Goal: Task Accomplishment & Management: Manage account settings

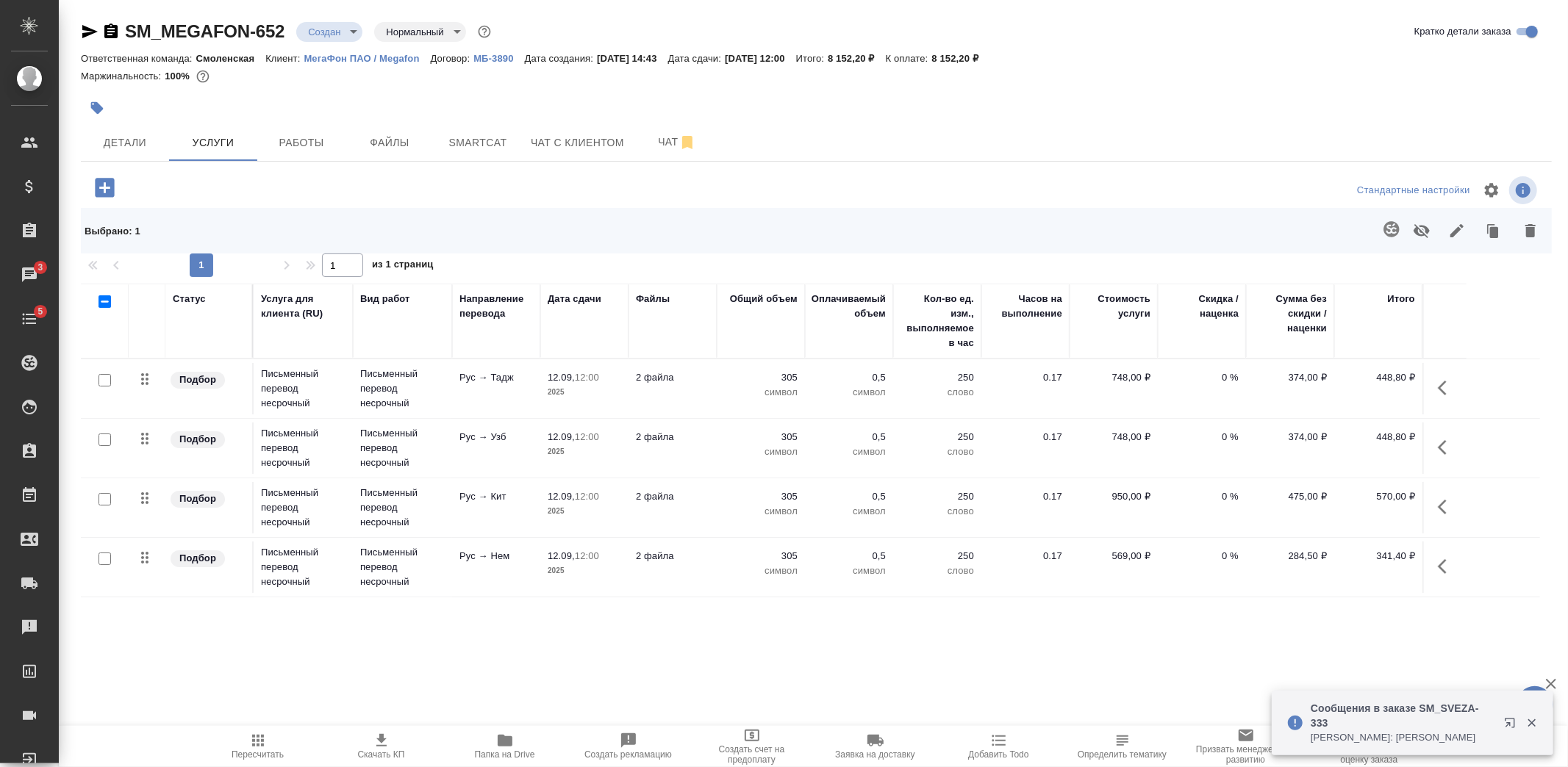
scroll to position [534, 0]
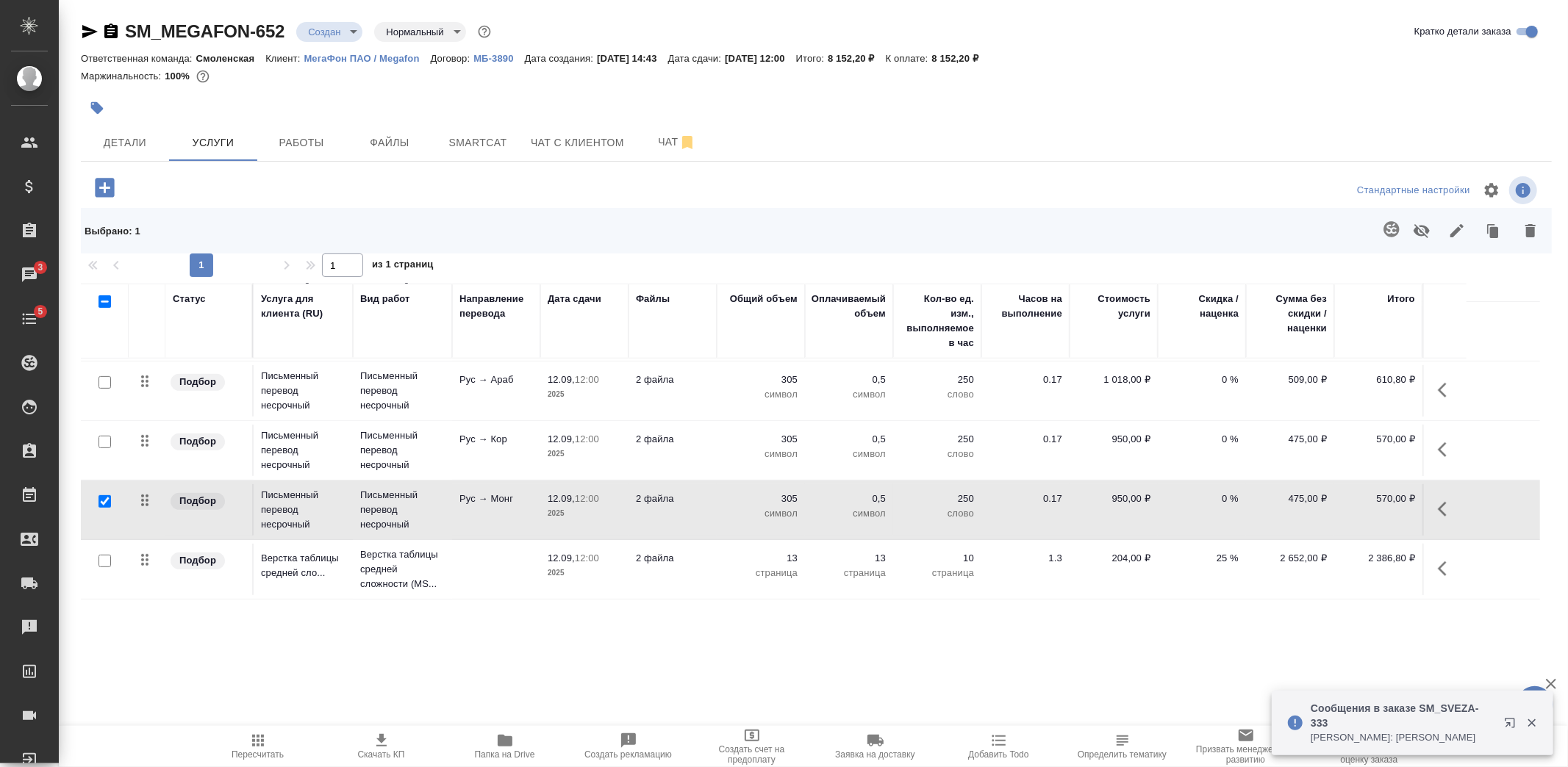
click at [1326, 716] on p "Сообщения в заказе SM_SVEZA-333" at bounding box center [1402, 716] width 184 height 30
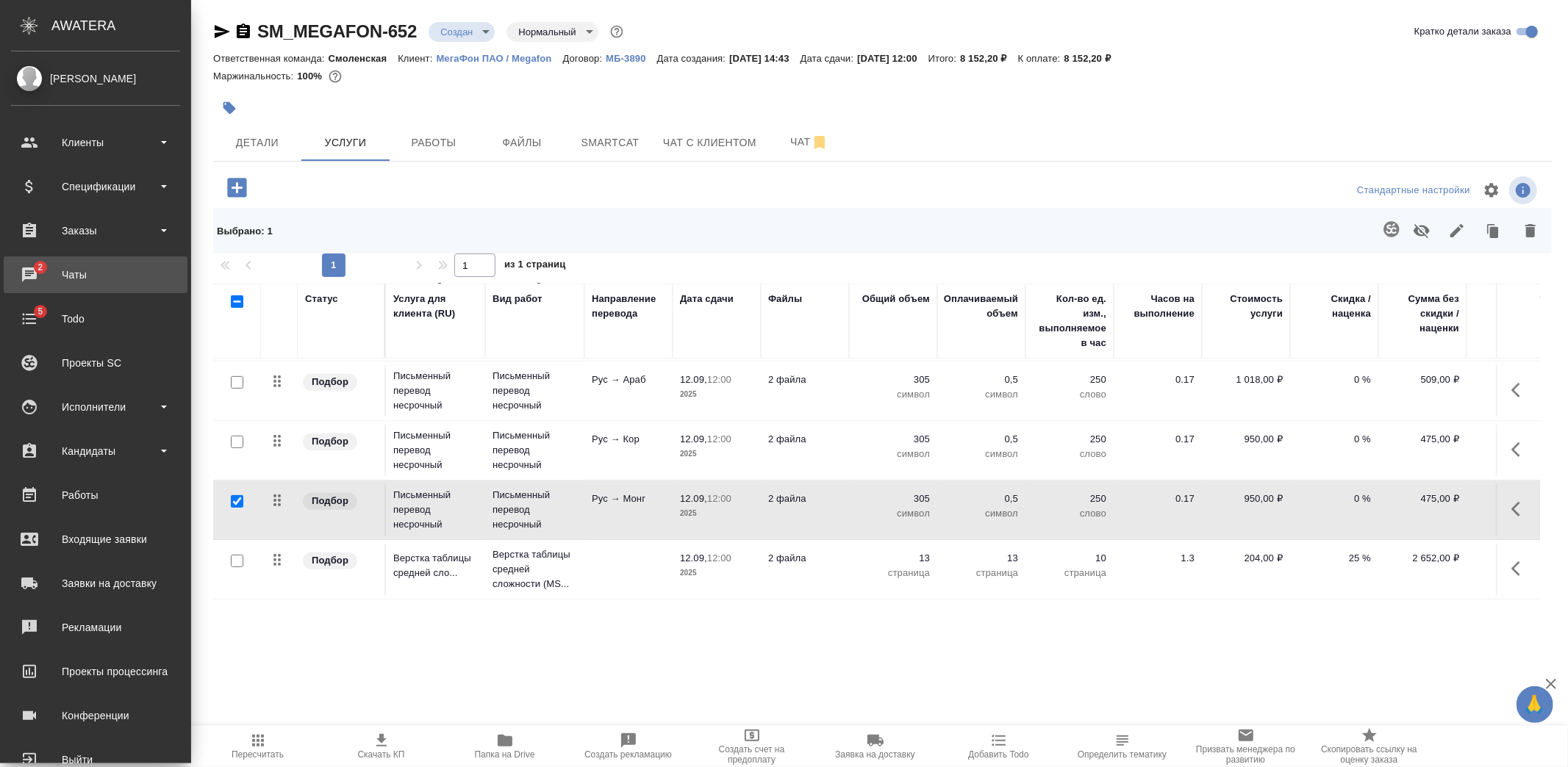
click at [17, 283] on div "Чаты" at bounding box center [96, 275] width 169 height 22
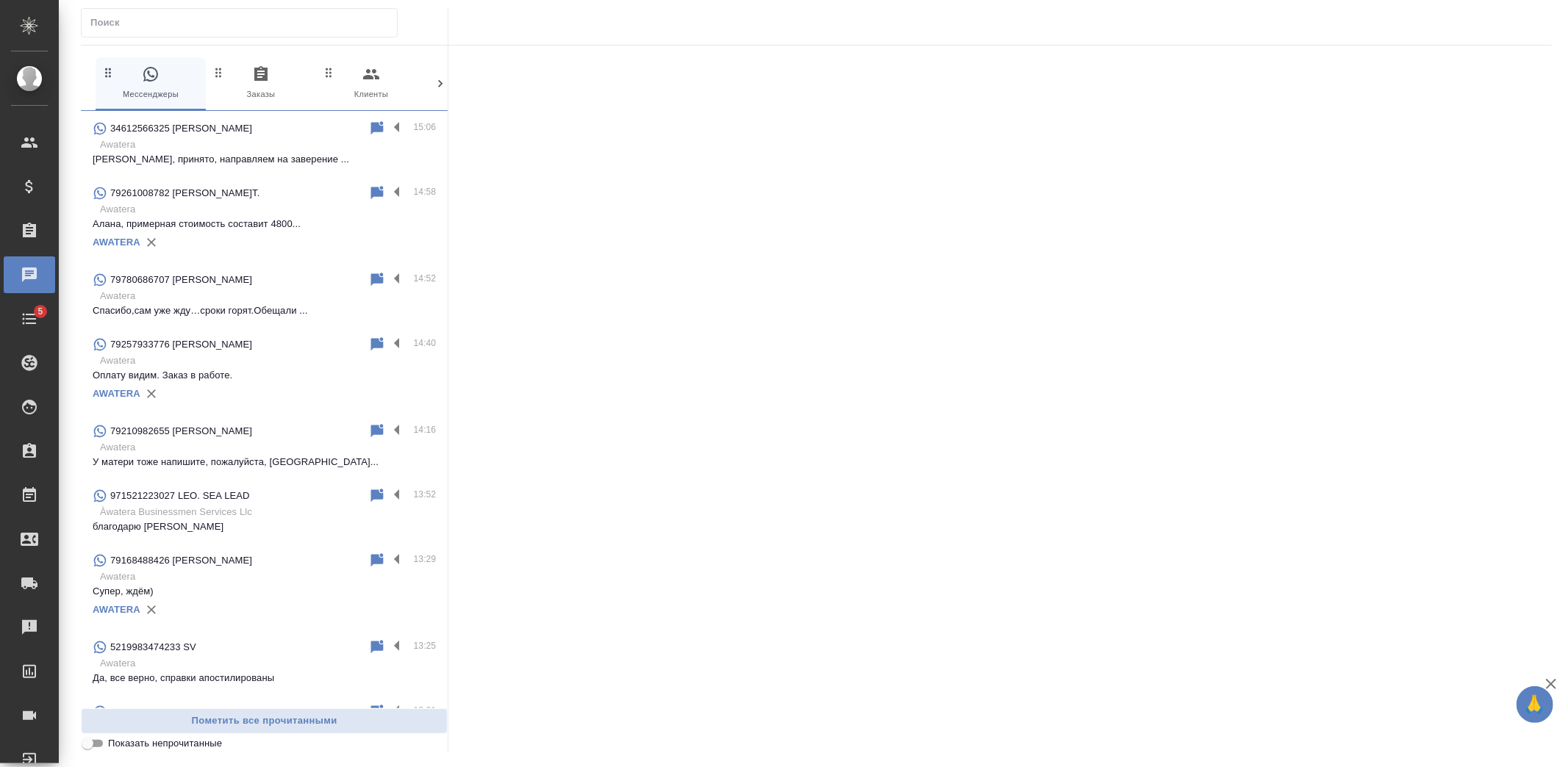
click at [246, 159] on p "Ольга, принято, направляем на заверение ..." at bounding box center [264, 160] width 343 height 15
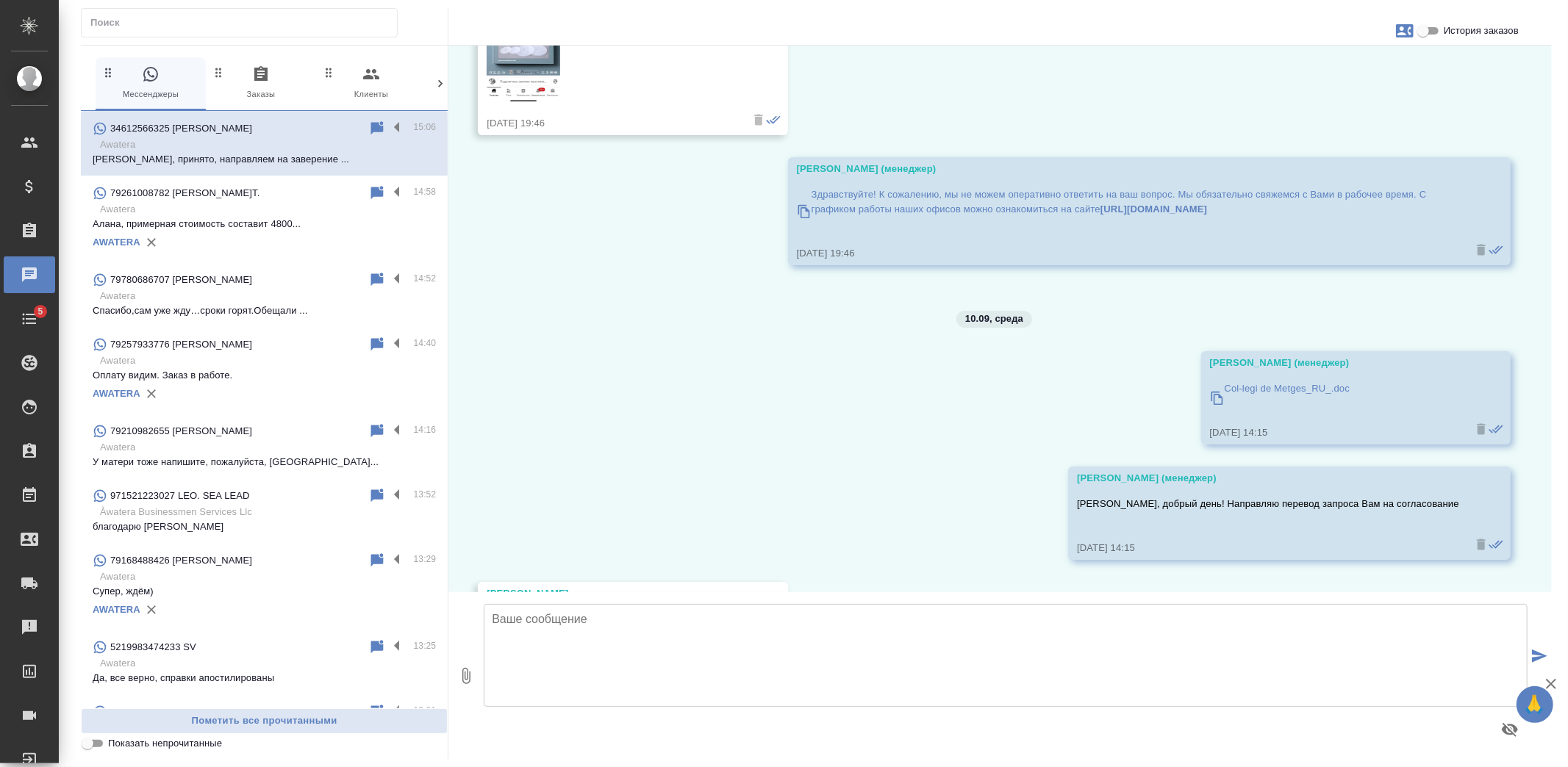
scroll to position [14020, 0]
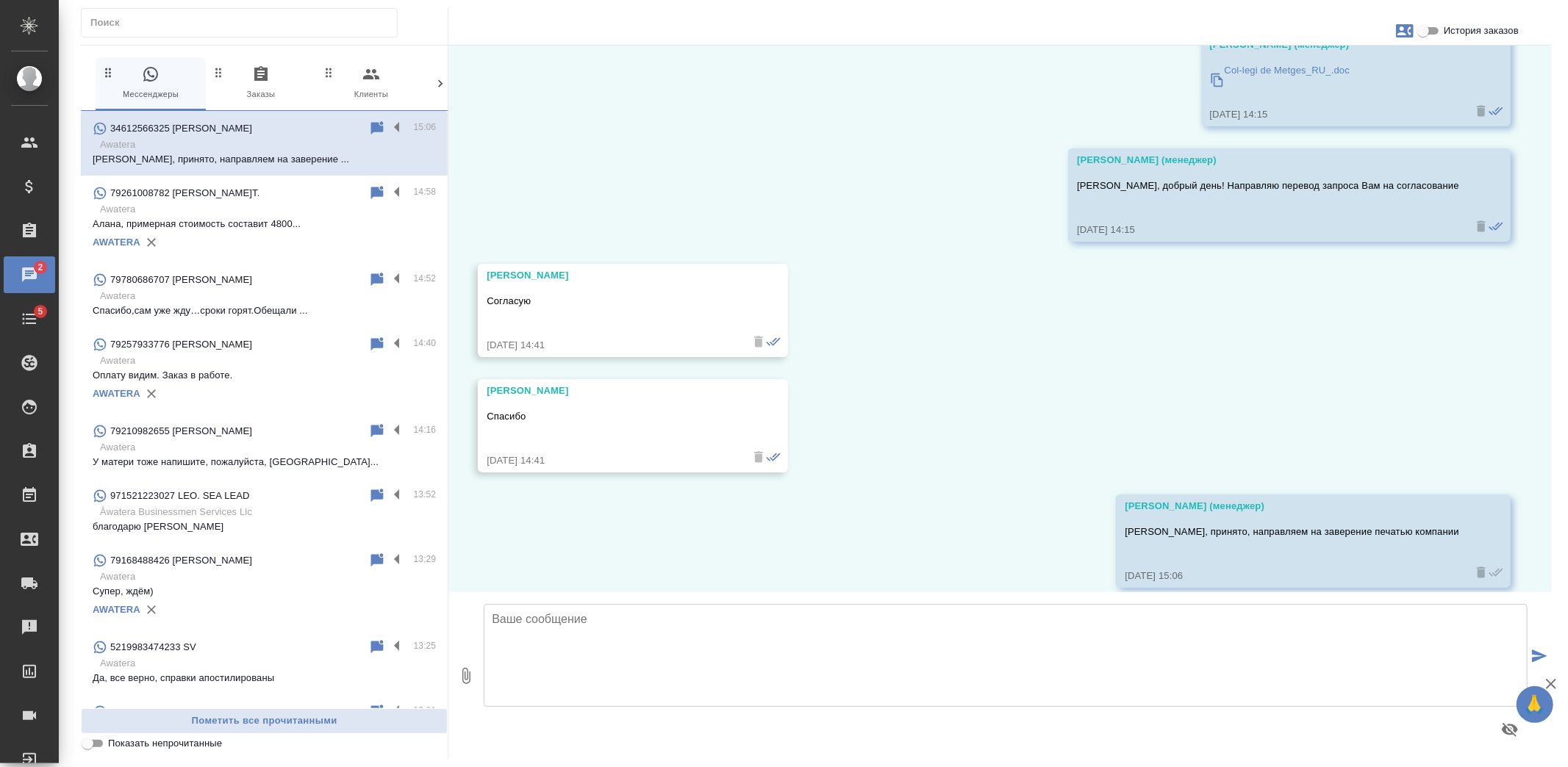
click at [241, 197] on div "79261008782 [PERSON_NAME]T." at bounding box center [230, 193] width 275 height 17
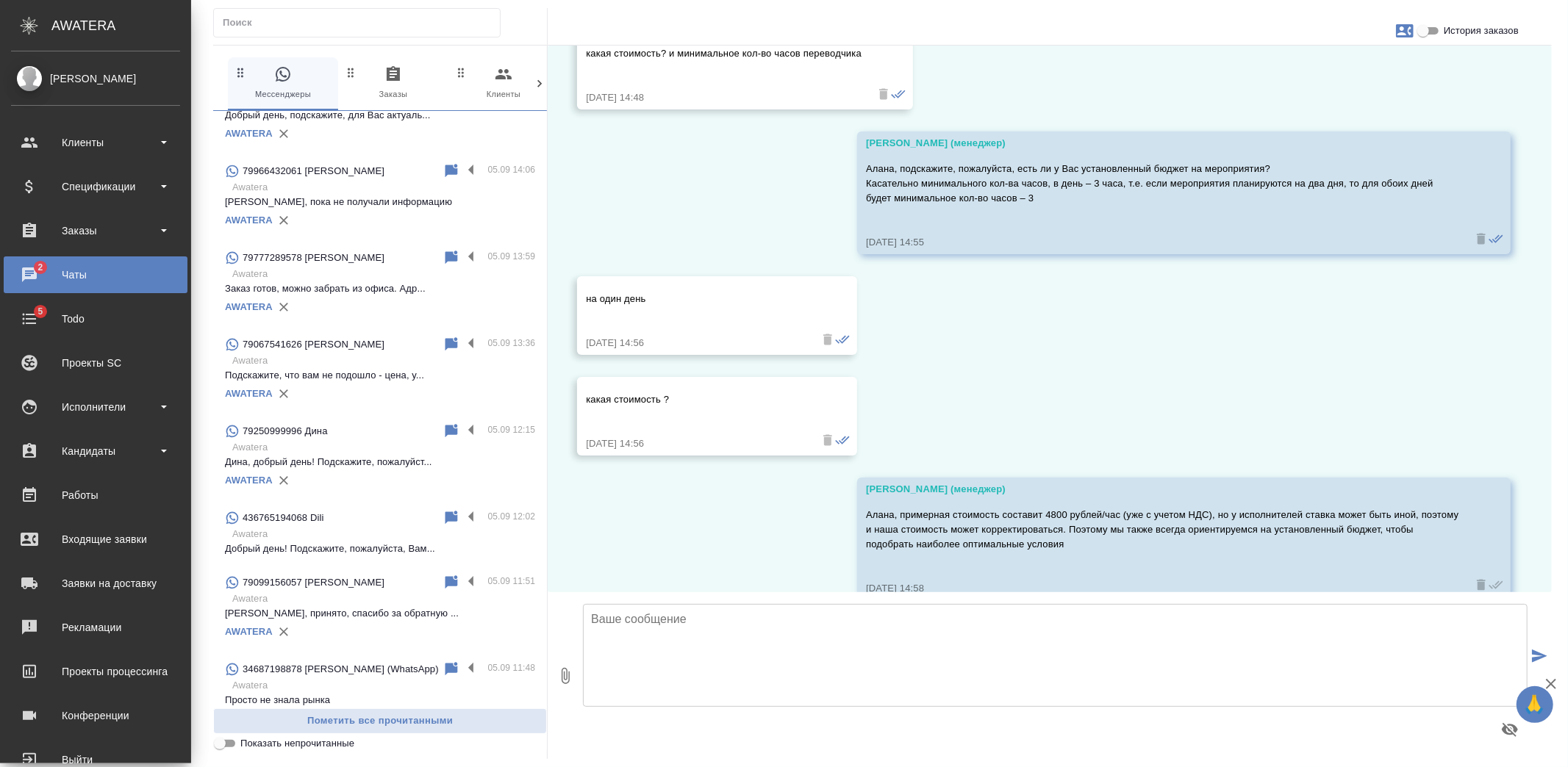
scroll to position [649, 0]
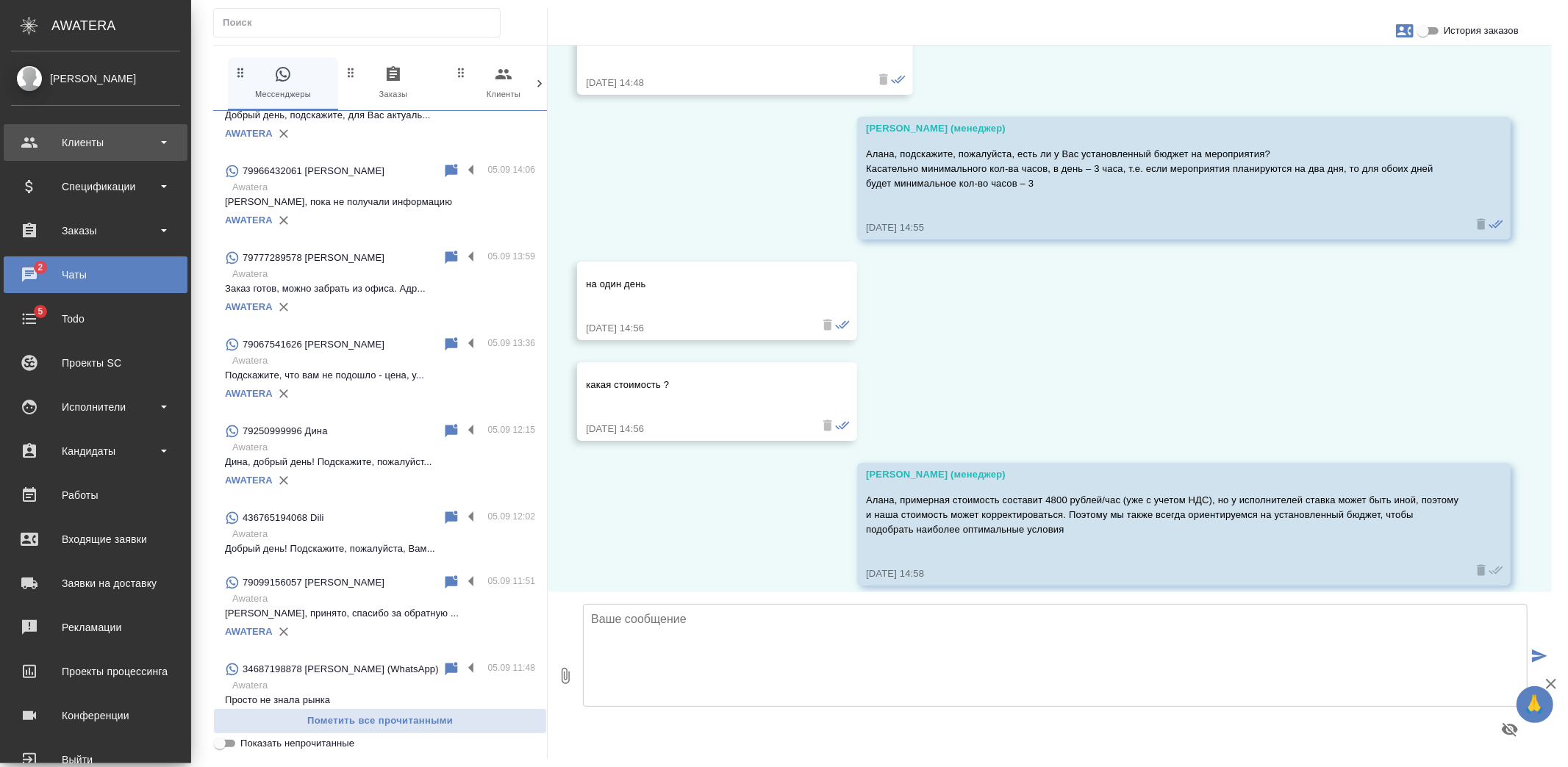
click at [92, 143] on div "Клиенты" at bounding box center [96, 142] width 169 height 22
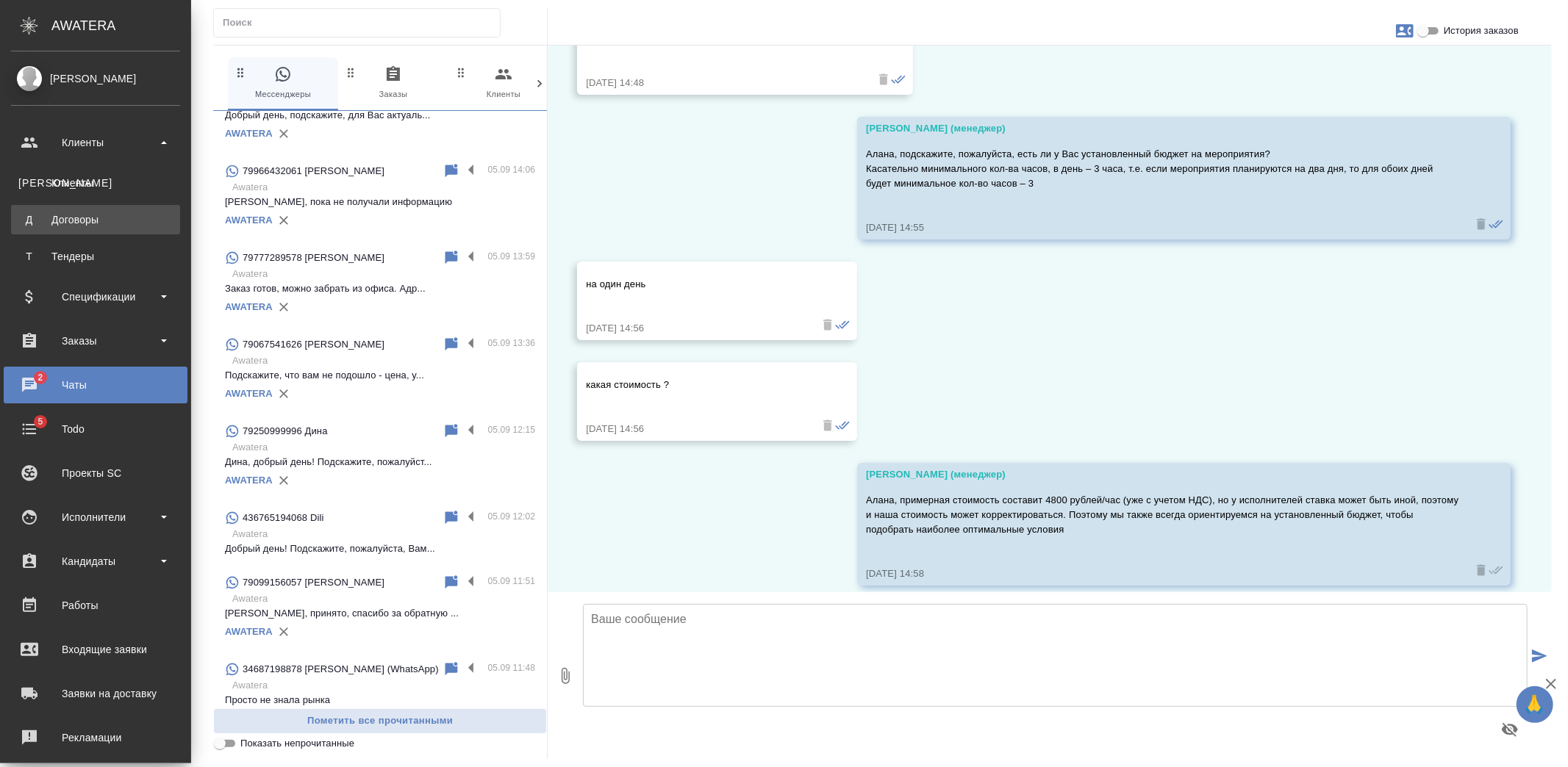
click at [96, 224] on div "Договоры" at bounding box center [95, 220] width 154 height 15
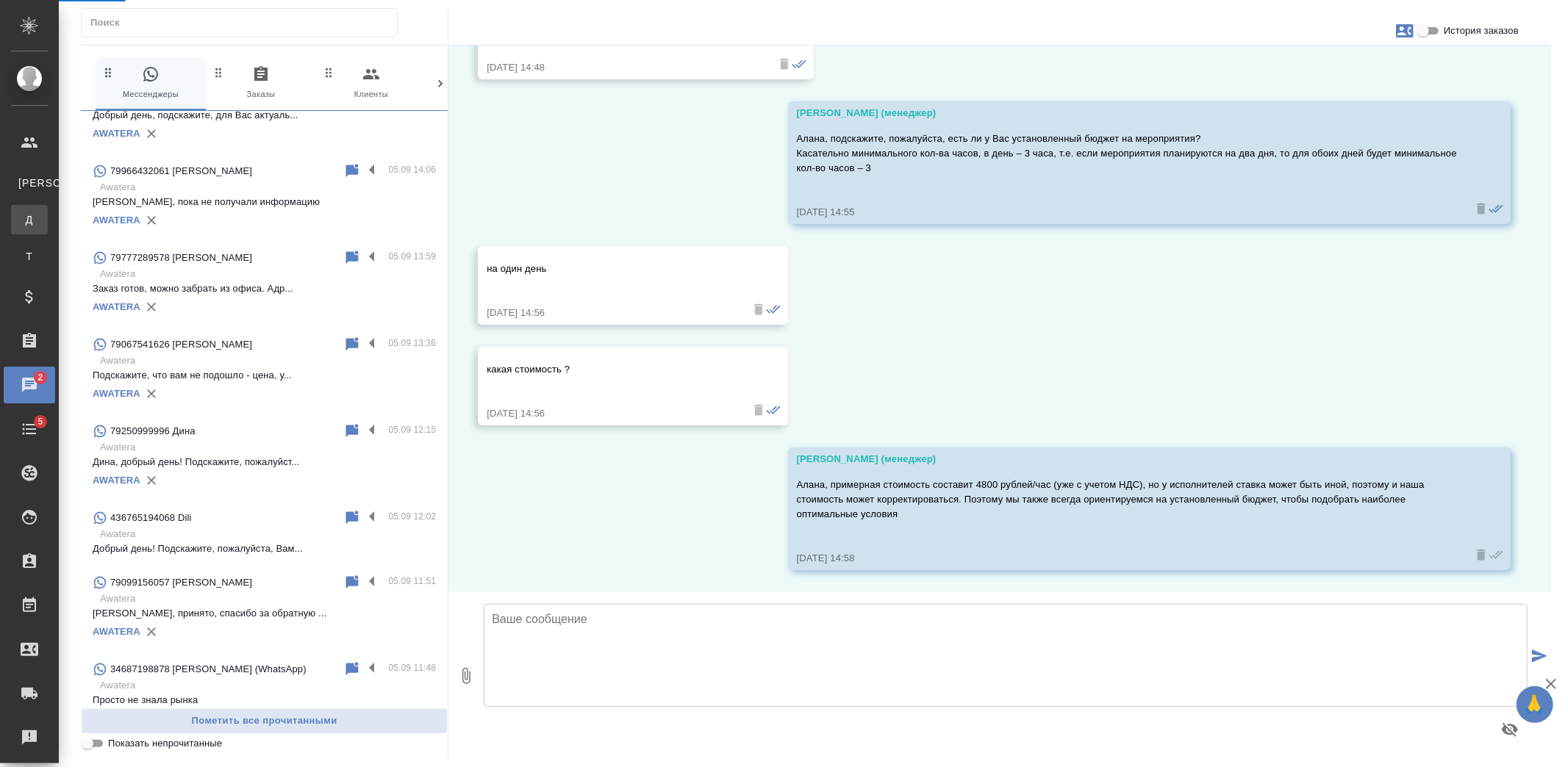
scroll to position [635, 0]
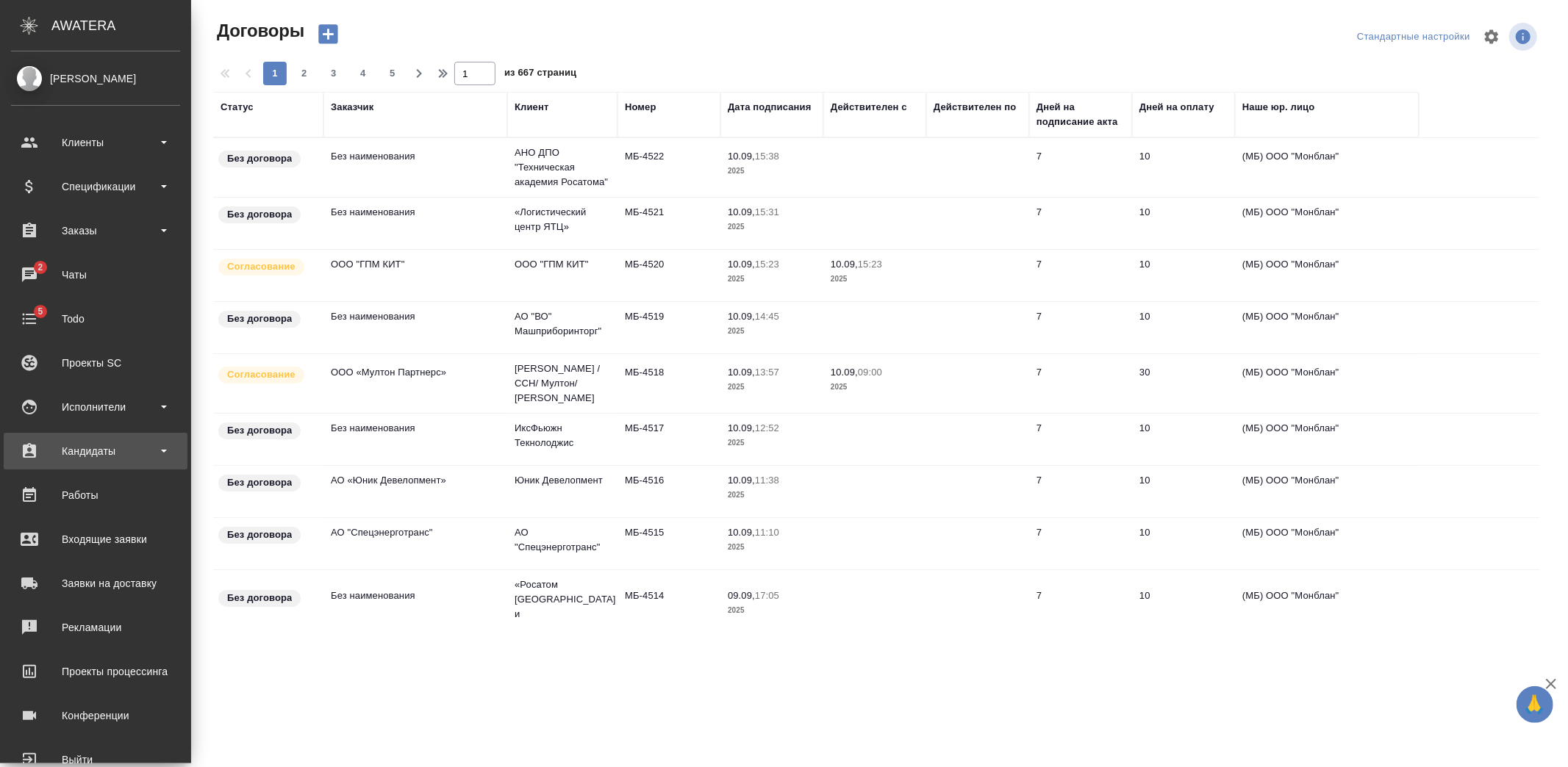
click at [112, 452] on div "Кандидаты" at bounding box center [96, 451] width 169 height 22
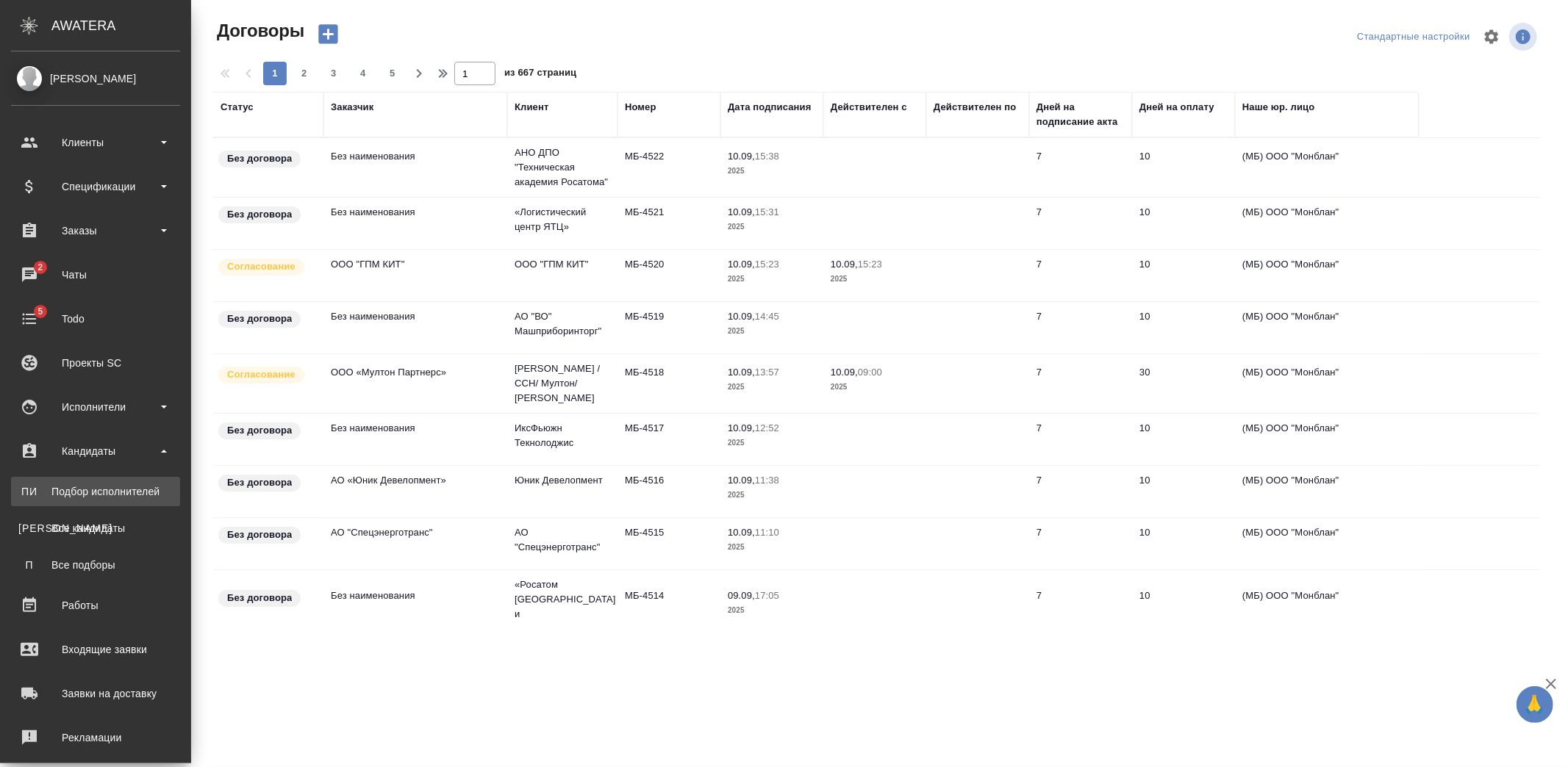
click at [120, 489] on div "Подбор исполнителей" at bounding box center [95, 492] width 154 height 15
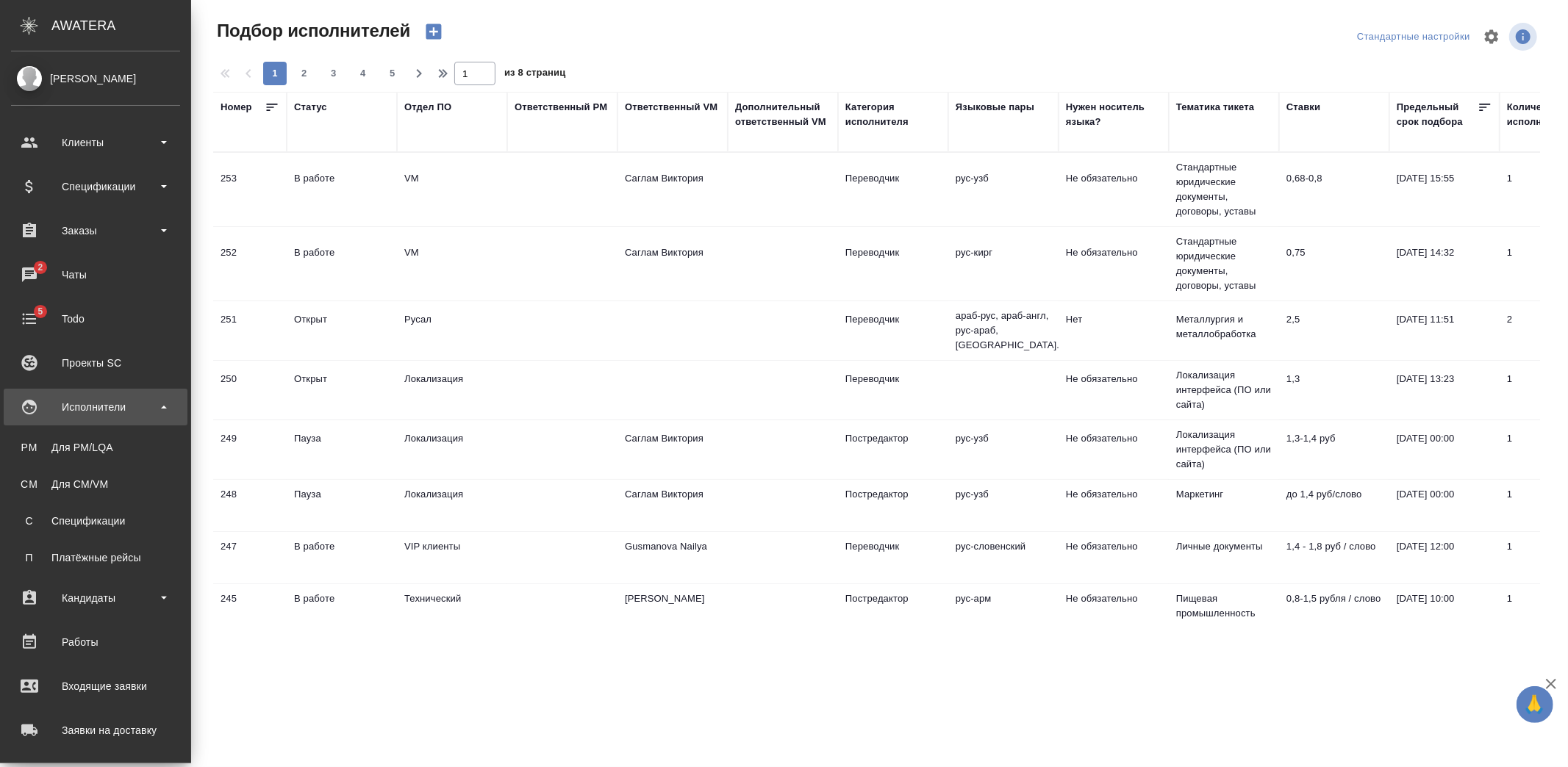
click at [101, 411] on div "Исполнители" at bounding box center [96, 406] width 169 height 22
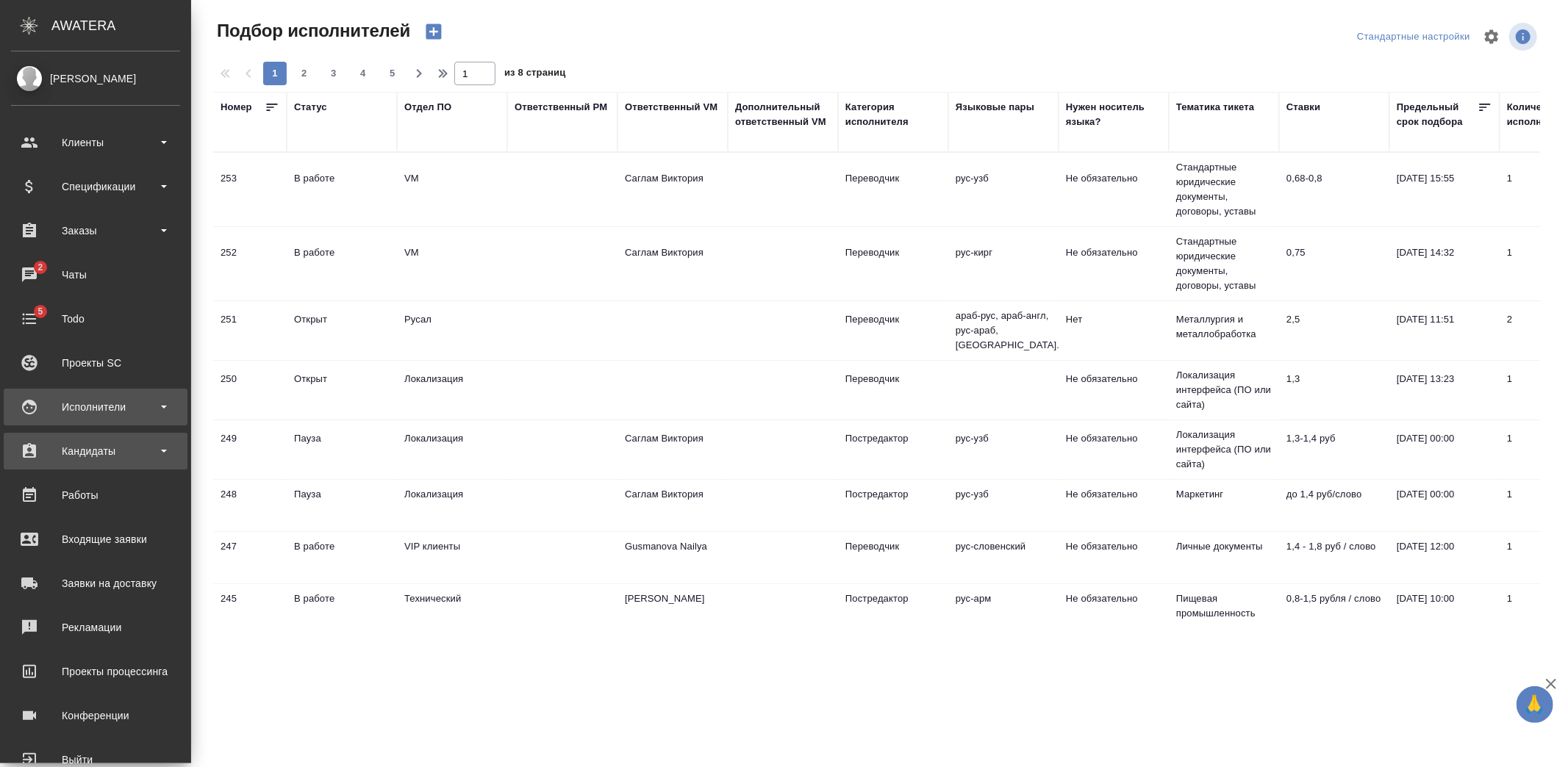
click at [103, 449] on div "Кандидаты" at bounding box center [96, 451] width 169 height 22
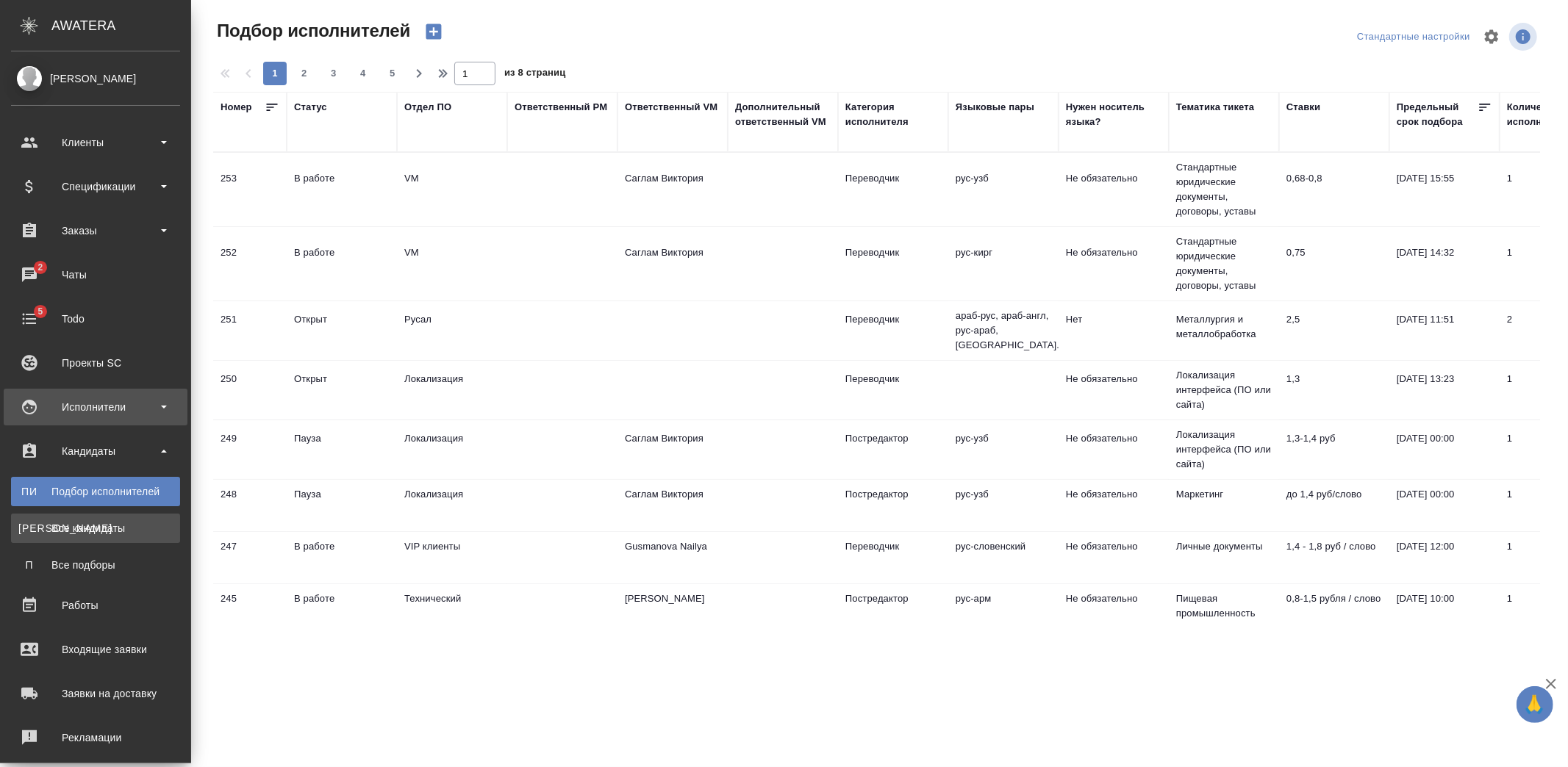
click at [100, 527] on div "Все кандидаты" at bounding box center [95, 528] width 154 height 15
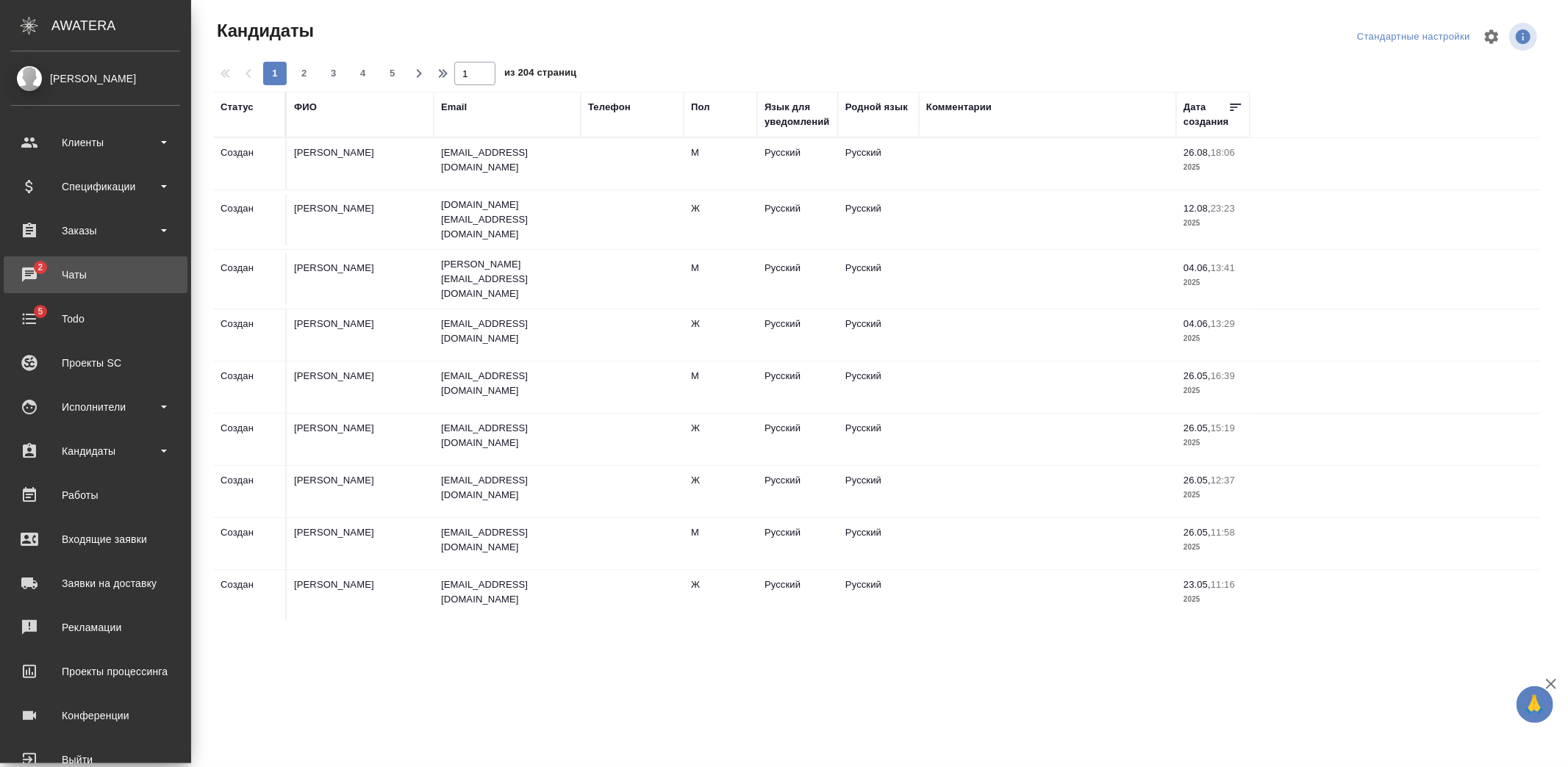
click at [69, 276] on div "Чаты" at bounding box center [96, 275] width 169 height 22
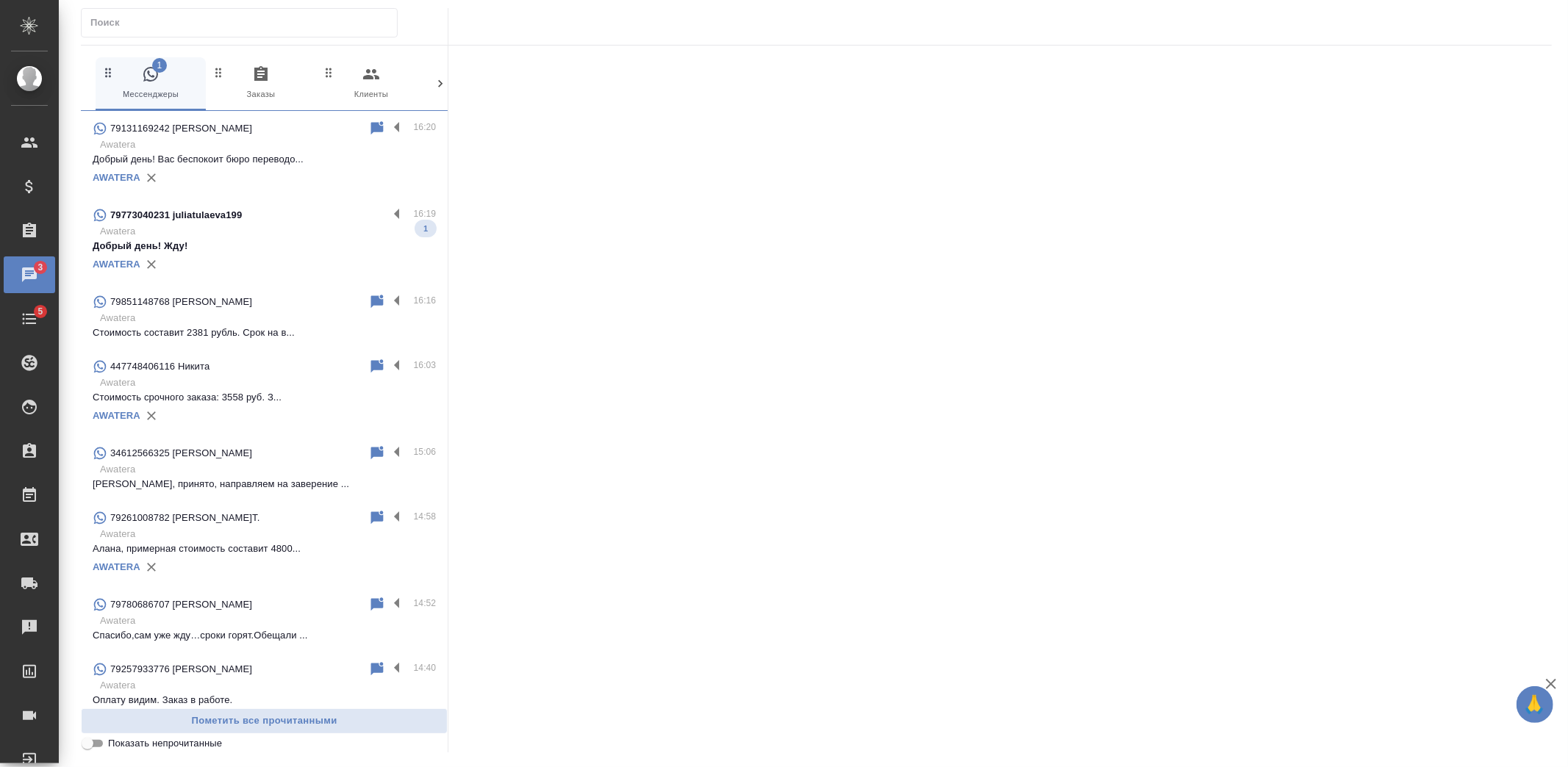
click at [274, 227] on p "Awatera" at bounding box center [268, 231] width 336 height 15
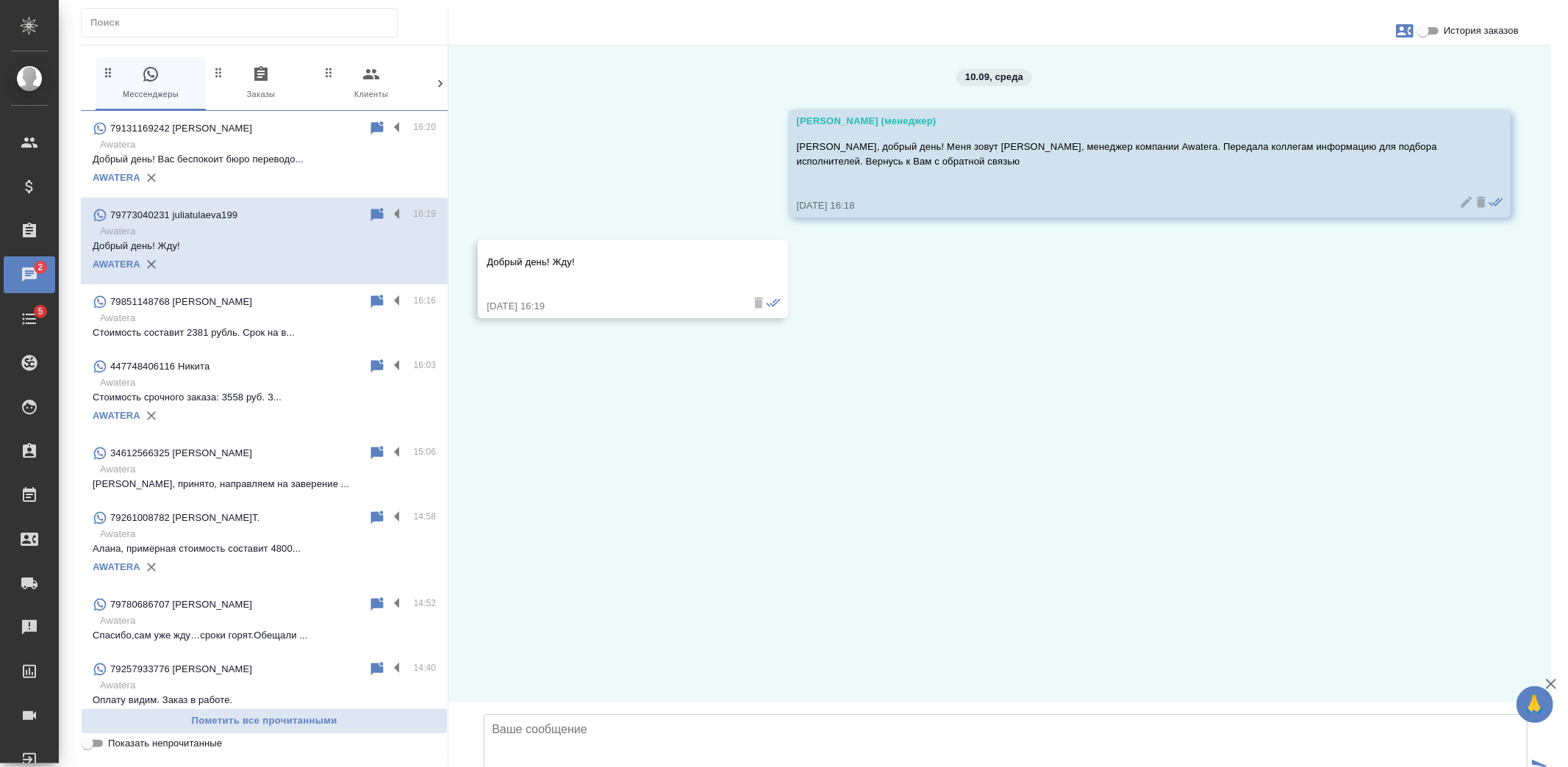
click at [274, 159] on p "Добрый день! Вас беспокоит бюро переводо..." at bounding box center [264, 160] width 343 height 15
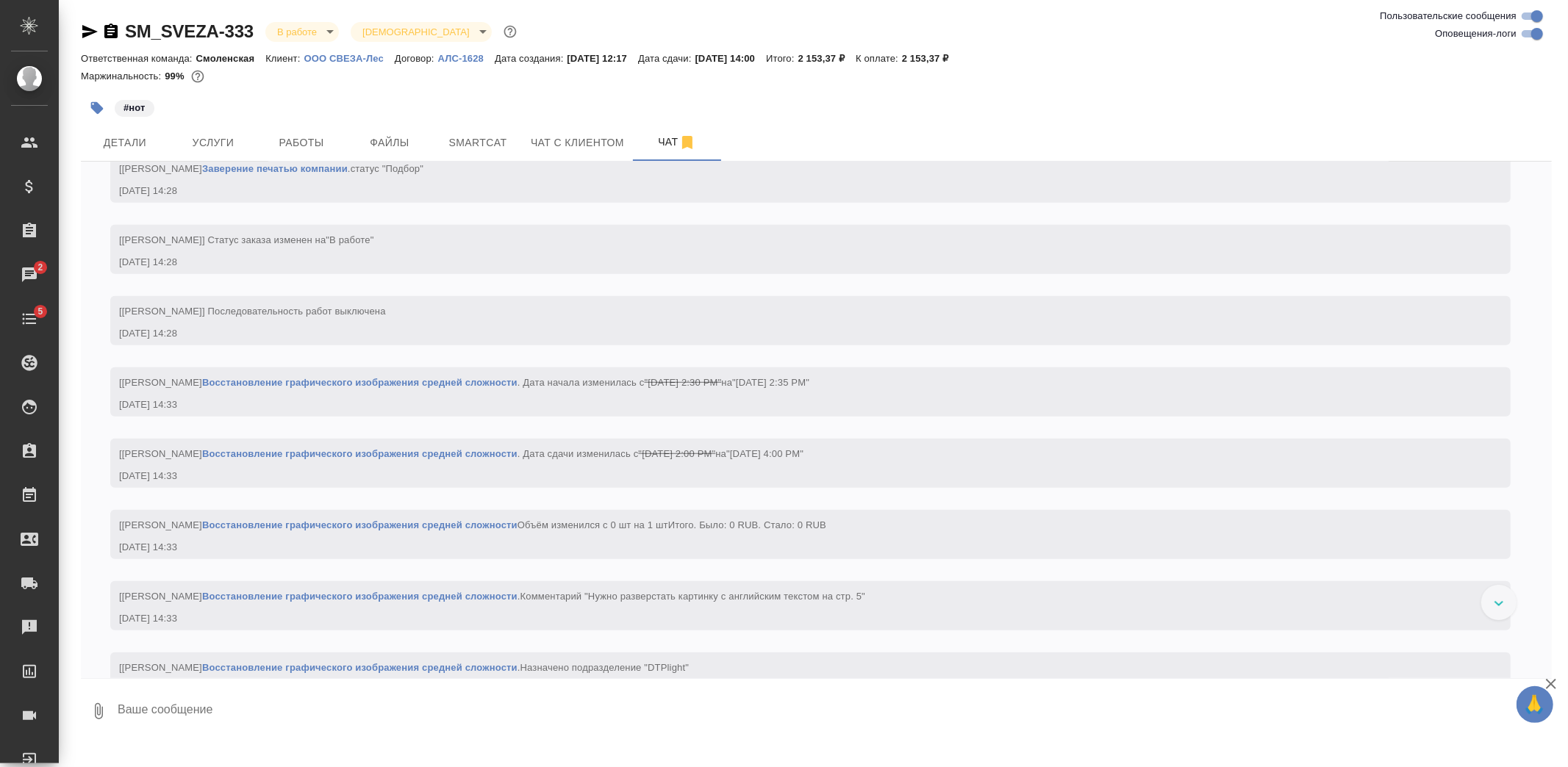
scroll to position [782, 0]
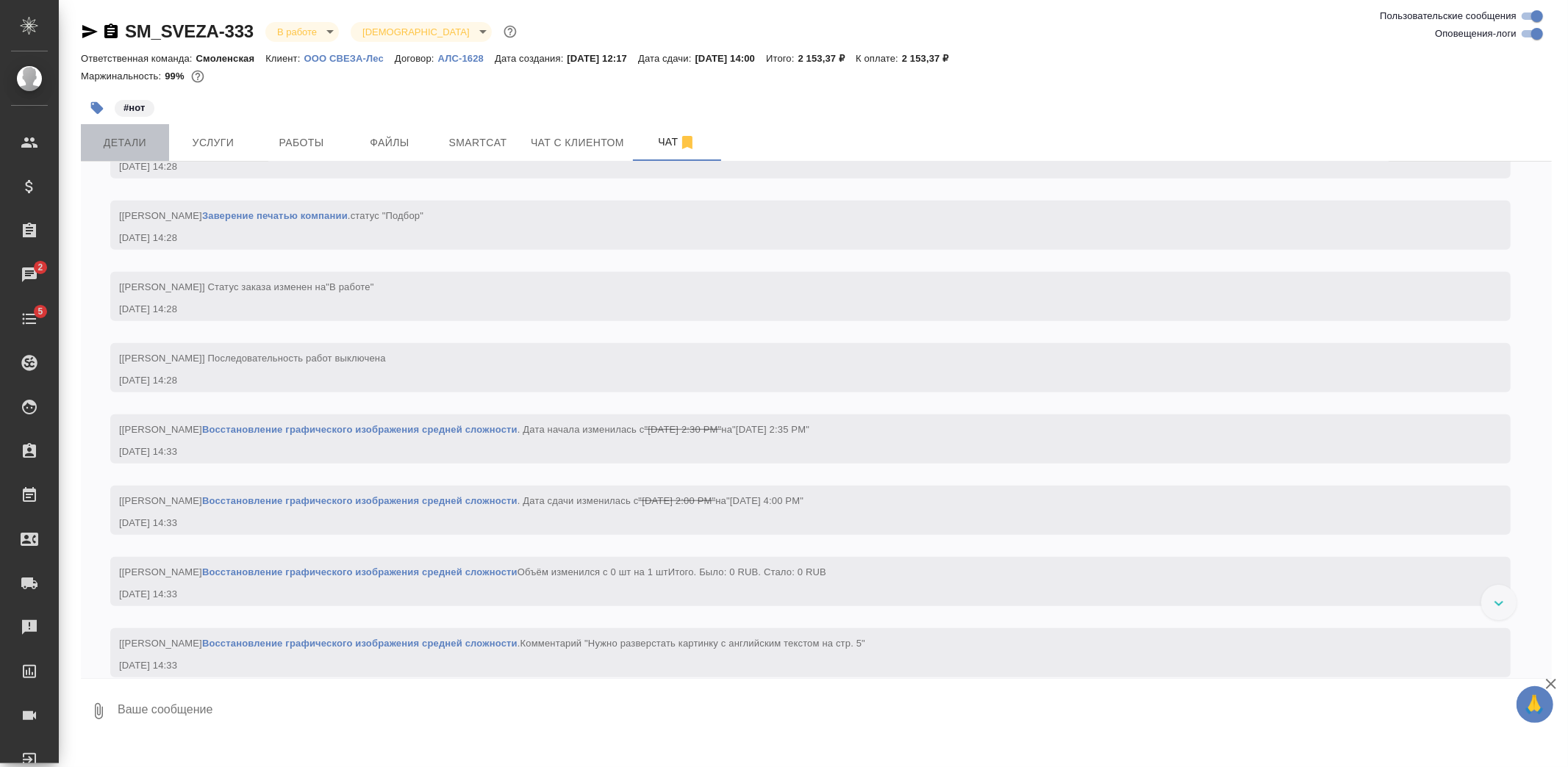
click at [114, 148] on span "Детали" at bounding box center [125, 142] width 71 height 18
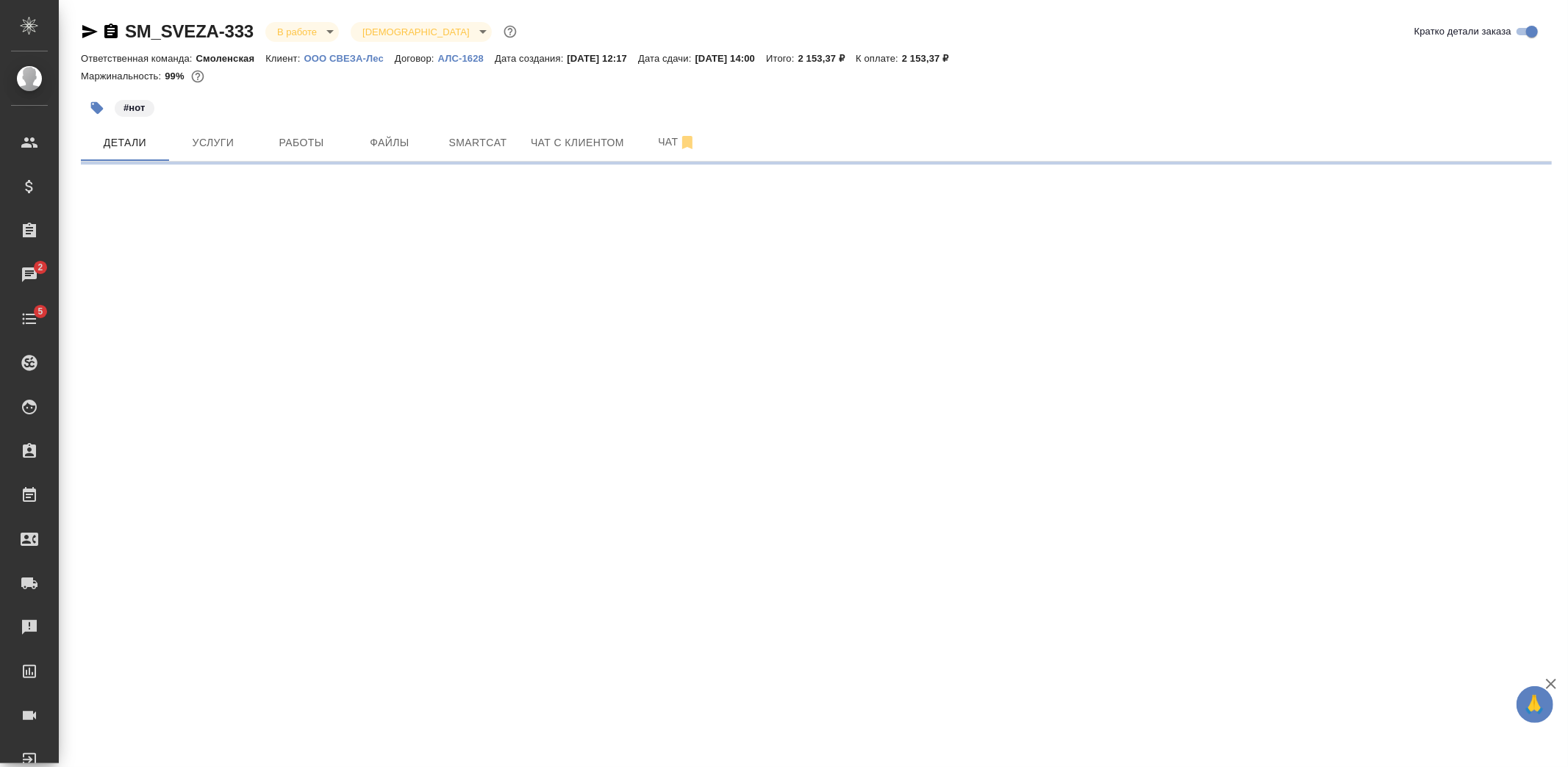
select select "RU"
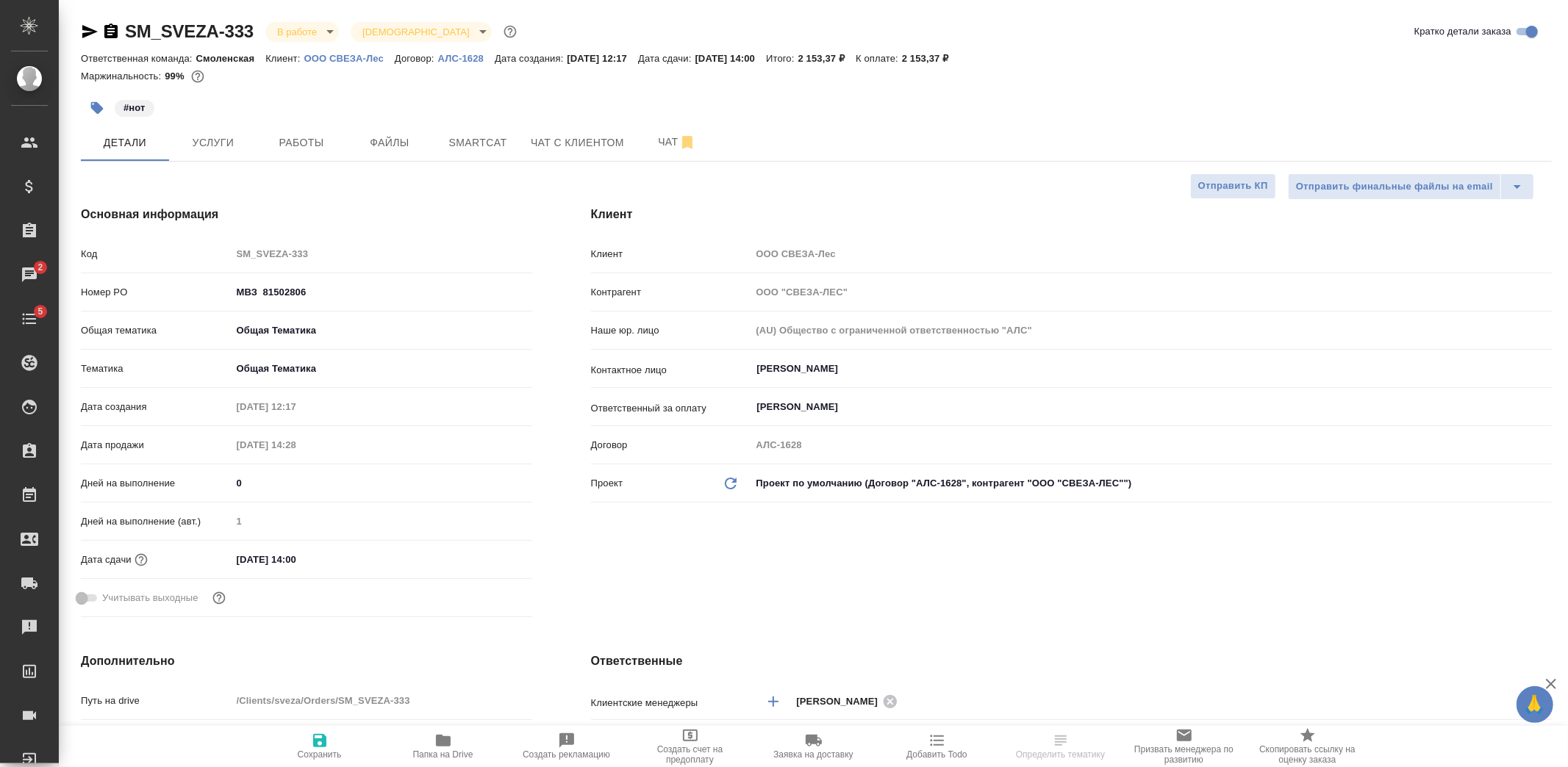
type textarea "x"
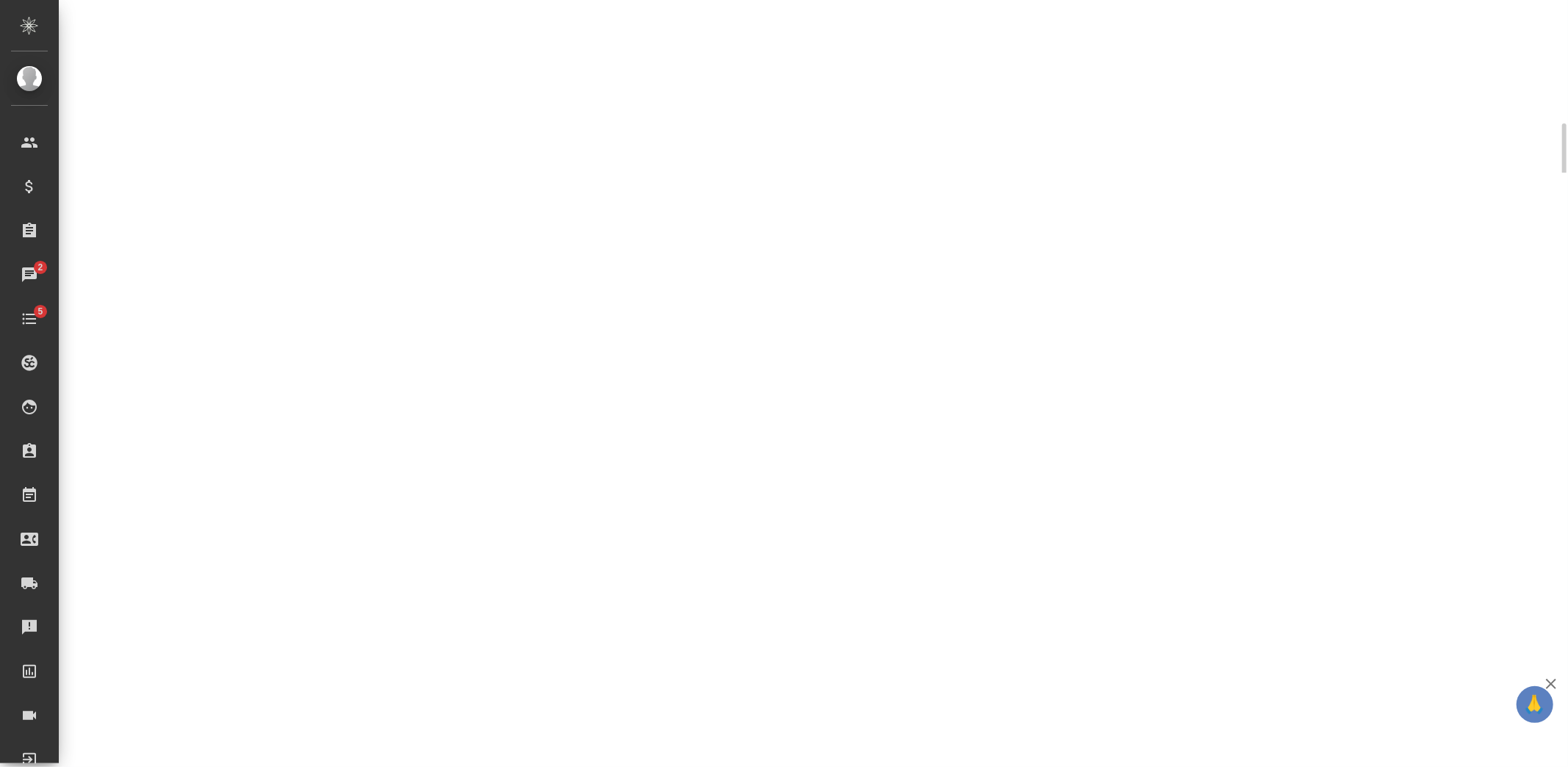
select select "RU"
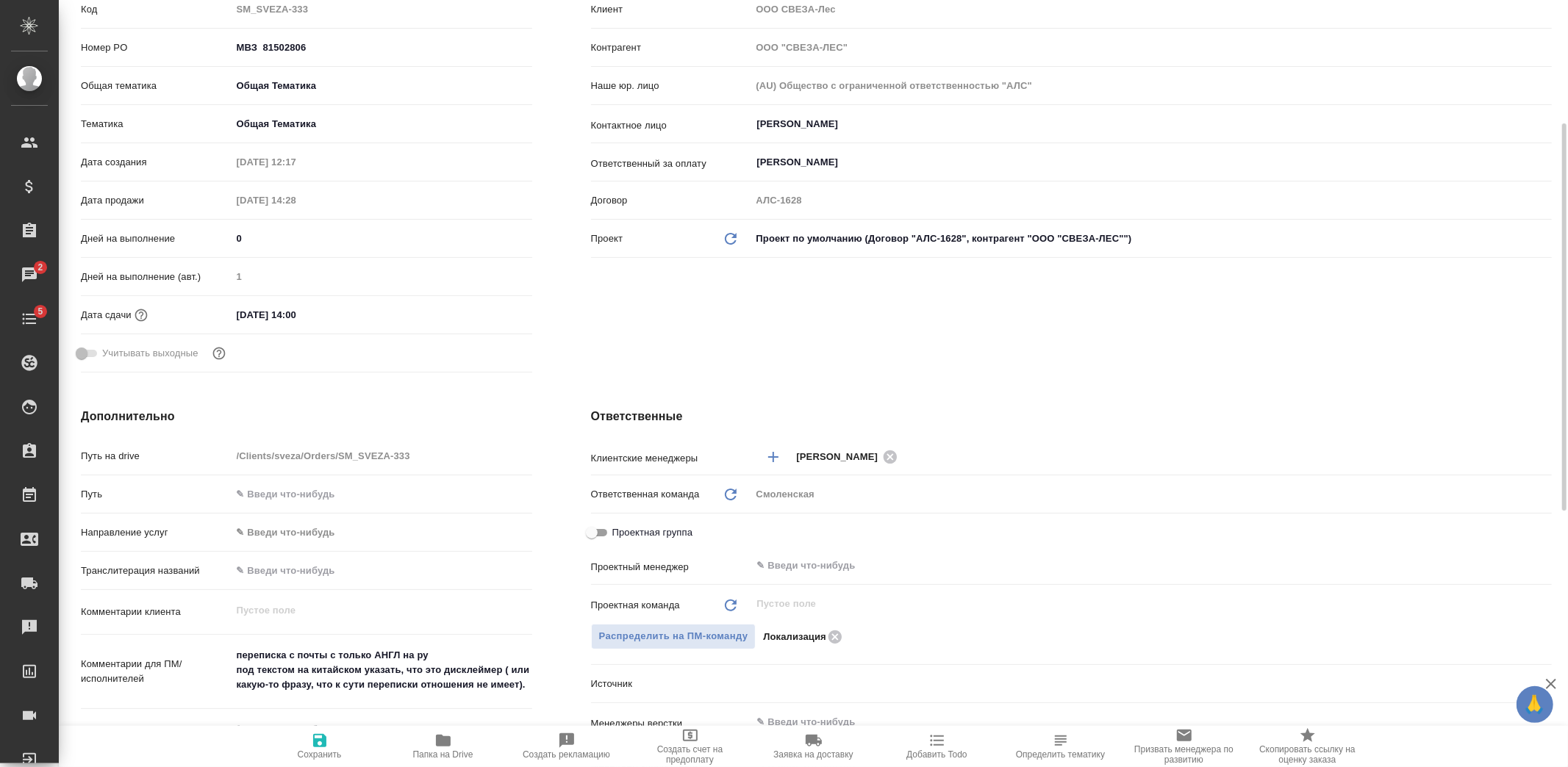
type textarea "x"
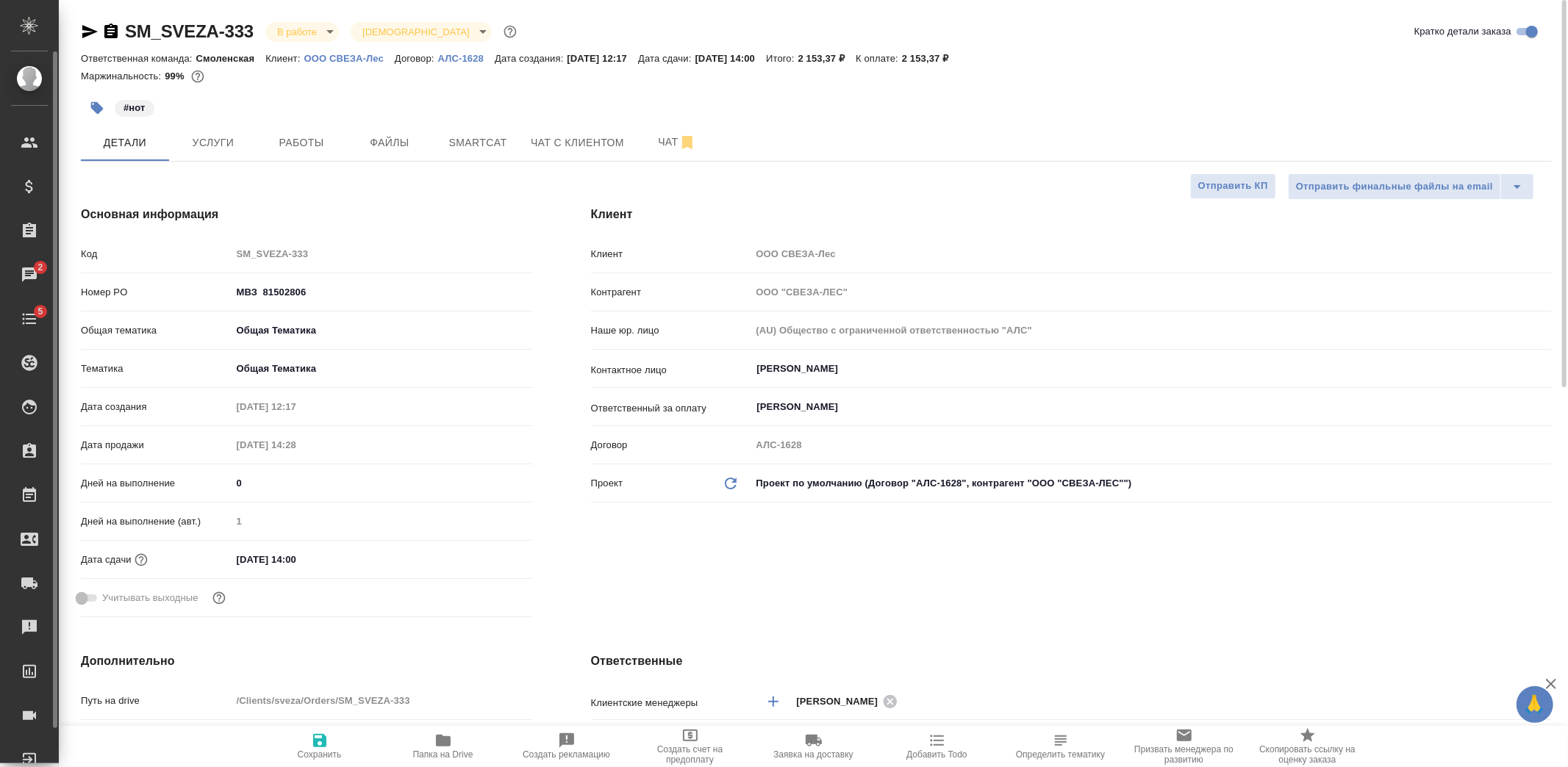
type textarea "x"
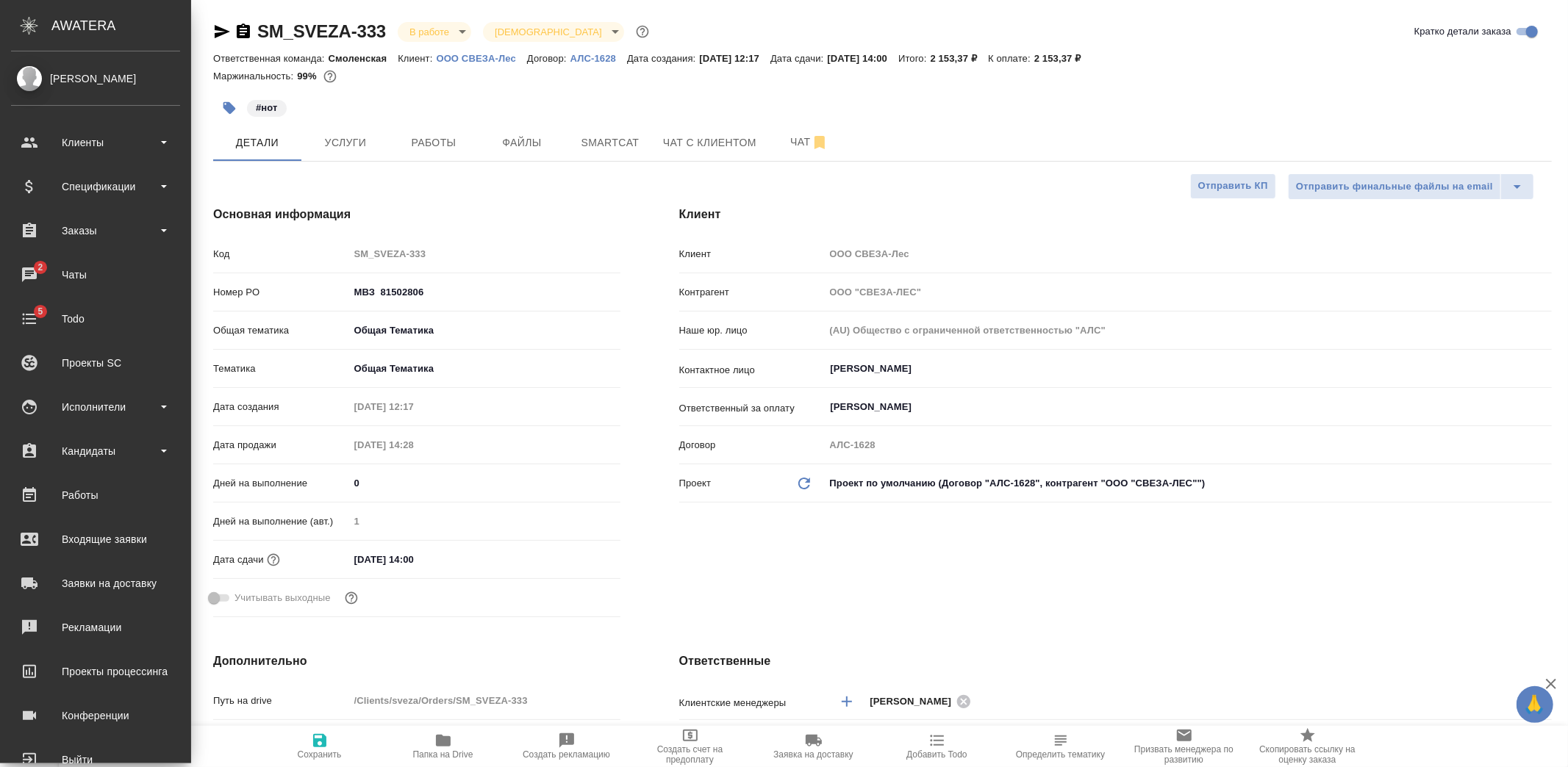
type textarea "x"
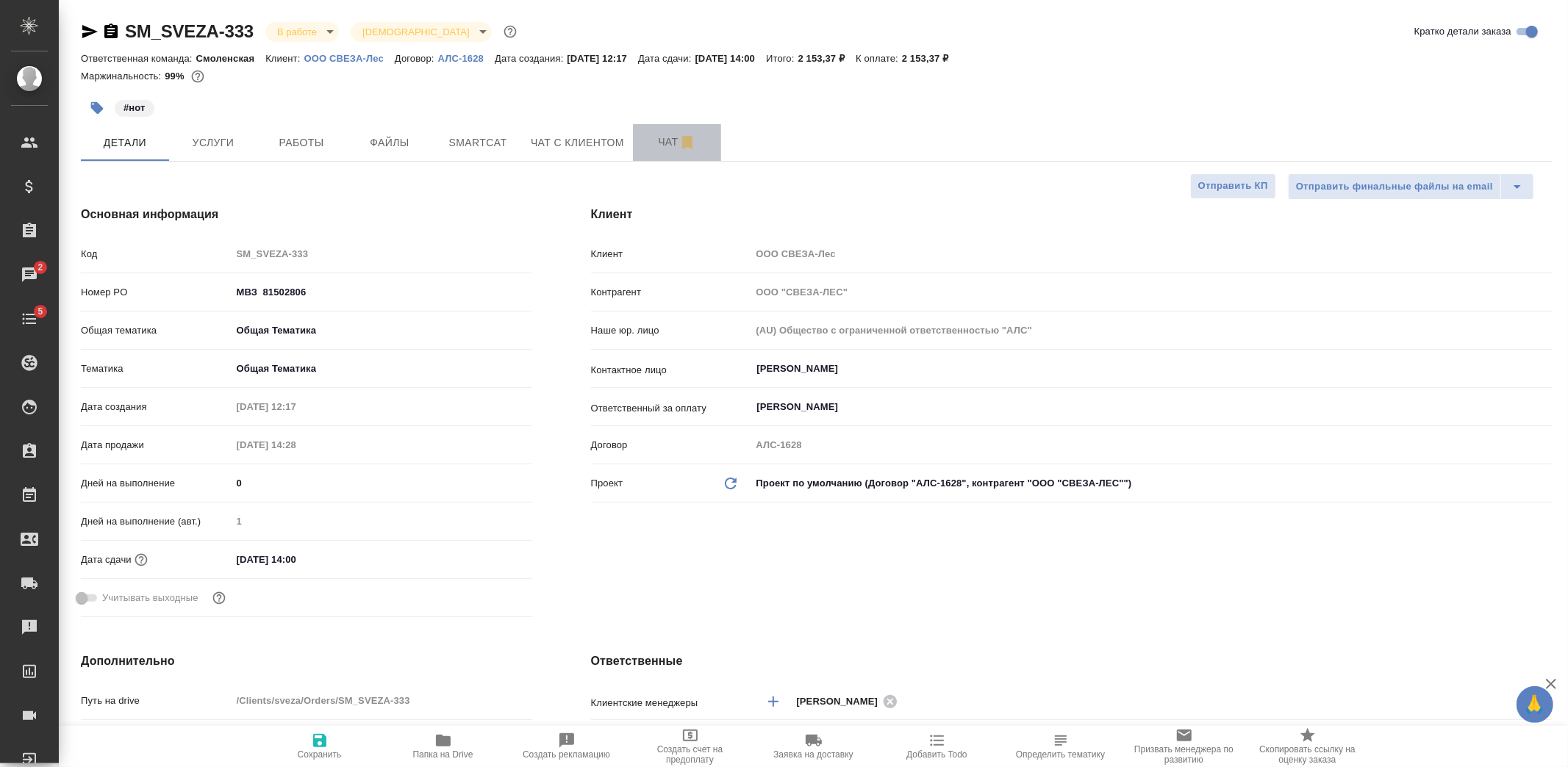
click at [644, 139] on span "Чат" at bounding box center [676, 142] width 71 height 18
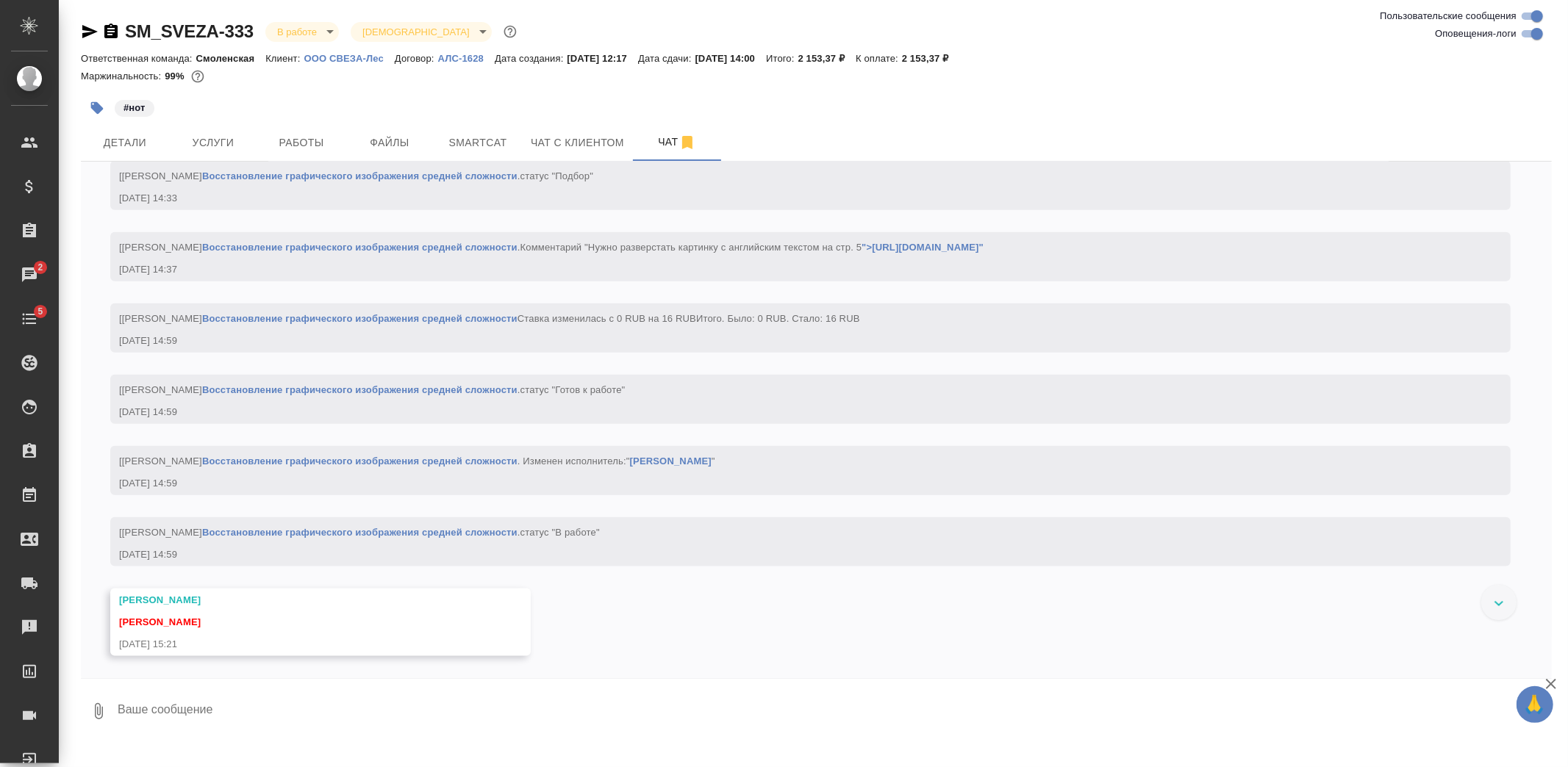
scroll to position [1436, 0]
click at [147, 147] on span "Детали" at bounding box center [125, 142] width 71 height 18
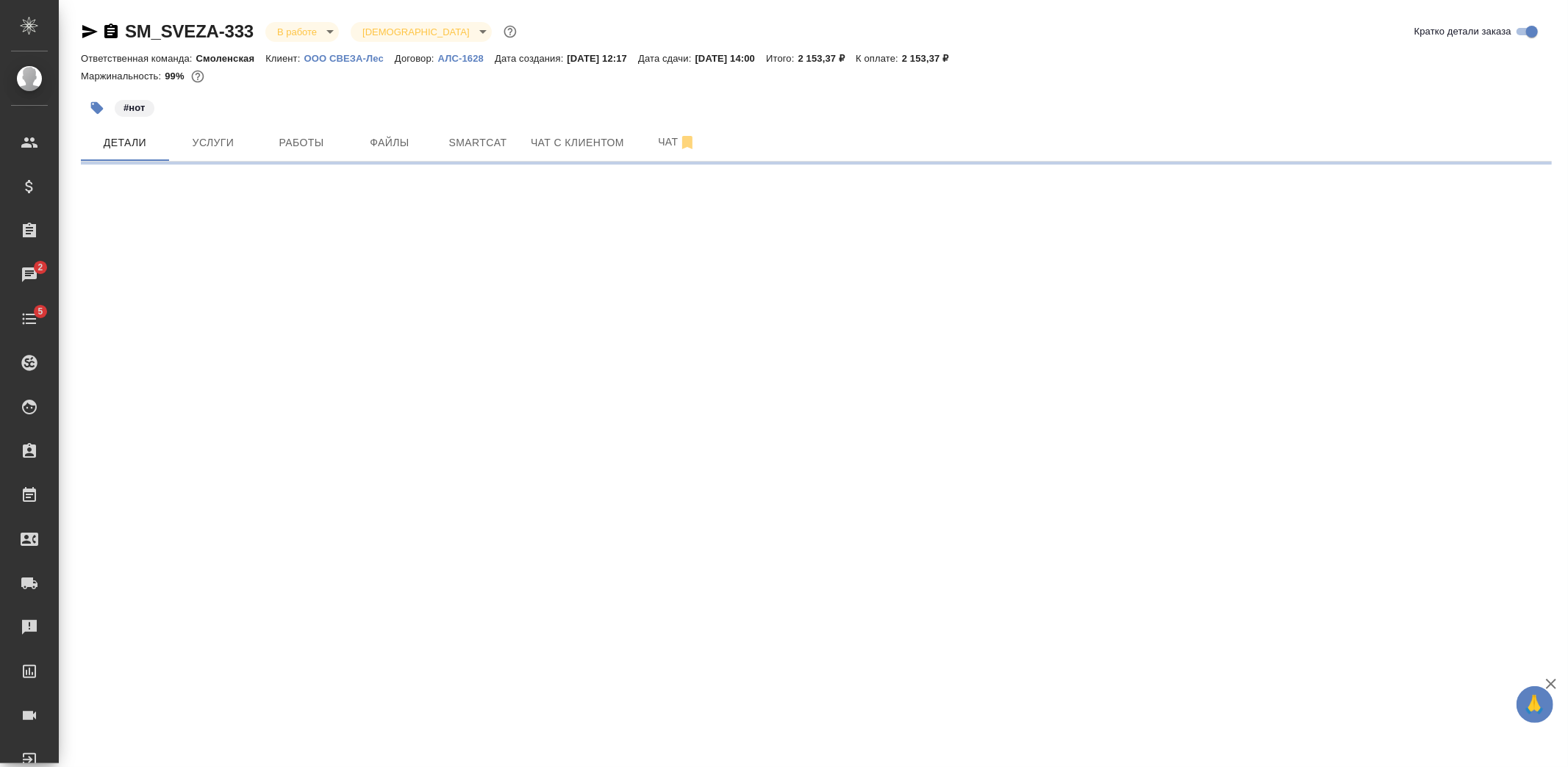
select select "RU"
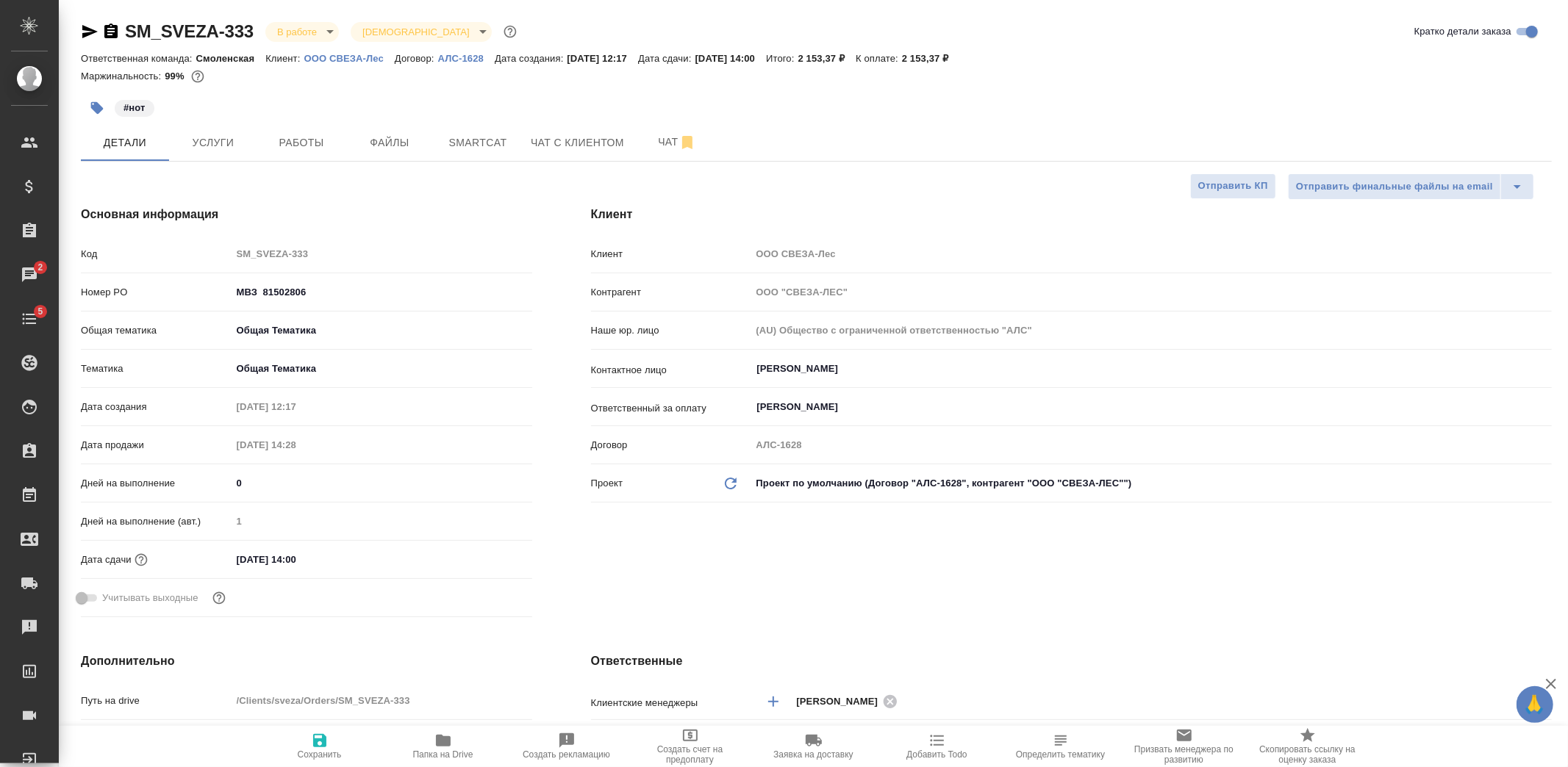
type textarea "x"
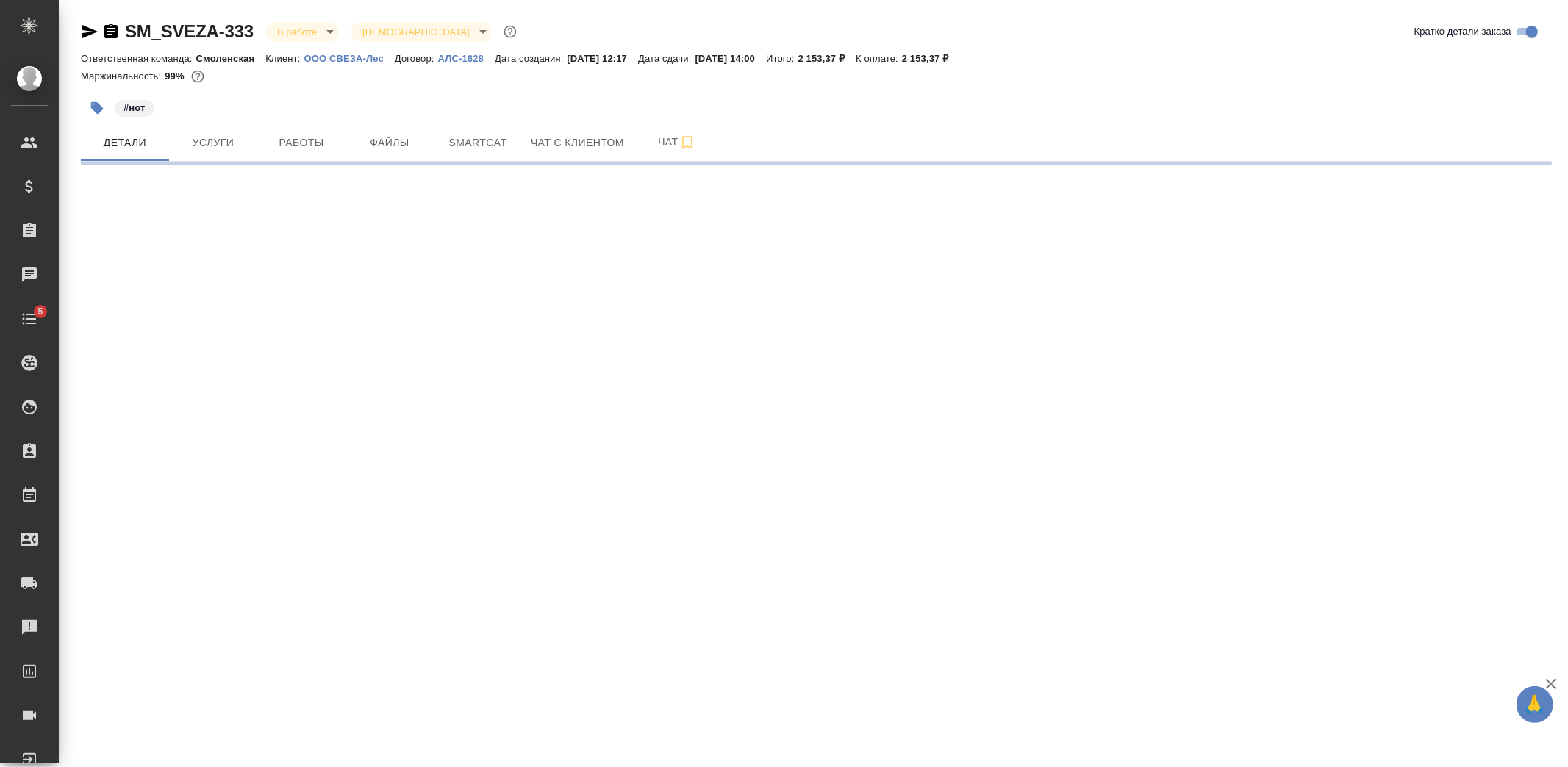
select select "RU"
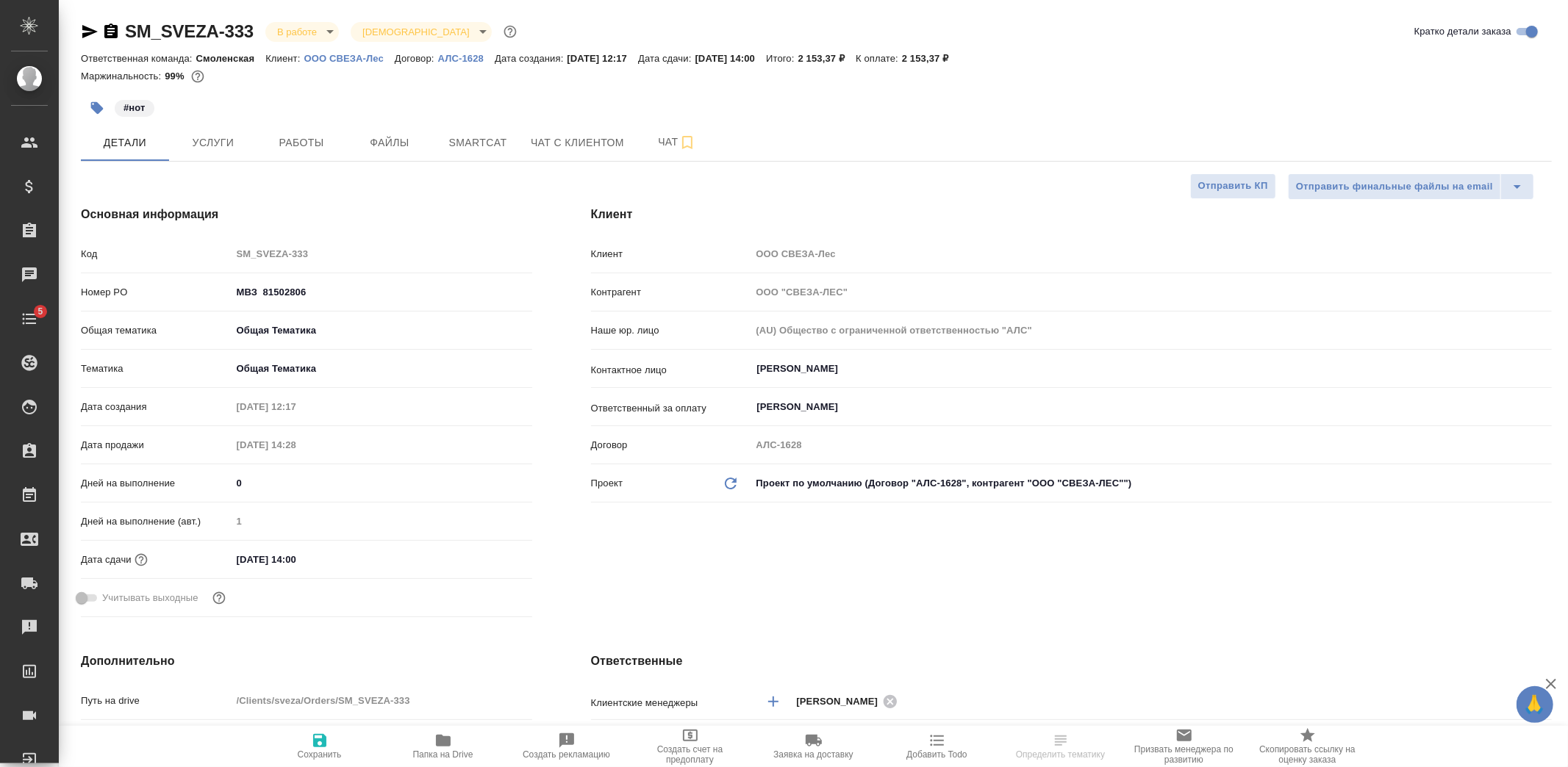
type textarea "x"
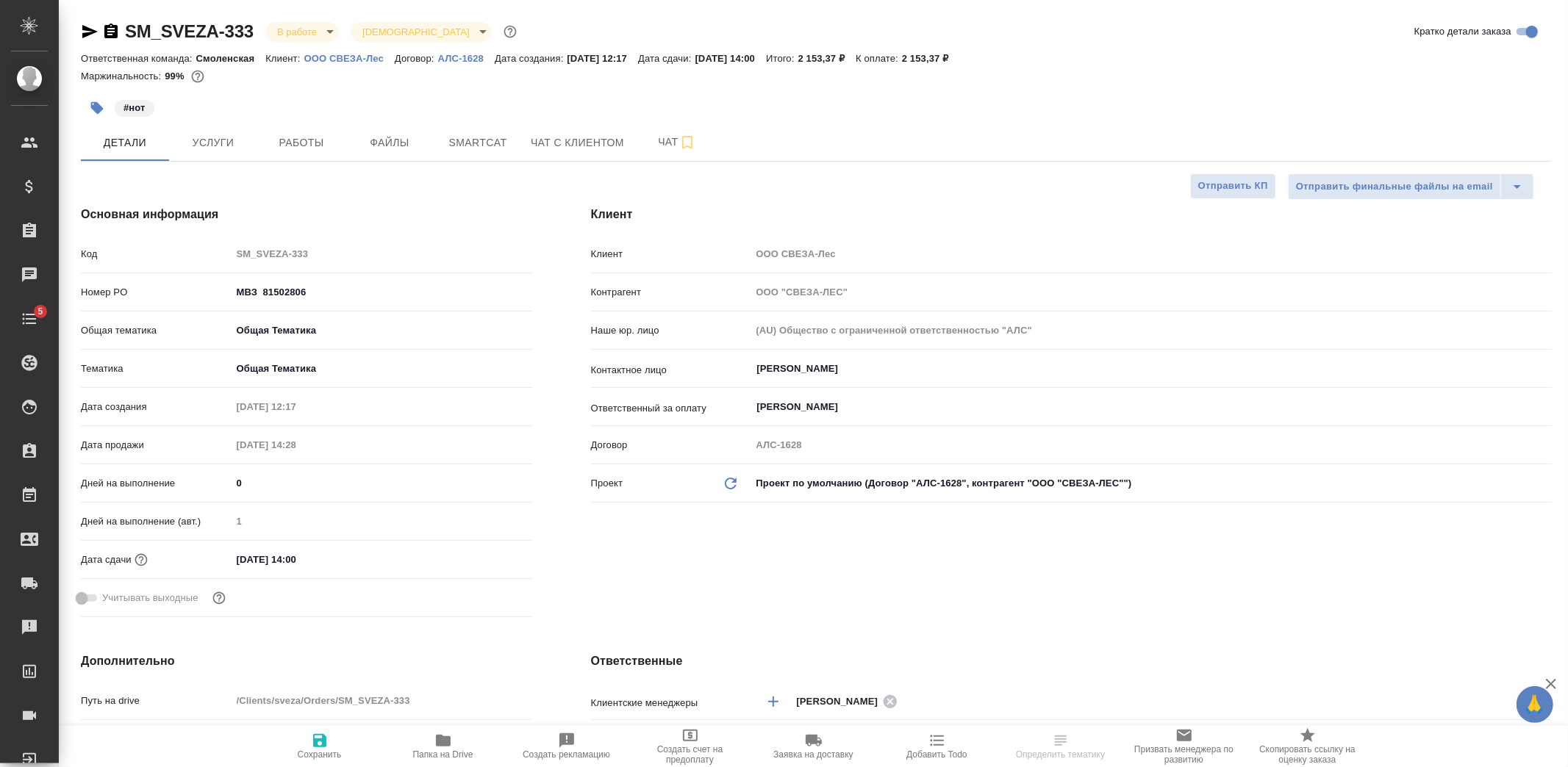
type textarea "x"
click at [648, 140] on span "Чат" at bounding box center [676, 142] width 71 height 18
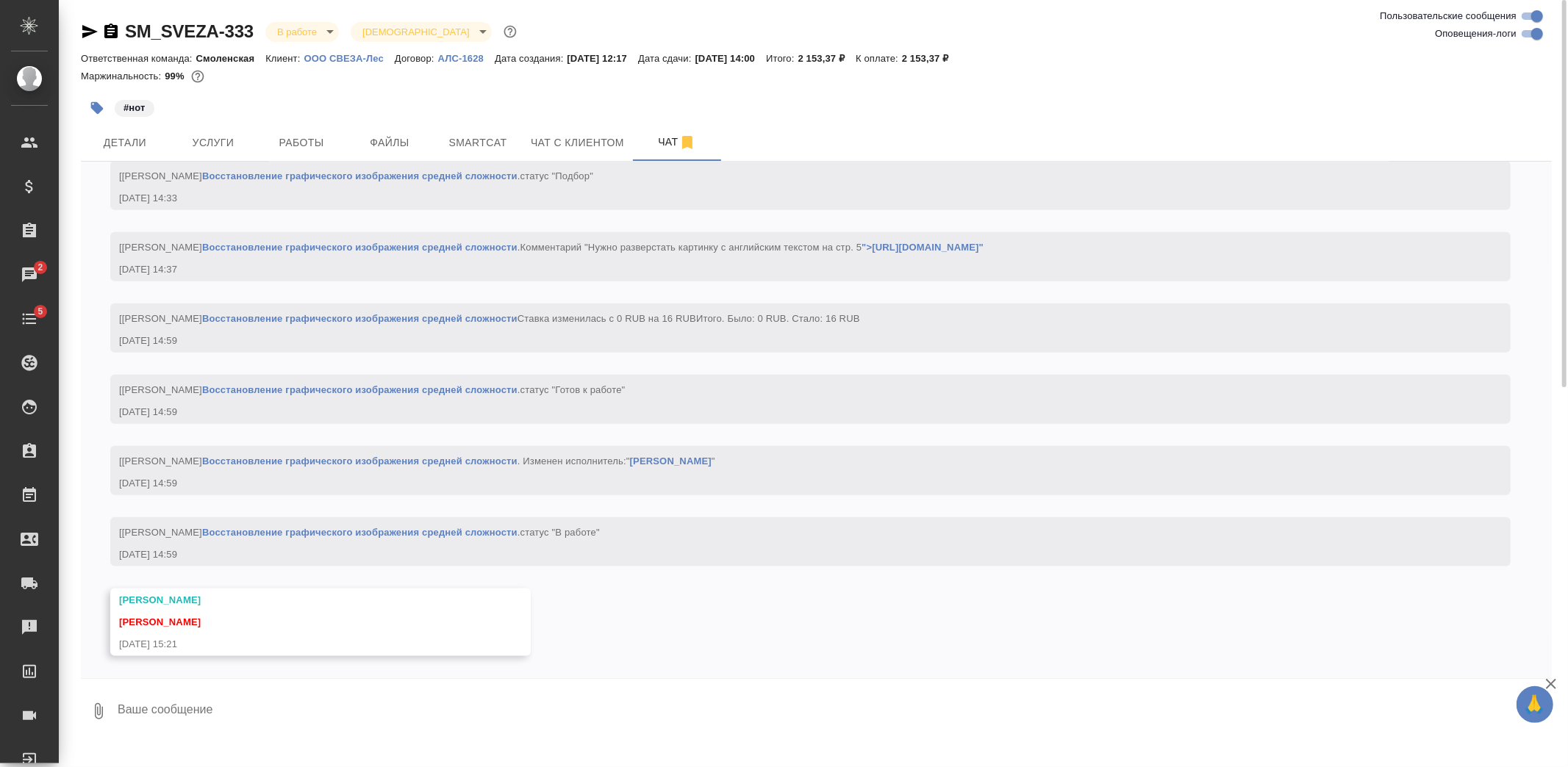
scroll to position [1436, 0]
click at [138, 148] on span "Детали" at bounding box center [125, 142] width 71 height 18
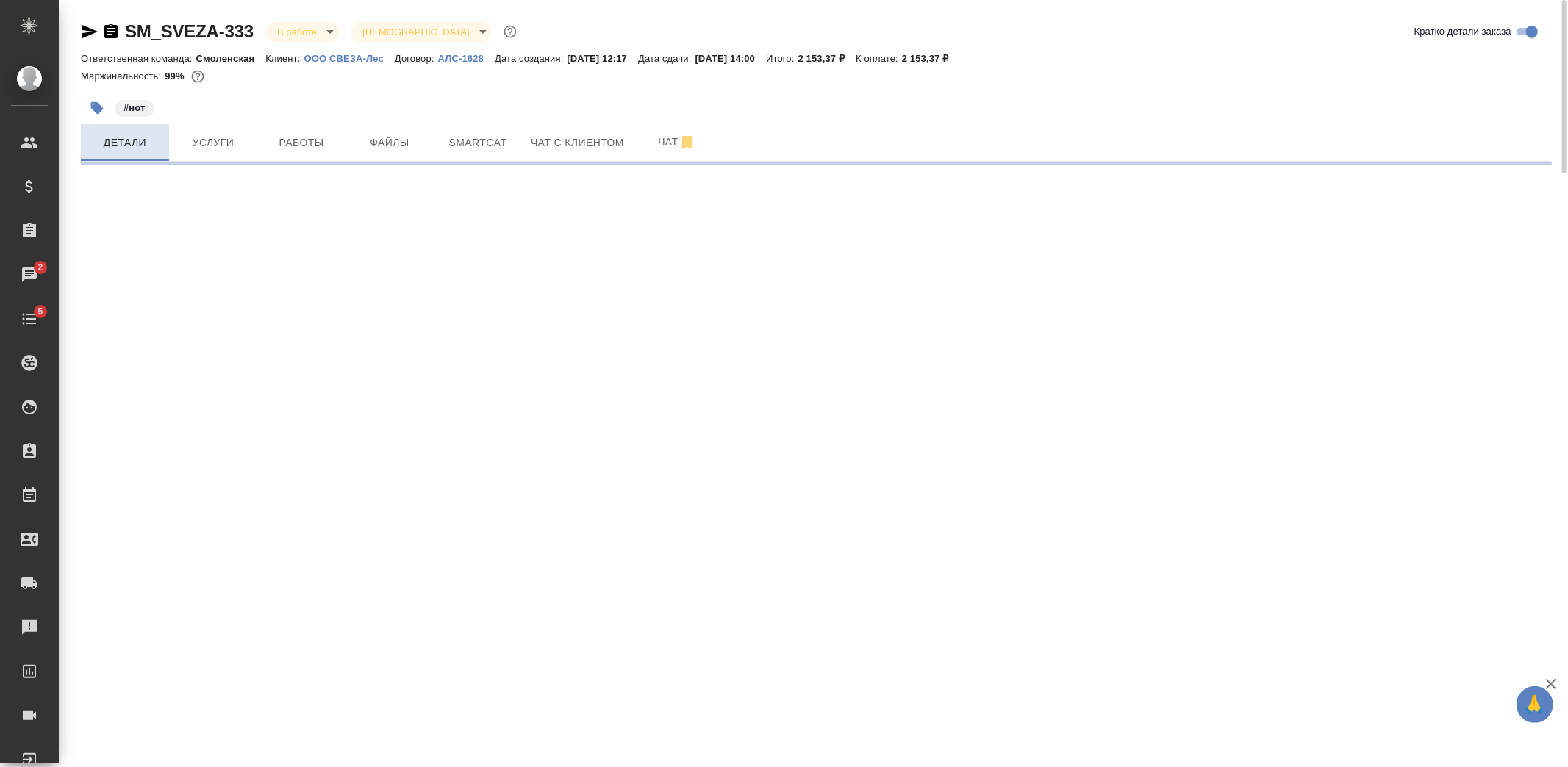
select select "RU"
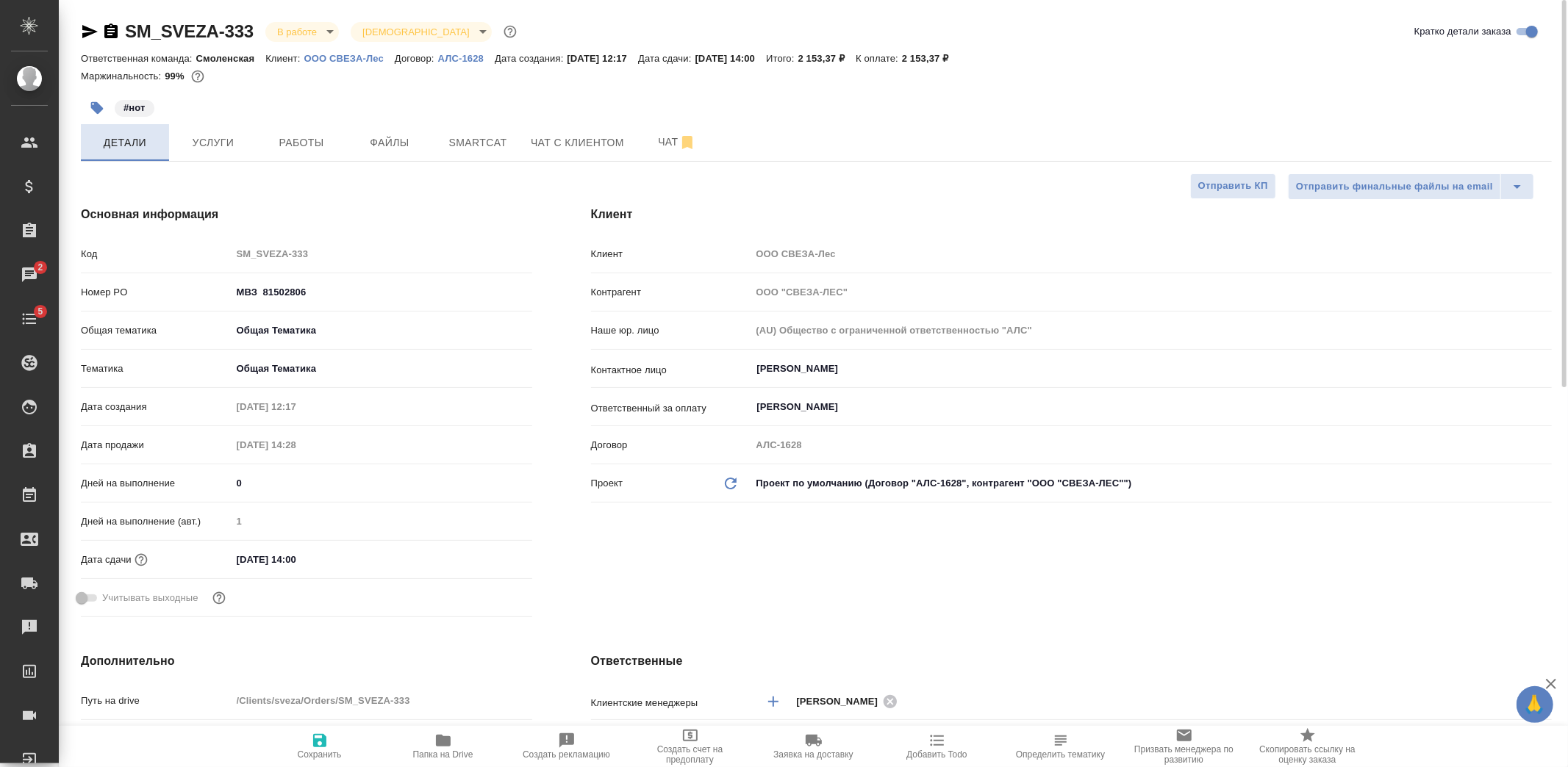
type textarea "x"
click at [206, 148] on span "Услуги" at bounding box center [213, 142] width 71 height 18
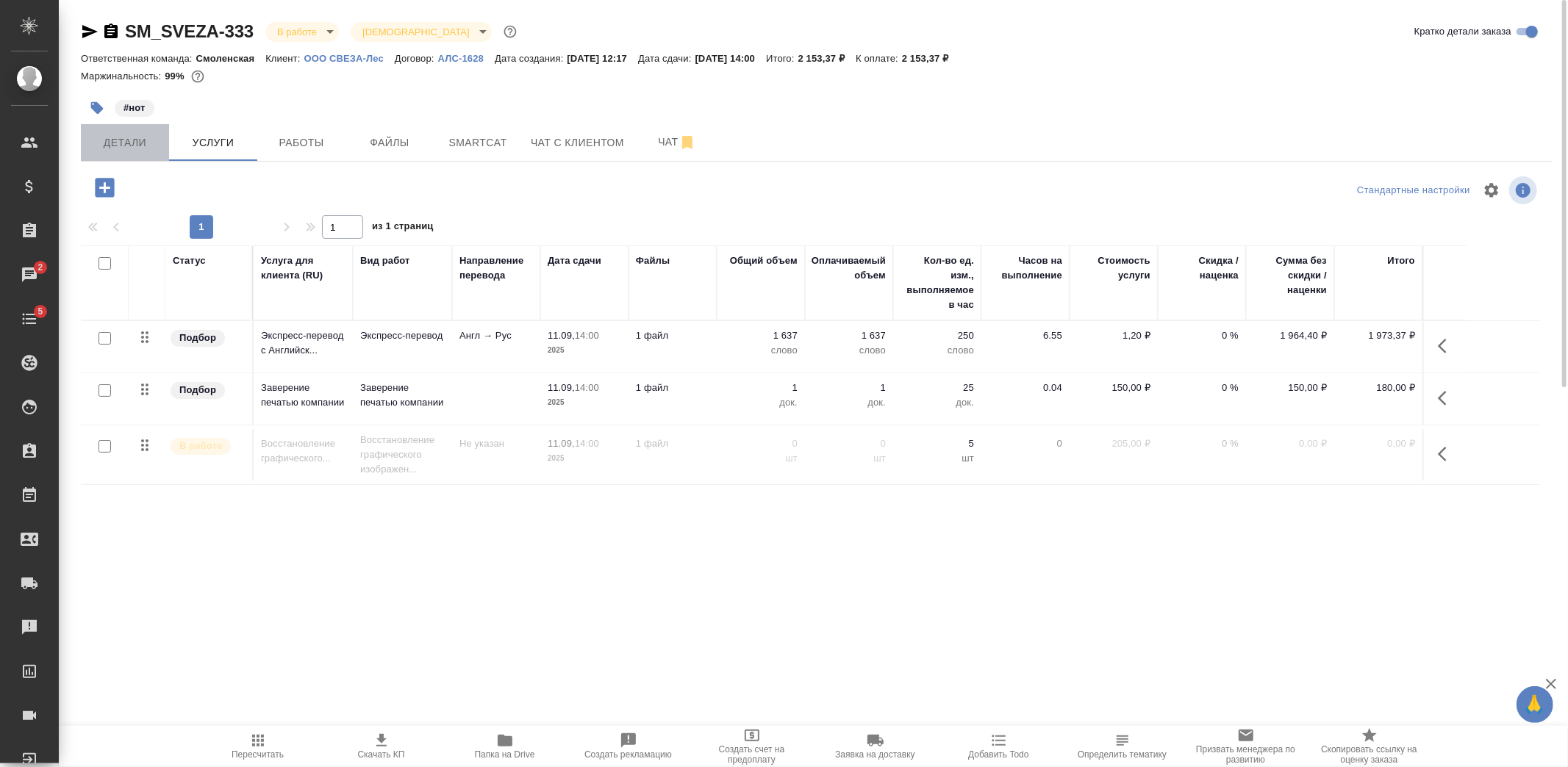
click at [125, 137] on span "Детали" at bounding box center [125, 142] width 71 height 18
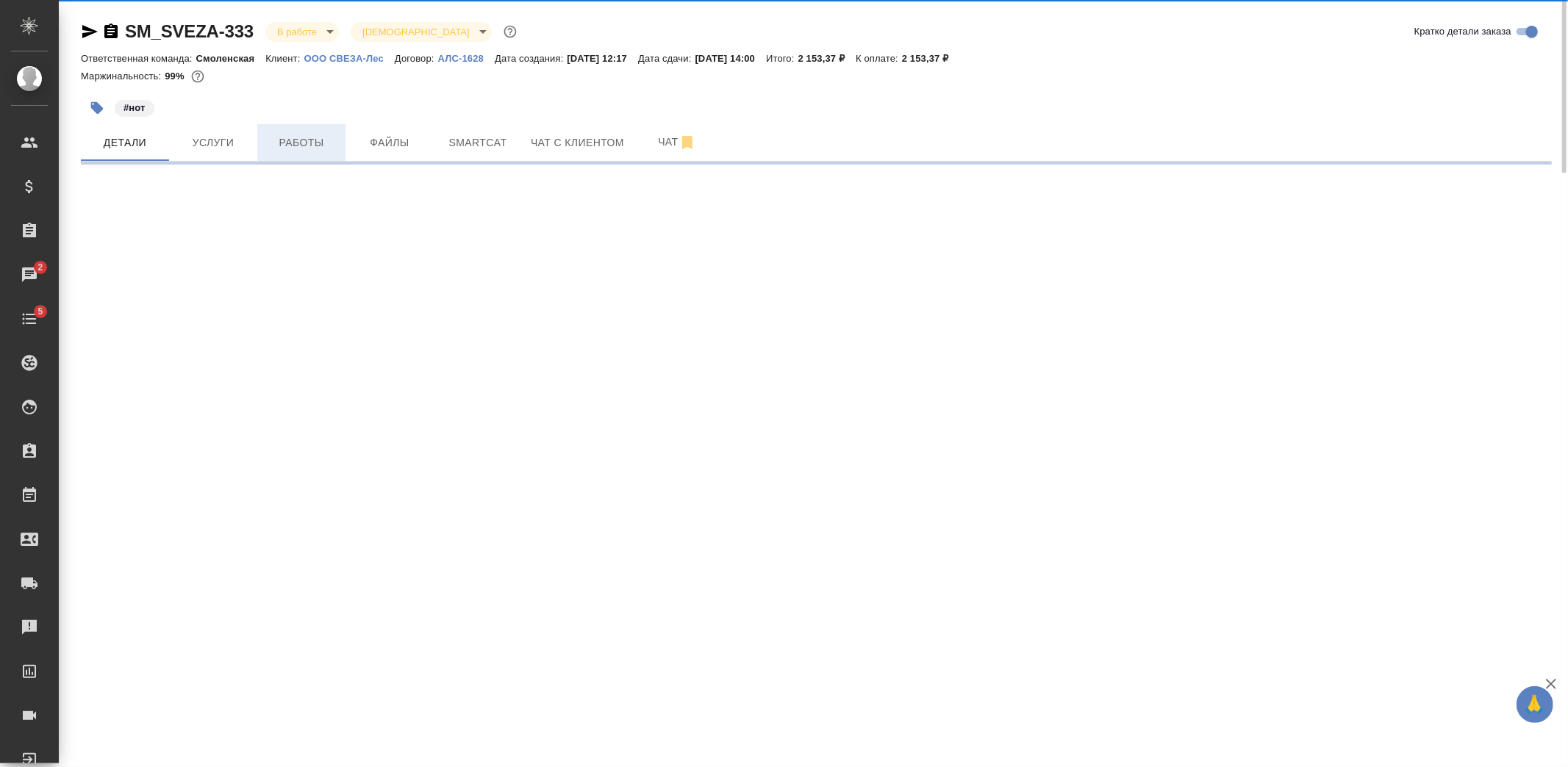
select select "RU"
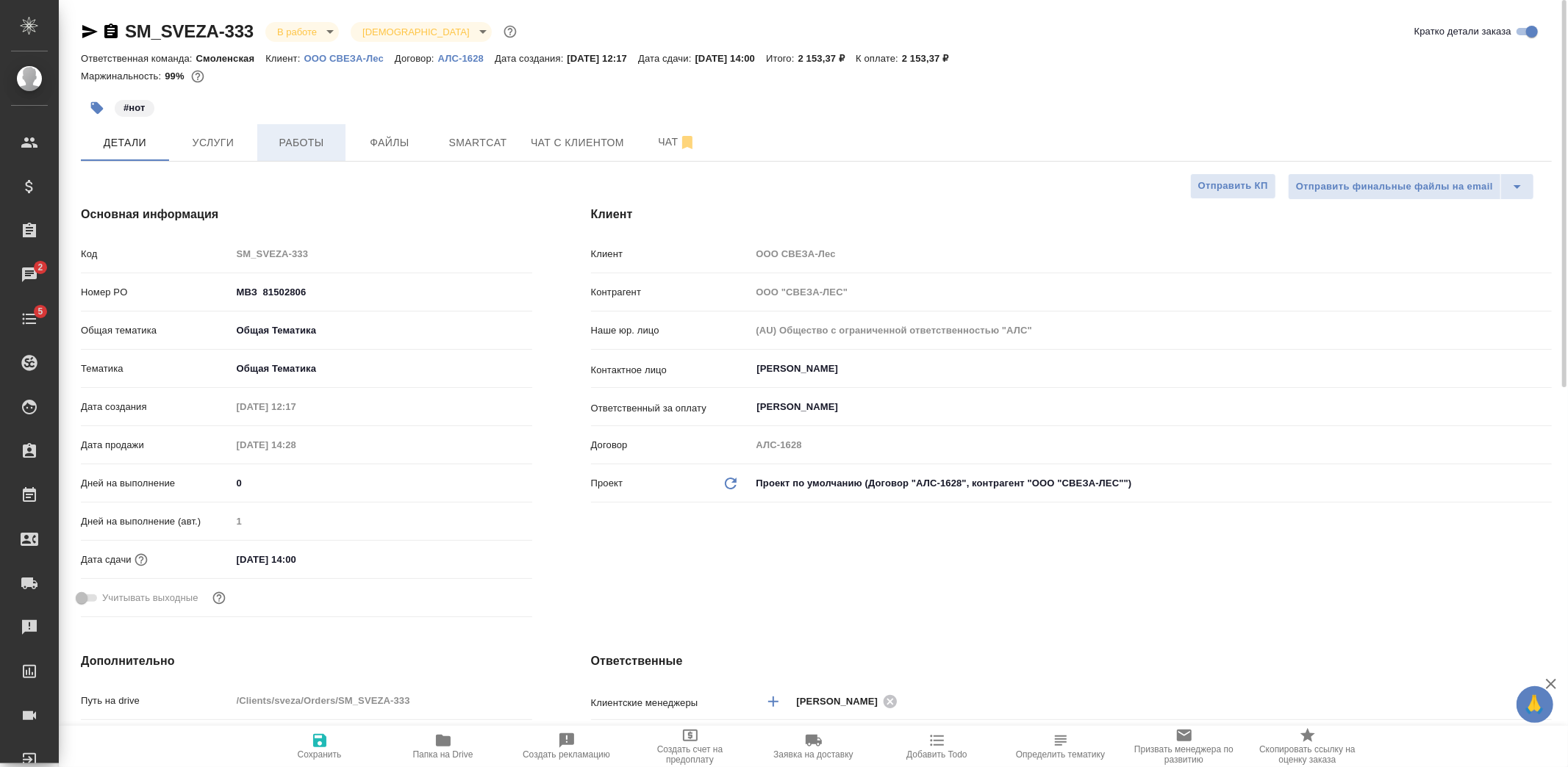
type textarea "x"
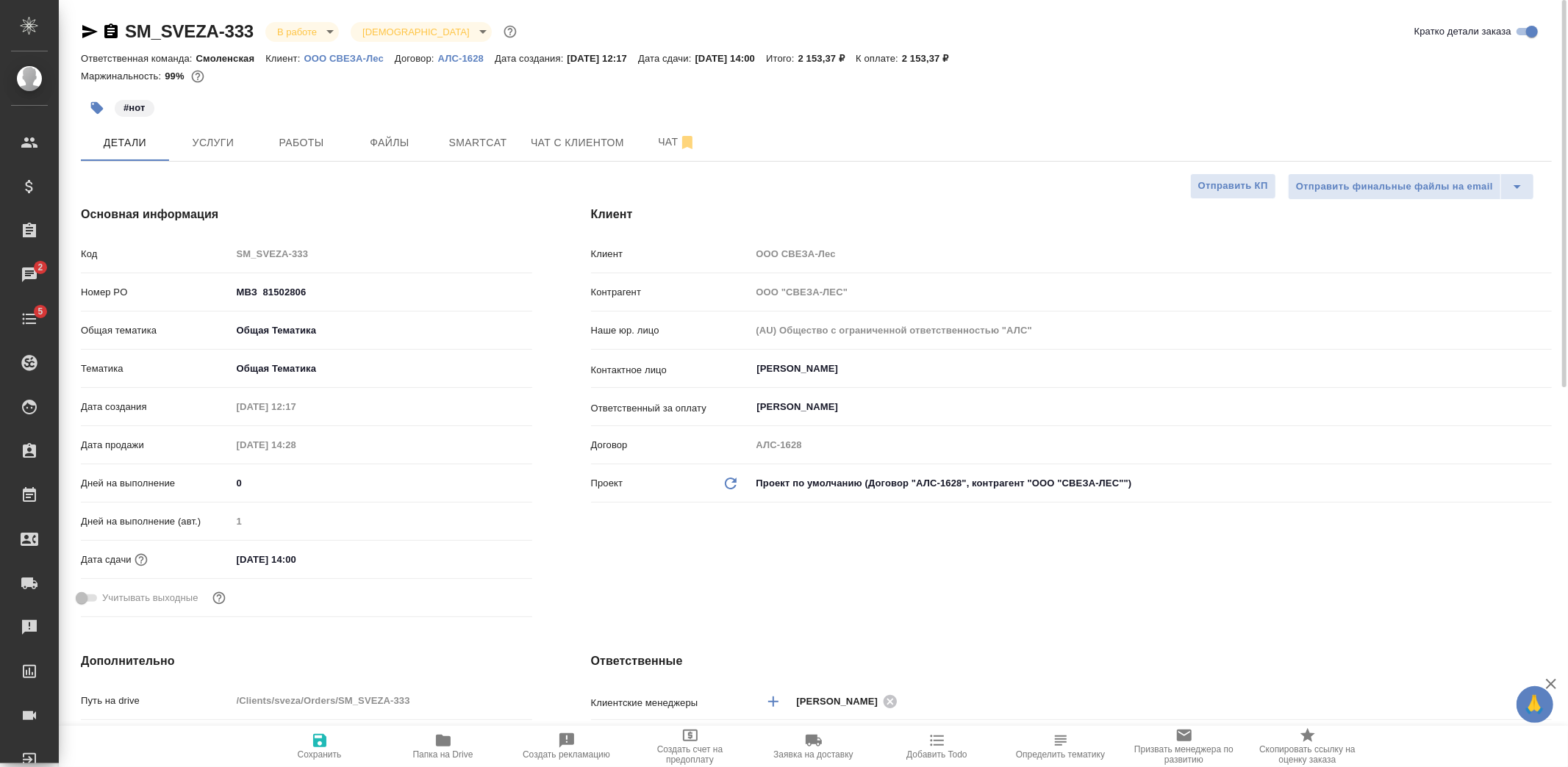
type textarea "x"
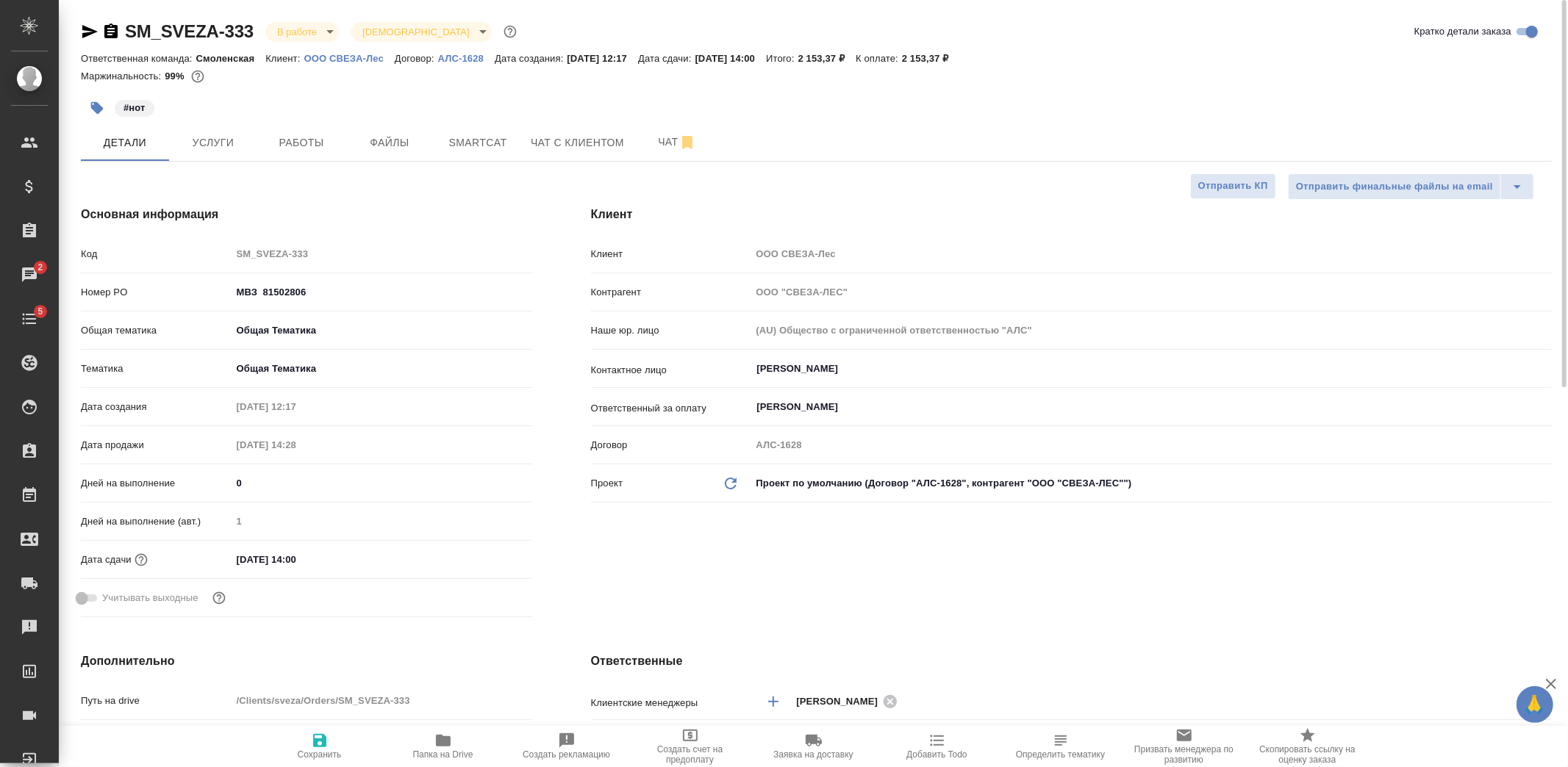
type textarea "x"
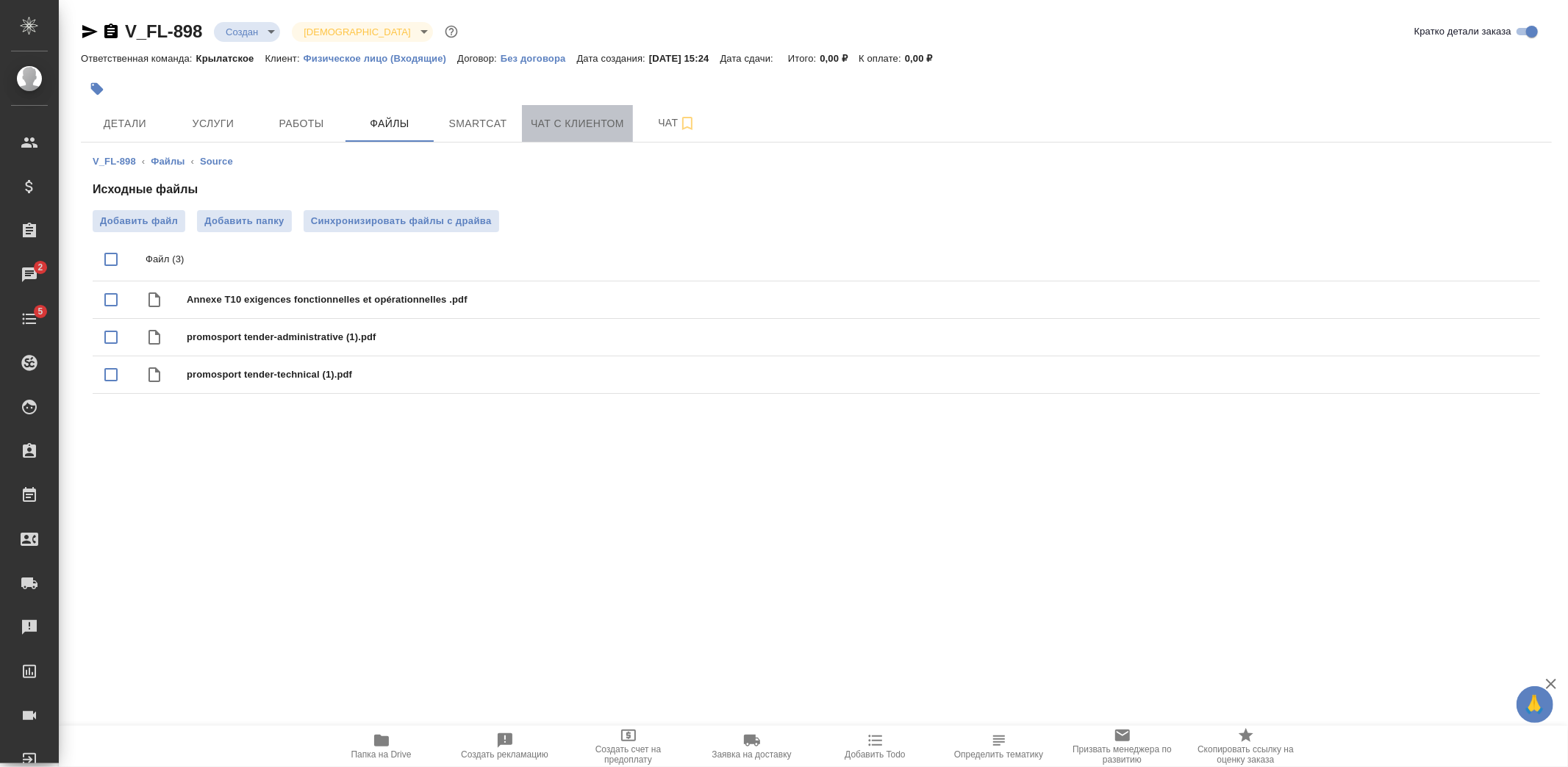
click at [567, 123] on span "Чат с клиентом" at bounding box center [577, 124] width 93 height 18
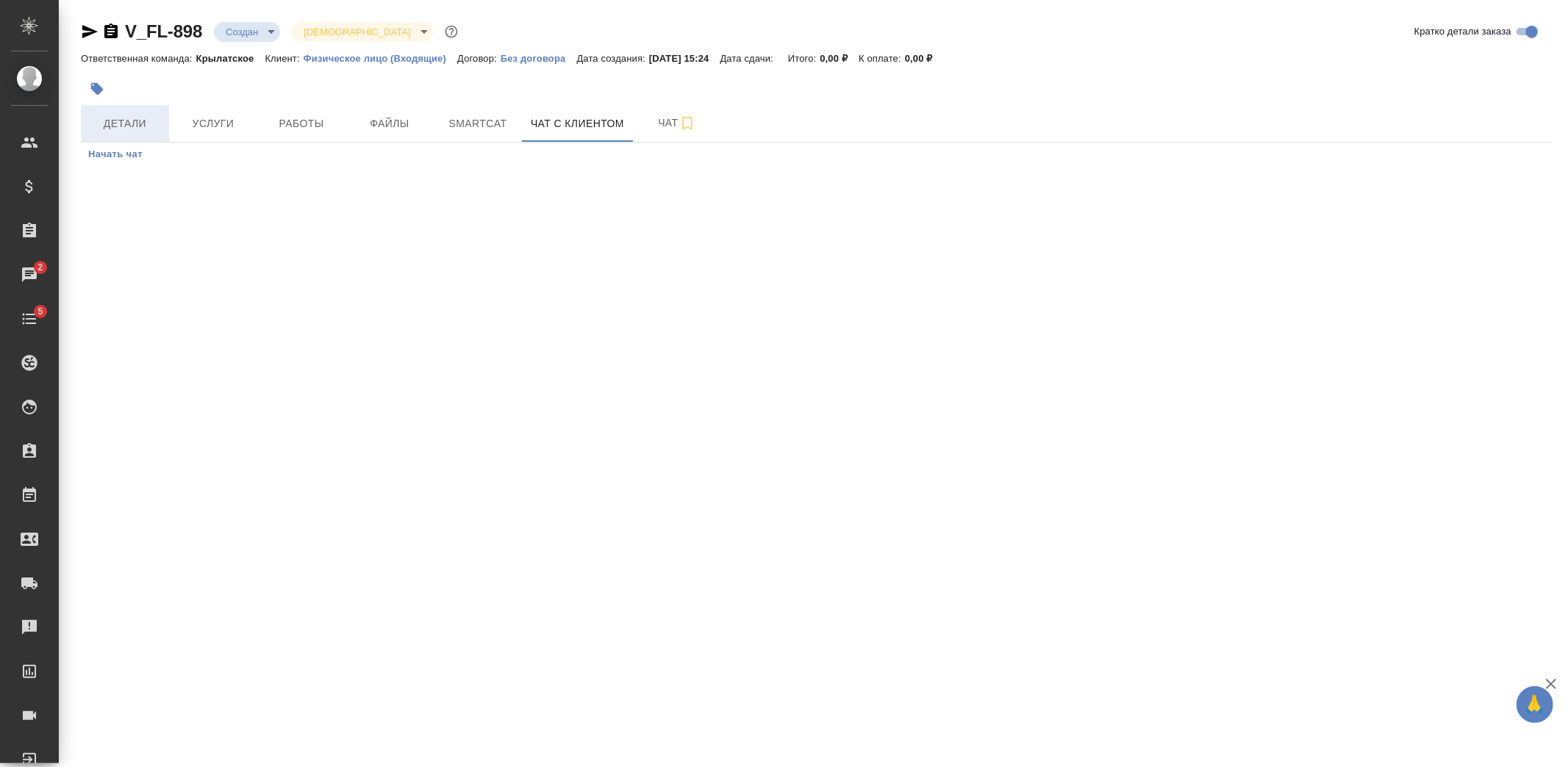
click at [137, 116] on span "Детали" at bounding box center [125, 124] width 71 height 18
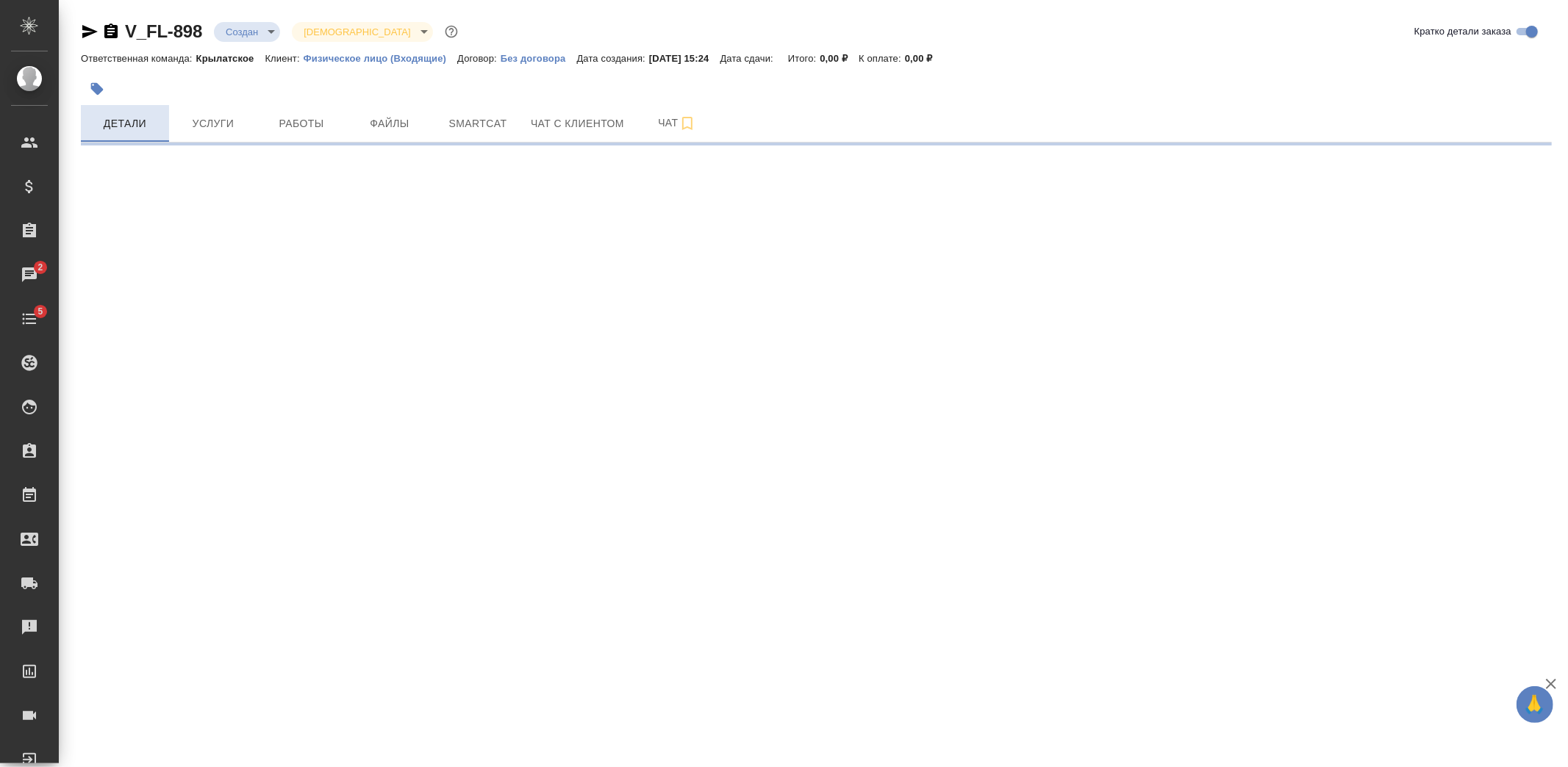
select select "RU"
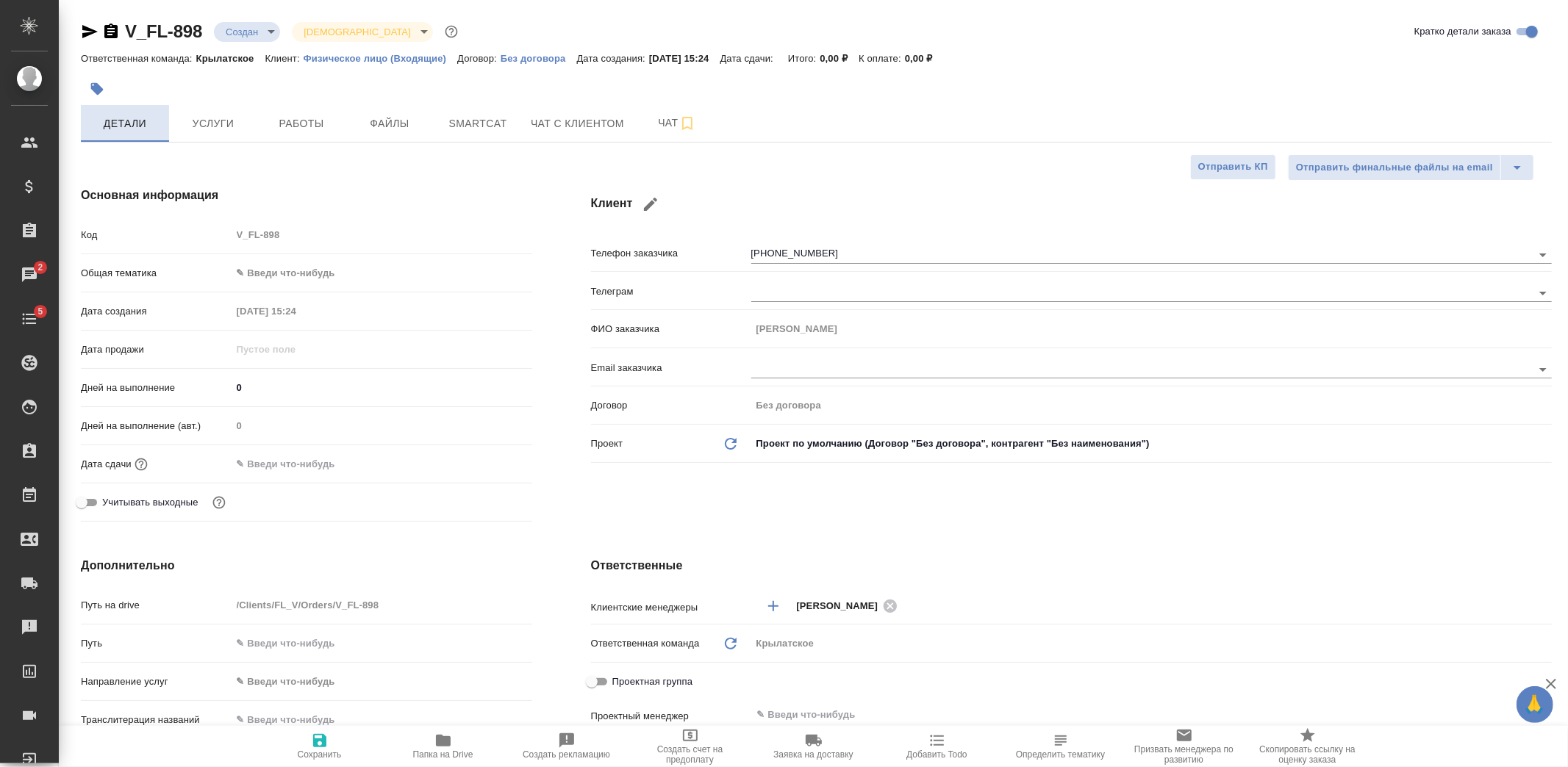
type textarea "x"
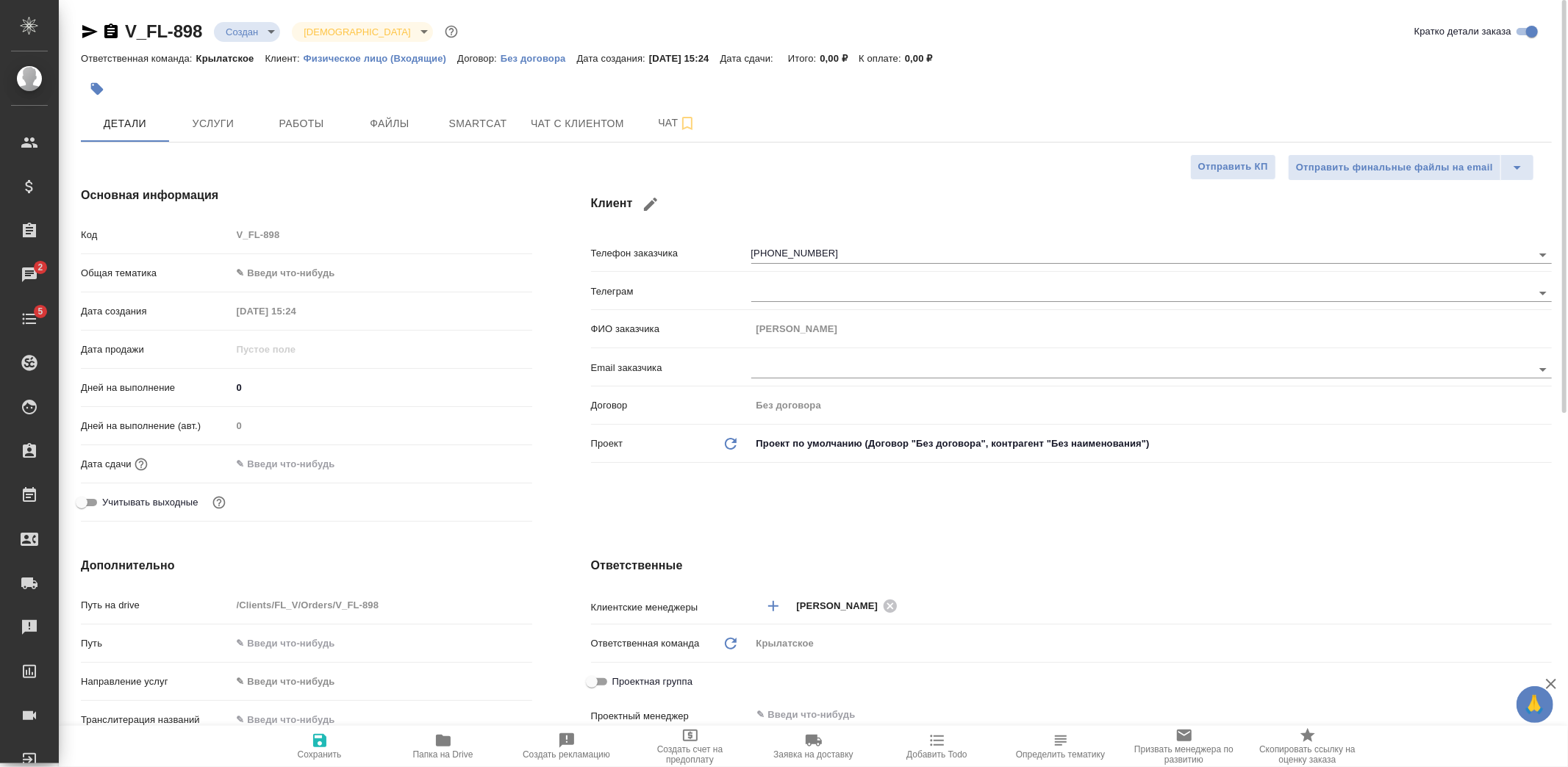
type textarea "x"
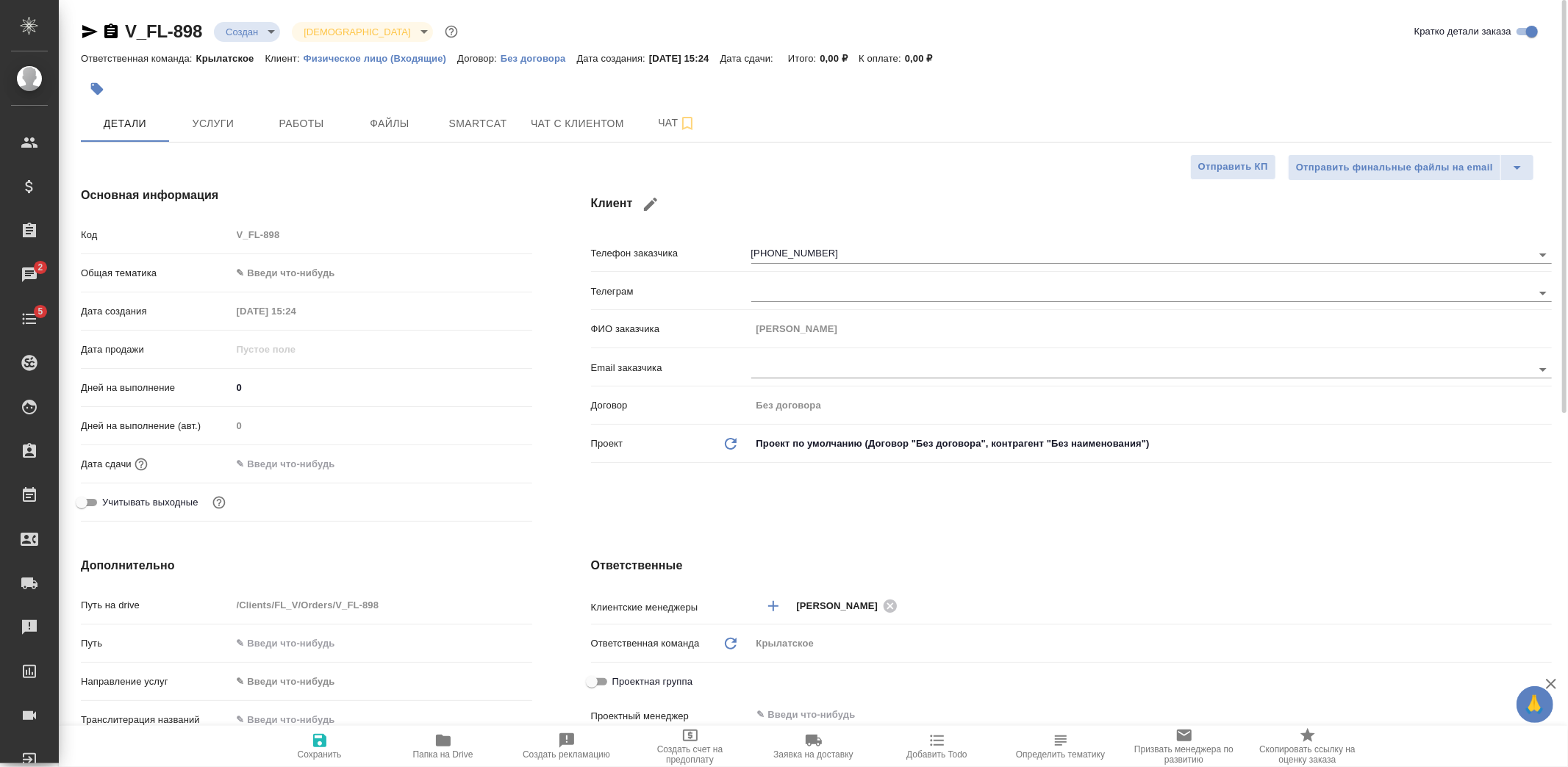
type textarea "x"
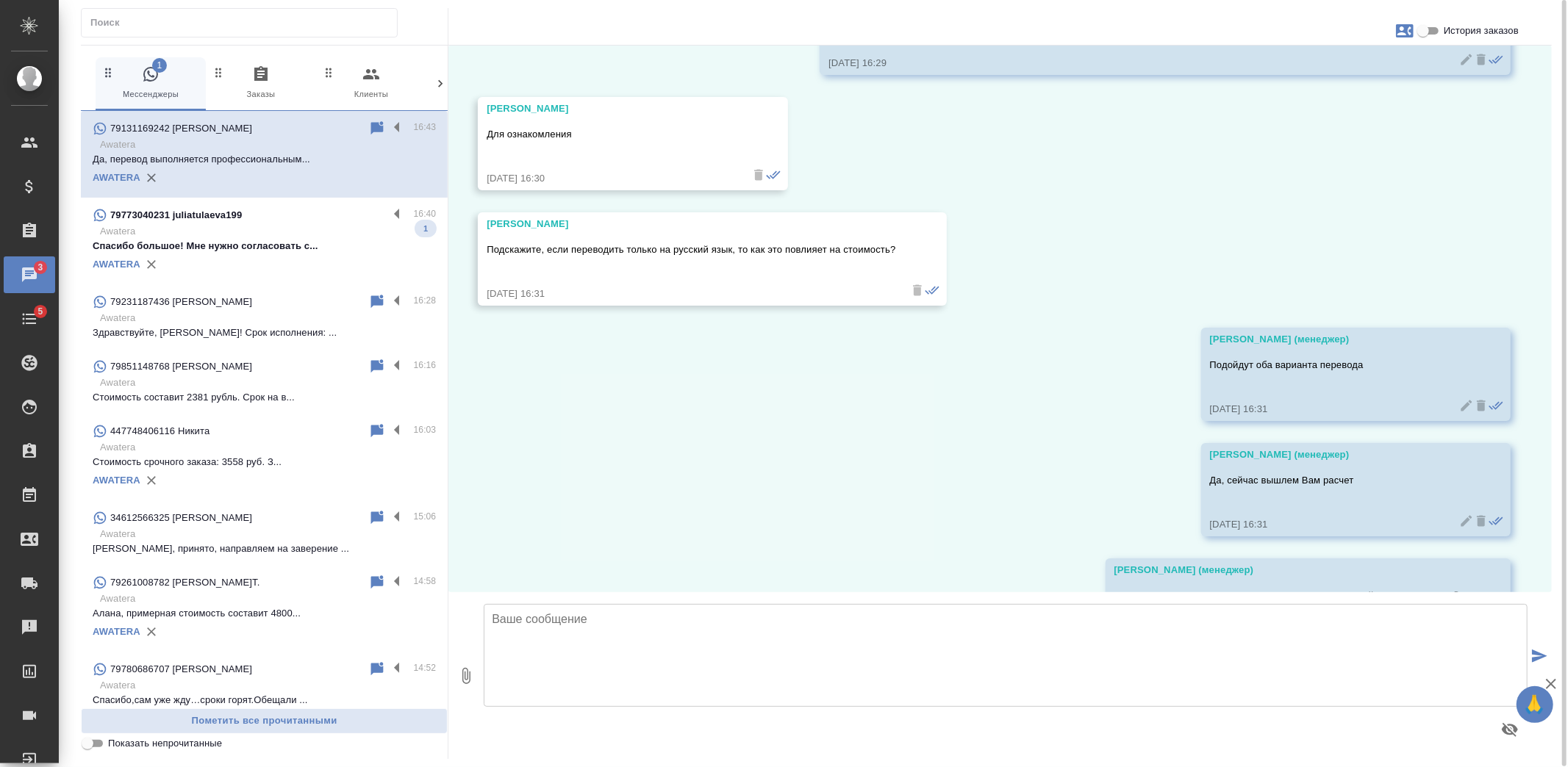
scroll to position [1150, 0]
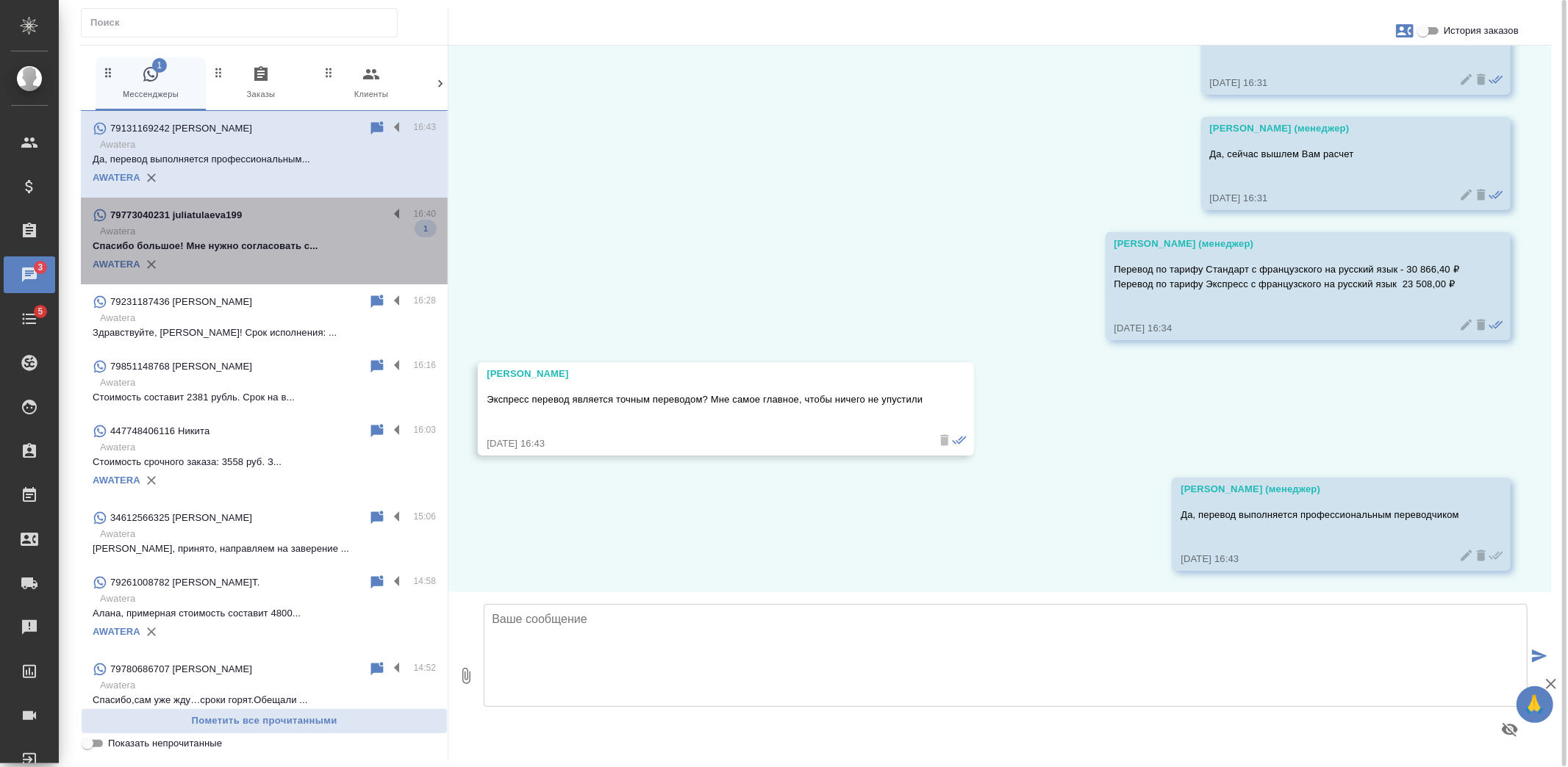
click at [315, 227] on p "Awatera" at bounding box center [268, 231] width 336 height 15
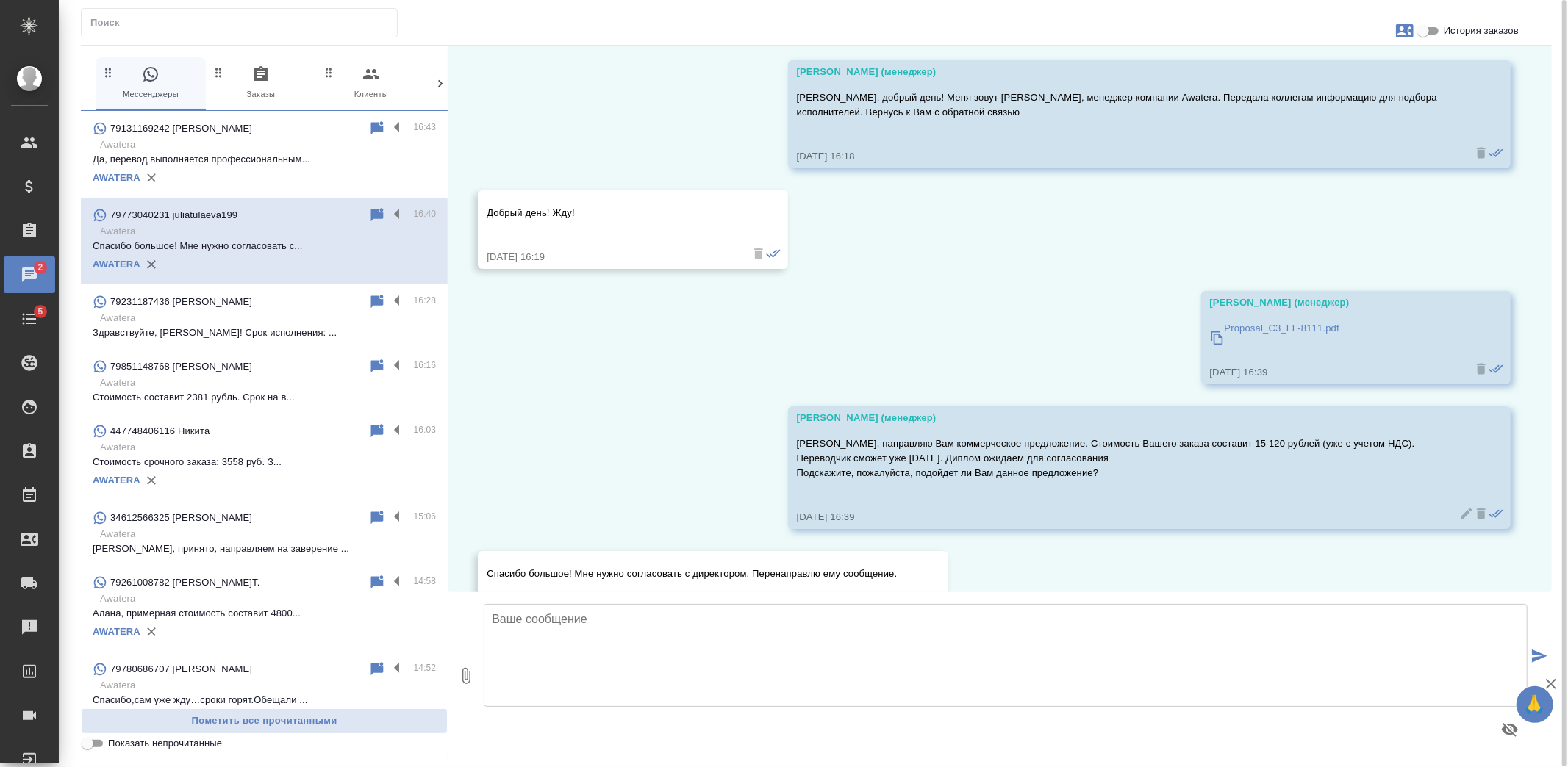
scroll to position [108, 0]
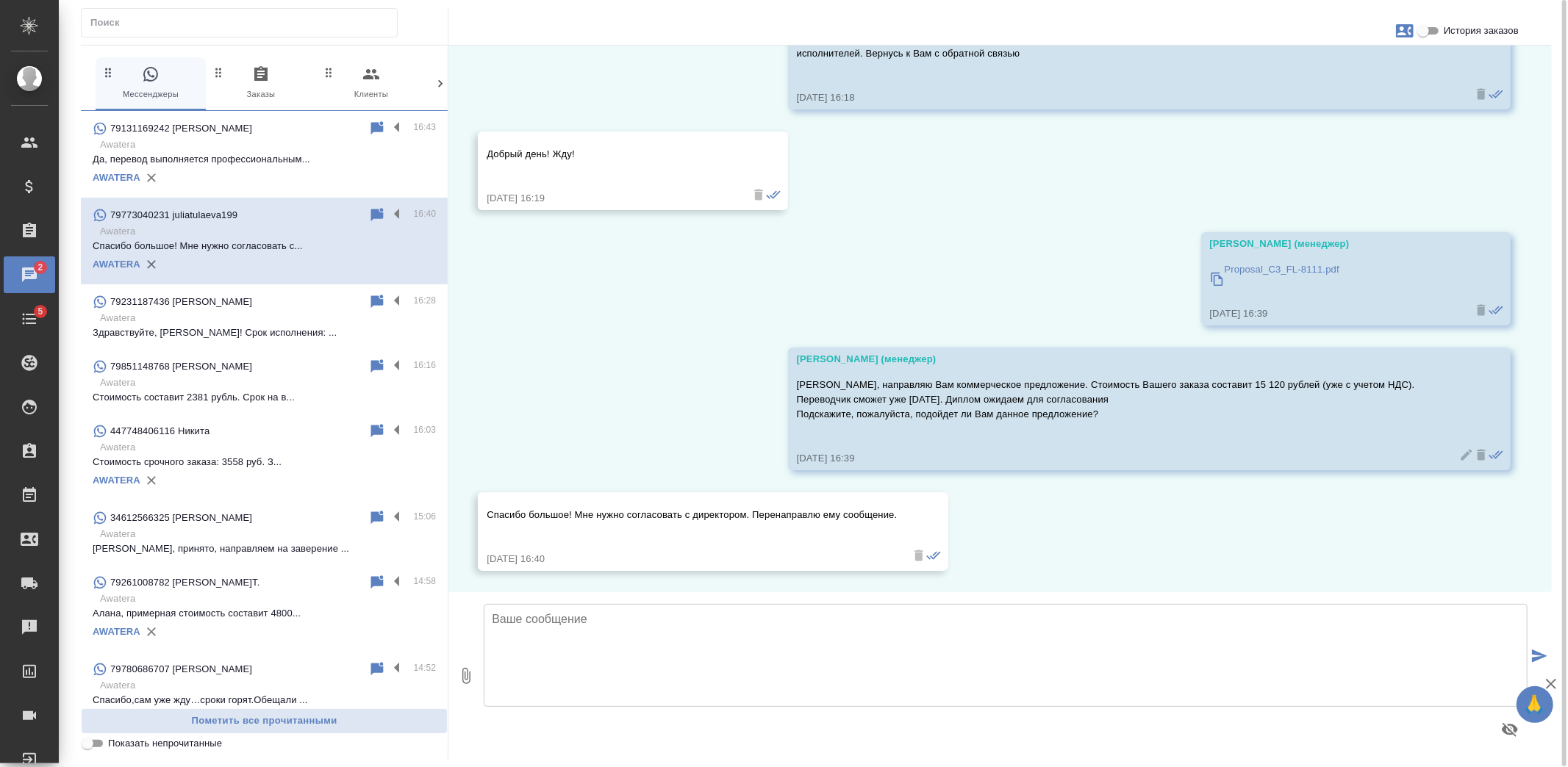
click at [1249, 269] on p "Proposal_C3_FL-8111.pdf" at bounding box center [1282, 269] width 115 height 15
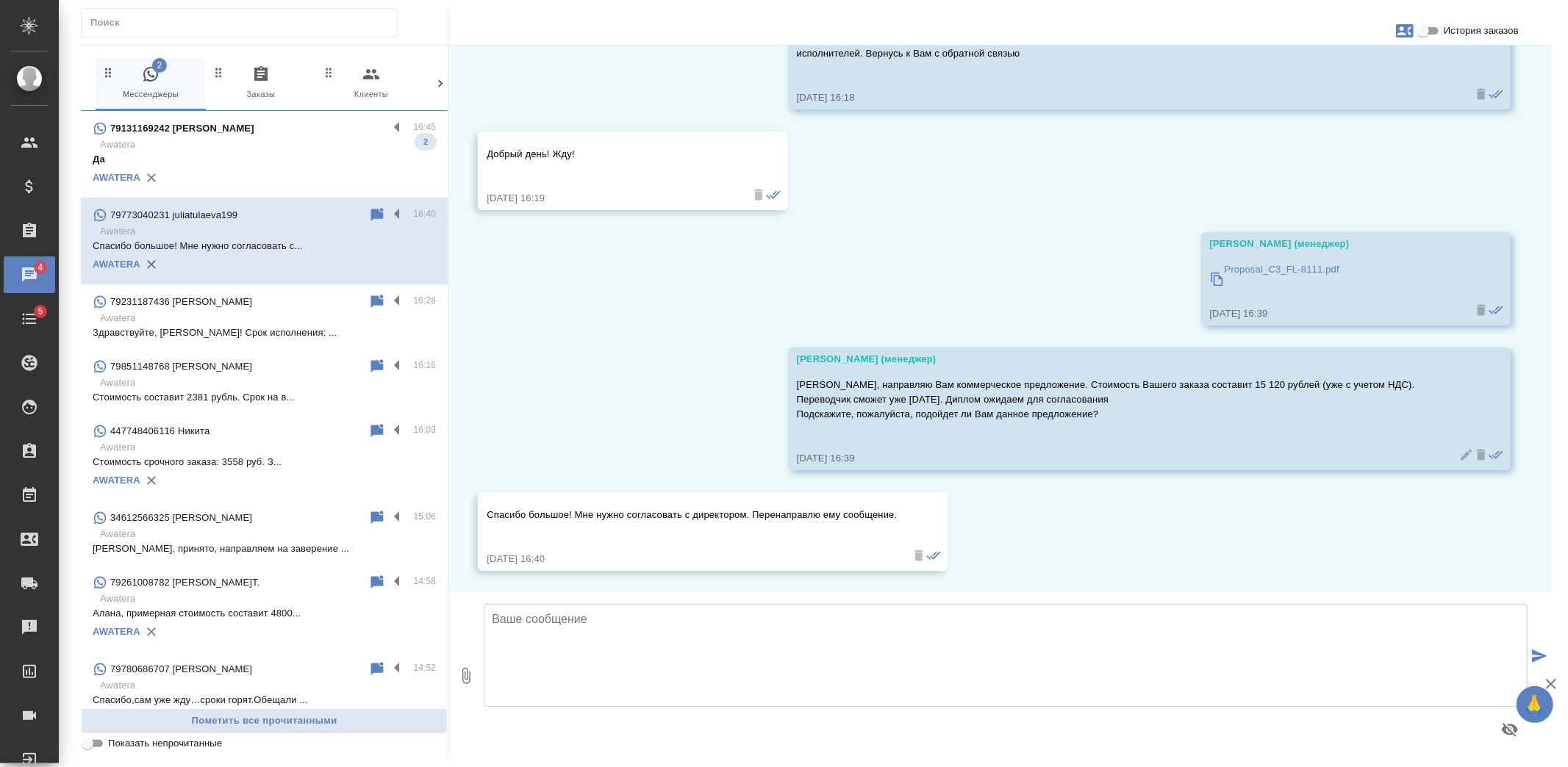
click at [260, 139] on p "Awatera" at bounding box center [268, 145] width 336 height 15
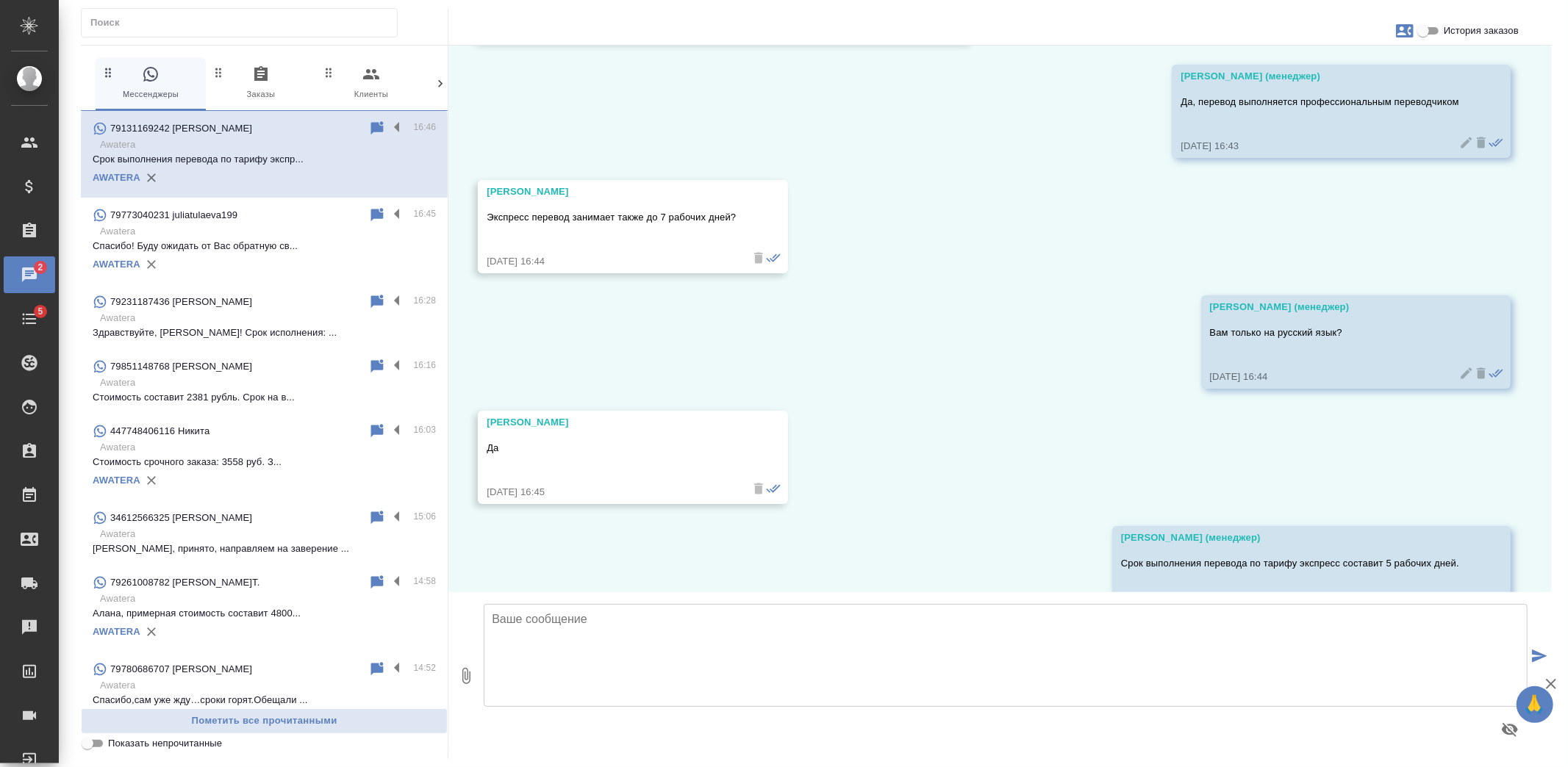
scroll to position [1612, 0]
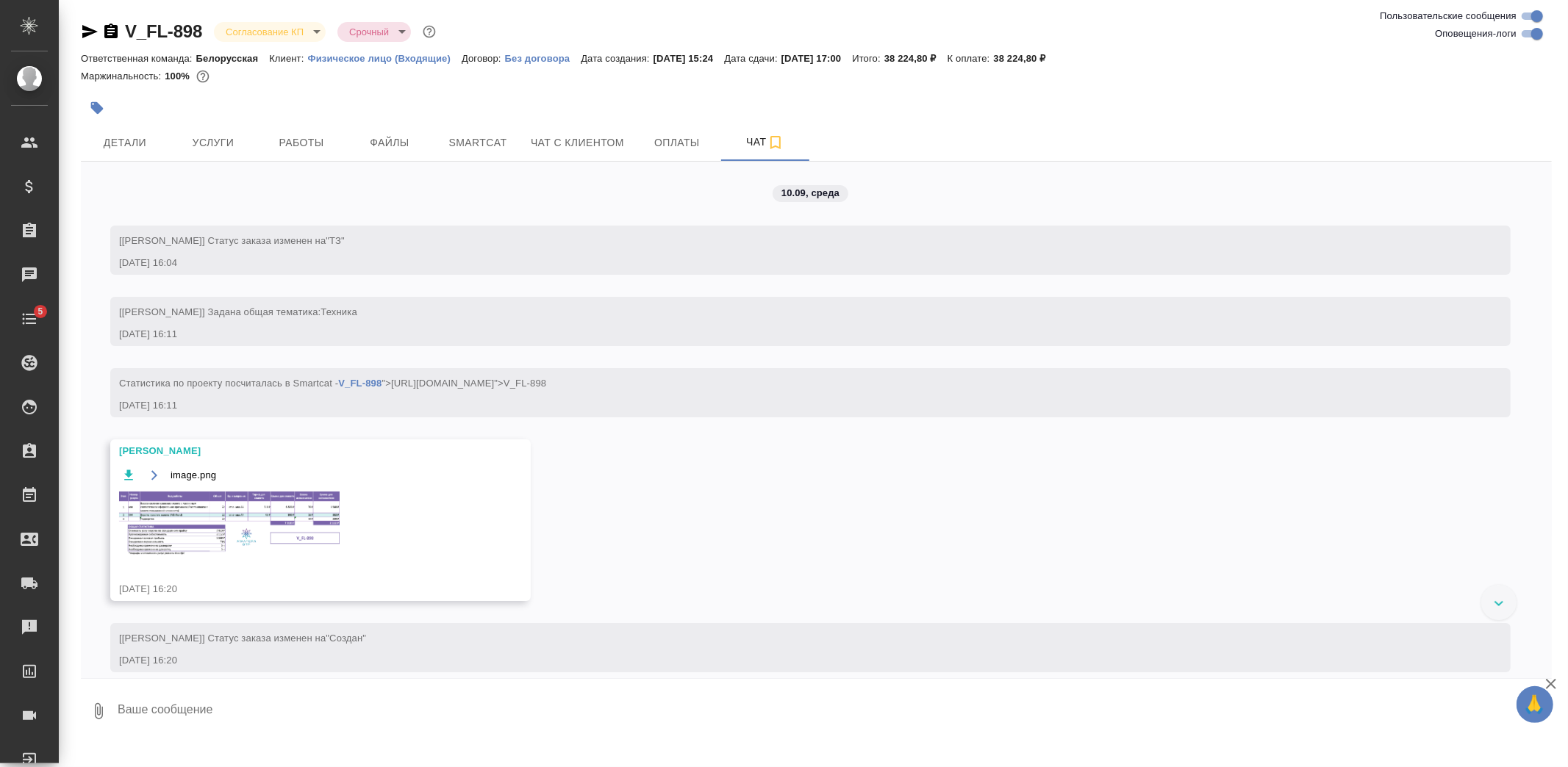
scroll to position [22, 0]
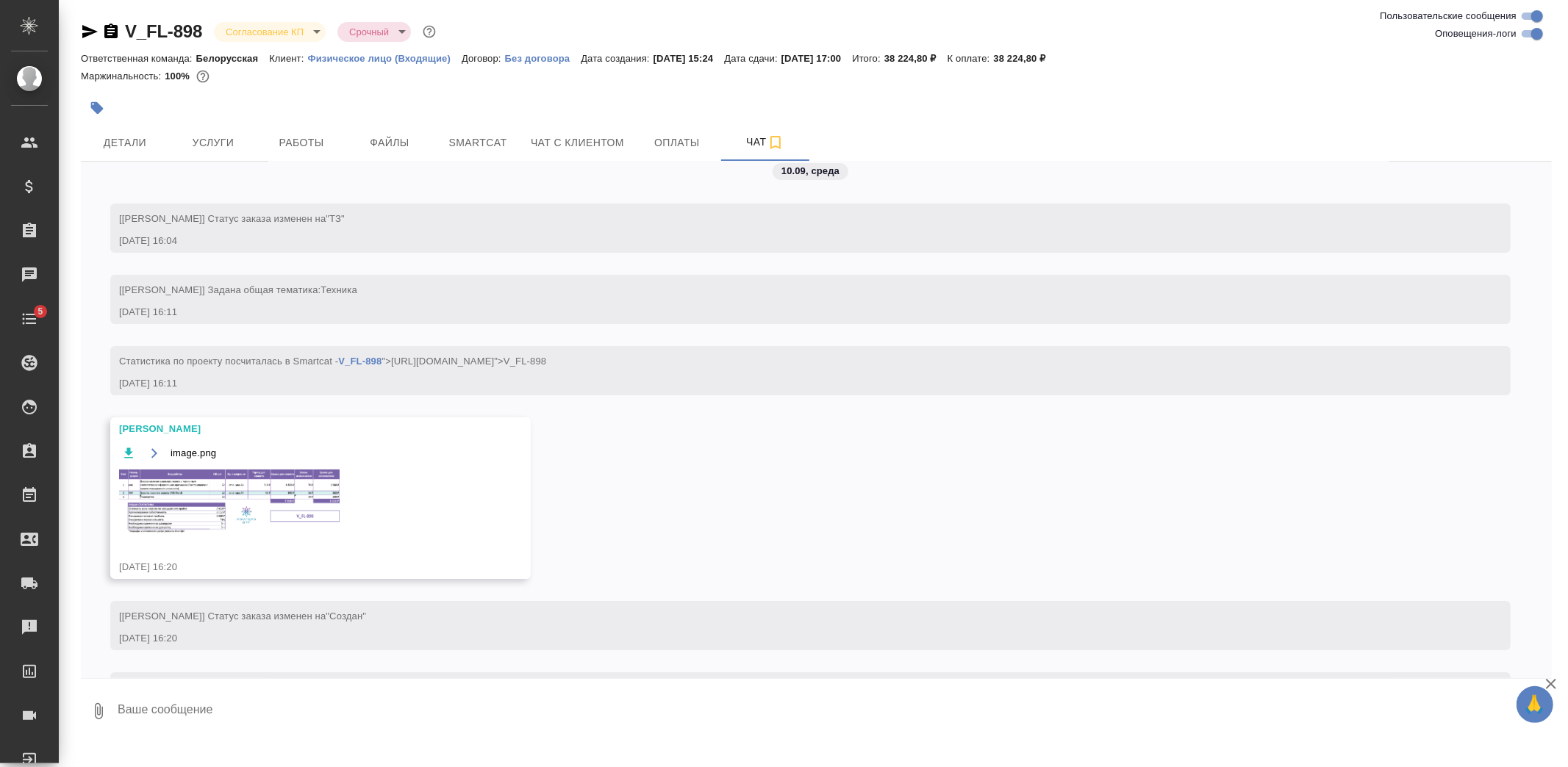
click at [269, 513] on img at bounding box center [229, 502] width 221 height 64
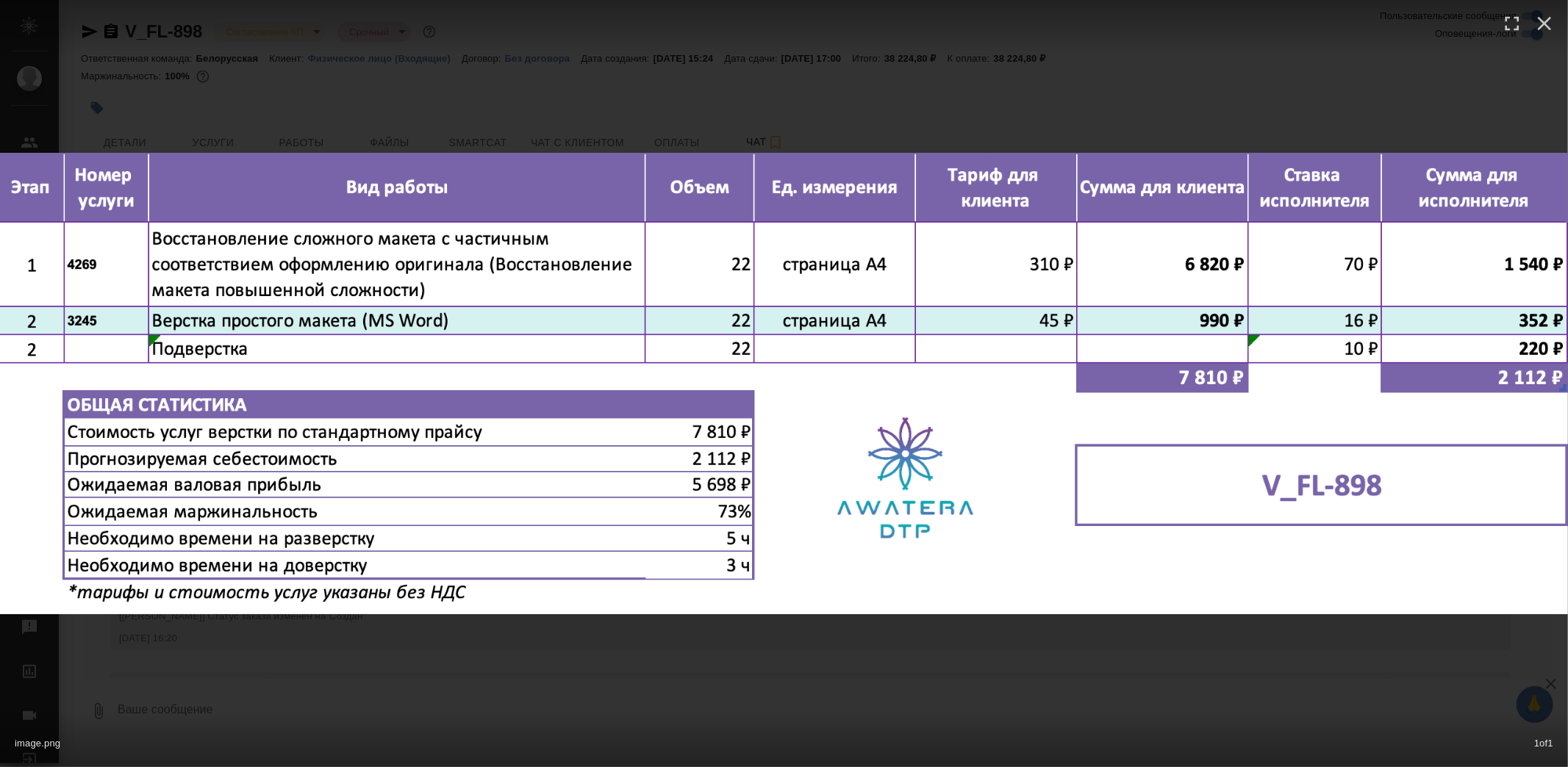
click at [781, 686] on div "image.png 1 of 1" at bounding box center [784, 384] width 1568 height 767
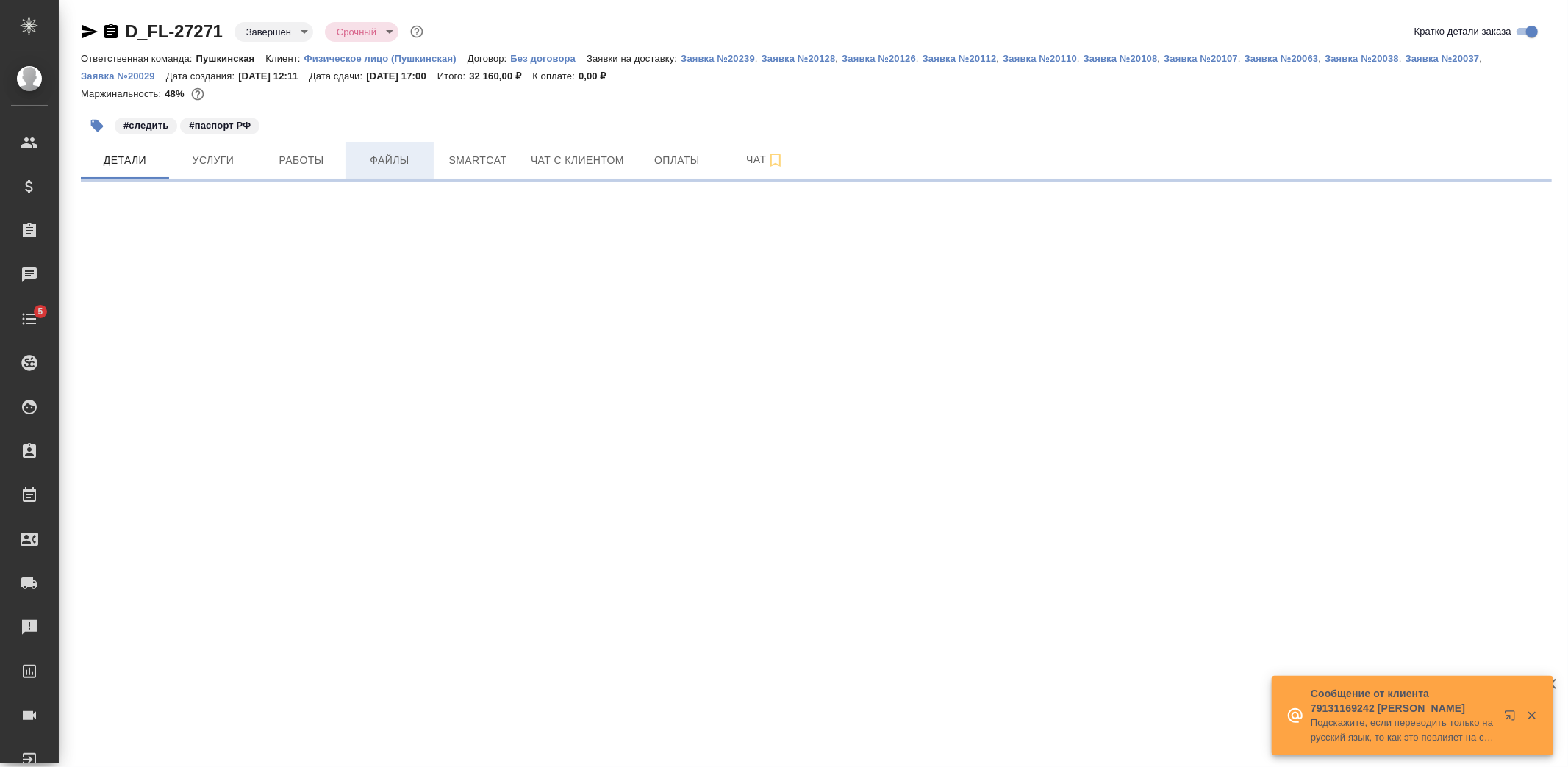
select select "RU"
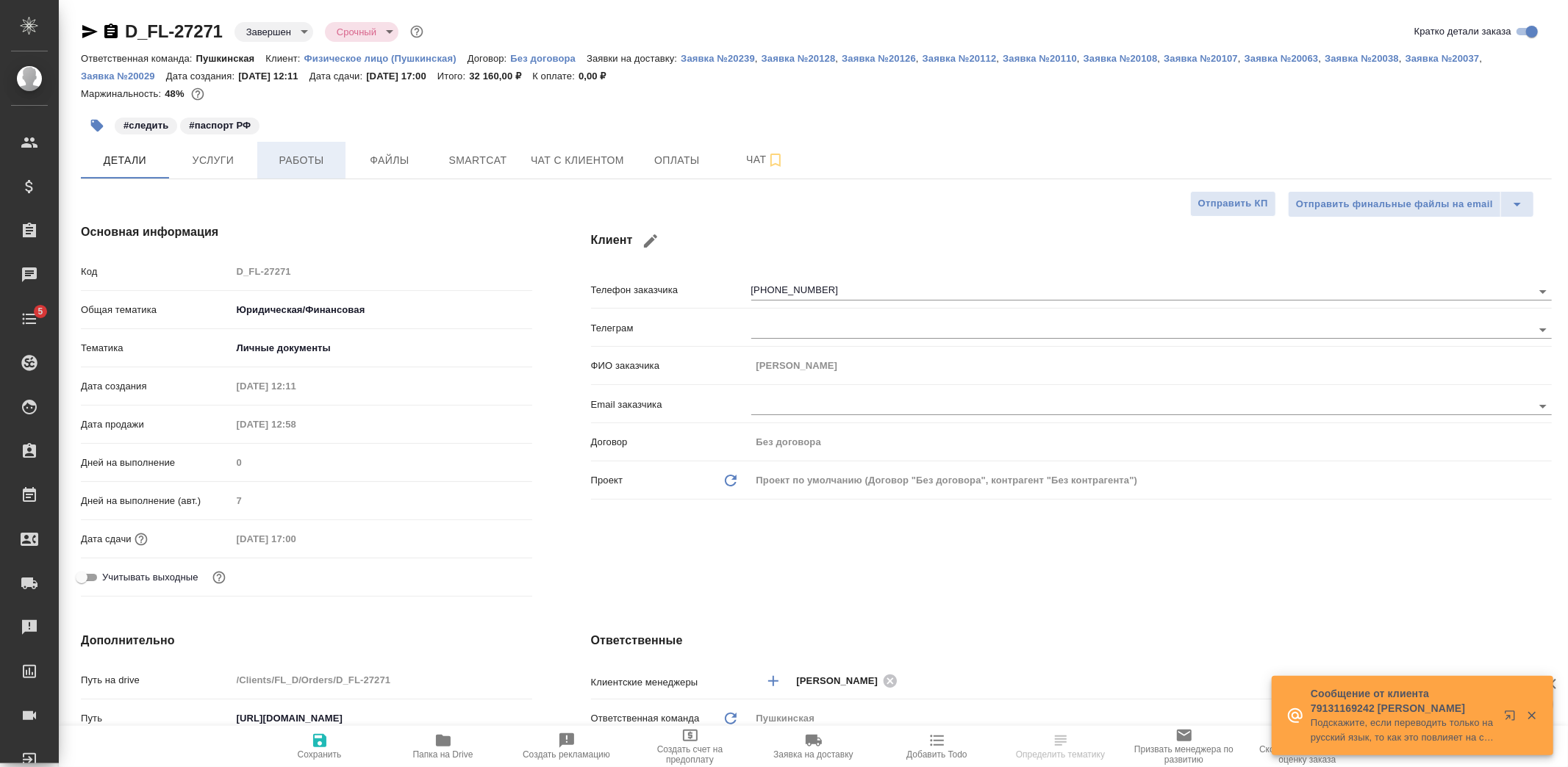
type textarea "x"
click at [312, 160] on span "Работы" at bounding box center [301, 160] width 71 height 18
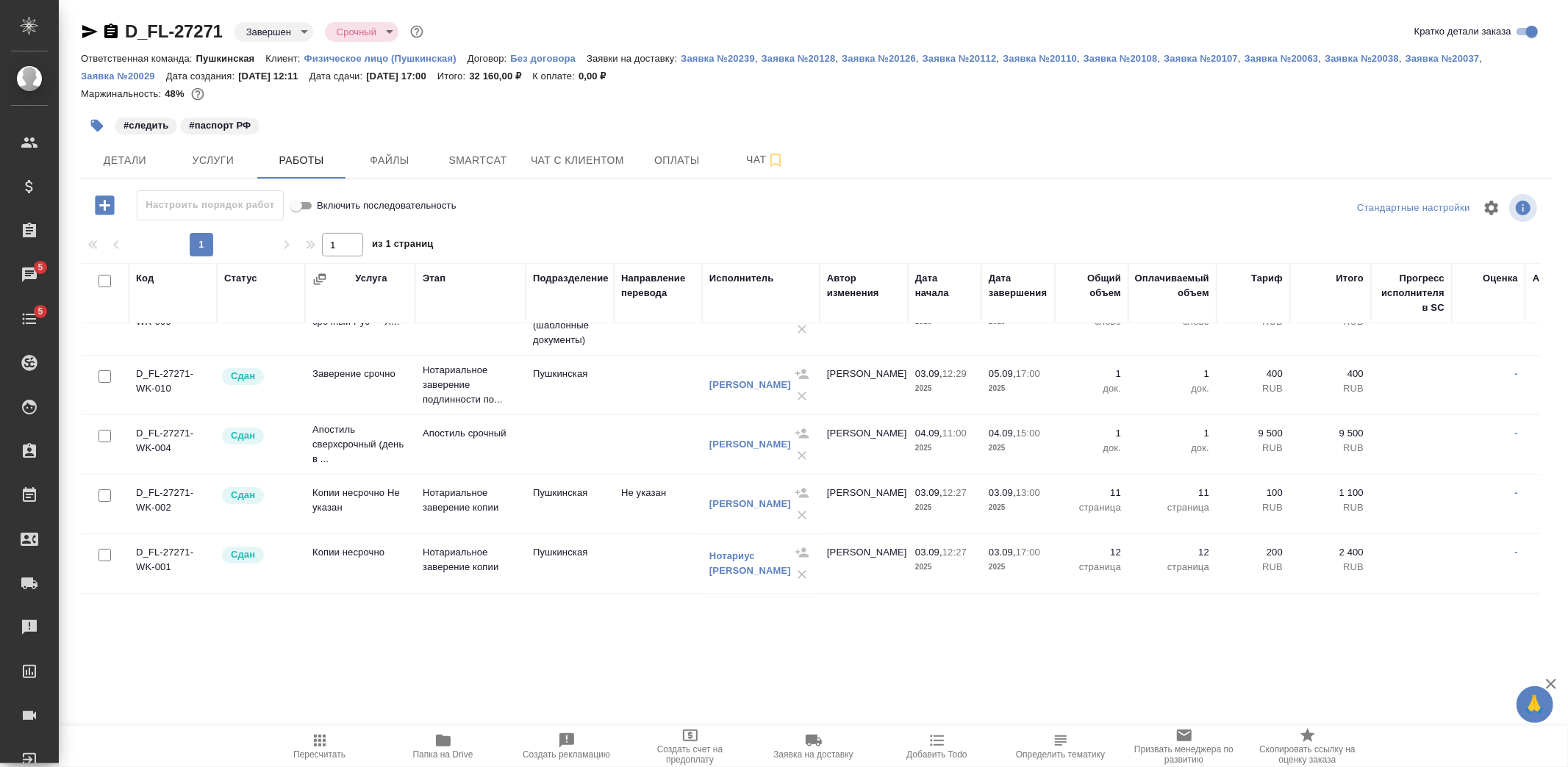
scroll to position [114, 0]
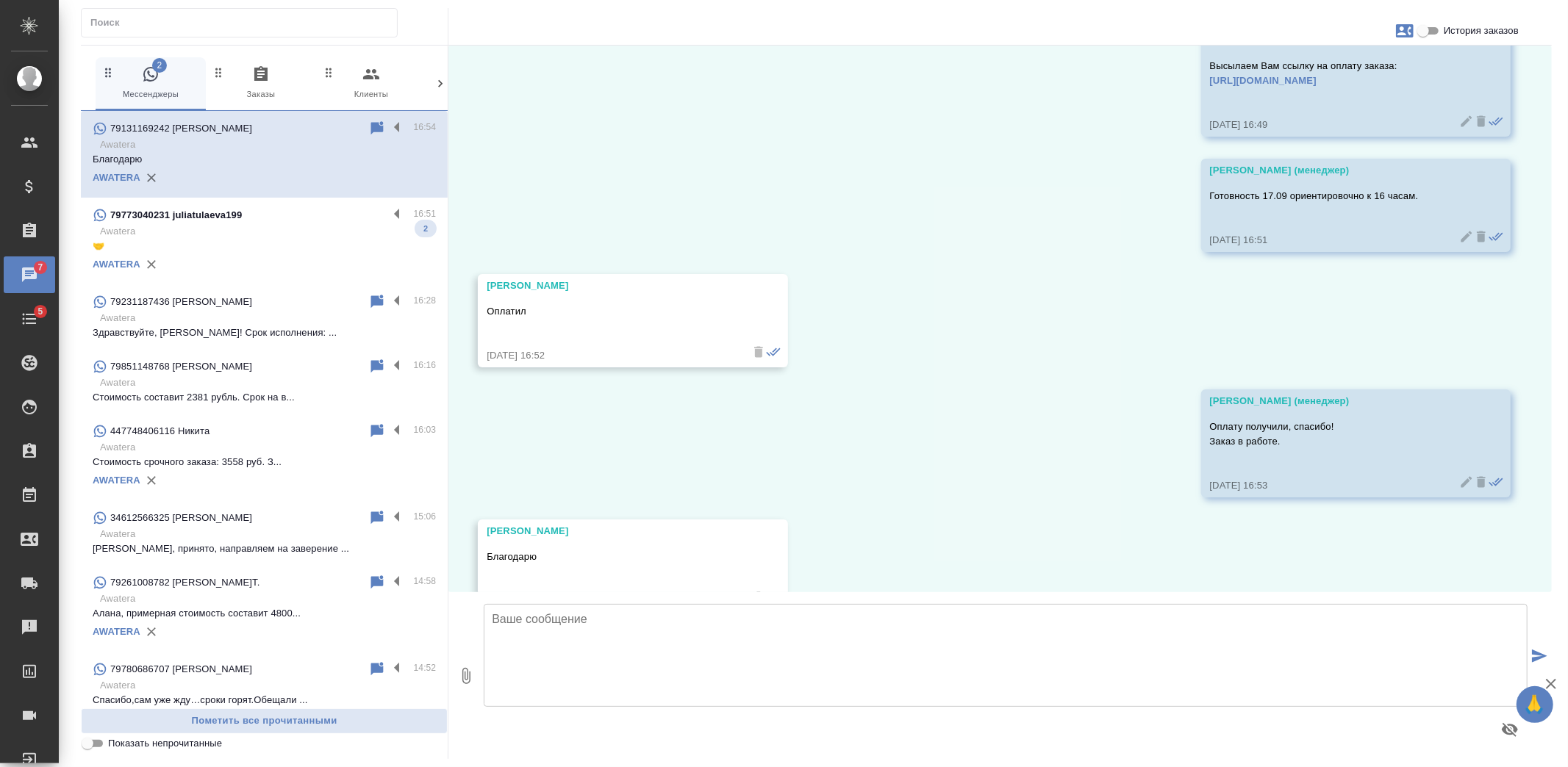
scroll to position [2617, 0]
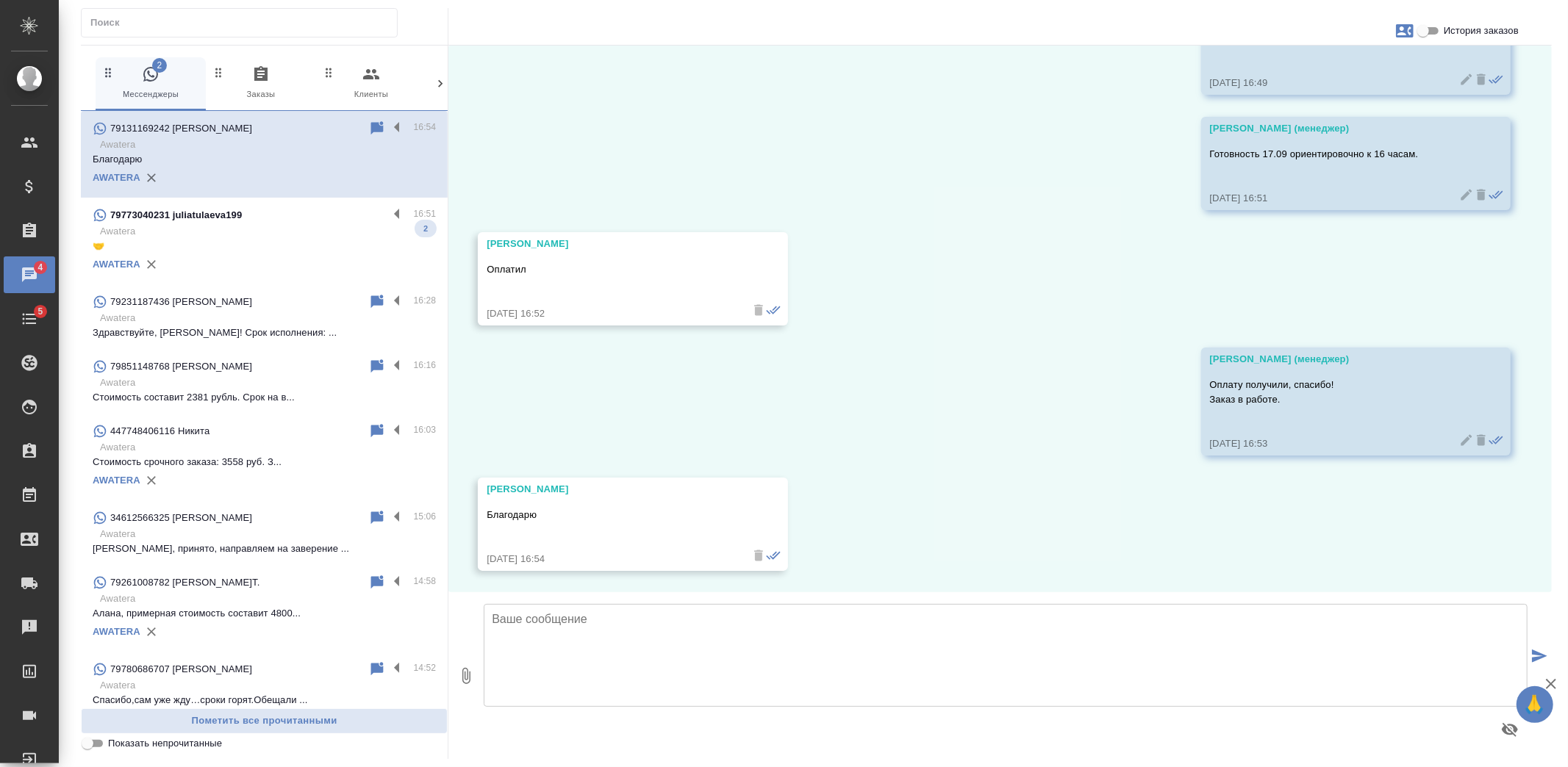
click at [251, 227] on p "Awatera" at bounding box center [268, 231] width 336 height 15
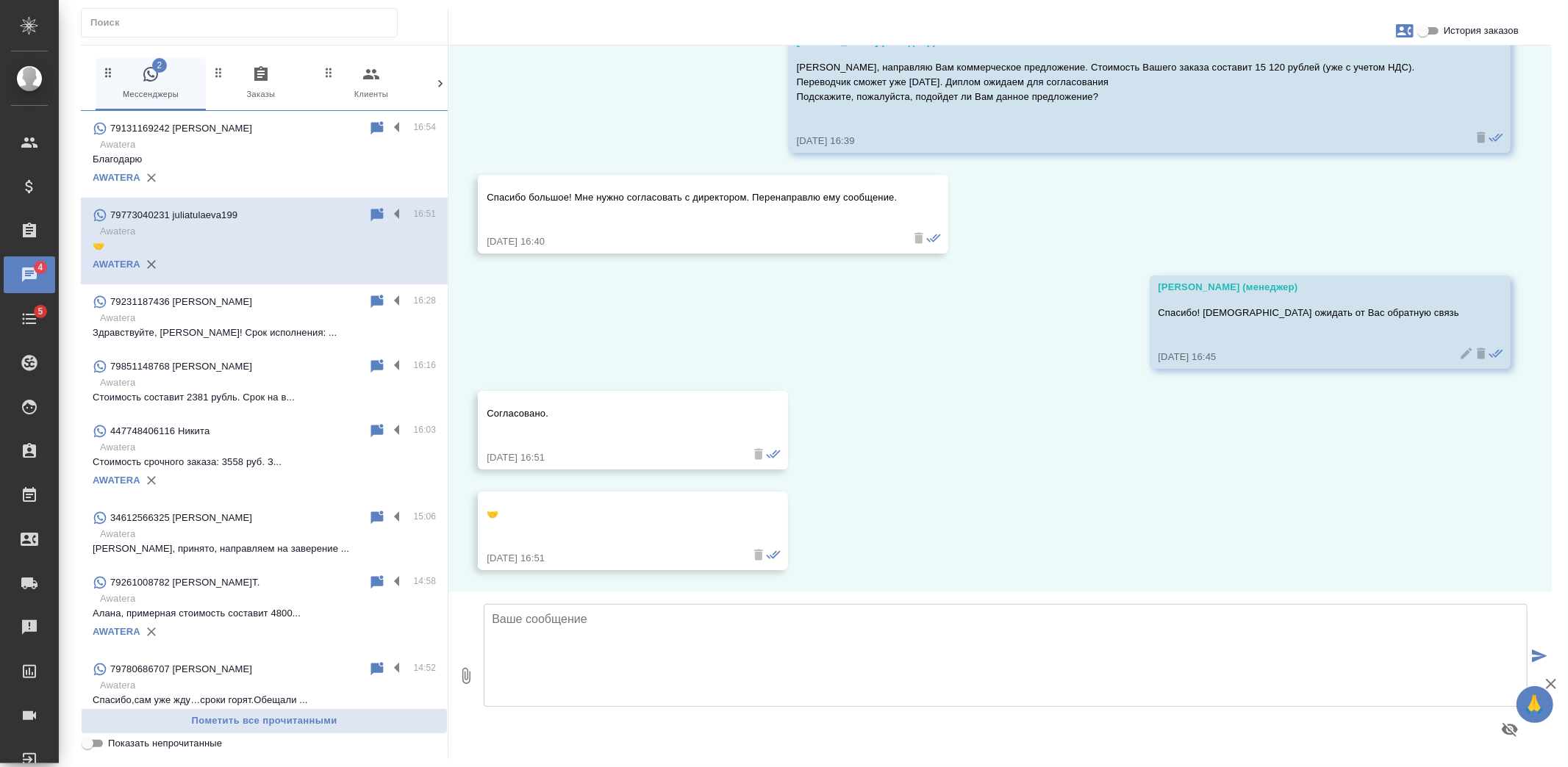
scroll to position [424, 0]
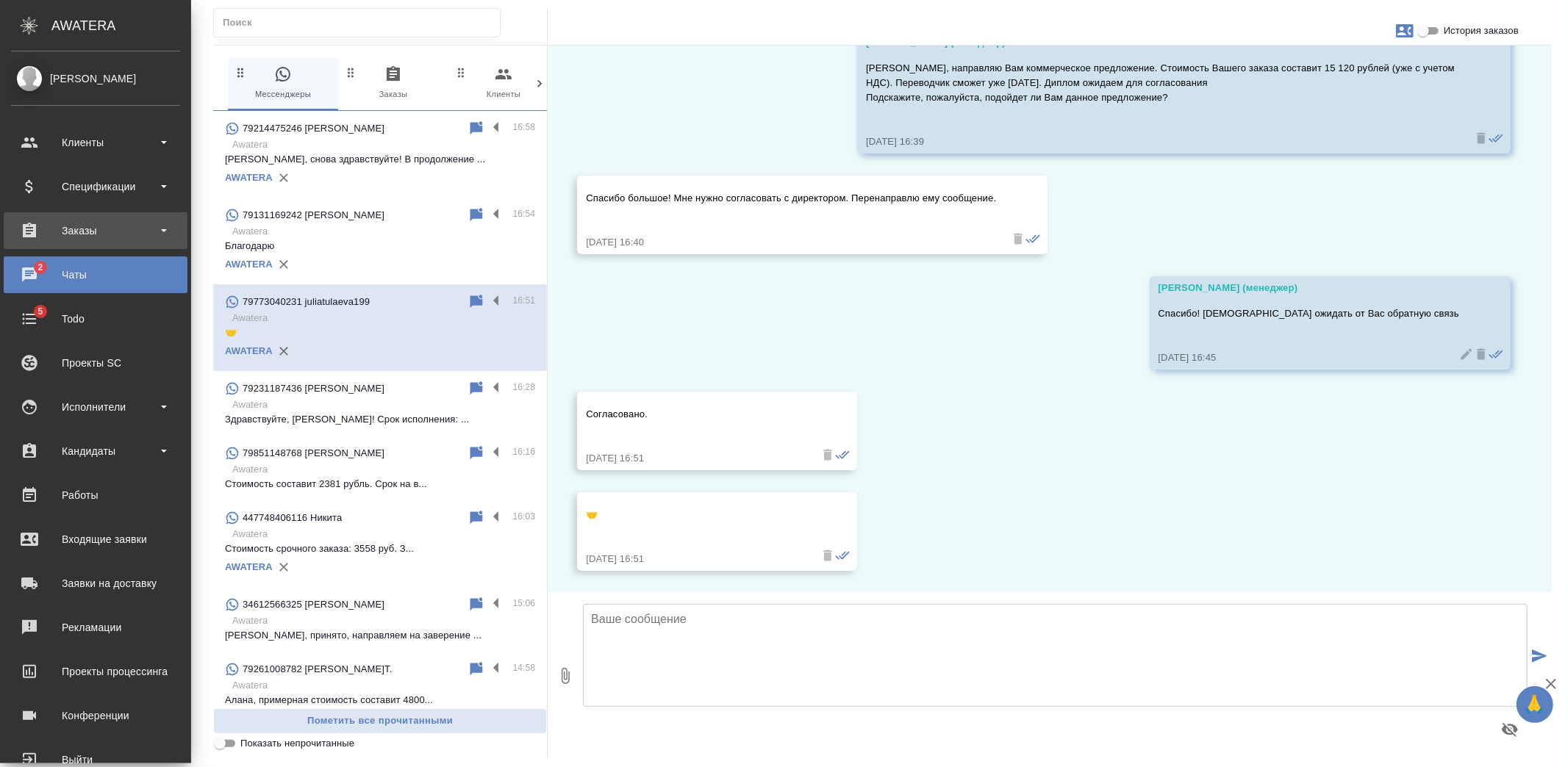
click at [26, 228] on div "Заказы" at bounding box center [96, 230] width 169 height 22
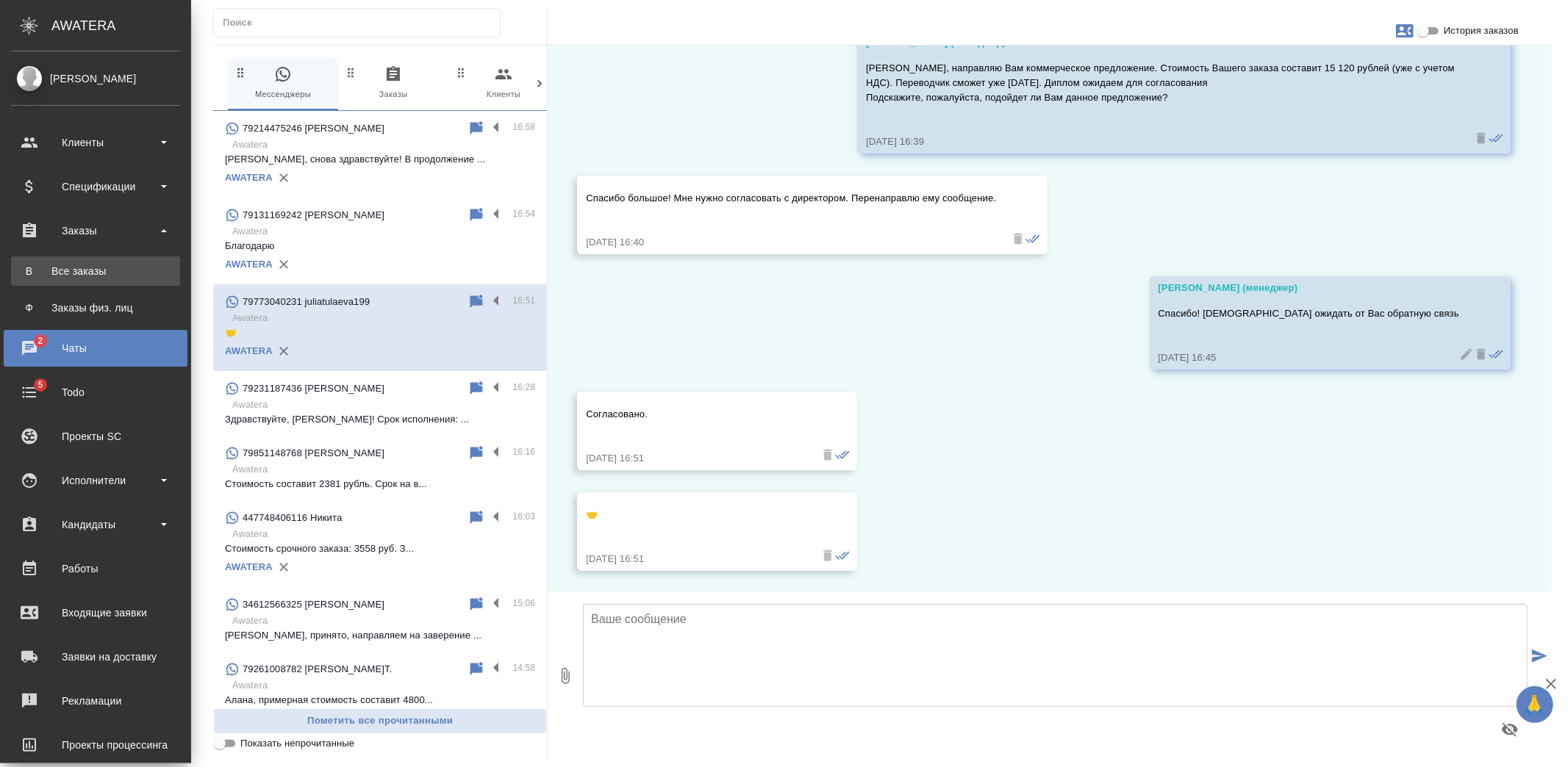
click at [79, 266] on div "Все заказы" at bounding box center [95, 271] width 154 height 15
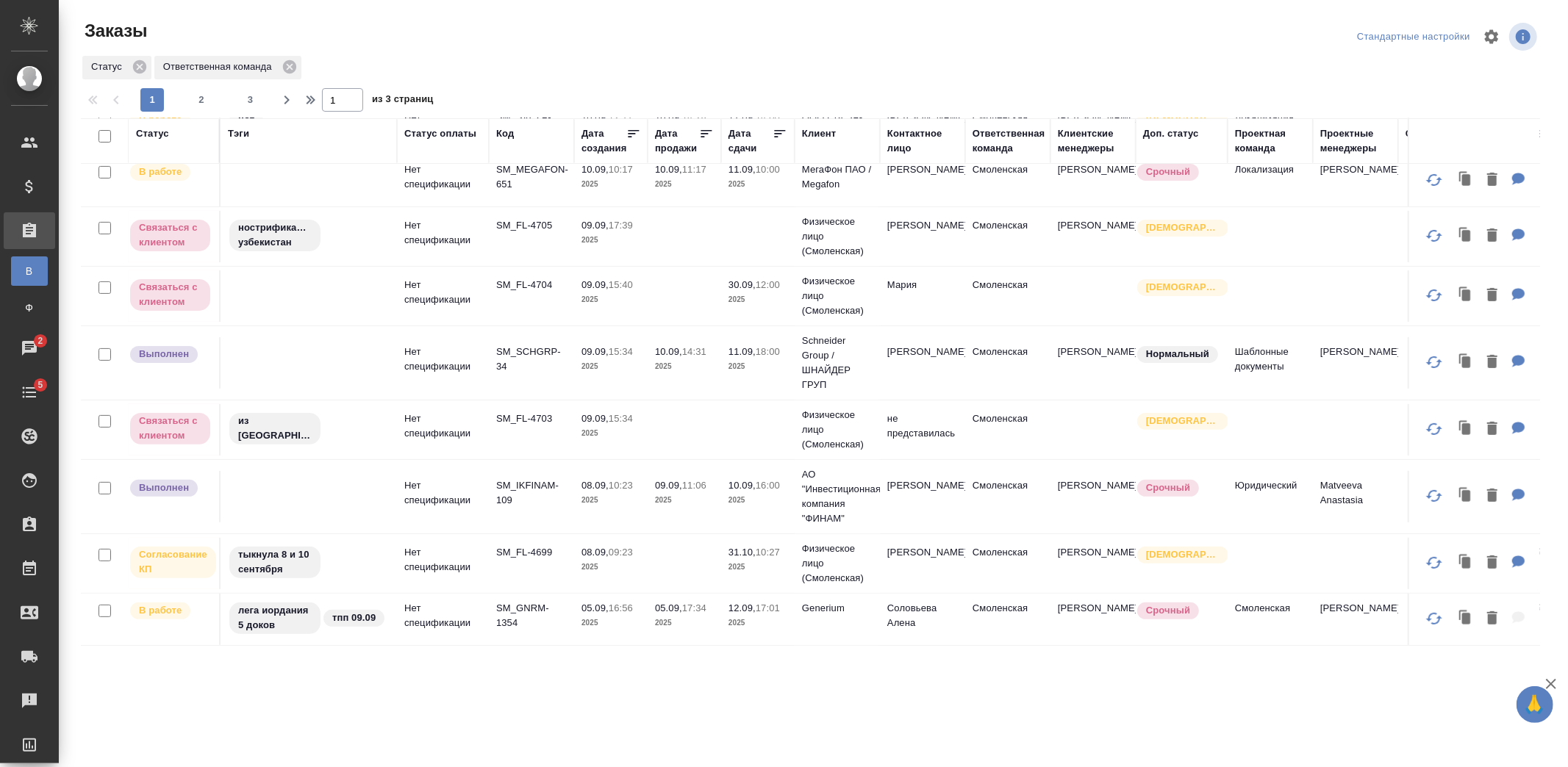
scroll to position [326, 0]
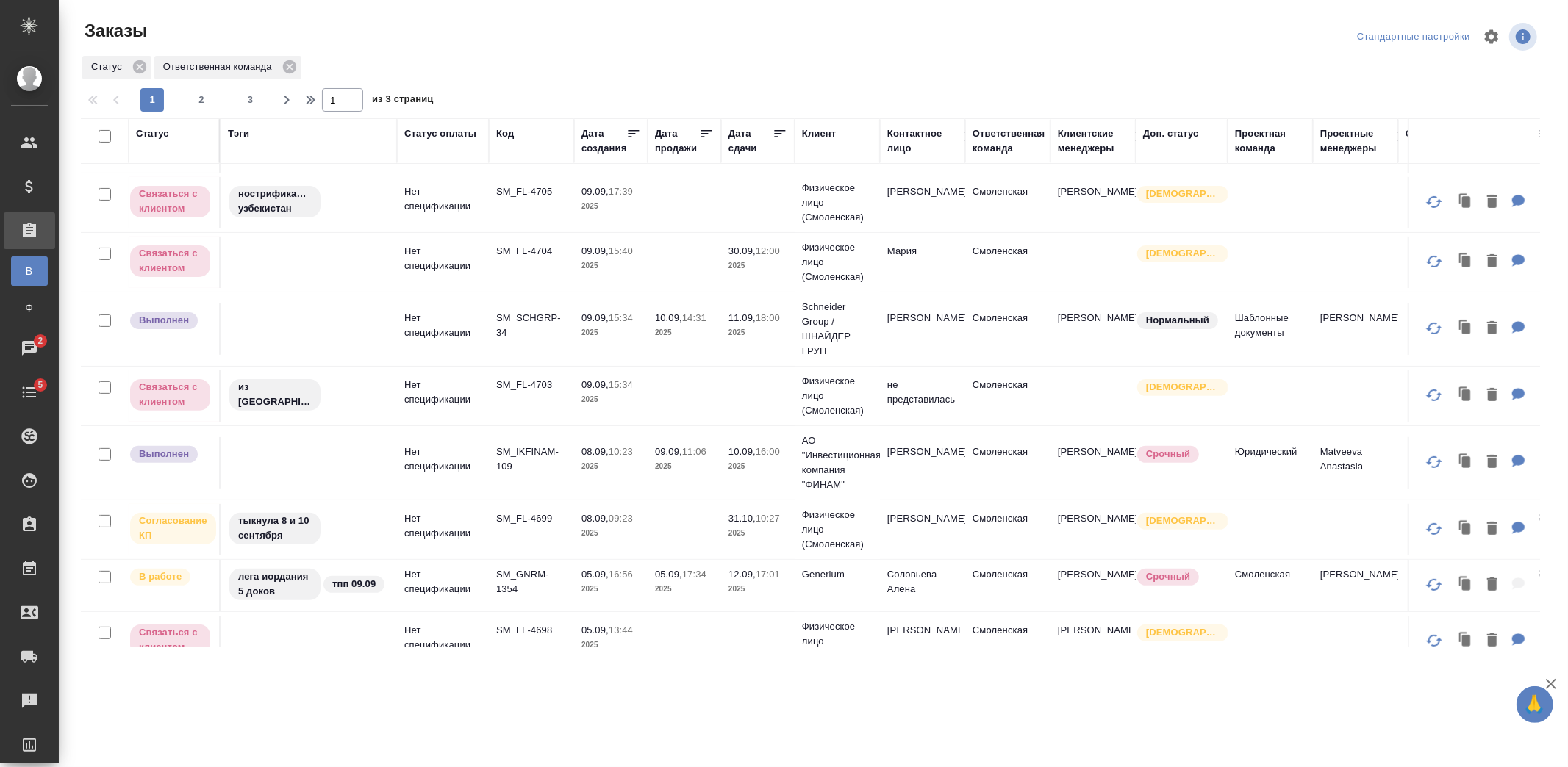
click at [723, 452] on td "10.09, 16:00 2025" at bounding box center [757, 463] width 73 height 51
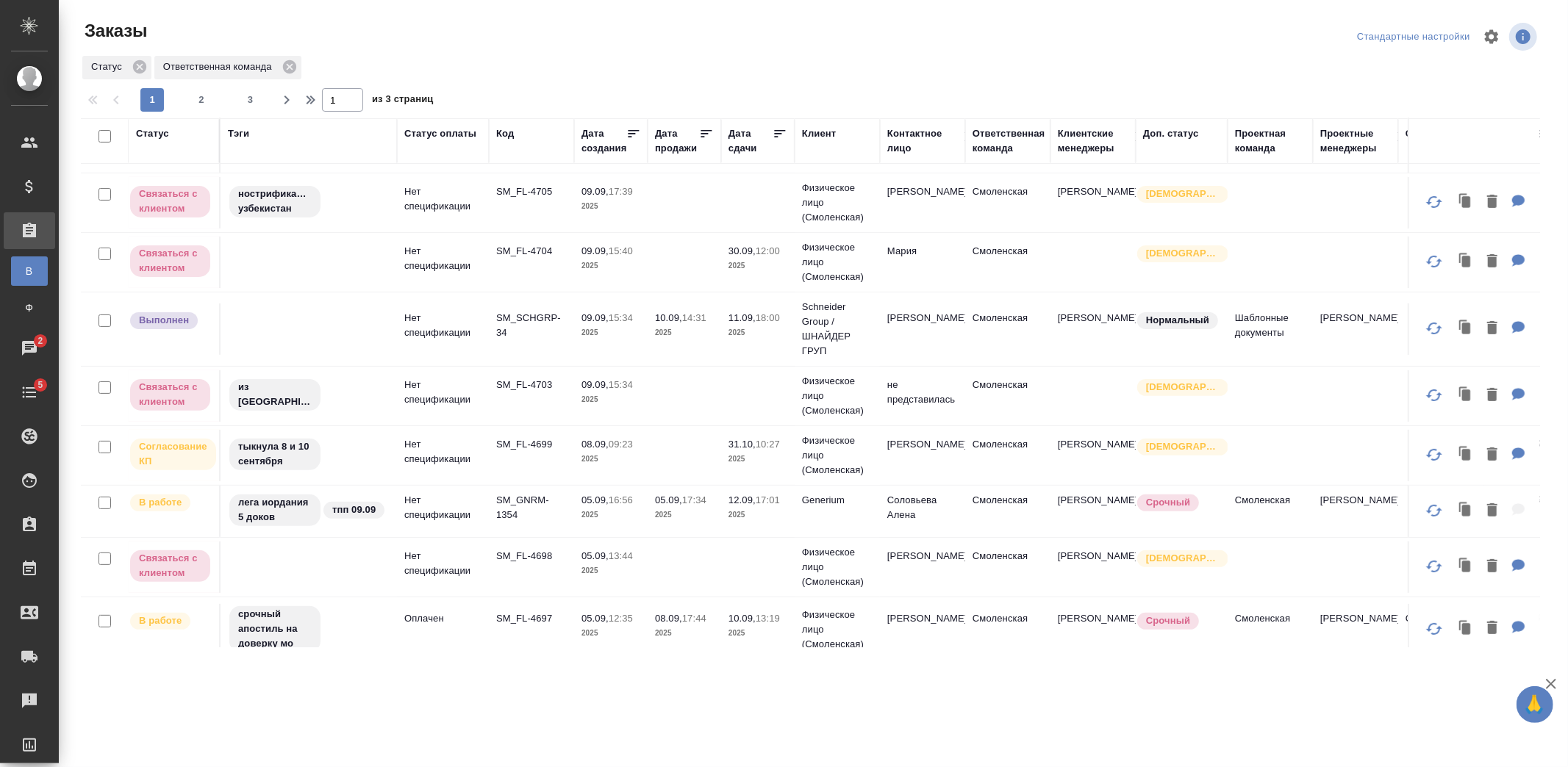
click at [627, 508] on p "2025" at bounding box center [610, 515] width 58 height 15
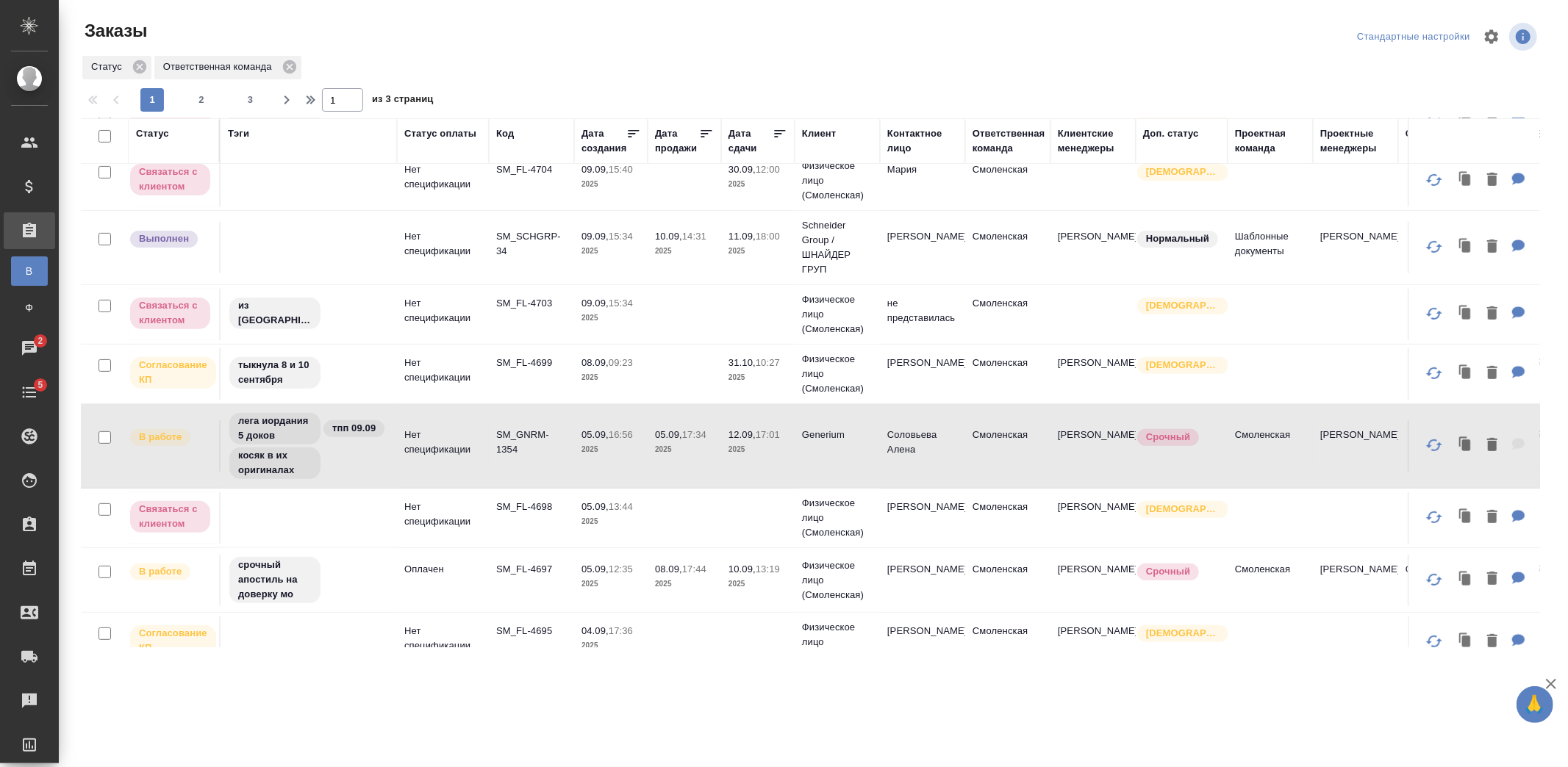
scroll to position [490, 0]
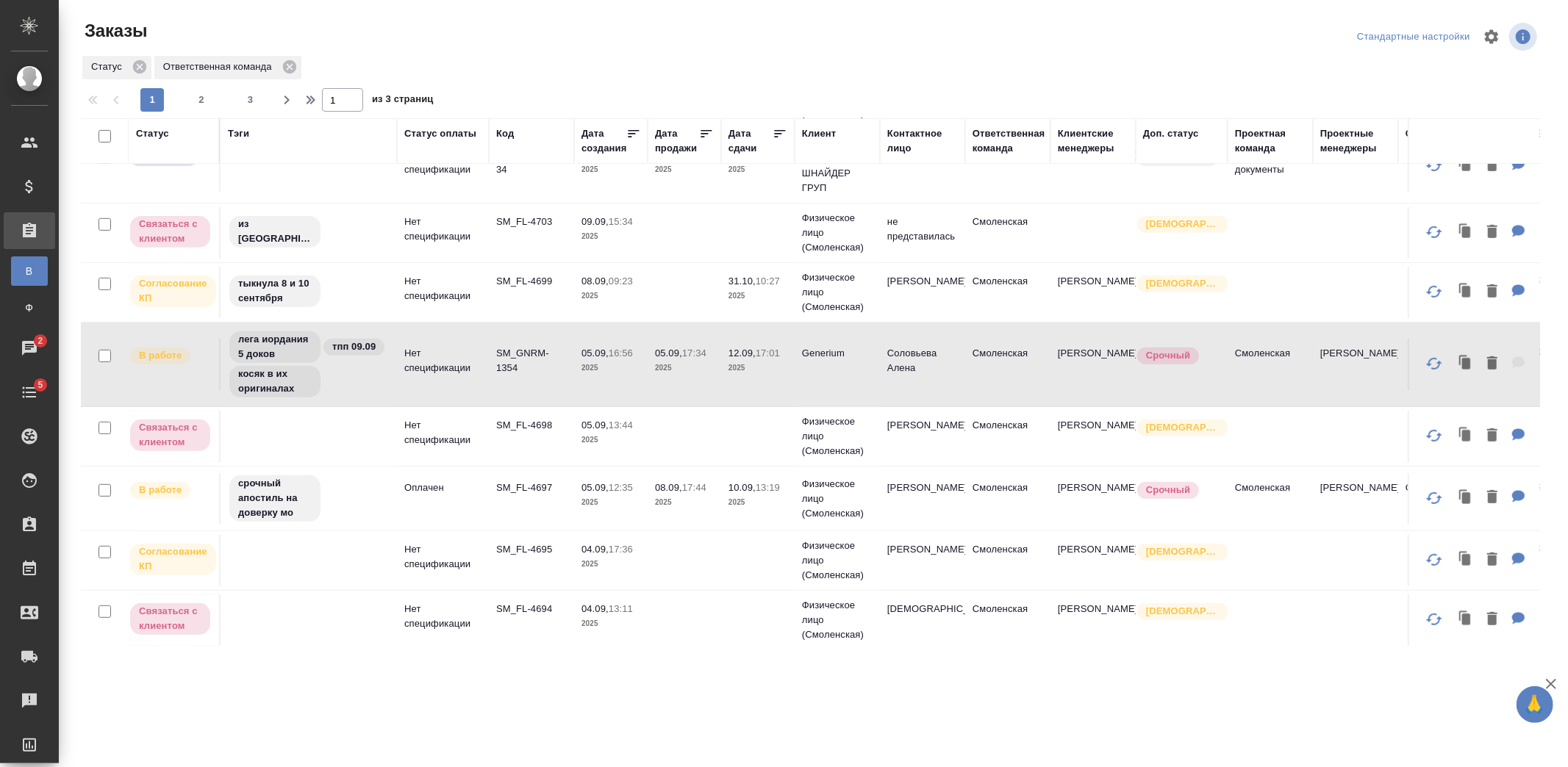
click at [684, 490] on p "17:44" at bounding box center [694, 487] width 24 height 11
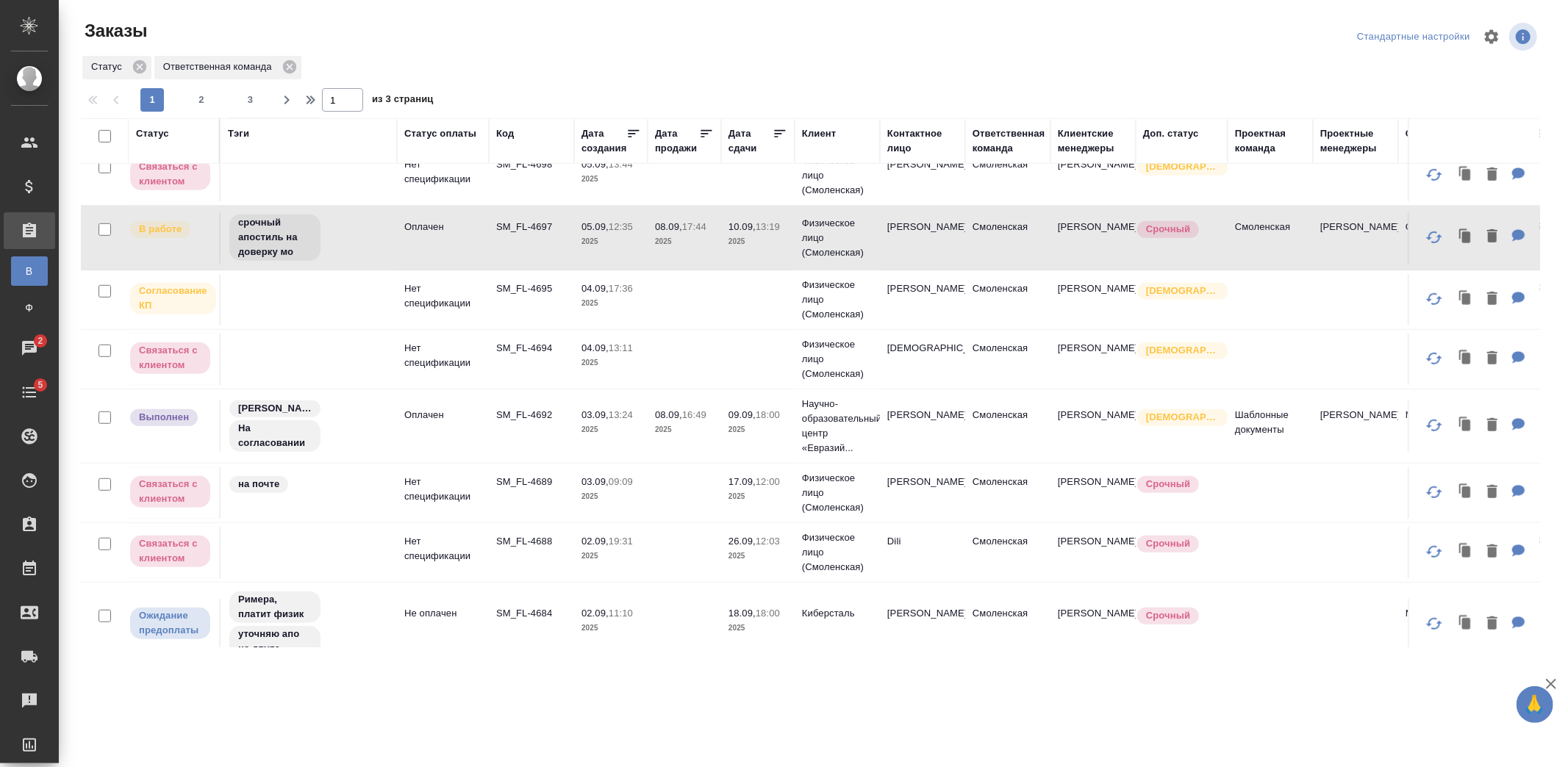
scroll to position [817, 0]
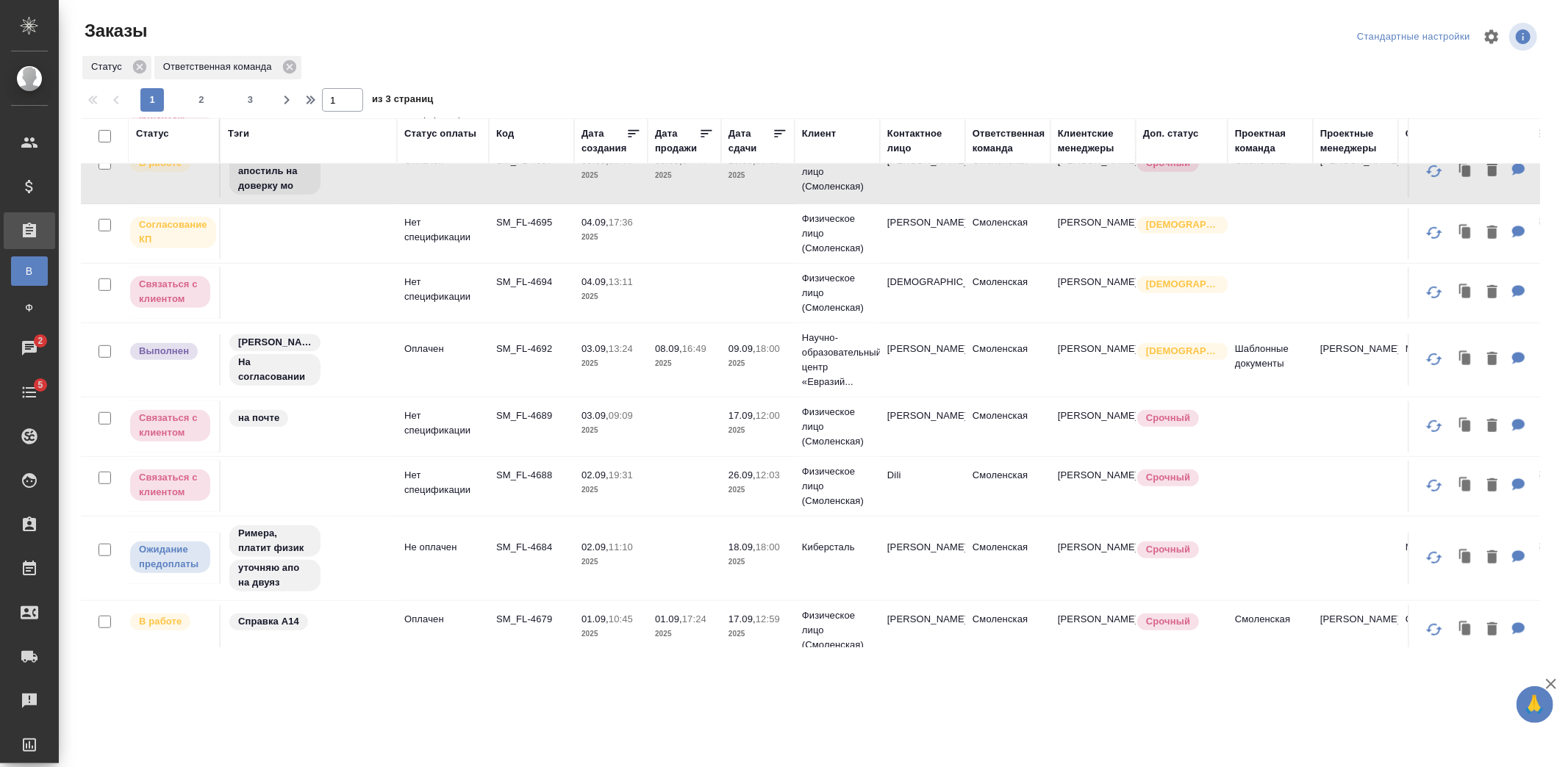
click at [701, 371] on p "2025" at bounding box center [683, 363] width 58 height 15
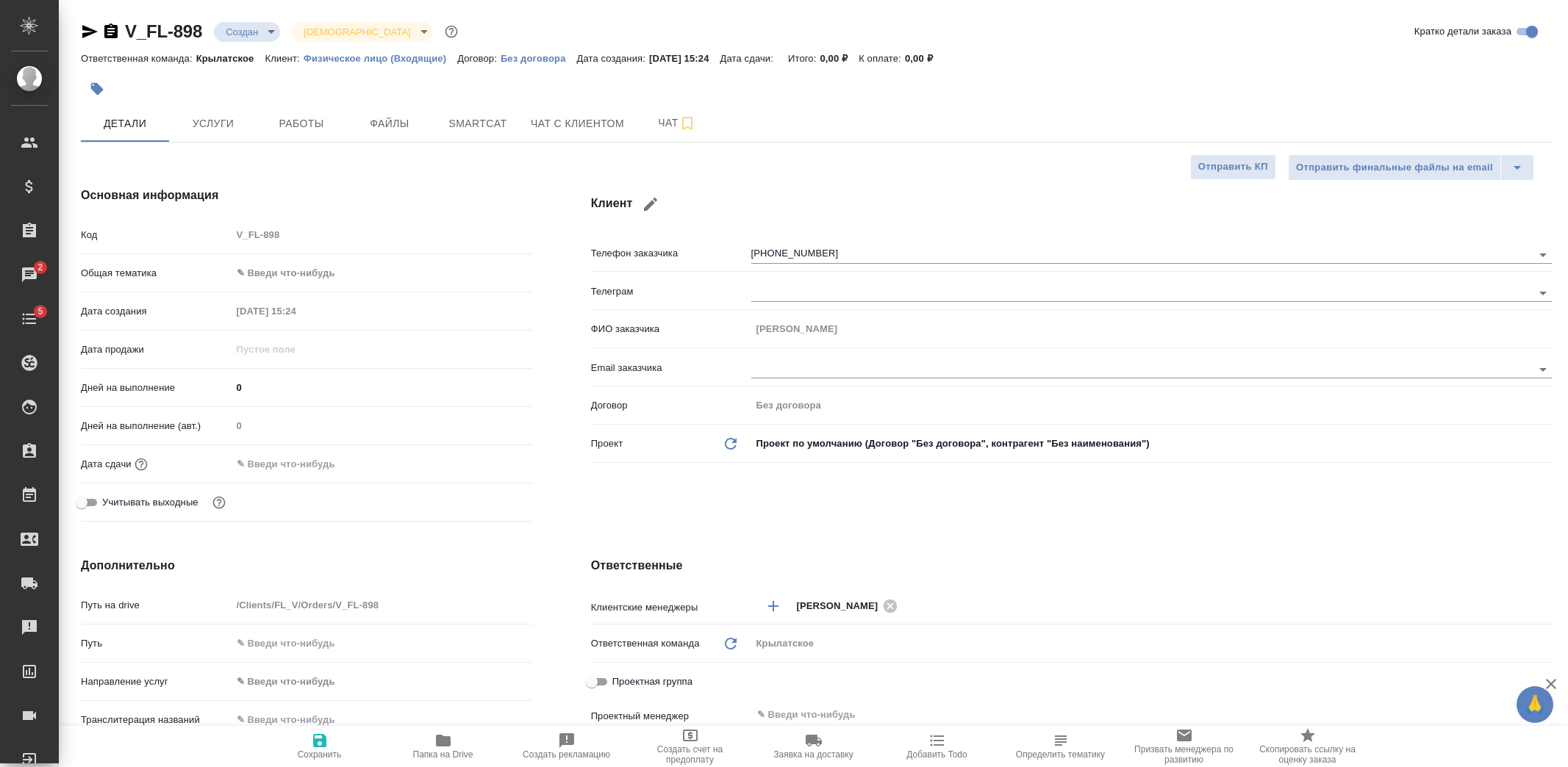
select select "RU"
click at [588, 135] on button "Чат с клиентом" at bounding box center [577, 124] width 111 height 37
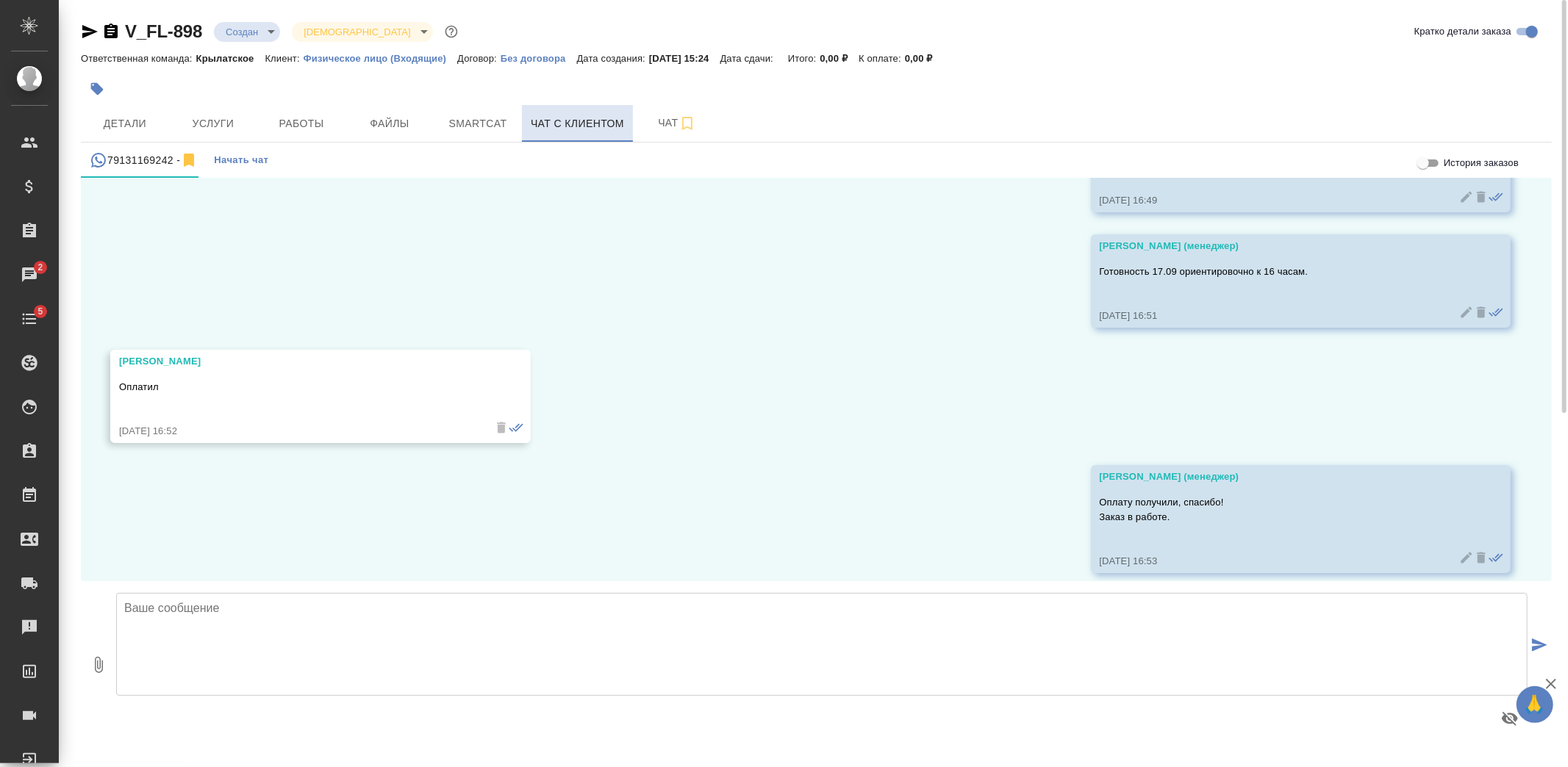
scroll to position [2759, 0]
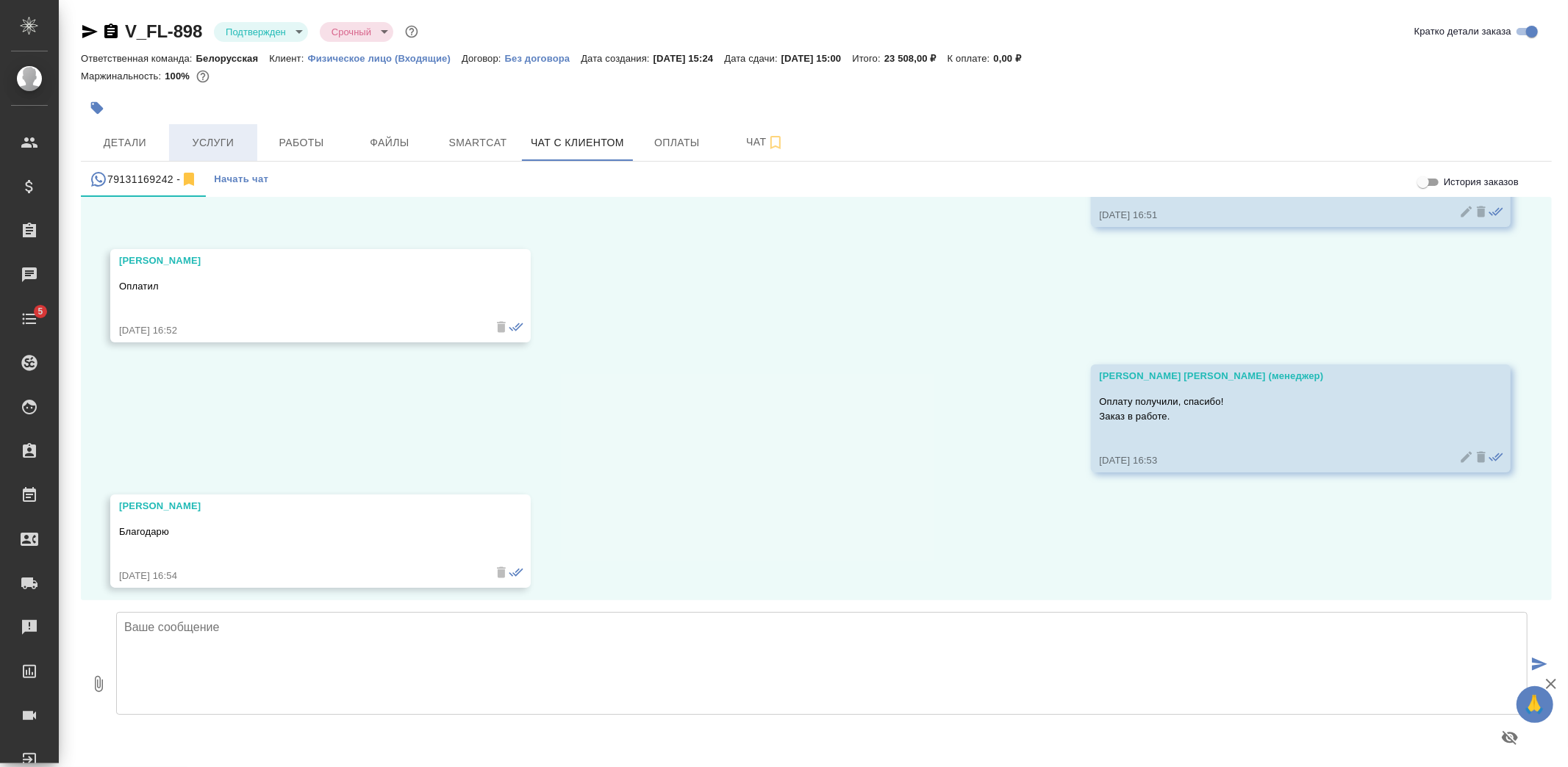
scroll to position [2759, 0]
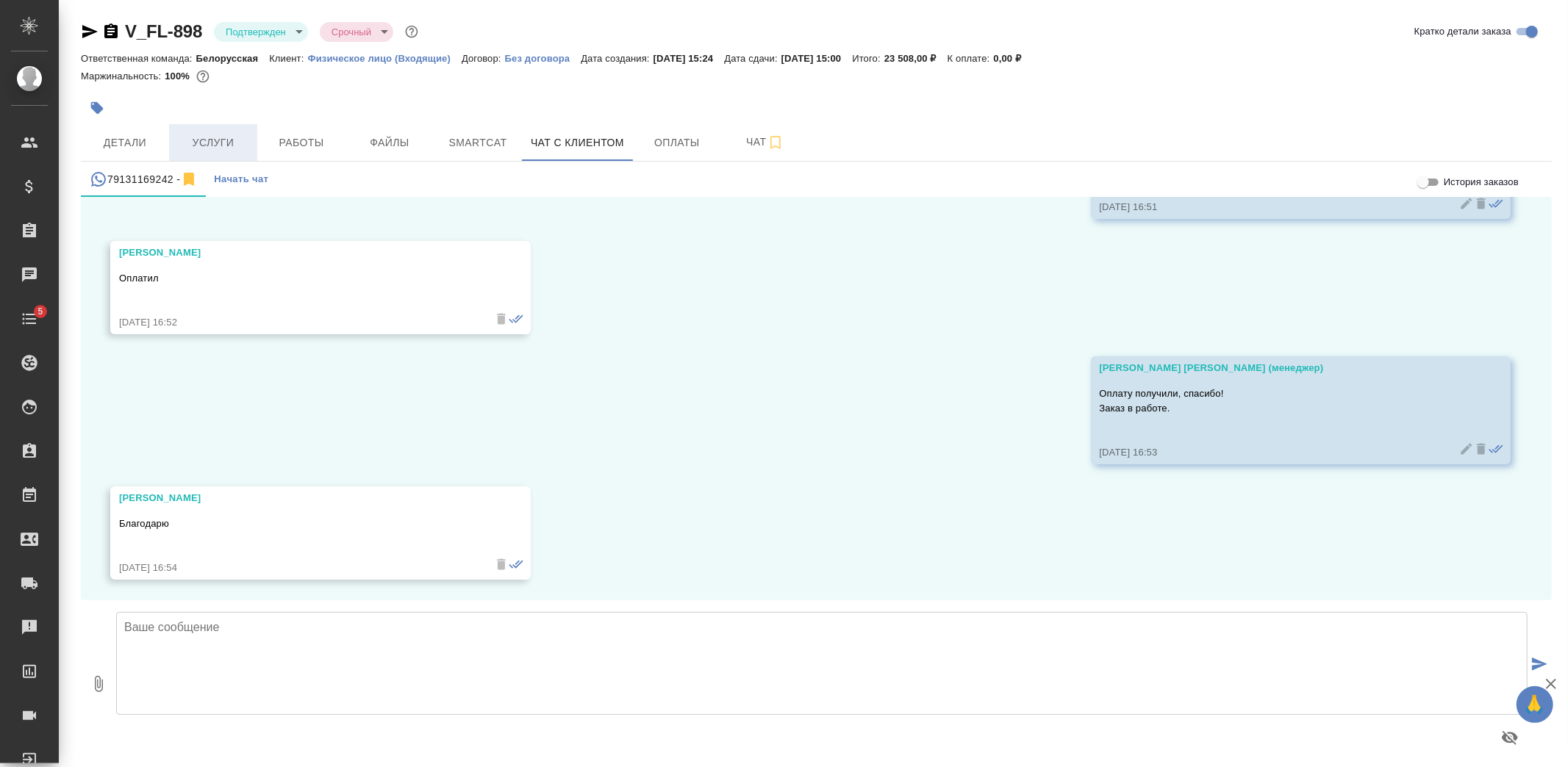
click at [195, 139] on span "Услуги" at bounding box center [213, 142] width 71 height 18
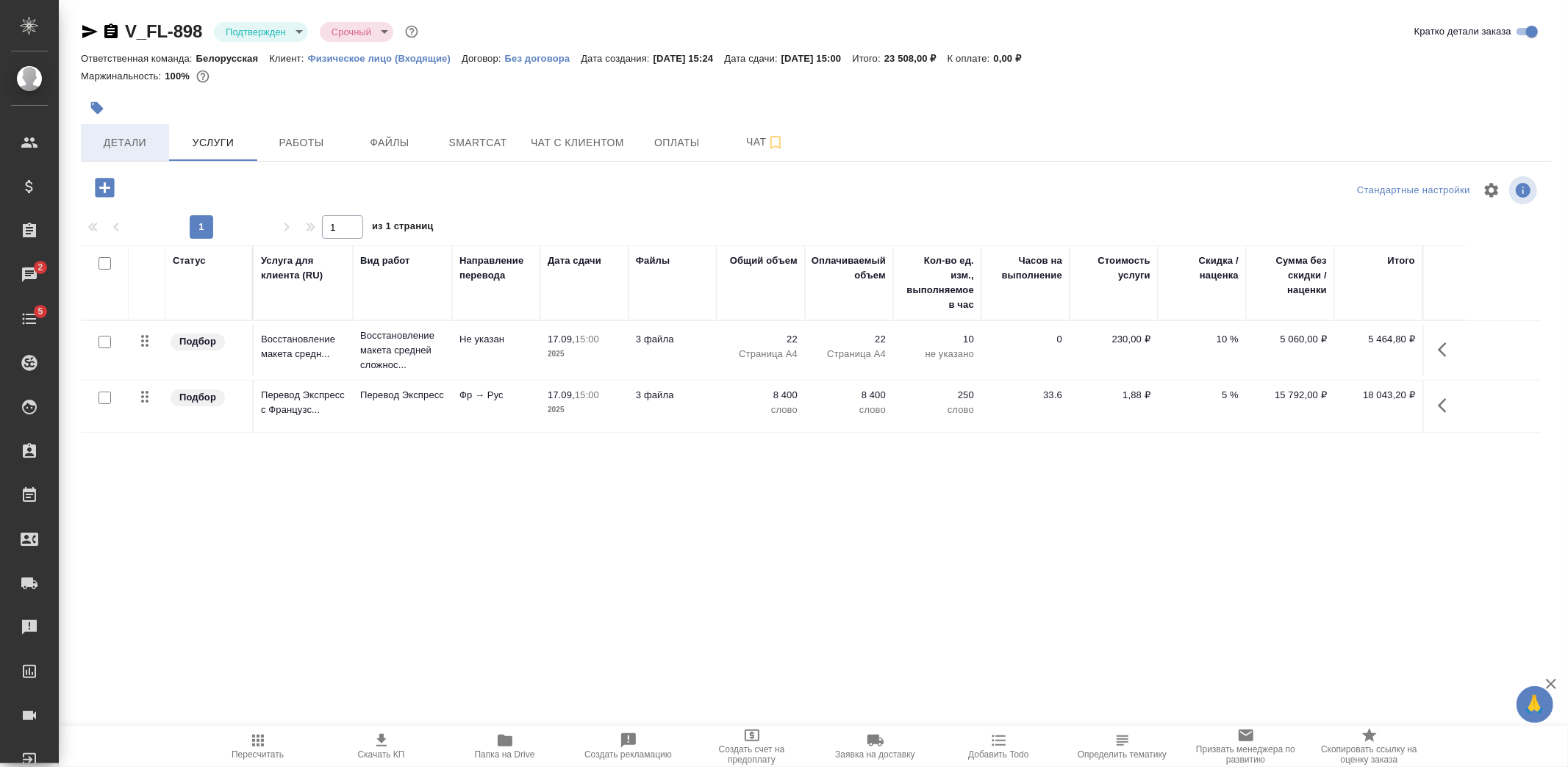
click at [131, 137] on span "Детали" at bounding box center [125, 142] width 71 height 18
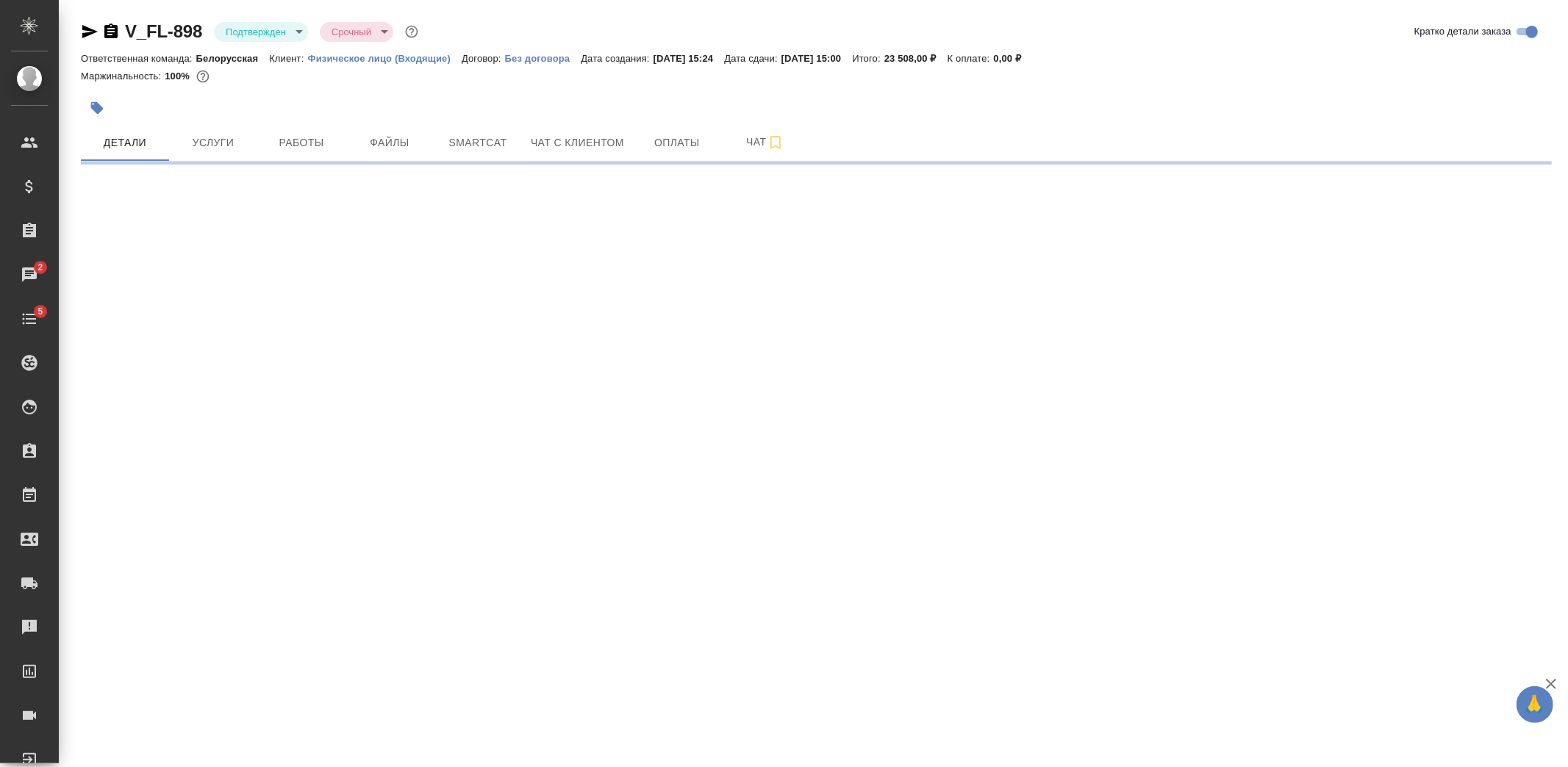
select select "RU"
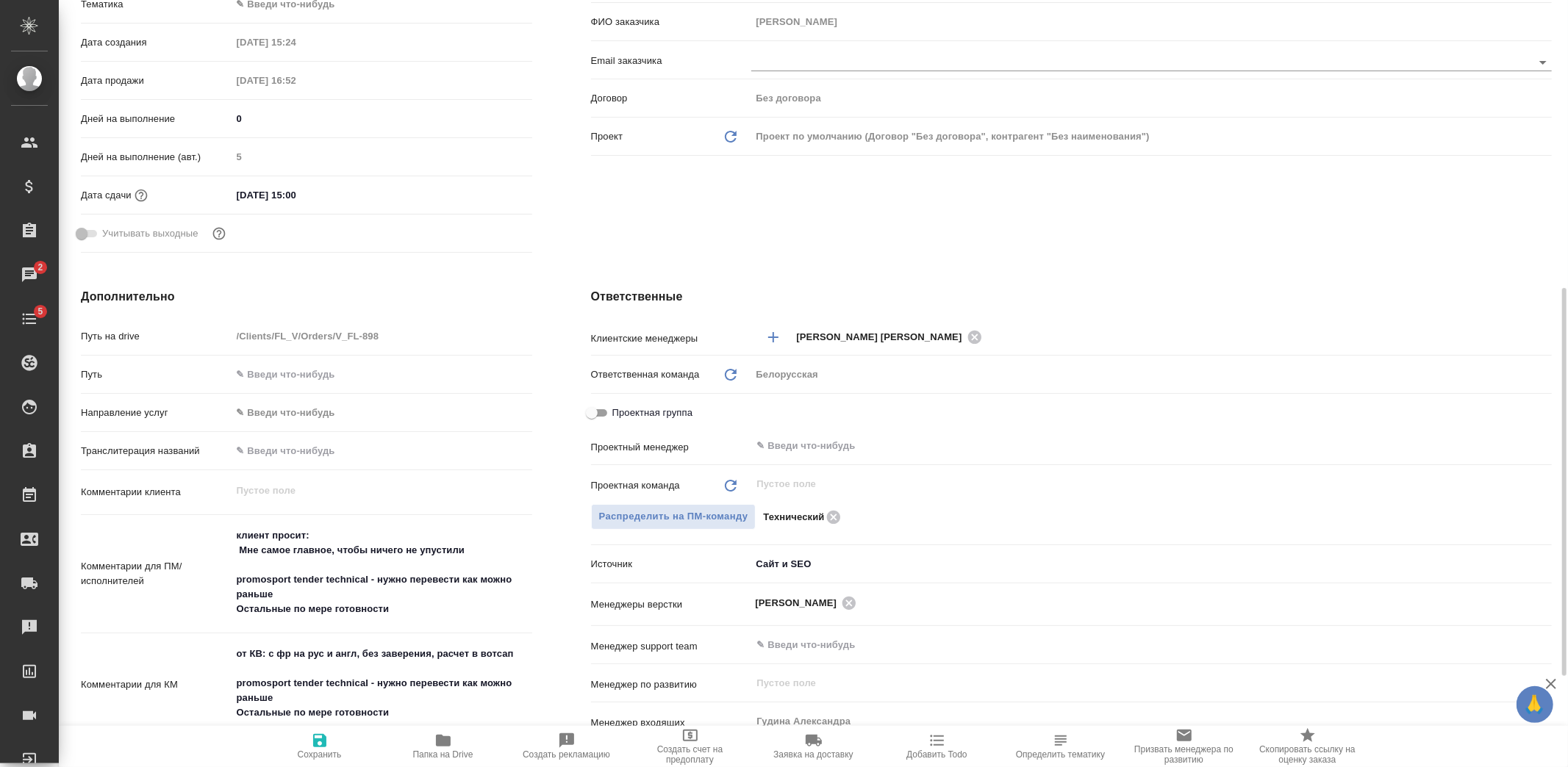
type textarea "x"
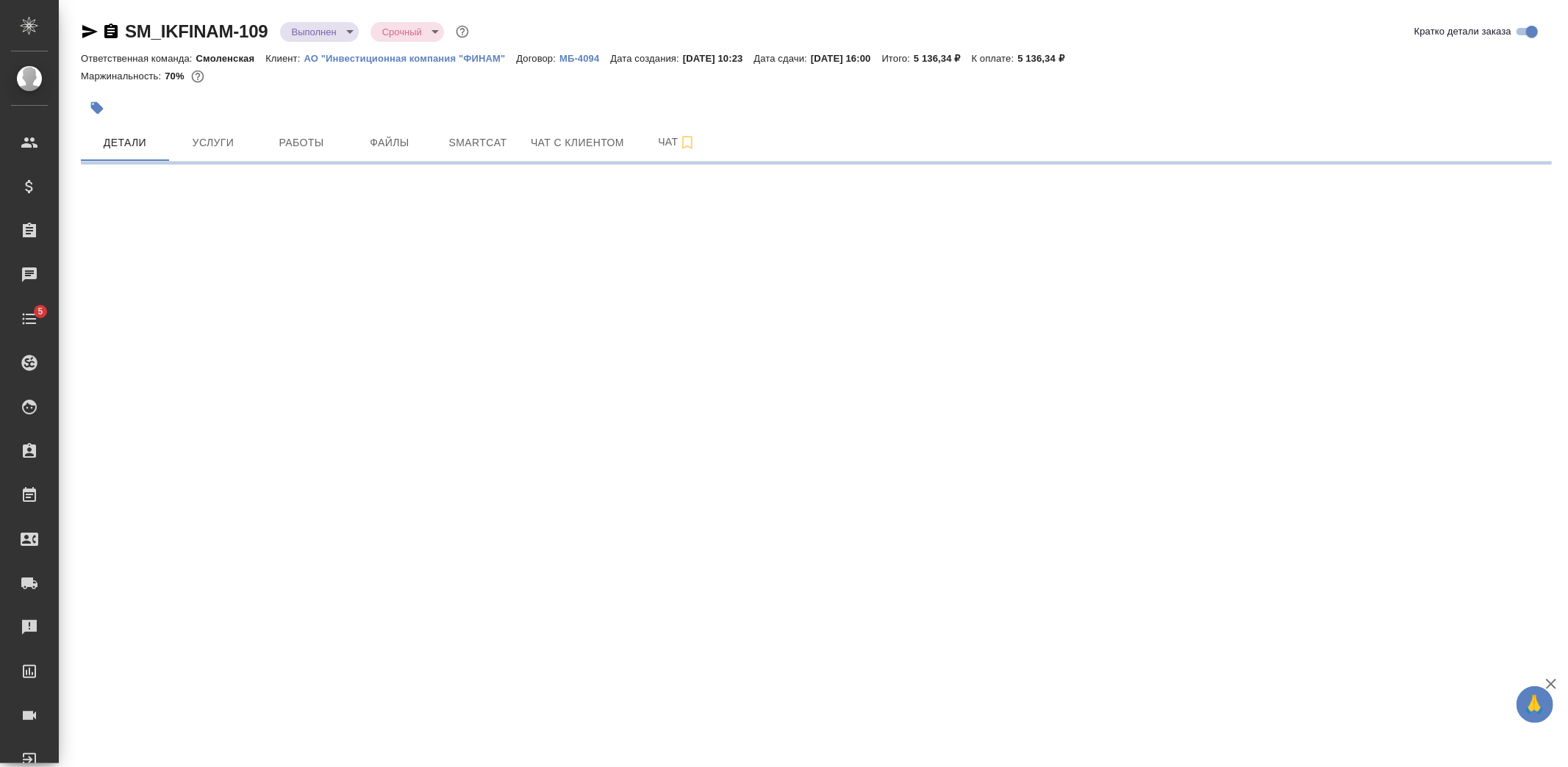
select select "RU"
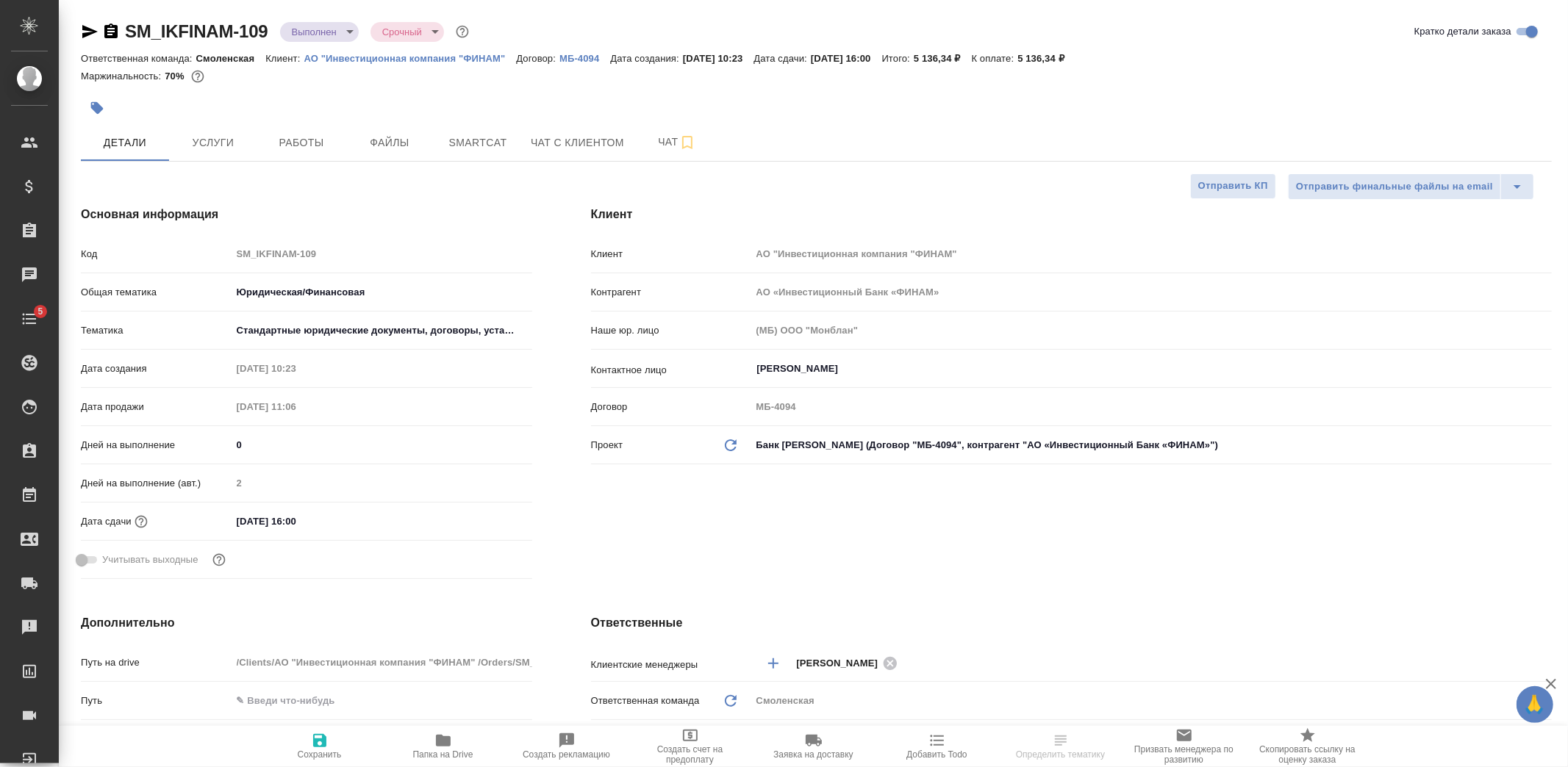
type textarea "x"
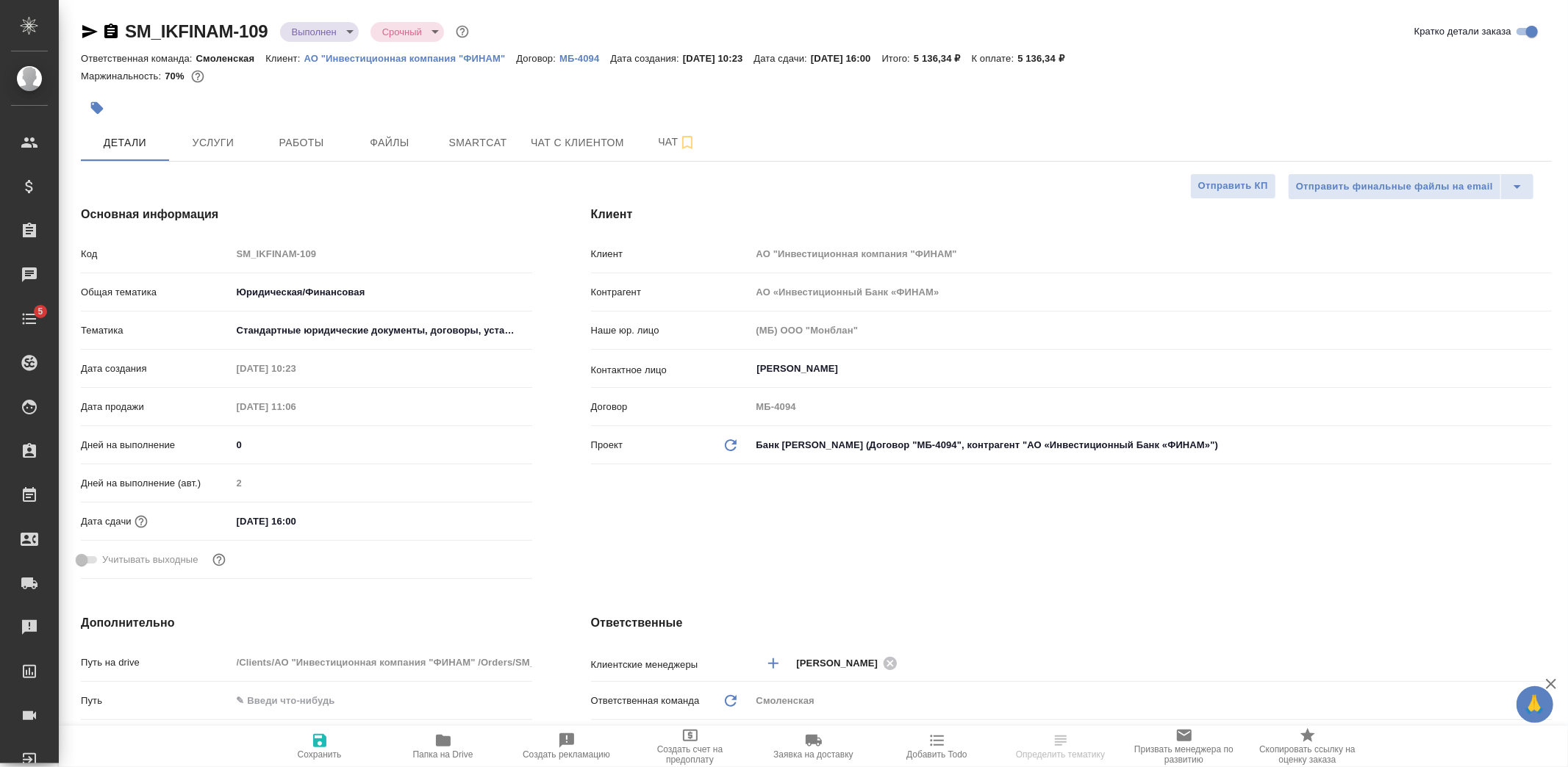
type textarea "x"
click at [415, 140] on span "Файлы" at bounding box center [389, 142] width 71 height 18
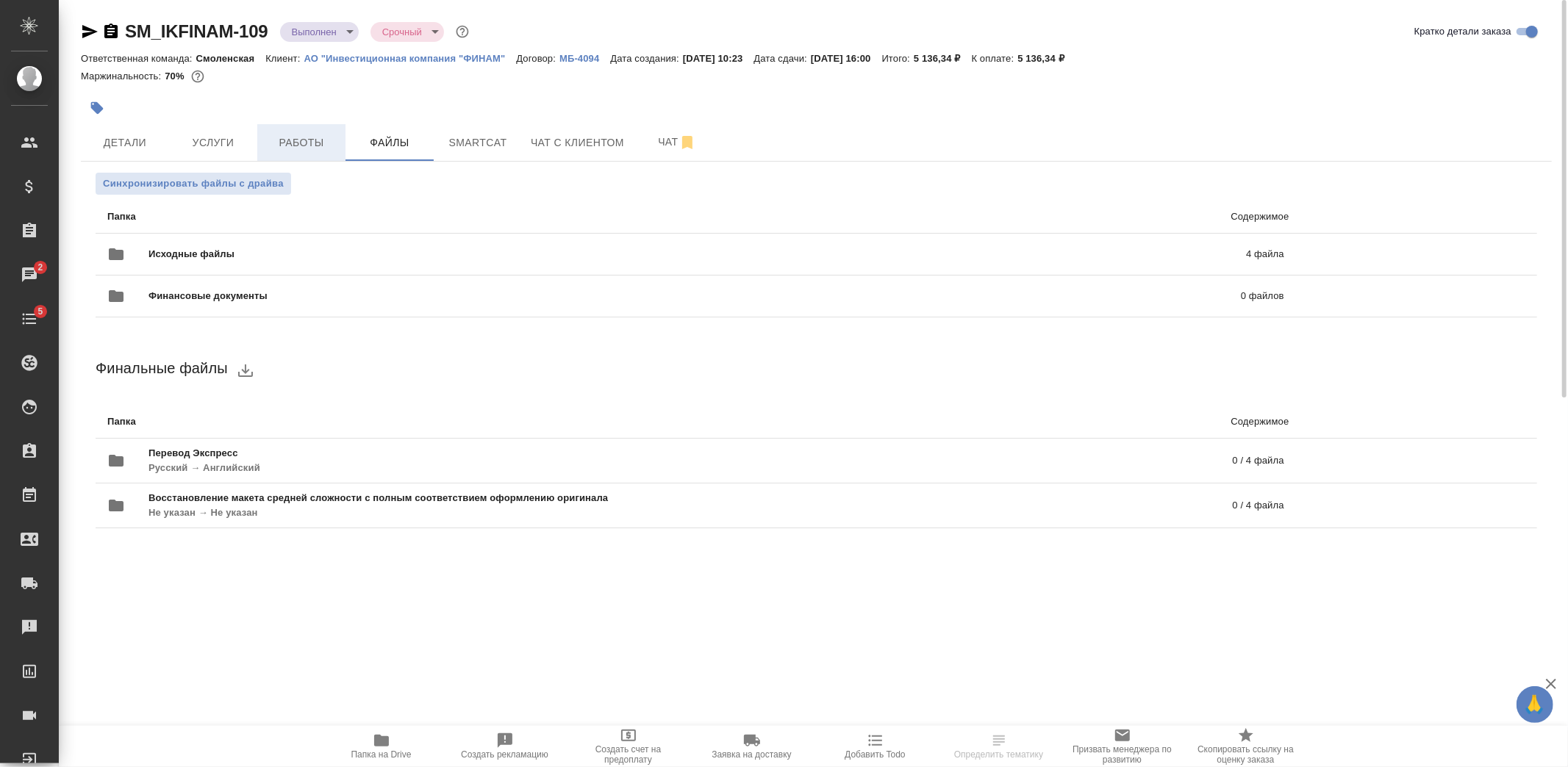
click at [295, 144] on span "Работы" at bounding box center [301, 142] width 71 height 18
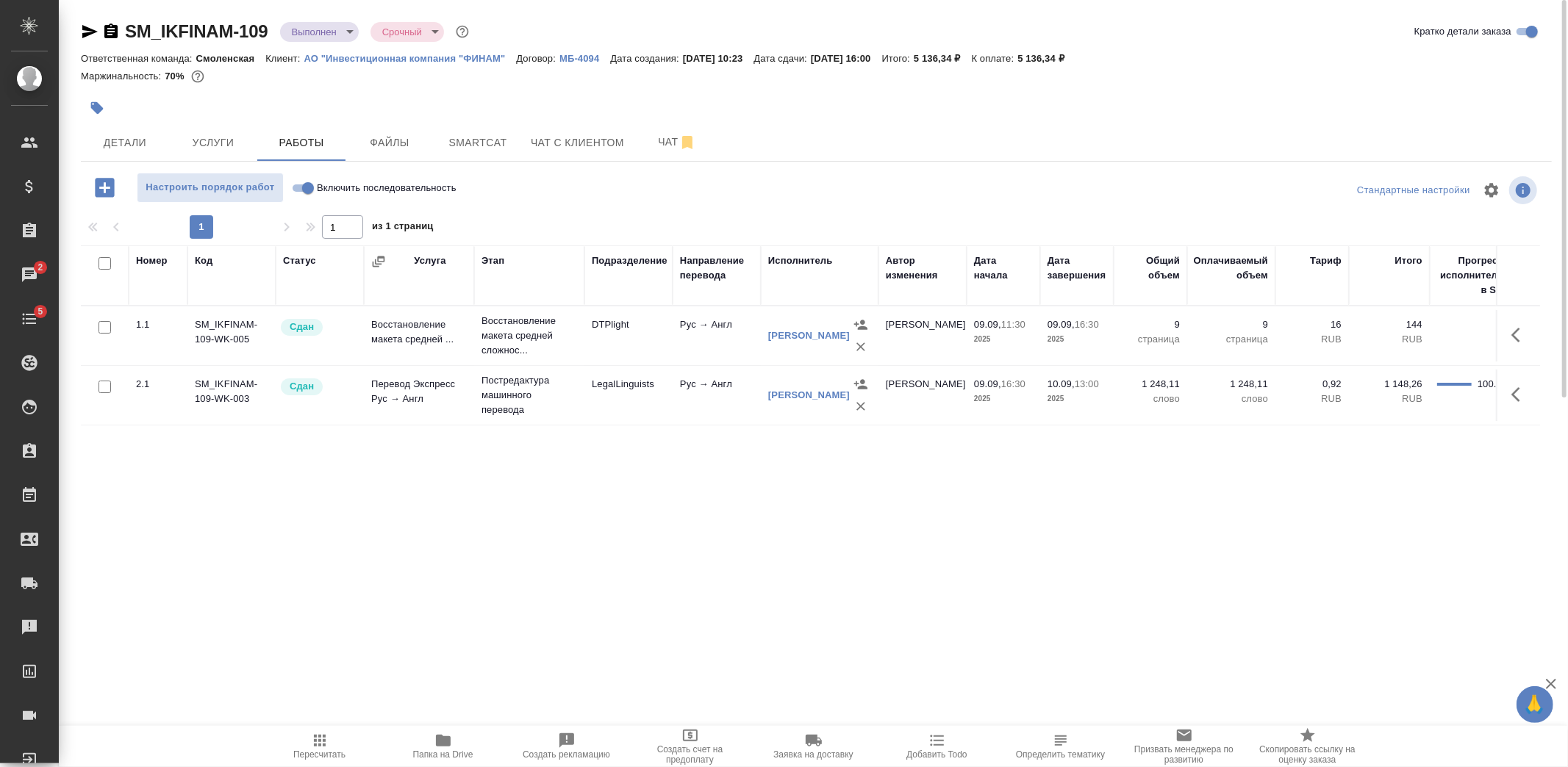
click at [350, 37] on body "🙏 .cls-1 fill:#fff; AWATERA [PERSON_NAME] Спецификации Заказы 2 Чаты 5 Todo Про…" at bounding box center [784, 384] width 1568 height 767
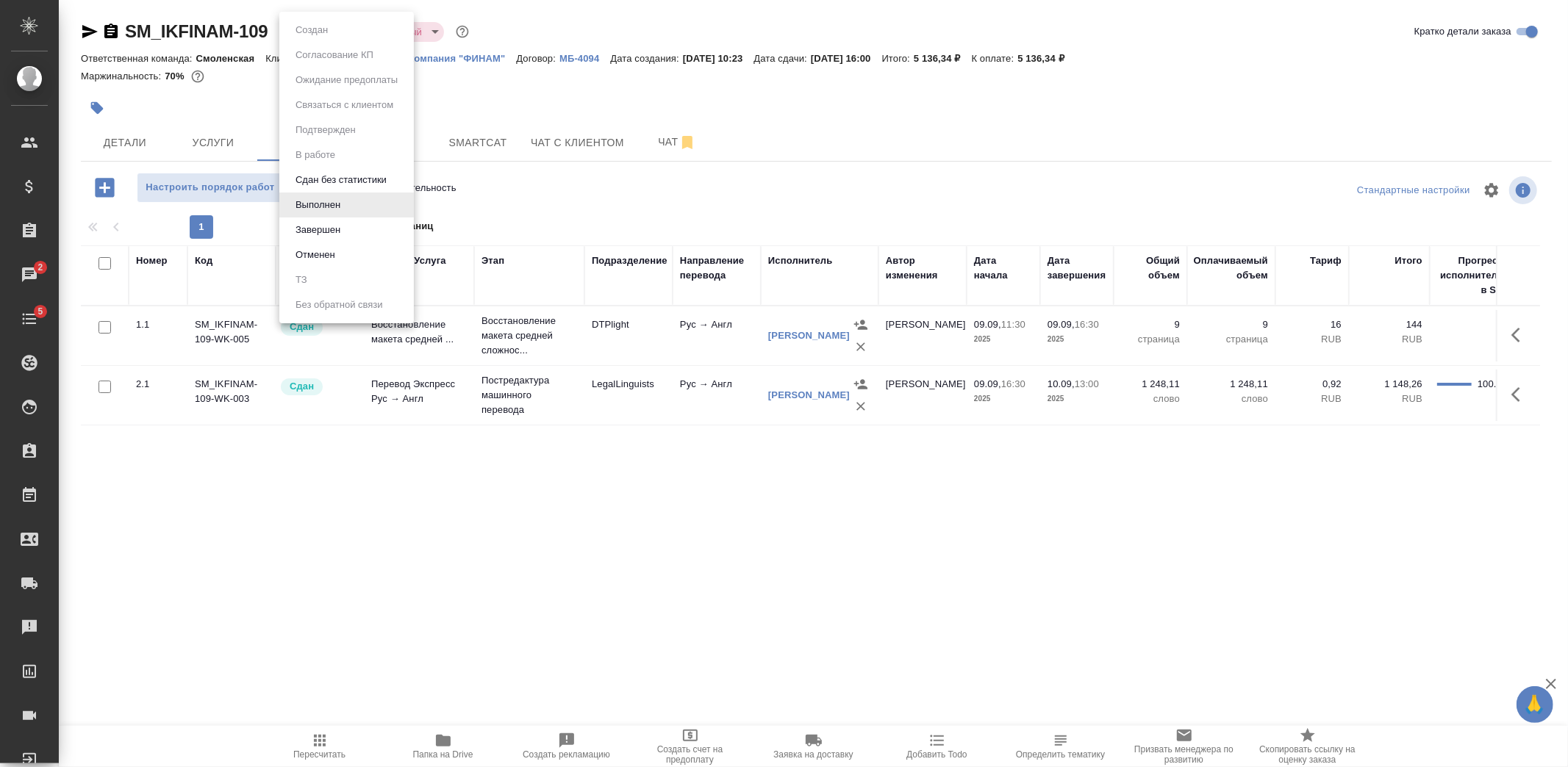
click at [199, 120] on div at bounding box center [784, 384] width 1568 height 767
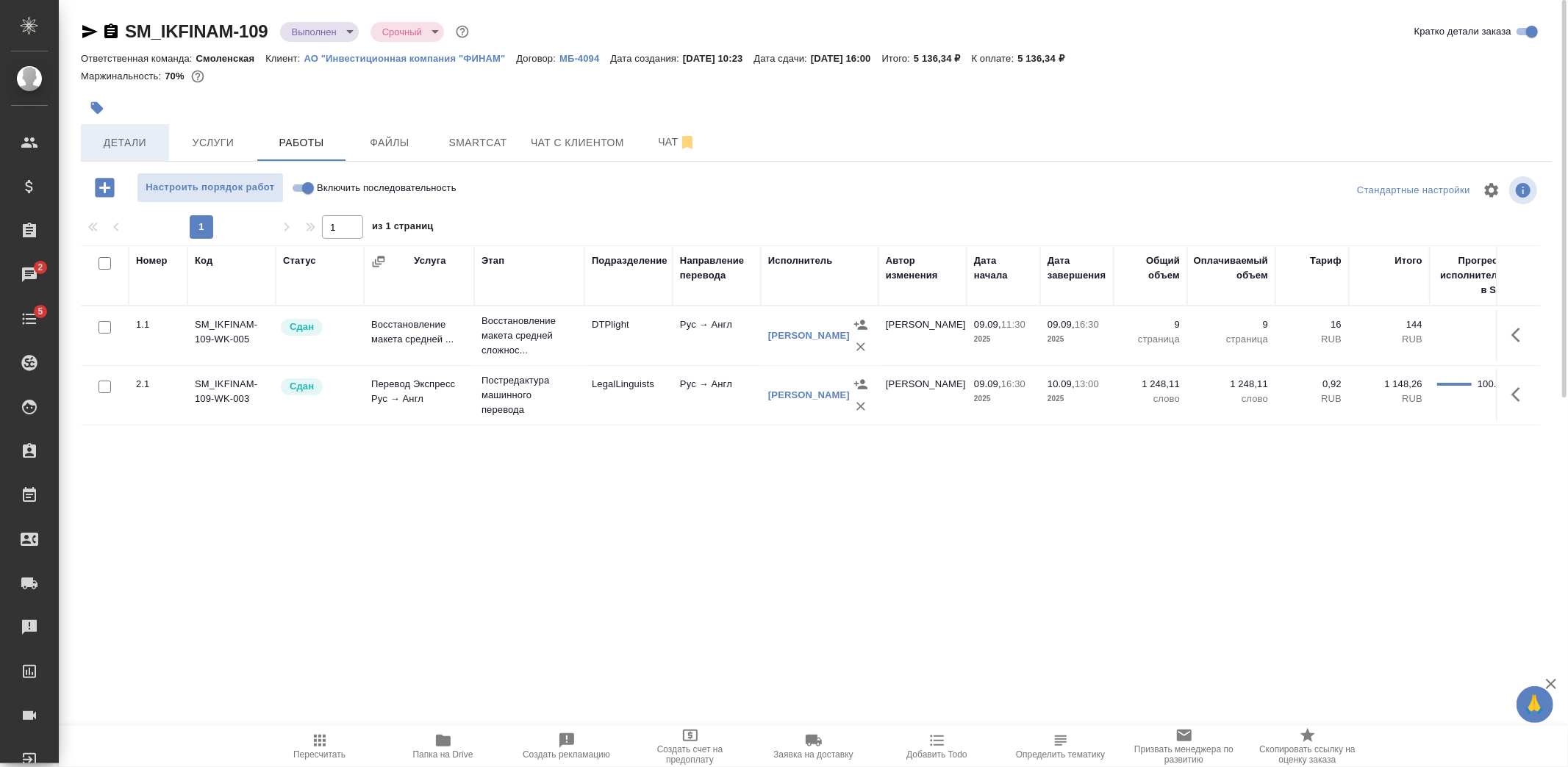
click at [119, 147] on span "Детали" at bounding box center [125, 142] width 71 height 18
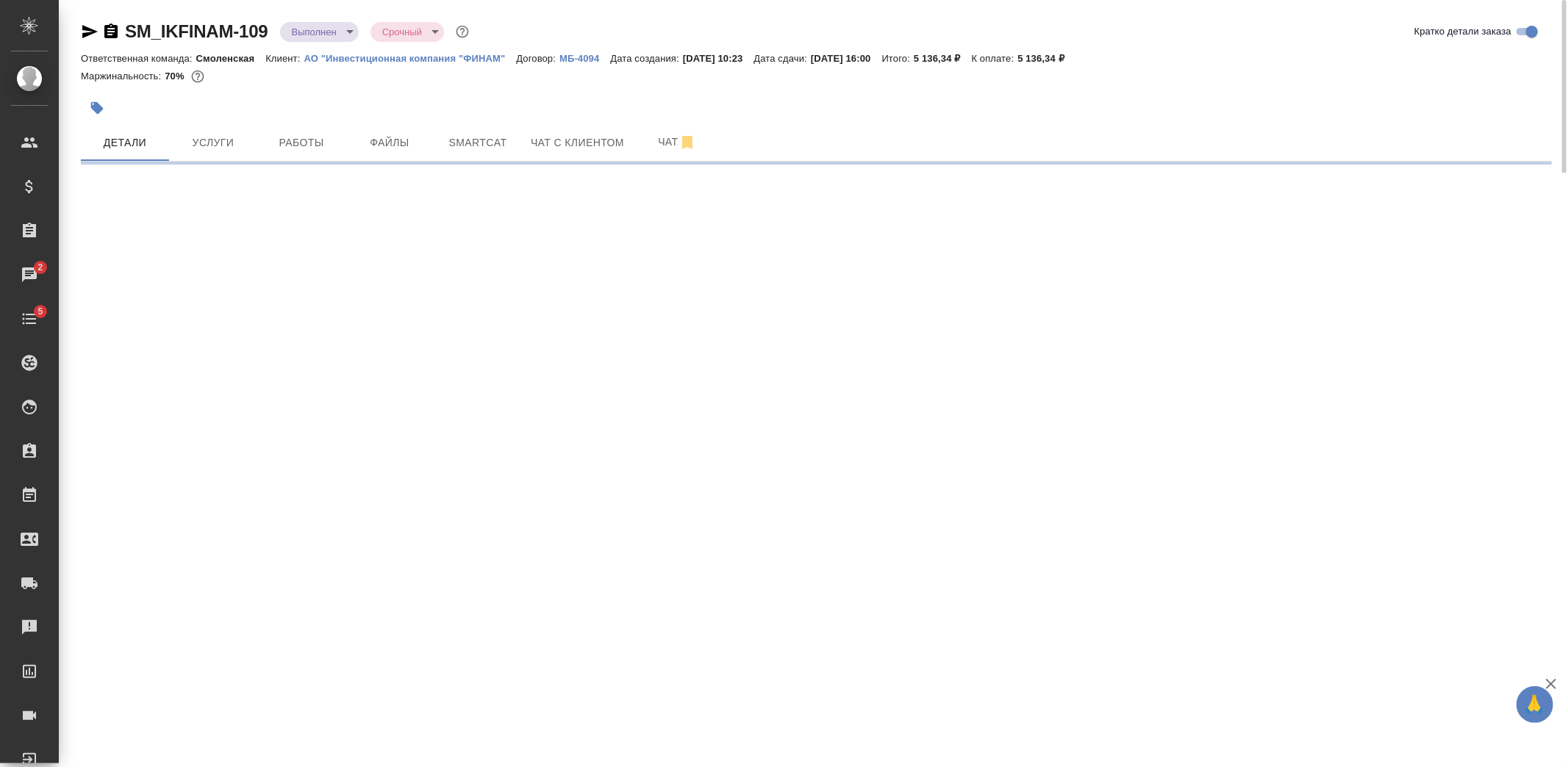
select select "RU"
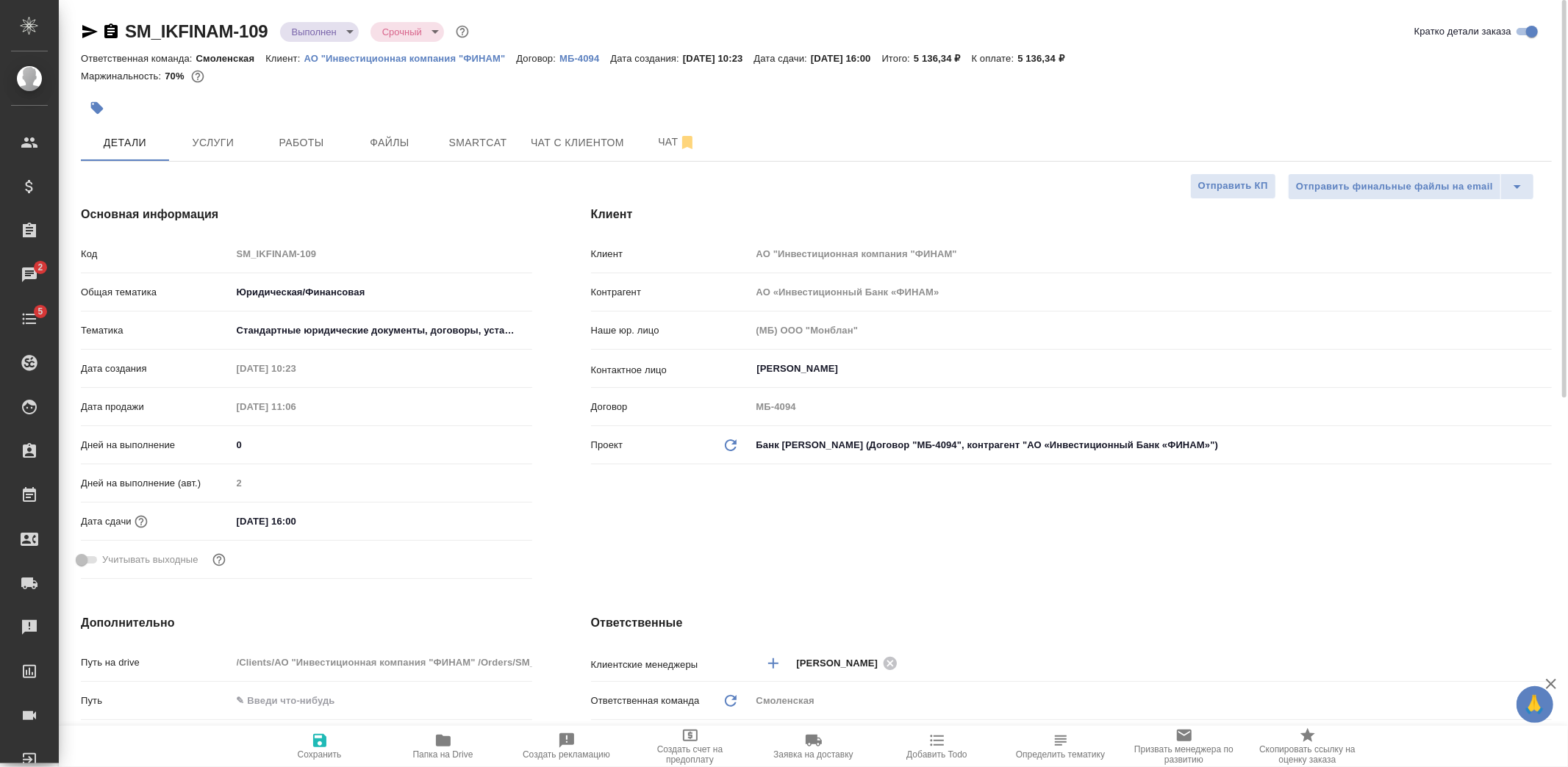
type textarea "x"
click at [345, 35] on body "🙏 .cls-1 fill:#fff; AWATERA [PERSON_NAME] Спецификации Заказы 2 Чаты 5 Todo Про…" at bounding box center [784, 384] width 1568 height 767
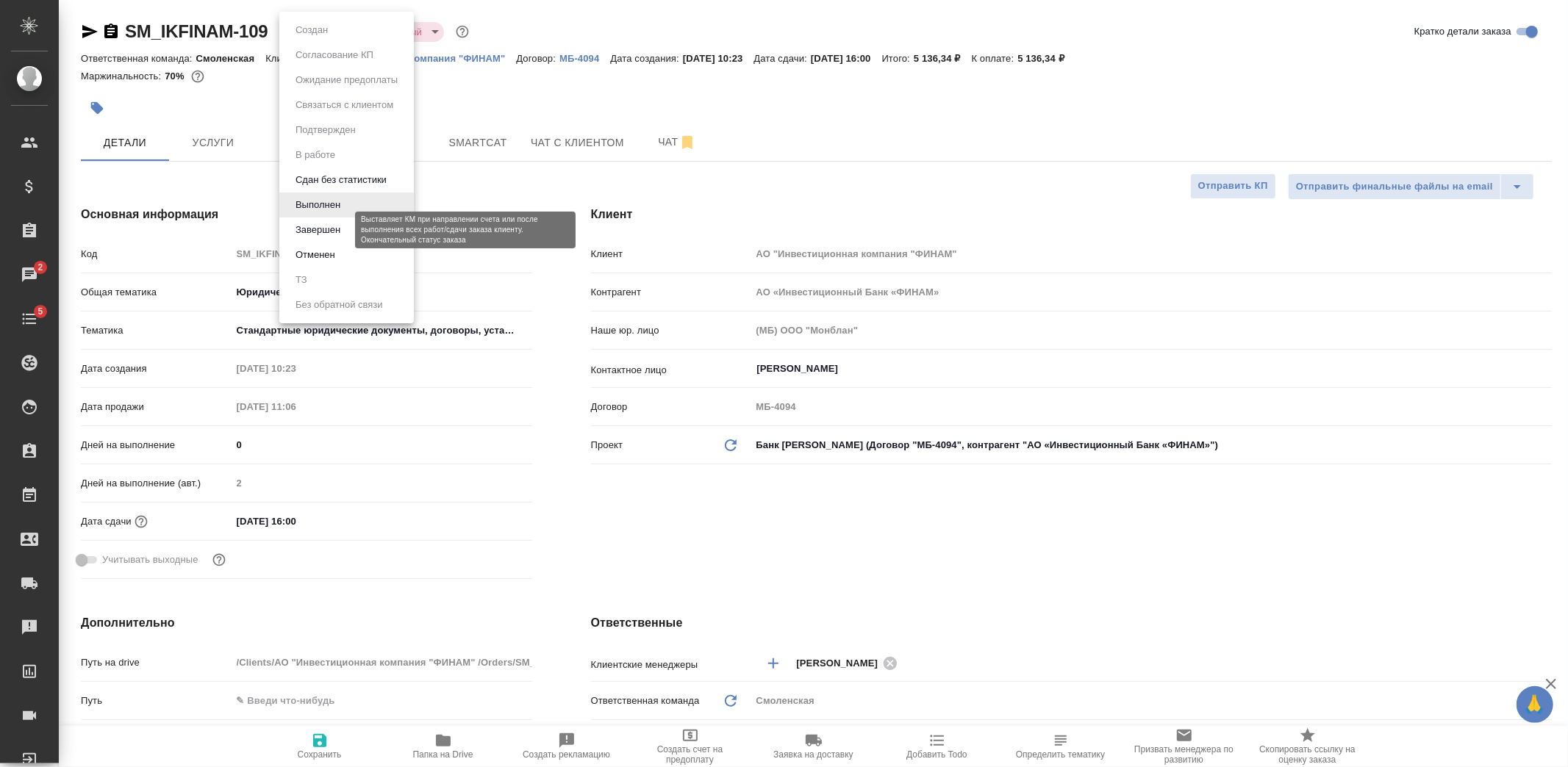
click at [331, 224] on button "Завершен" at bounding box center [318, 230] width 54 height 17
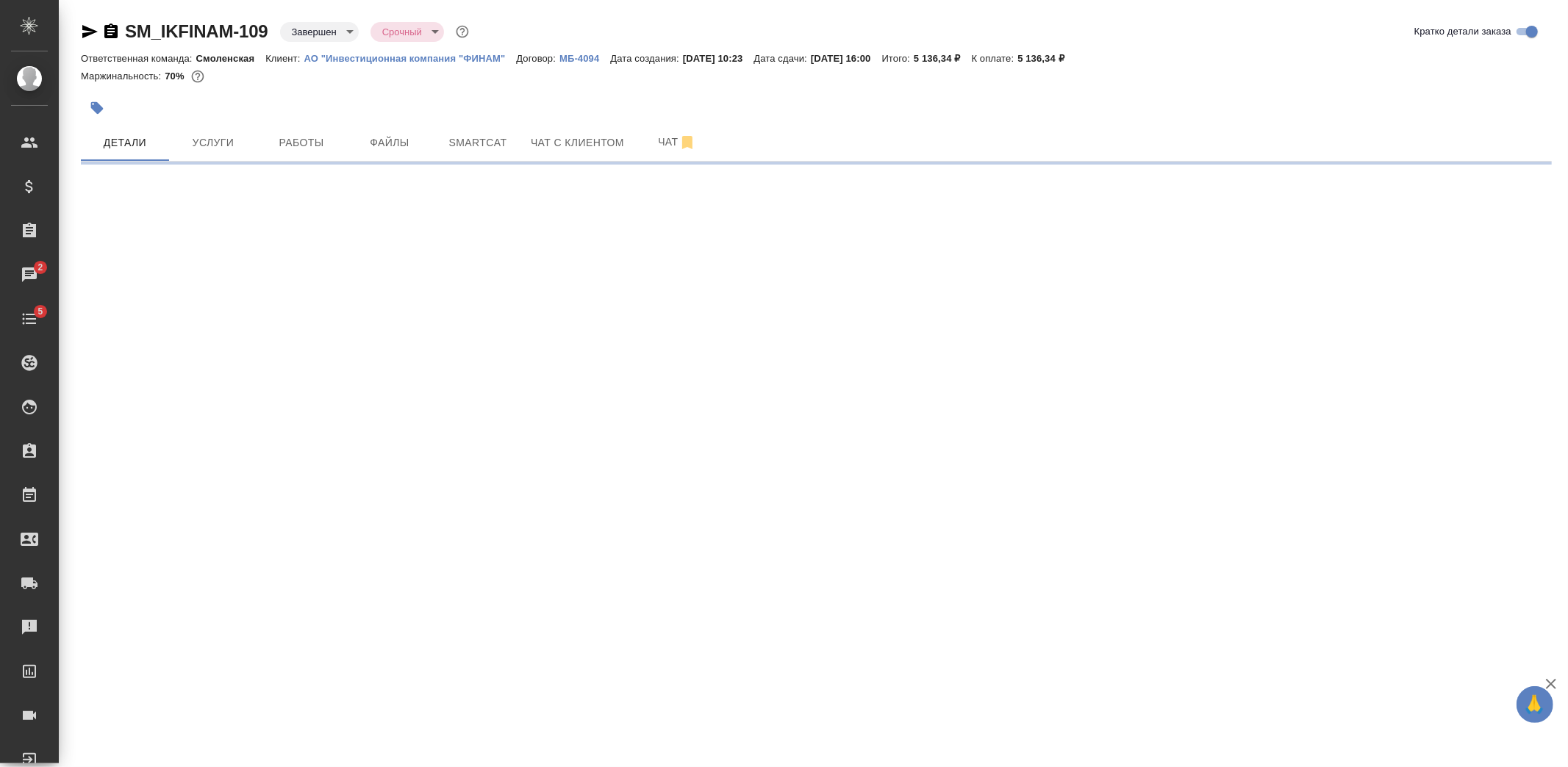
select select "RU"
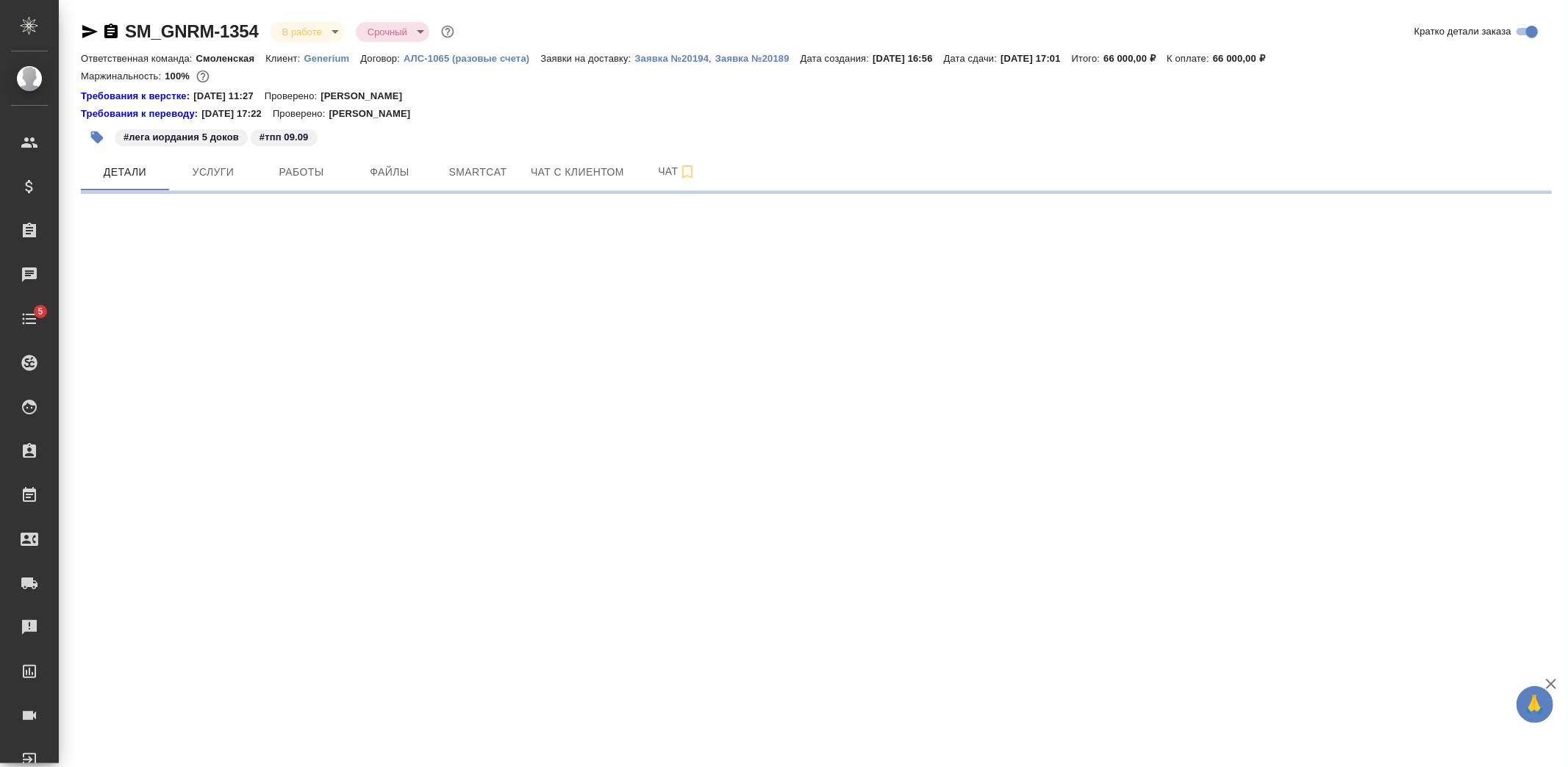
select select "RU"
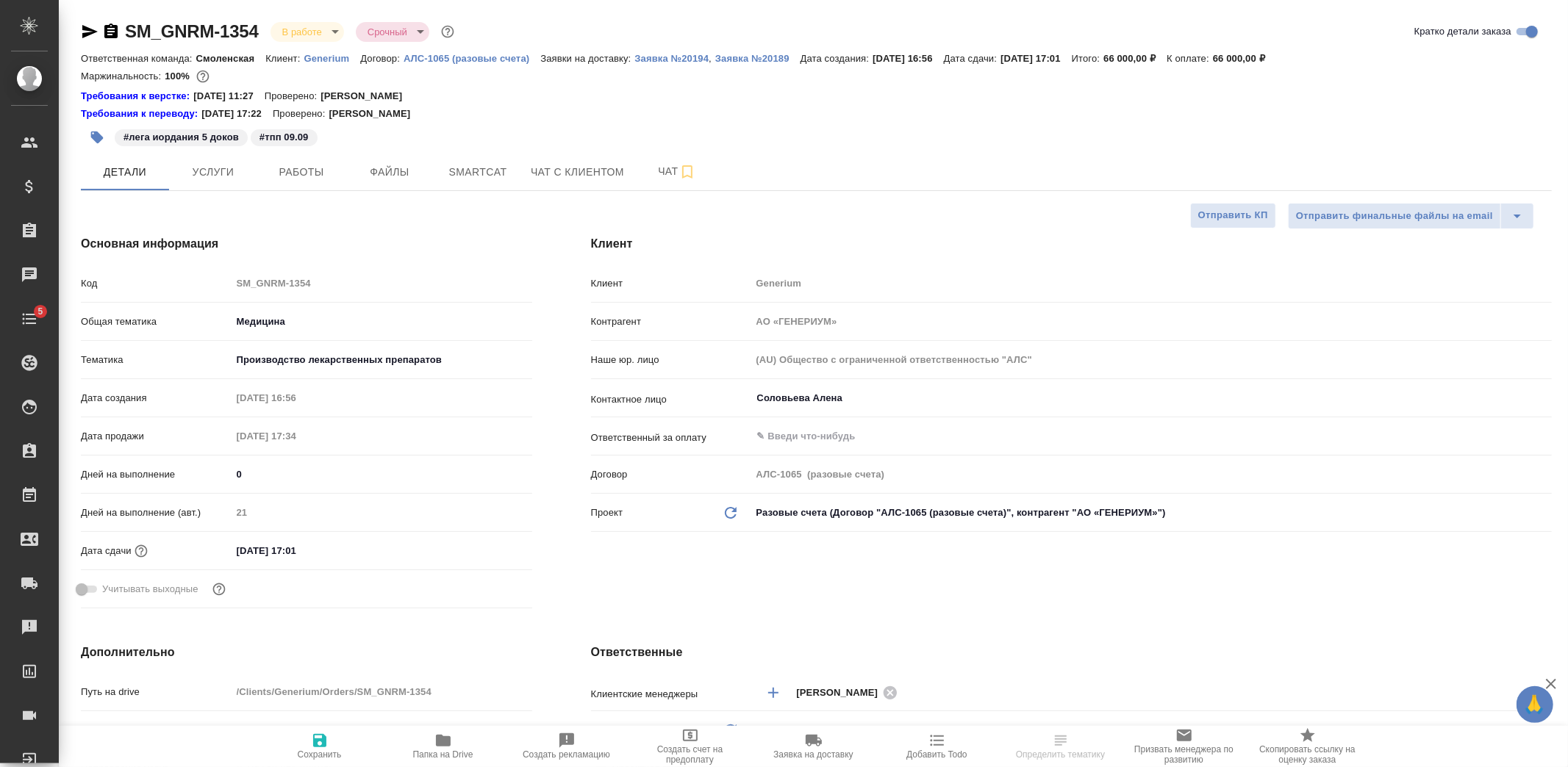
type textarea "x"
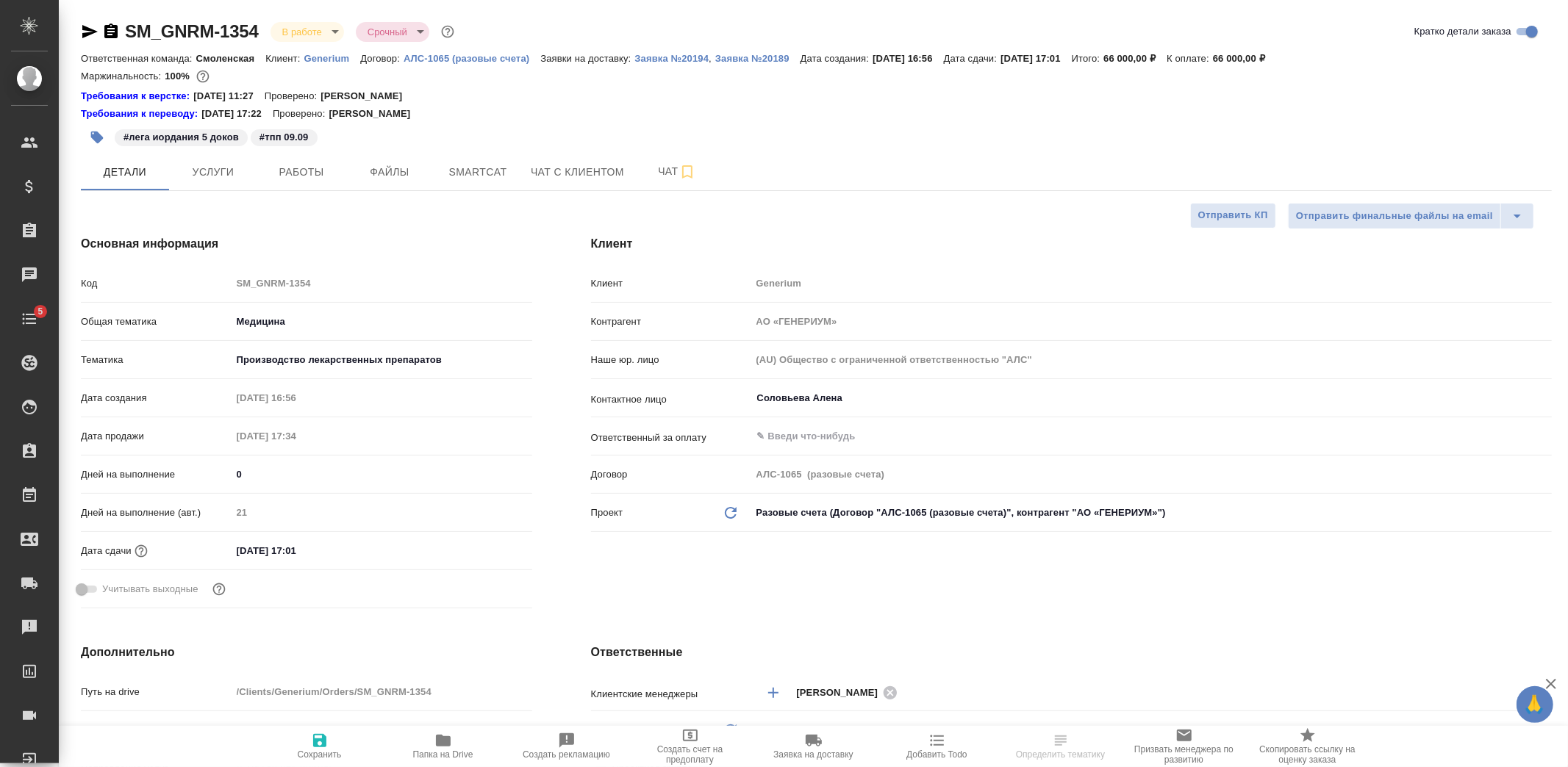
type textarea "x"
click at [100, 138] on icon "button" at bounding box center [98, 138] width 12 height 12
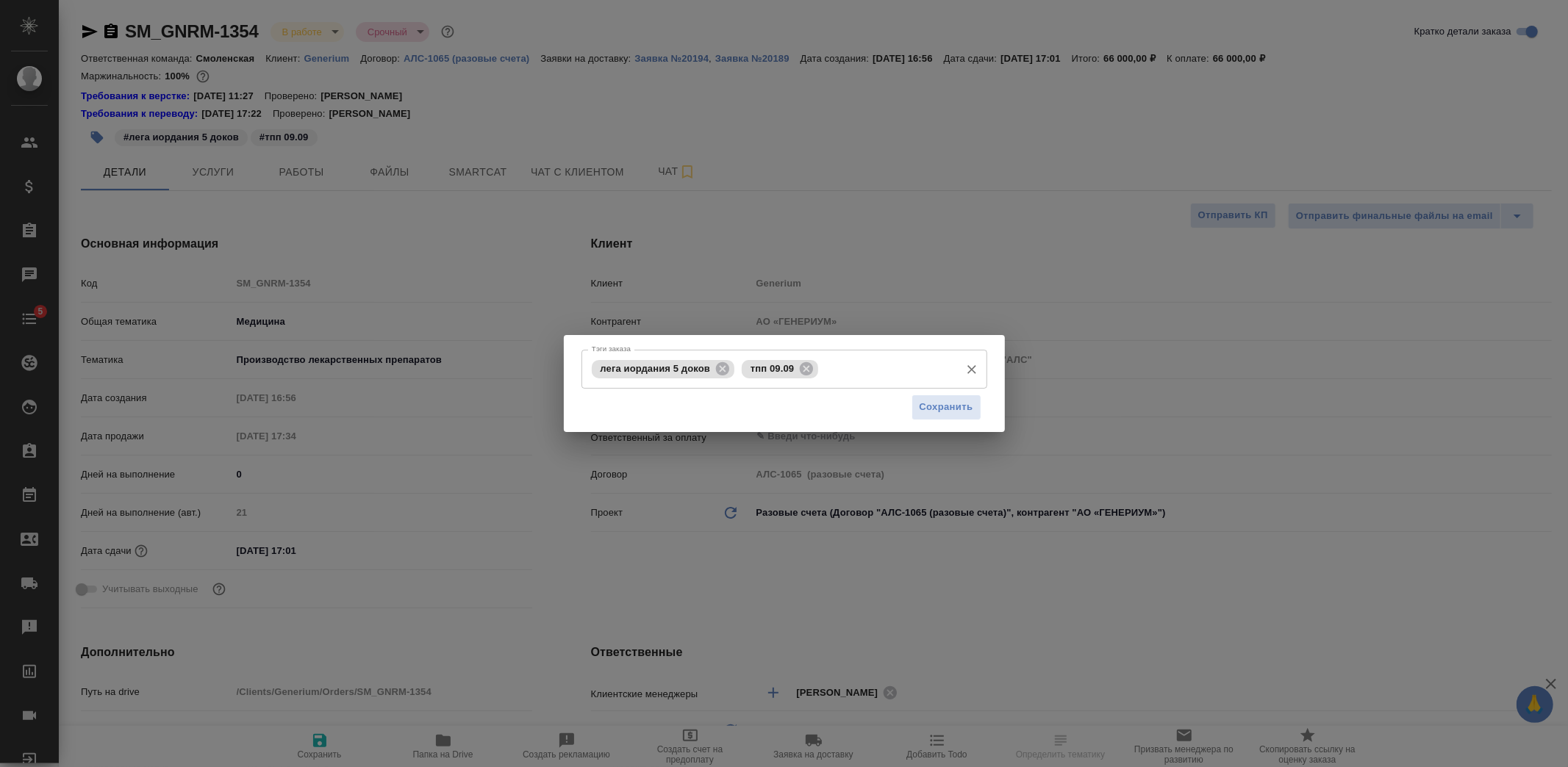
click at [853, 376] on input "Тэги заказа" at bounding box center [886, 369] width 130 height 25
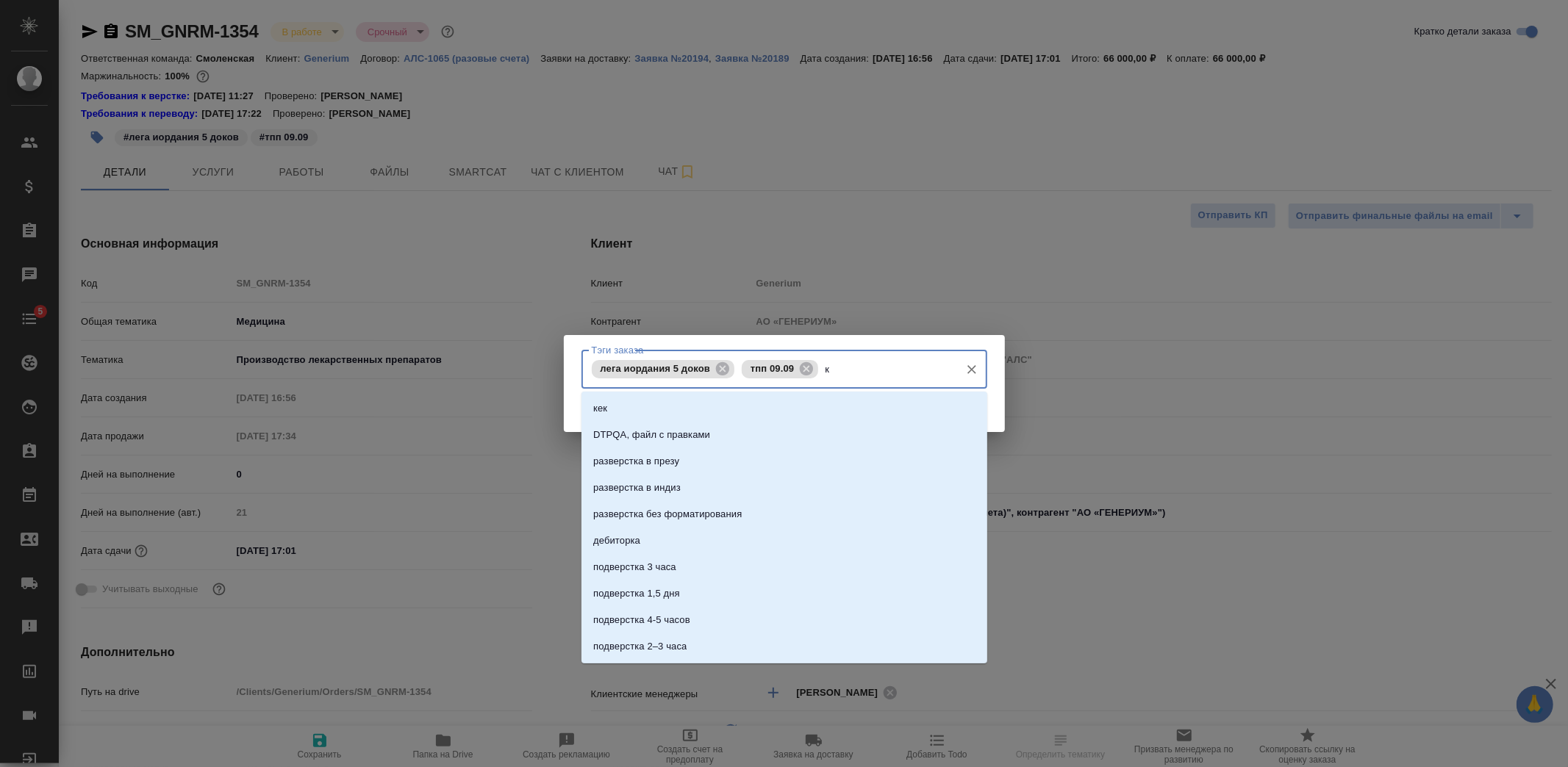
type input "ко"
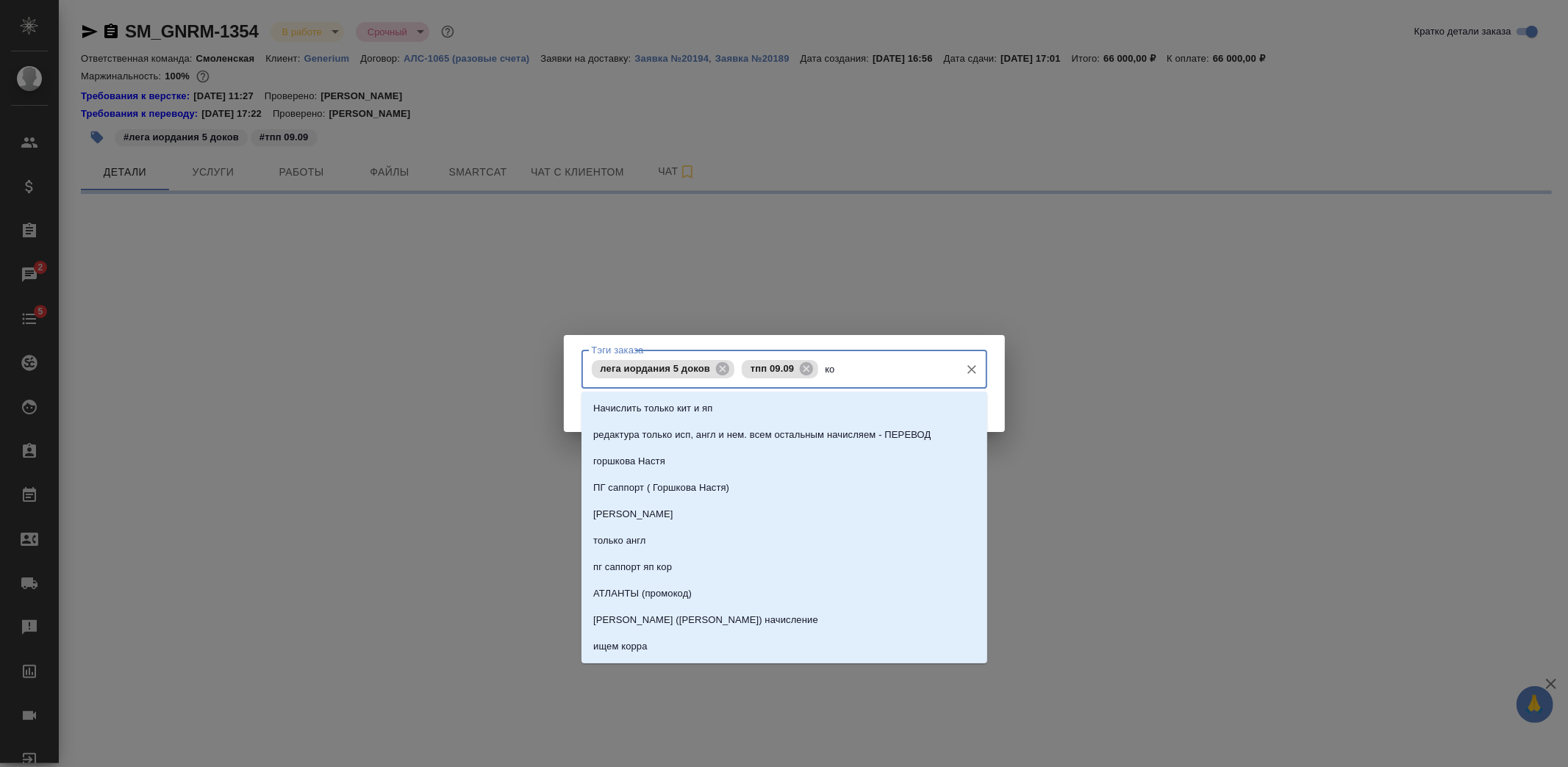
select select "RU"
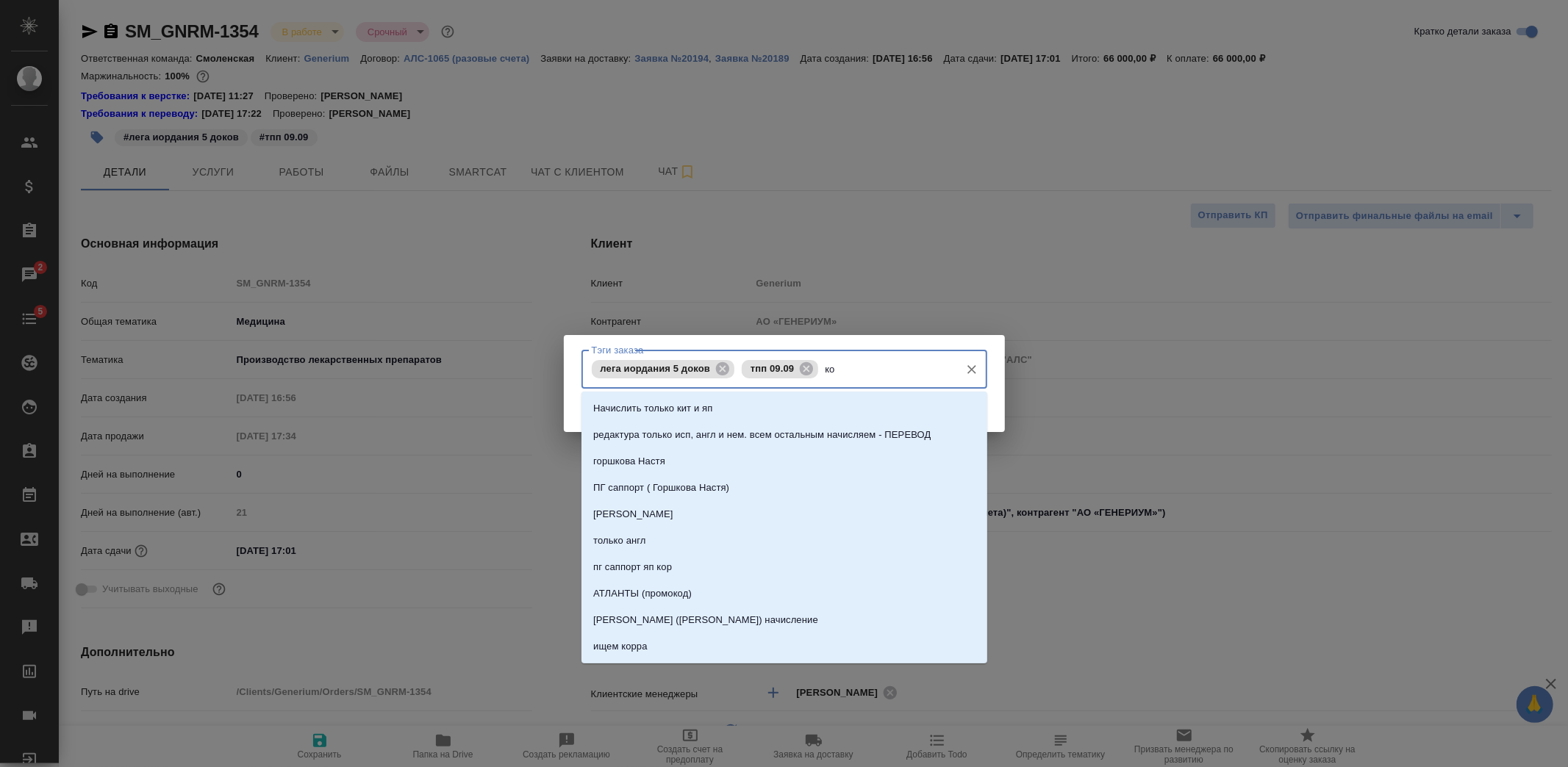
type textarea "x"
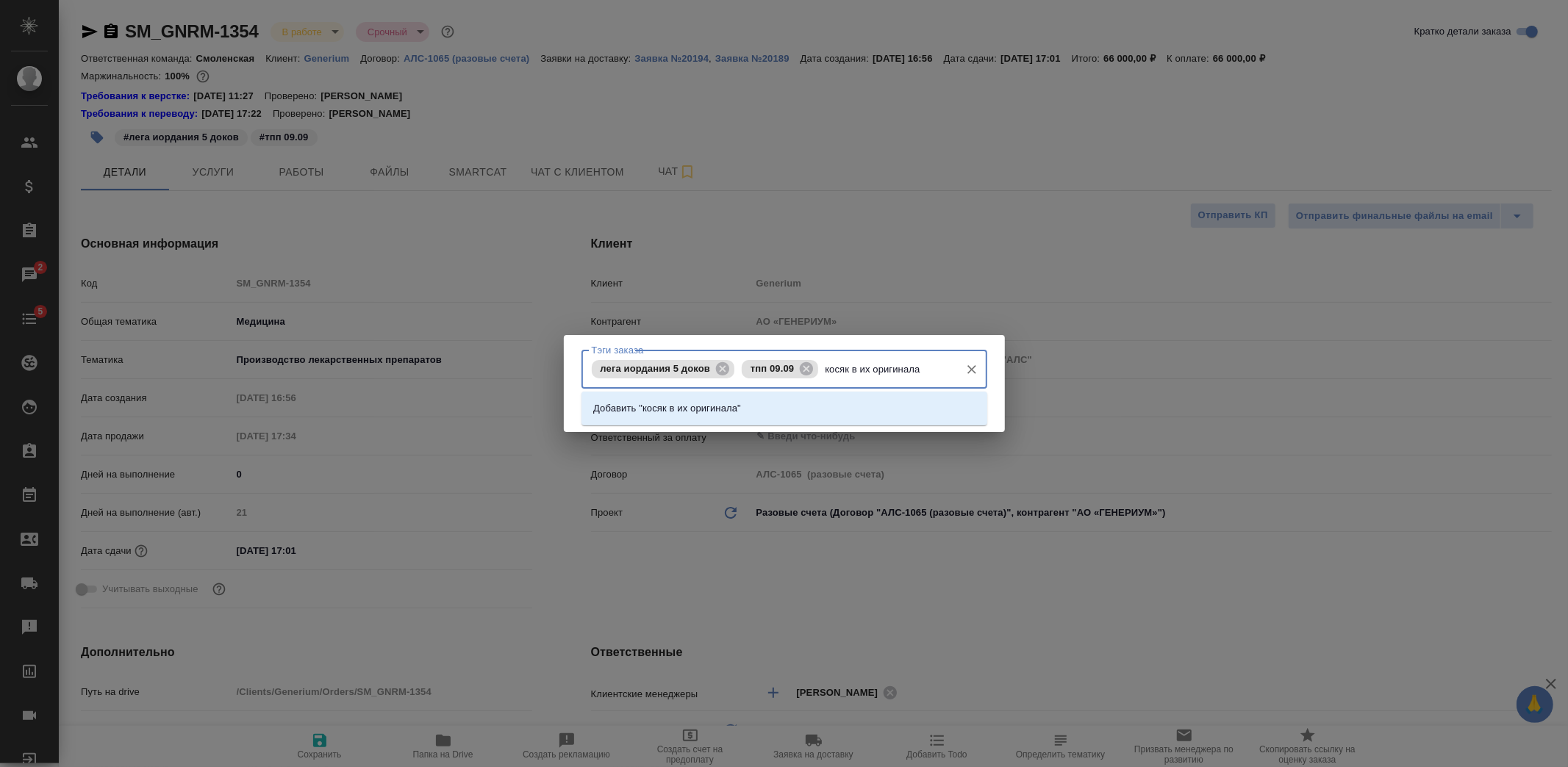
type input "косяк в их оригиналах"
click at [776, 413] on li "Добавить "косяк в их оригиналах"" at bounding box center [784, 409] width 405 height 26
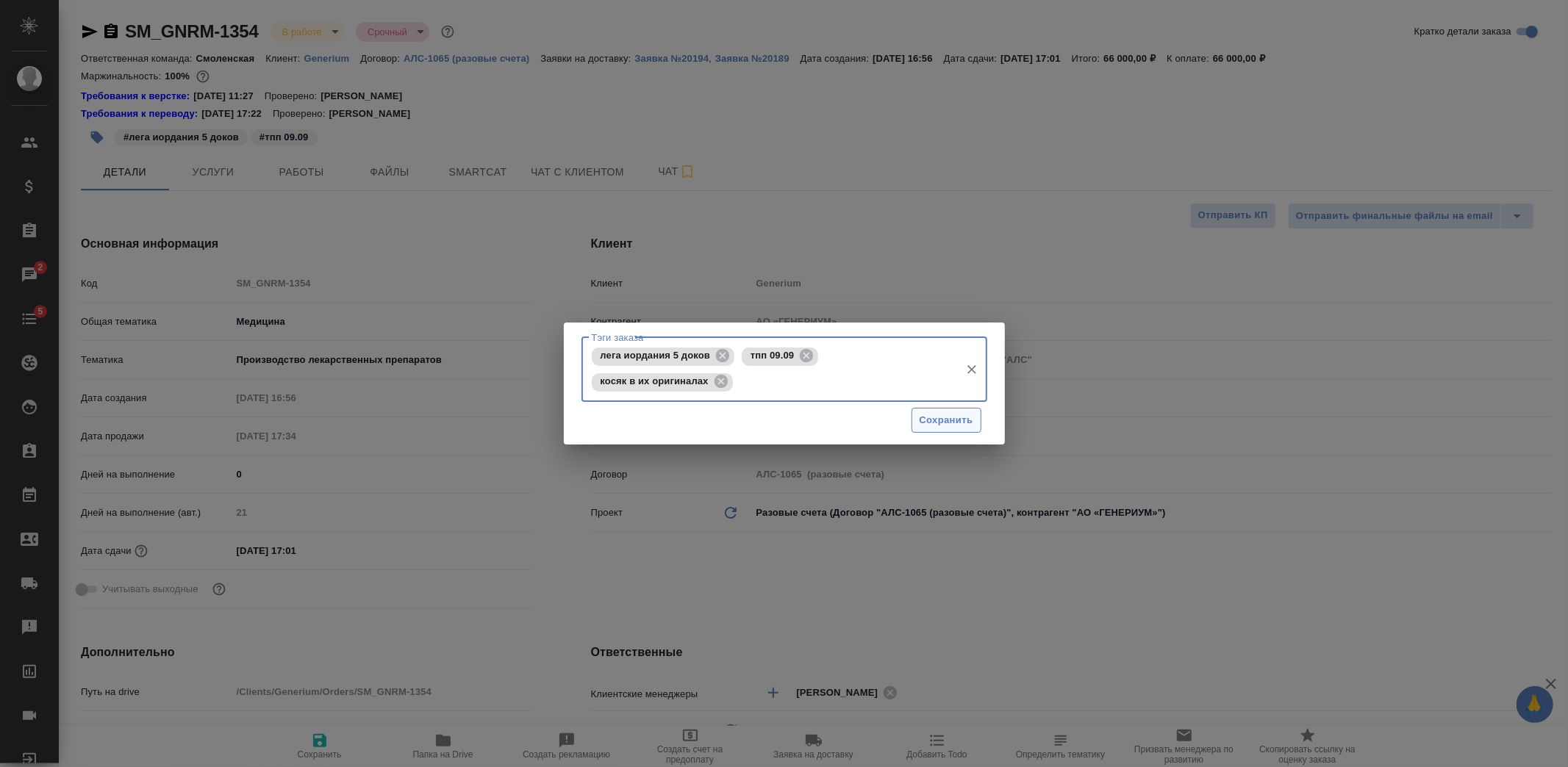
click at [936, 417] on span "Сохранить" at bounding box center [947, 420] width 54 height 17
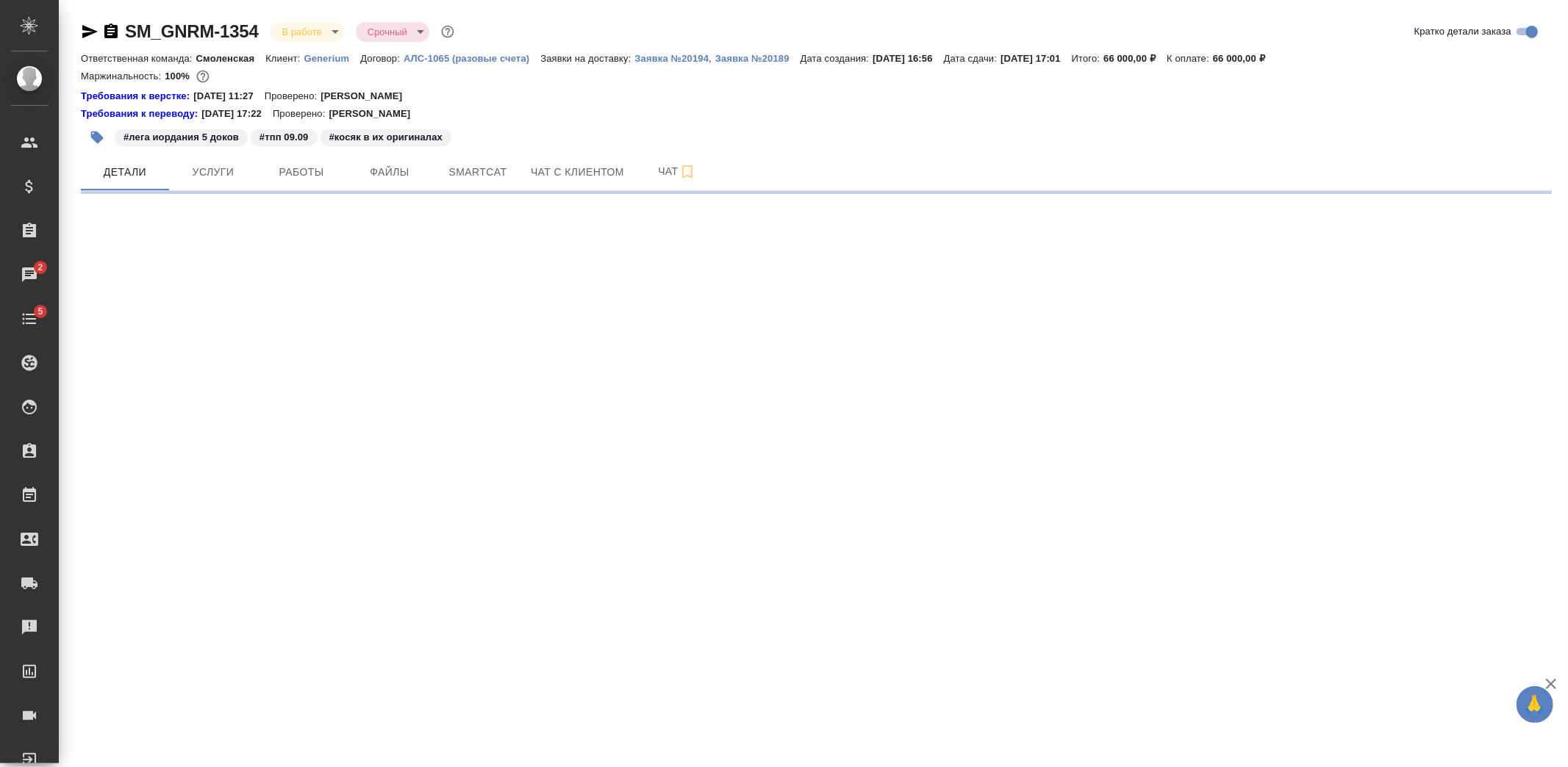
select select "RU"
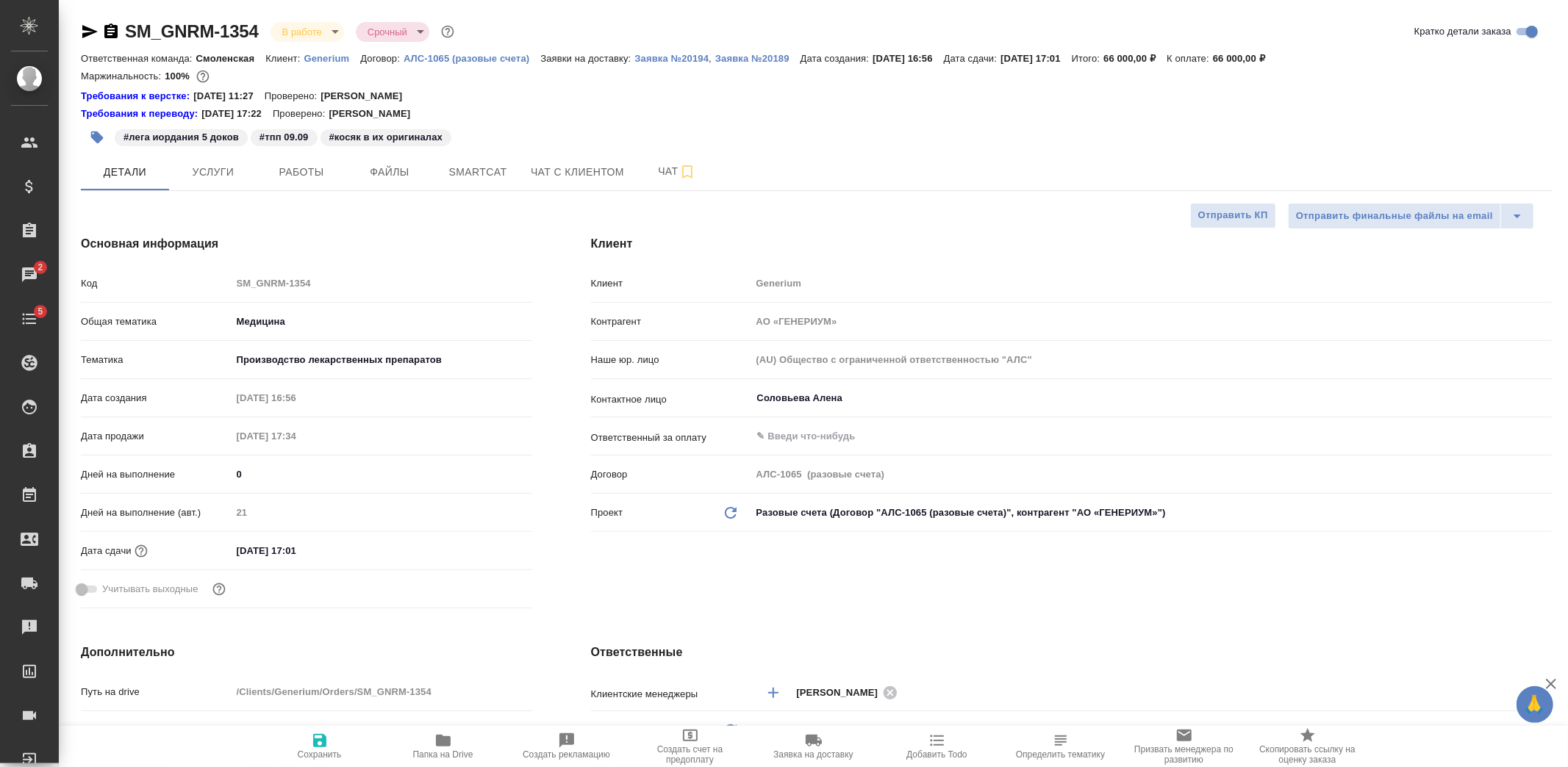
type textarea "x"
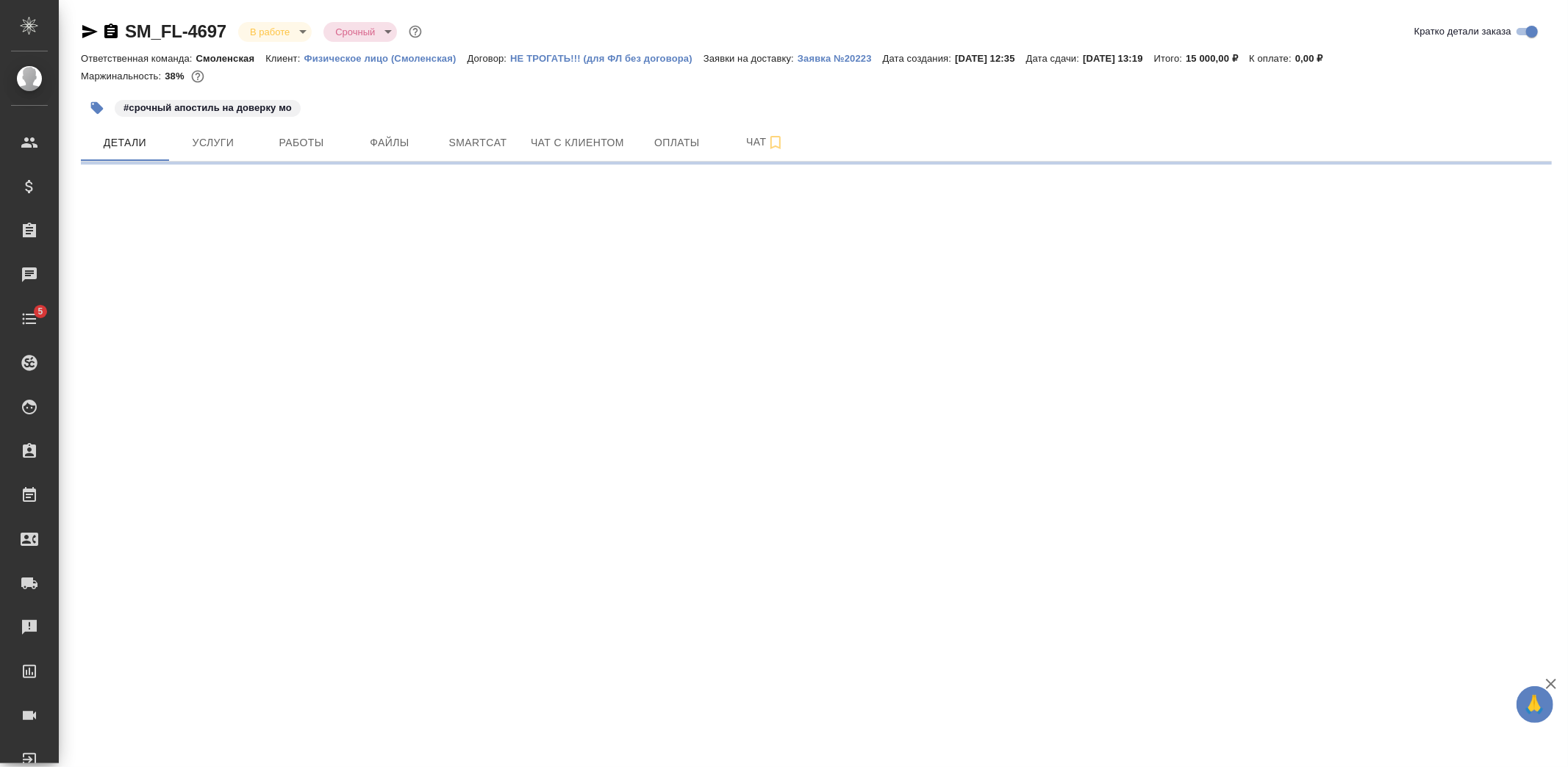
select select "RU"
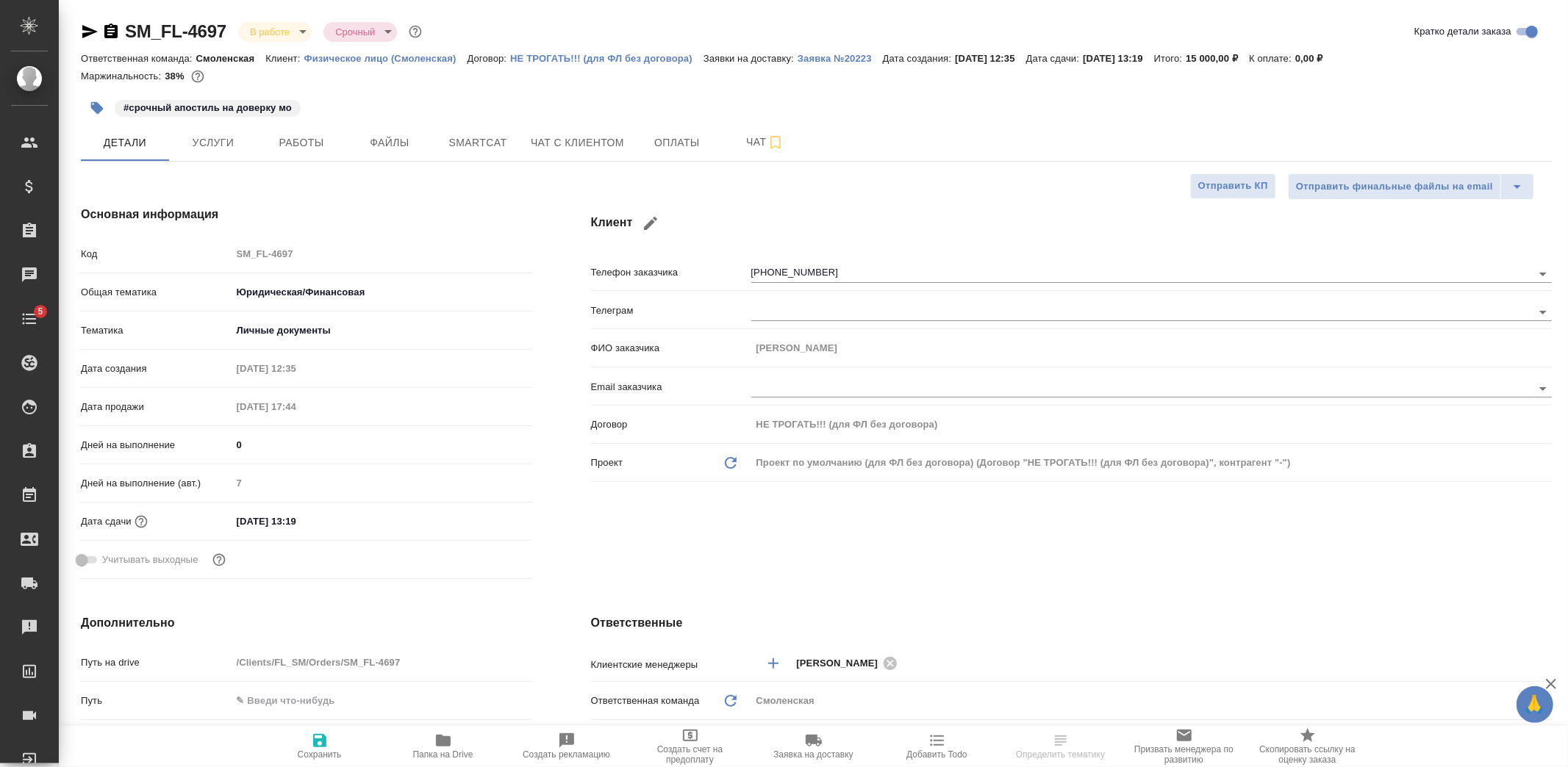
type textarea "x"
click at [245, 144] on span "Услуги" at bounding box center [213, 142] width 71 height 18
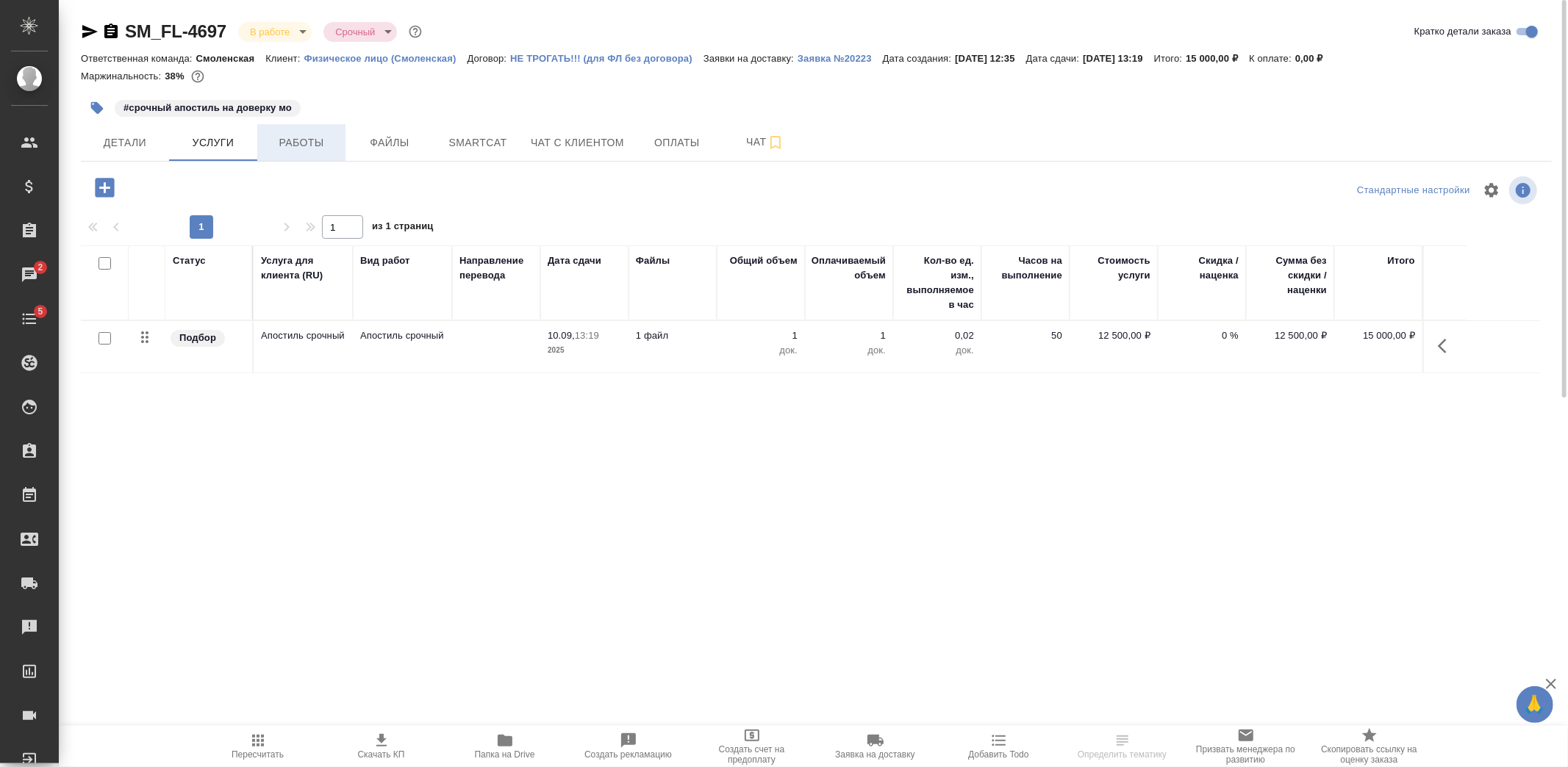
click at [295, 151] on span "Работы" at bounding box center [301, 142] width 71 height 18
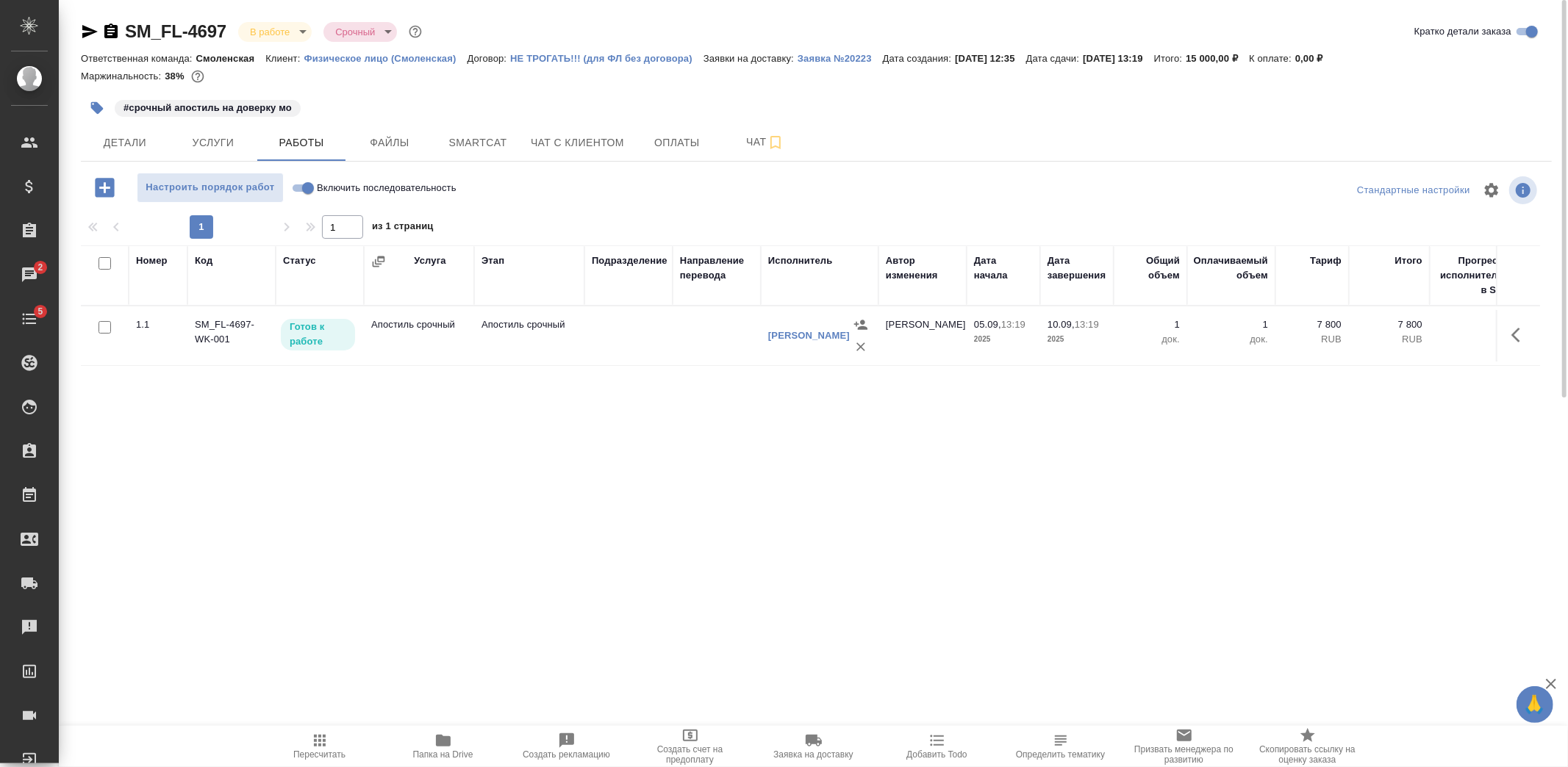
click at [637, 357] on td at bounding box center [628, 336] width 88 height 51
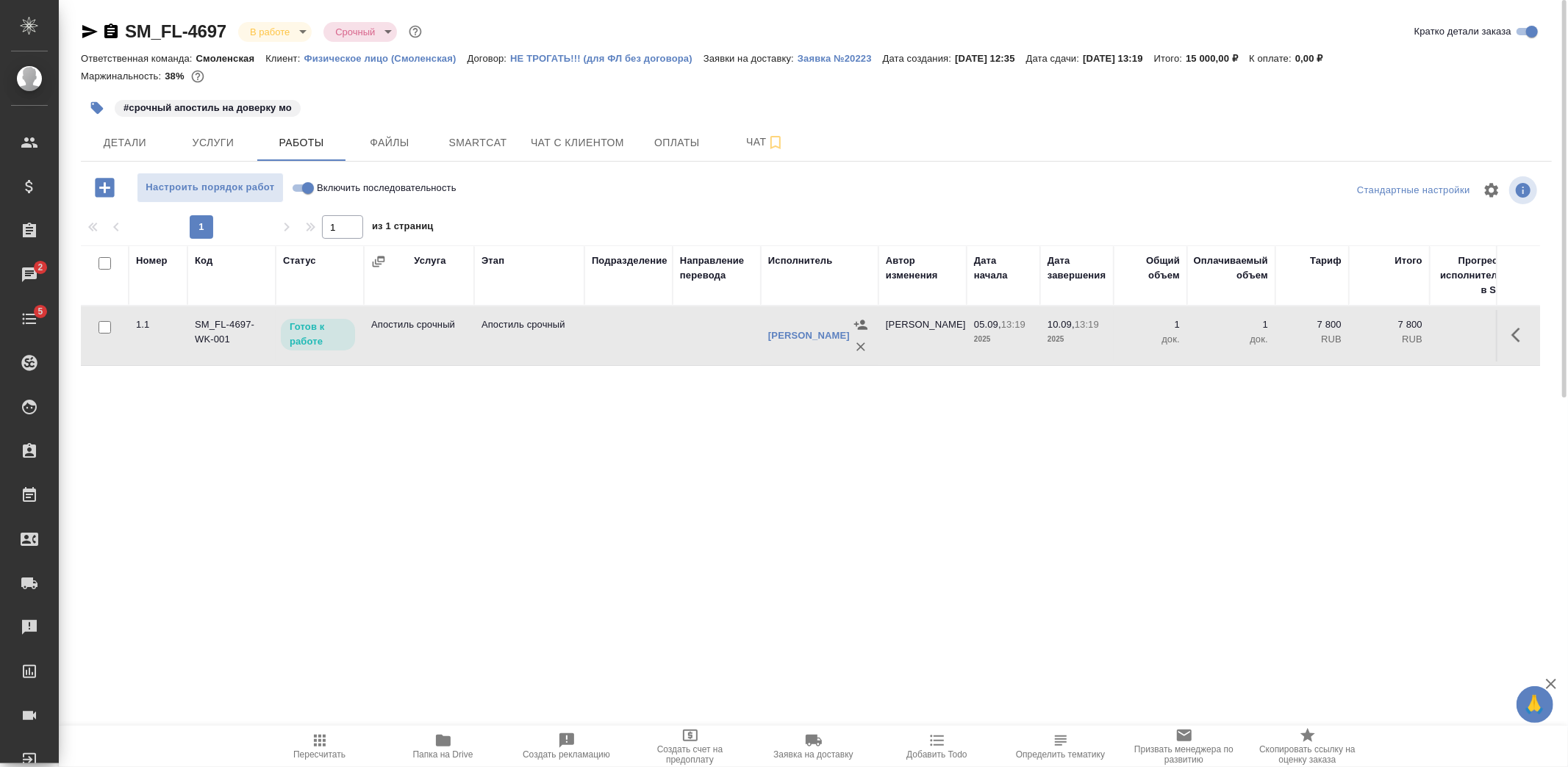
click at [637, 357] on td at bounding box center [628, 336] width 88 height 51
click at [363, 186] on span "Включить последовательность" at bounding box center [386, 187] width 139 height 15
click at [335, 186] on input "Включить последовательность" at bounding box center [308, 188] width 53 height 17
checkbox input "true"
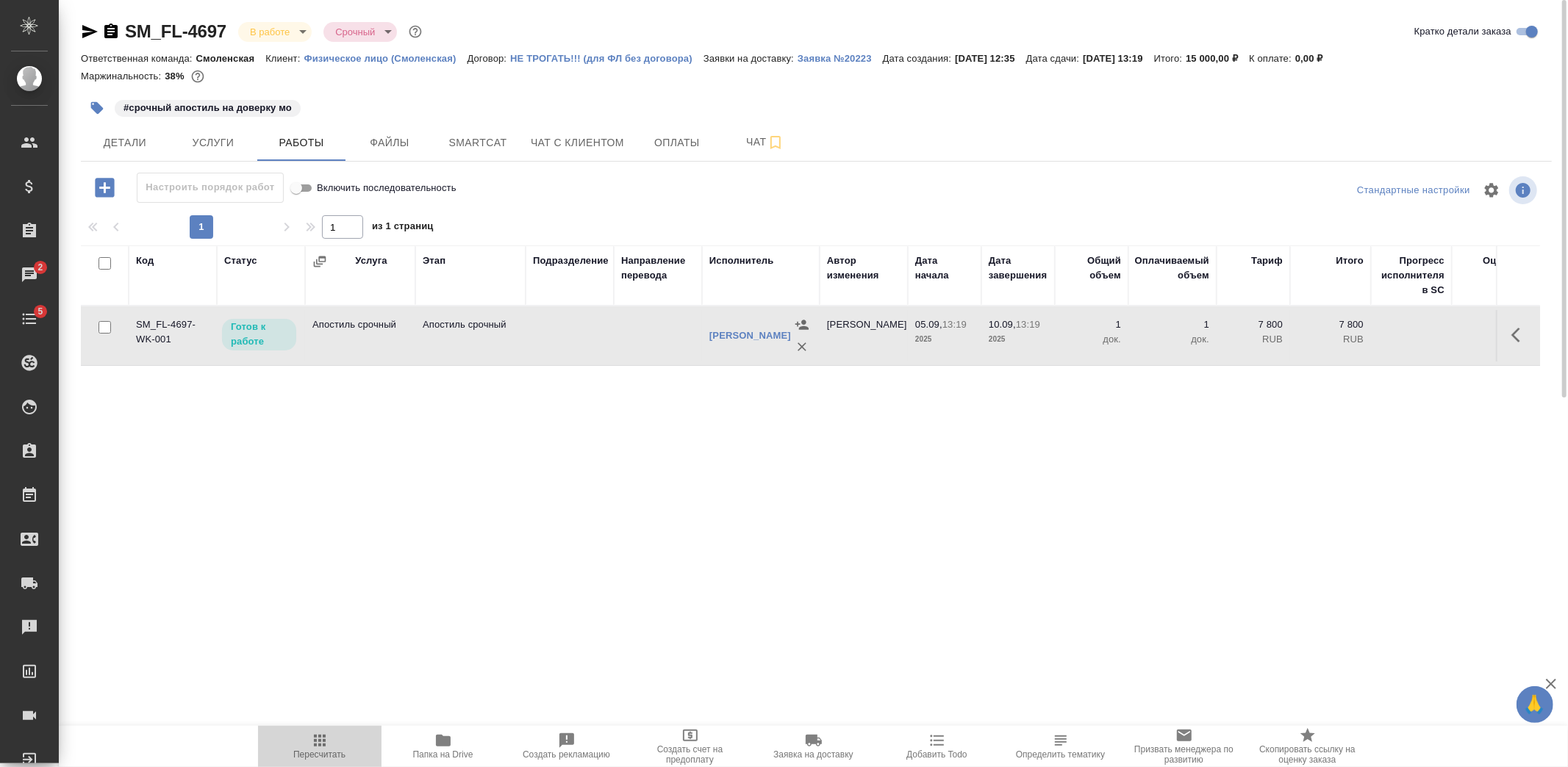
click at [311, 743] on icon "button" at bounding box center [320, 741] width 17 height 17
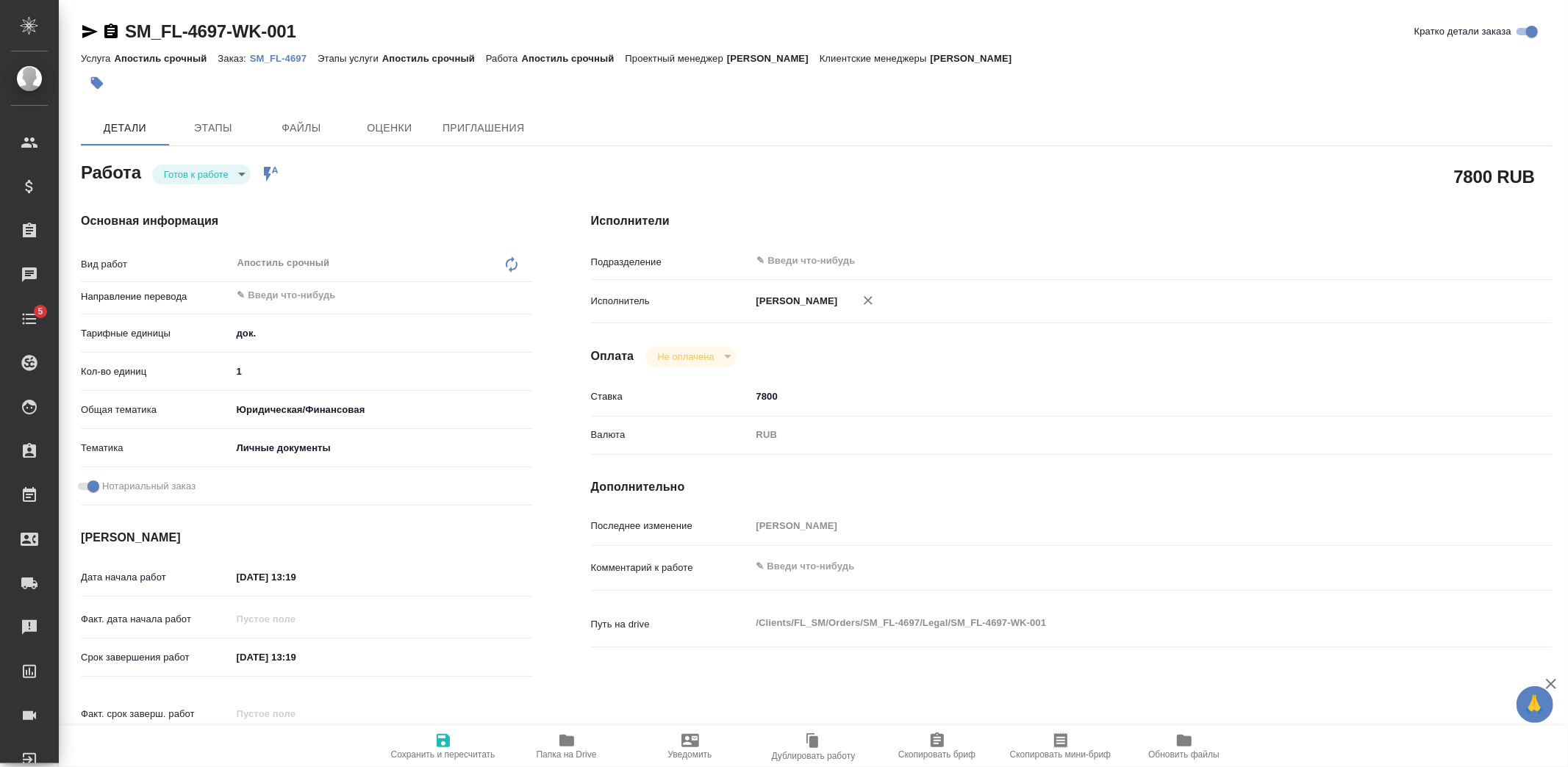
type textarea "x"
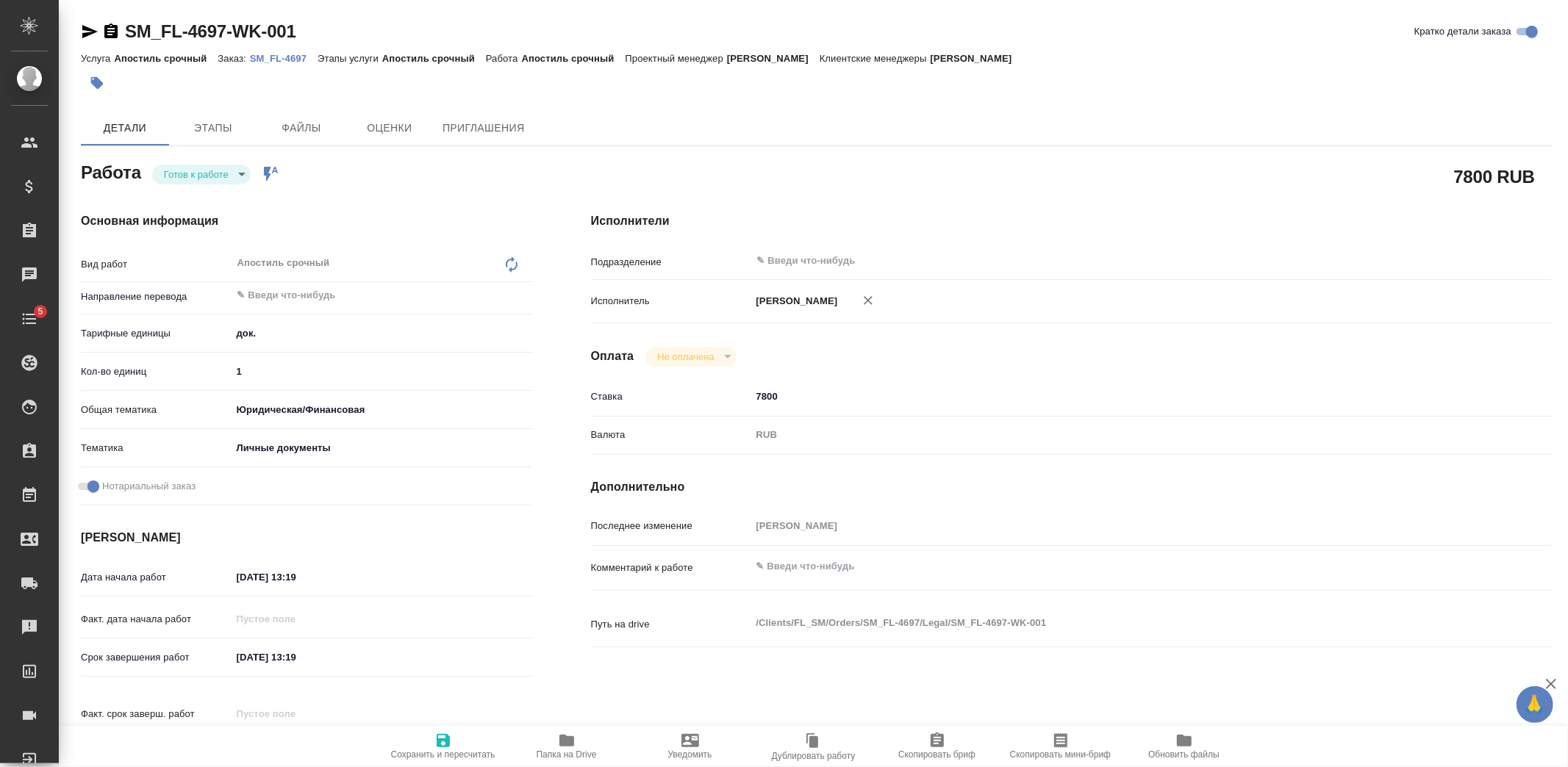
type textarea "x"
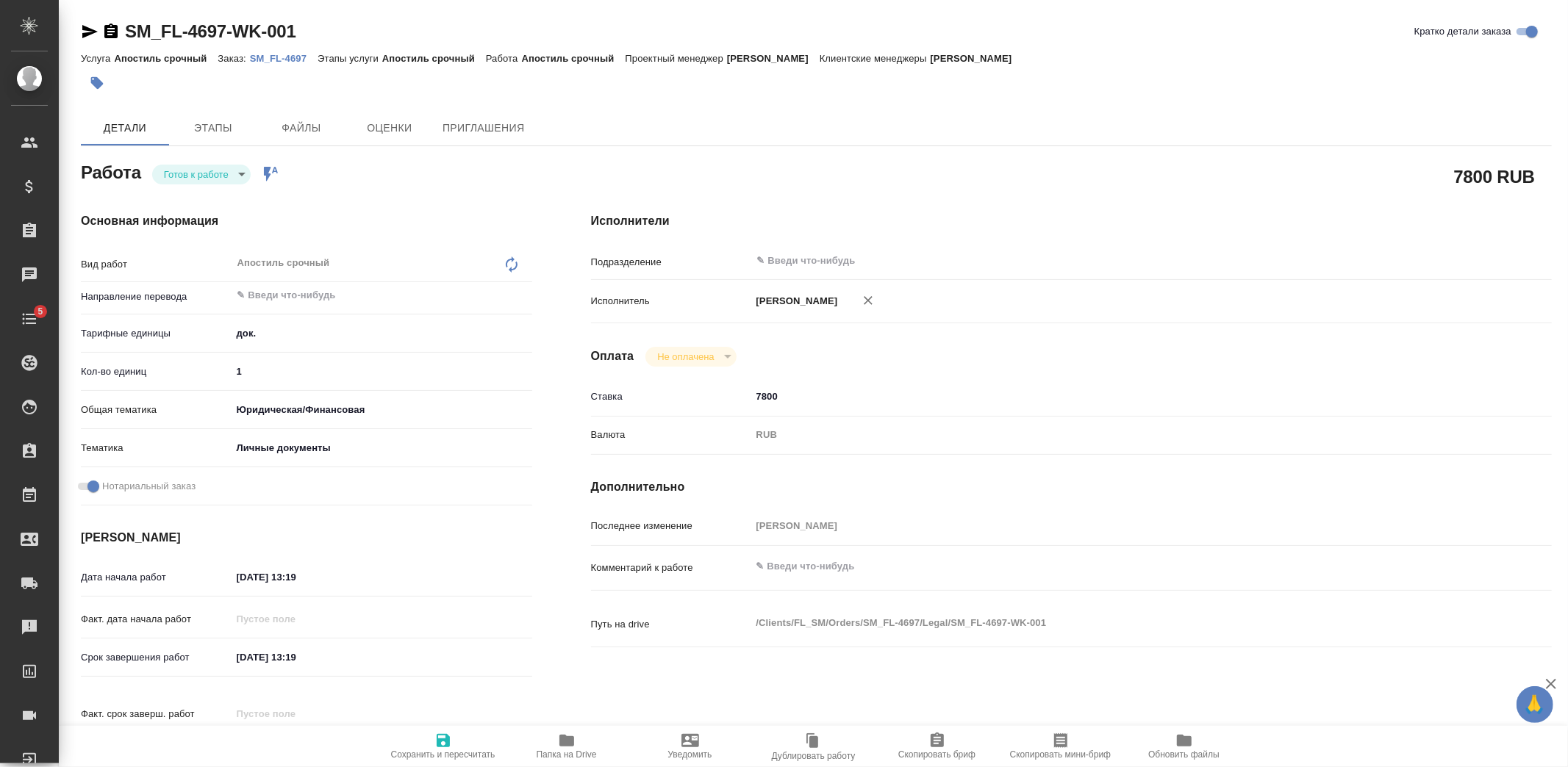
type textarea "x"
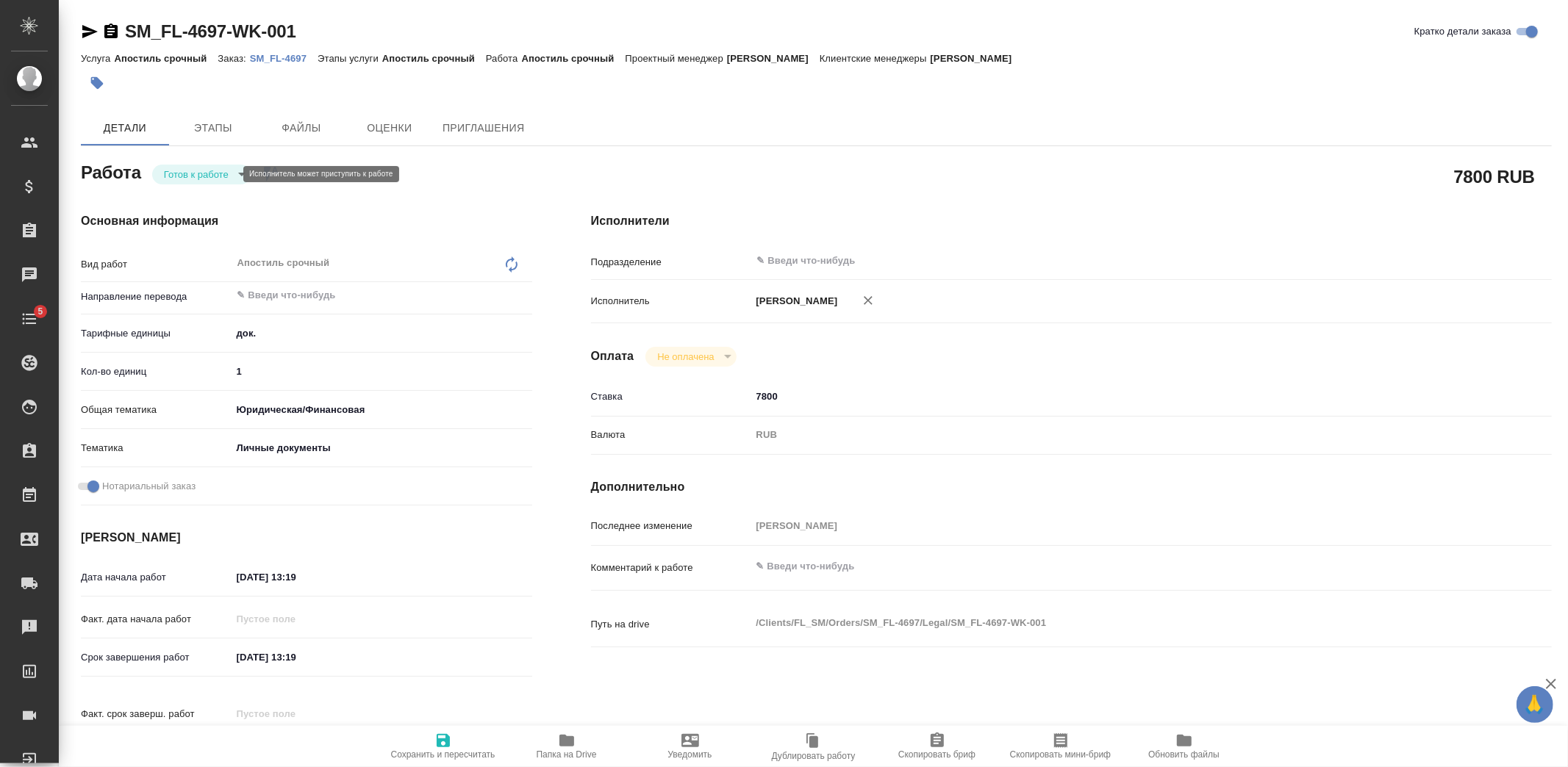
click at [221, 180] on body "🙏 .cls-1 fill:#fff; AWATERA [PERSON_NAME] Спецификации Заказы Чаты 5 Todo Проек…" at bounding box center [784, 384] width 1568 height 767
type textarea "x"
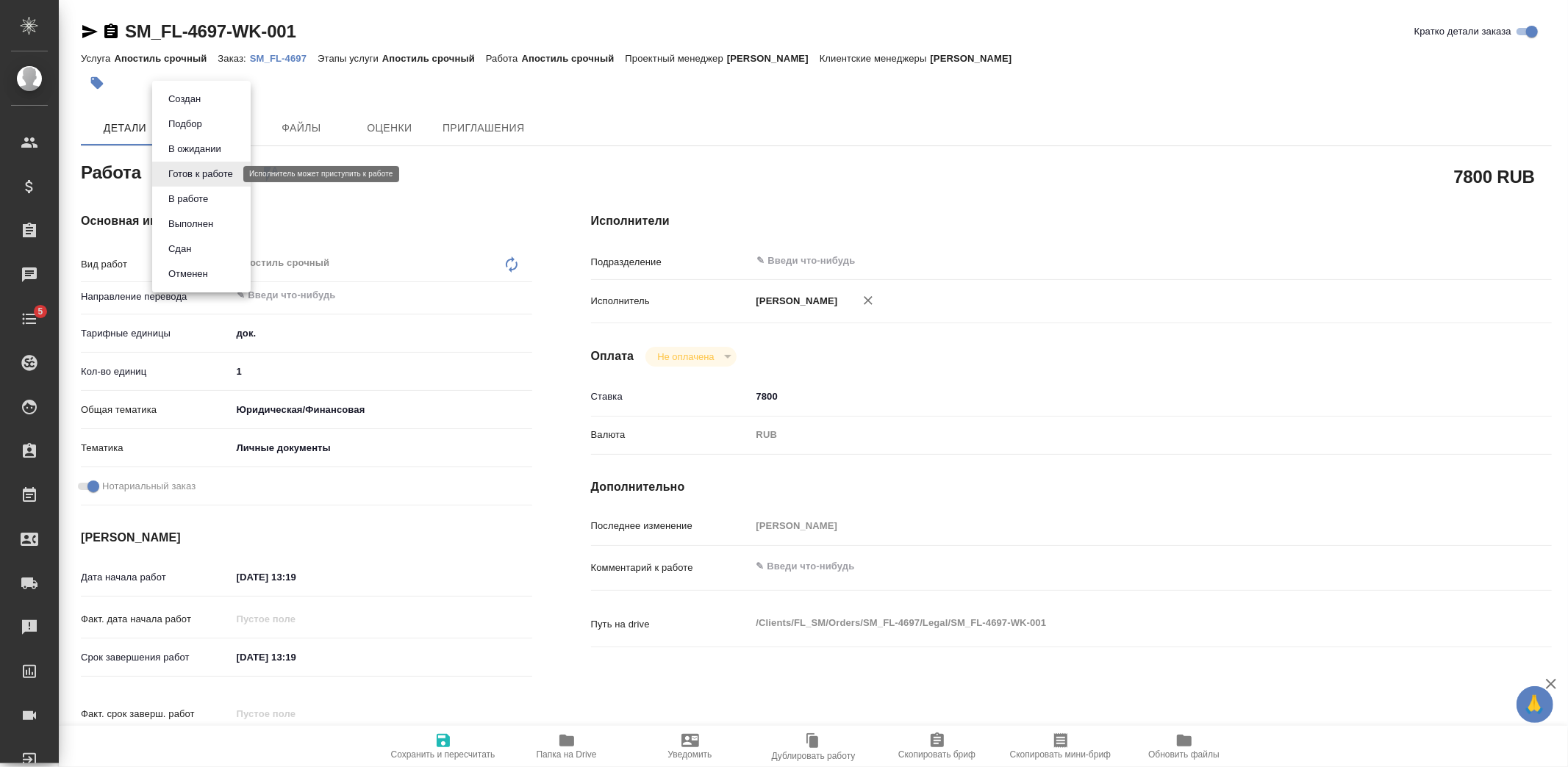
type textarea "x"
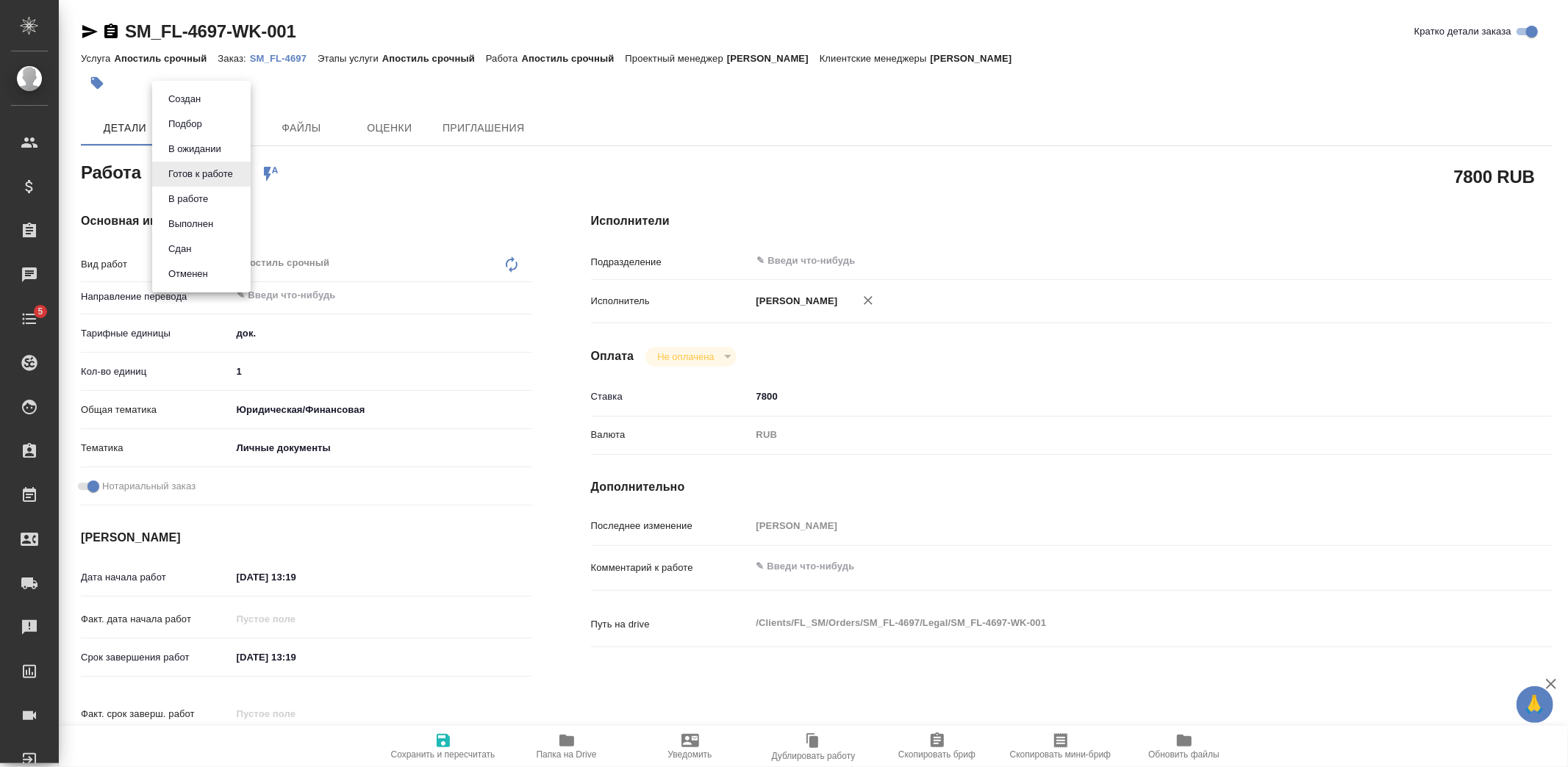
type textarea "x"
click at [210, 247] on li "Сдан" at bounding box center [201, 249] width 98 height 25
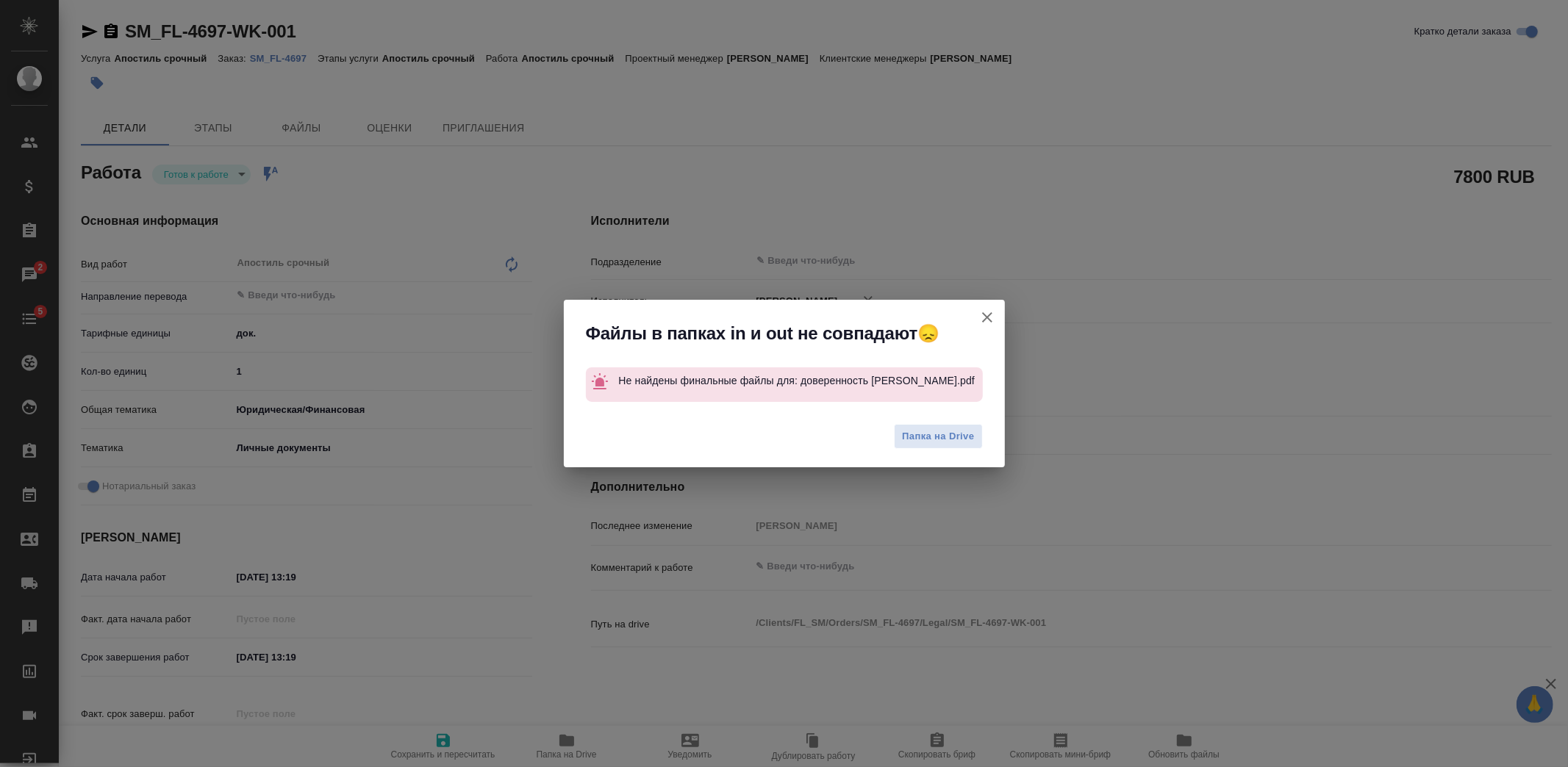
type textarea "x"
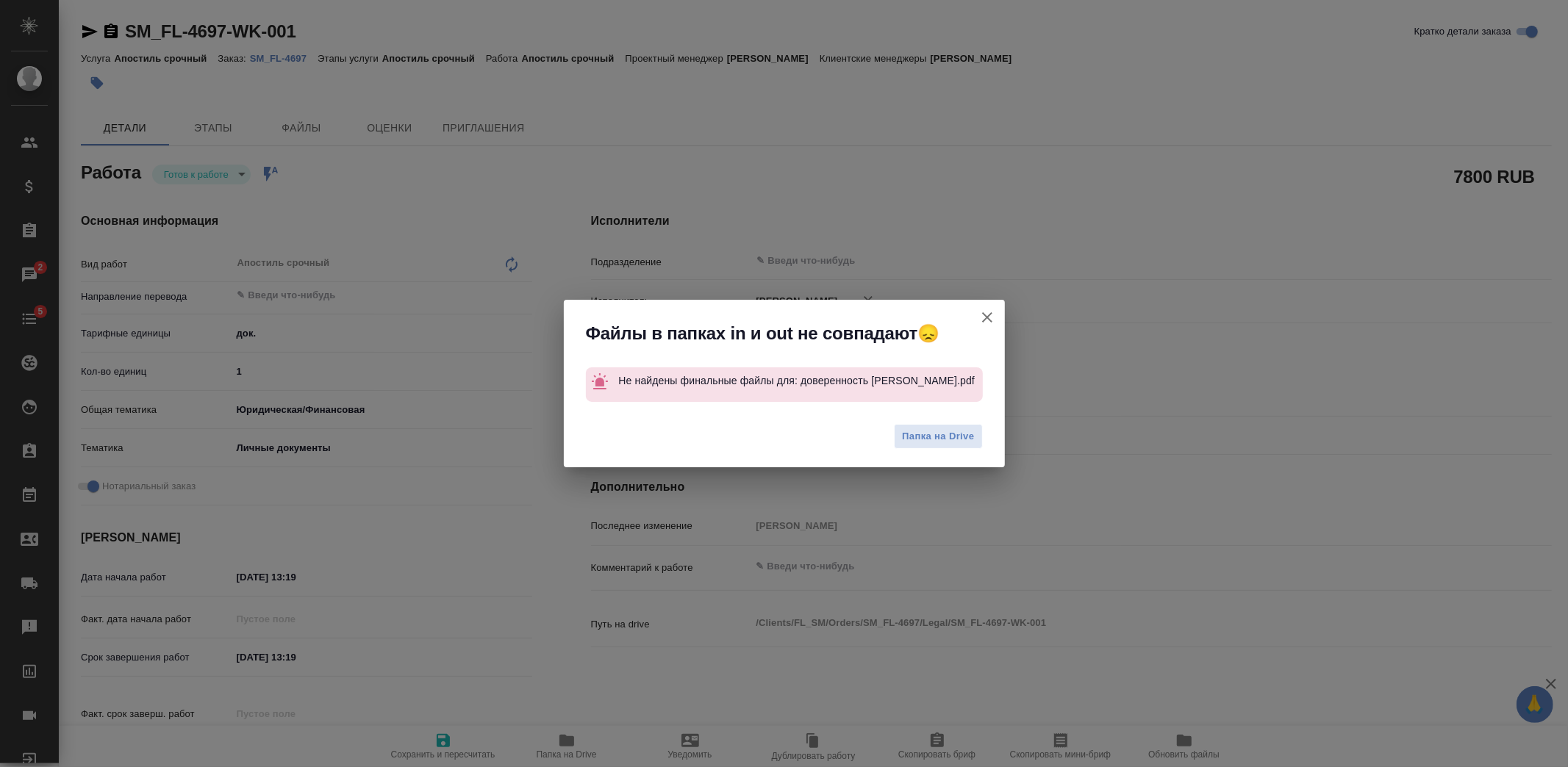
type textarea "x"
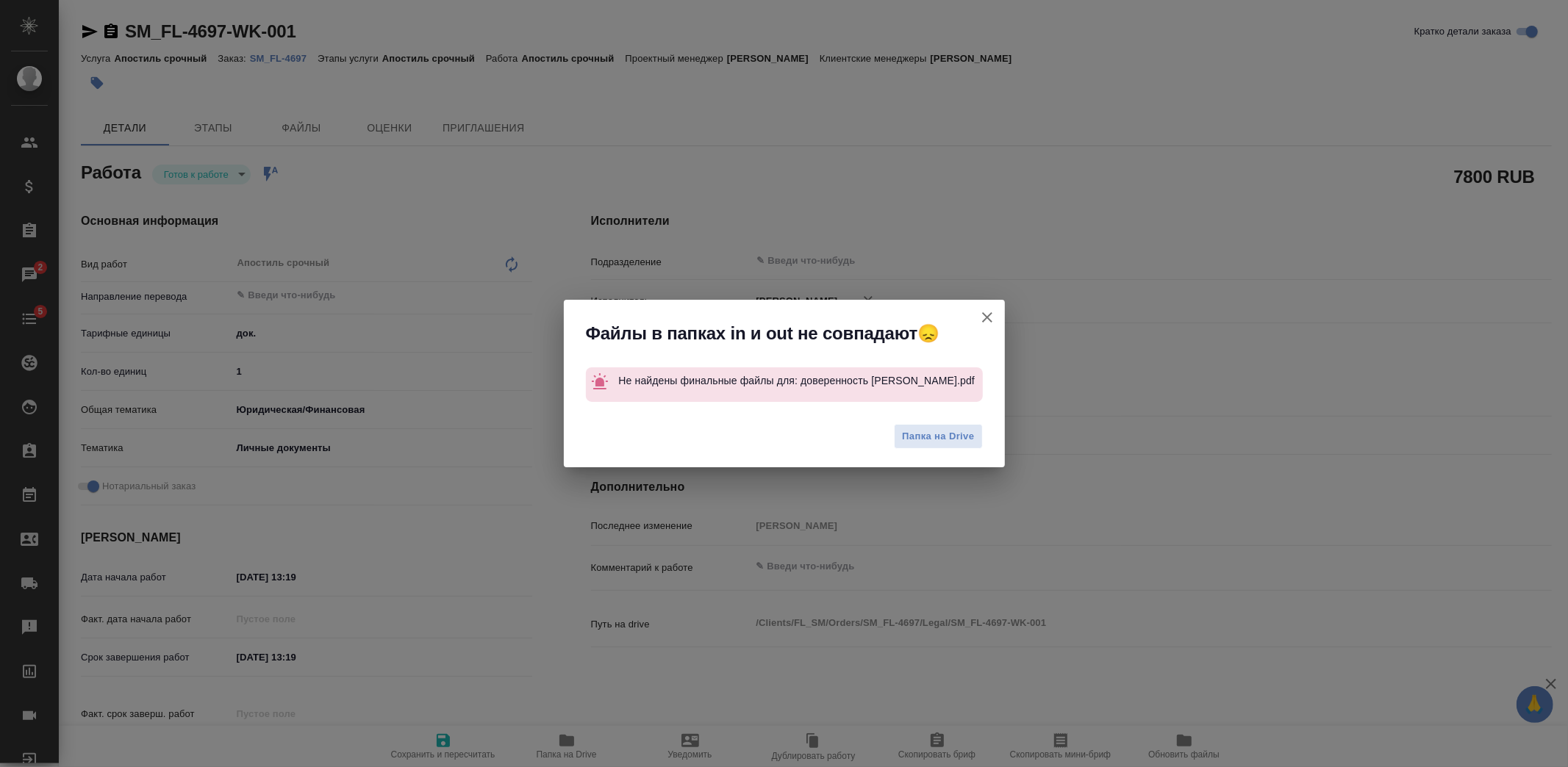
type textarea "x"
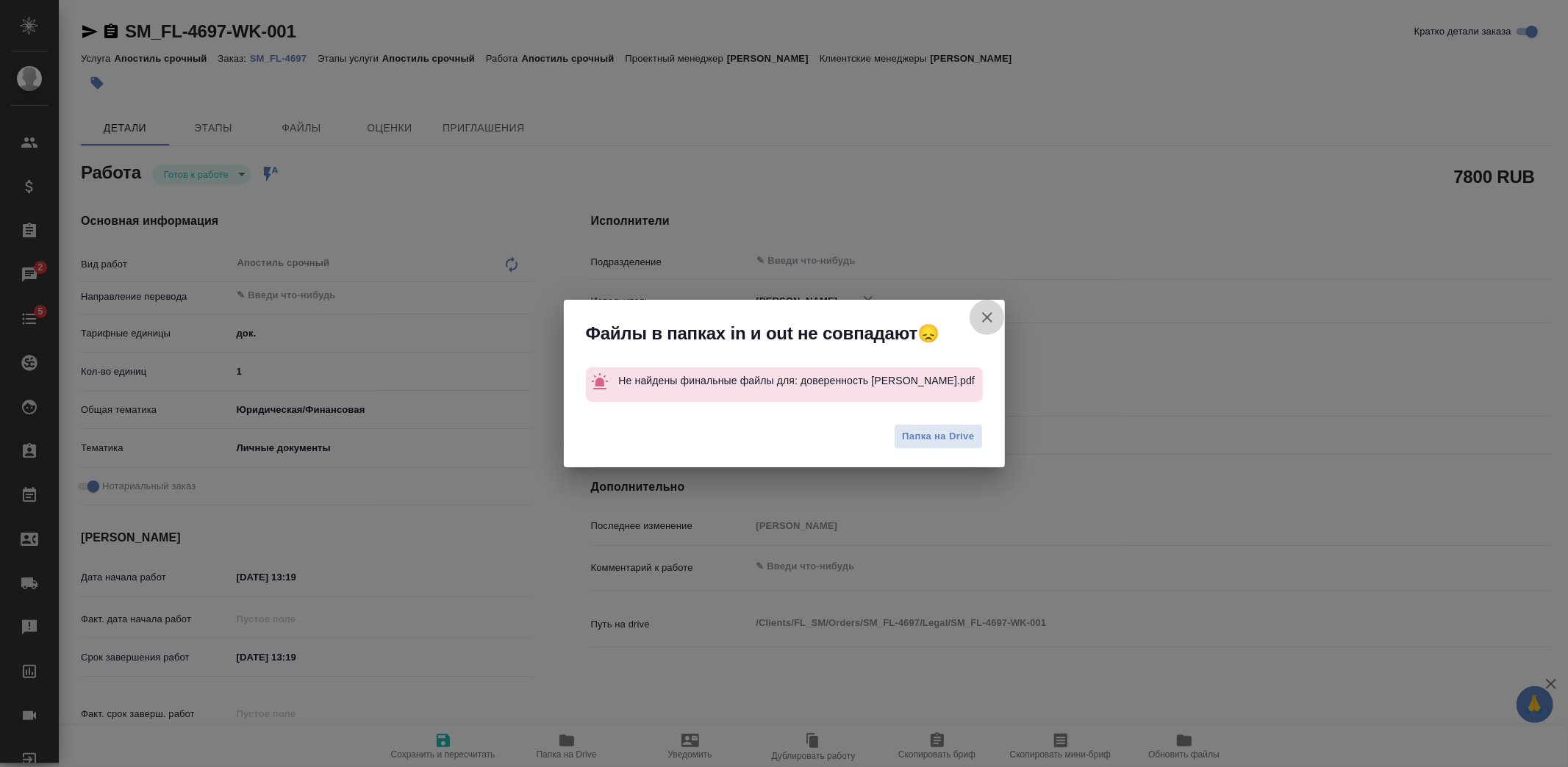
click at [992, 317] on icon "button" at bounding box center [987, 317] width 17 height 17
type textarea "x"
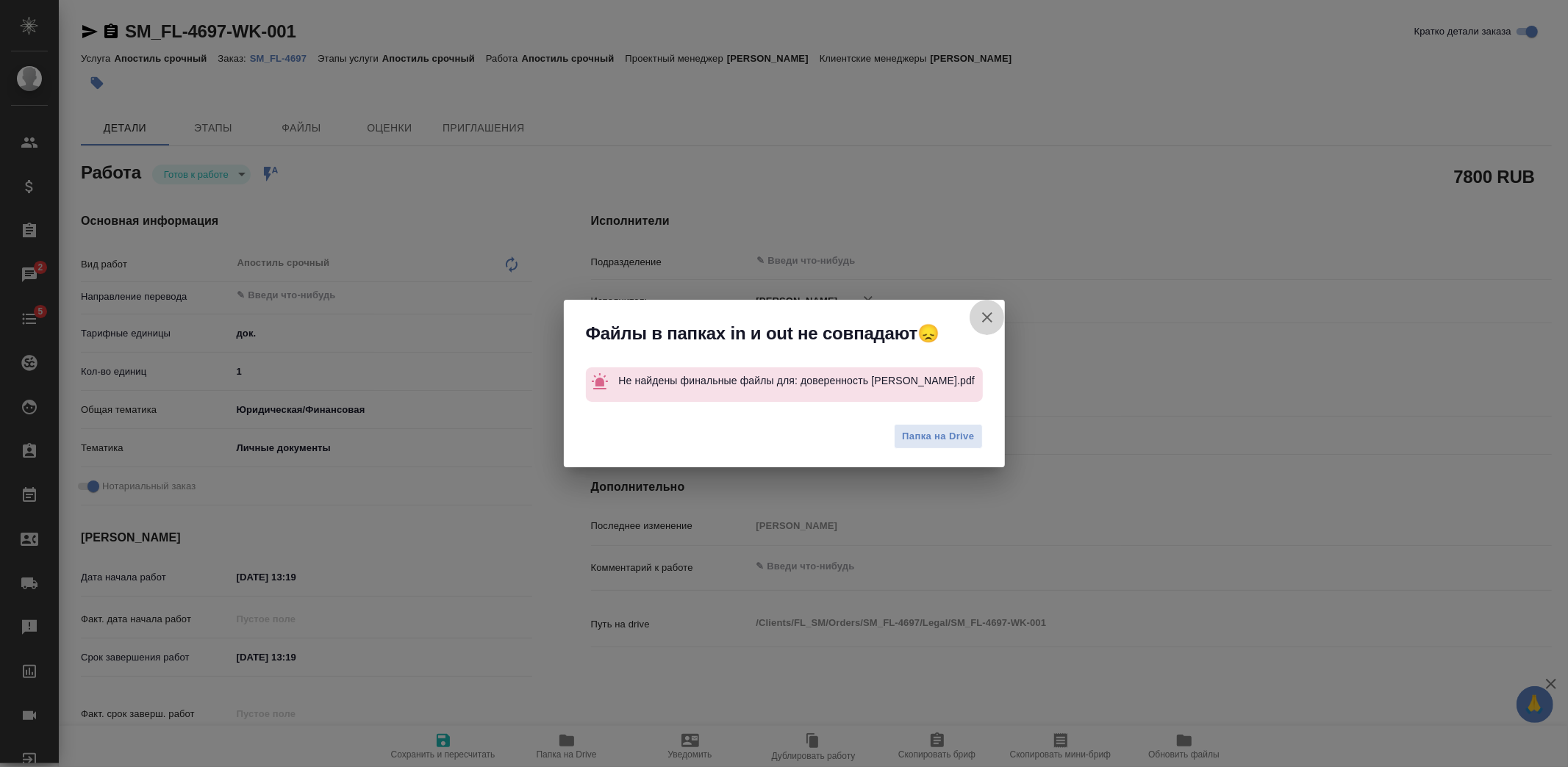
type textarea "x"
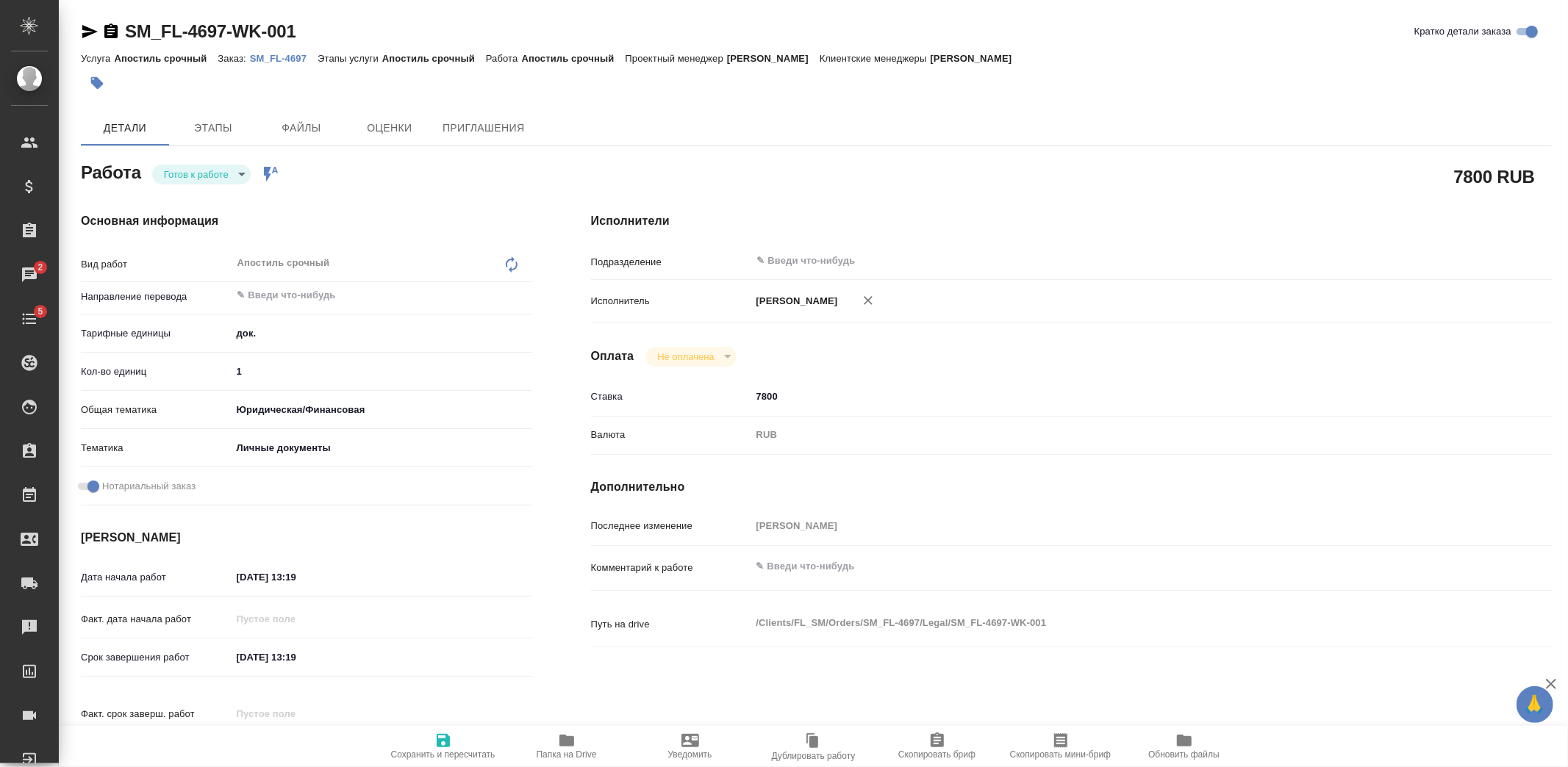
click at [227, 173] on body "🙏 .cls-1 fill:#fff; AWATERA Kozlova Mariia Клиенты Спецификации Заказы 2 Чаты 5…" at bounding box center [784, 384] width 1568 height 767
click at [202, 247] on li "Сдан" at bounding box center [201, 249] width 98 height 25
type textarea "x"
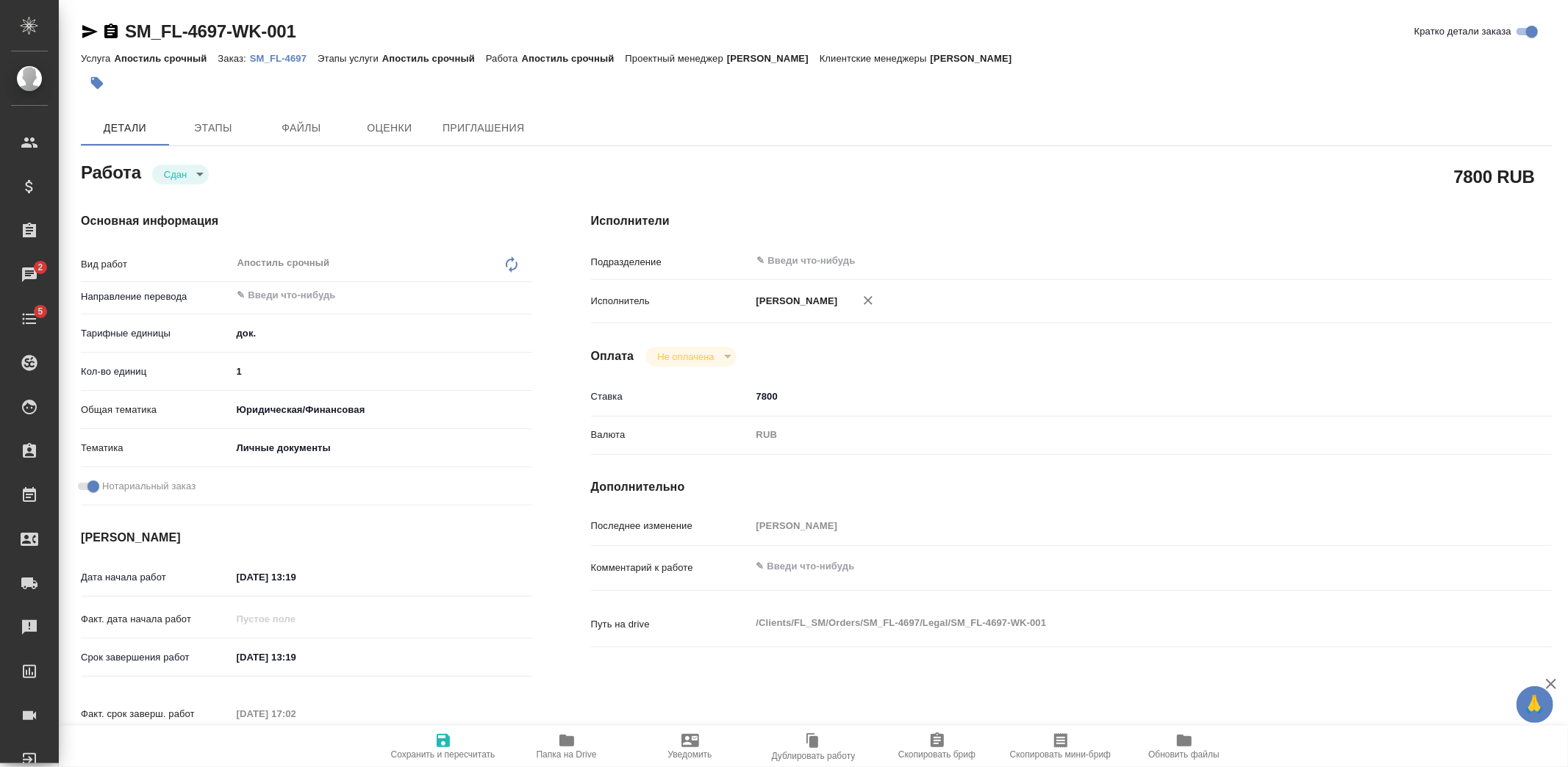
type textarea "x"
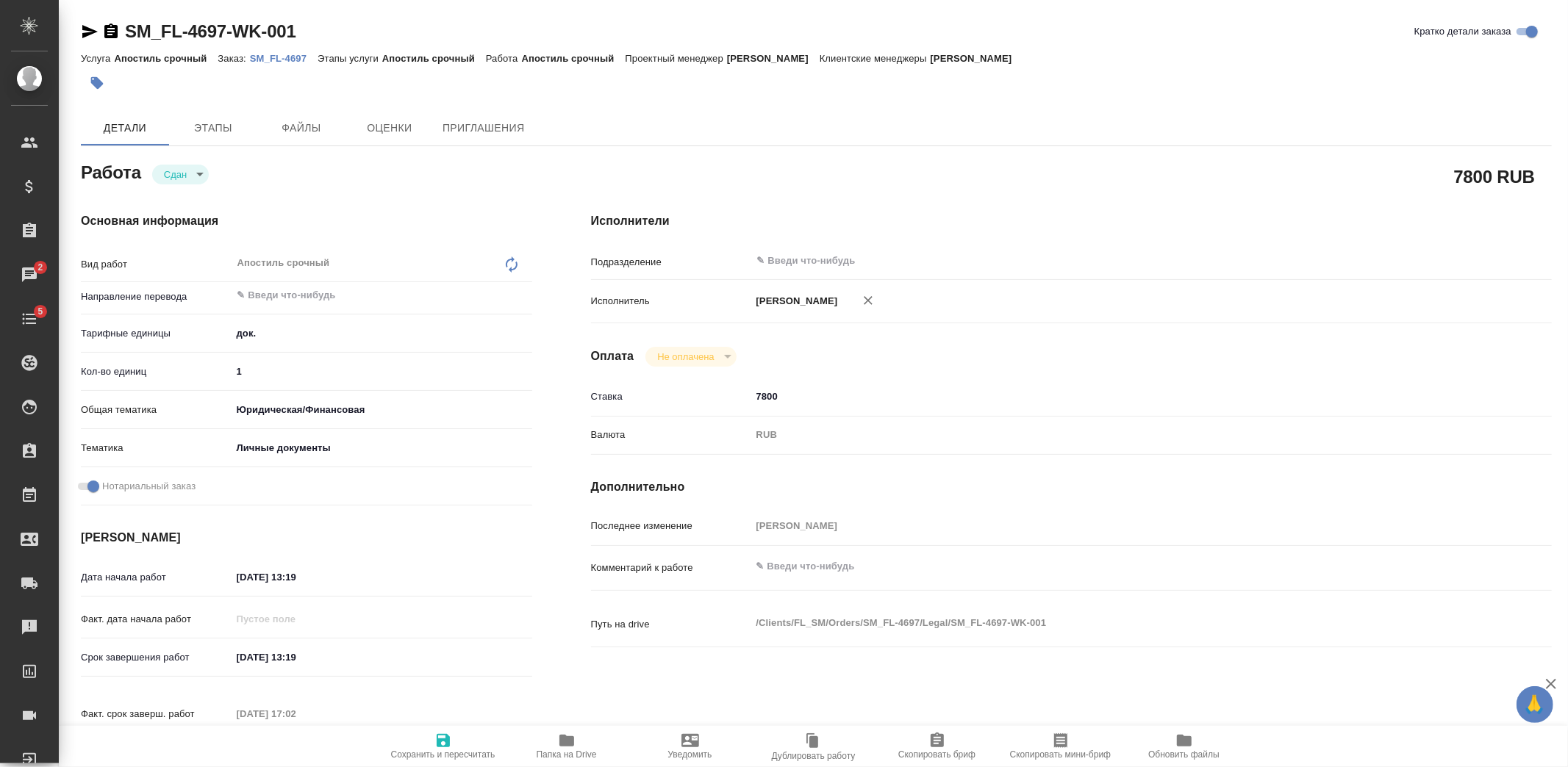
type textarea "x"
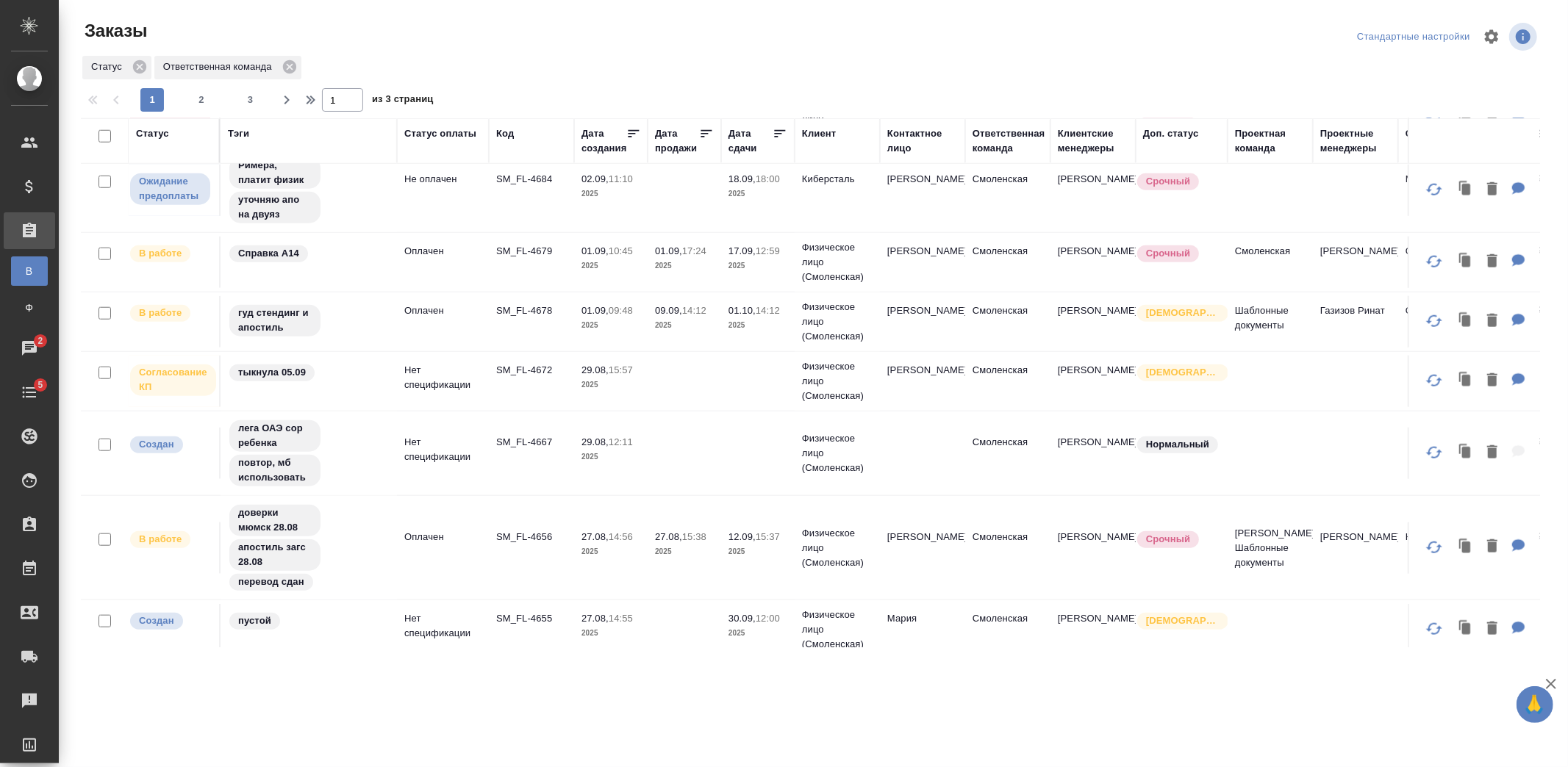
scroll to position [1236, 0]
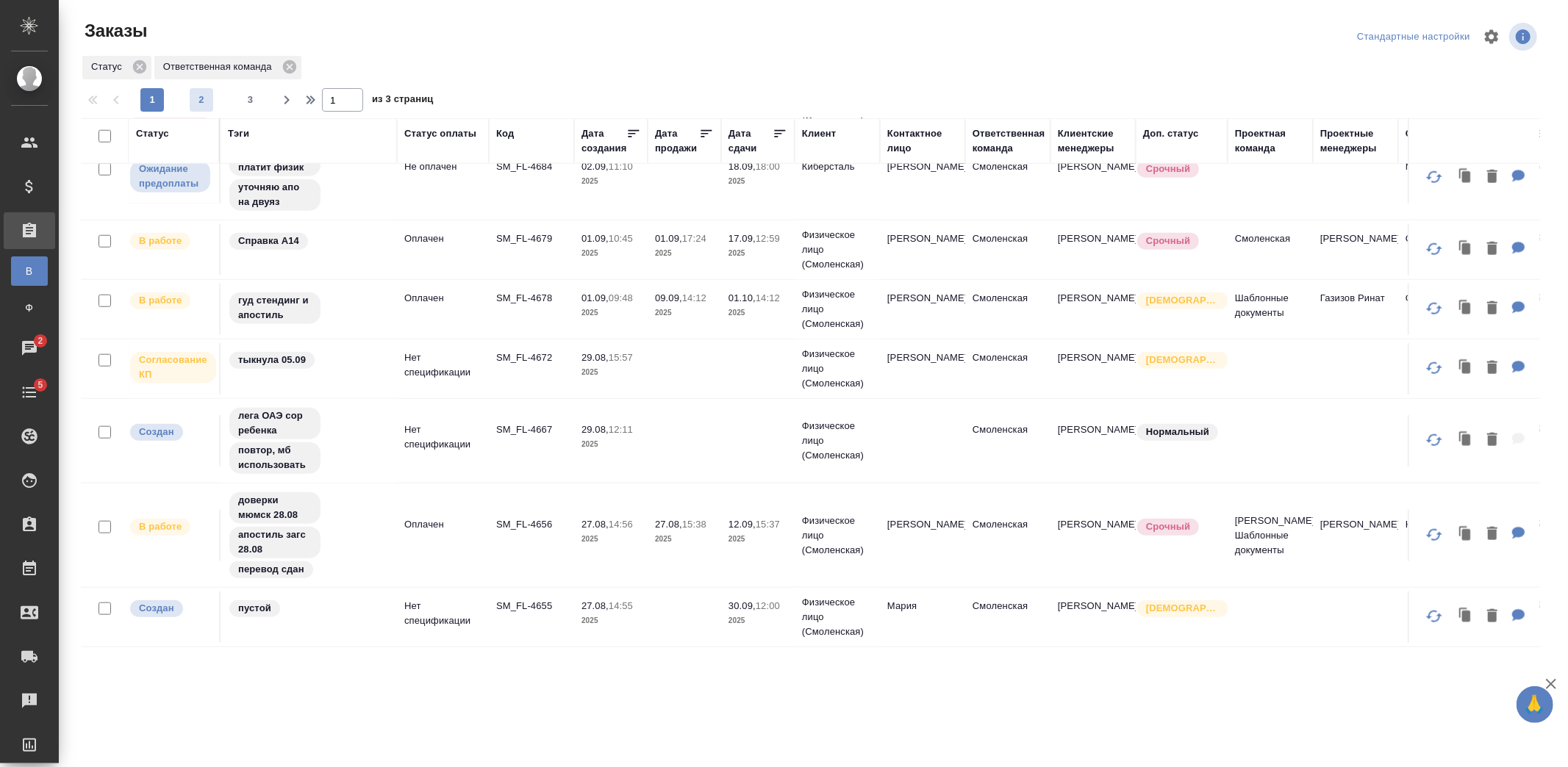
click at [192, 98] on span "2" at bounding box center [201, 99] width 24 height 15
type input "2"
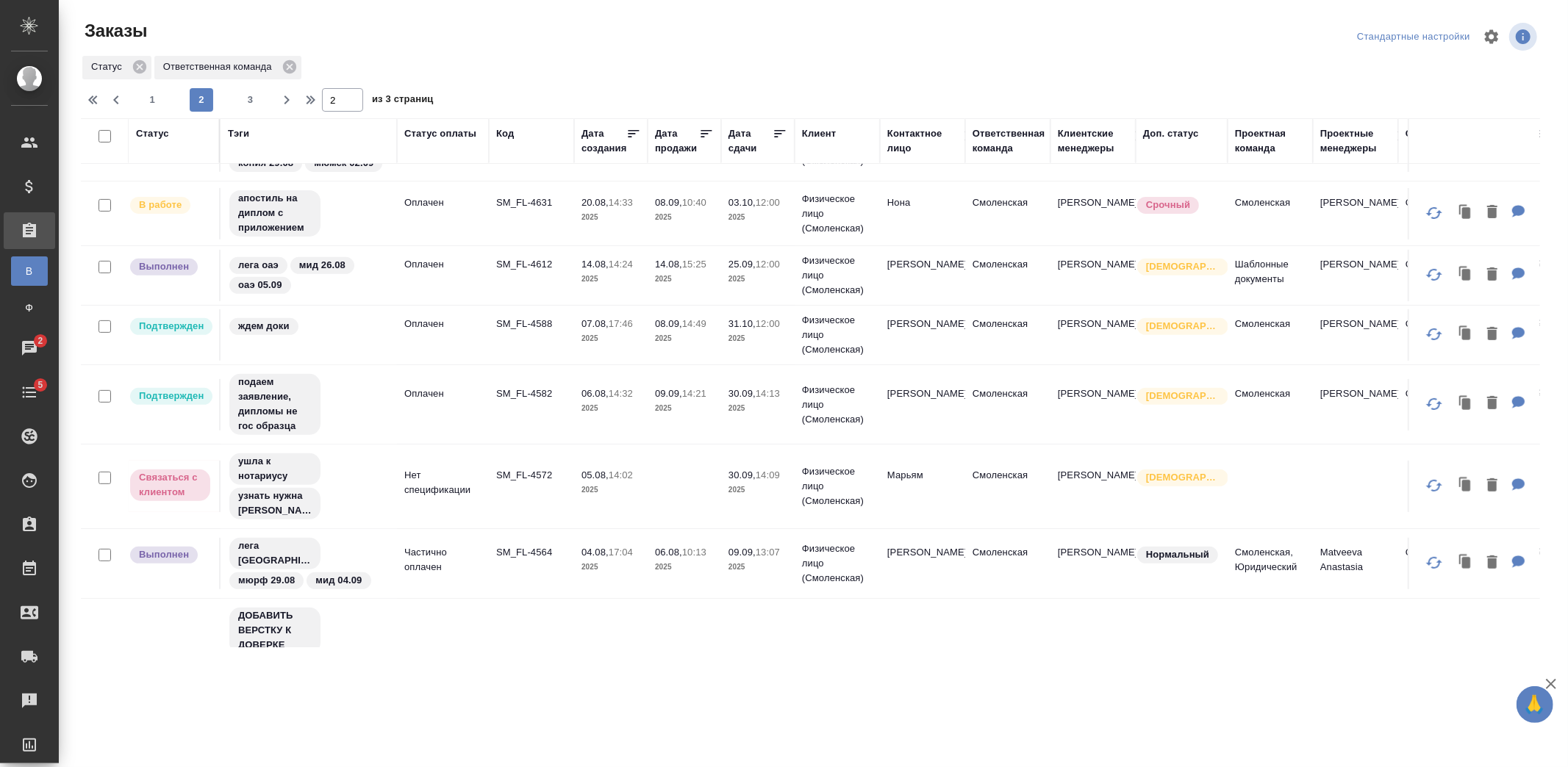
scroll to position [326, 0]
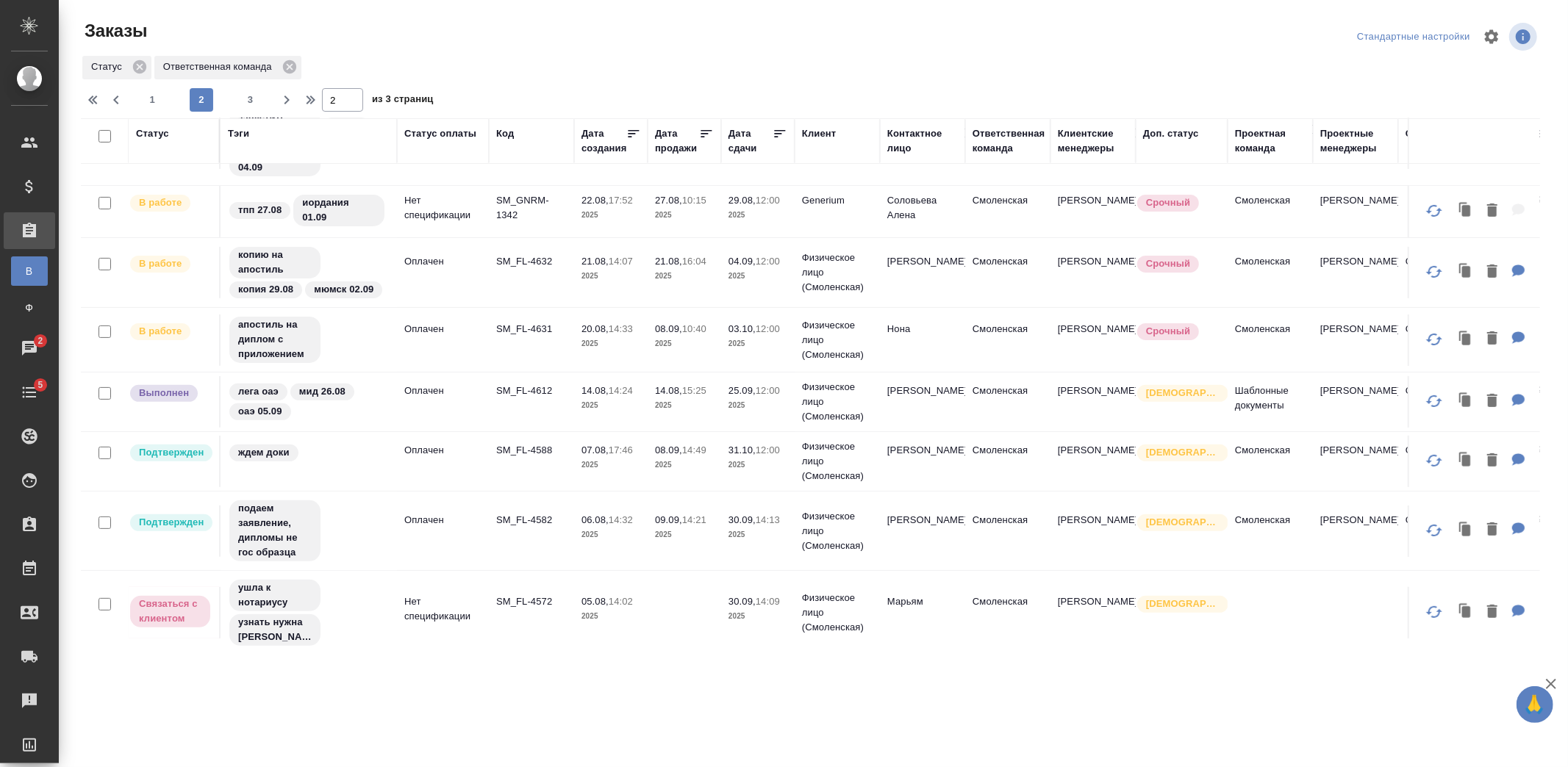
click at [703, 82] on div at bounding box center [816, 85] width 1470 height 7
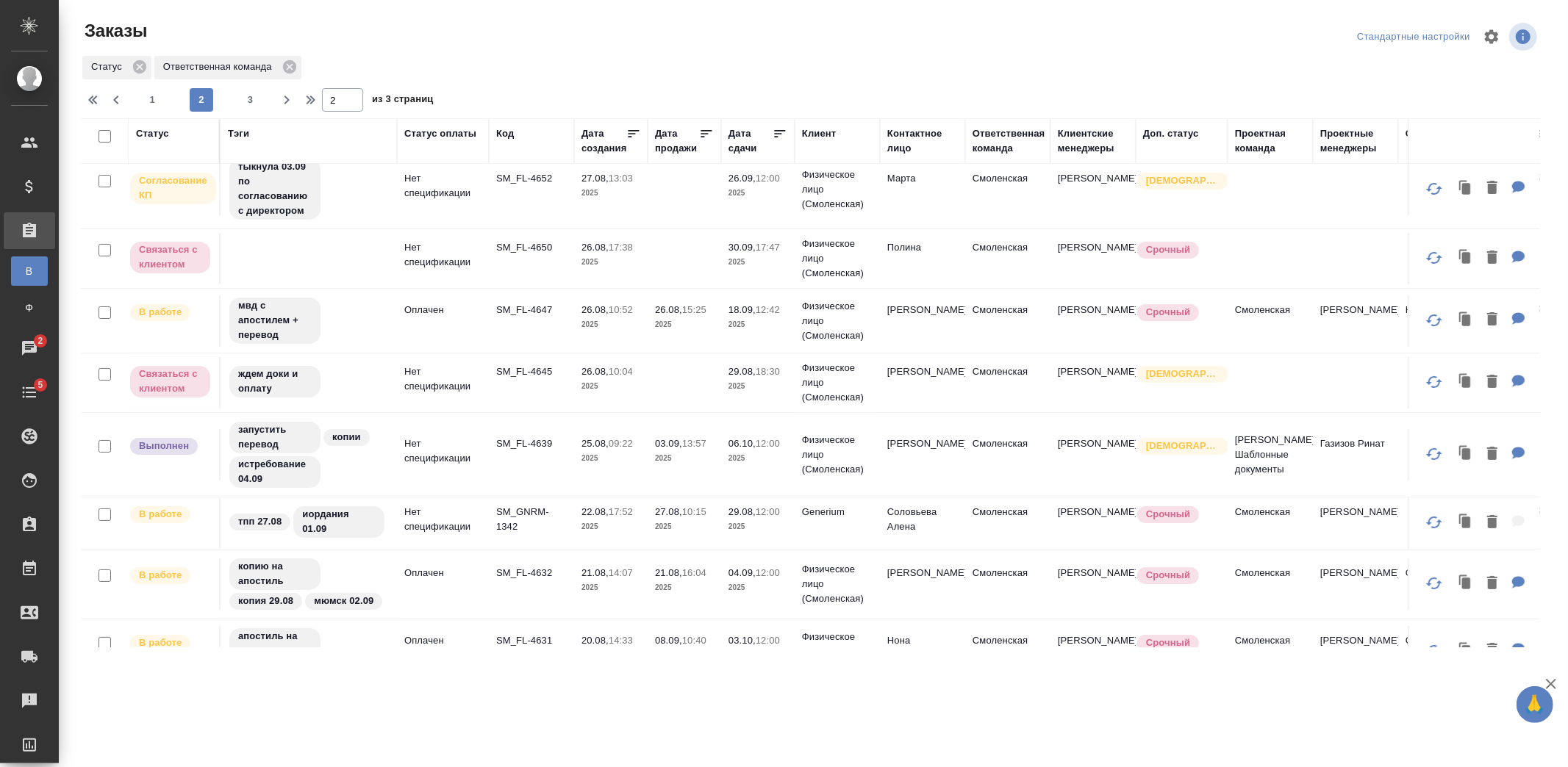
scroll to position [0, 0]
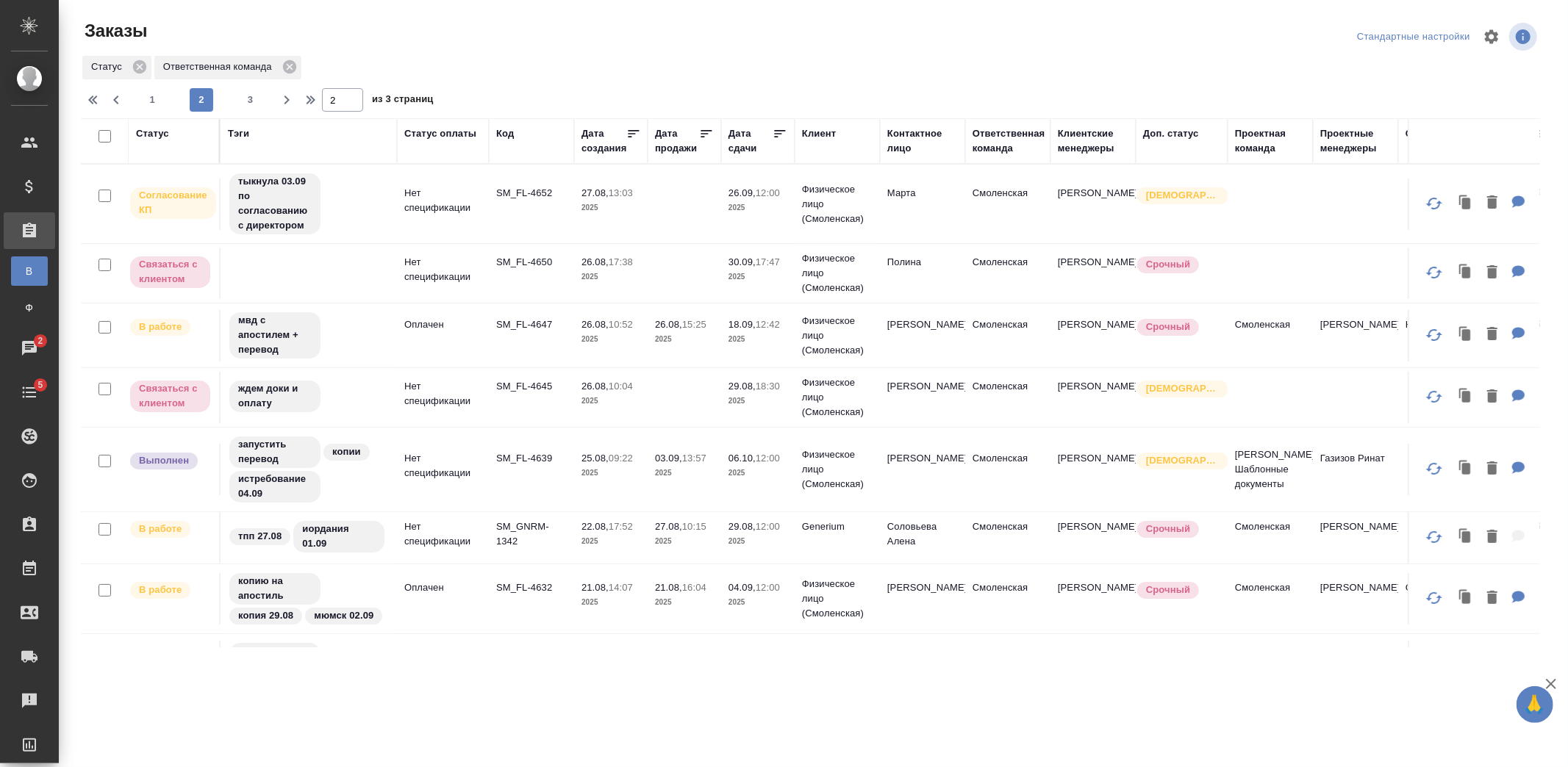
click at [768, 8] on div "Заказы Стандартные настройки Статус Ответственная команда 1 2 3 2 из 3 страниц …" at bounding box center [816, 328] width 1487 height 655
click at [40, 339] on span "2" at bounding box center [40, 341] width 23 height 15
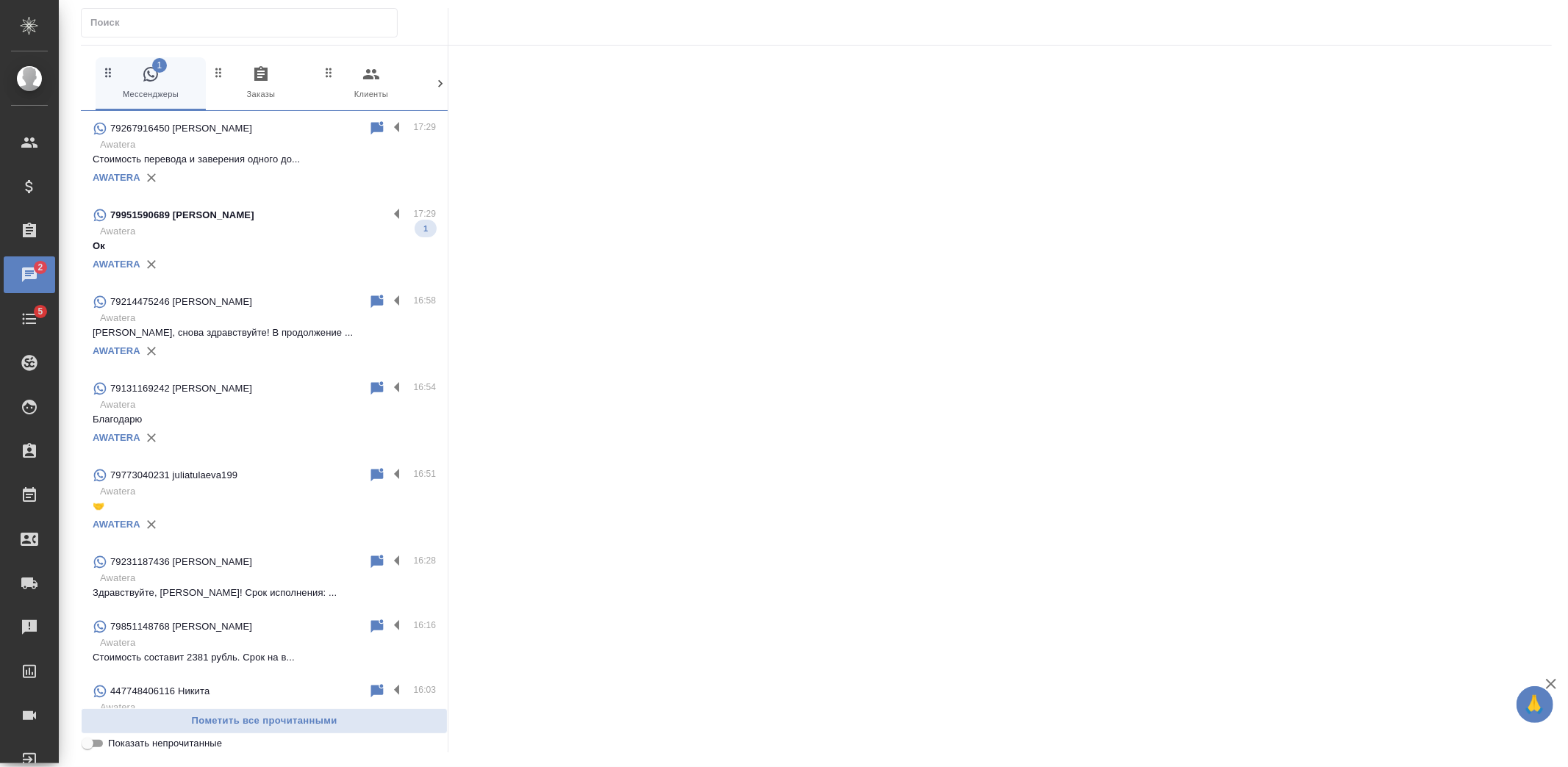
click at [261, 227] on p "Awatera" at bounding box center [268, 231] width 336 height 15
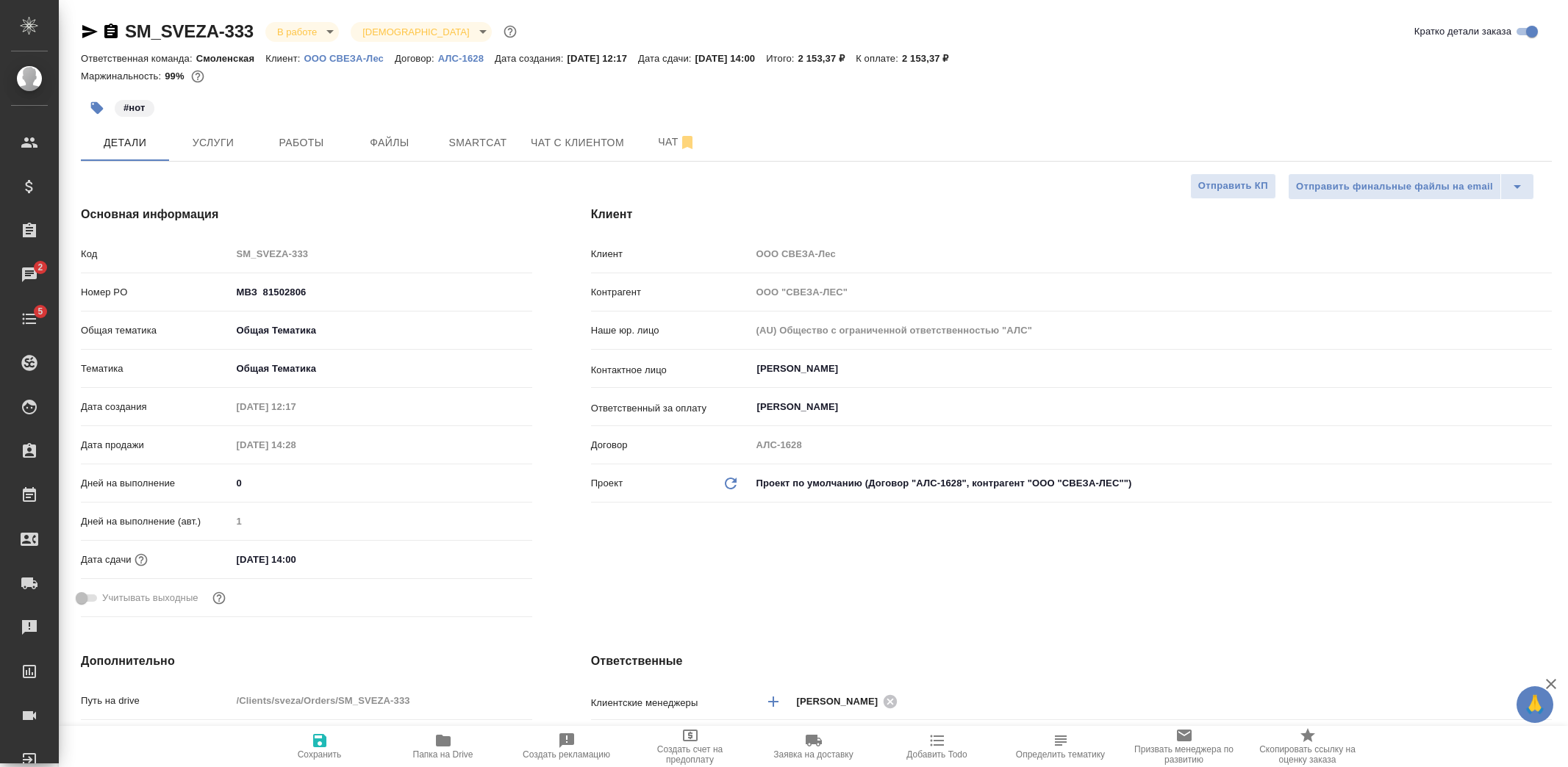
select select "RU"
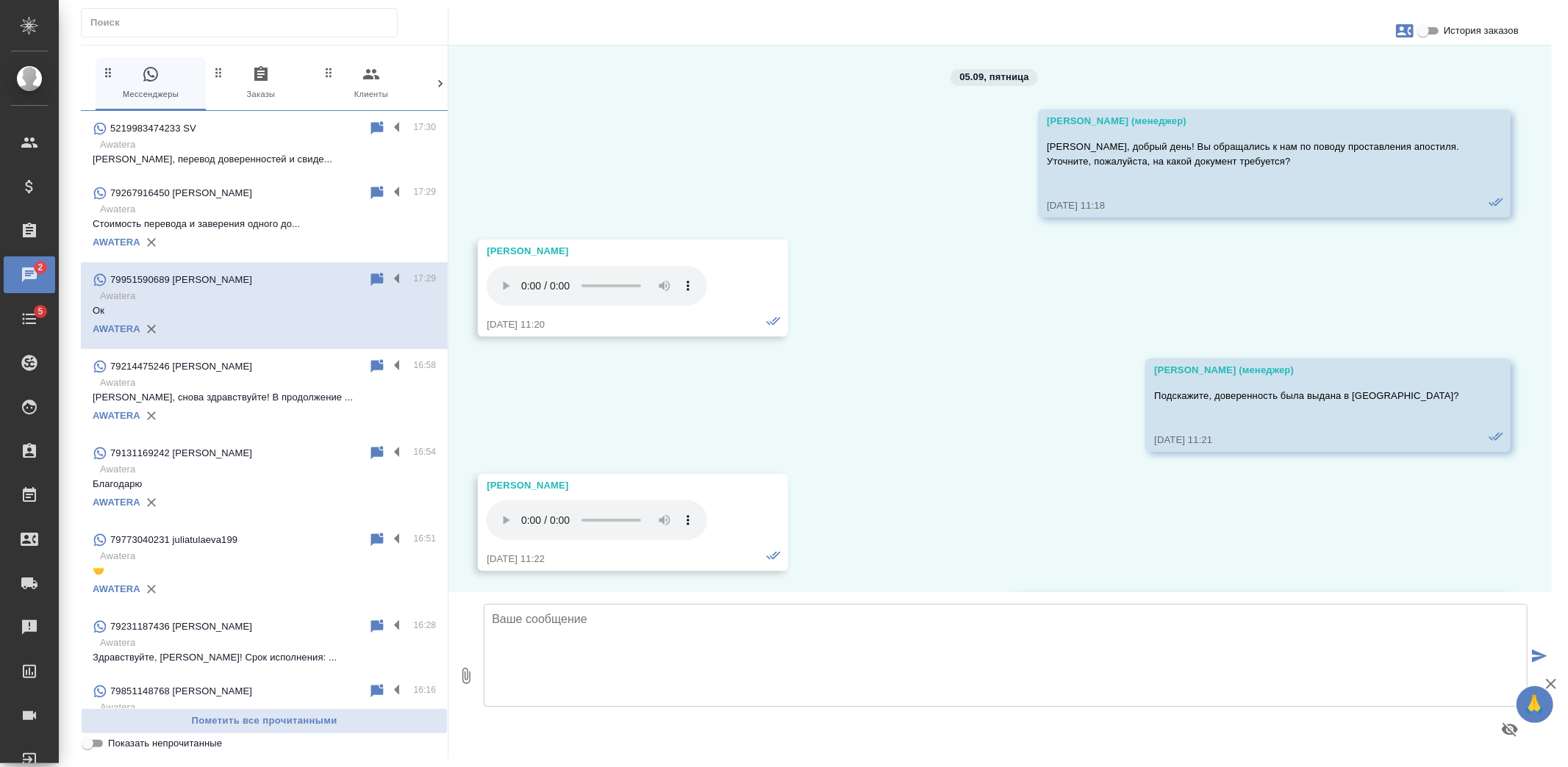
scroll to position [4895, 0]
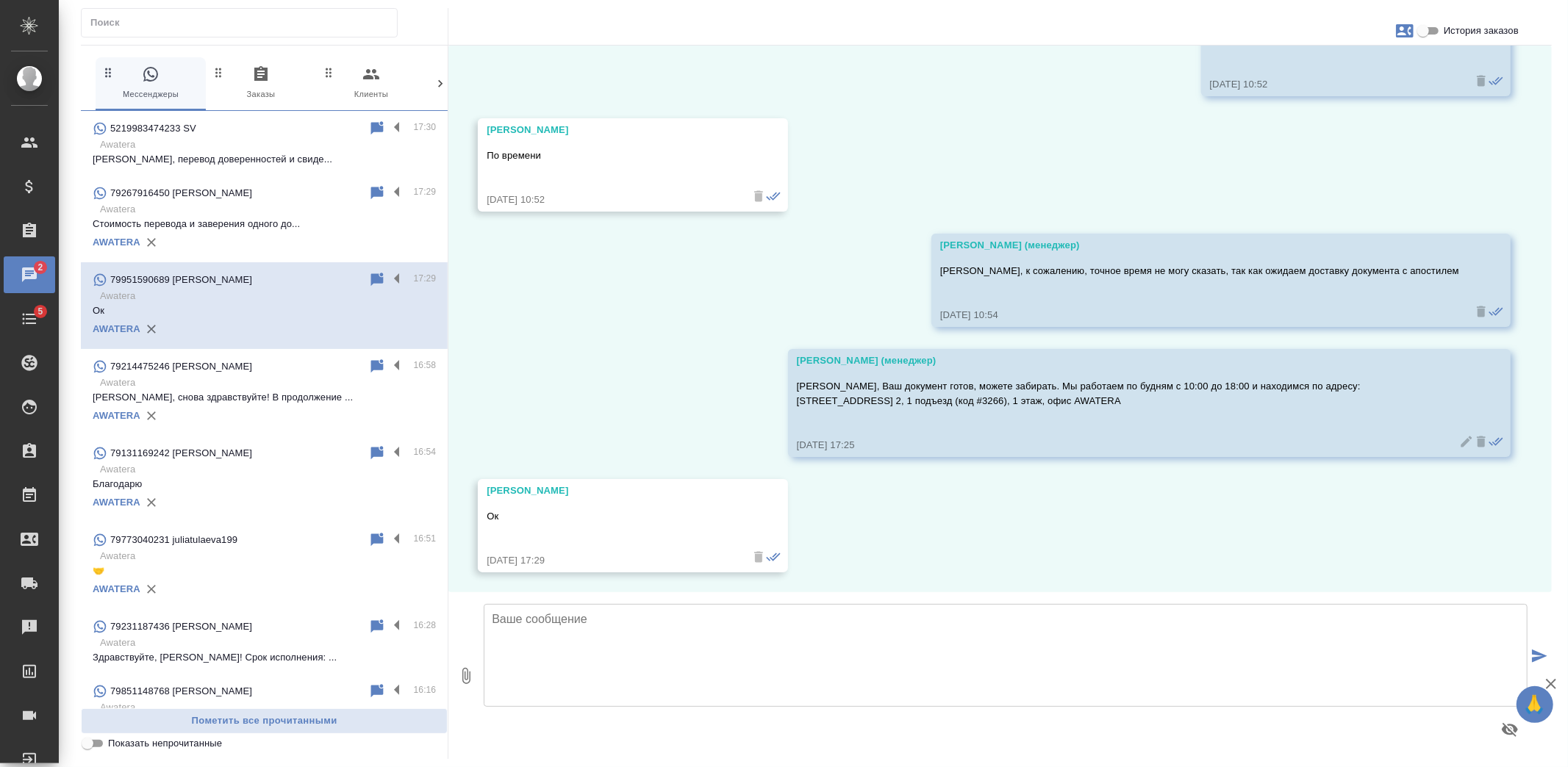
click at [593, 325] on div "05.09, пятница Гудина Александра (менеджер) Василий, добрый день! Вы обращались…" at bounding box center [1000, 318] width 1103 height 546
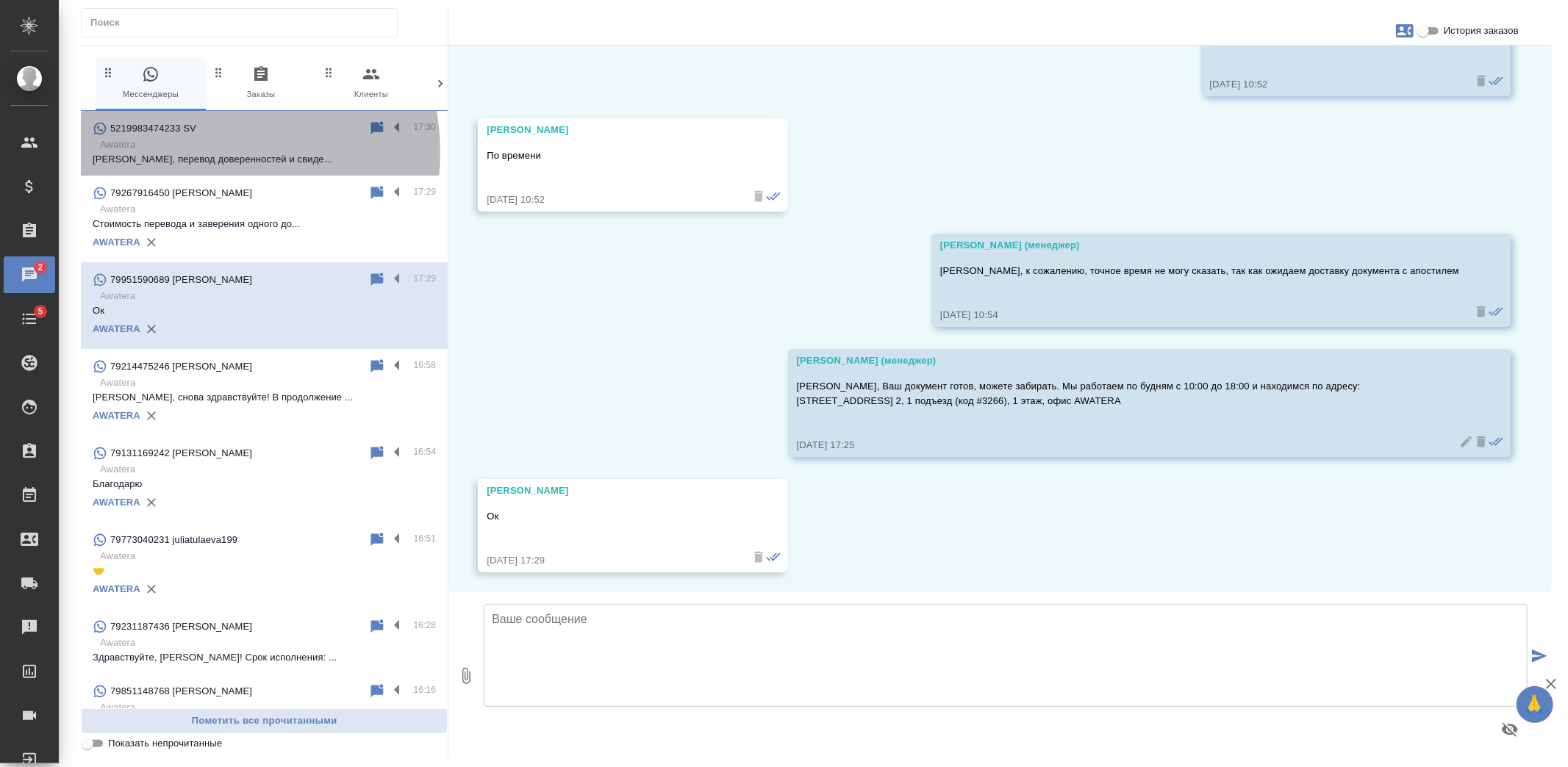
click at [204, 153] on p "[PERSON_NAME], перевод доверенностей и свиде..." at bounding box center [264, 160] width 343 height 15
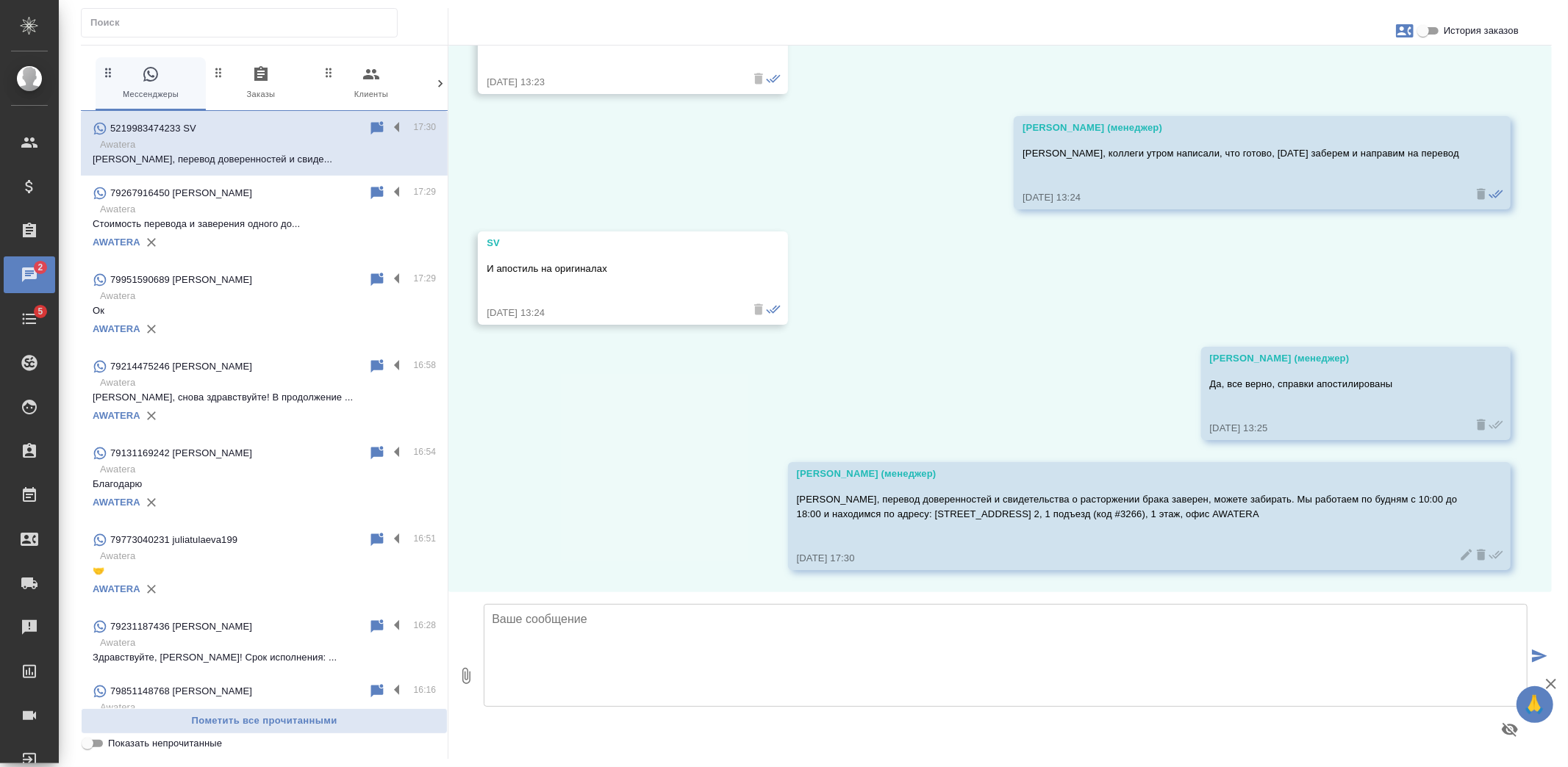
scroll to position [2406, 0]
click at [1493, 41] on div at bounding box center [816, 26] width 1470 height 37
click at [1490, 35] on span "История заказов" at bounding box center [1481, 31] width 75 height 15
click at [1449, 35] on input "История заказов" at bounding box center [1422, 31] width 53 height 17
checkbox input "true"
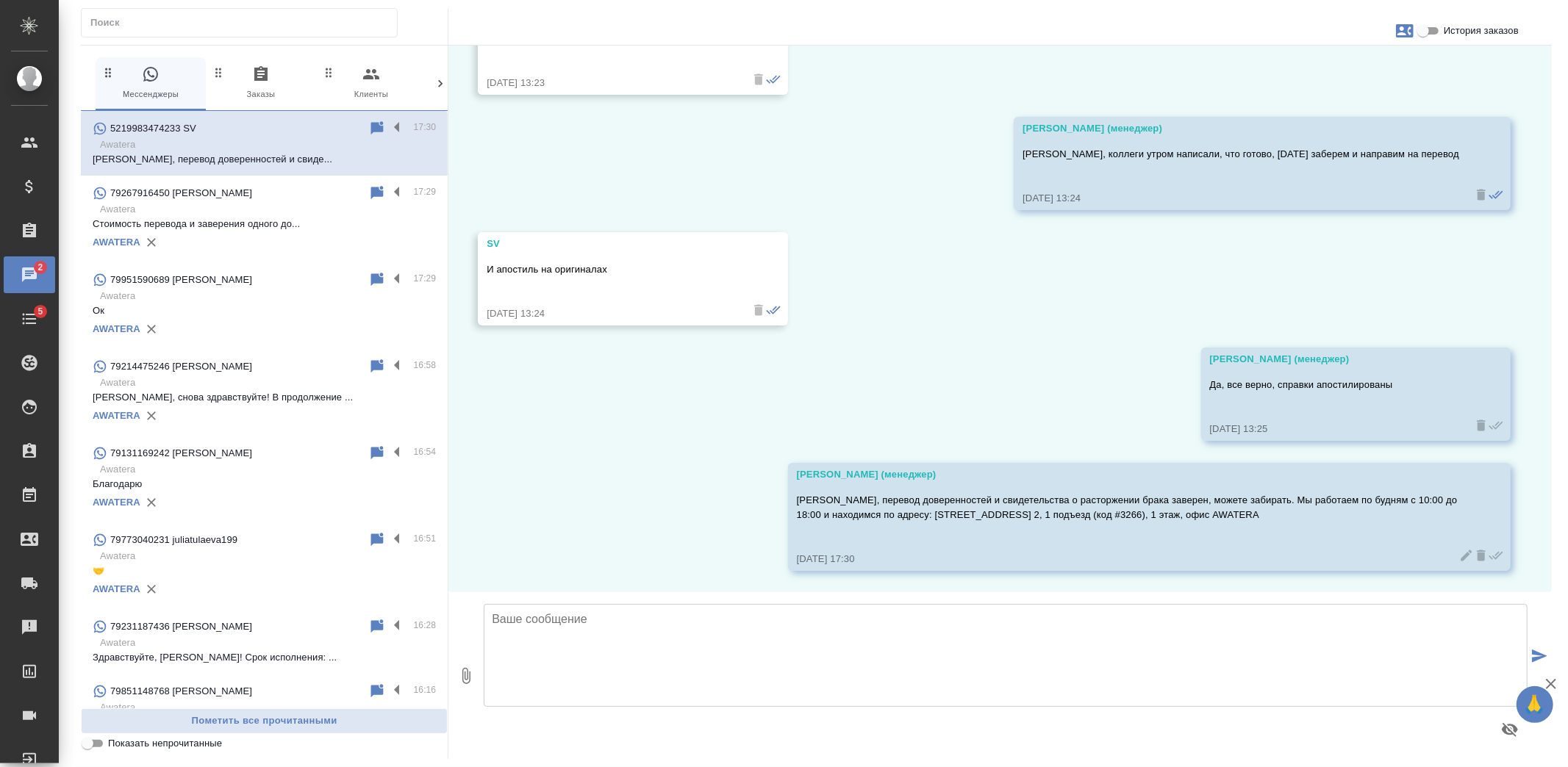
scroll to position [2509, 0]
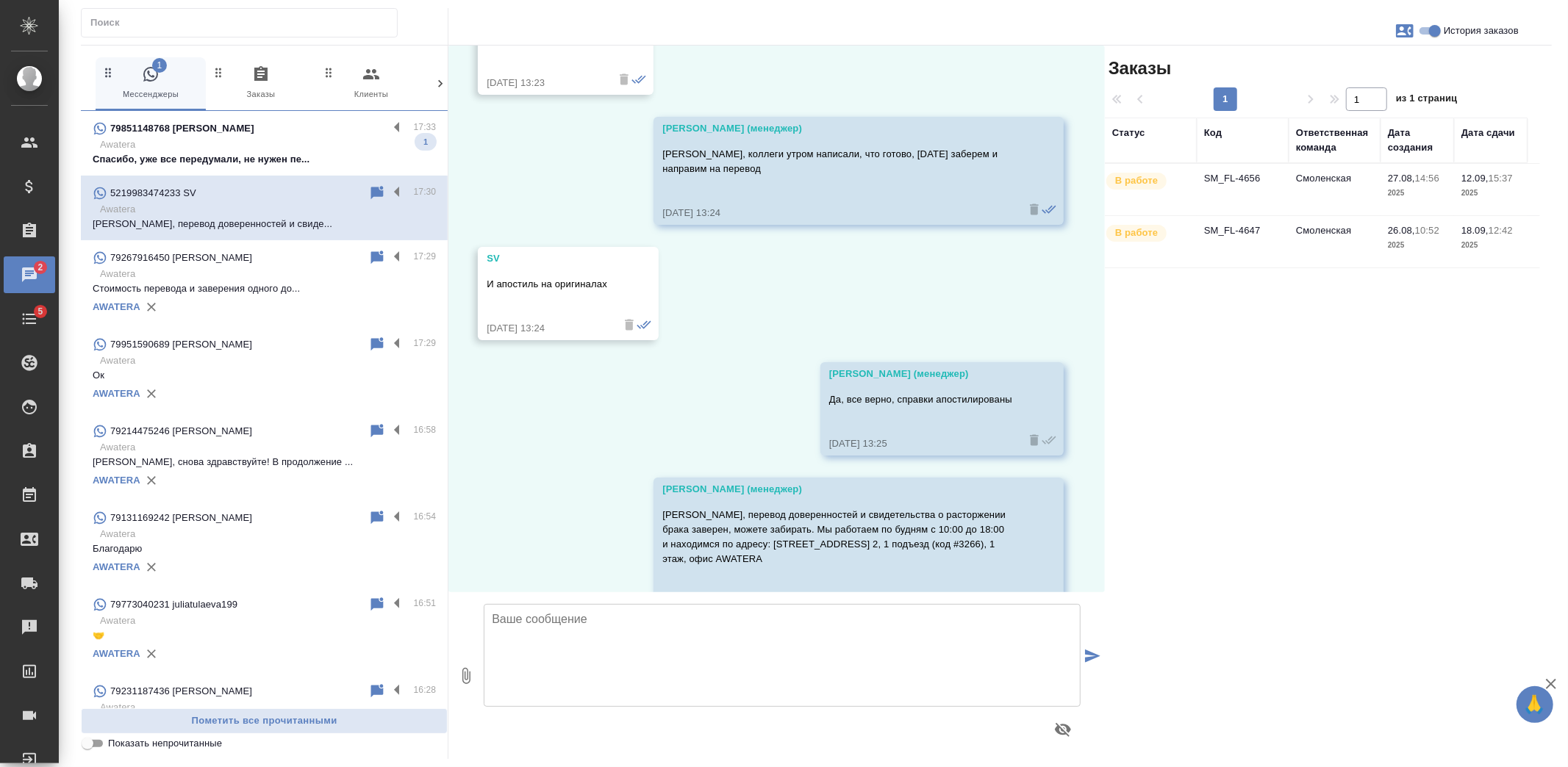
click at [1273, 244] on td "SM_FL-4647" at bounding box center [1242, 241] width 92 height 51
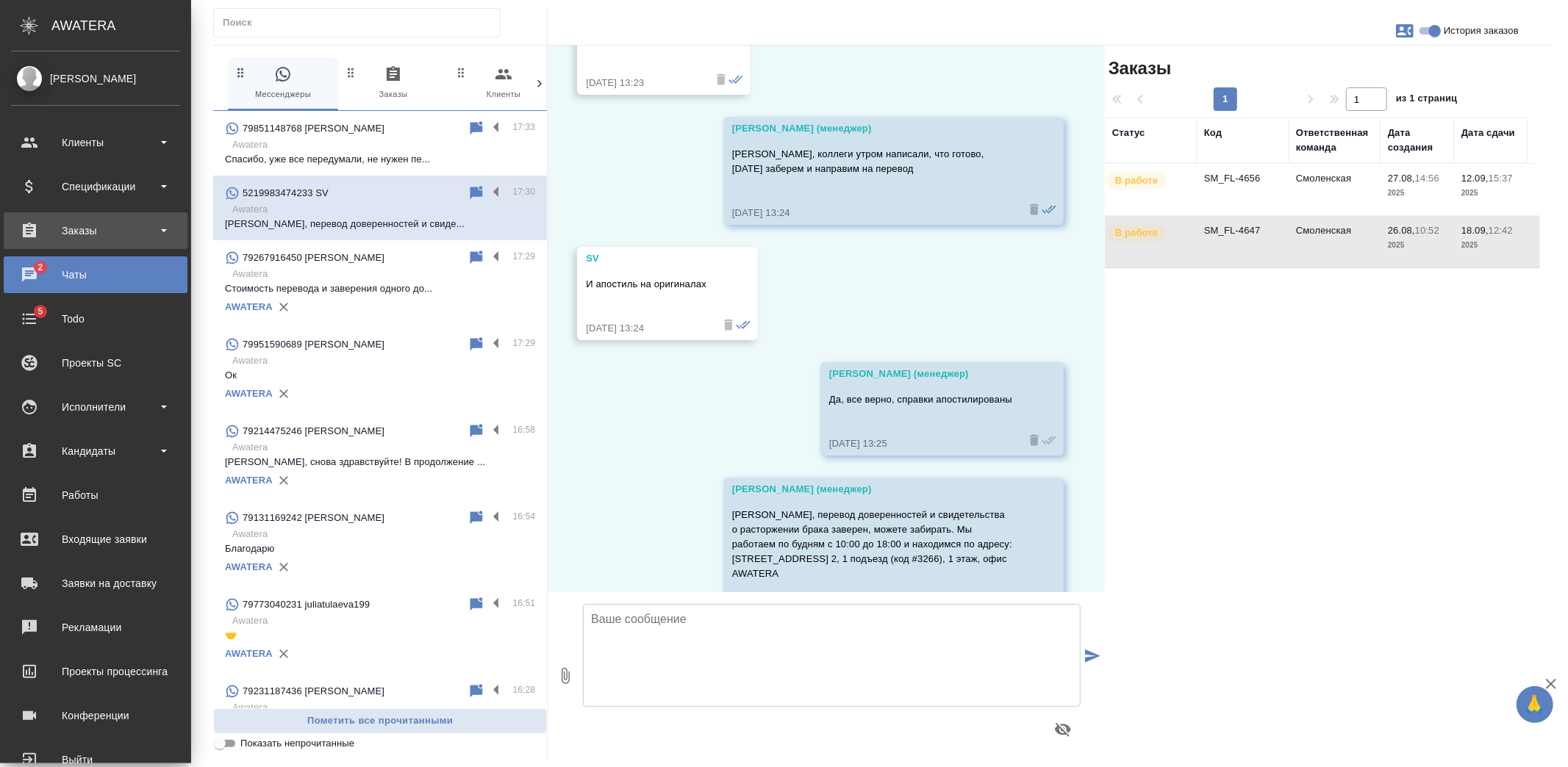
click at [43, 221] on div "Заказы" at bounding box center [96, 230] width 169 height 22
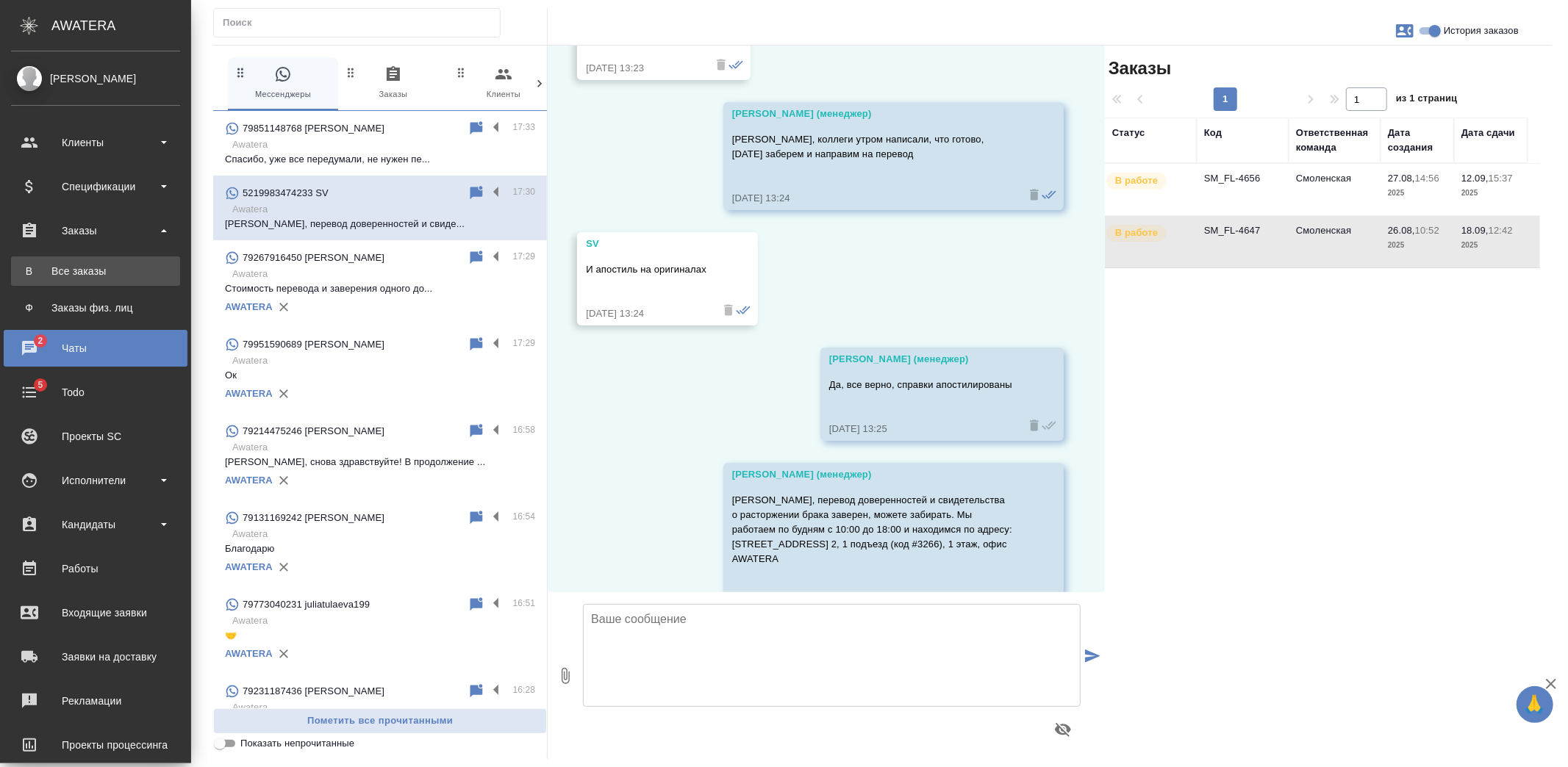
click at [73, 261] on link "В Все заказы" at bounding box center [96, 271] width 169 height 30
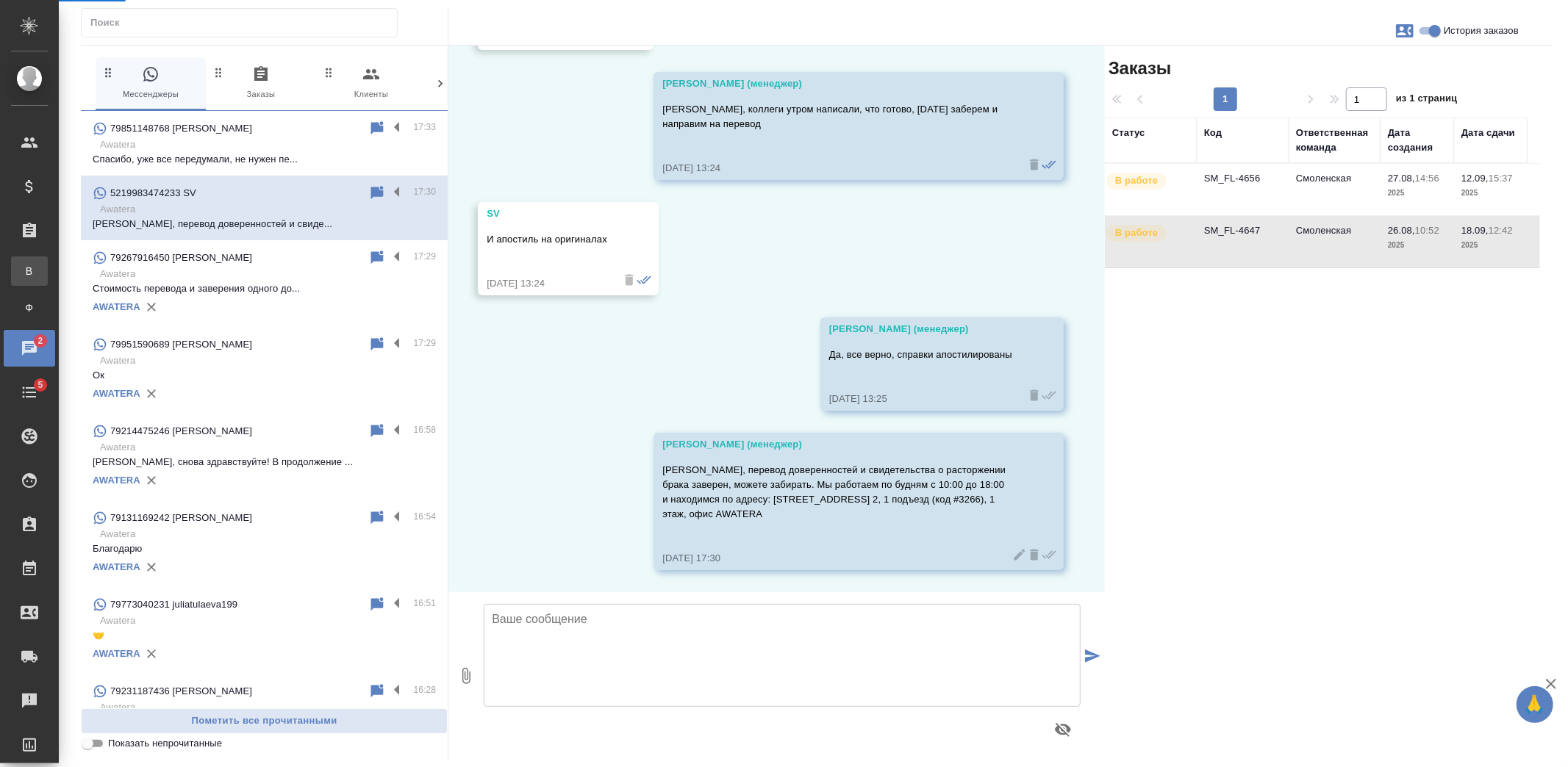
scroll to position [2524, 0]
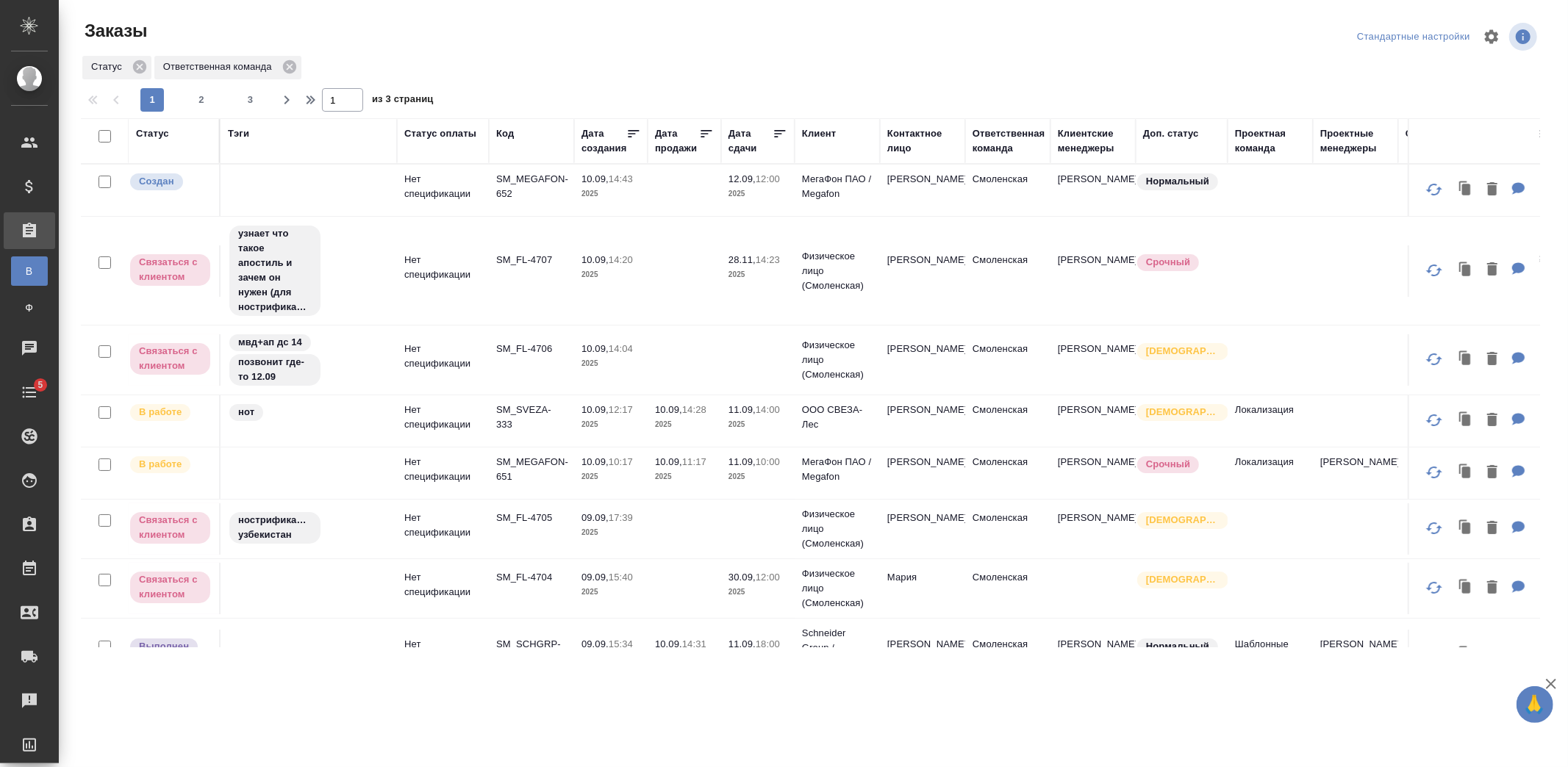
click at [648, 193] on td at bounding box center [684, 190] width 73 height 51
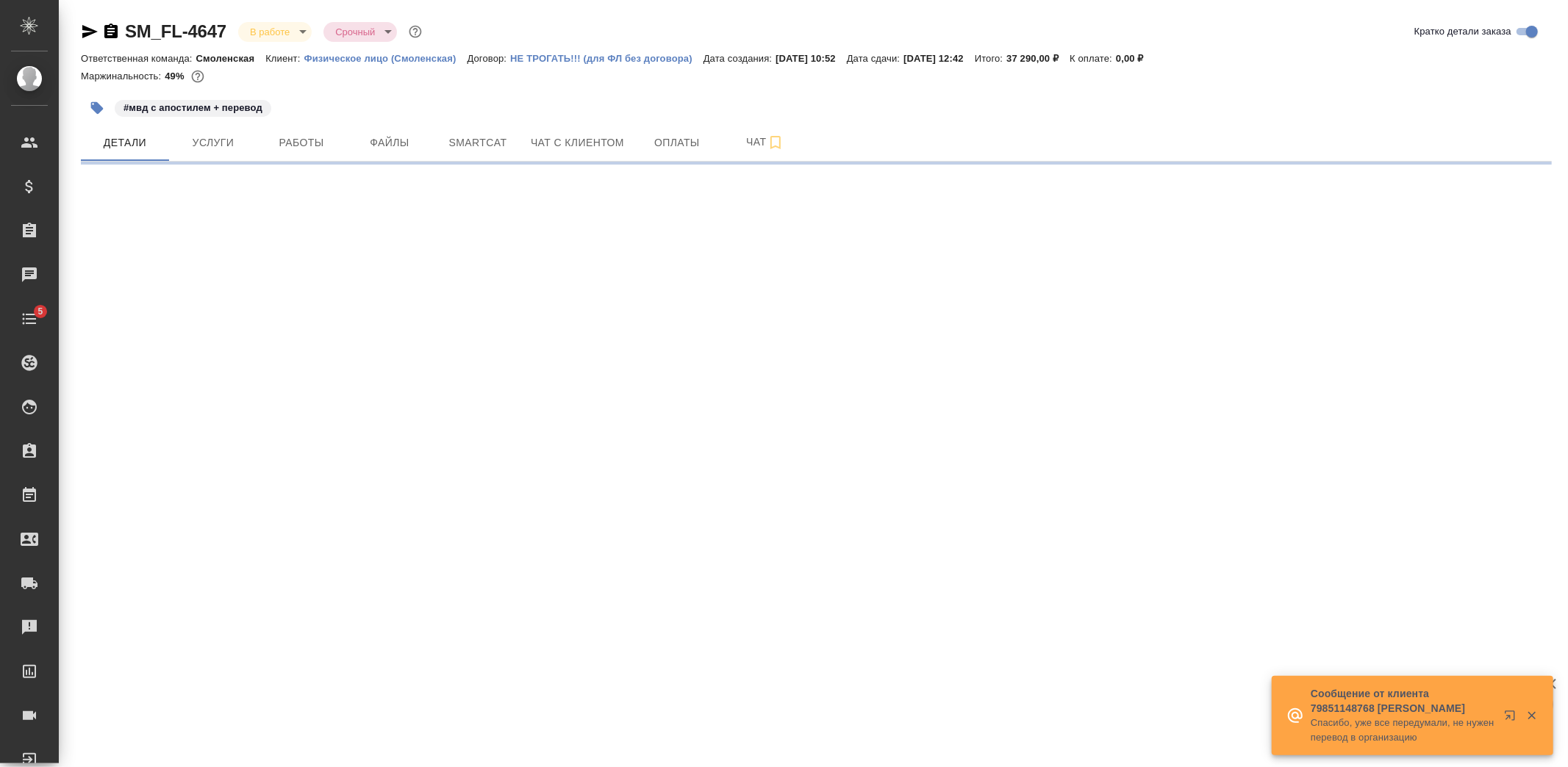
select select "RU"
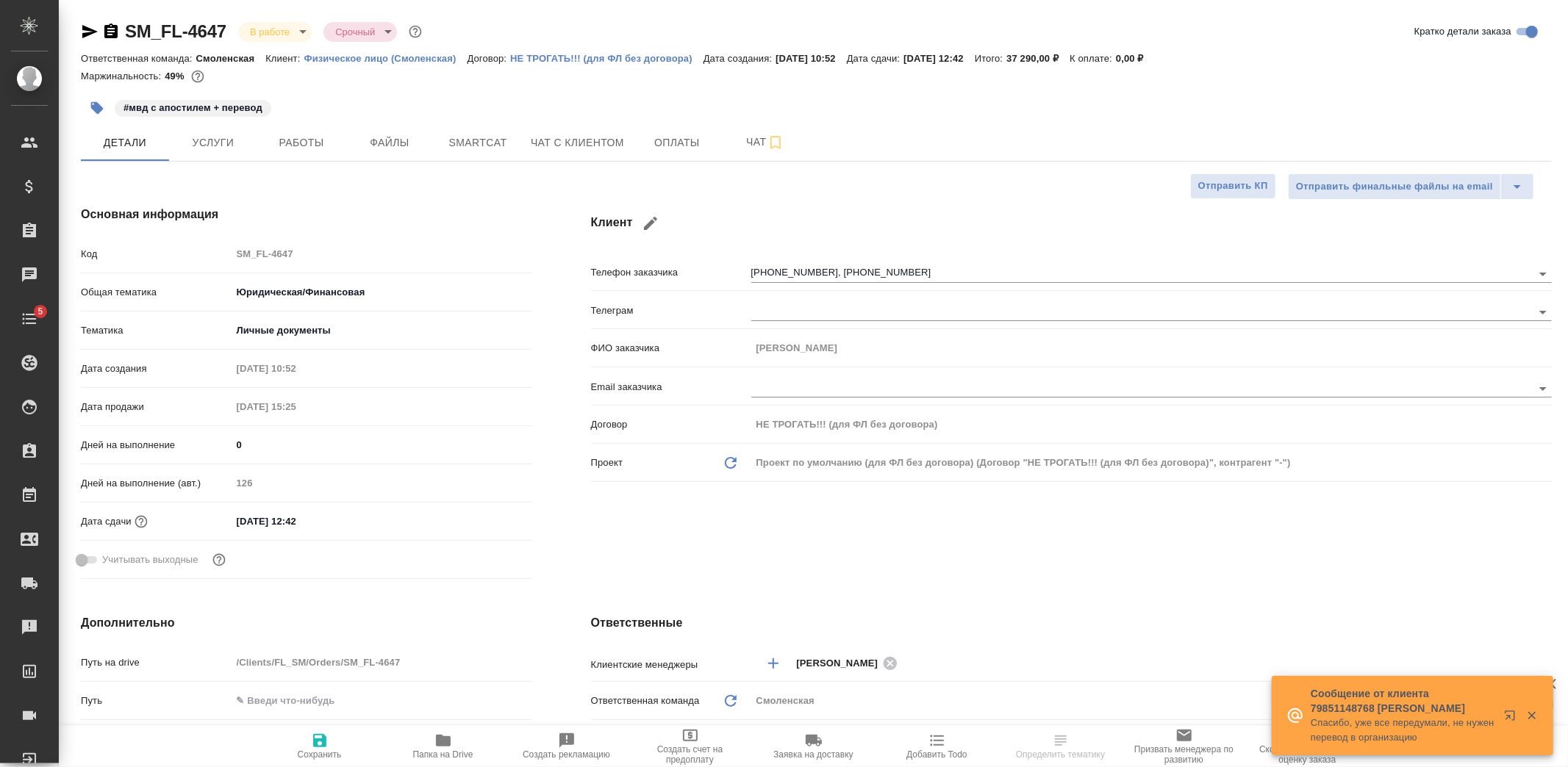
type textarea "x"
click at [1397, 716] on p "Спасибо, уже все передумали, не нужен перевод в организацию" at bounding box center [1402, 730] width 184 height 30
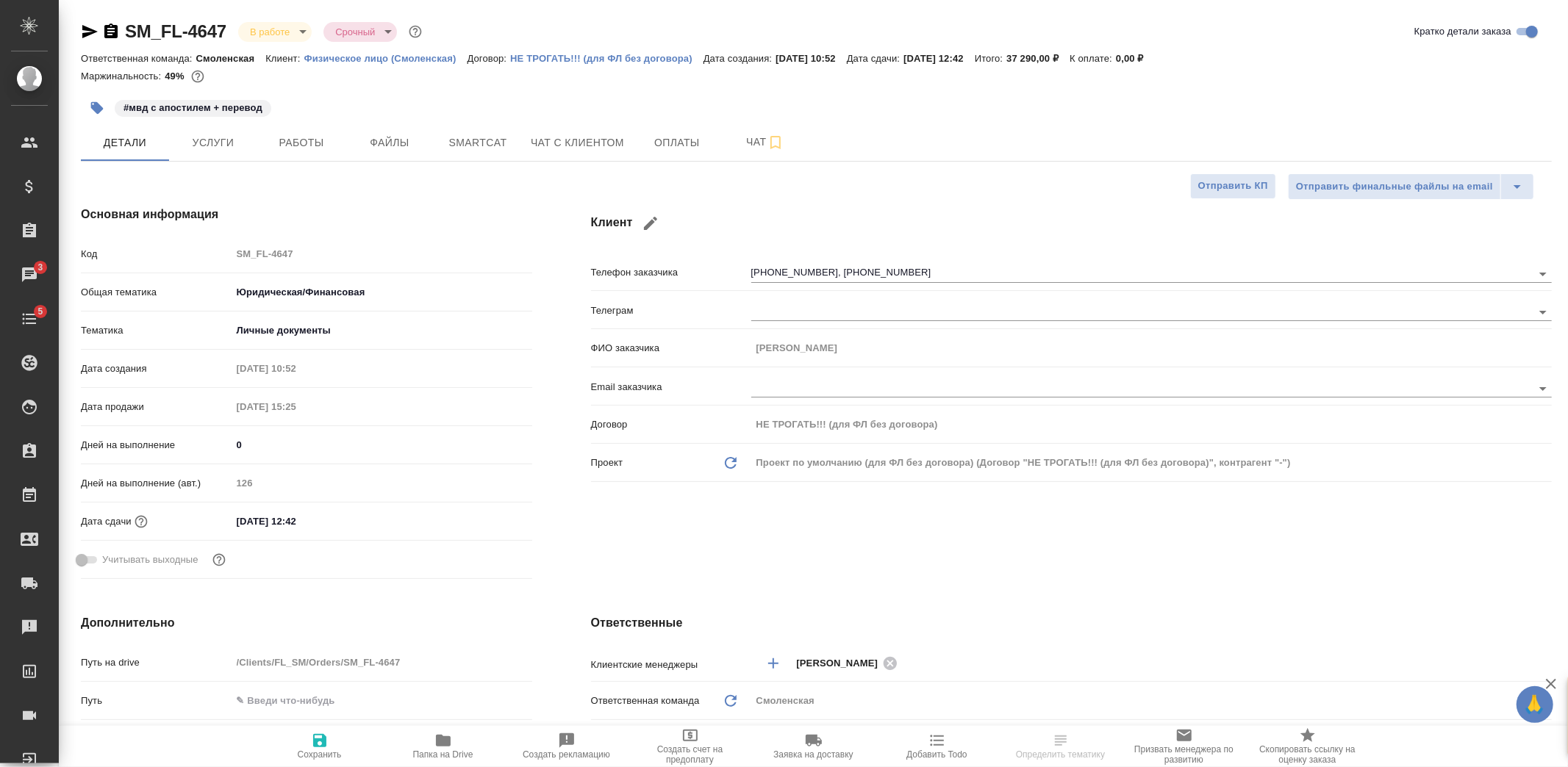
type textarea "x"
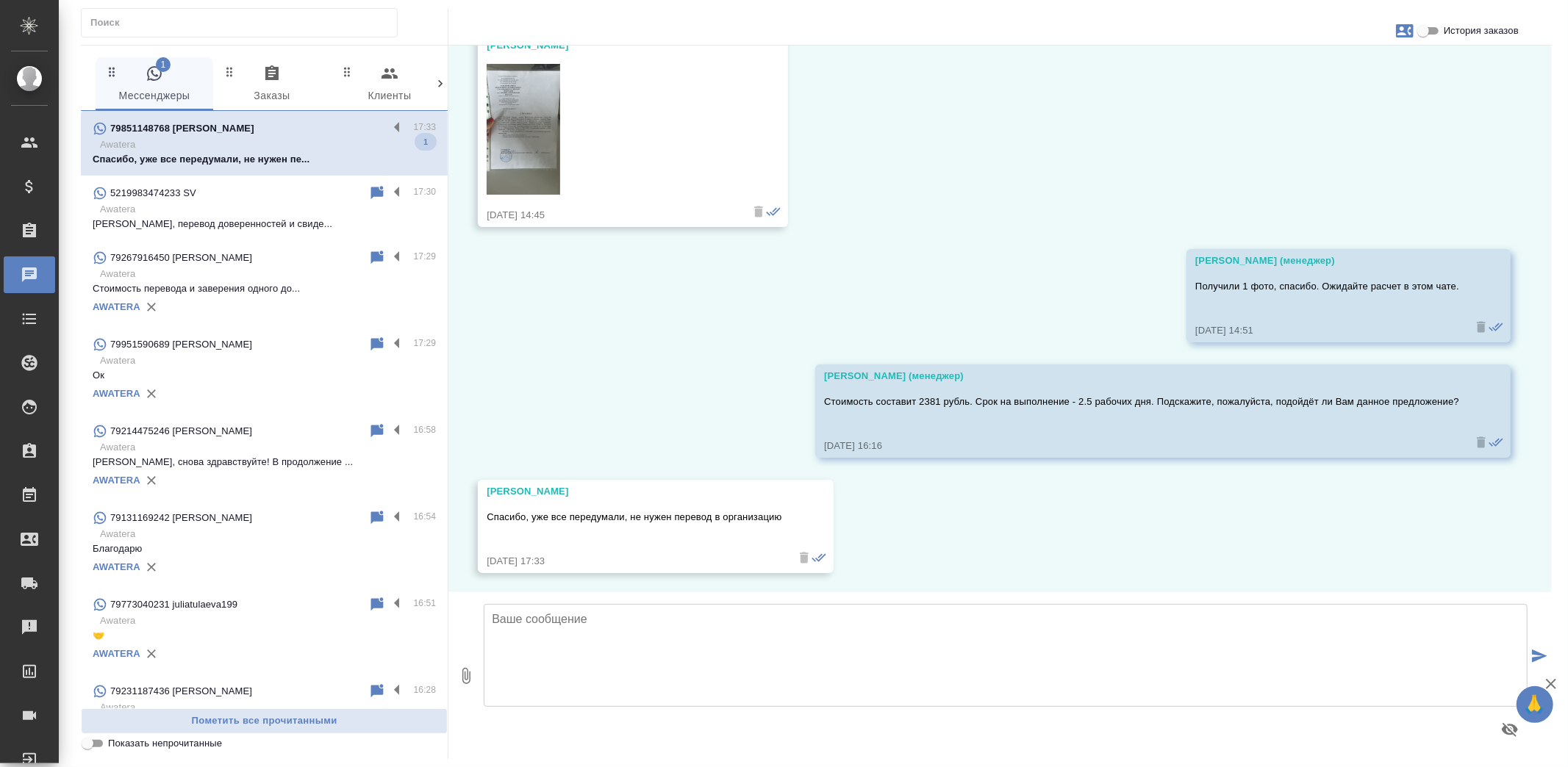
scroll to position [2637, 0]
click at [523, 143] on img at bounding box center [523, 128] width 73 height 131
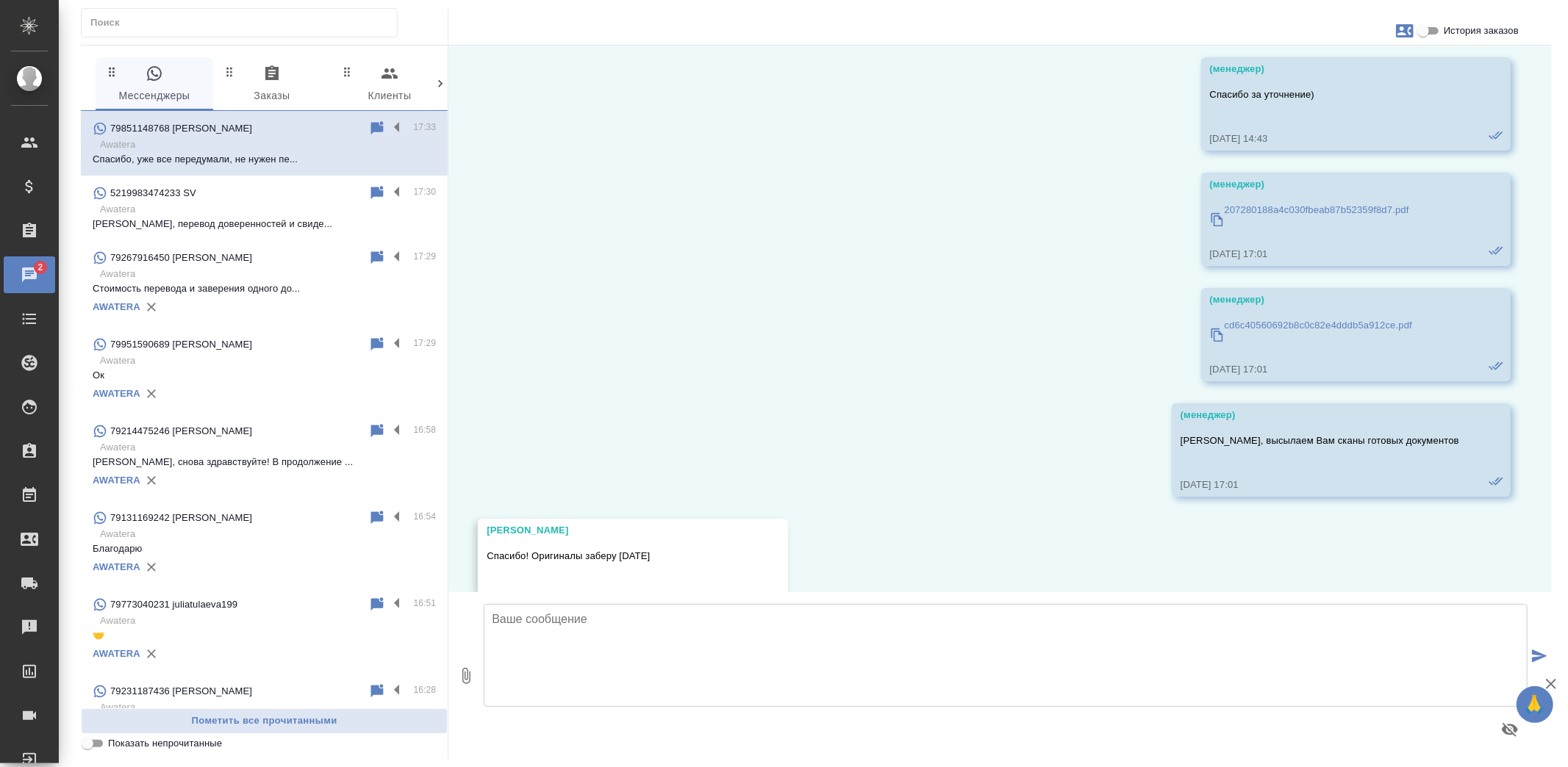
scroll to position [1738, 0]
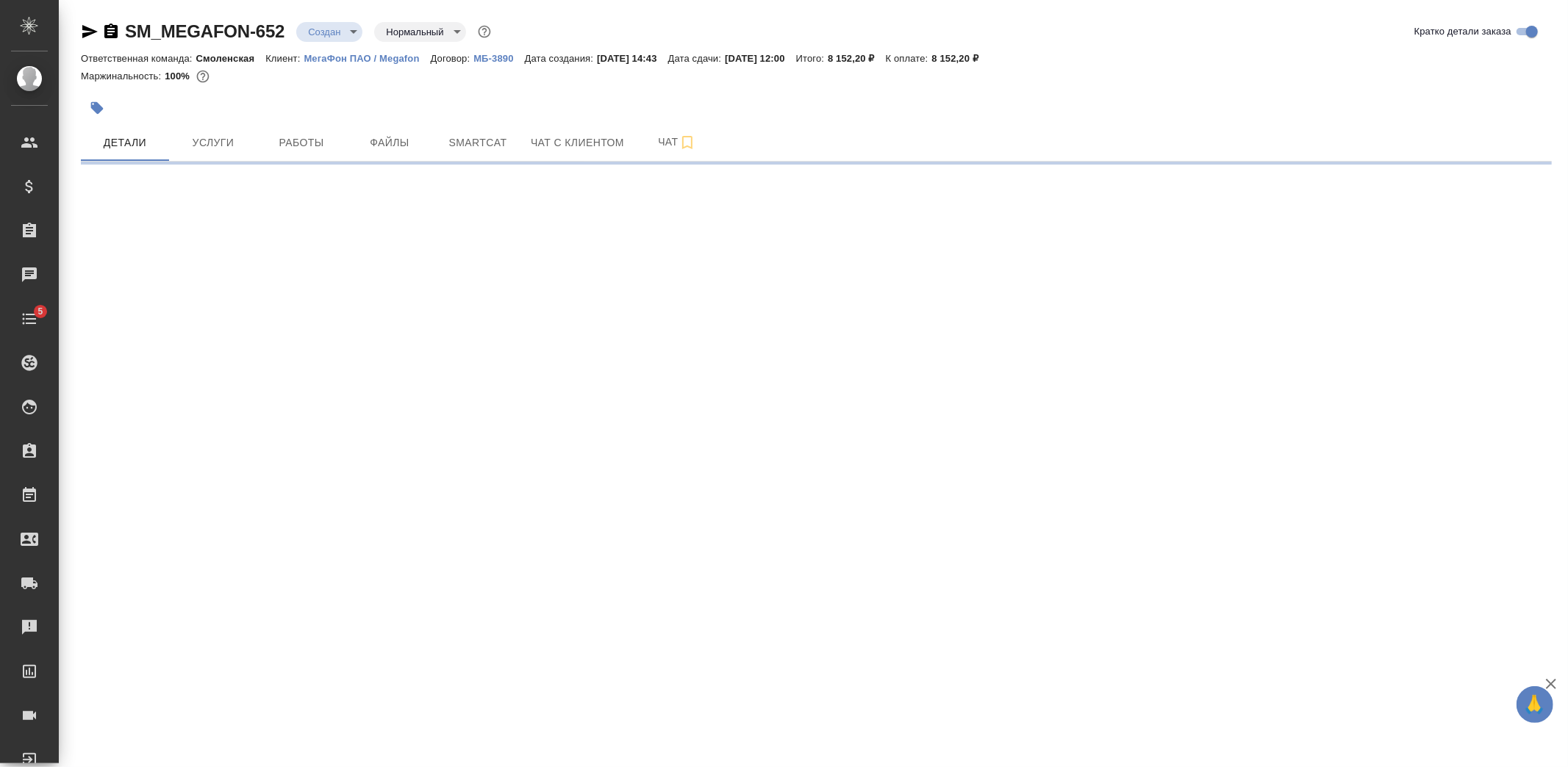
select select "RU"
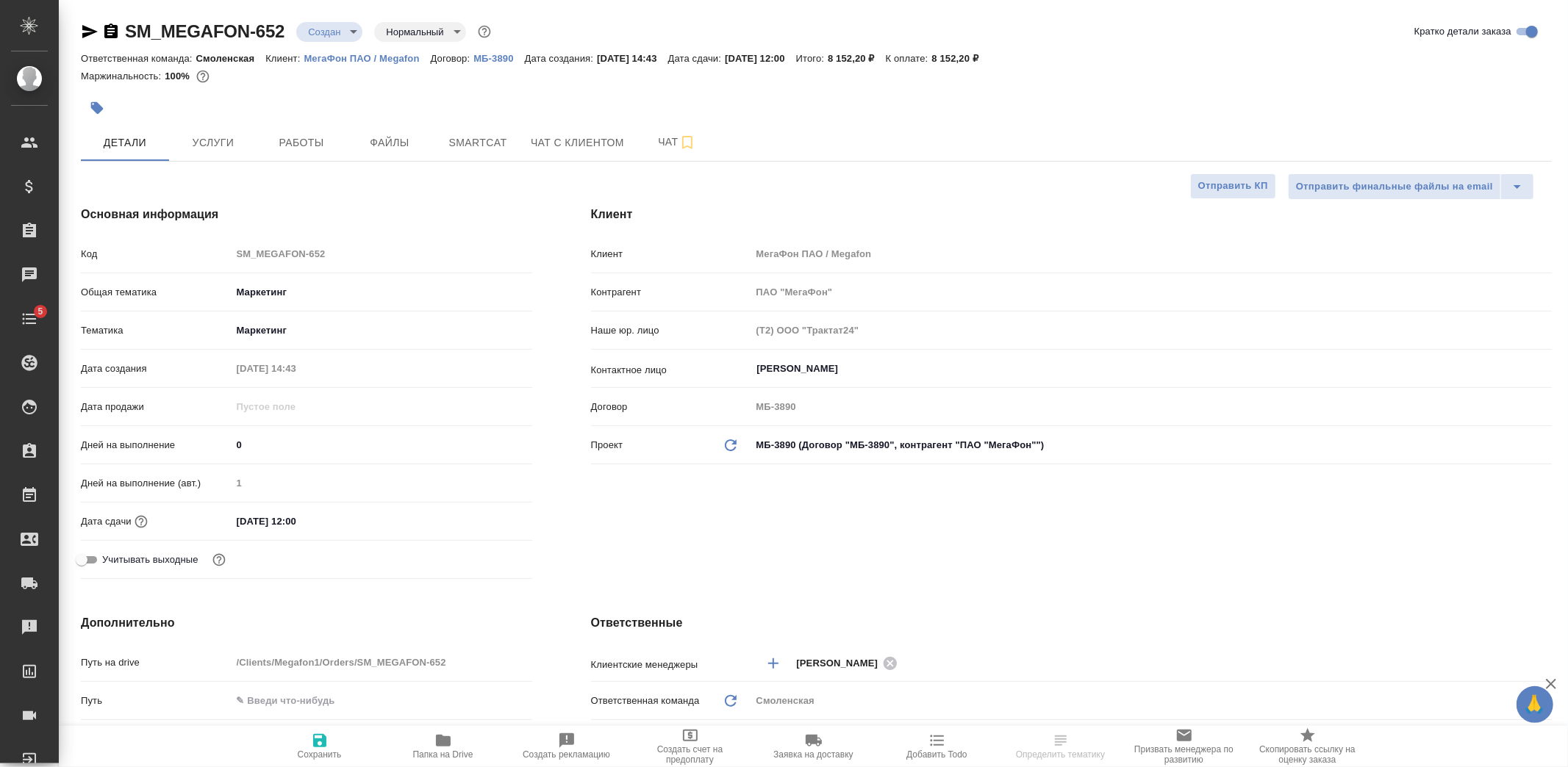
type textarea "x"
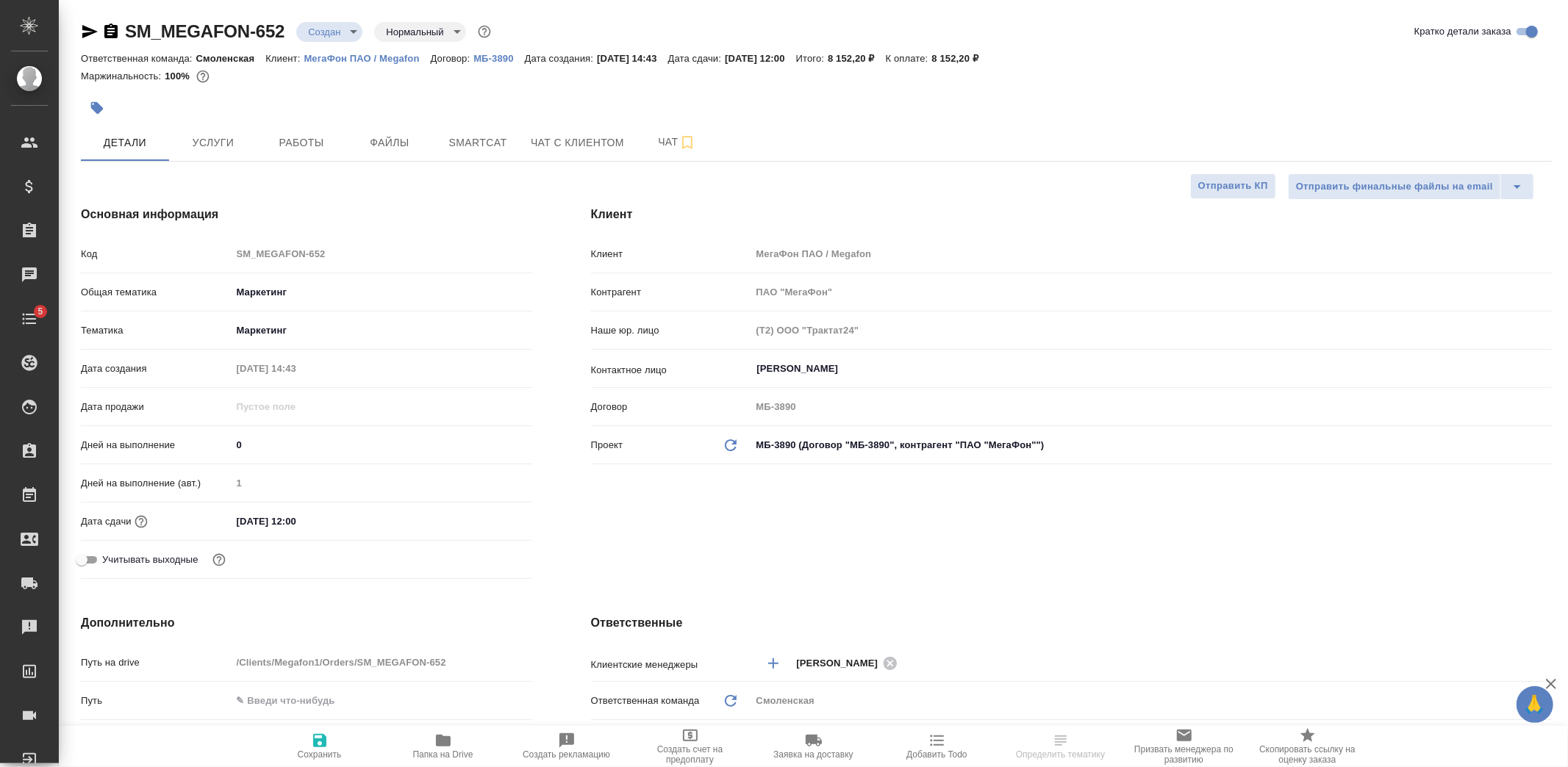
type textarea "x"
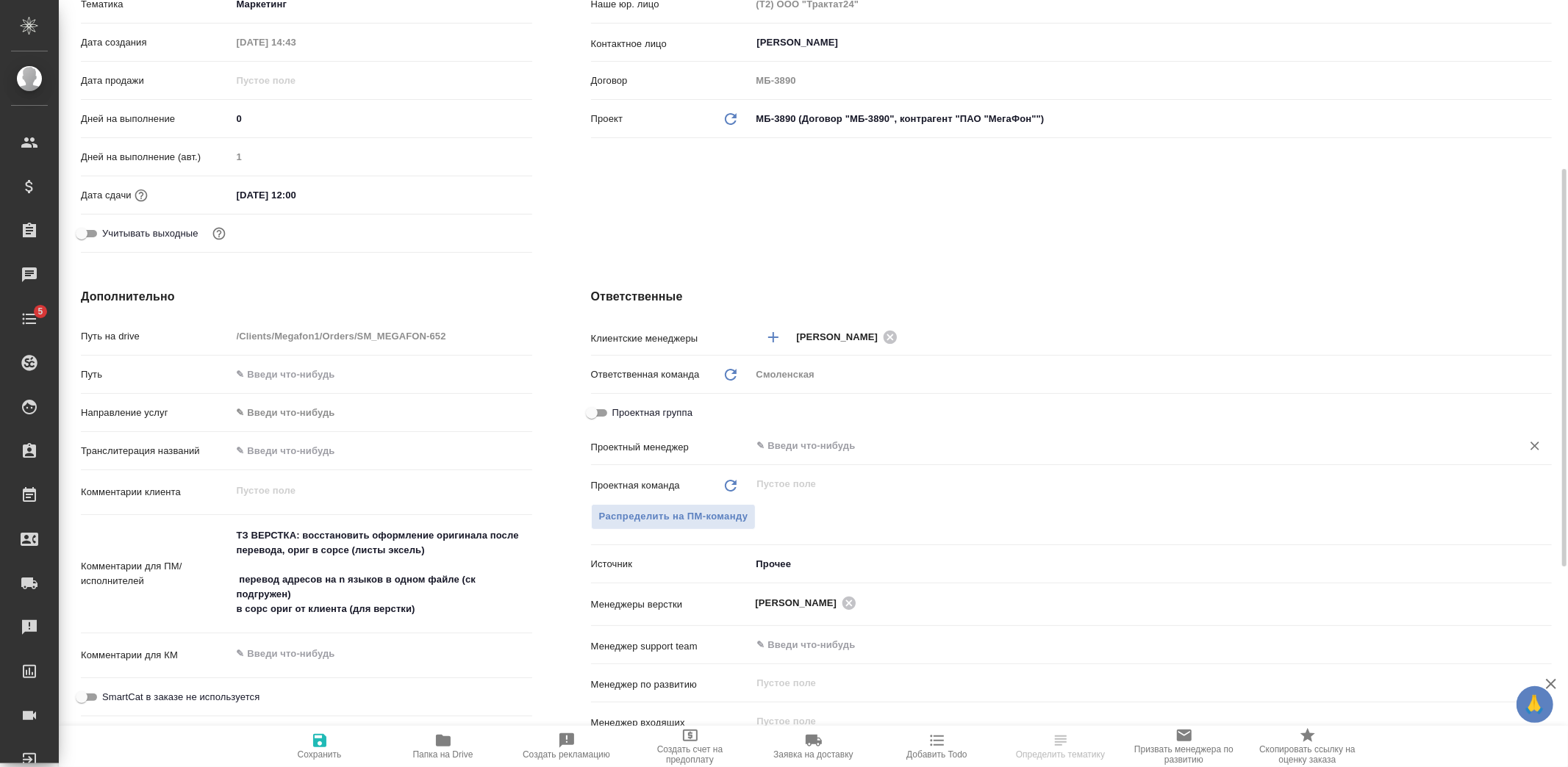
click at [875, 452] on input "text" at bounding box center [1127, 446] width 743 height 17
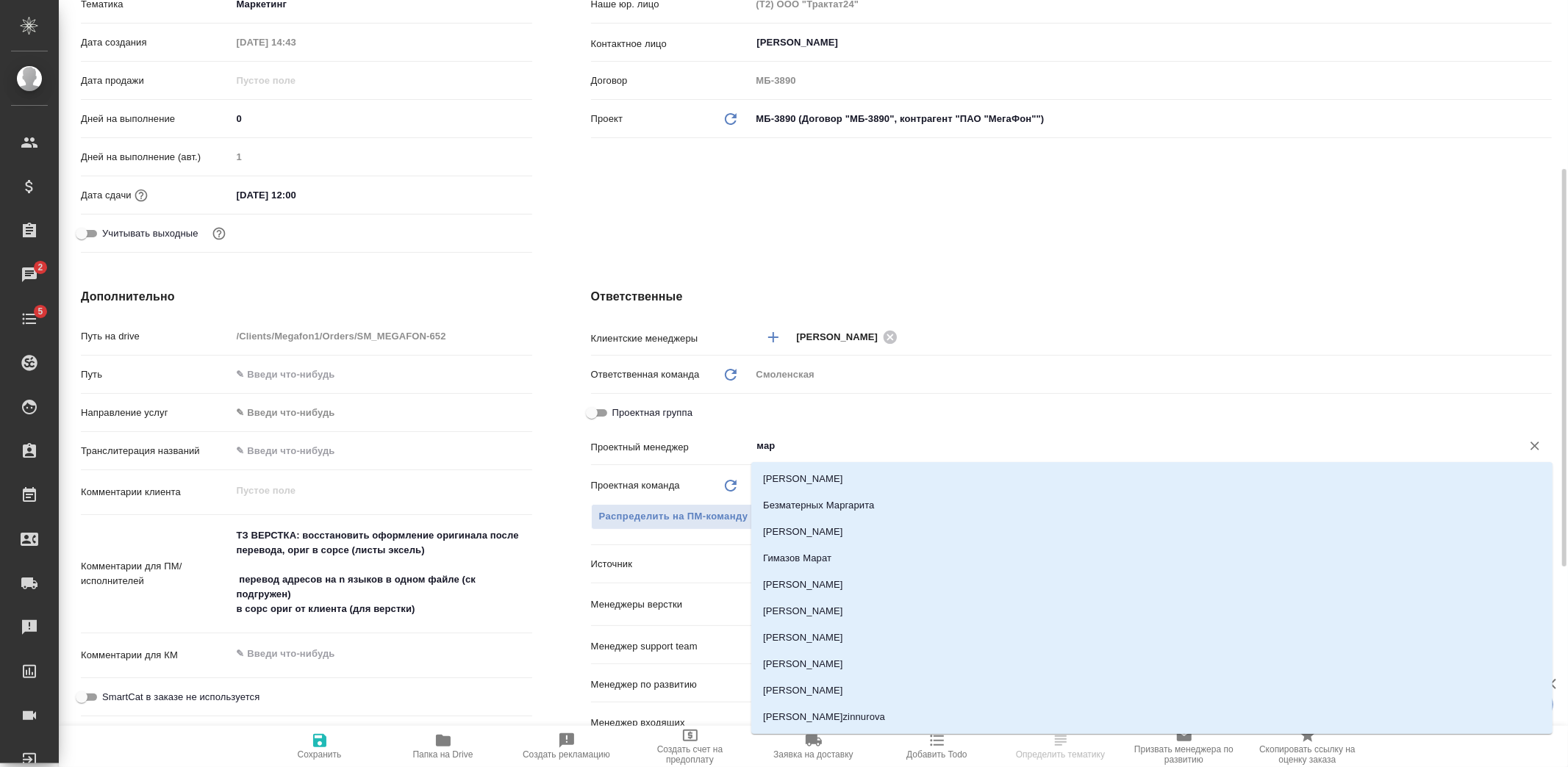
type input "[PERSON_NAME]"
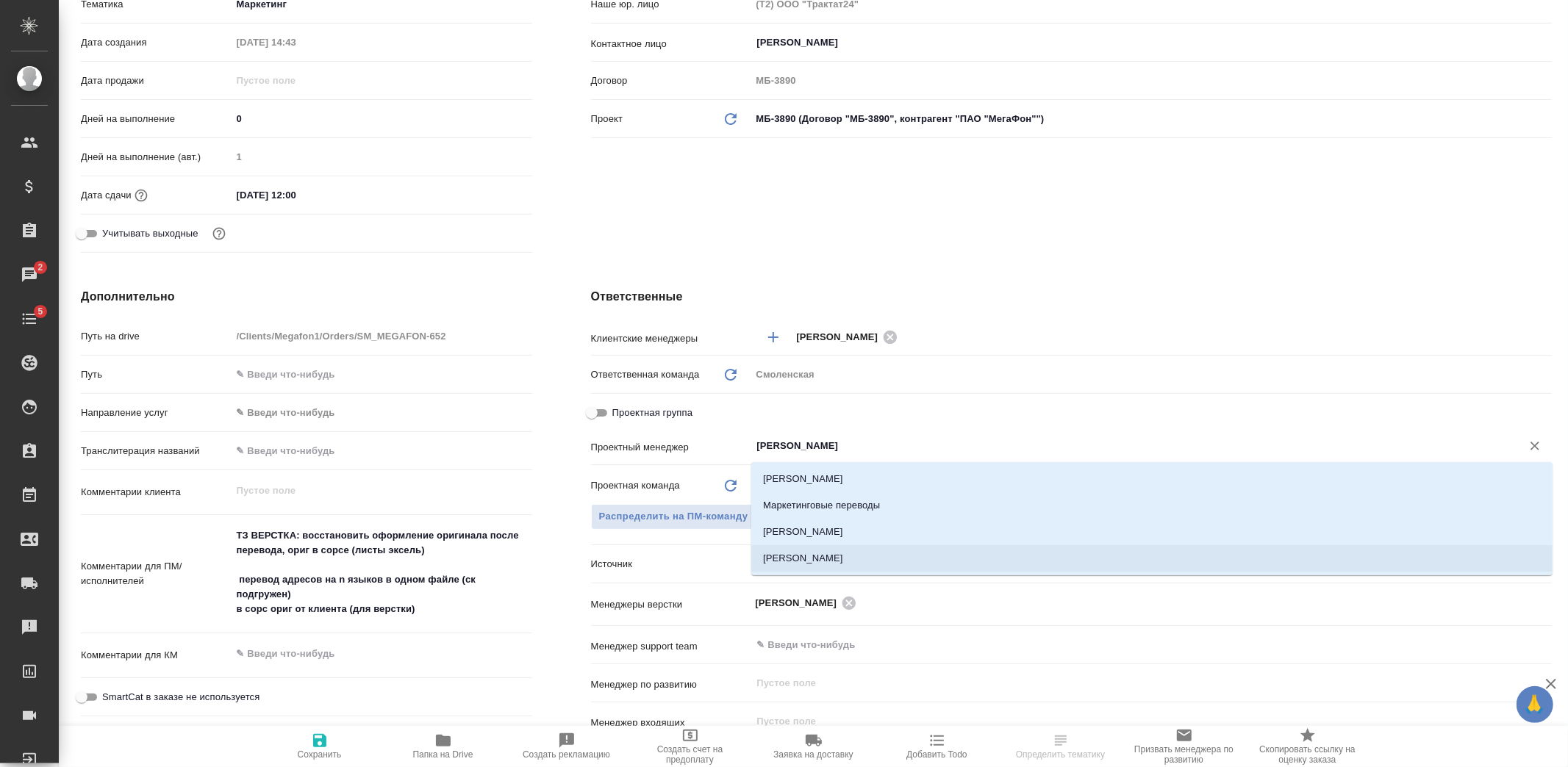
click at [862, 567] on li "Муталимов Марк" at bounding box center [1151, 559] width 801 height 26
type textarea "x"
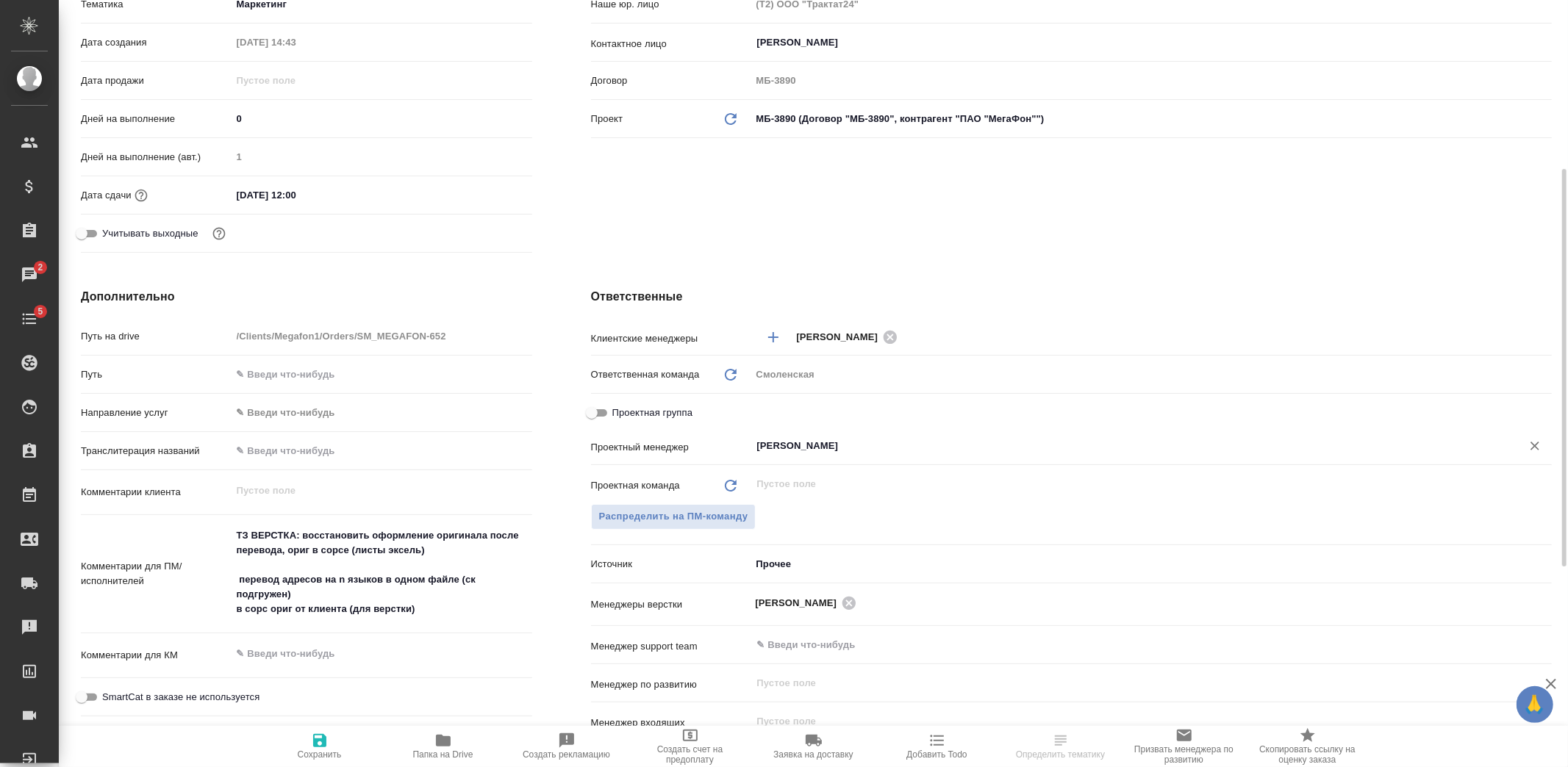
type input "Муталимов Марк"
click at [313, 740] on icon "button" at bounding box center [319, 740] width 13 height 13
type textarea "x"
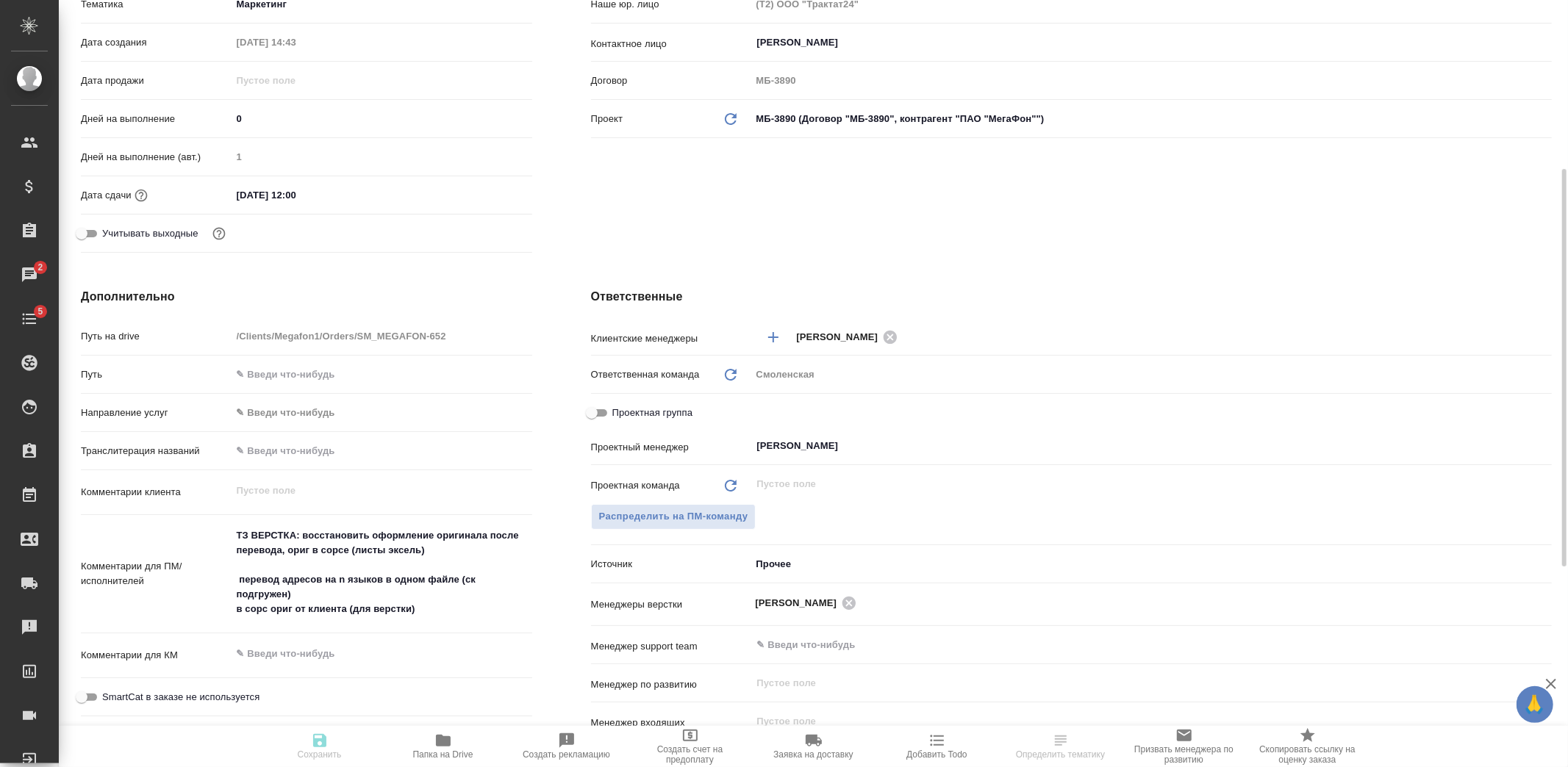
type textarea "x"
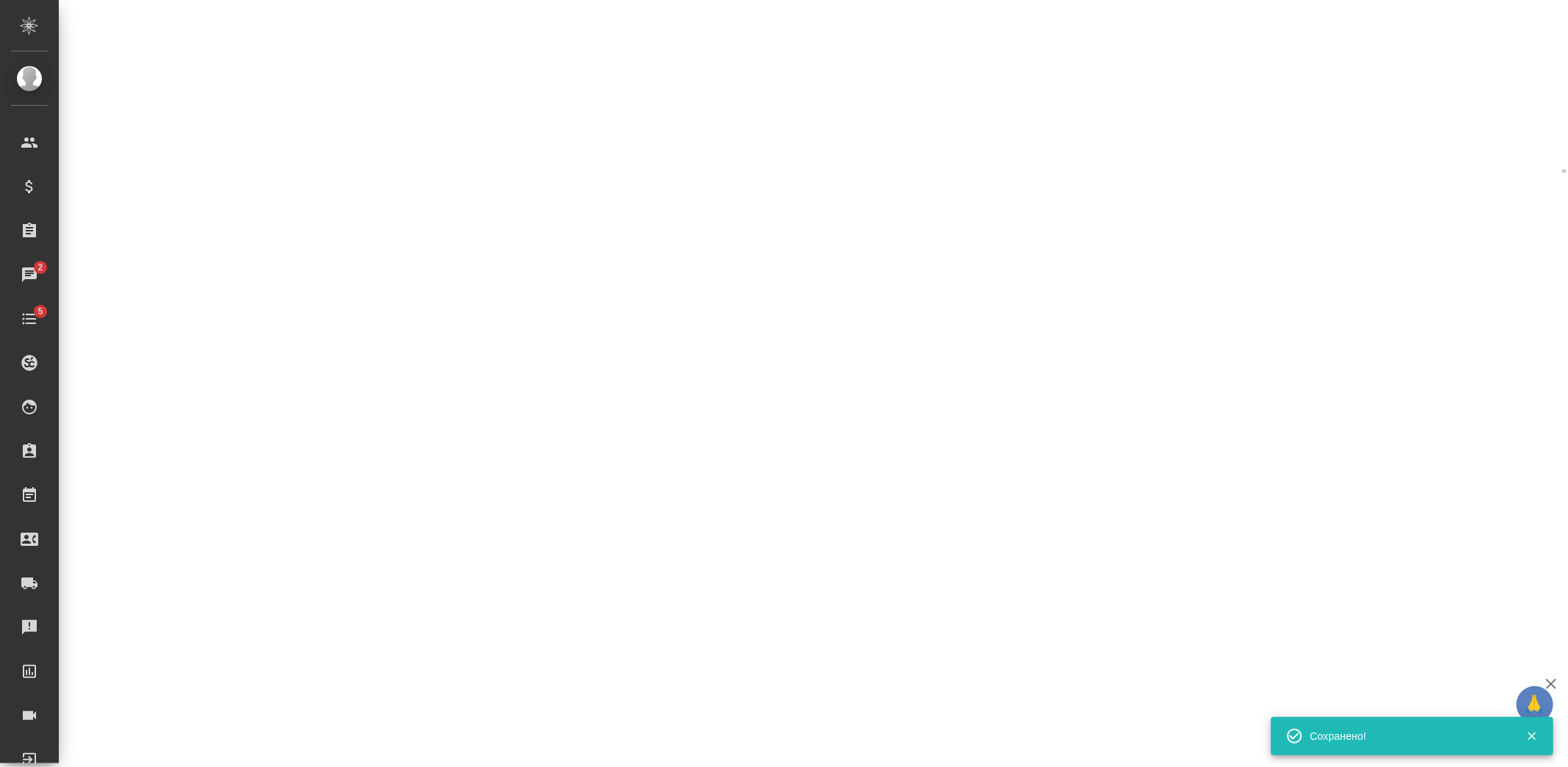
select select "RU"
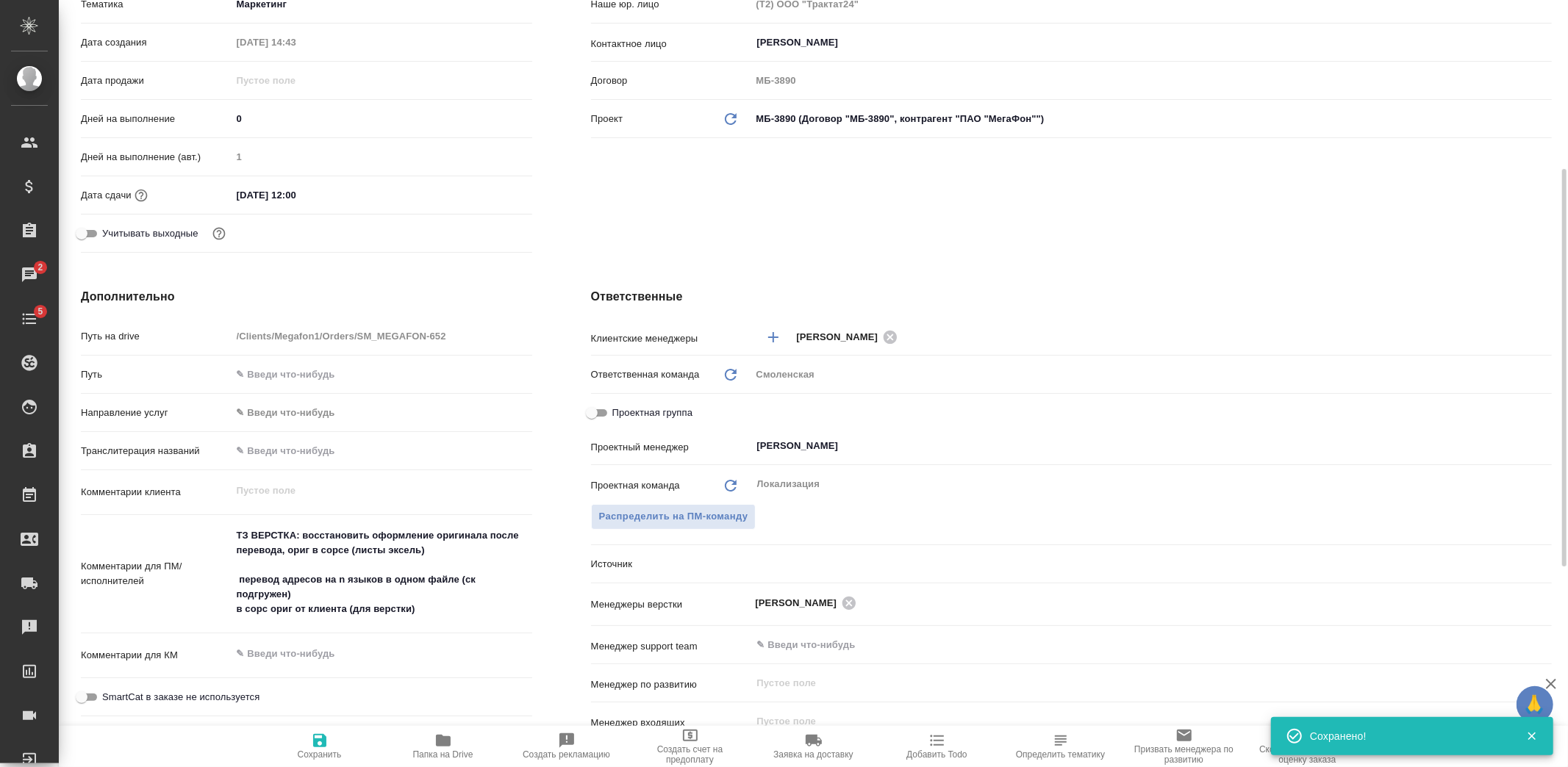
type textarea "x"
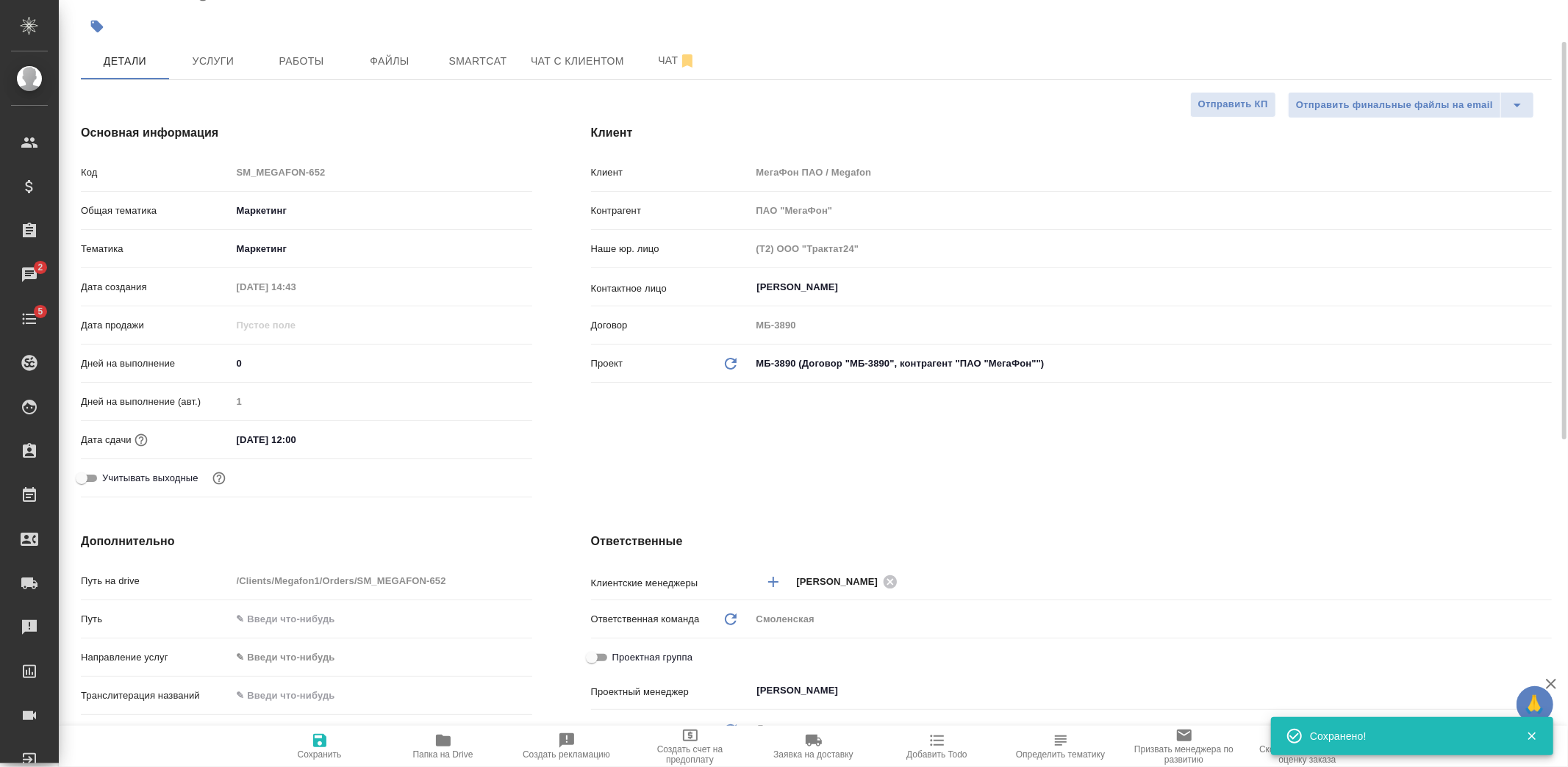
scroll to position [0, 0]
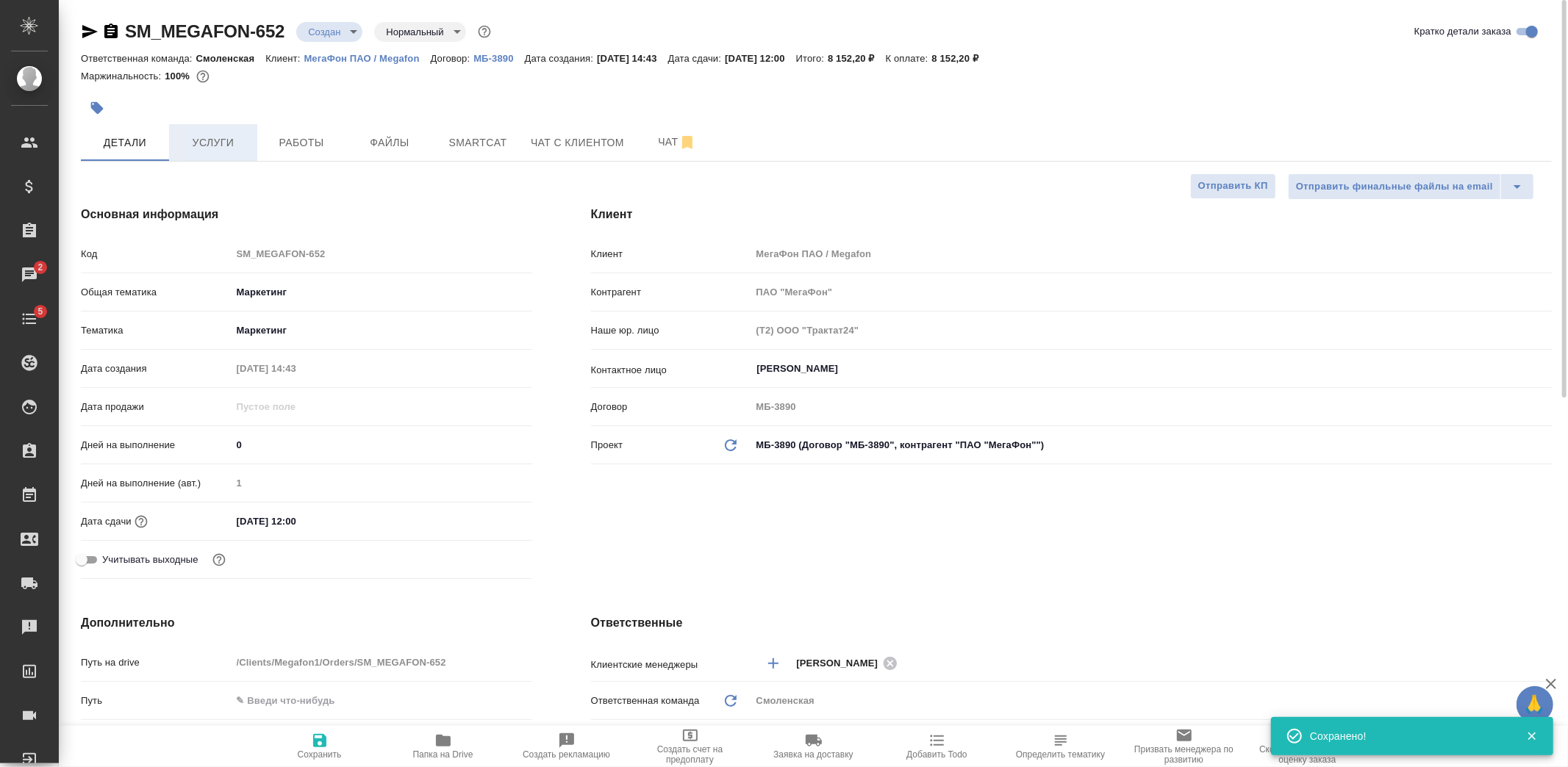
click at [238, 143] on span "Услуги" at bounding box center [213, 142] width 71 height 18
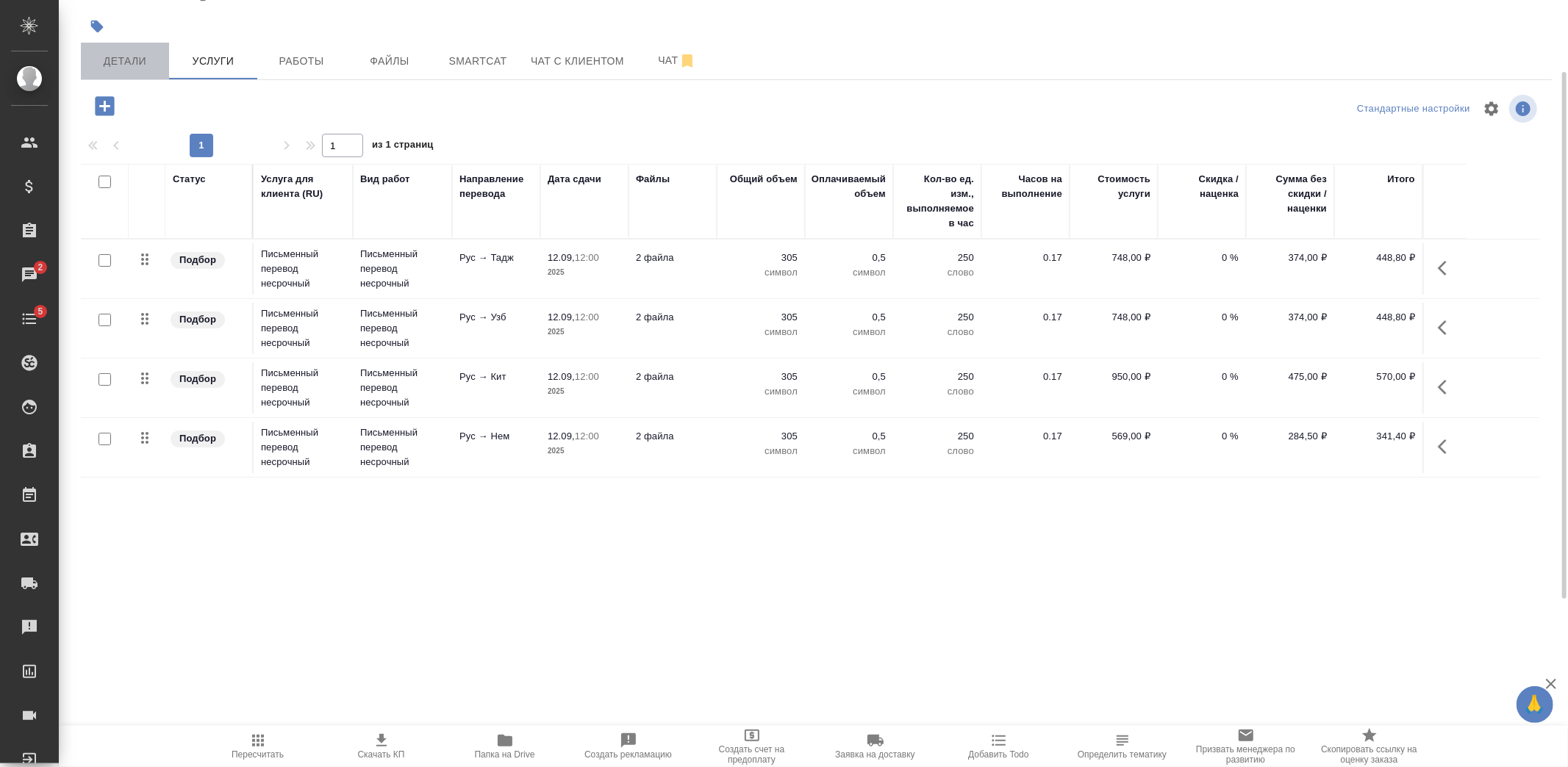
click at [126, 59] on span "Детали" at bounding box center [125, 61] width 71 height 18
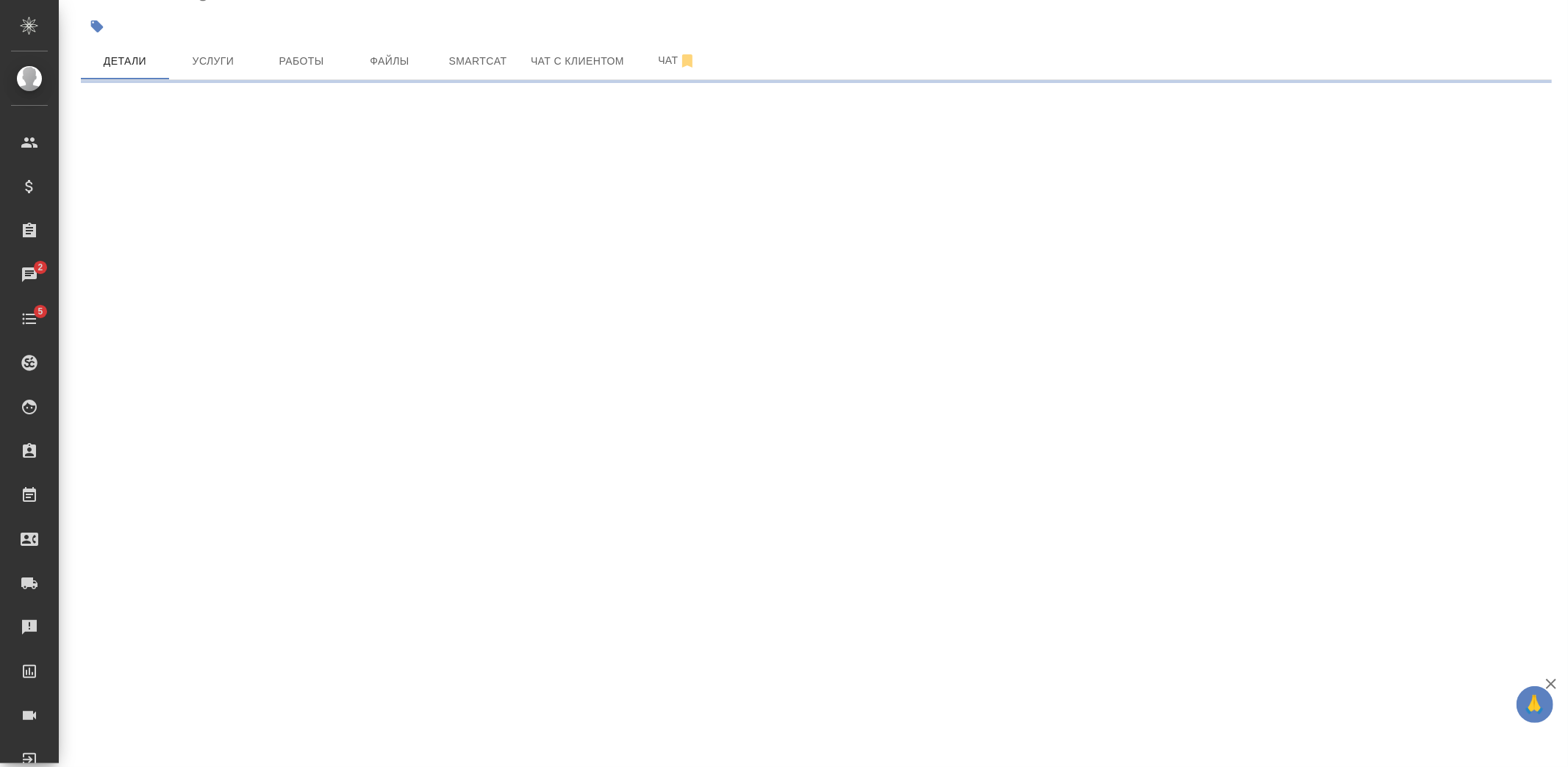
select select "RU"
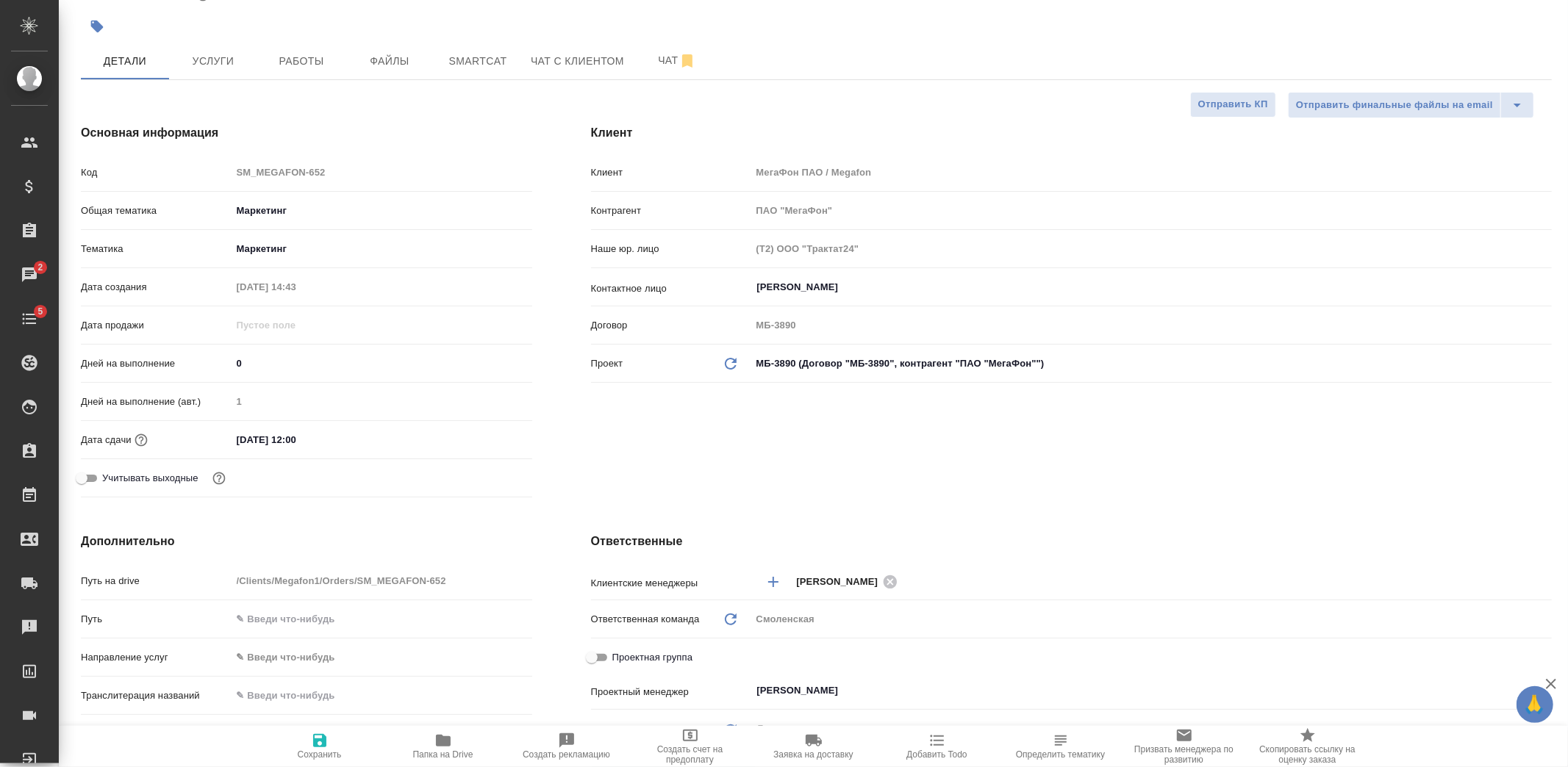
type textarea "x"
click at [348, 442] on input "12.09.2025 12:00" at bounding box center [296, 439] width 129 height 21
click at [480, 429] on div "12.09.2025 12:00" at bounding box center [382, 440] width 301 height 23
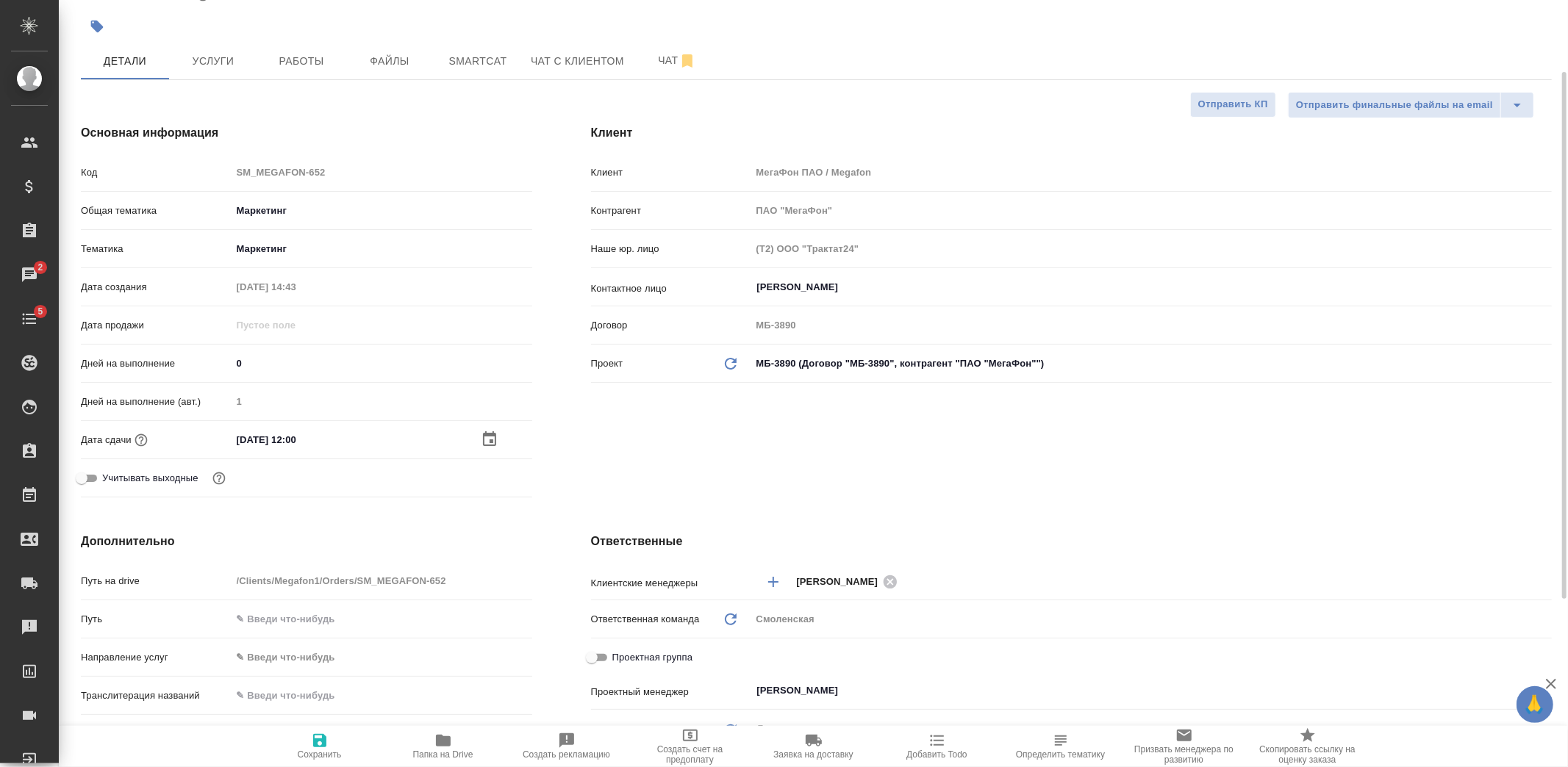
click at [487, 441] on icon "button" at bounding box center [489, 439] width 17 height 17
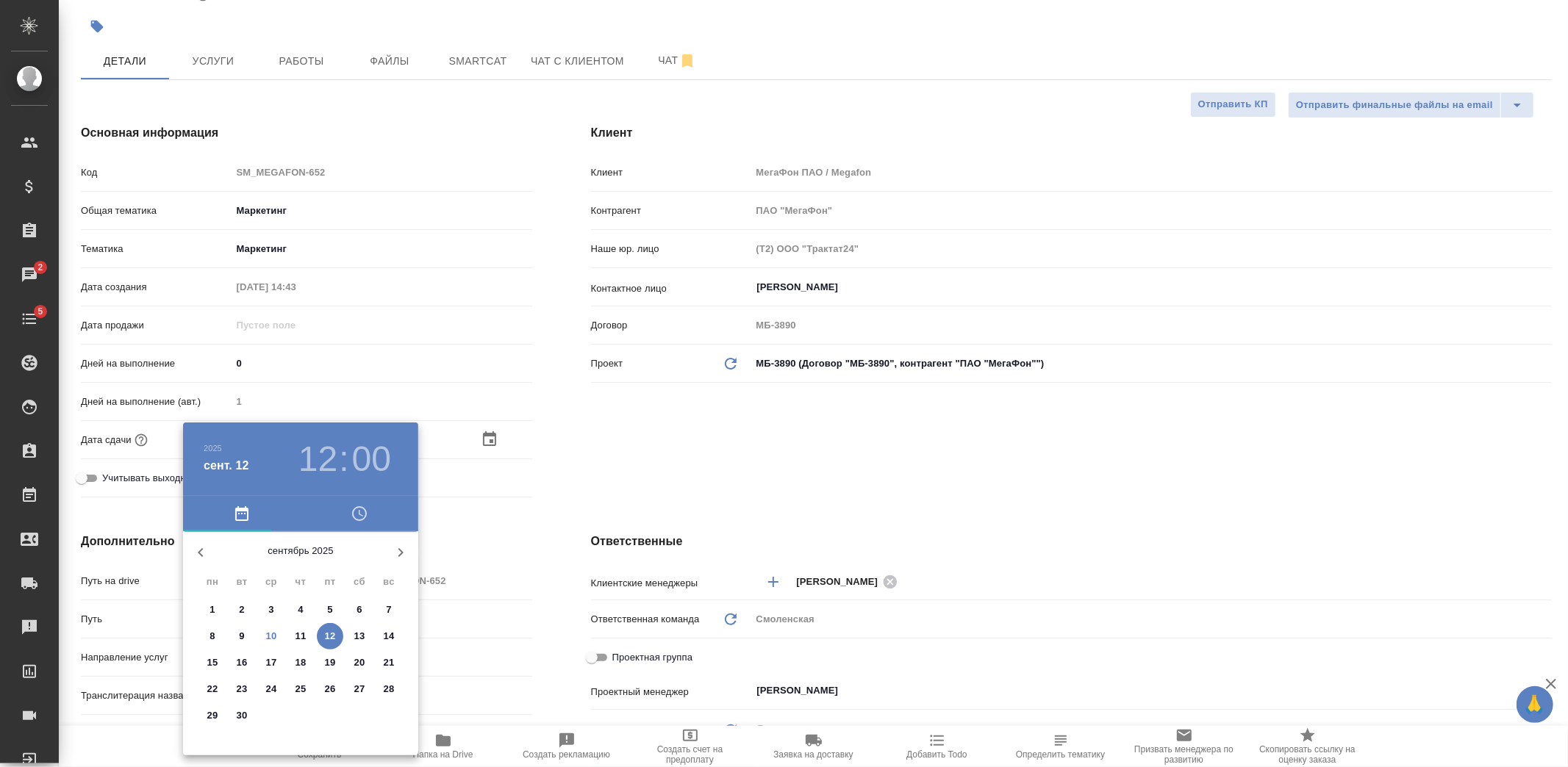
click at [246, 663] on p "16" at bounding box center [242, 662] width 11 height 15
type input "16.09.2025 12:00"
type textarea "x"
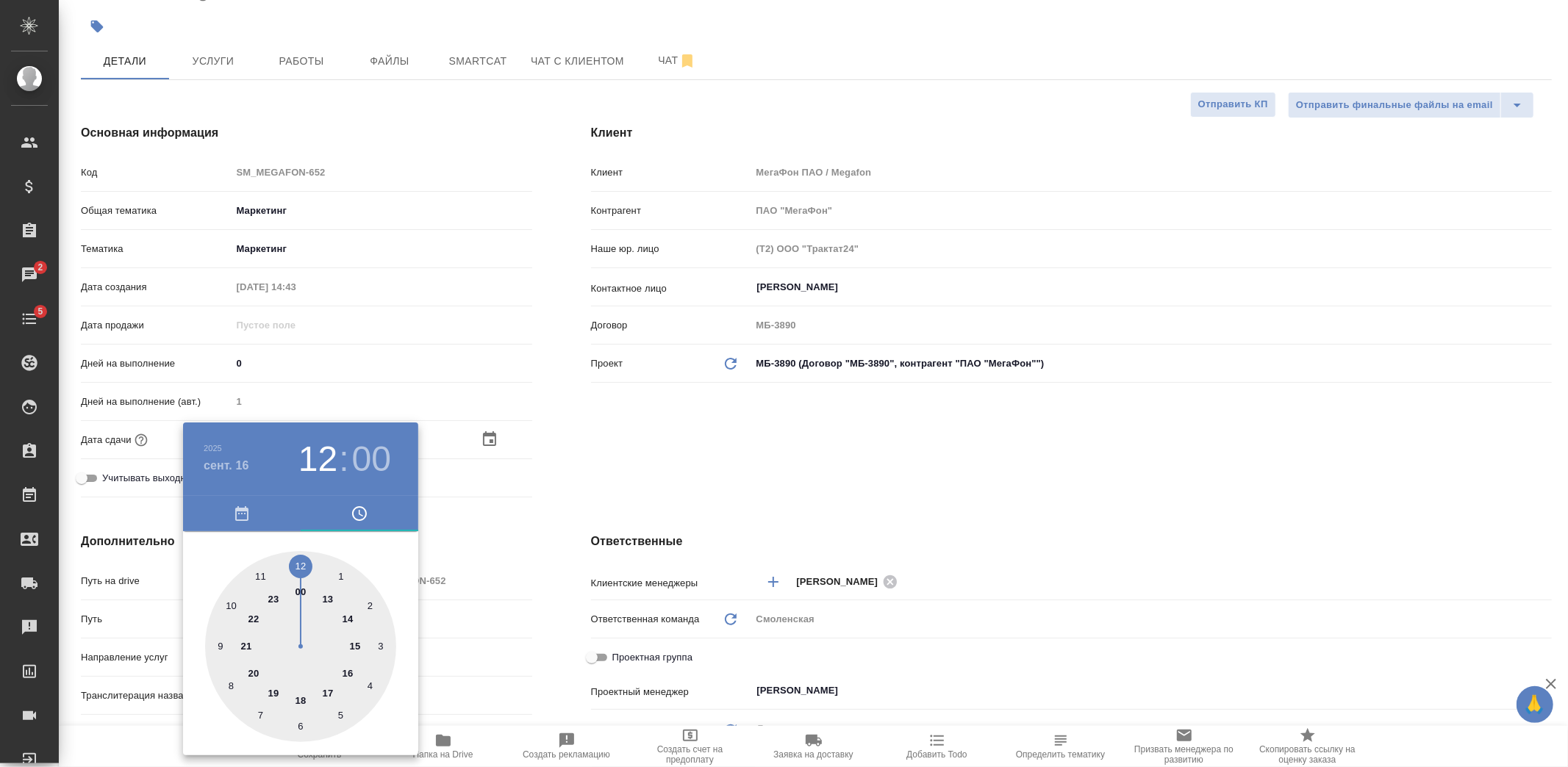
click at [349, 673] on div at bounding box center [300, 646] width 191 height 191
type input "16.09.2025 16:00"
type textarea "x"
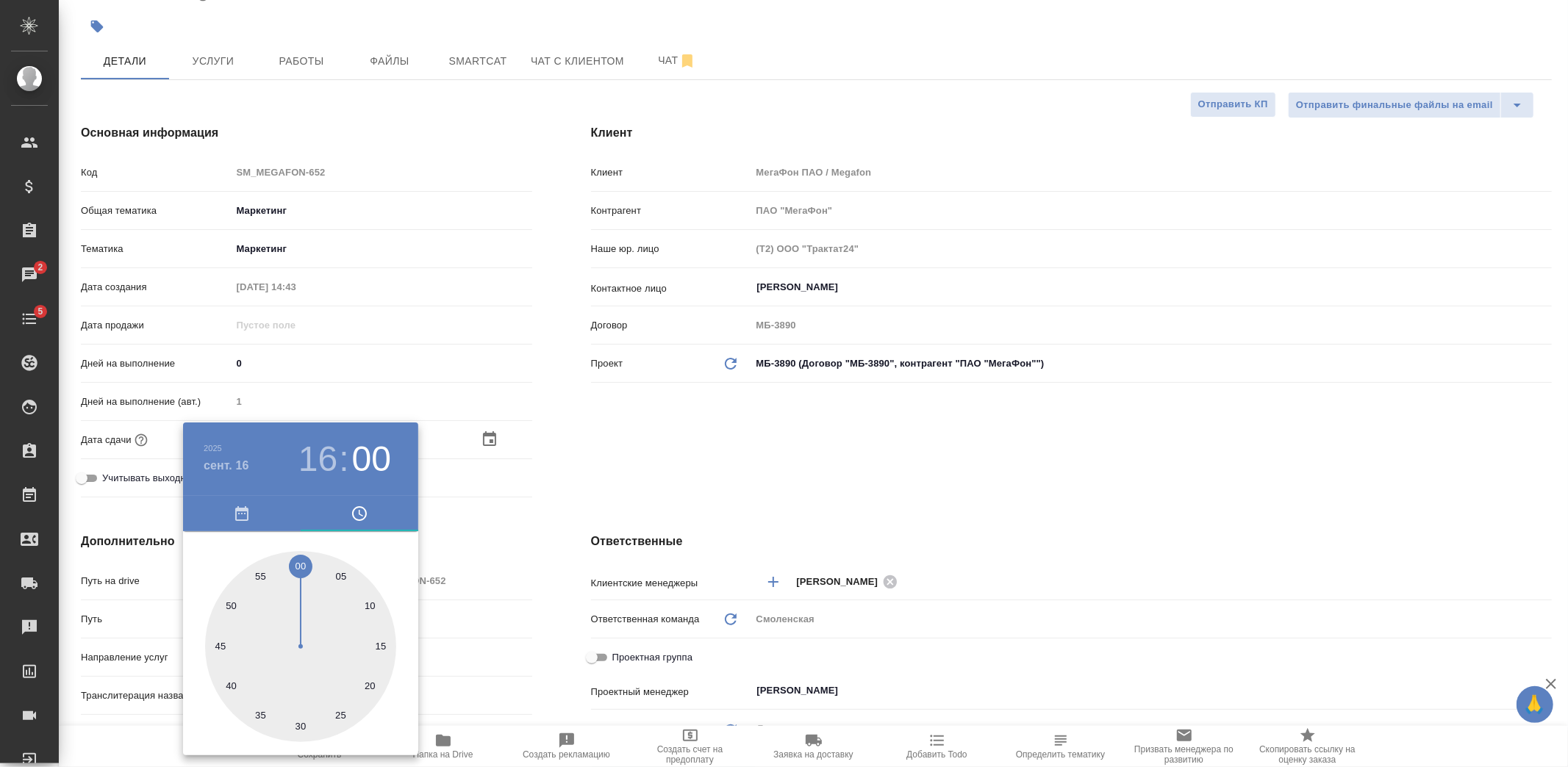
click at [300, 567] on div at bounding box center [300, 646] width 191 height 191
type textarea "x"
click at [493, 545] on div at bounding box center [784, 384] width 1568 height 767
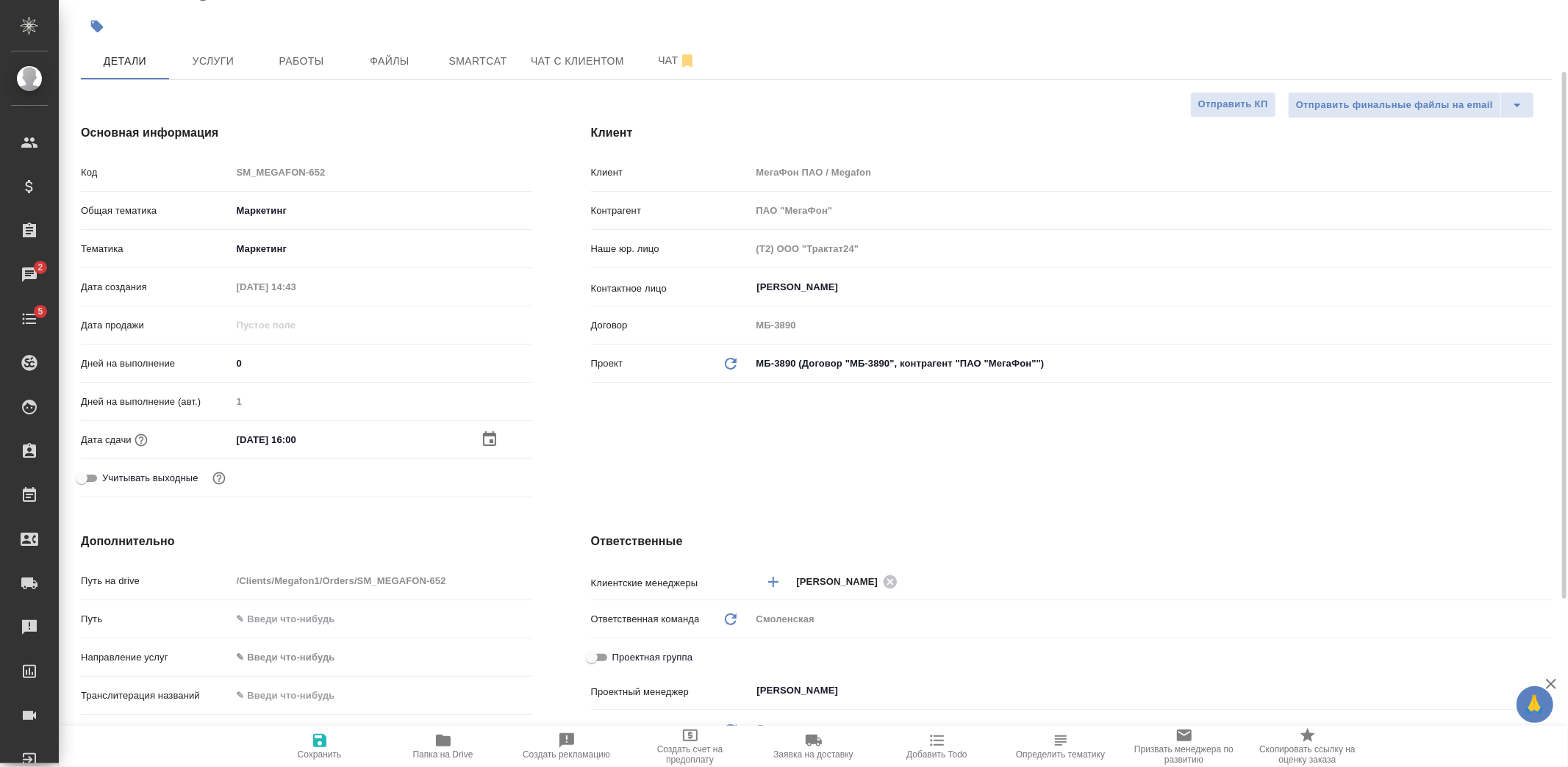
click at [325, 740] on icon "button" at bounding box center [319, 740] width 13 height 13
type textarea "x"
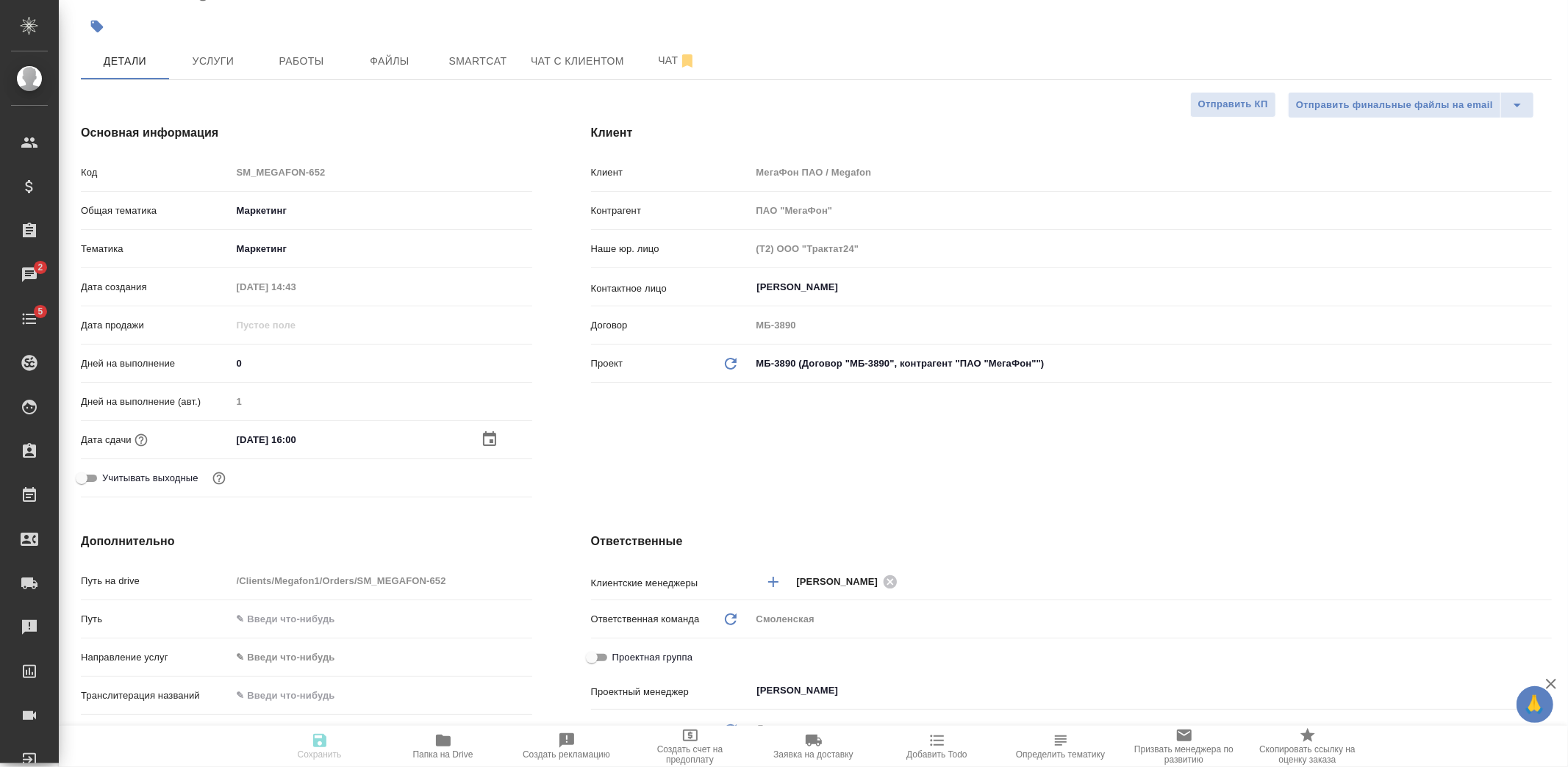
type textarea "x"
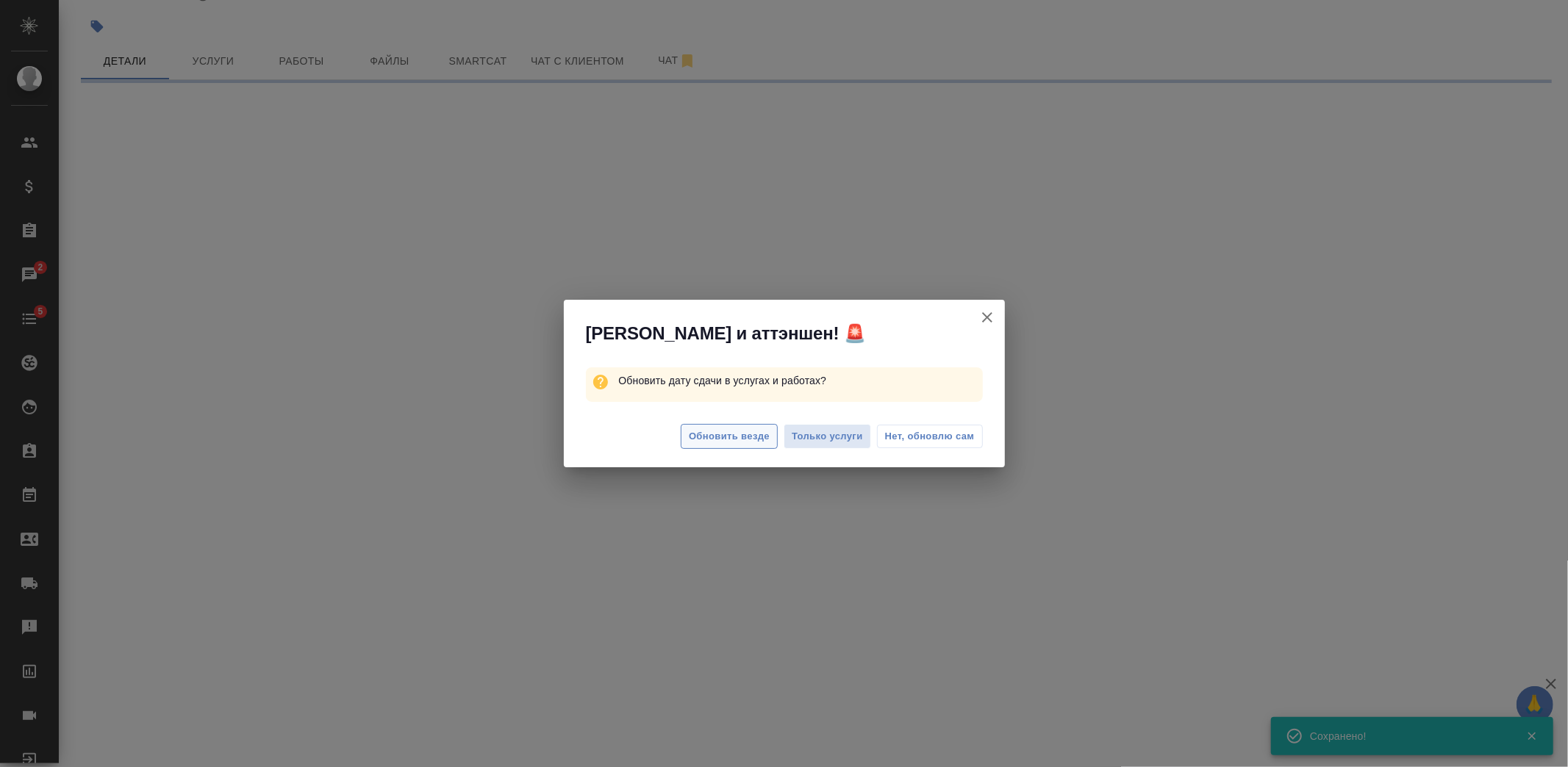
select select "RU"
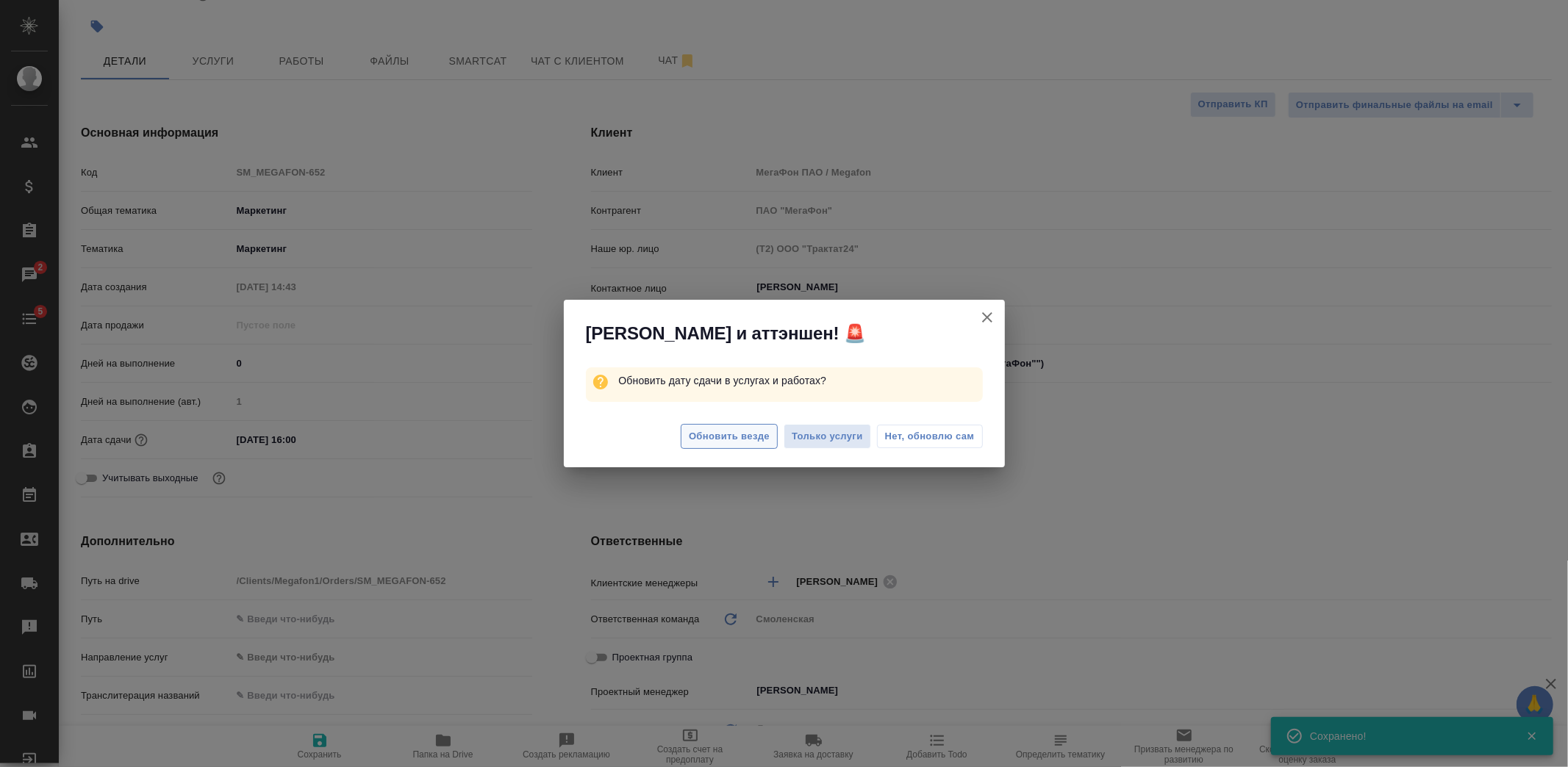
type textarea "x"
click at [736, 435] on span "Обновить везде" at bounding box center [729, 437] width 81 height 17
type textarea "x"
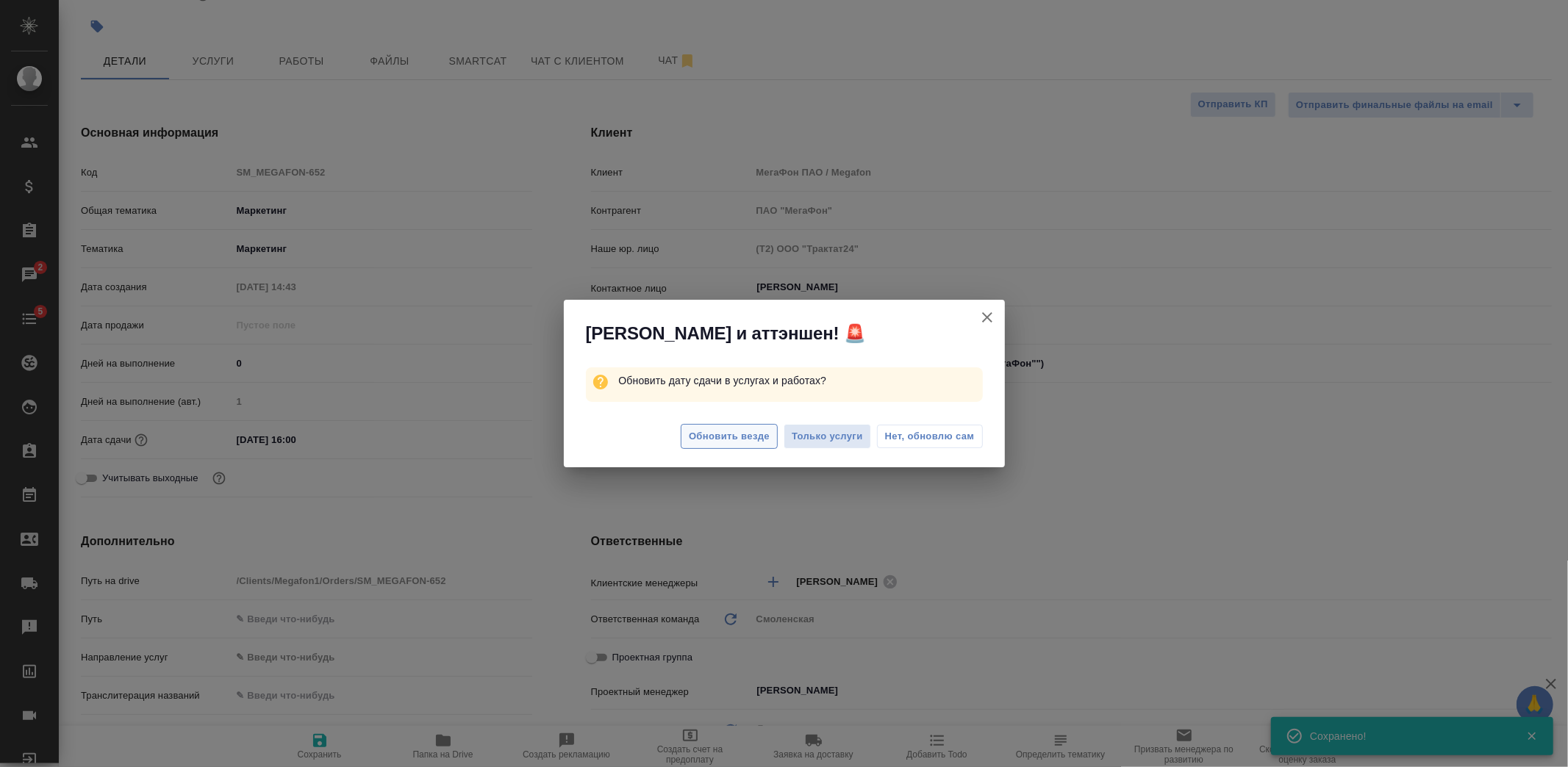
type textarea "x"
click at [715, 429] on div "Обновить везде Только услуги Нет, обновлю сам" at bounding box center [784, 438] width 441 height 58
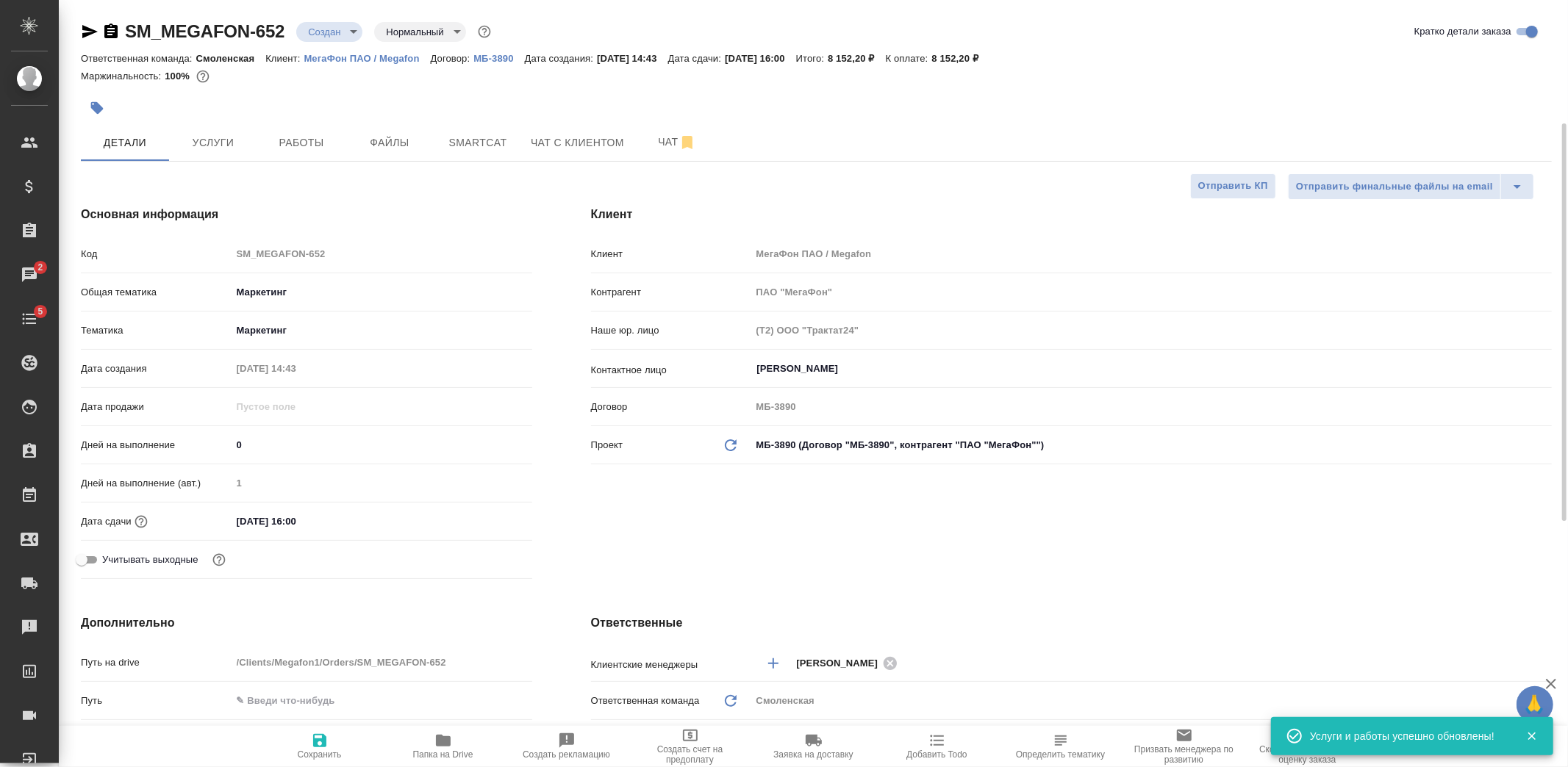
scroll to position [326, 0]
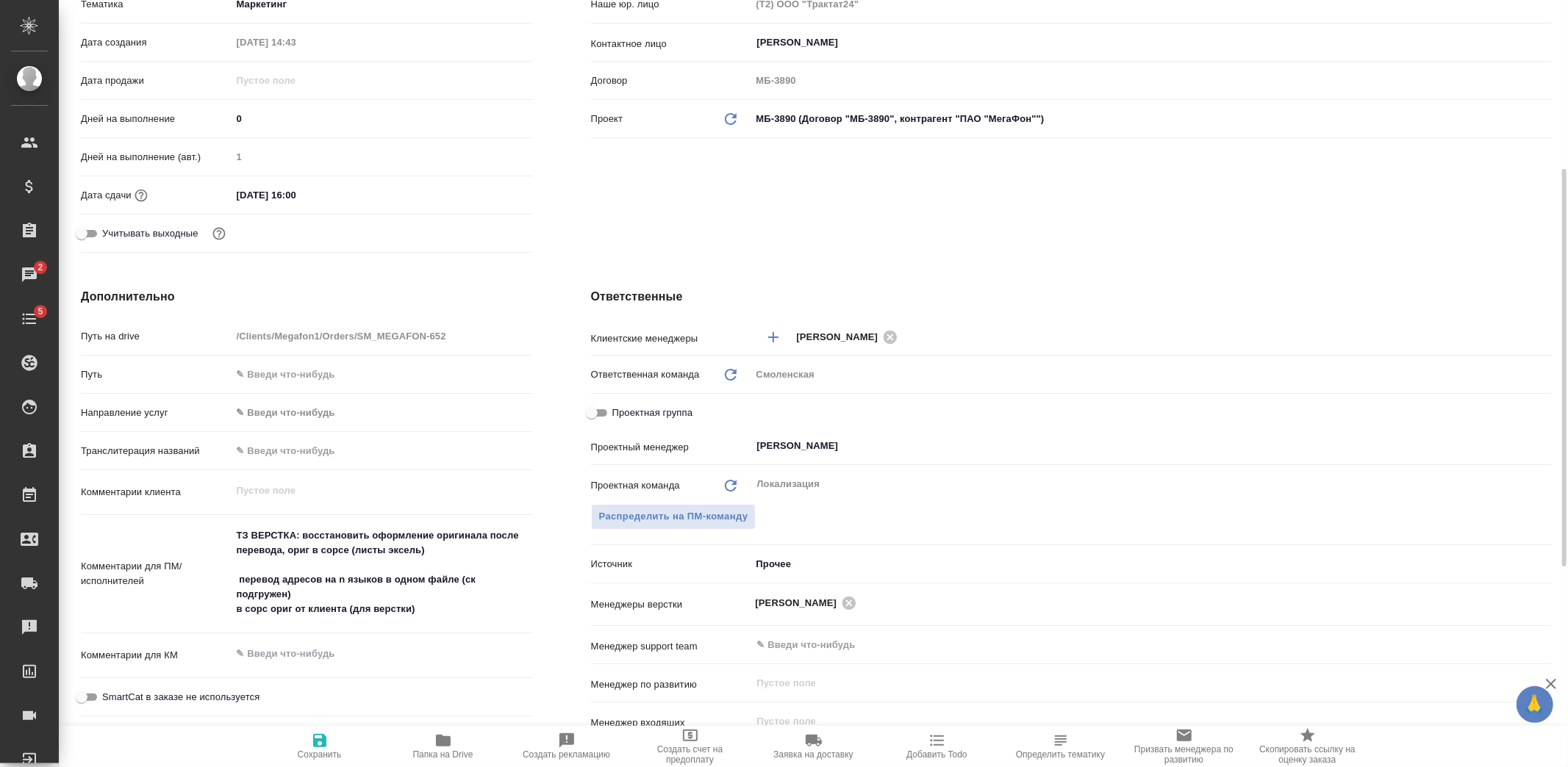
type textarea "x"
click at [287, 593] on textarea "ТЗ ВЕРСТКА: восстановить оформление оригинала после перевода, ориг в сорсе (лис…" at bounding box center [382, 572] width 301 height 98
type textarea "x"
type textarea "ТЗ ВЕРСТКА: восстановить оформление оригинала после перевода, ориг в сорсе (лис…"
type textarea "x"
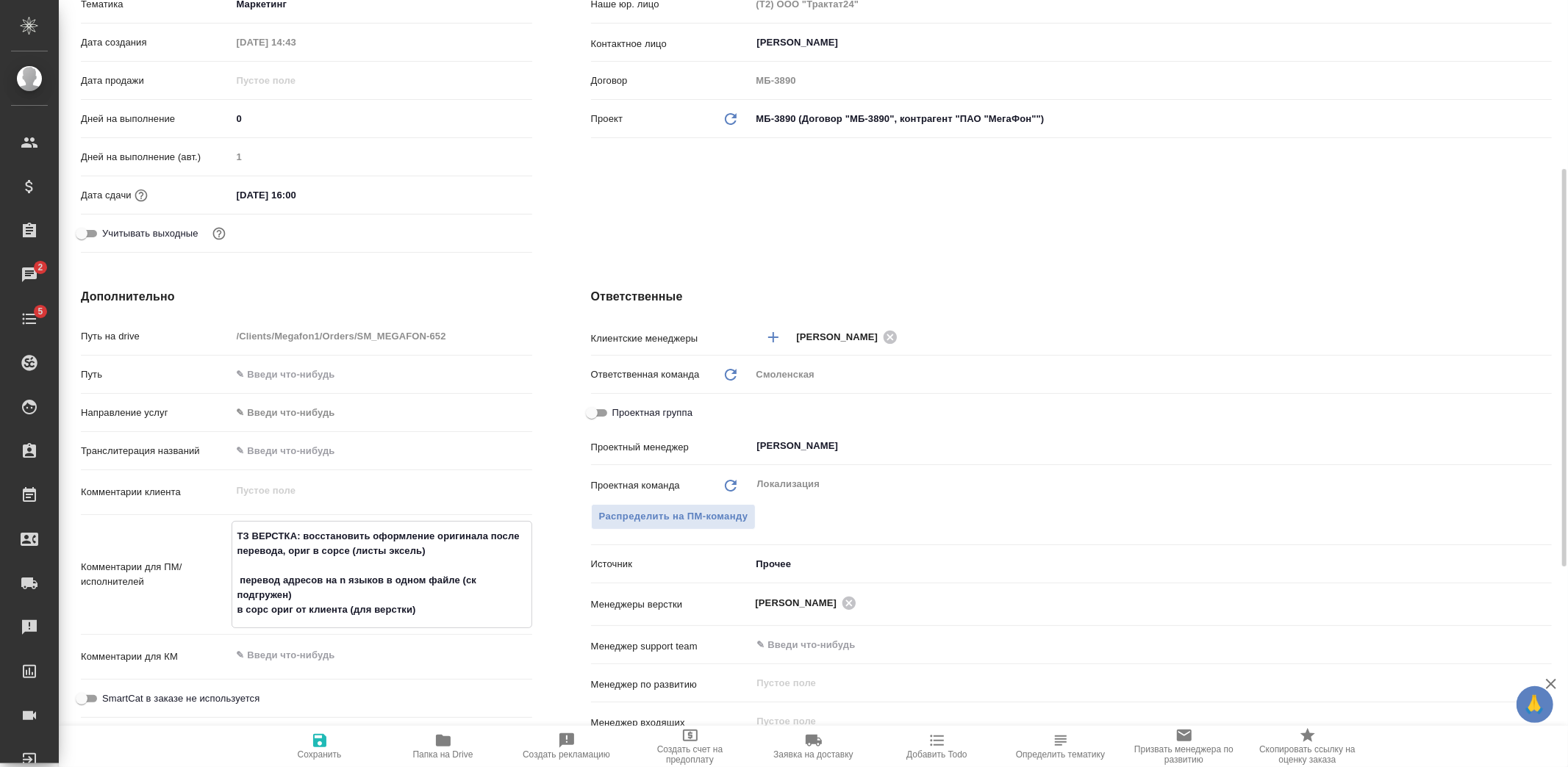
type textarea "x"
type textarea "ТЗ ВЕРСТКА: восстановить оформление оригинала после перевода, ориг в сорсе (лис…"
type textarea "x"
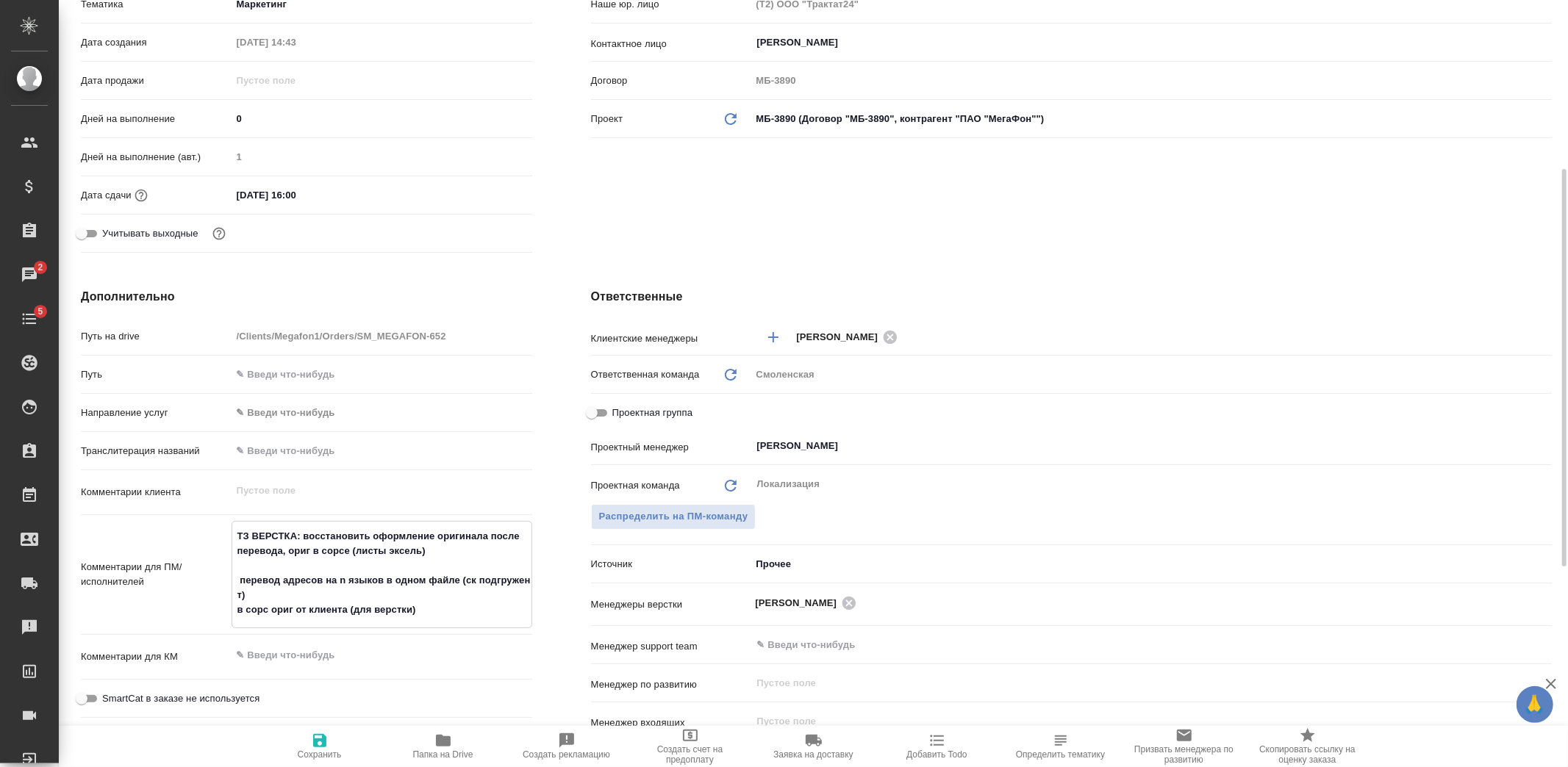
type textarea "x"
type textarea "ТЗ ВЕРСТКА: восстановить оформление оригинала после перевода, ориг в сорсе (лис…"
type textarea "x"
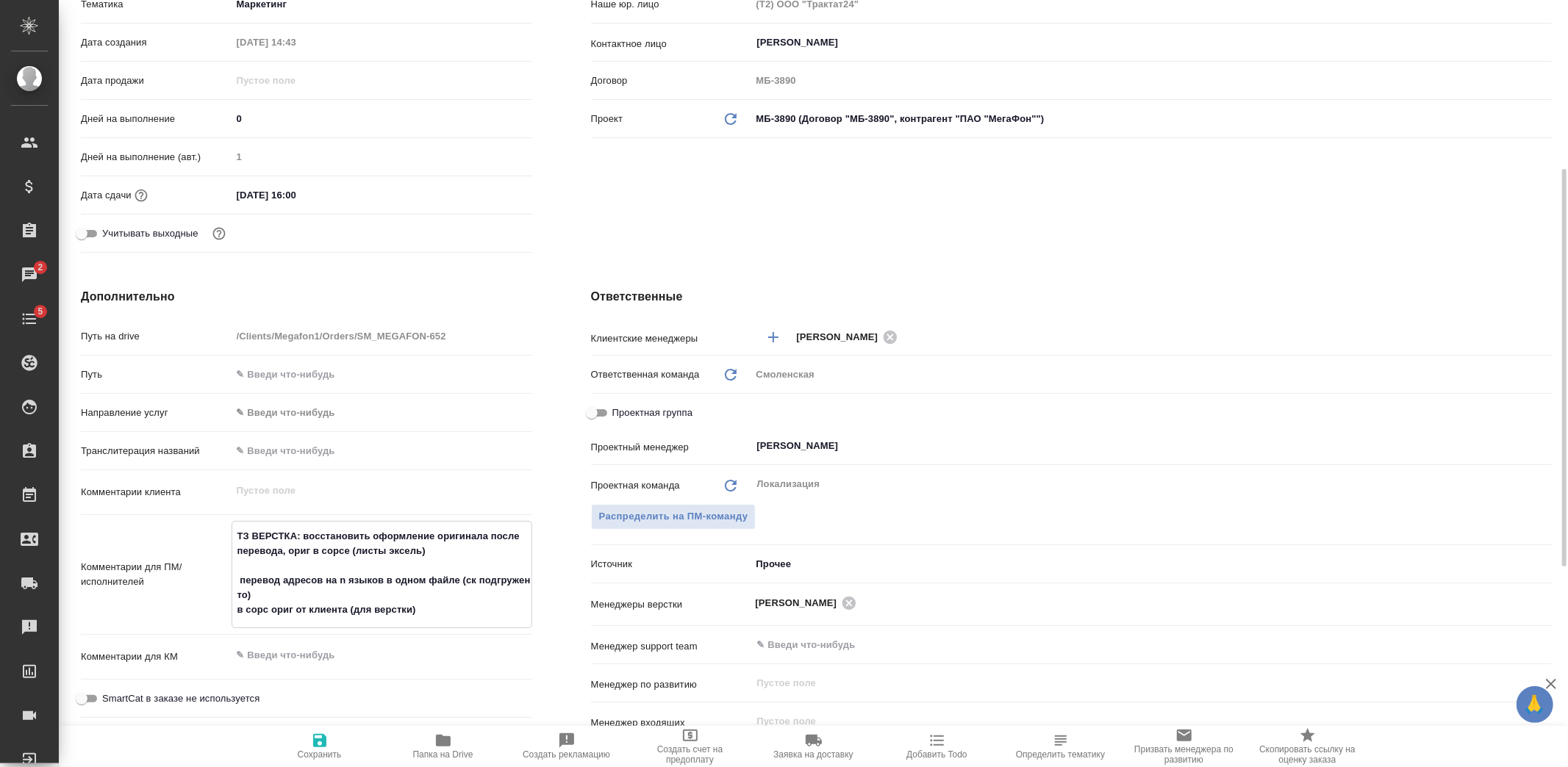
type textarea "ТЗ ВЕРСТКА: восстановить оформление оригинала после перевода, ориг в сорсе (лис…"
type textarea "x"
type textarea "ТЗ ВЕРСТКА: восстановить оформление оригинала после перевода, ориг в сорсе (лис…"
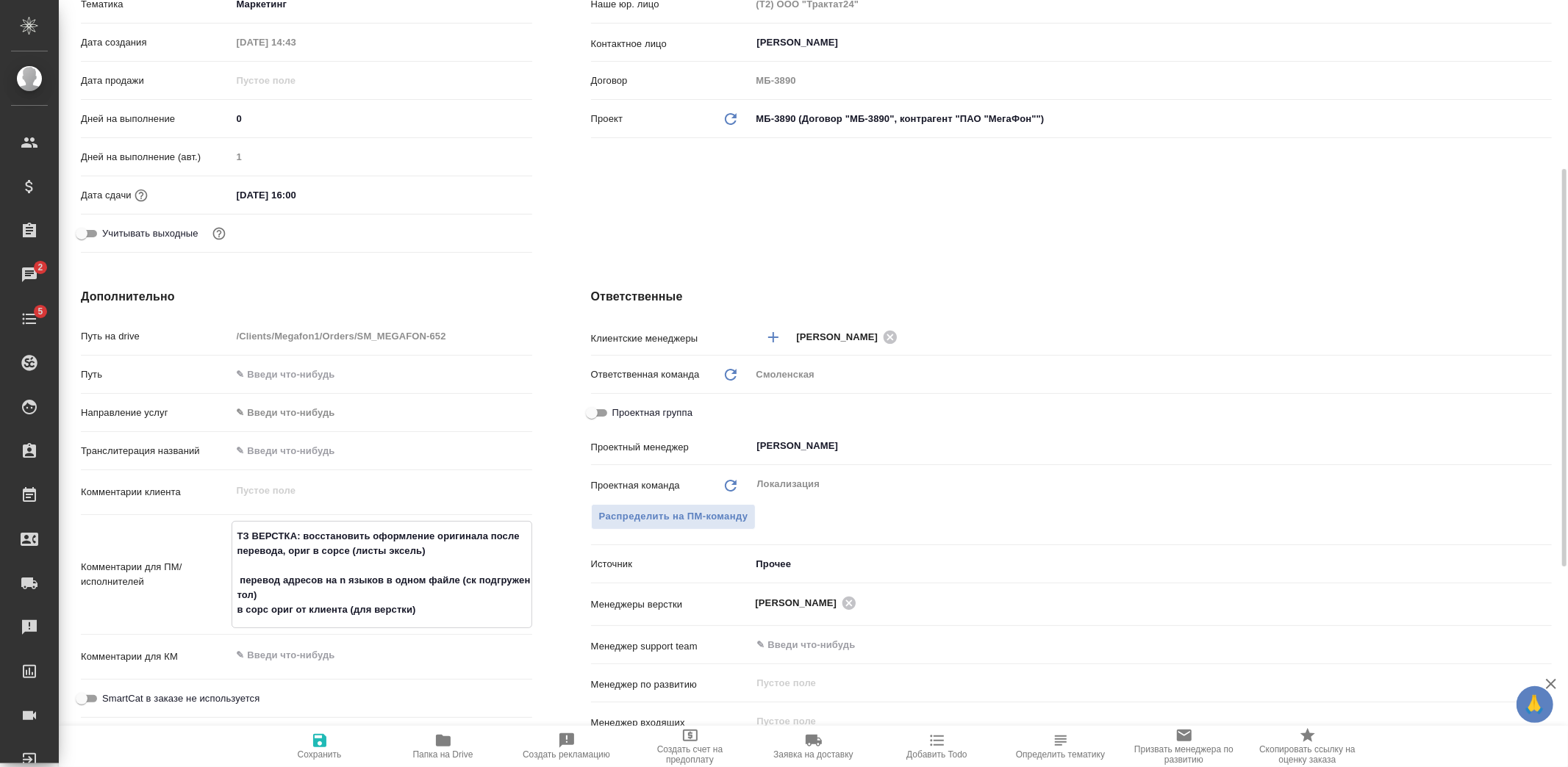
type textarea "x"
type textarea "ТЗ ВЕРСТКА: восстановить оформление оригинала после перевода, ориг в сорсе (лис…"
type textarea "x"
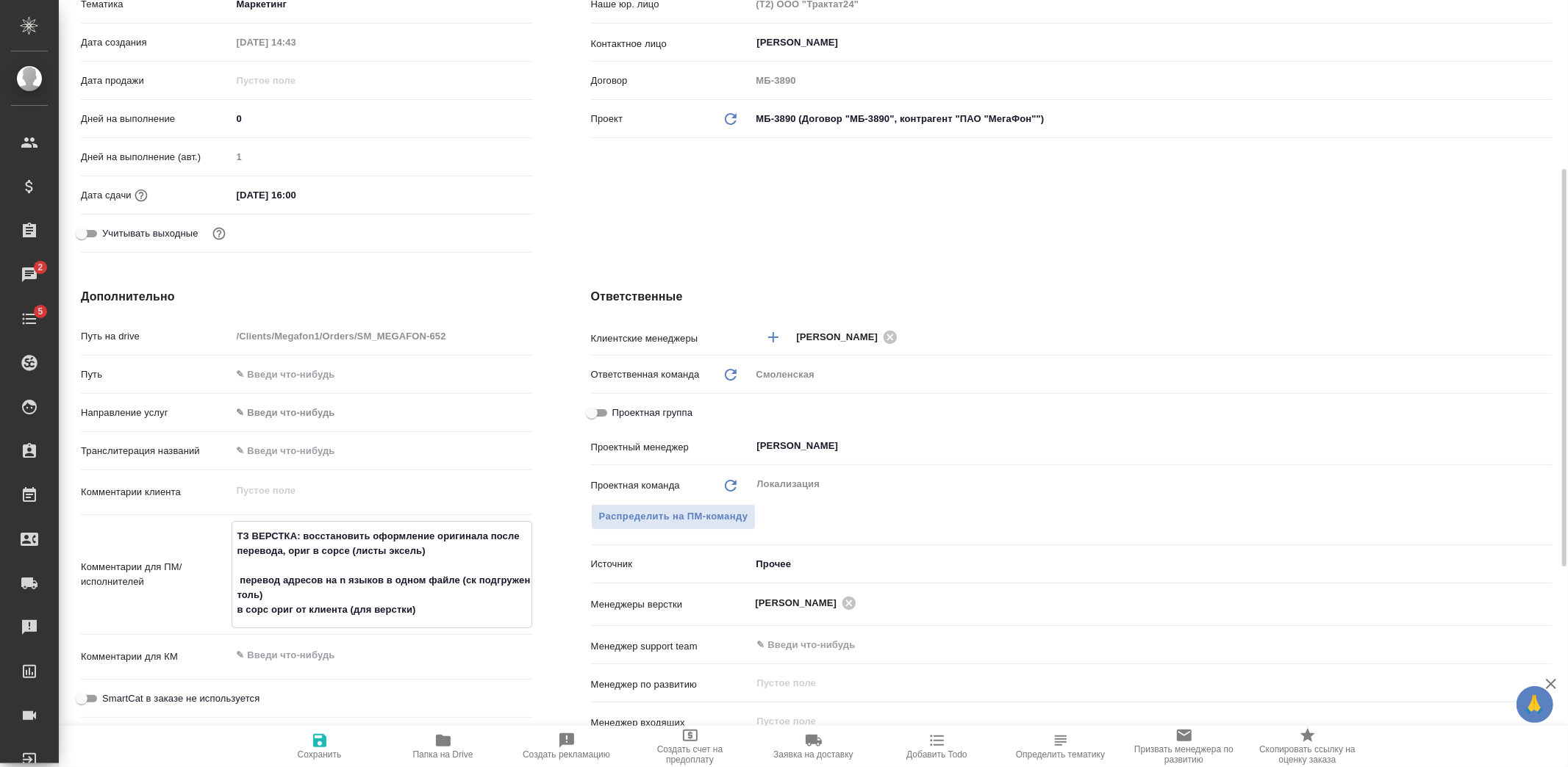
type textarea "x"
type textarea "ТЗ ВЕРСТКА: восстановить оформление оригинала после перевода, ориг в сорсе (лис…"
type textarea "x"
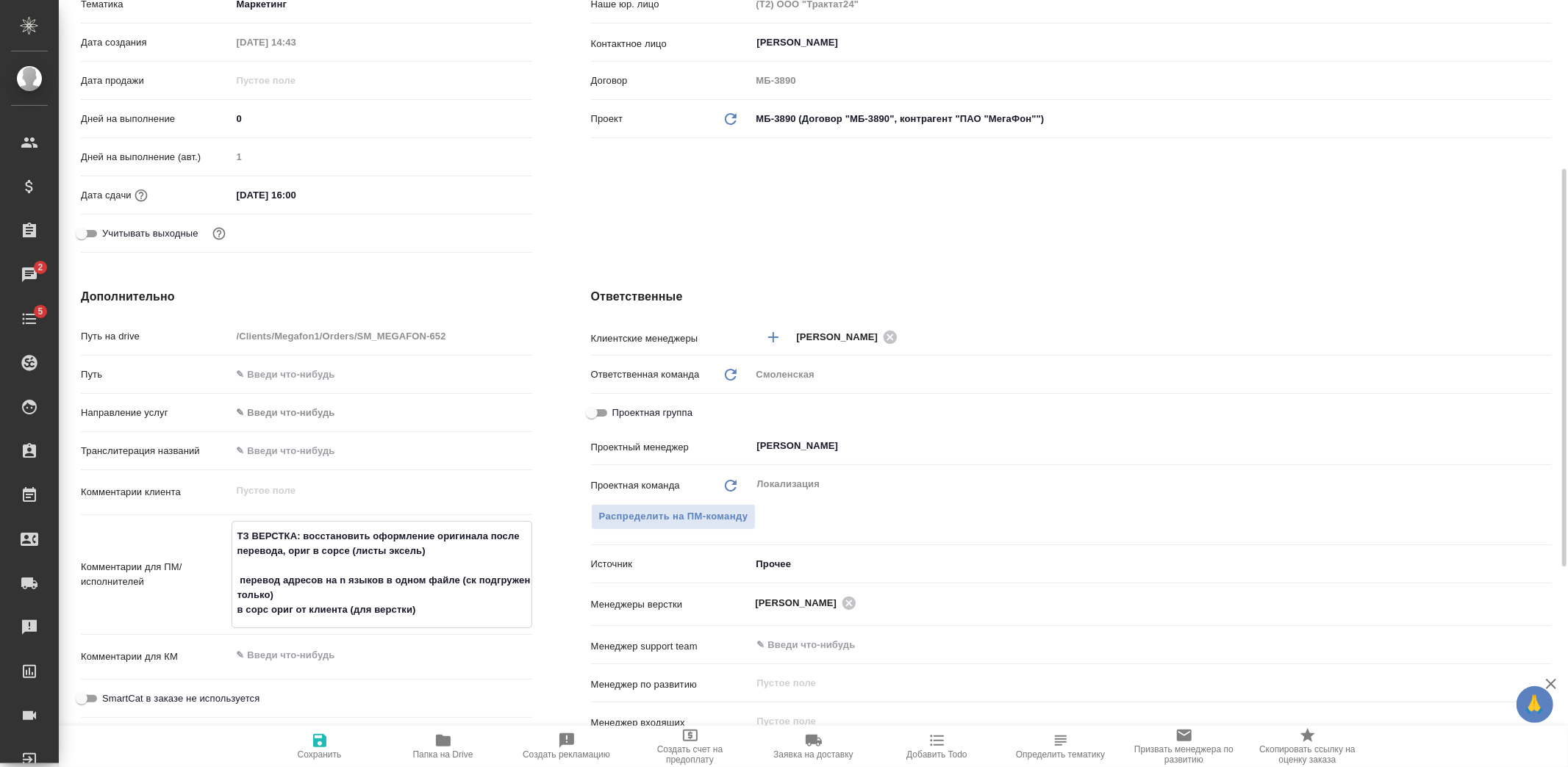
type textarea "x"
type textarea "ТЗ ВЕРСТКА: восстановить оформление оригинала после перевода, ориг в сорсе (лис…"
type textarea "x"
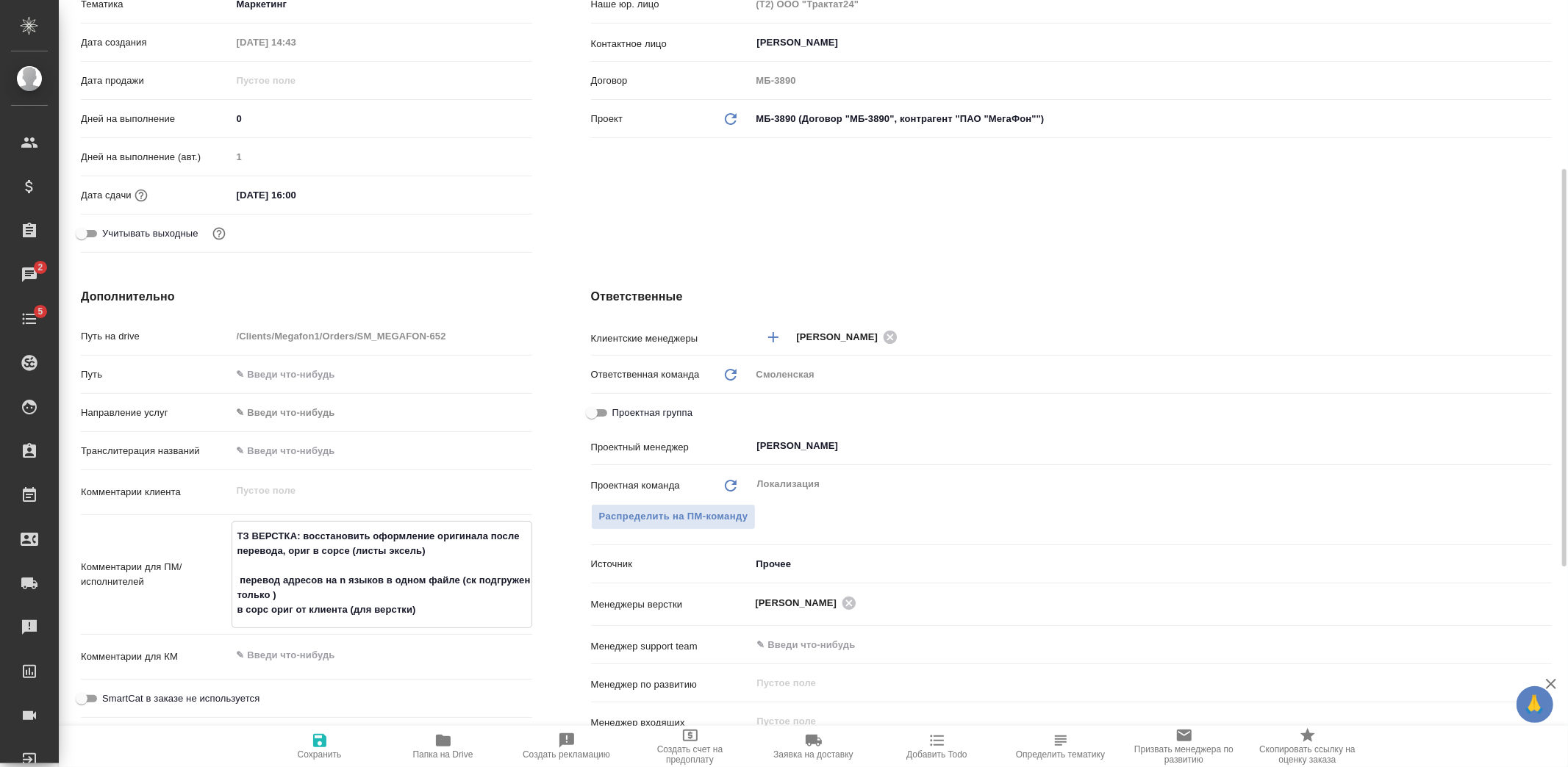
type textarea "ТЗ ВЕРСТКА: восстановить оформление оригинала после перевода, ориг в сорсе (лис…"
type textarea "x"
type textarea "ТЗ ВЕРСТКА: восстановить оформление оригинала после перевода, ориг в сорсе (лис…"
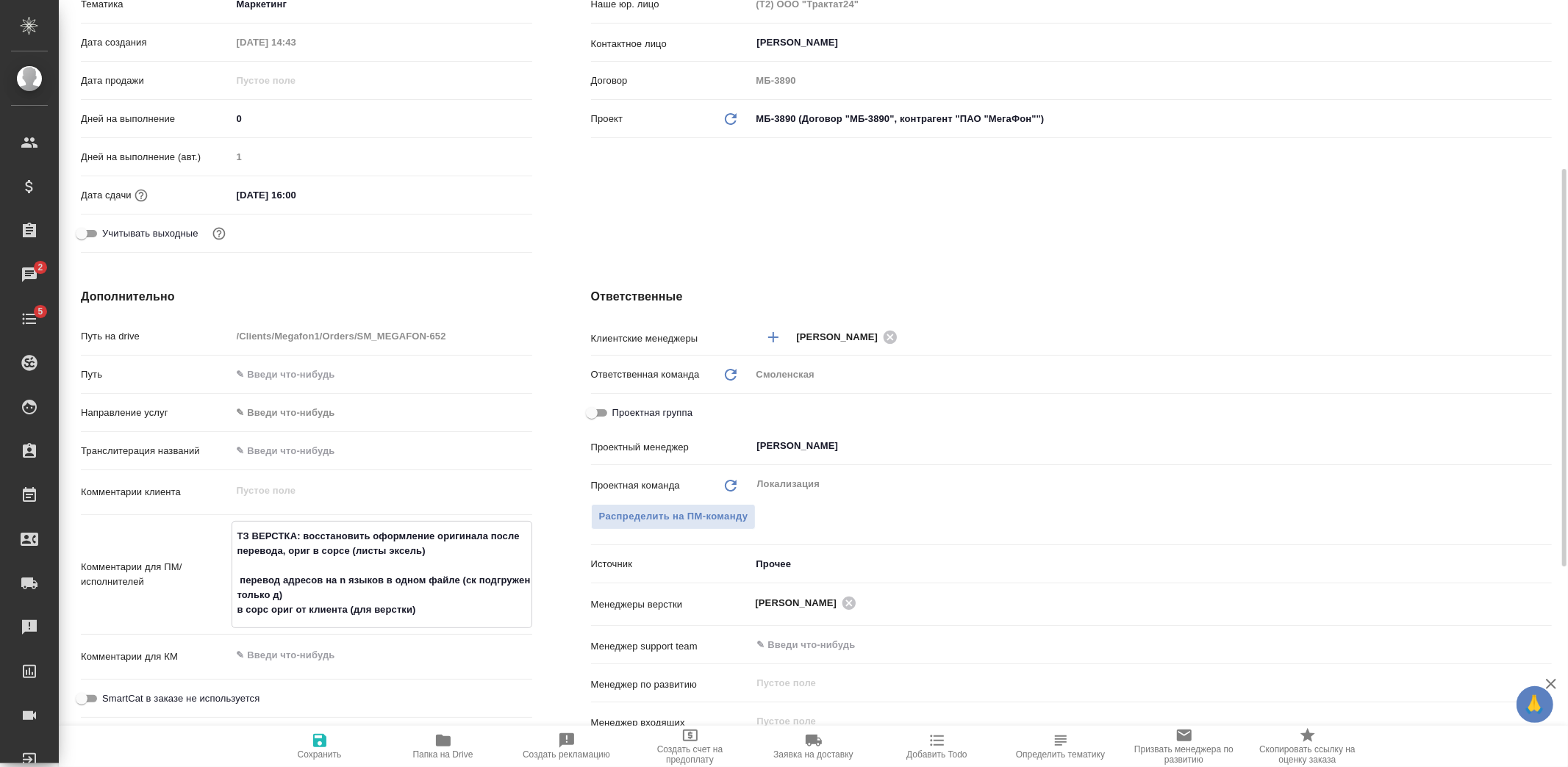
type textarea "x"
type textarea "ТЗ ВЕРСТКА: восстановить оформление оригинала после перевода, ориг в сорсе (лис…"
type textarea "x"
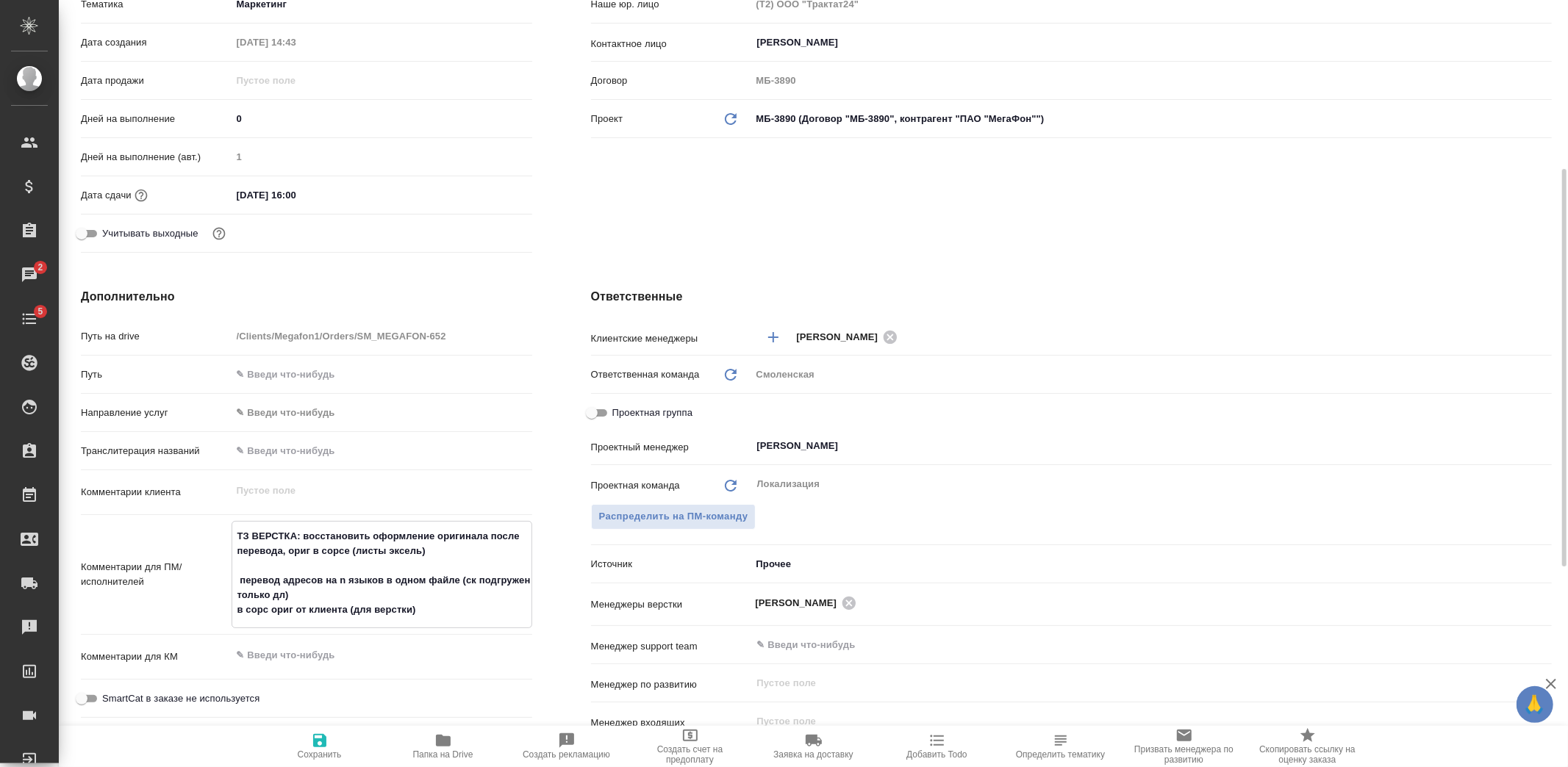
type textarea "x"
type textarea "ТЗ ВЕРСТКА: восстановить оформление оригинала после перевода, ориг в сорсе (лис…"
type textarea "x"
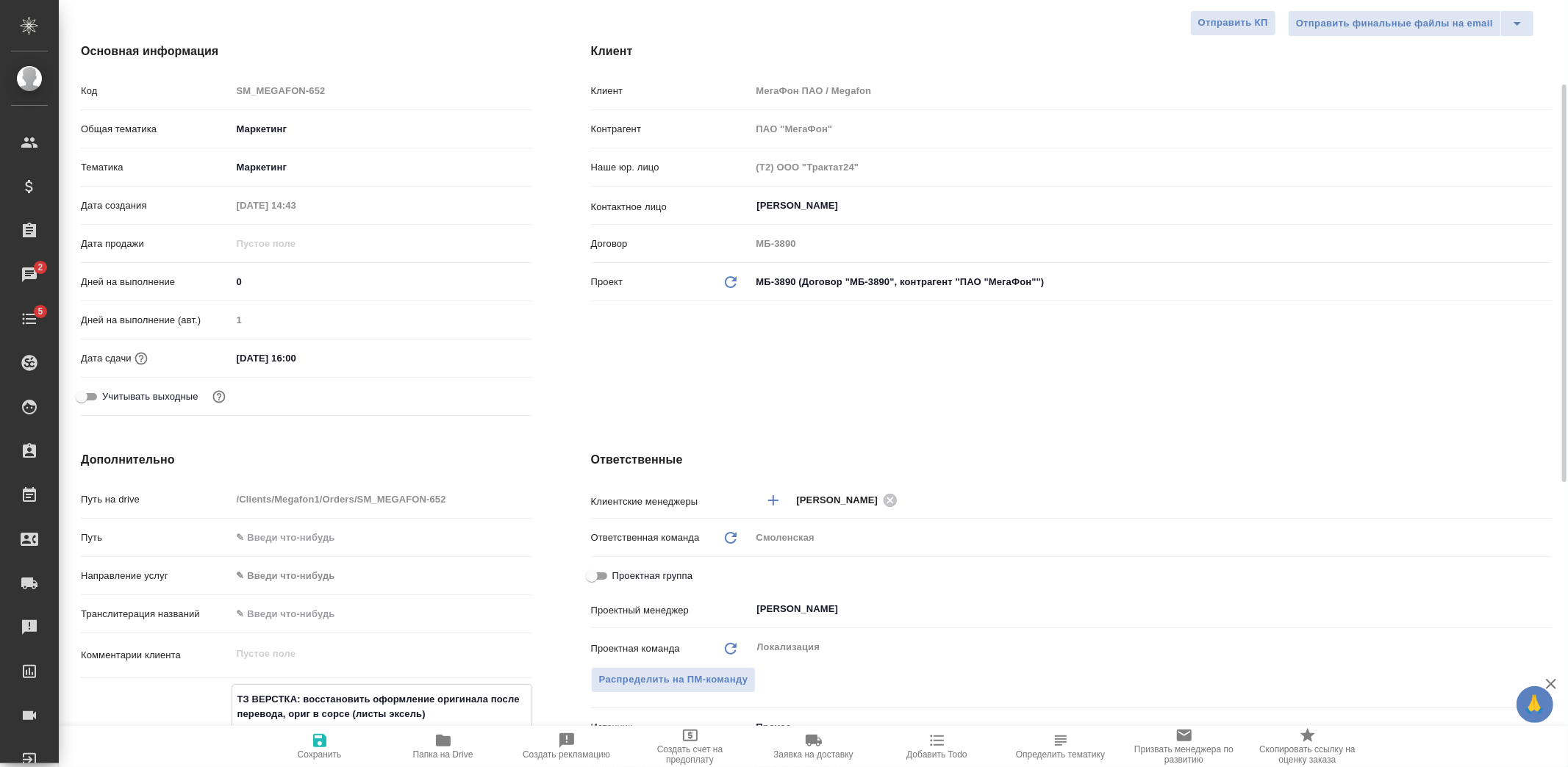
scroll to position [0, 0]
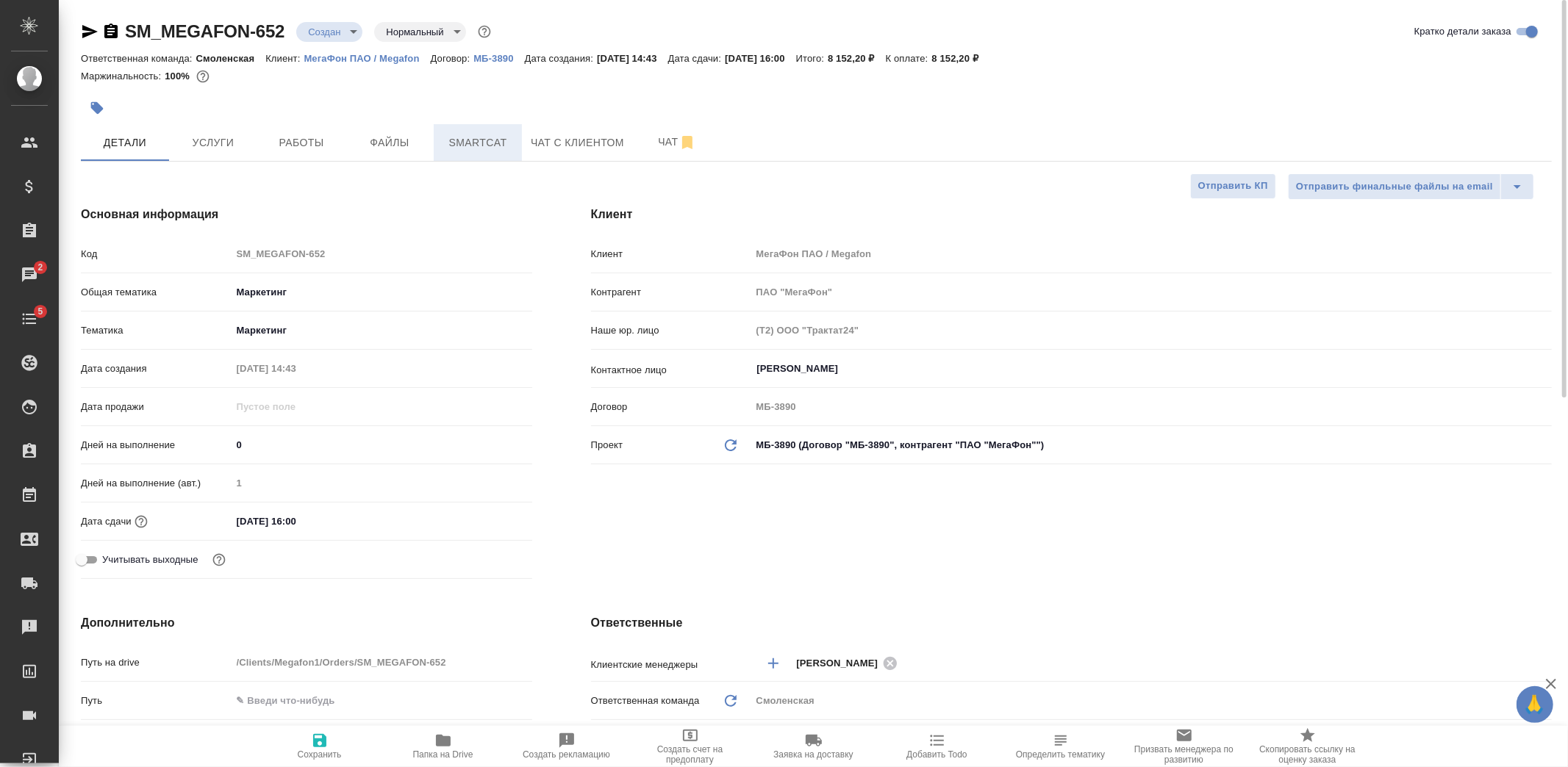
type textarea "ТЗ ВЕРСТКА: восстановить оформление оригинала после перевода, ориг в сорсе (лис…"
type textarea "x"
click at [503, 154] on button "Smartcat" at bounding box center [477, 142] width 88 height 37
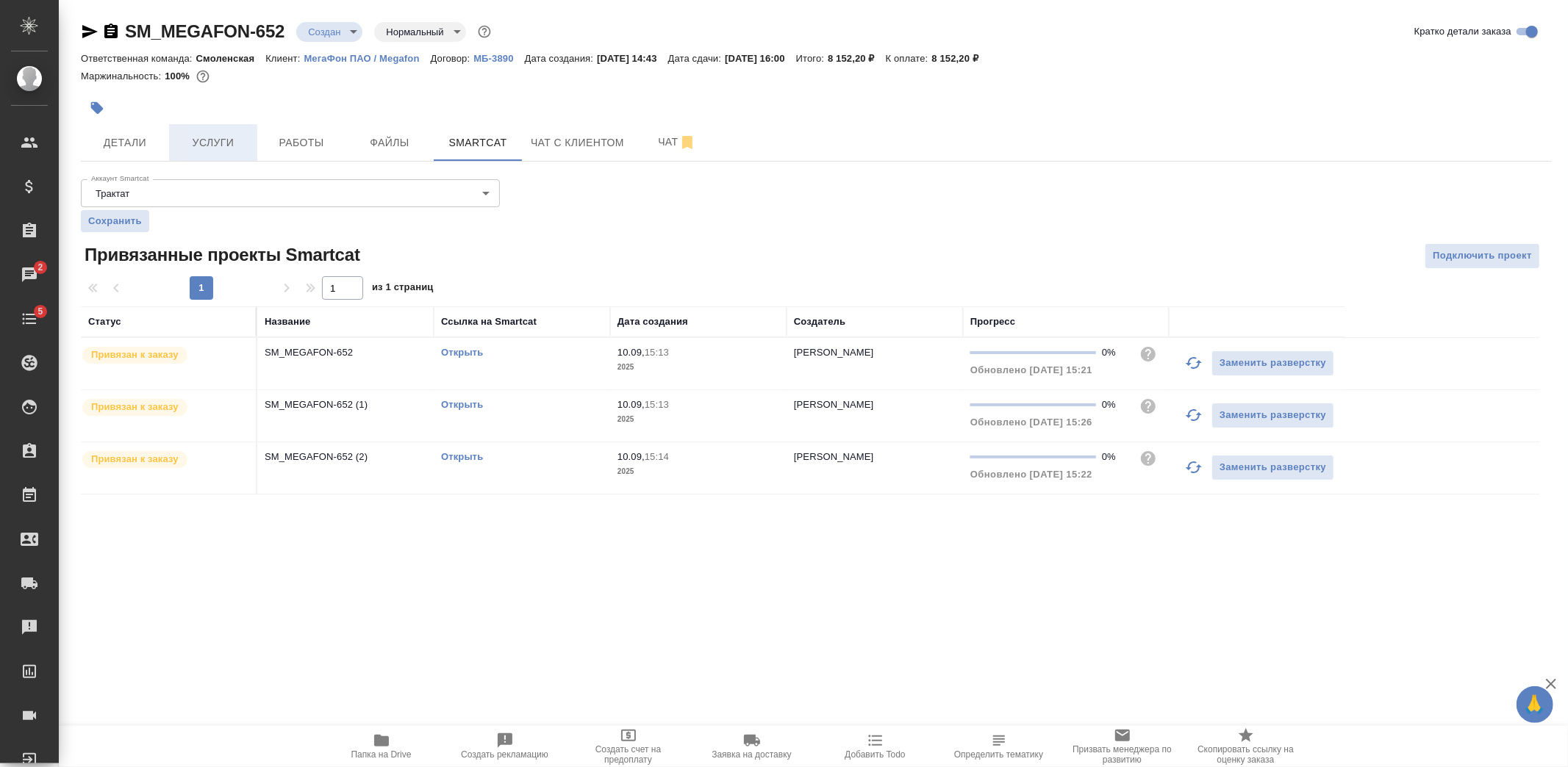
click at [231, 140] on span "Услуги" at bounding box center [213, 142] width 71 height 18
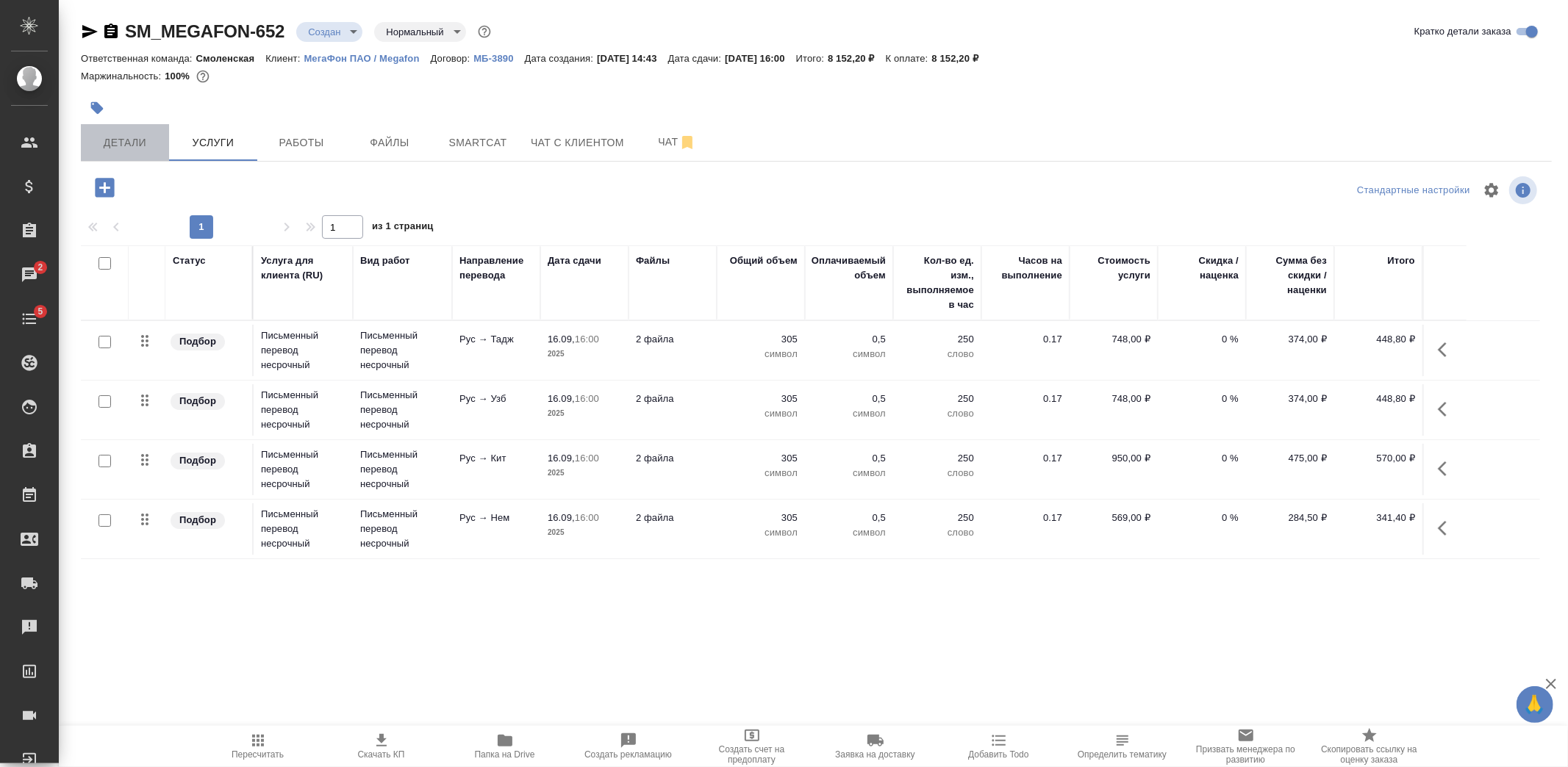
click at [133, 153] on button "Детали" at bounding box center [125, 142] width 88 height 37
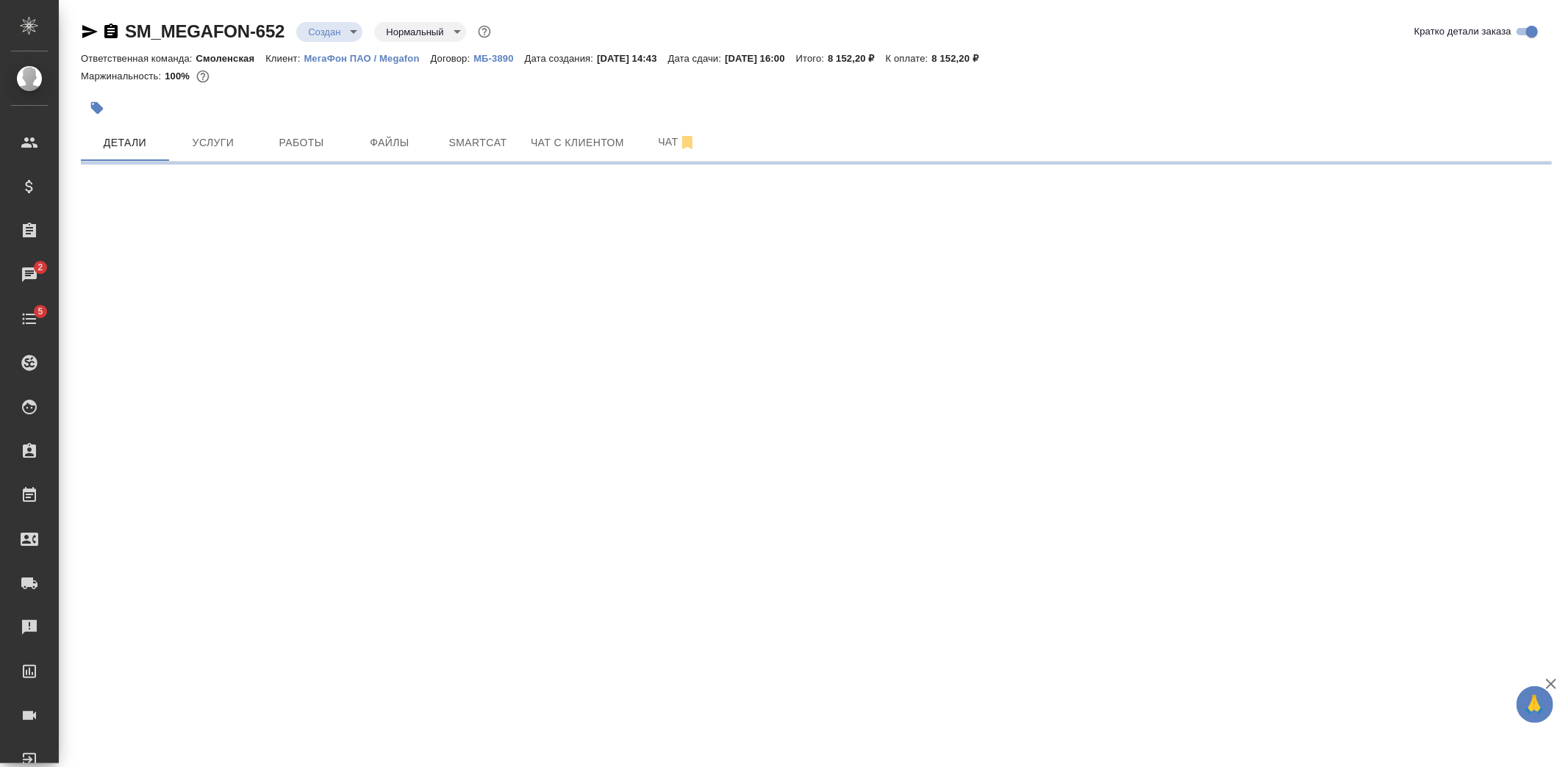
select select "RU"
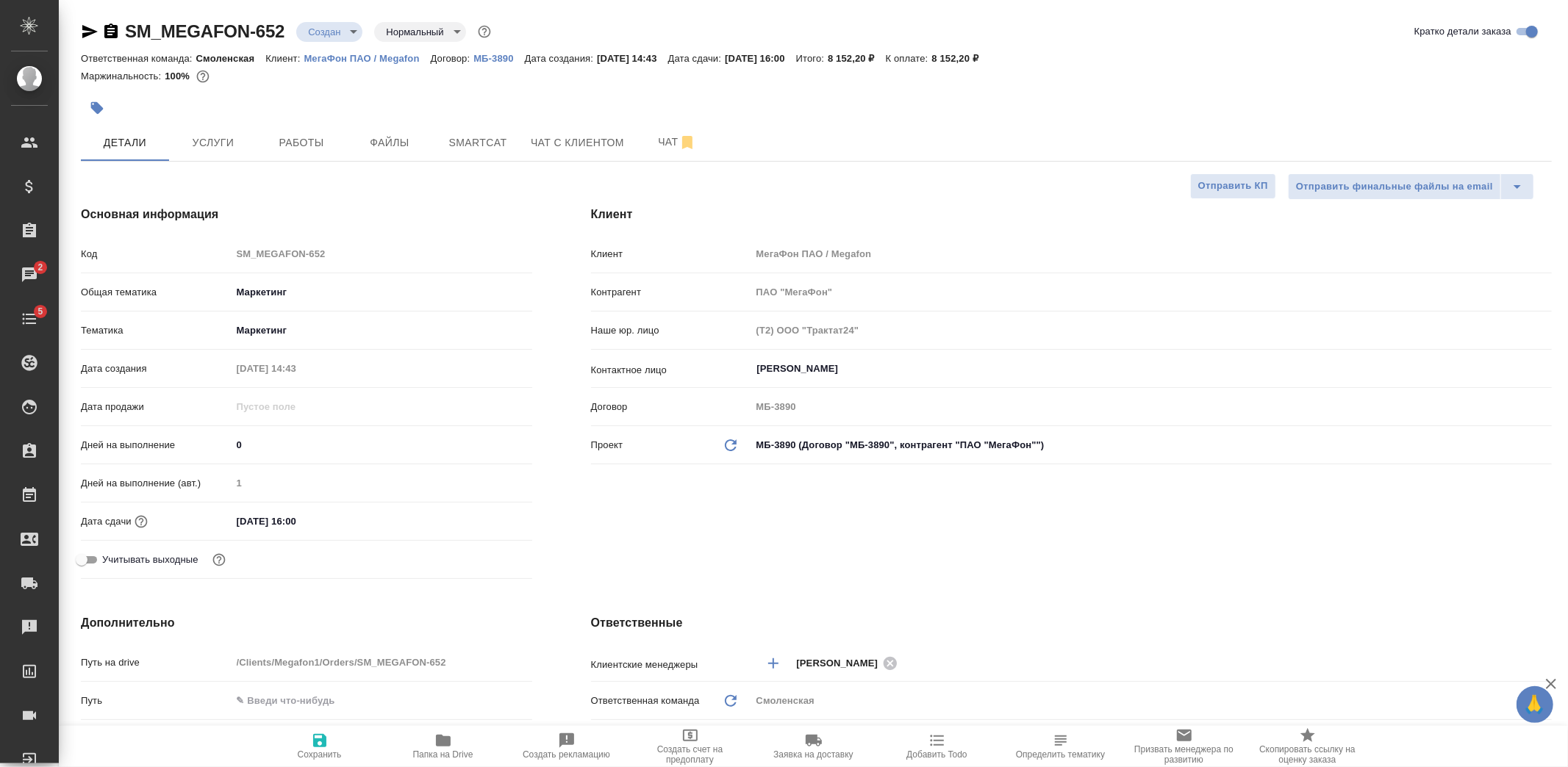
type textarea "x"
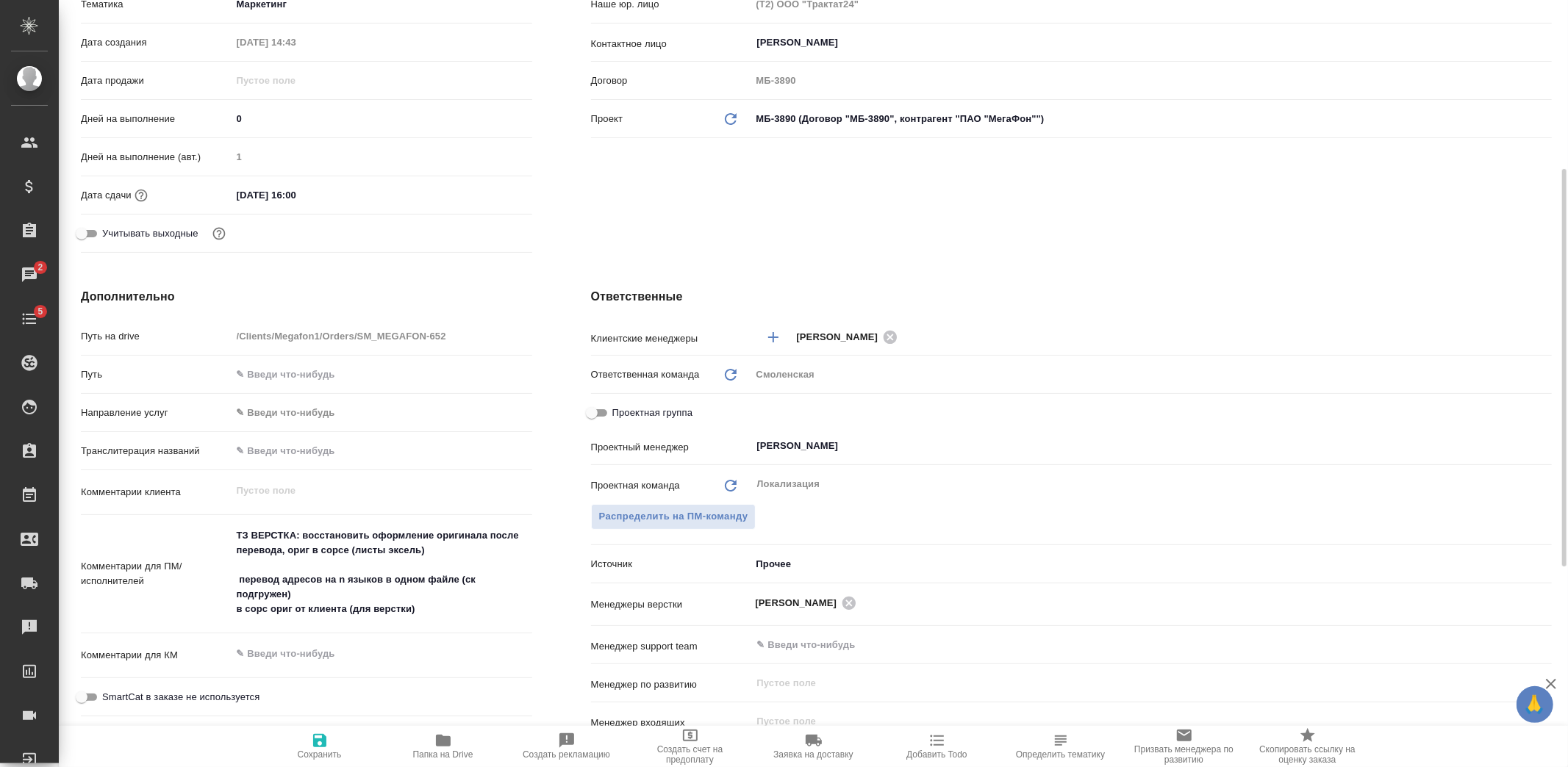
type textarea "x"
click at [285, 592] on textarea "ТЗ ВЕРСТКА: восстановить оформление оригинала после перевода, ориг в сорсе (лис…" at bounding box center [382, 572] width 301 height 98
type textarea "x"
type textarea "ТЗ ВЕРСТКА: восстановить оформление оригинала после перевода, ориг в сорсе (лис…"
type textarea "x"
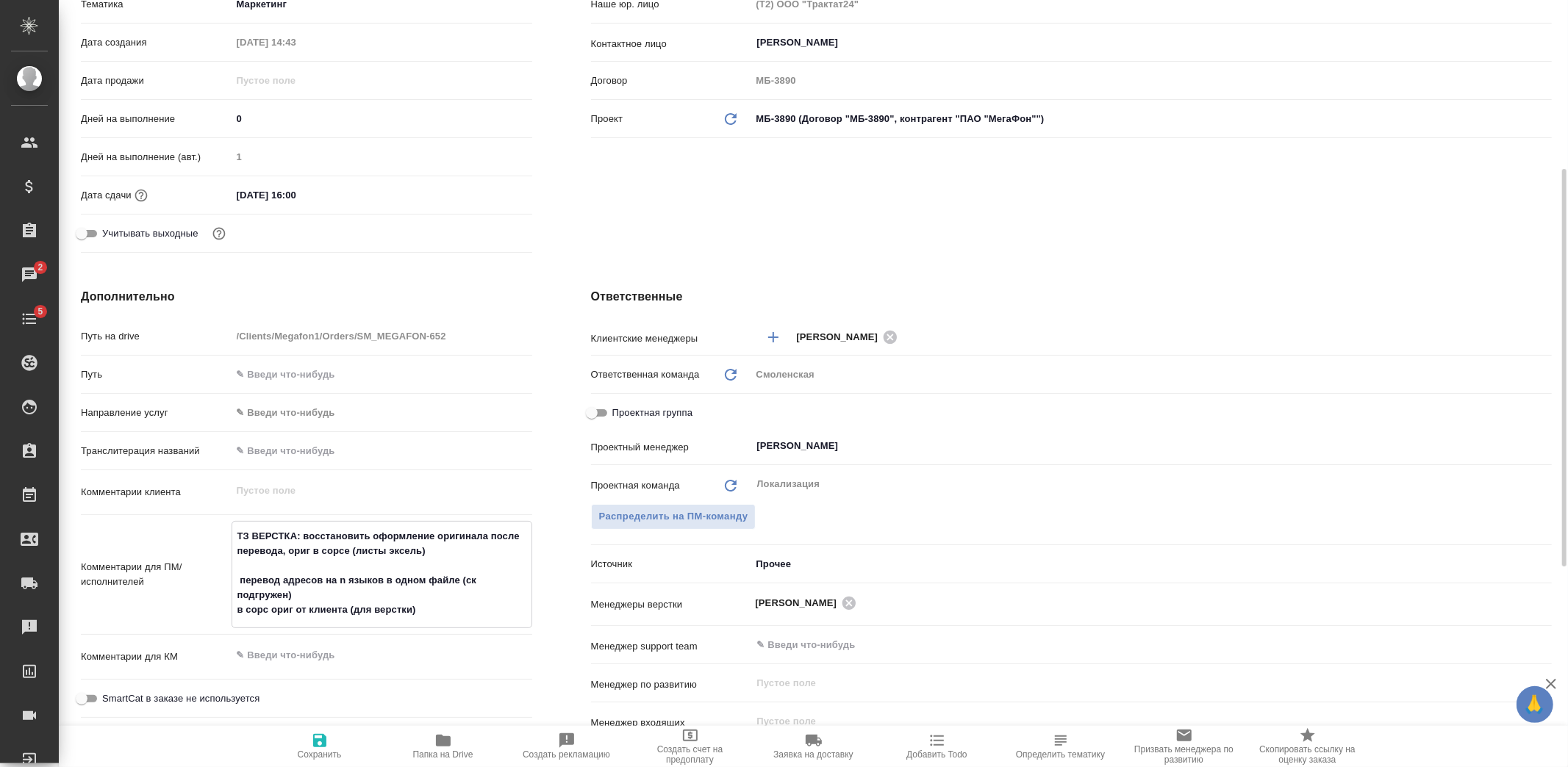
type textarea "x"
type textarea "ТЗ ВЕРСТКА: восстановить оформление оригинала после перевода, ориг в сорсе (лис…"
type textarea "x"
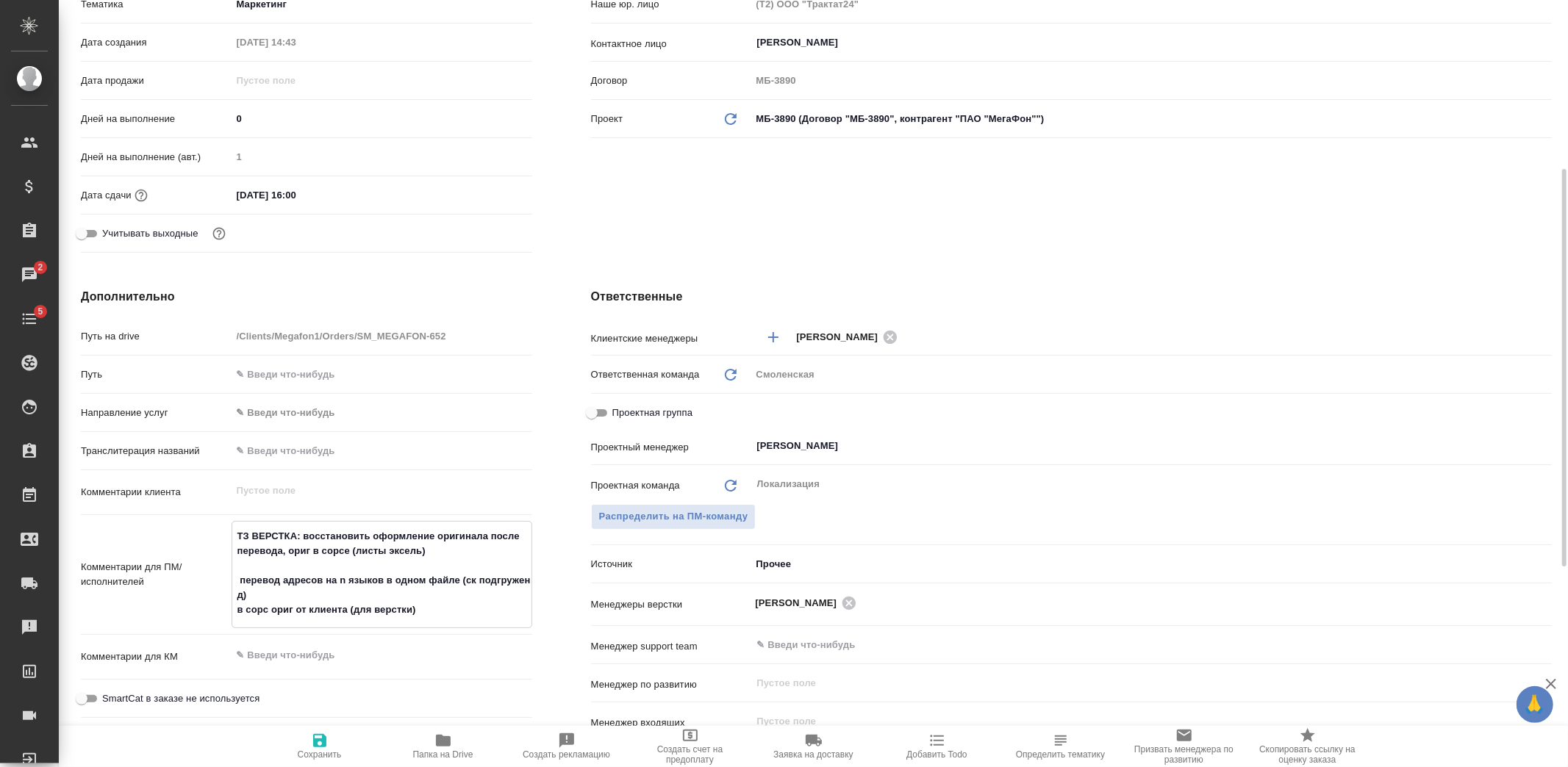
type textarea "ТЗ ВЕРСТКА: восстановить оформление оригинала после перевода, ориг в сорсе (лис…"
type textarea "x"
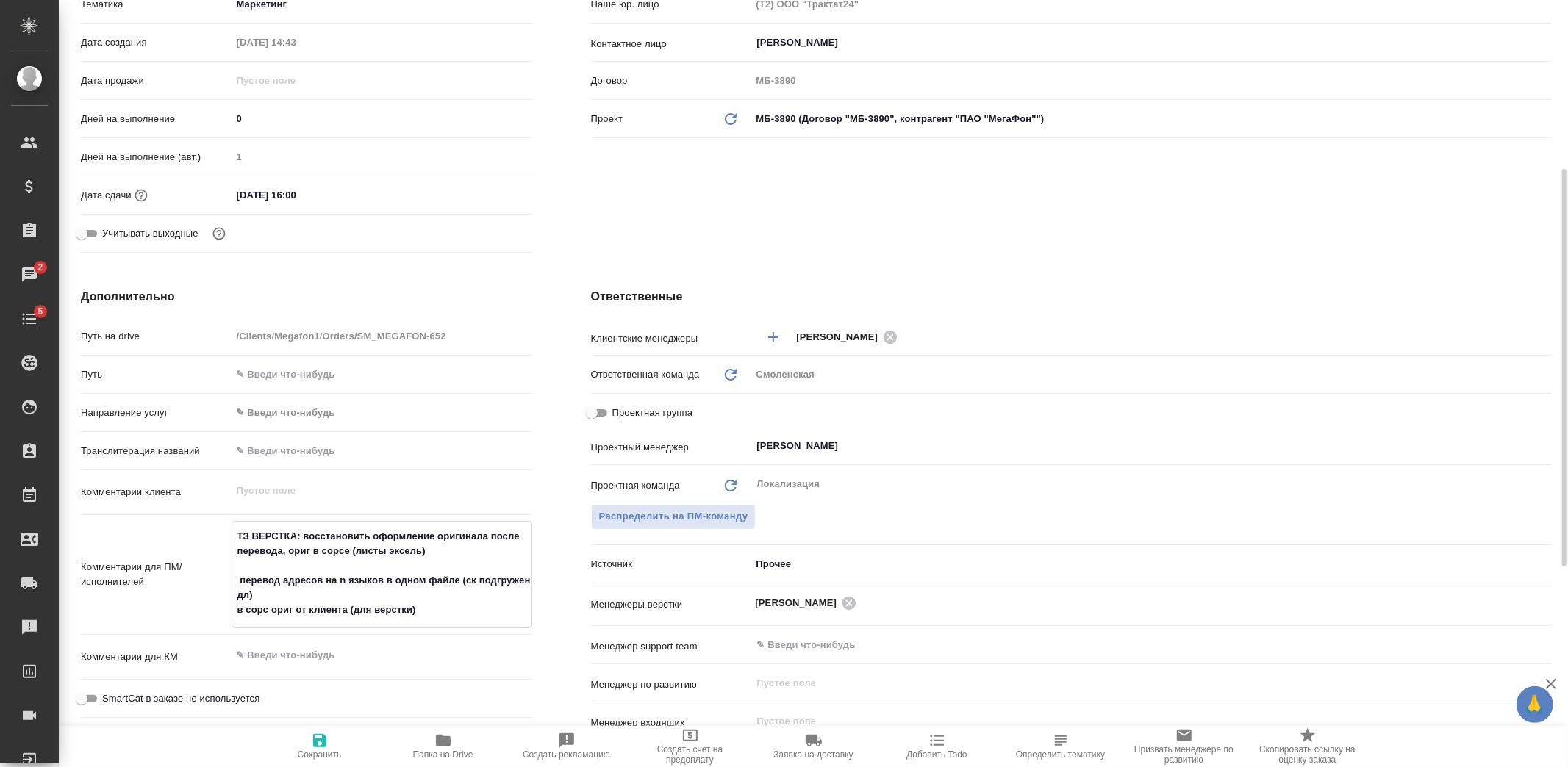
type textarea "ТЗ ВЕРСТКА: восстановить оформление оригинала после перевода, ориг в сорсе (лис…"
type textarea "x"
type textarea "ТЗ ВЕРСТКА: восстановить оформление оригинала после перевода, ориг в сорсе (лис…"
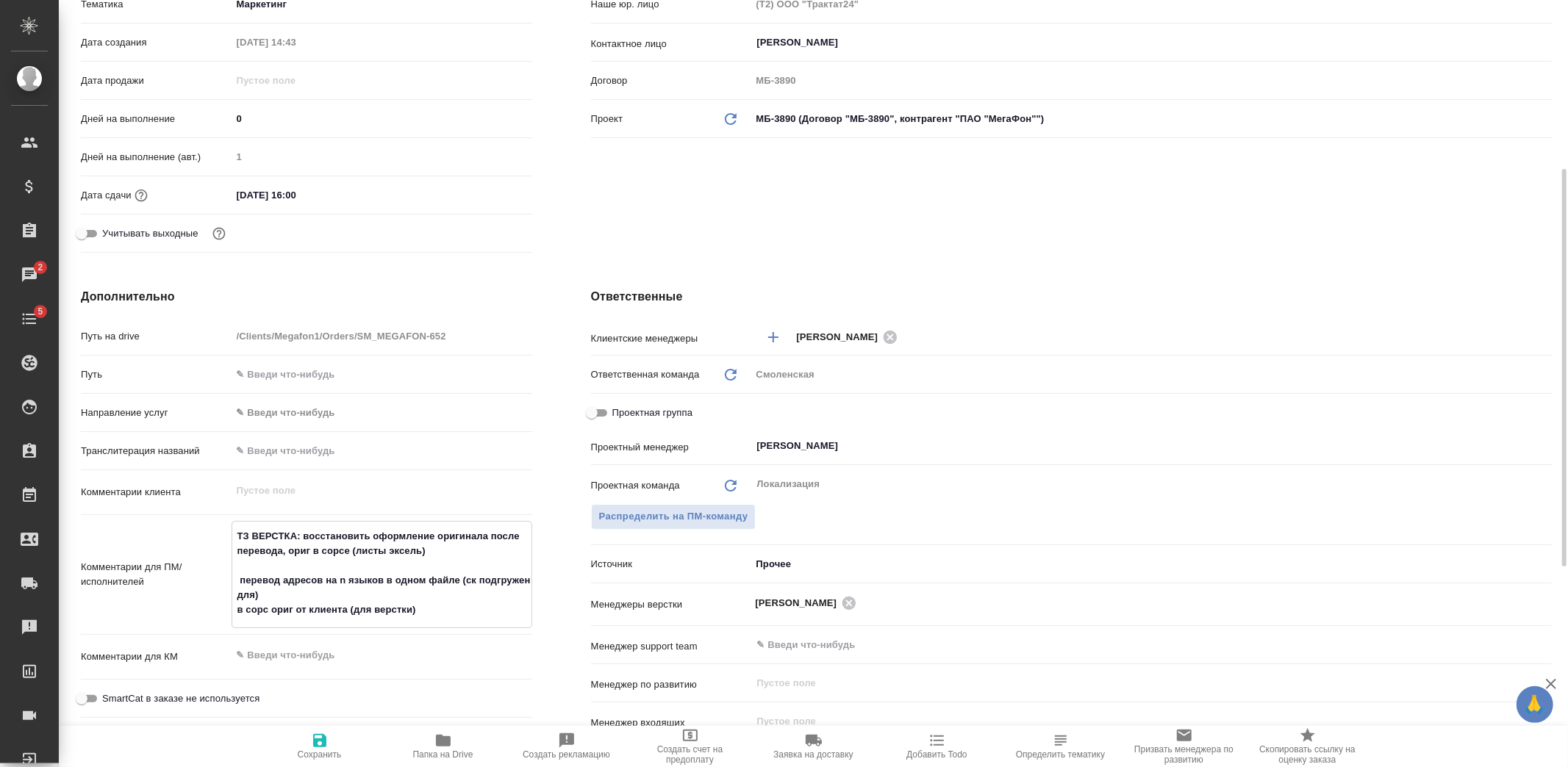
type textarea "x"
type textarea "ТЗ ВЕРСТКА: восстановить оформление оригинала после перевода, ориг в сорсе (лис…"
type textarea "x"
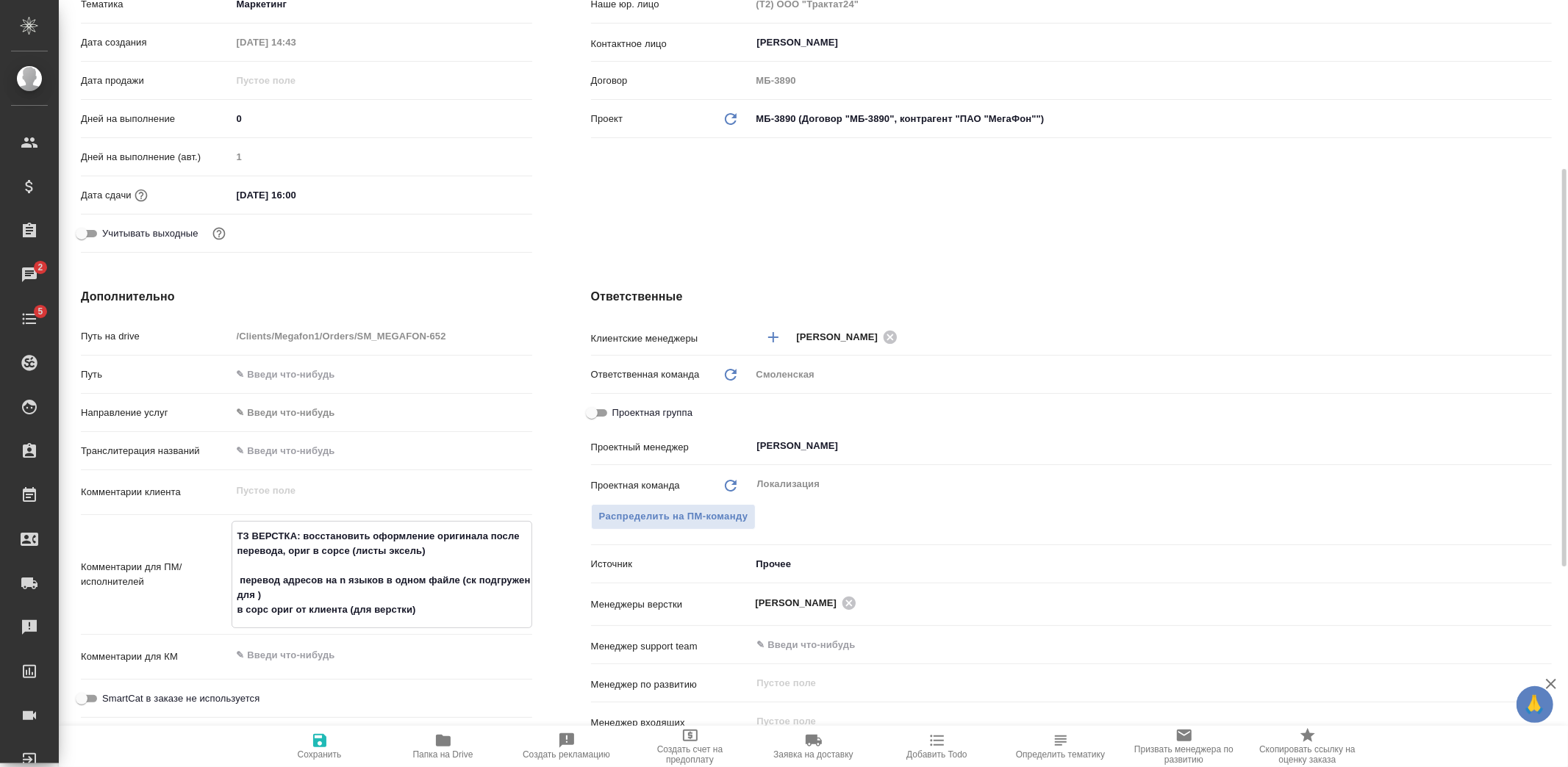
type textarea "x"
type textarea "ТЗ ВЕРСТКА: восстановить оформление оригинала после перевода, ориг в сорсе (лис…"
type textarea "x"
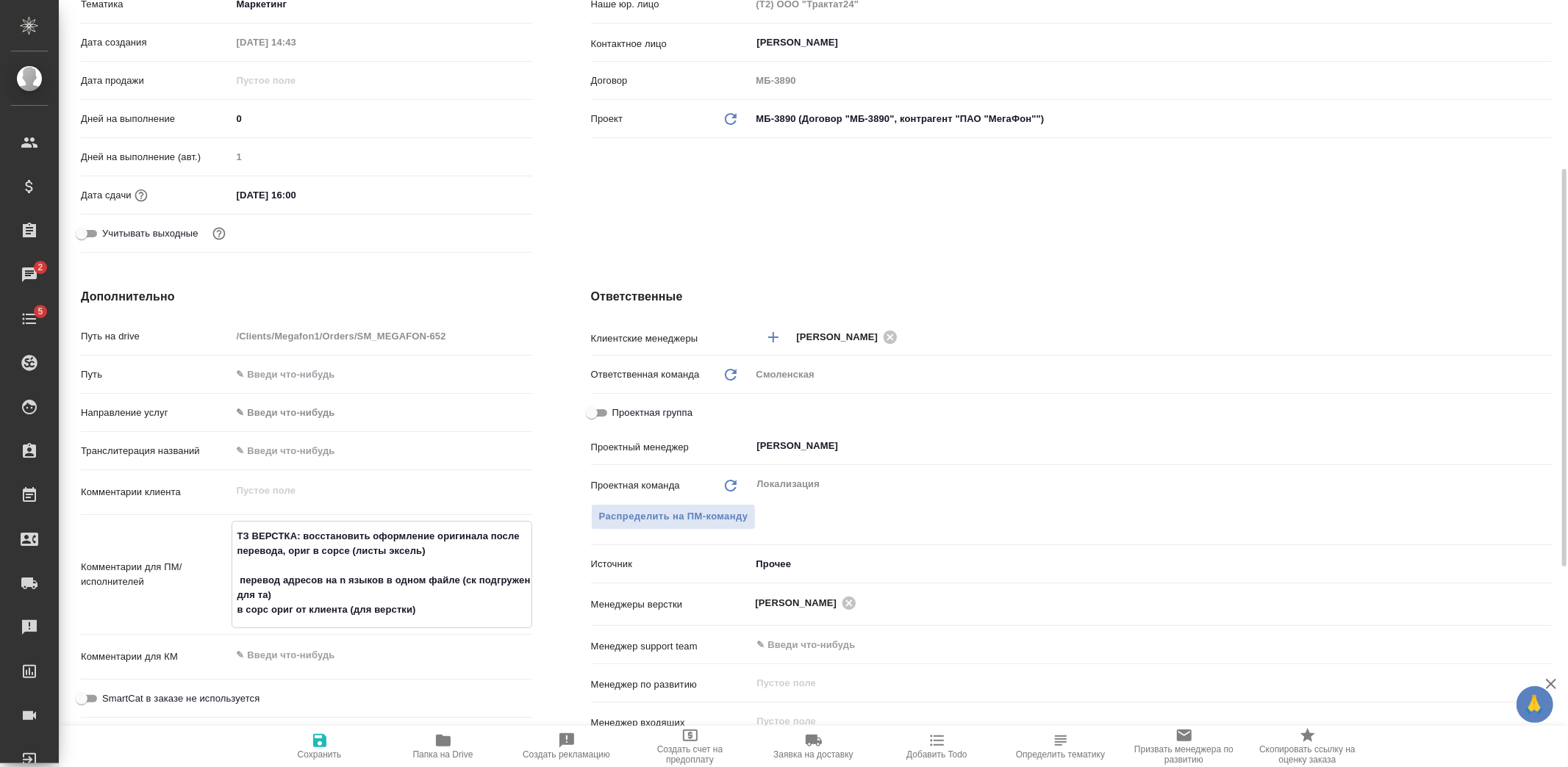
type textarea "x"
type textarea "ТЗ ВЕРСТКА: восстановить оформление оригинала после перевода, ориг в сорсе (лис…"
type textarea "x"
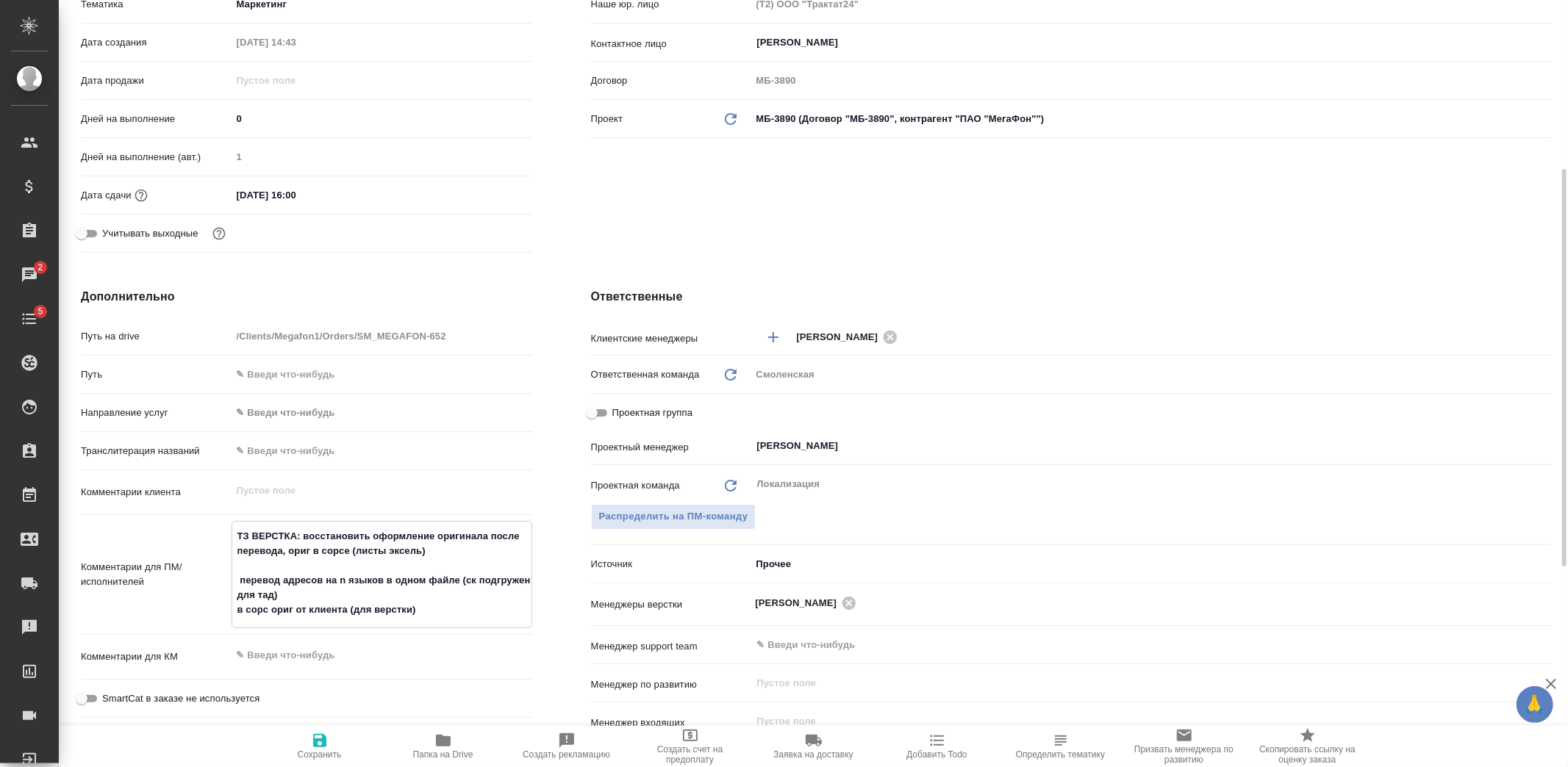
type textarea "ТЗ ВЕРСТКА: восстановить оформление оригинала после перевода, ориг в сорсе (лис…"
type textarea "x"
type textarea "ТЗ ВЕРСТКА: восстановить оформление оригинала после перевода, ориг в сорсе (лис…"
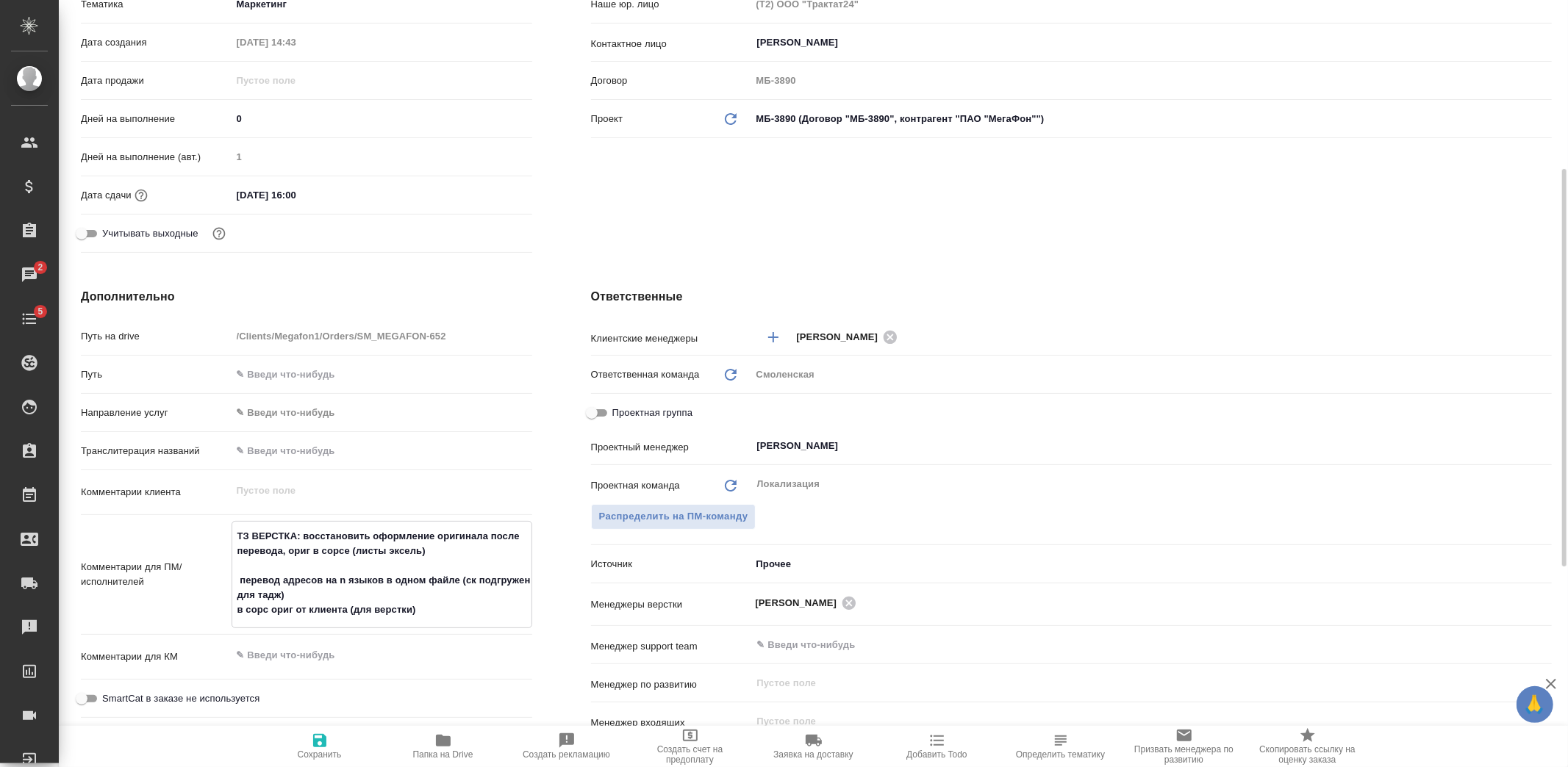
type textarea "x"
type textarea "ТЗ ВЕРСТКА: восстановить оформление оригинала после перевода, ориг в сорсе (лис…"
type textarea "x"
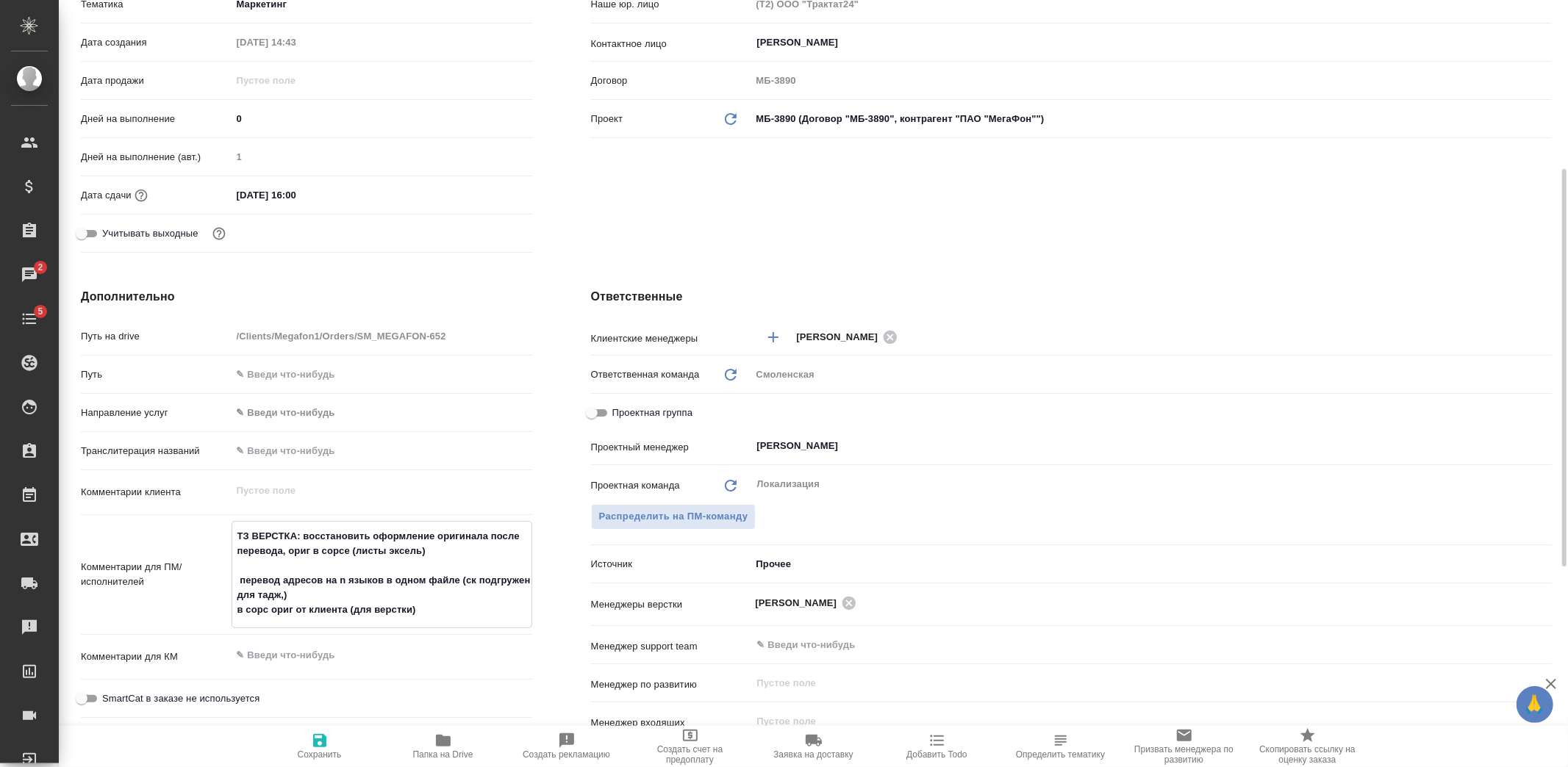
type textarea "x"
type textarea "ТЗ ВЕРСТКА: восстановить оформление оригинала после перевода, ориг в сорсе (лис…"
type textarea "x"
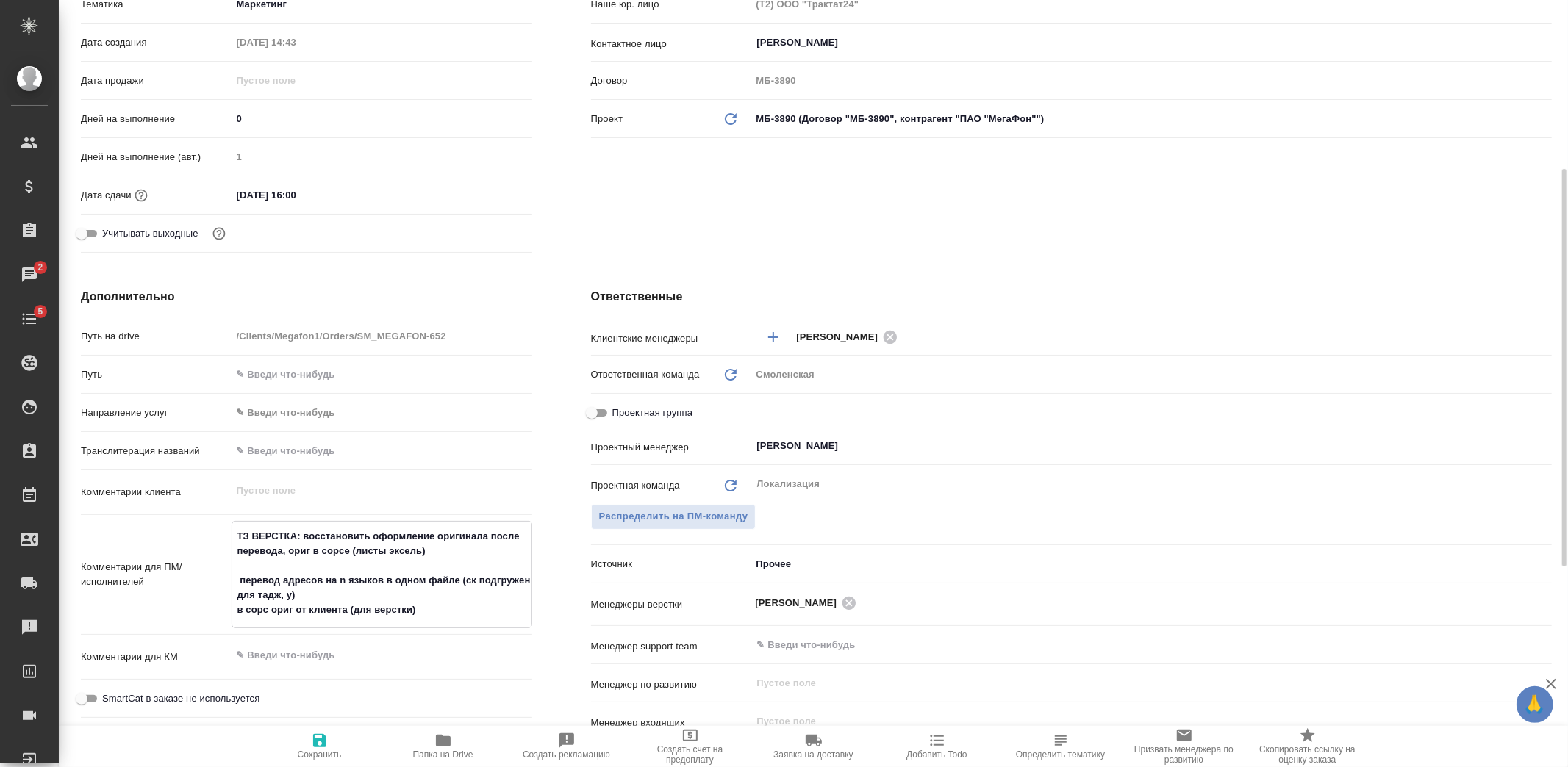
type textarea "x"
type textarea "ТЗ ВЕРСТКА: восстановить оформление оригинала после перевода, ориг в сорсе (лис…"
type textarea "x"
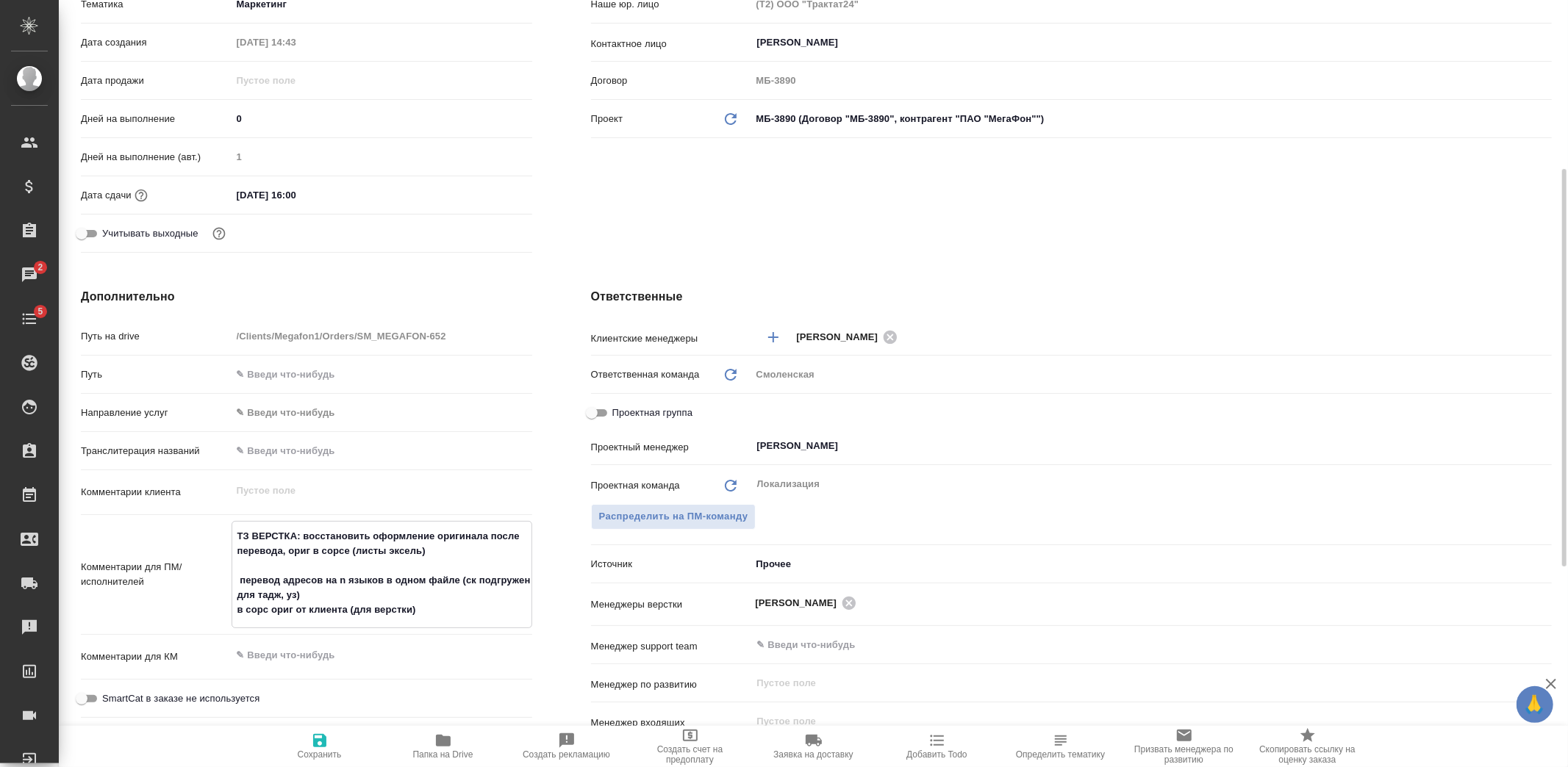
type textarea "ТЗ ВЕРСТКА: восстановить оформление оригинала после перевода, ориг в сорсе (лис…"
type textarea "x"
type textarea "ТЗ ВЕРСТКА: восстановить оформление оригинала после перевода, ориг в сорсе (лис…"
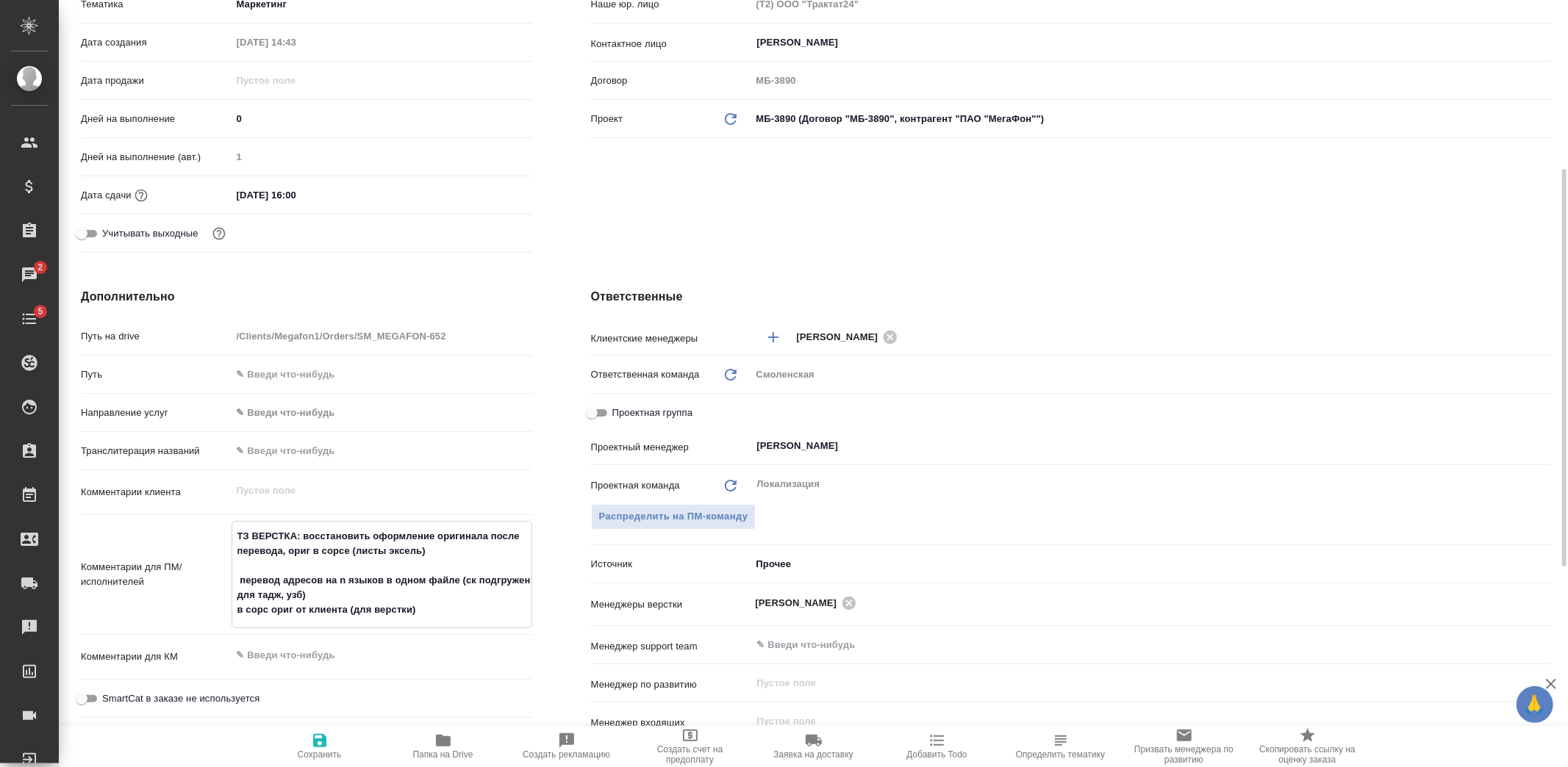
type textarea "x"
type textarea "ТЗ ВЕРСТКА: восстановить оформление оригинала после перевода, ориг в сорсе (лис…"
type textarea "x"
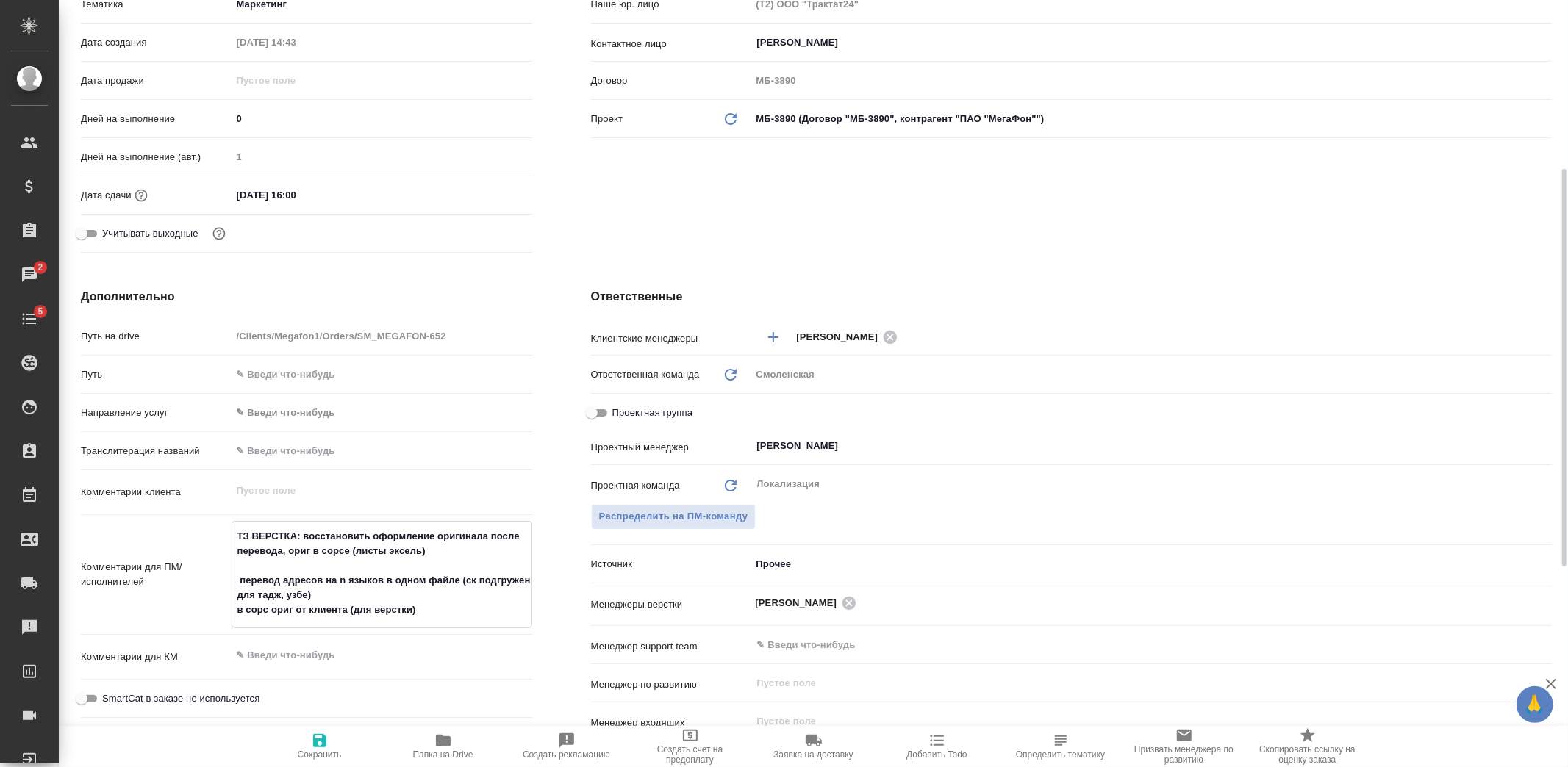
type textarea "x"
type textarea "ТЗ ВЕРСТКА: восстановить оформление оригинала после перевода, ориг в сорсе (лис…"
type textarea "x"
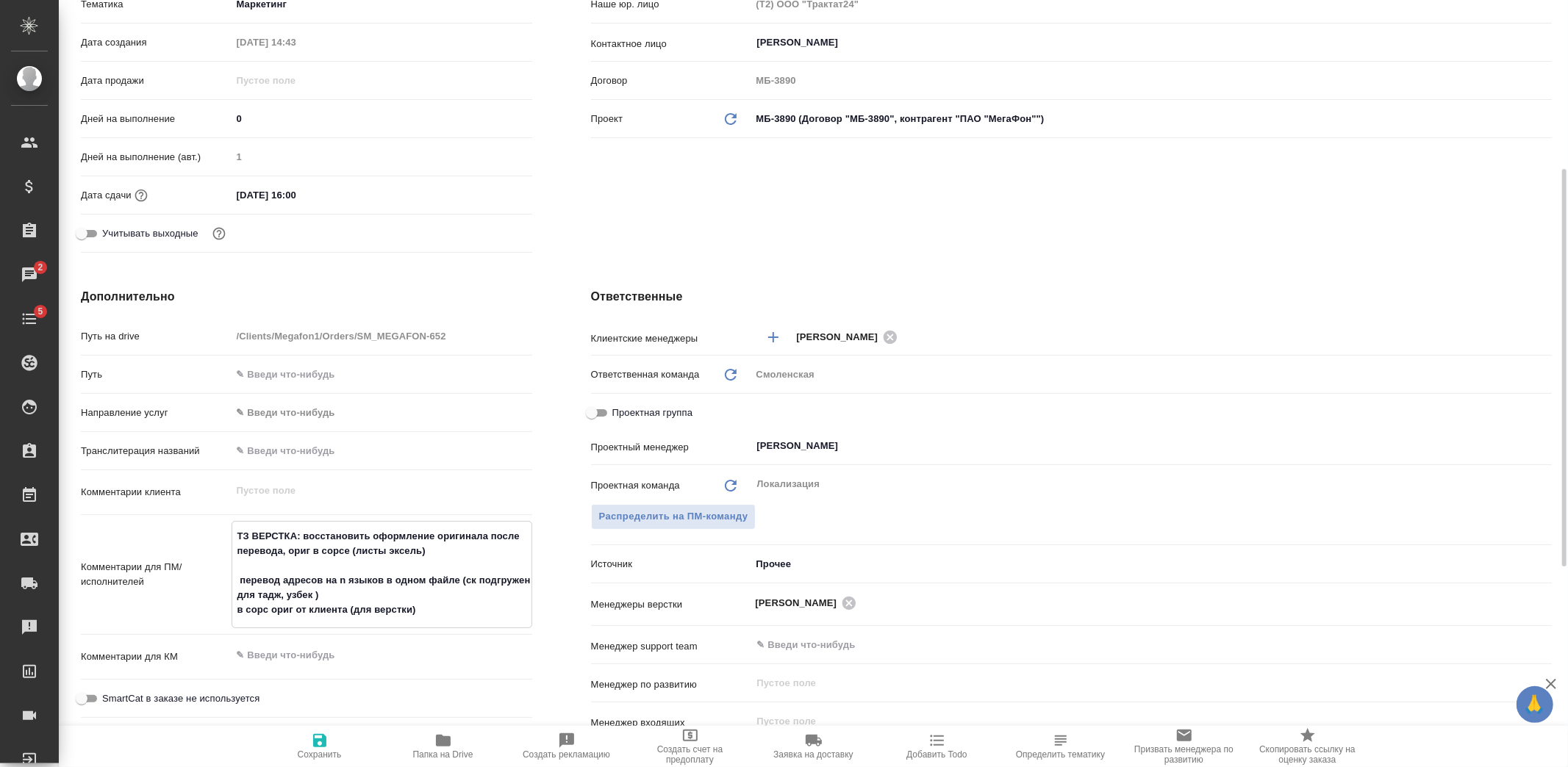
type textarea "x"
type textarea "ТЗ ВЕРСТКА: восстановить оформление оригинала после перевода, ориг в сорсе (лис…"
type textarea "x"
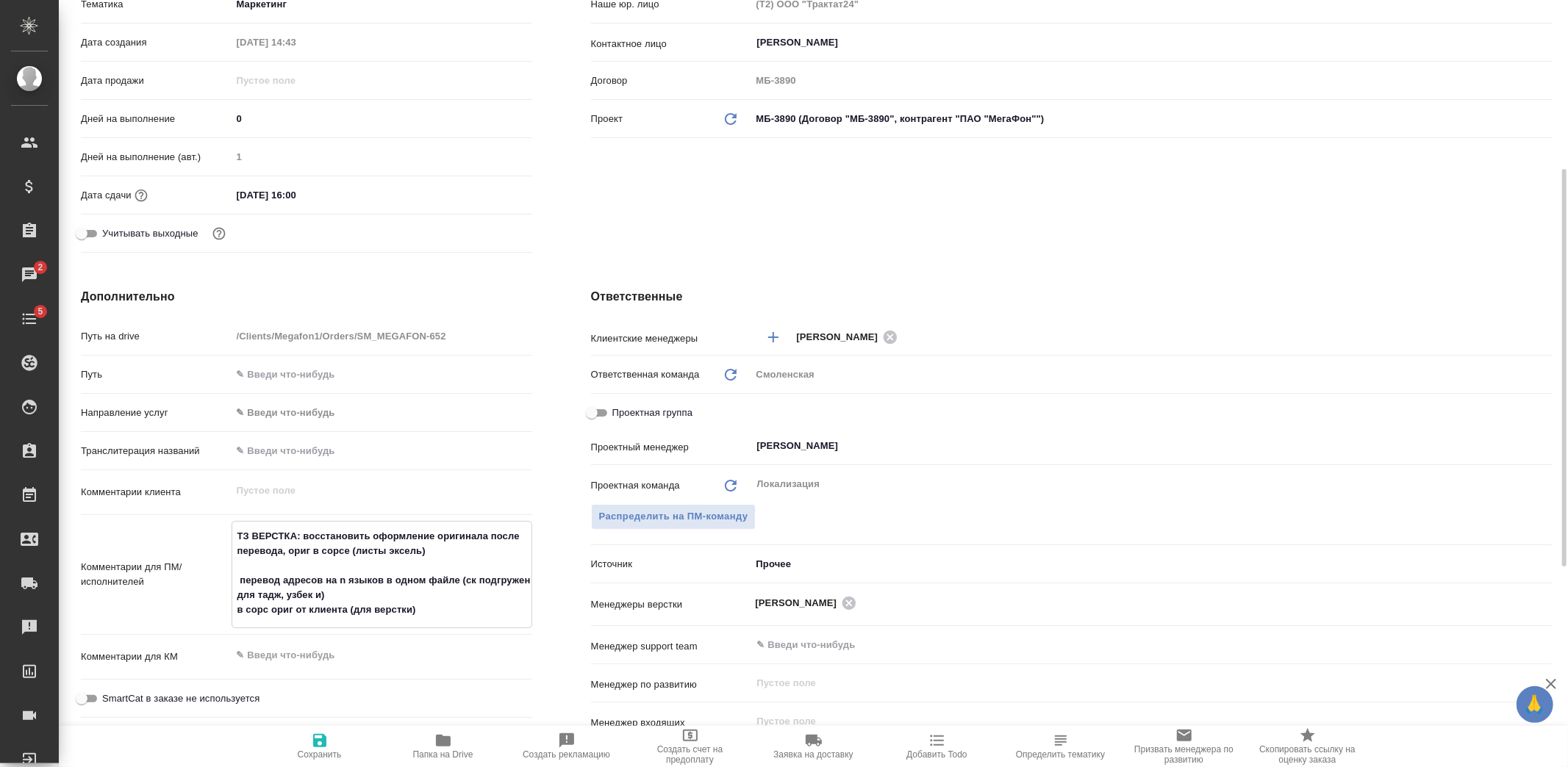
type textarea "ТЗ ВЕРСТКА: восстановить оформление оригинала после перевода, ориг в сорсе (лис…"
type textarea "x"
type textarea "ТЗ ВЕРСТКА: восстановить оформление оригинала после перевода, ориг в сорсе (лис…"
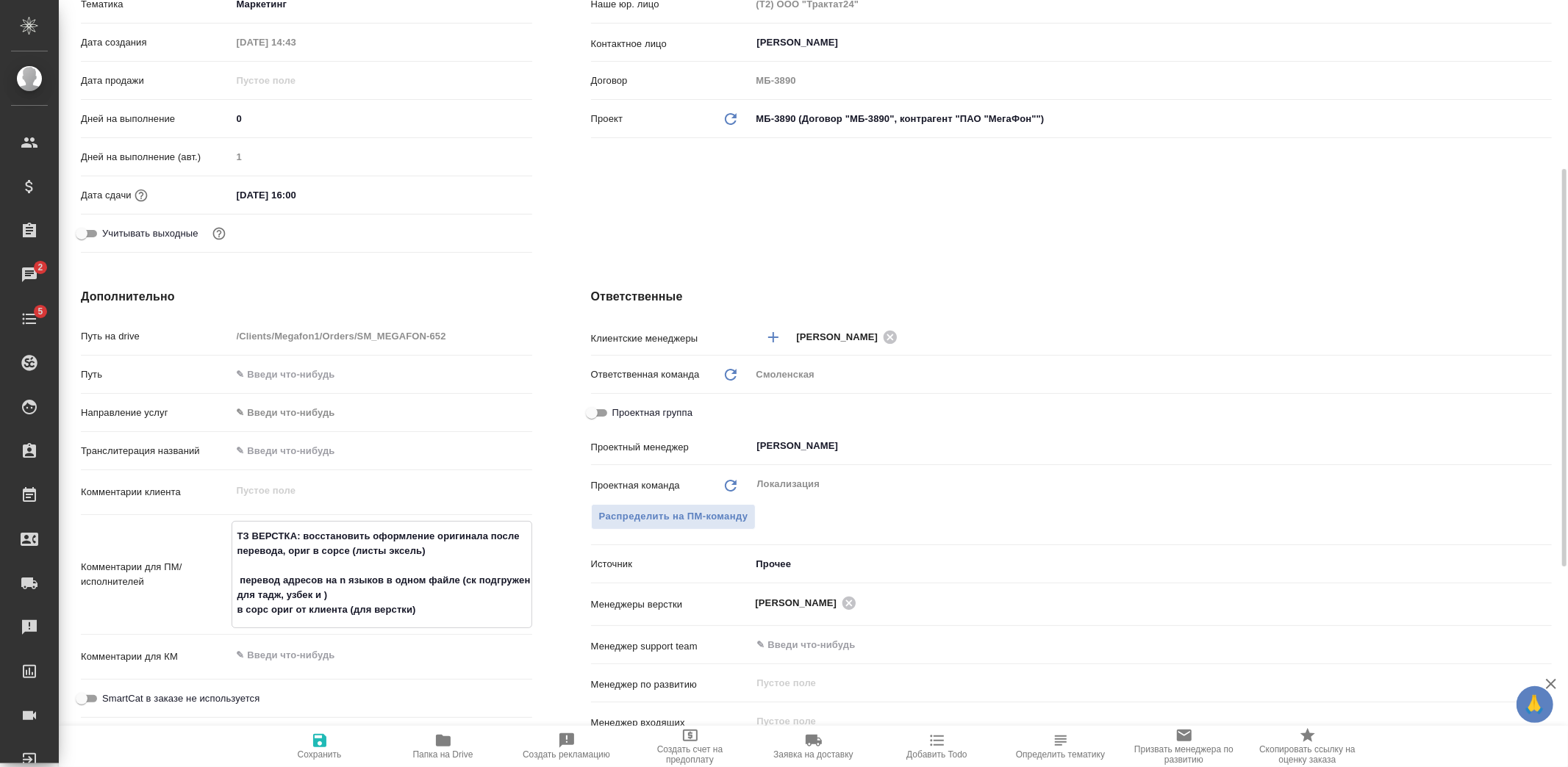
type textarea "x"
type textarea "ТЗ ВЕРСТКА: восстановить оформление оригинала после перевода, ориг в сорсе (лис…"
type textarea "x"
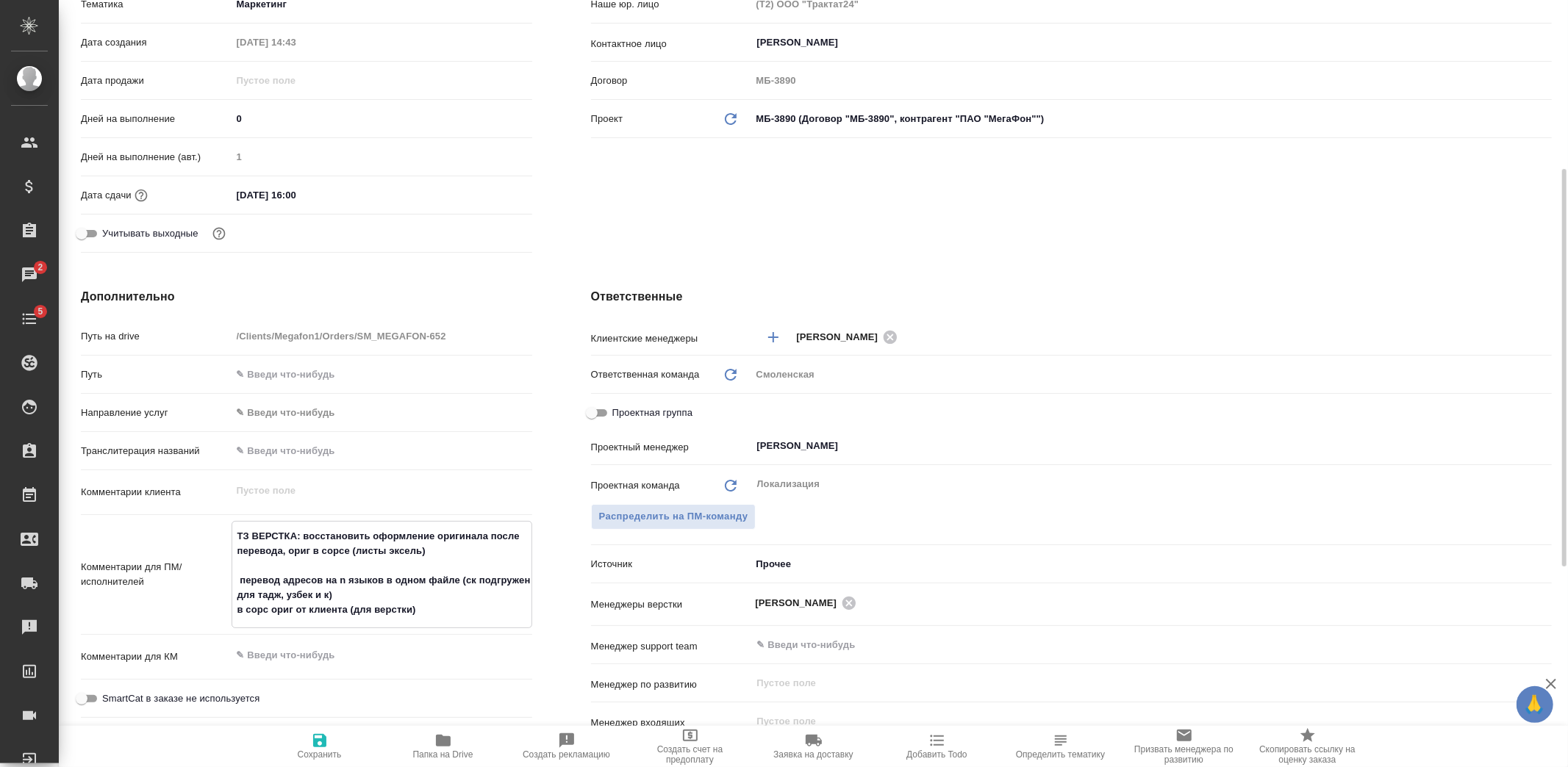
type textarea "x"
type textarea "ТЗ ВЕРСТКА: восстановить оформление оригинала после перевода, ориг в сорсе (лис…"
type textarea "x"
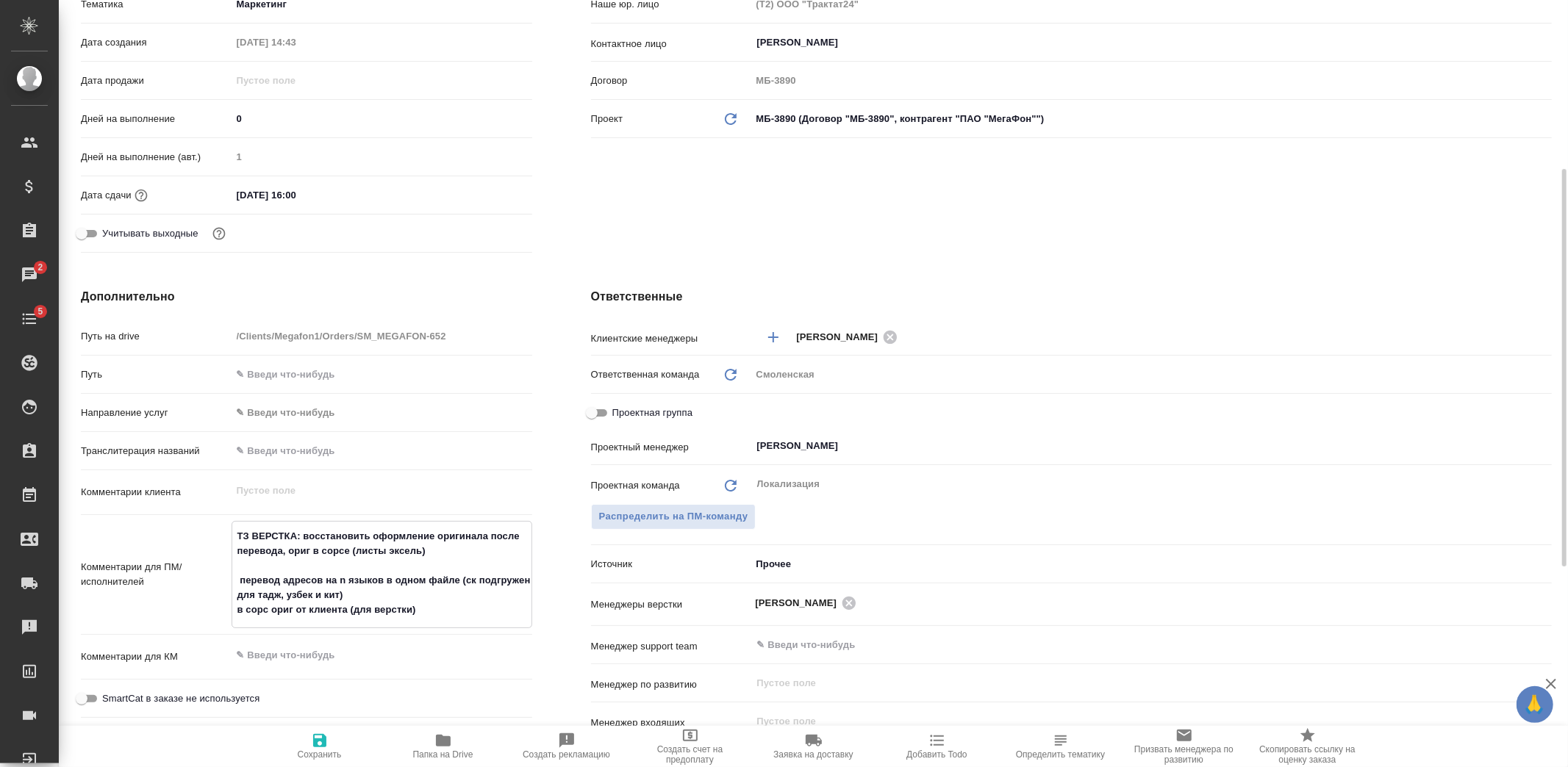
type textarea "ТЗ ВЕРСТКА: восстановить оформление оригинала после перевода, ориг в сорсе (лис…"
type textarea "x"
click at [310, 756] on span "Сохранить" at bounding box center [319, 755] width 44 height 10
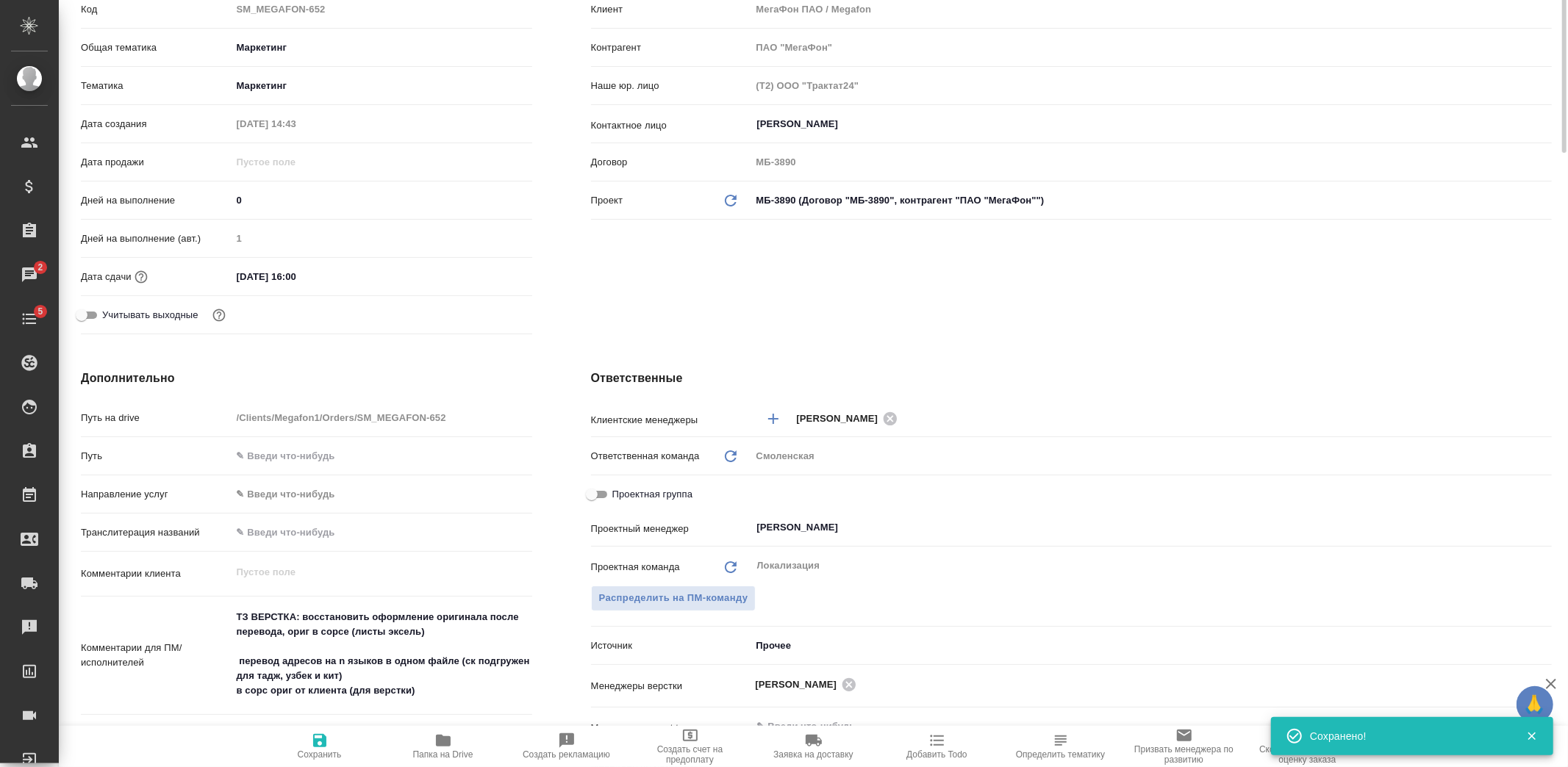
scroll to position [0, 0]
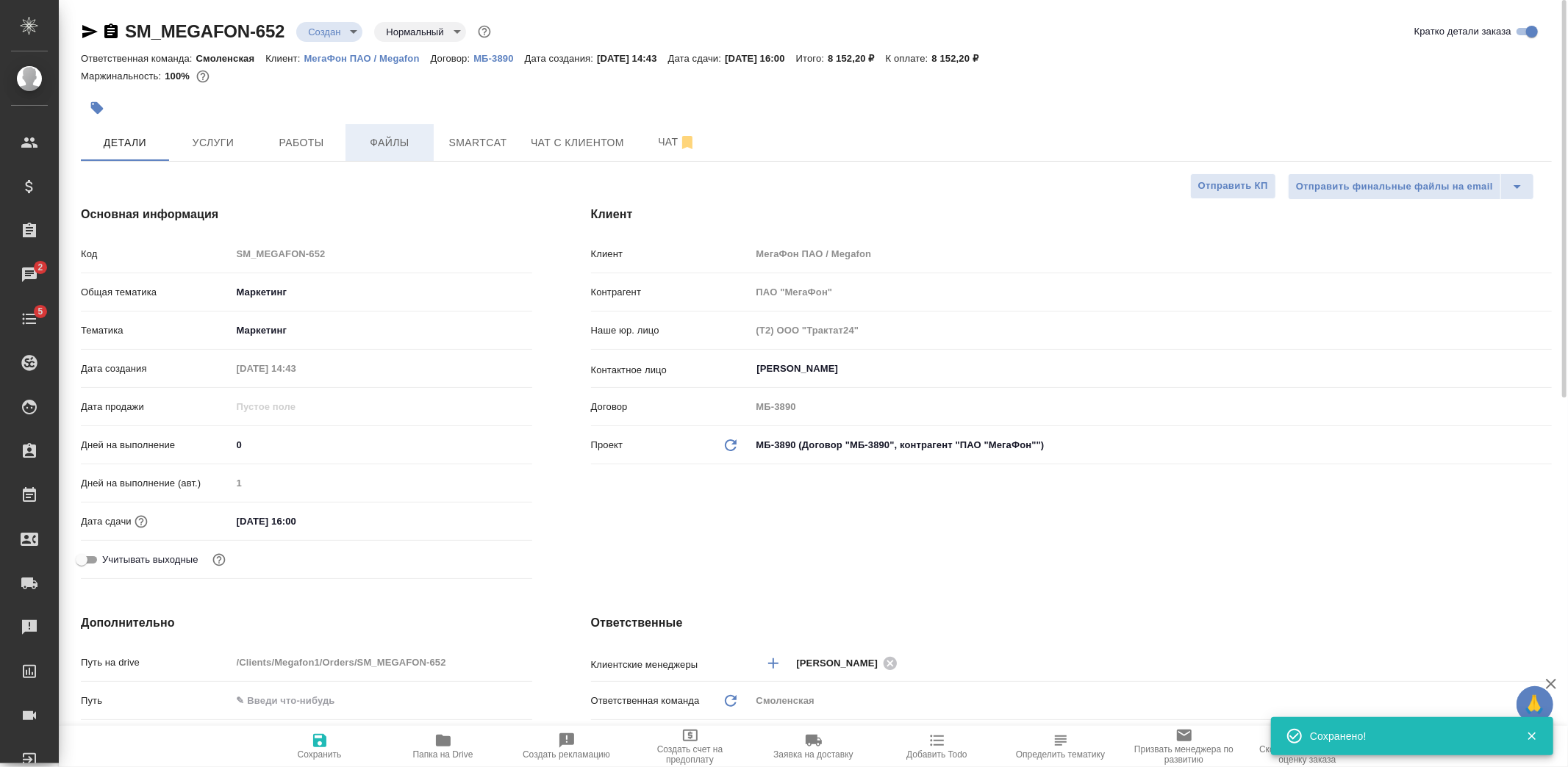
click at [378, 141] on span "Файлы" at bounding box center [389, 142] width 71 height 18
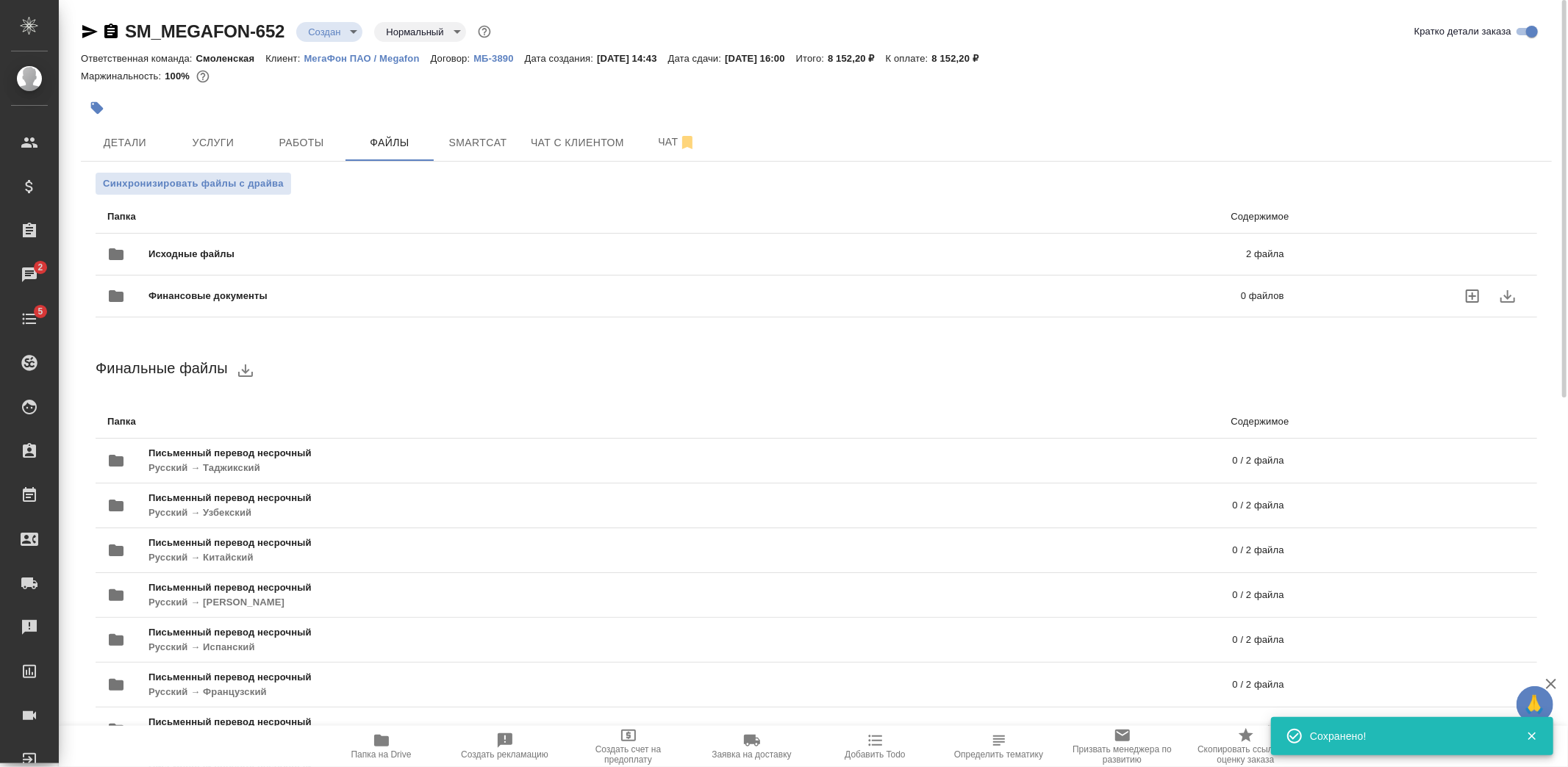
click at [194, 251] on span "Исходные файлы" at bounding box center [444, 254] width 592 height 15
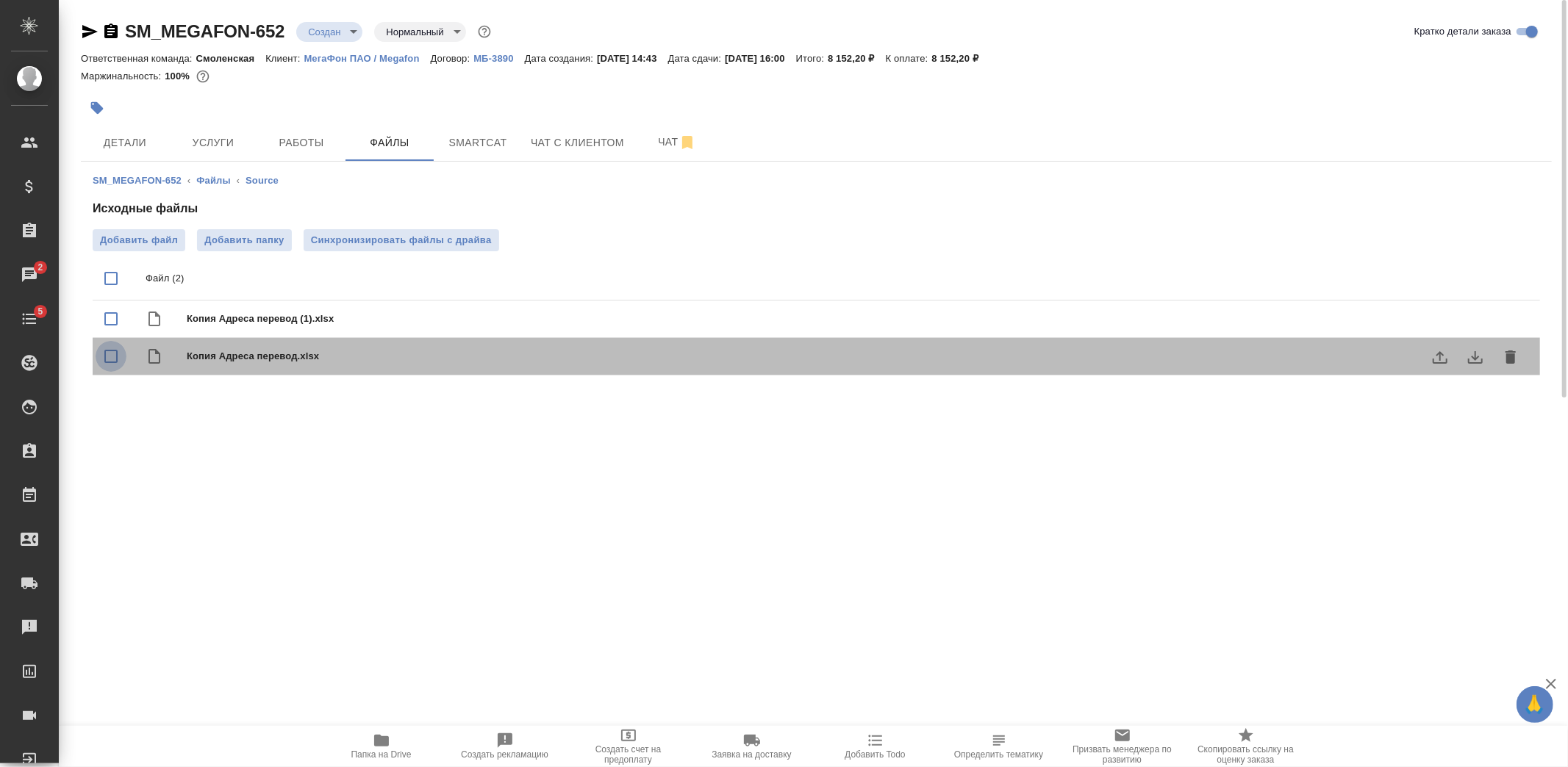
click at [115, 356] on input "checkbox" at bounding box center [111, 356] width 31 height 31
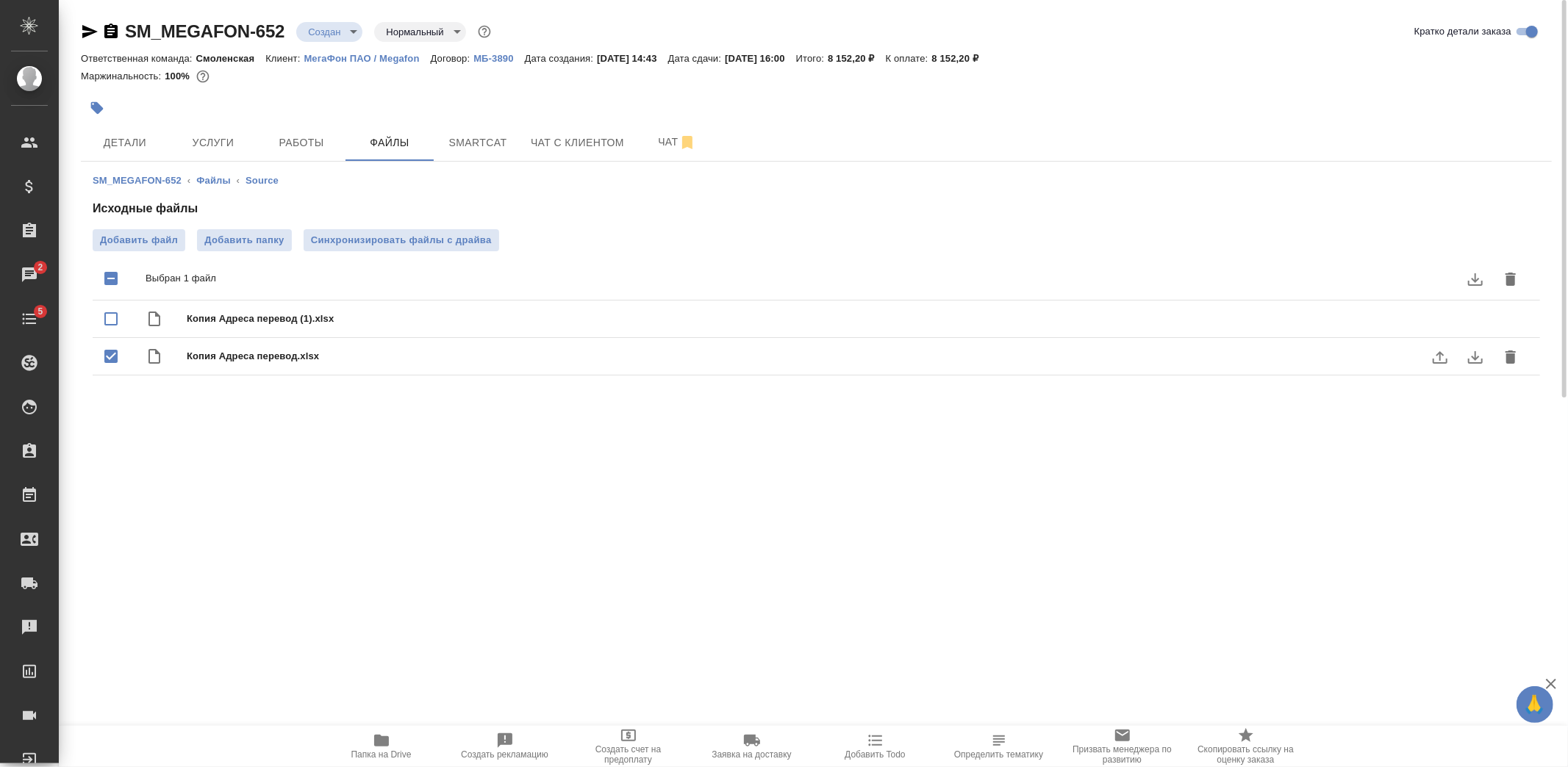
click at [1502, 356] on icon "delete" at bounding box center [1510, 357] width 17 height 17
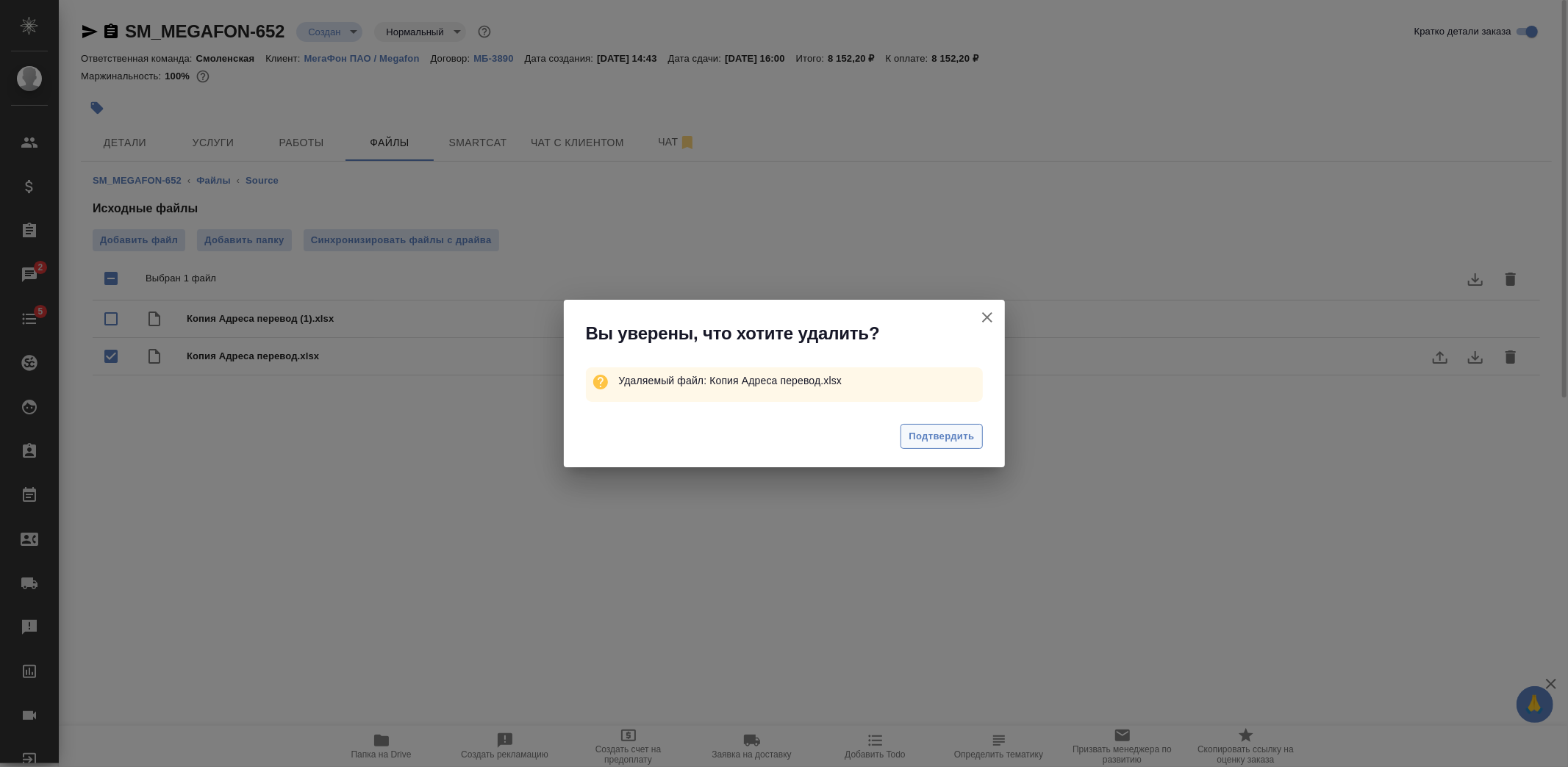
click at [952, 429] on span "Подтвердить" at bounding box center [940, 437] width 65 height 17
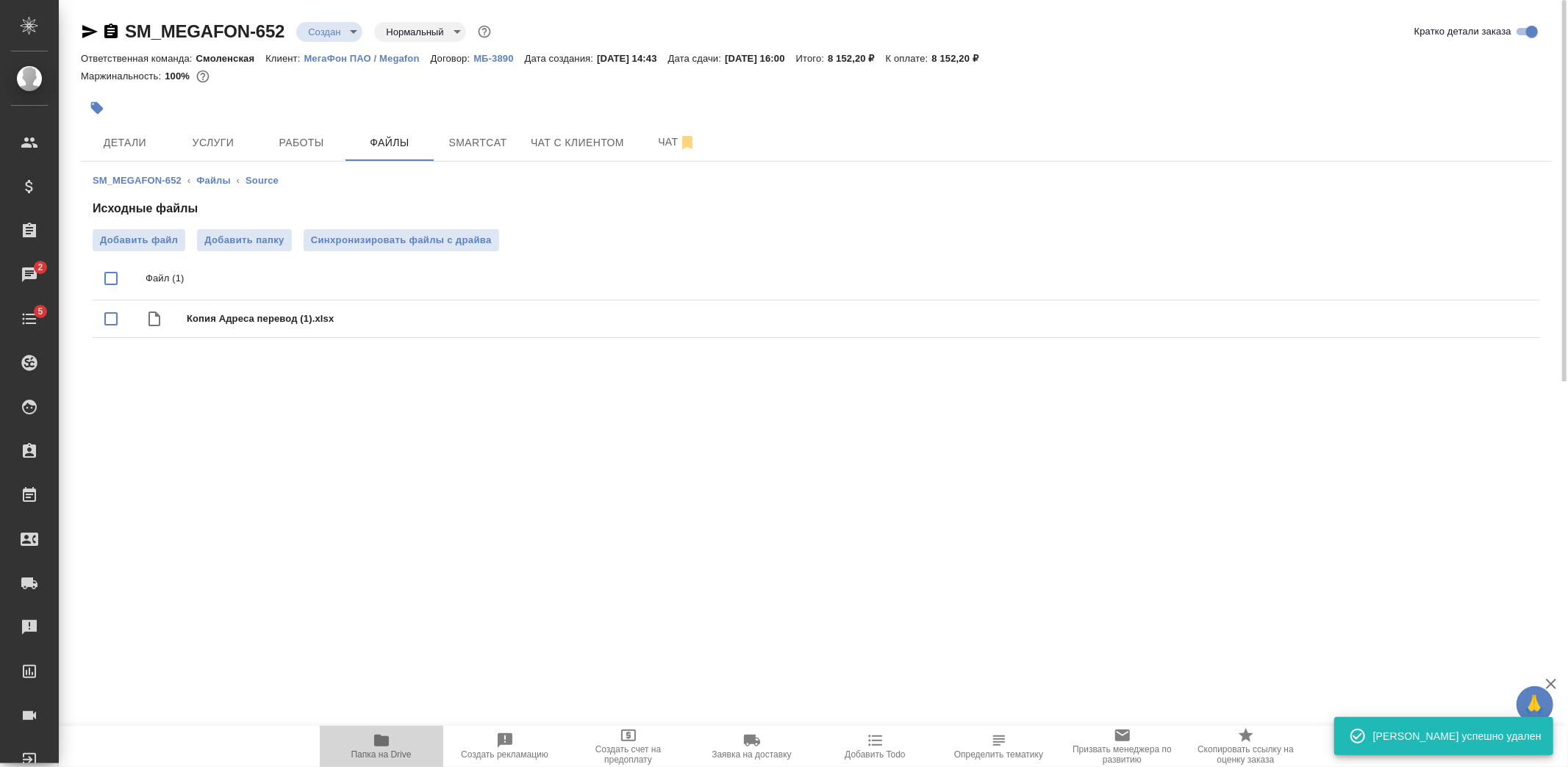
click at [391, 743] on span "Папка на Drive" at bounding box center [381, 746] width 105 height 28
click at [147, 142] on span "Детали" at bounding box center [125, 142] width 71 height 18
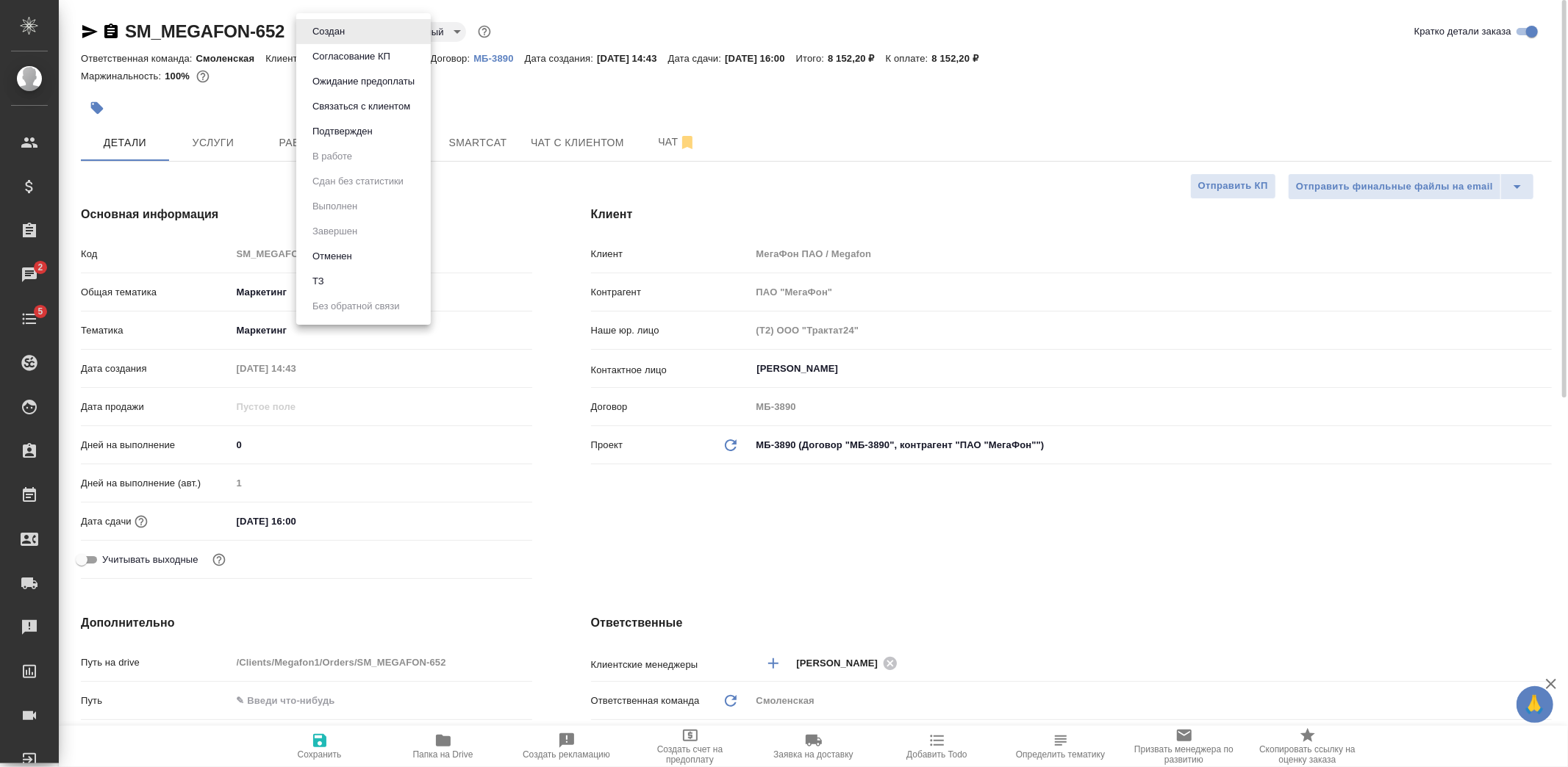
click at [348, 37] on body "🙏 .cls-1 fill:#fff; AWATERA Kozlova Mariia Клиенты Спецификации Заказы 2 Чаты 5…" at bounding box center [784, 384] width 1568 height 767
click at [362, 139] on button "Подтвержден" at bounding box center [342, 132] width 69 height 17
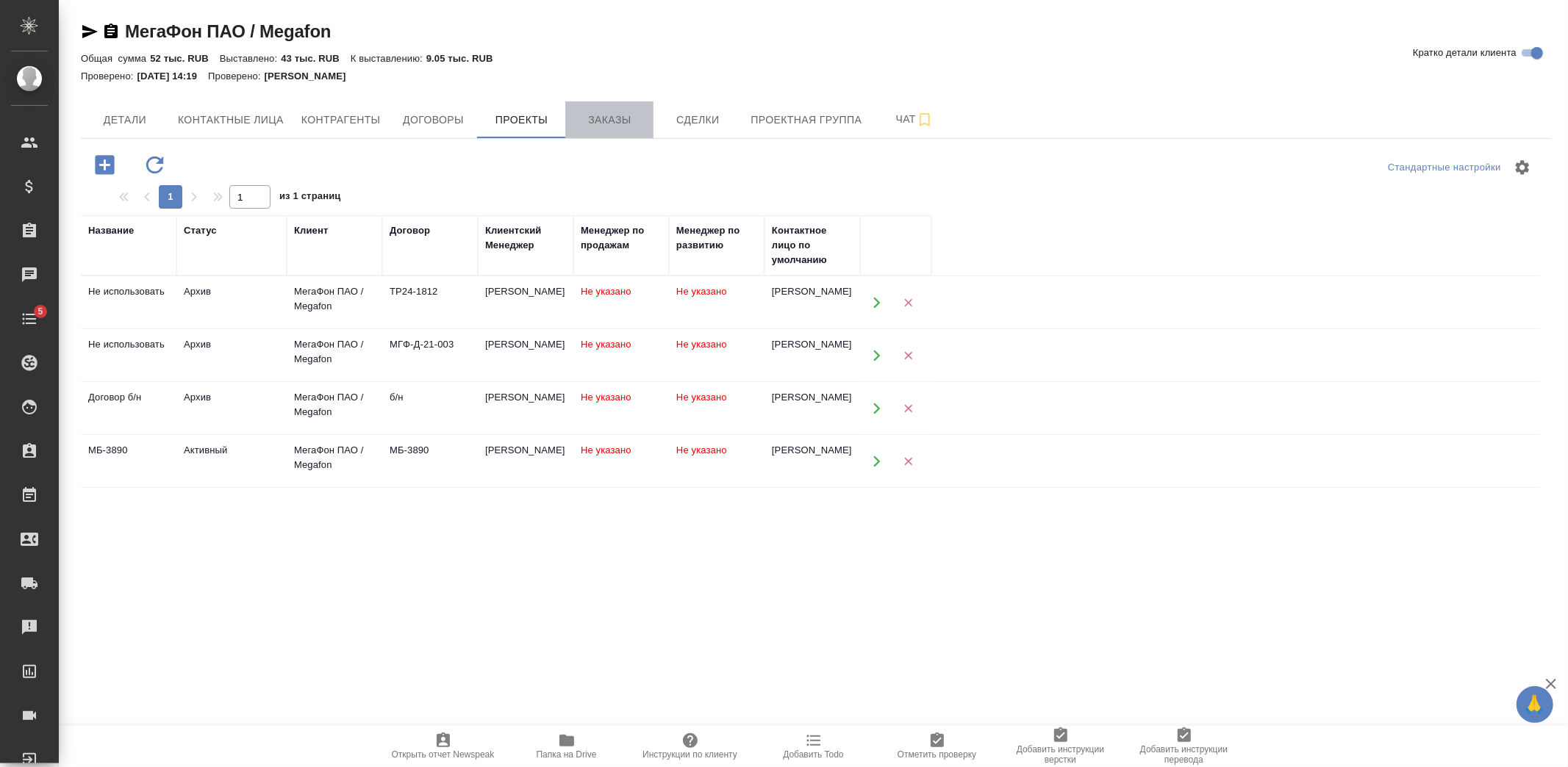
click at [605, 130] on button "Заказы" at bounding box center [608, 119] width 88 height 37
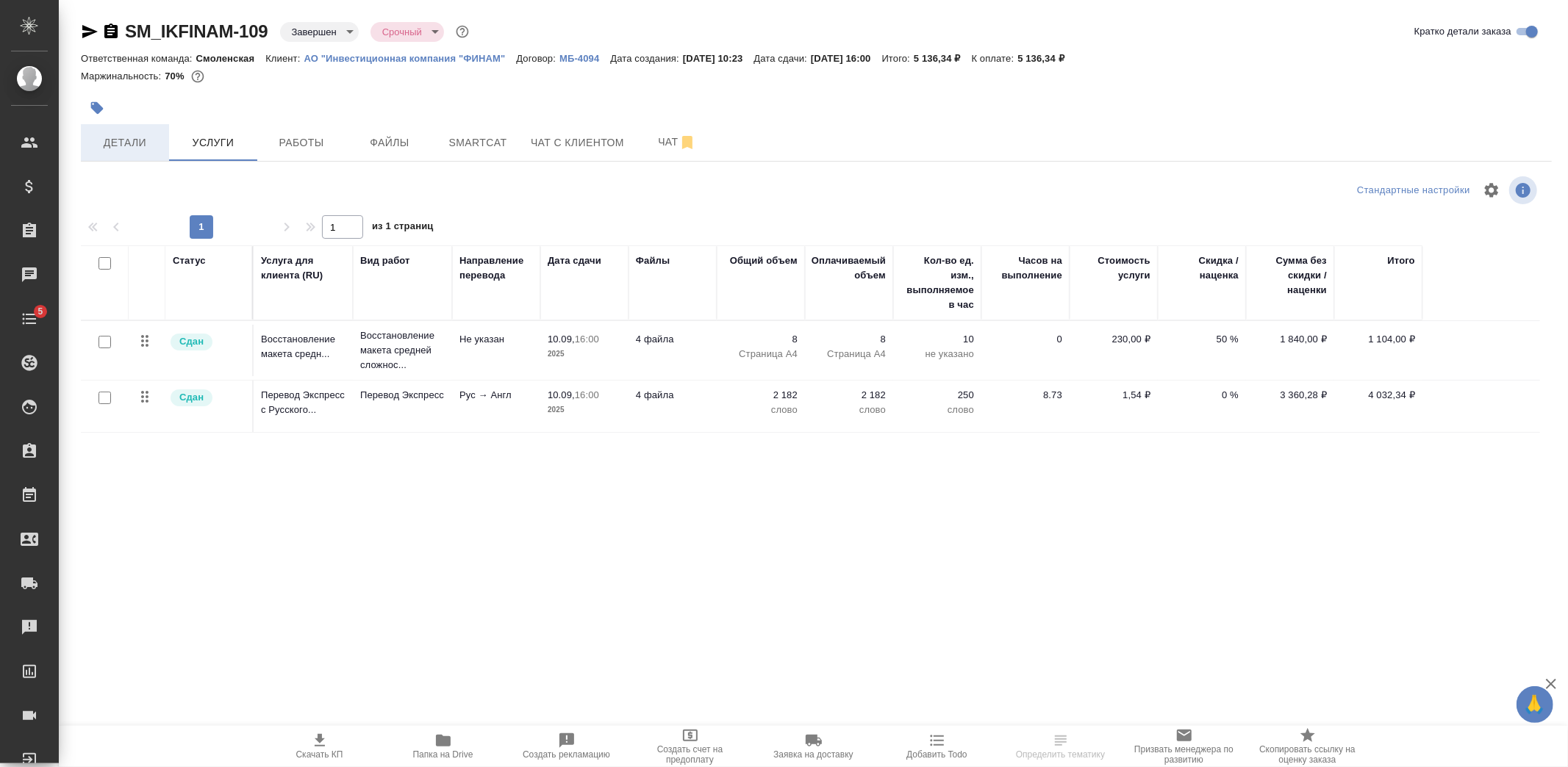
click at [130, 141] on span "Детали" at bounding box center [125, 142] width 71 height 18
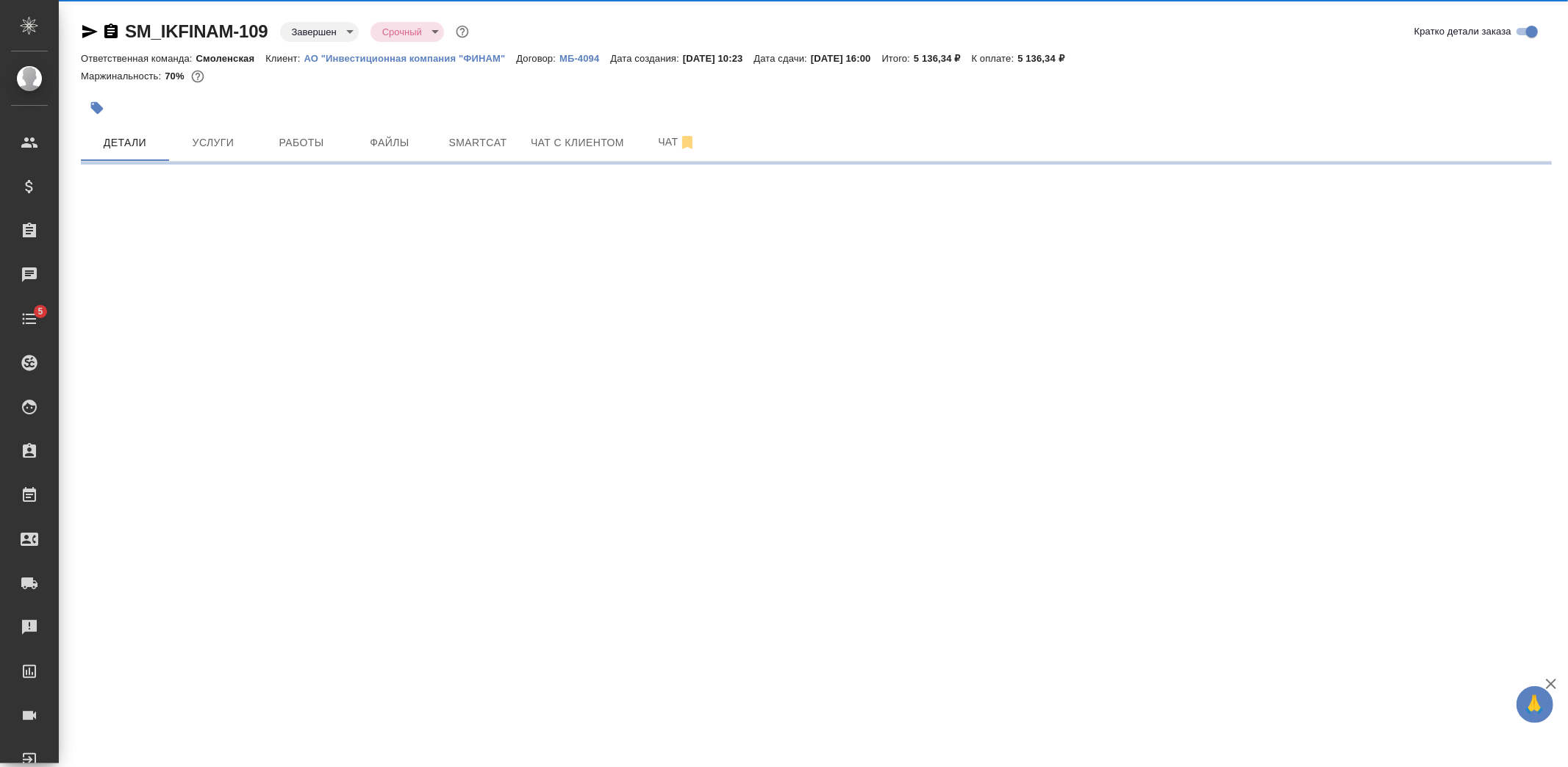
select select "RU"
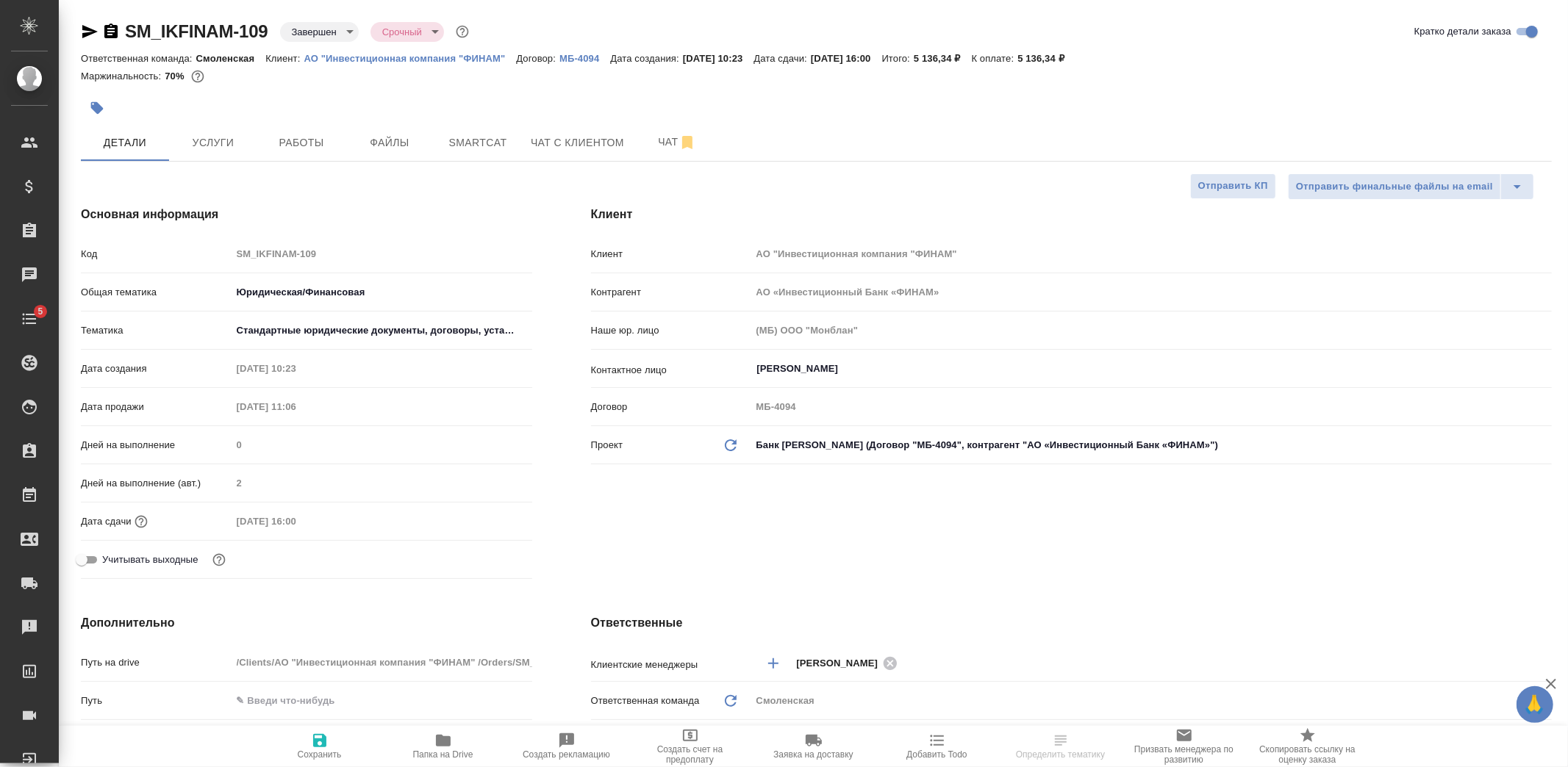
type textarea "x"
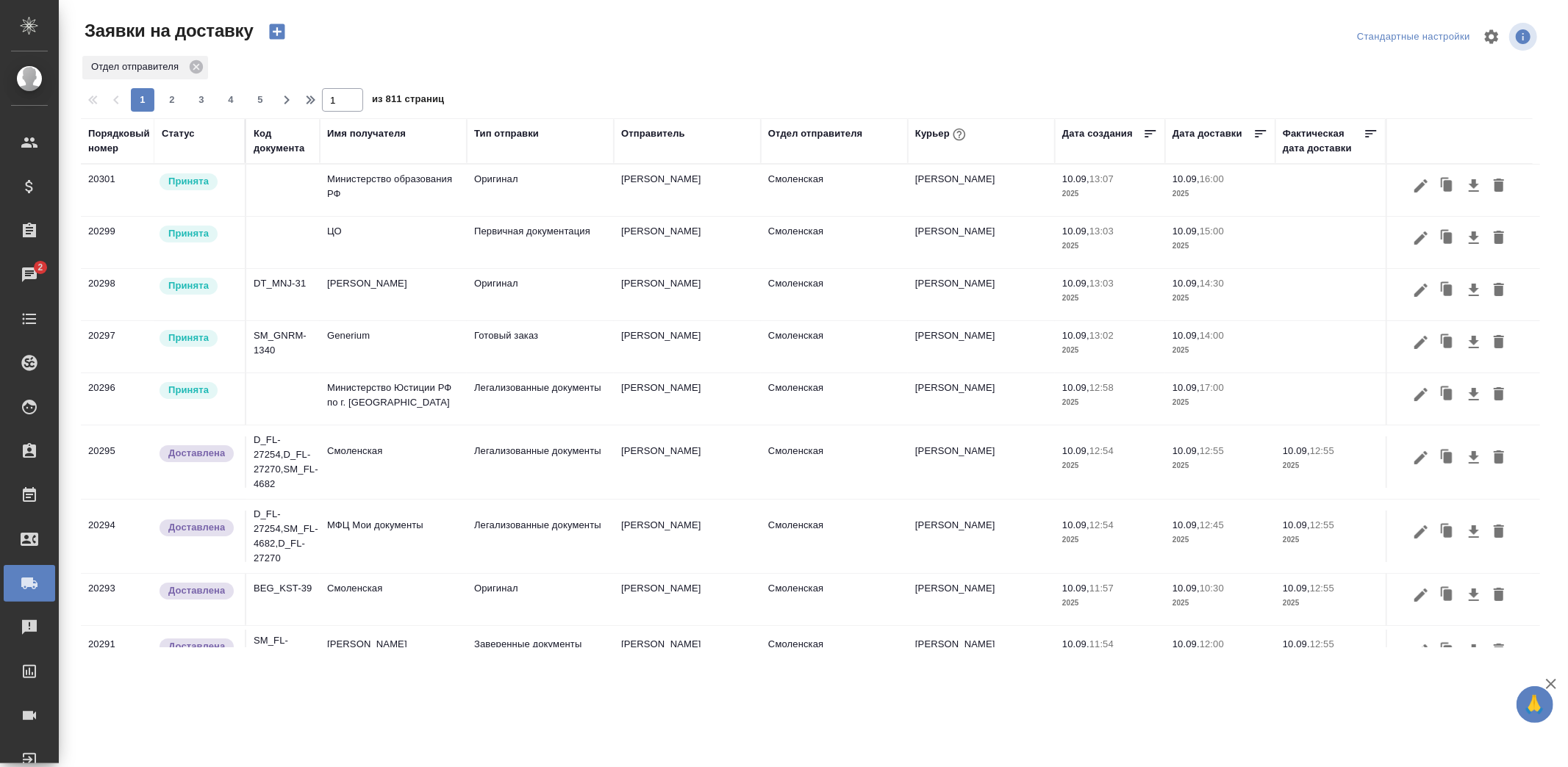
click at [736, 347] on td "[PERSON_NAME]" at bounding box center [687, 346] width 147 height 51
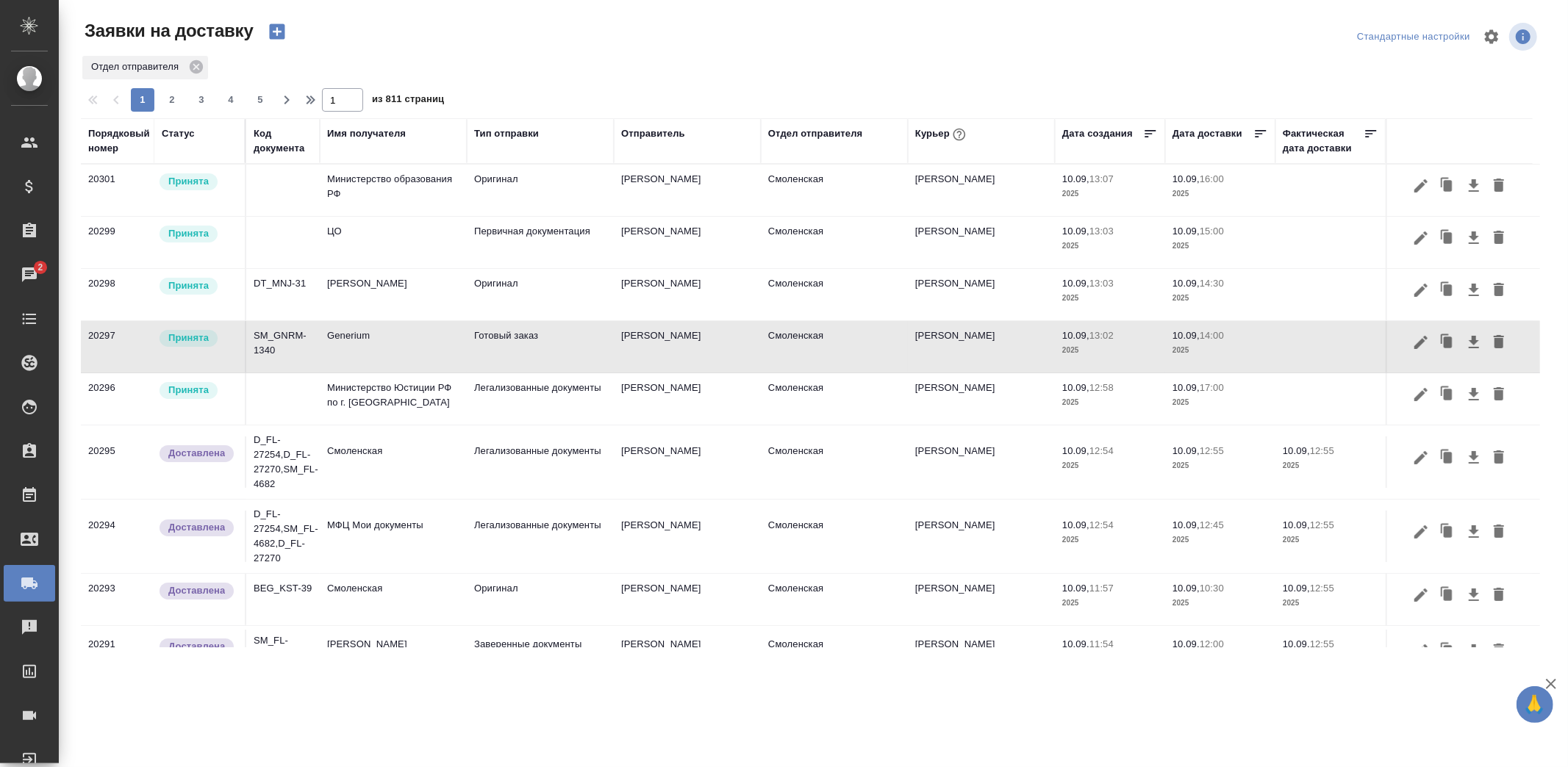
click at [736, 347] on td "[PERSON_NAME]" at bounding box center [687, 346] width 147 height 51
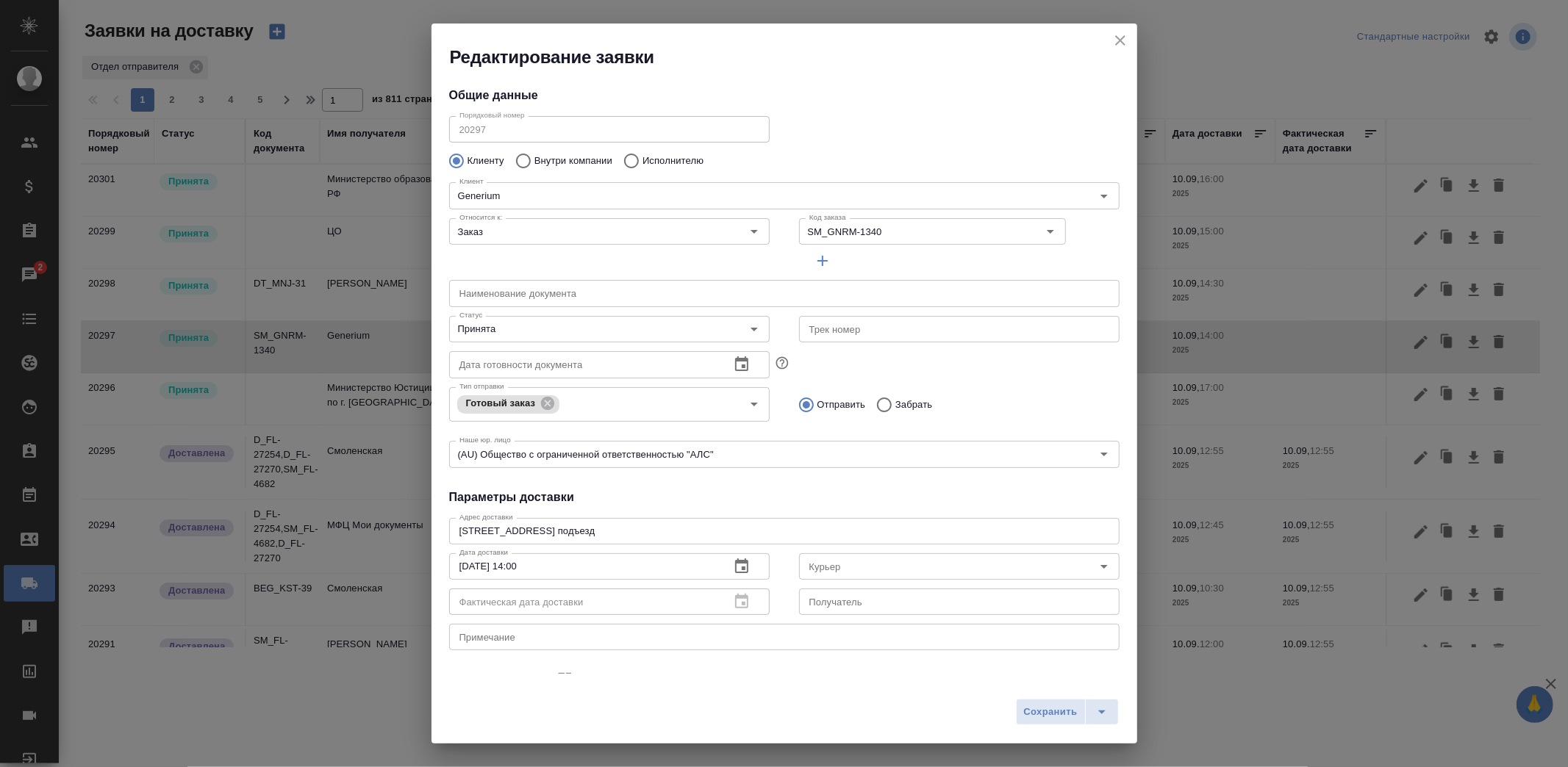
type input "[PERSON_NAME]"
click at [590, 324] on input "Принята" at bounding box center [584, 329] width 262 height 17
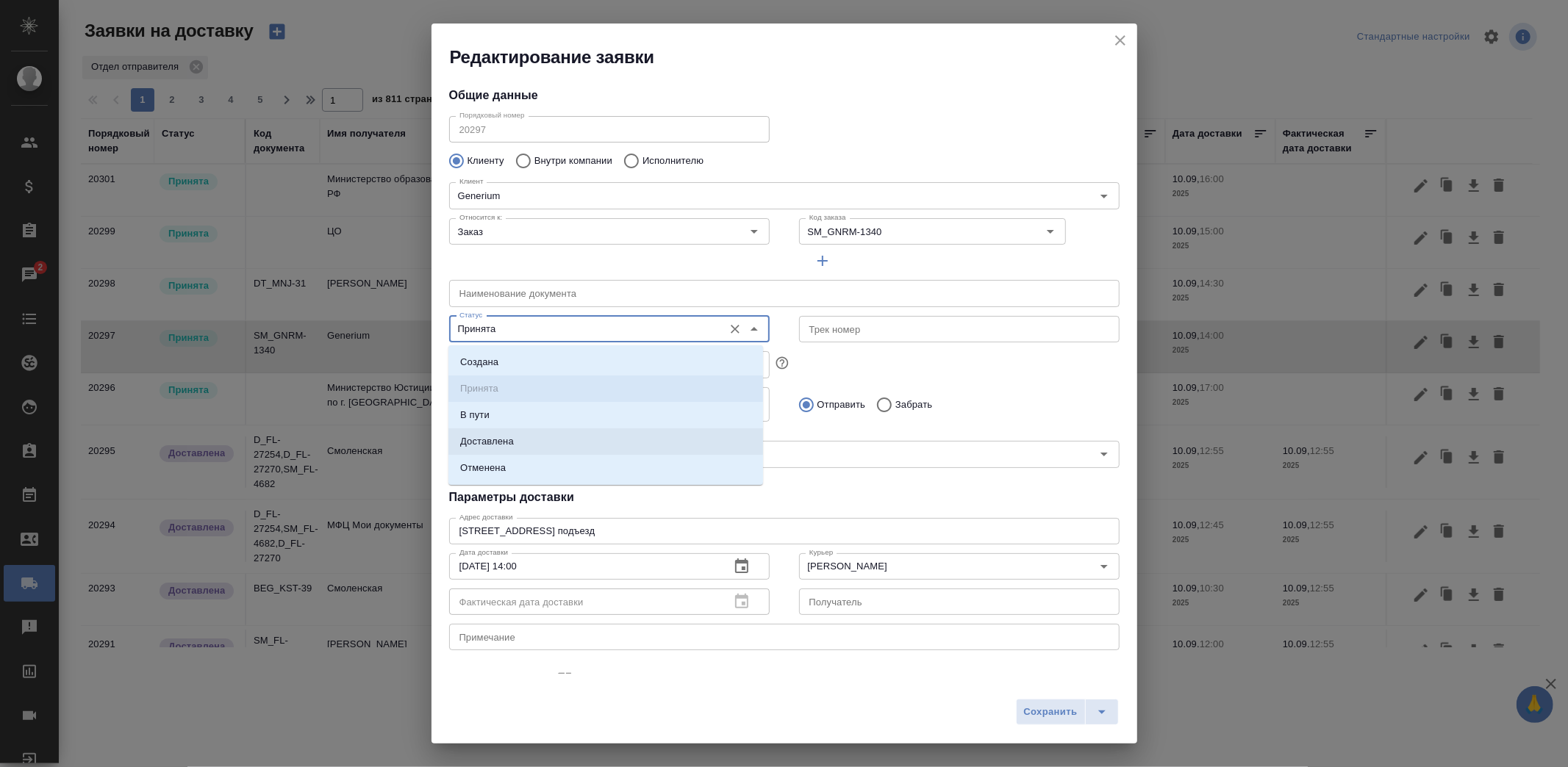
click at [526, 437] on li "Доставлена" at bounding box center [605, 442] width 315 height 26
type input "Доставлена"
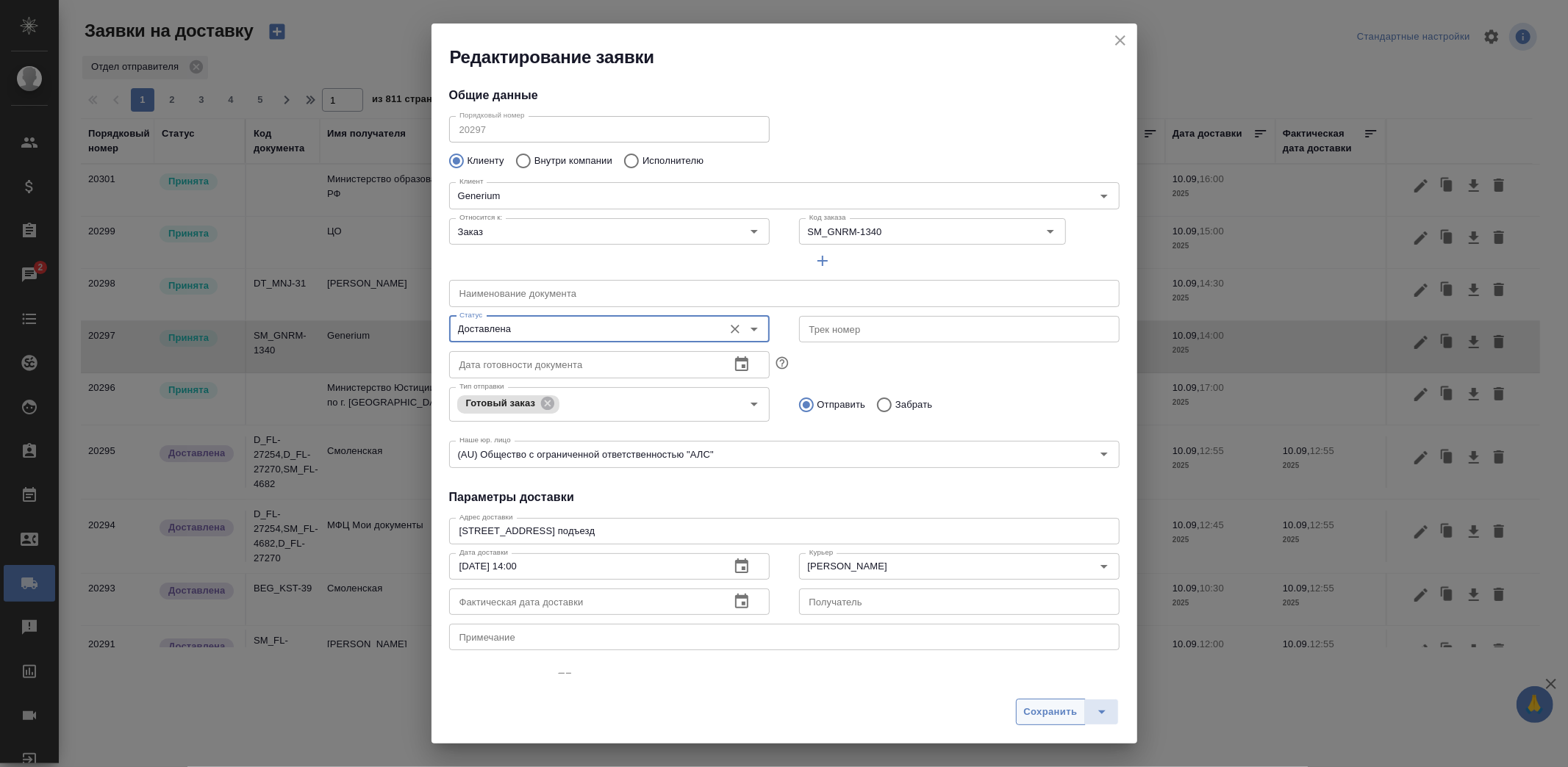
click at [1045, 715] on span "Сохранить" at bounding box center [1051, 712] width 54 height 17
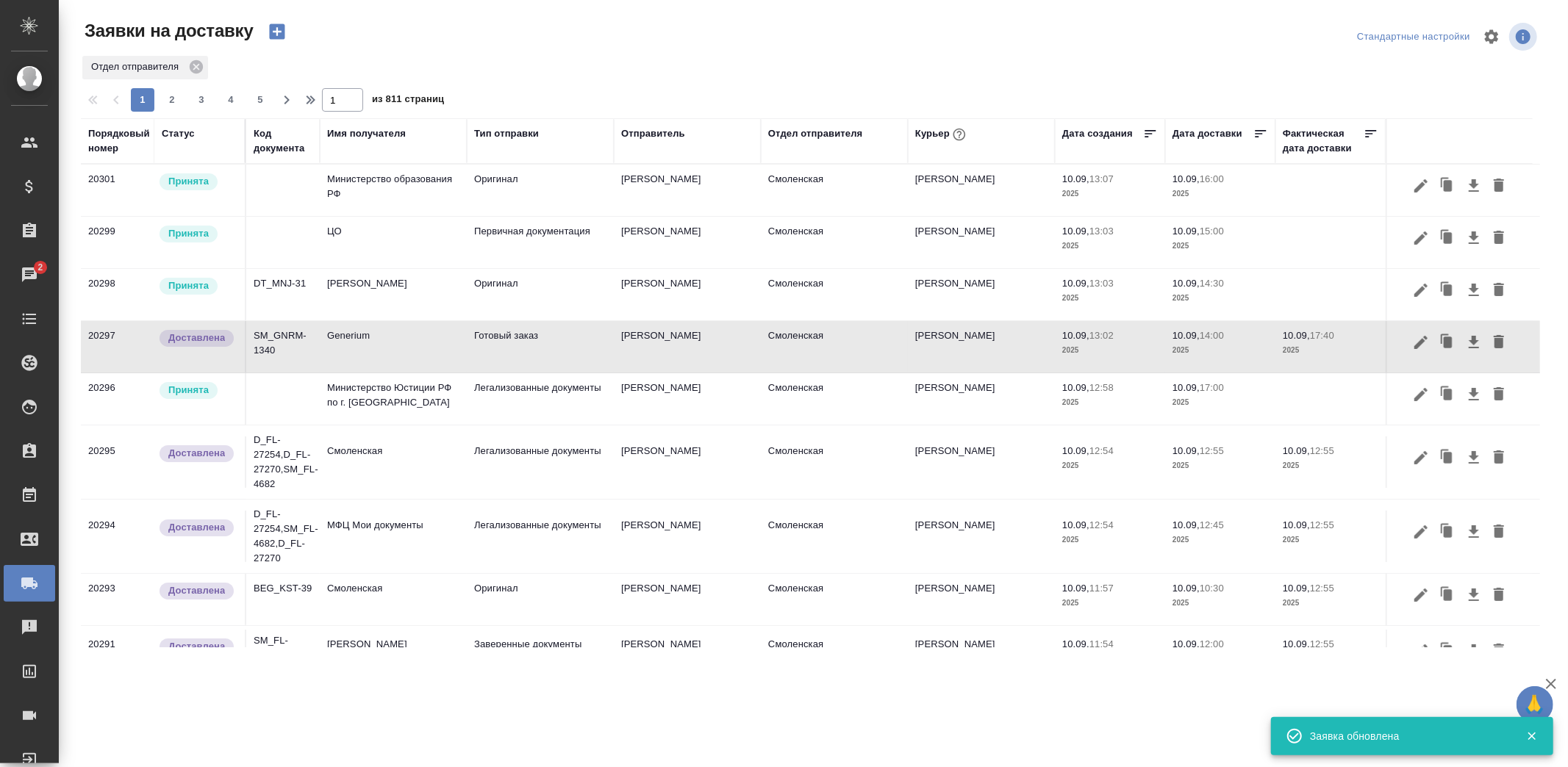
click at [465, 295] on td "НОТАРИУС Корсик Мария Александровна" at bounding box center [393, 295] width 147 height 51
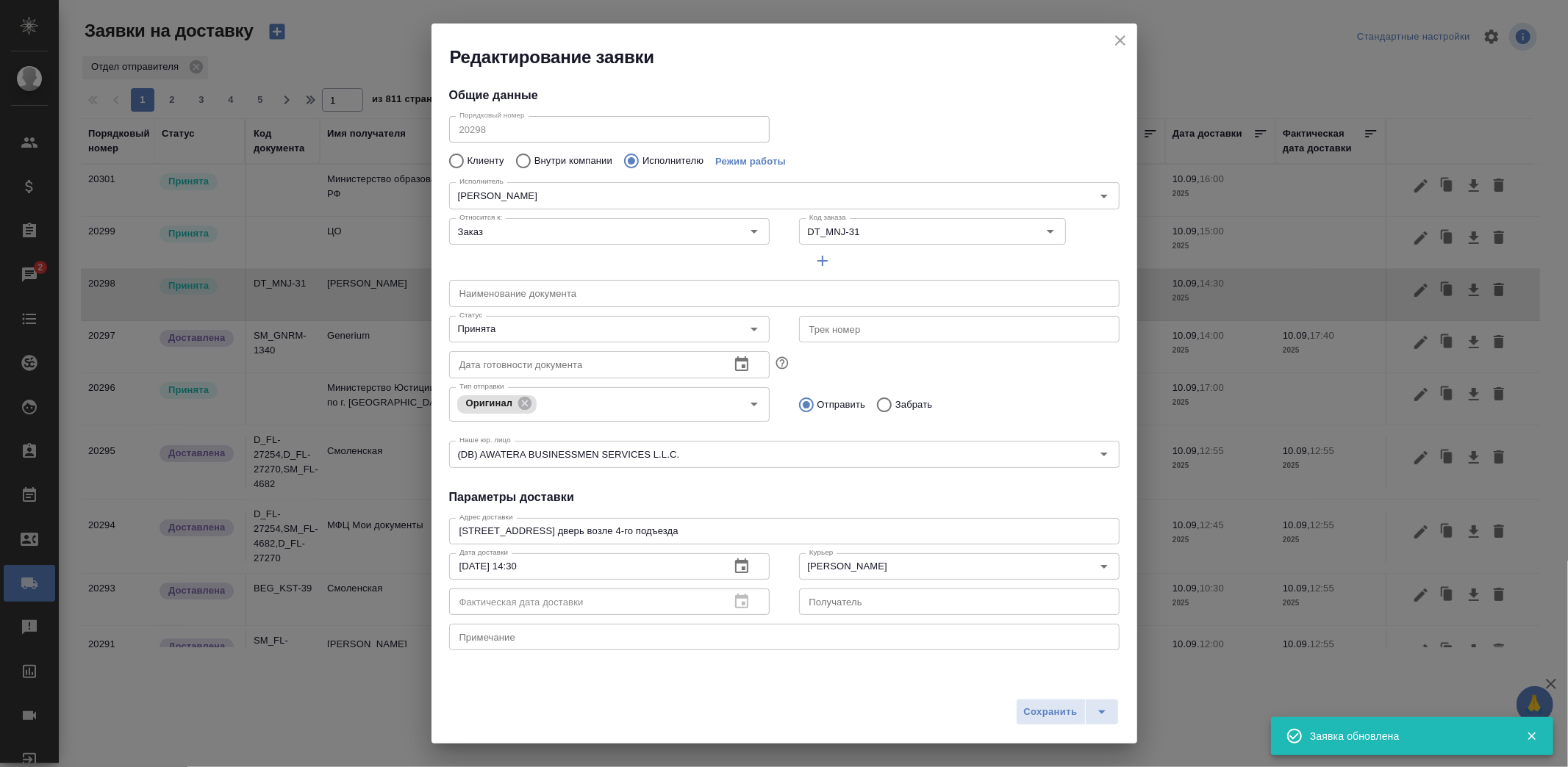
type input "НОТАРИУС Корсик Мария Александровна"
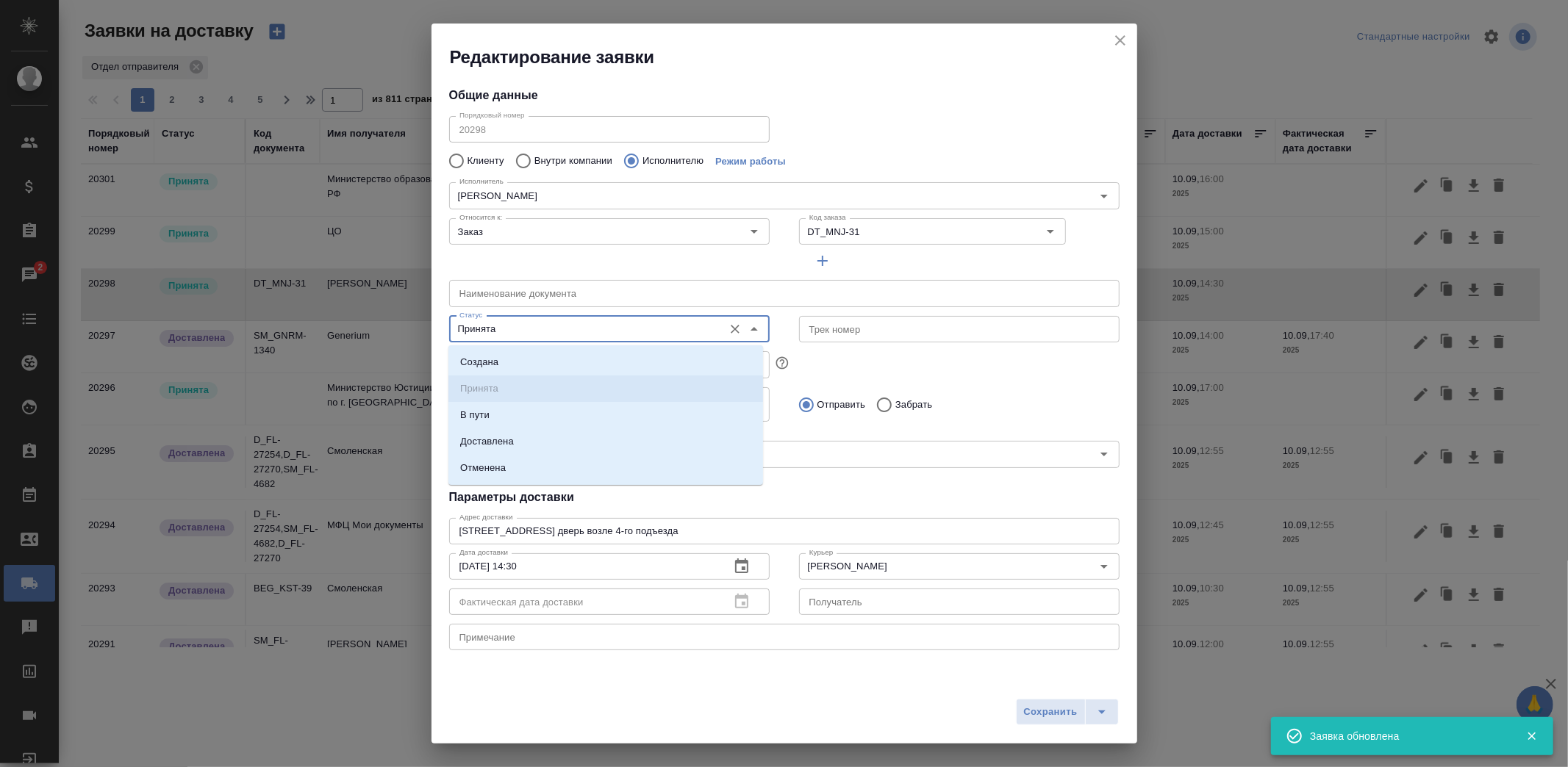
click at [584, 324] on input "Принята" at bounding box center [584, 329] width 262 height 17
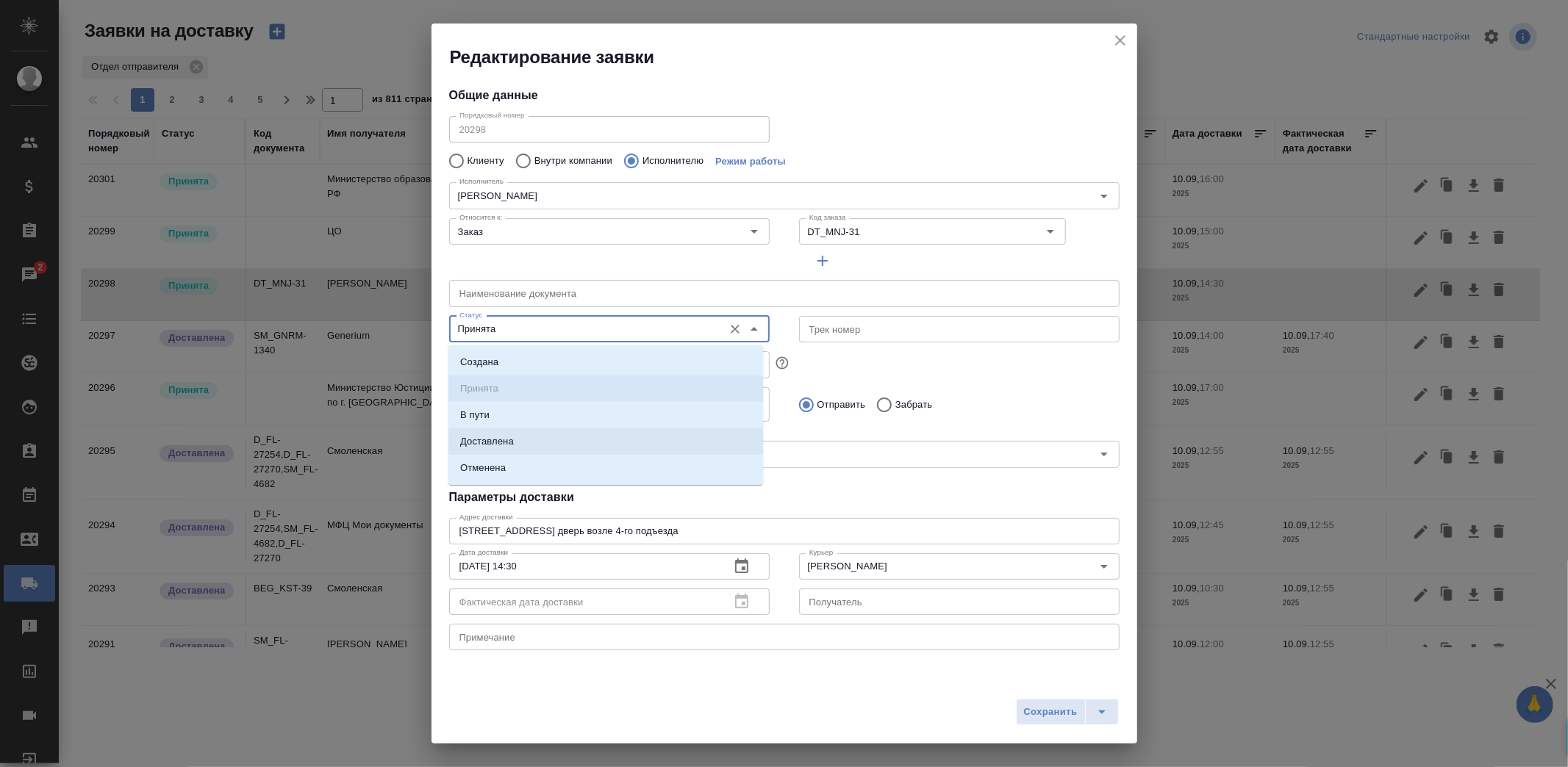
click at [515, 443] on li "Доставлена" at bounding box center [605, 442] width 315 height 26
type input "Доставлена"
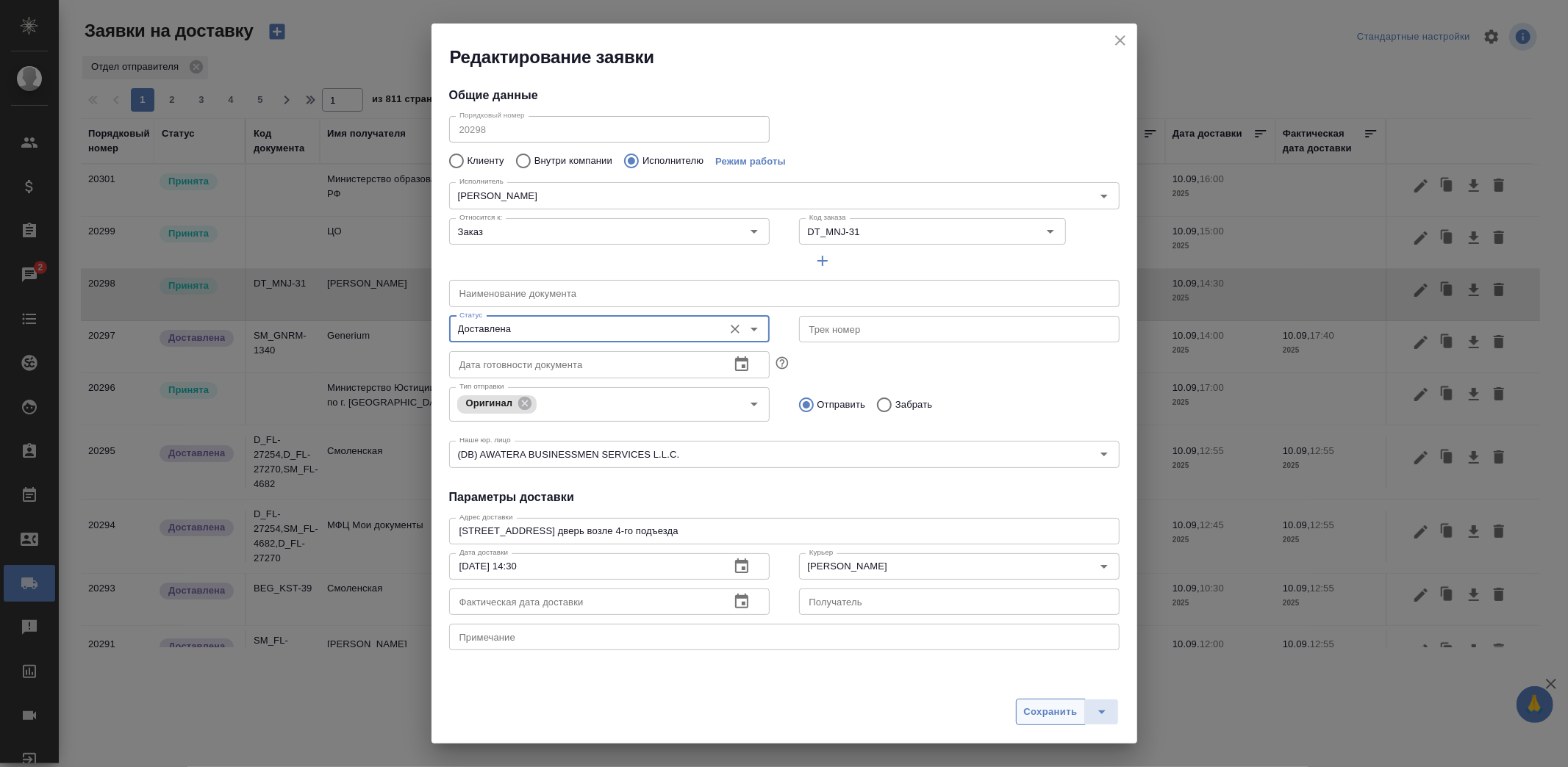
click at [1049, 716] on span "Сохранить" at bounding box center [1051, 712] width 54 height 17
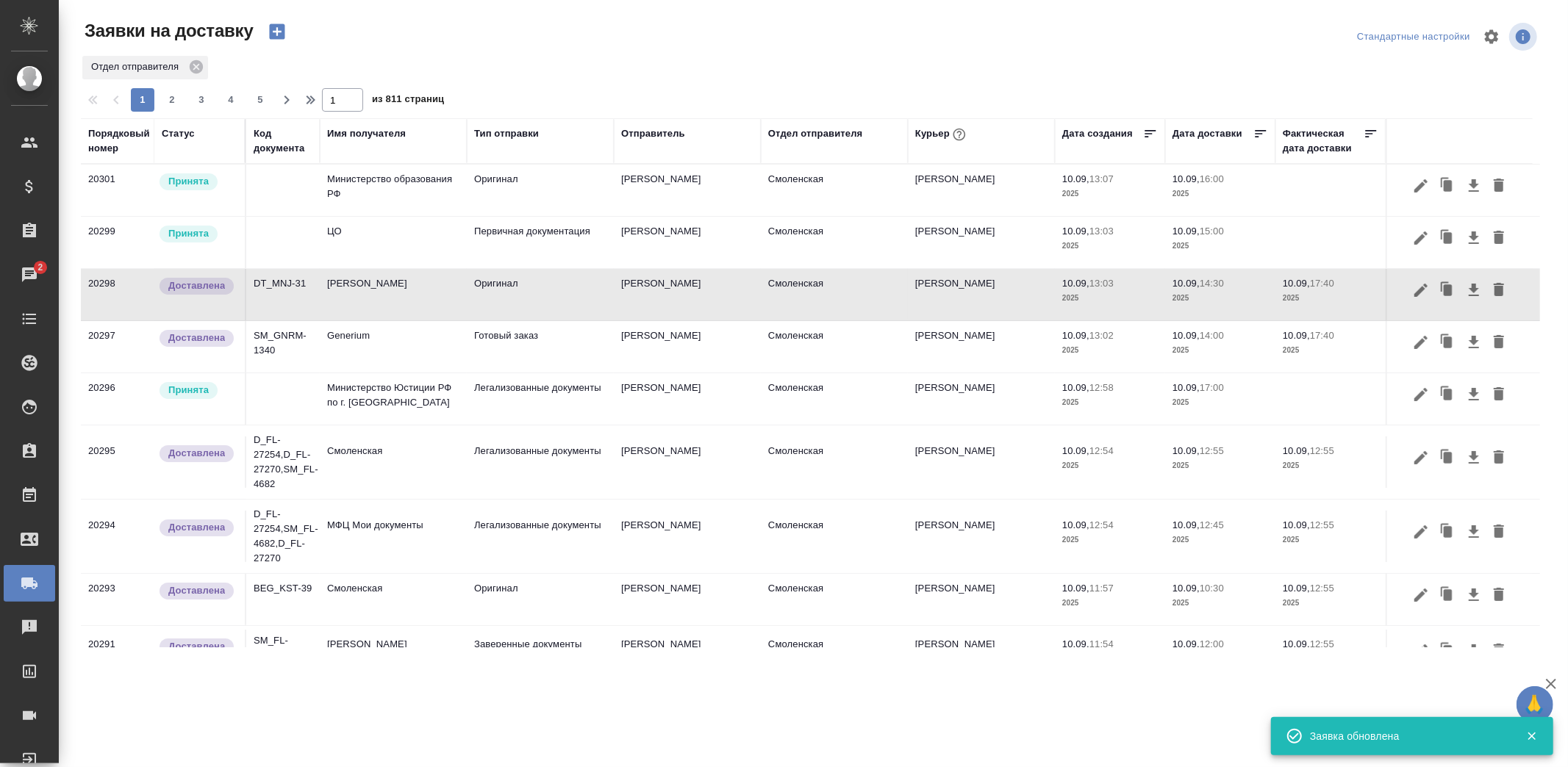
click at [396, 238] on td "ЦО" at bounding box center [393, 242] width 147 height 51
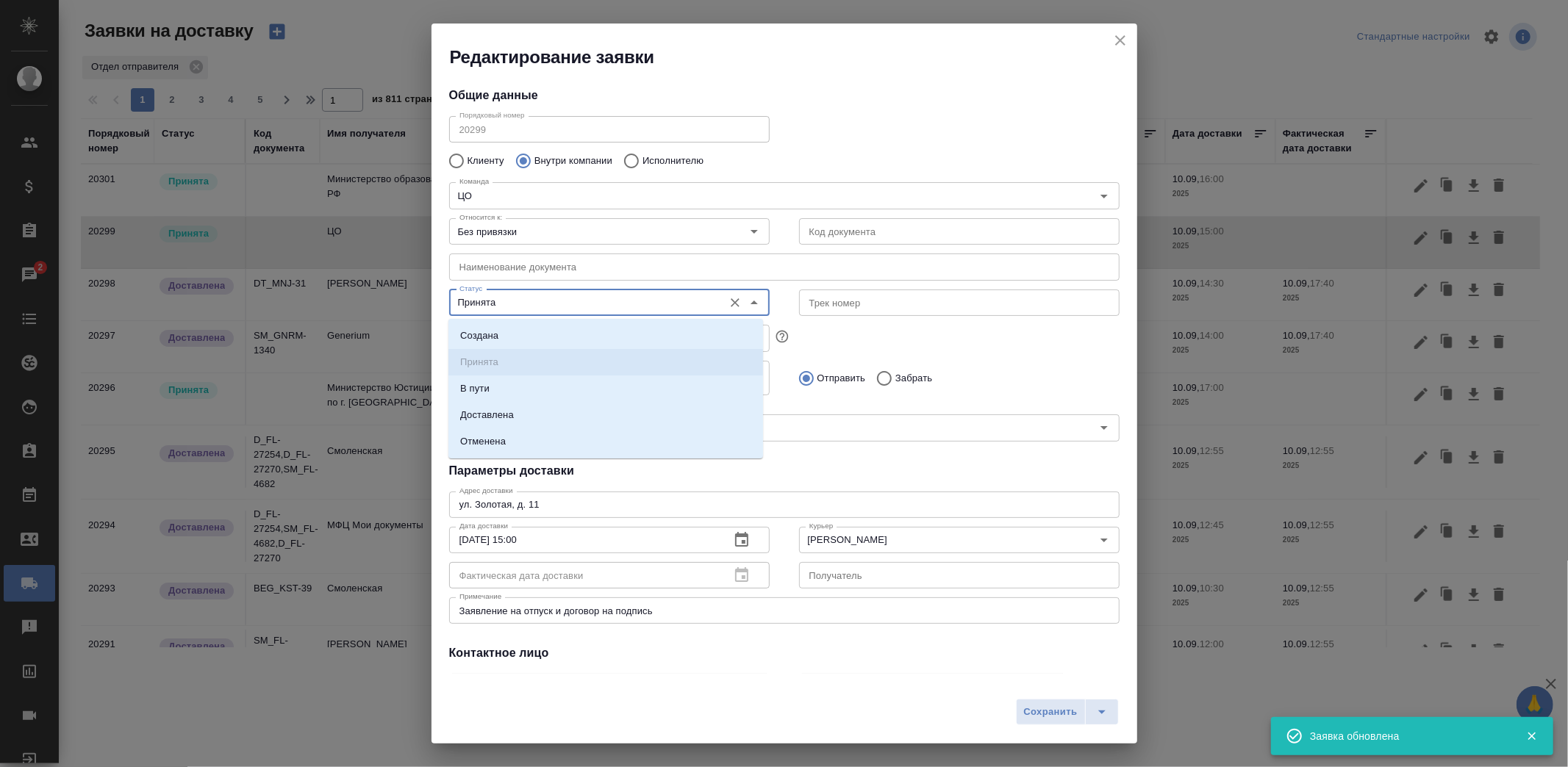
click at [605, 297] on input "Принята" at bounding box center [584, 302] width 262 height 17
click at [533, 419] on li "Доставлена" at bounding box center [605, 415] width 315 height 26
type input "Доставлена"
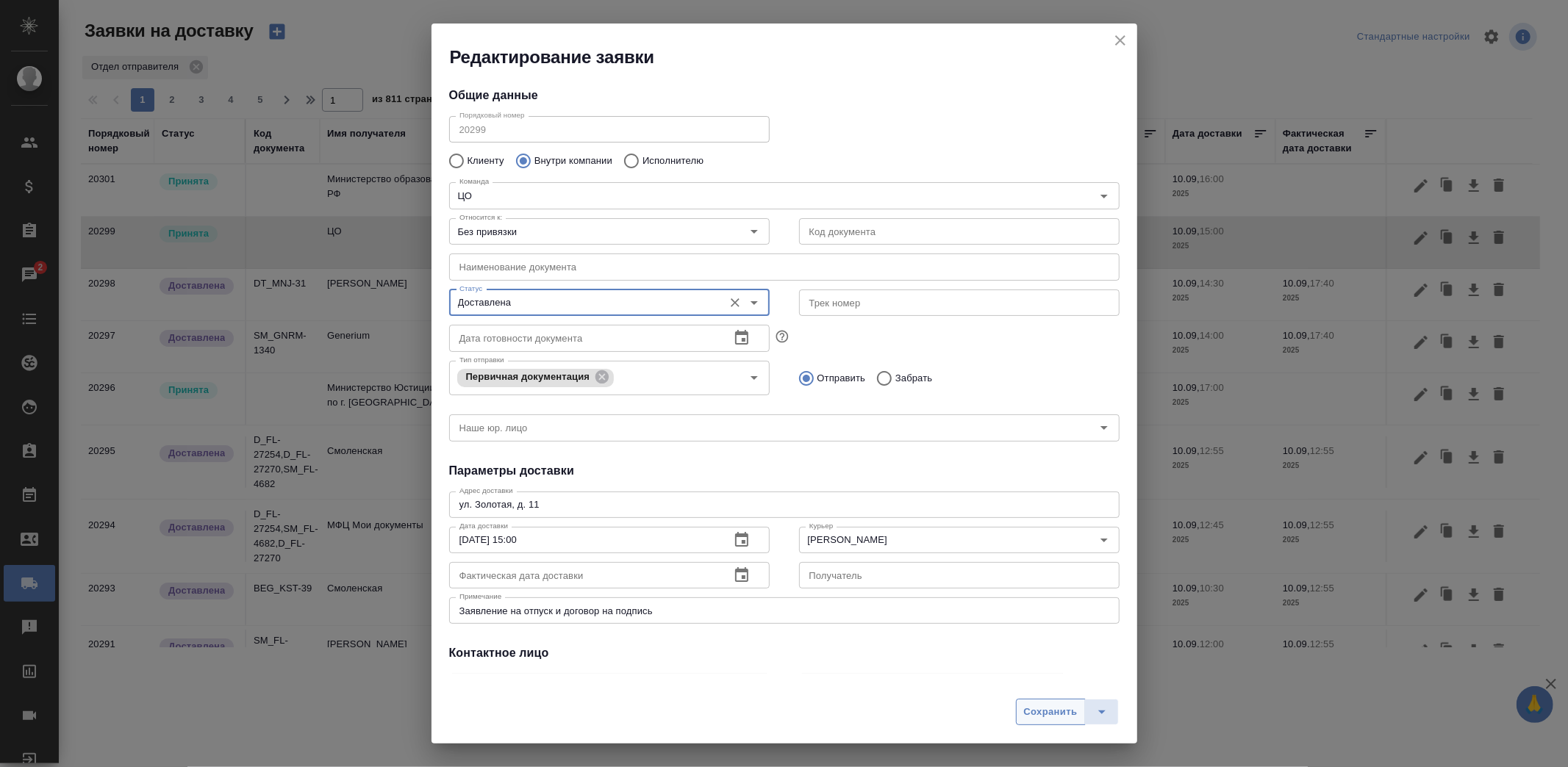
click at [1039, 707] on span "Сохранить" at bounding box center [1051, 712] width 54 height 17
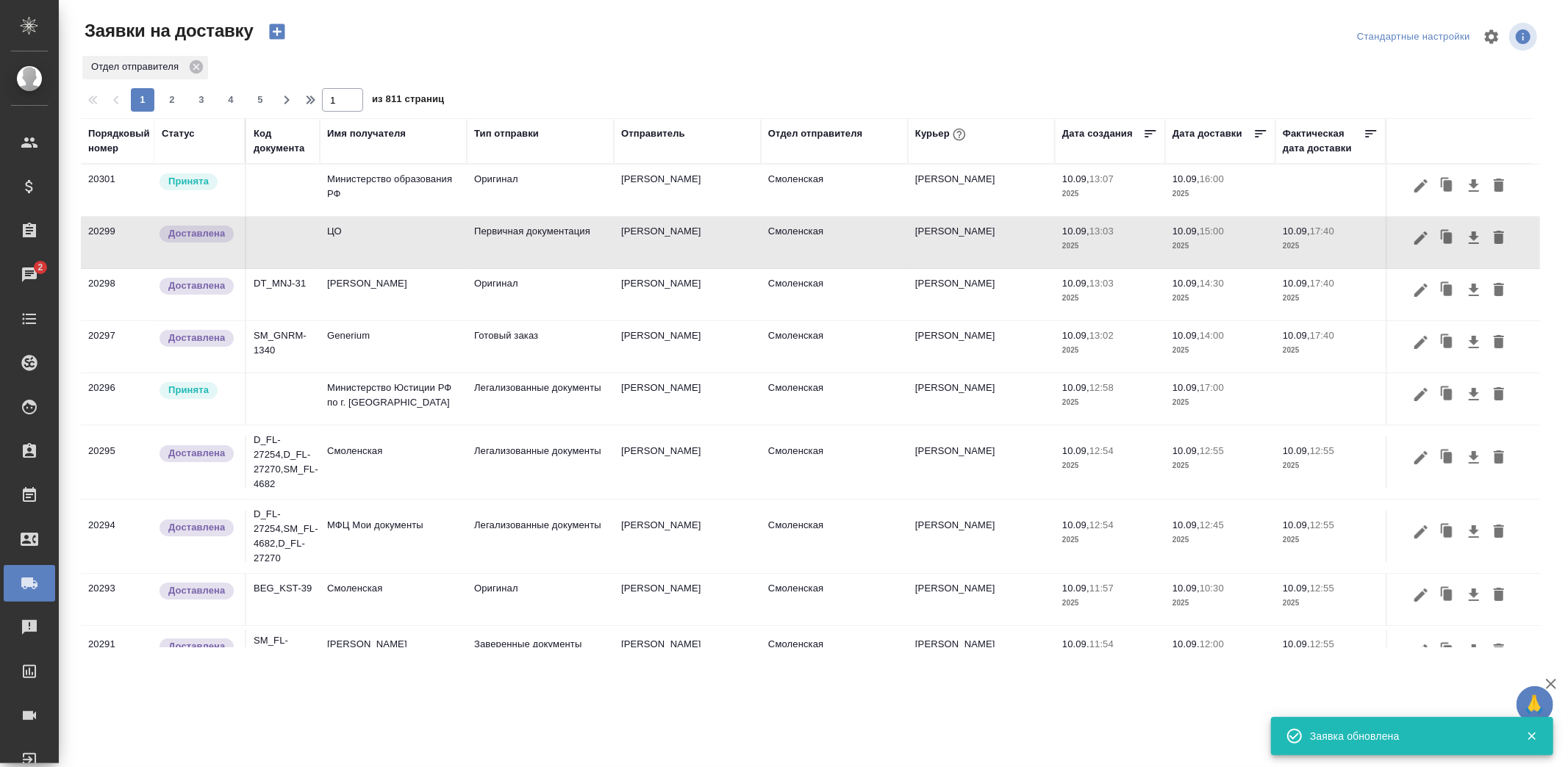
click at [480, 195] on td "Оригинал" at bounding box center [540, 190] width 147 height 51
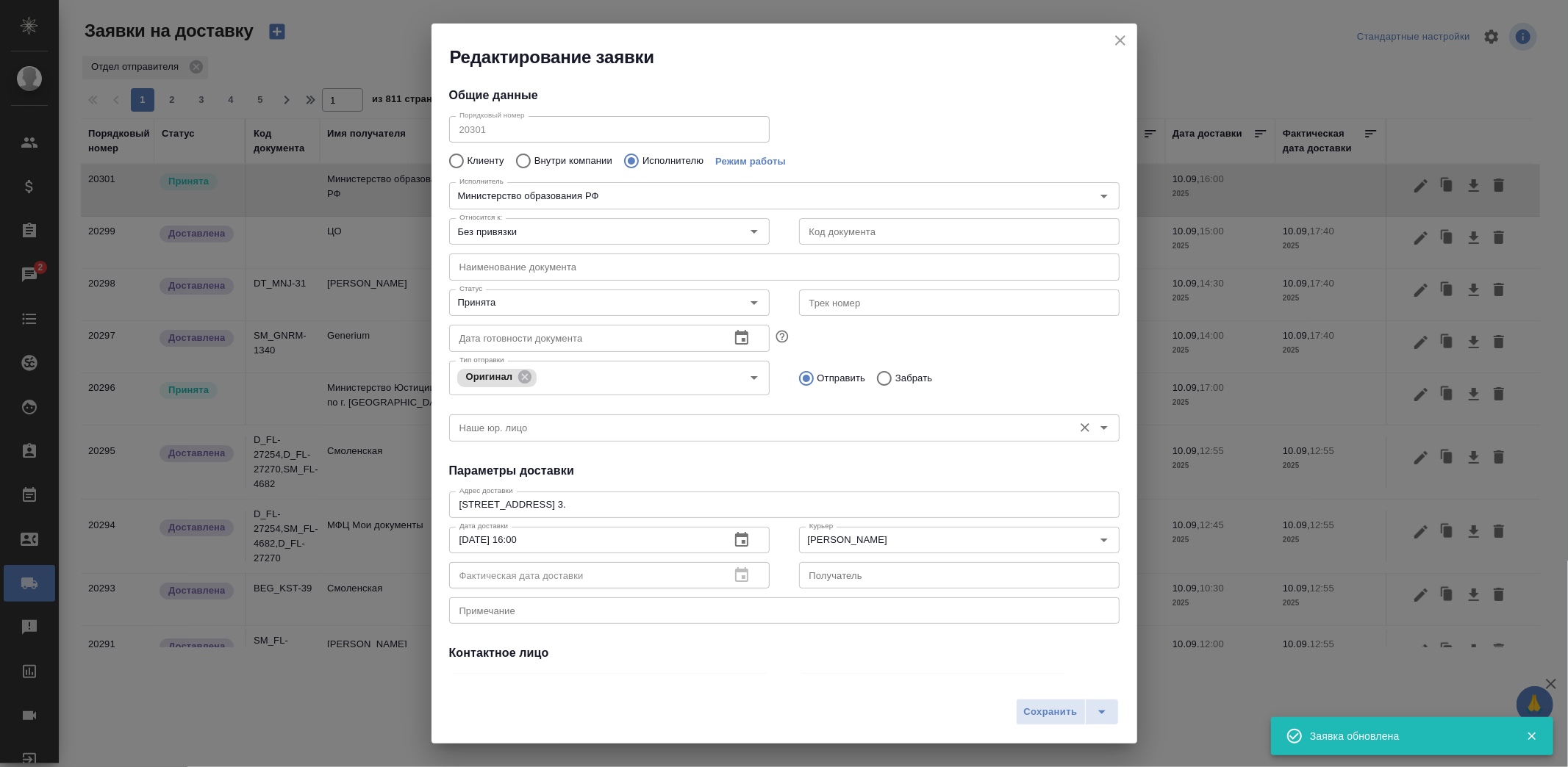
type input "Министерство образования РФ"
click at [541, 290] on div "Принята Статус" at bounding box center [609, 302] width 321 height 26
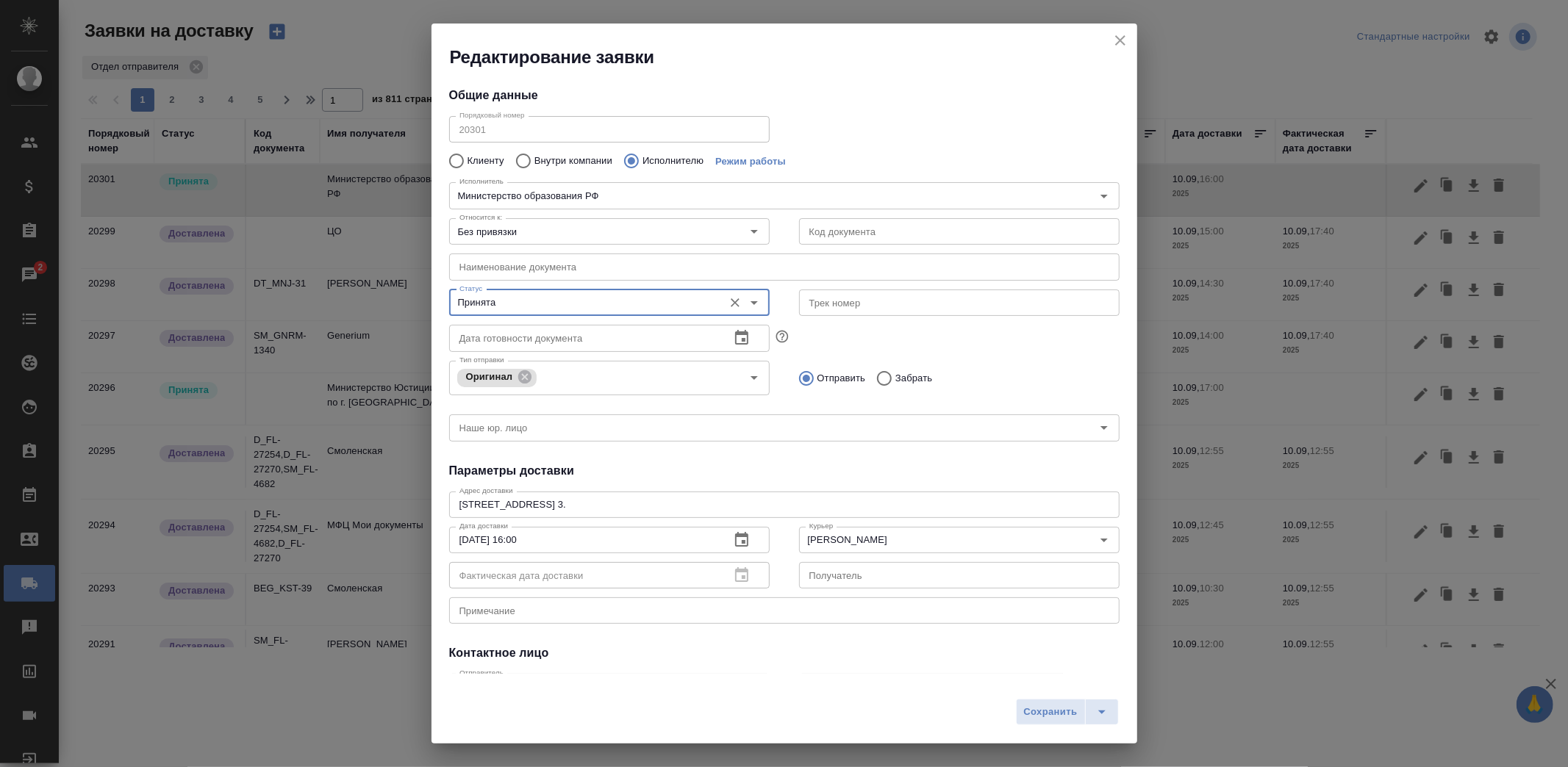
drag, startPoint x: 554, startPoint y: 303, endPoint x: 557, endPoint y: 315, distance: 12.4
click at [554, 302] on input "Принята" at bounding box center [584, 302] width 262 height 17
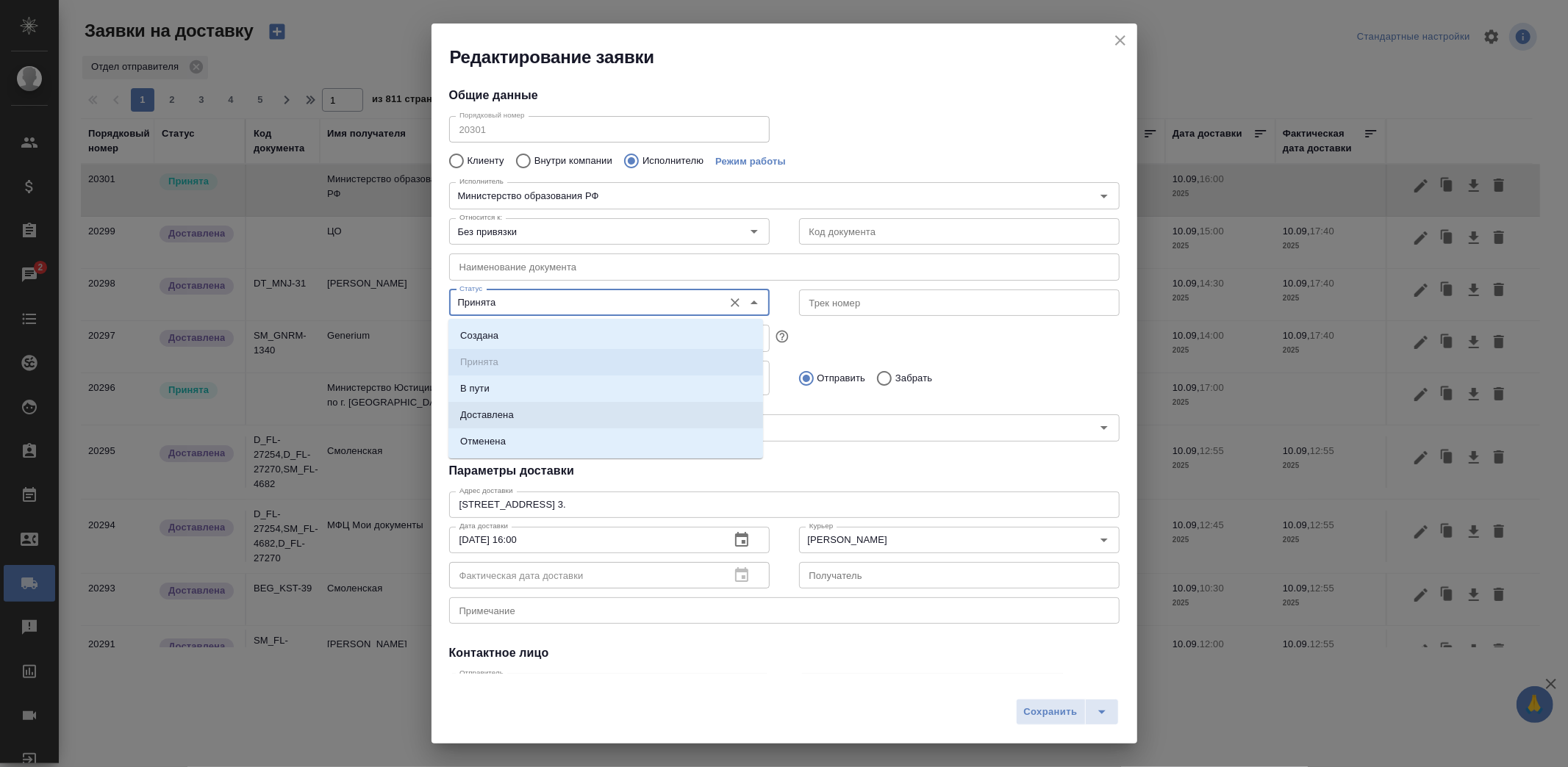
click at [540, 403] on li "Доставлена" at bounding box center [605, 415] width 315 height 26
type input "Доставлена"
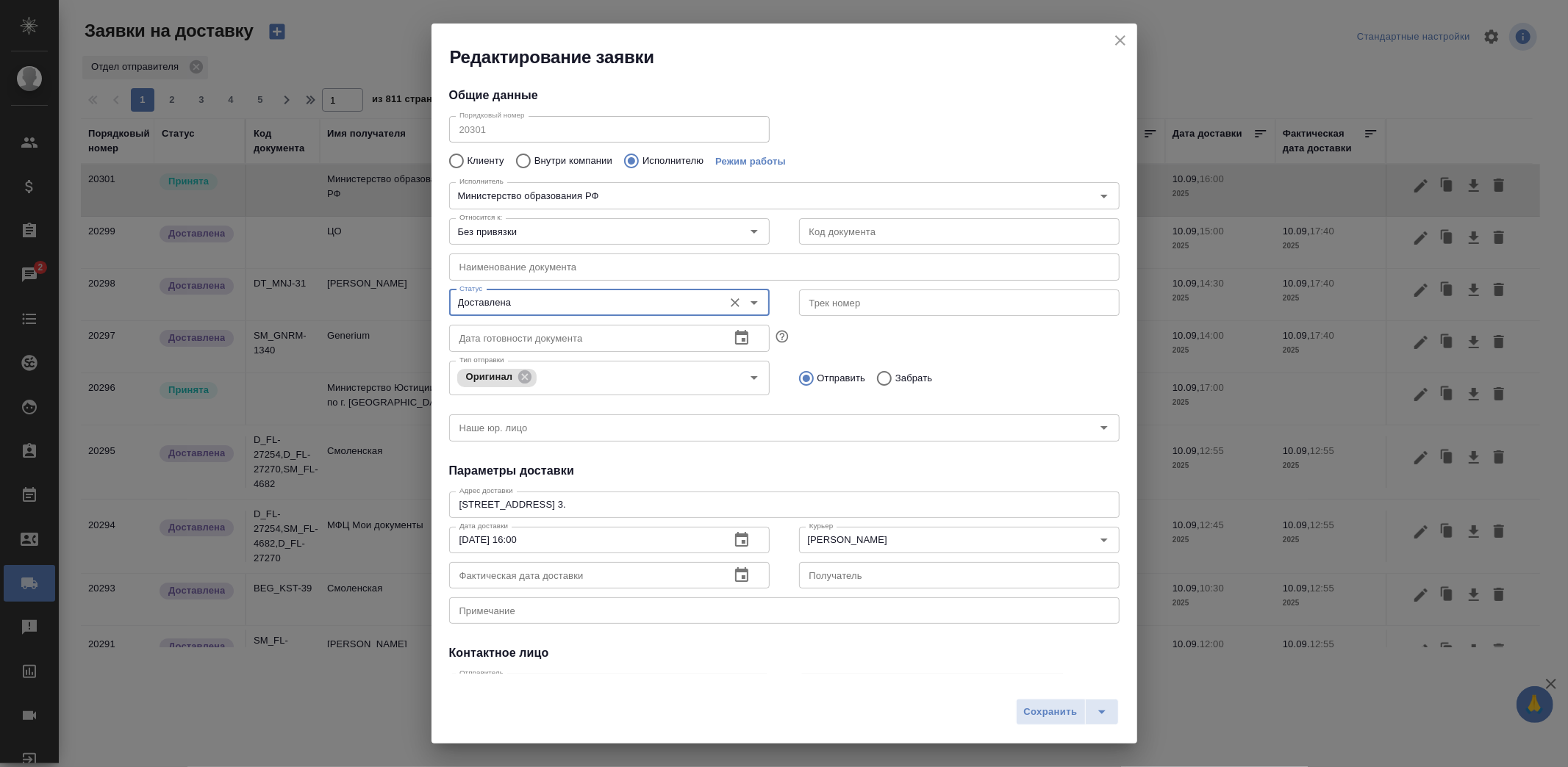
click at [1039, 698] on div "Сохранить" at bounding box center [784, 717] width 705 height 52
click at [1042, 707] on span "Сохранить" at bounding box center [1051, 712] width 54 height 17
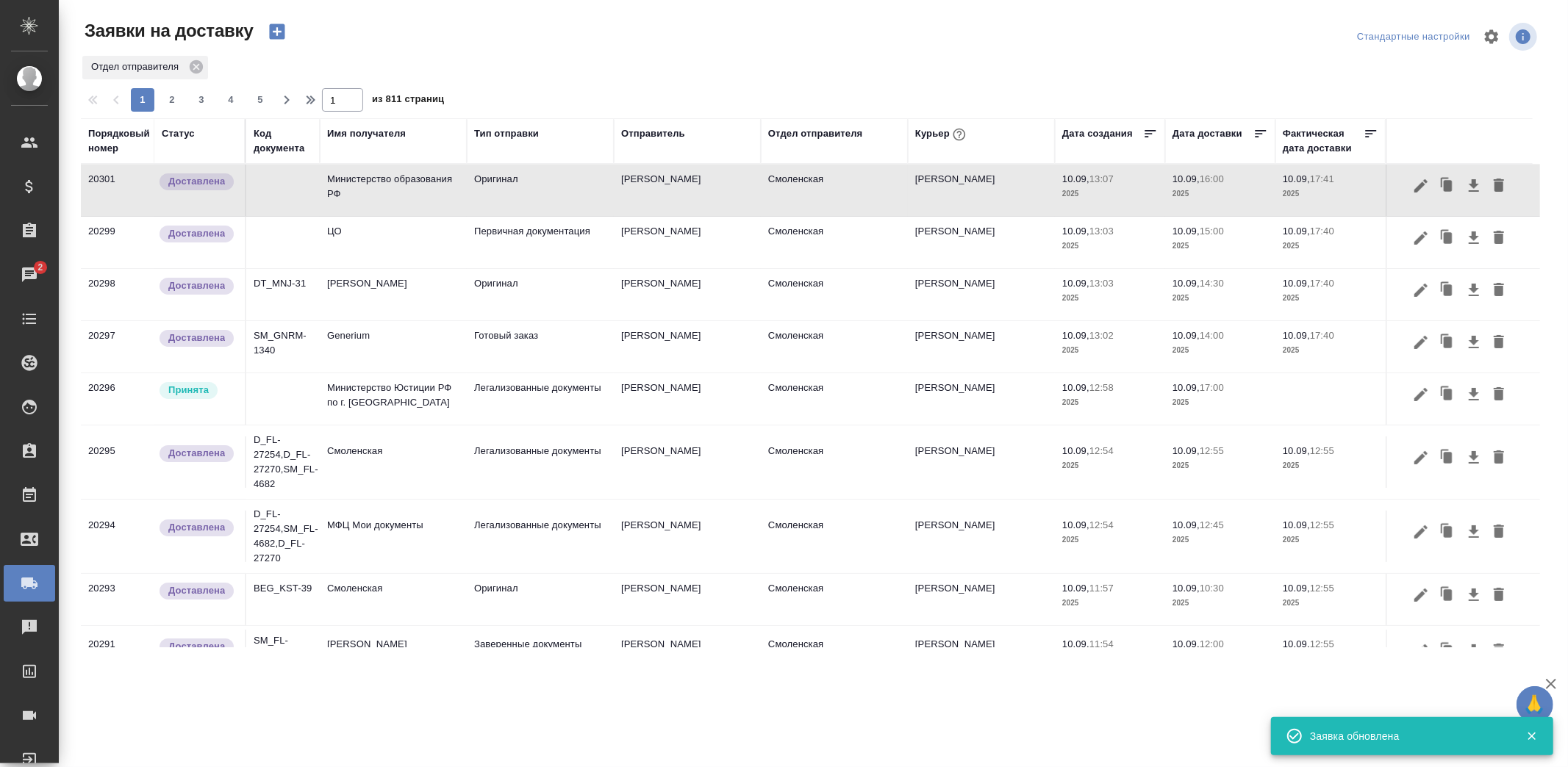
click at [417, 393] on td "Министерство Юстиции РФ по г. Москве" at bounding box center [393, 398] width 147 height 51
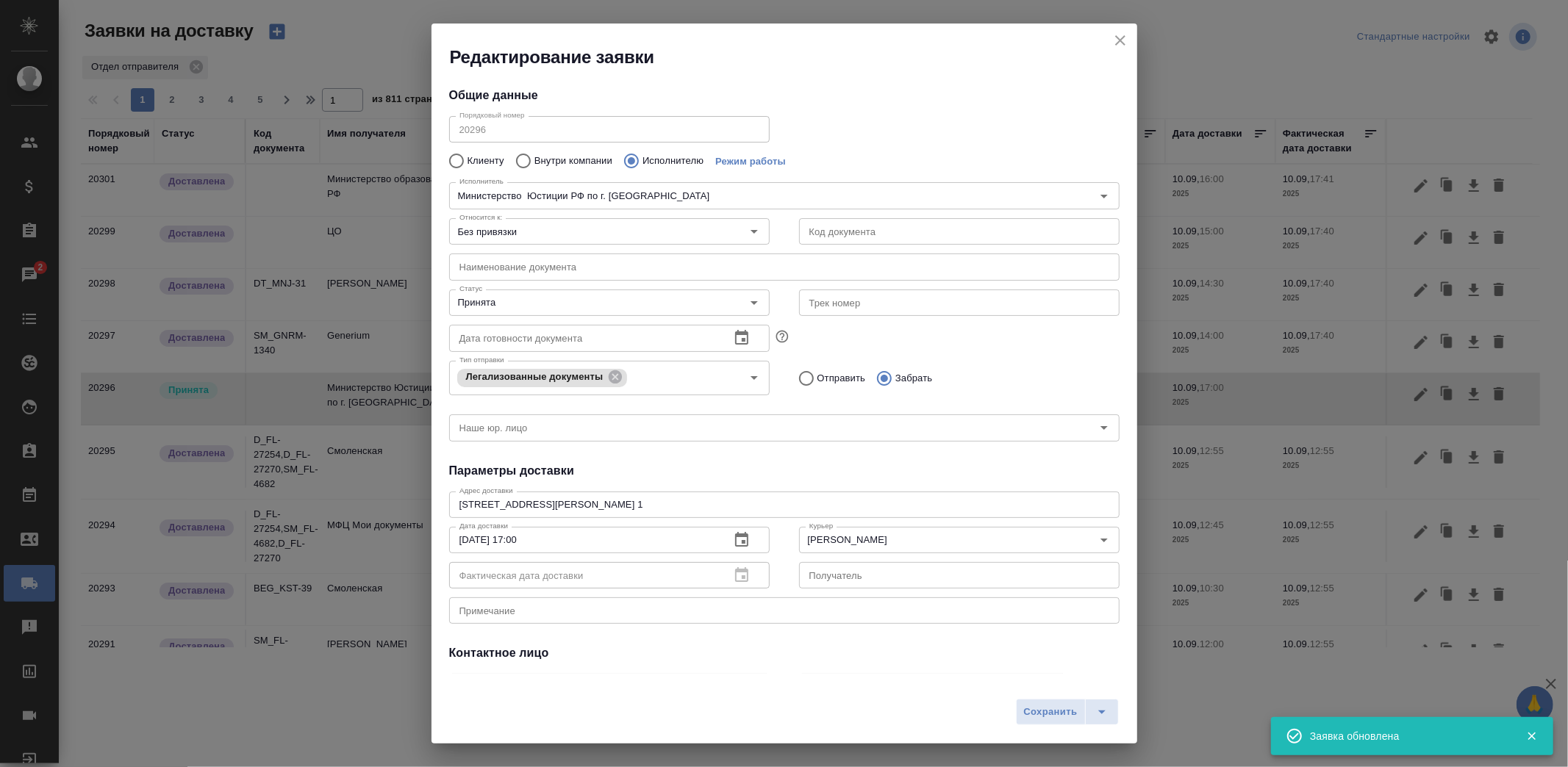
type input "Министерство Юстиции РФ по г. Москве"
click at [592, 306] on input "Принята" at bounding box center [584, 302] width 262 height 17
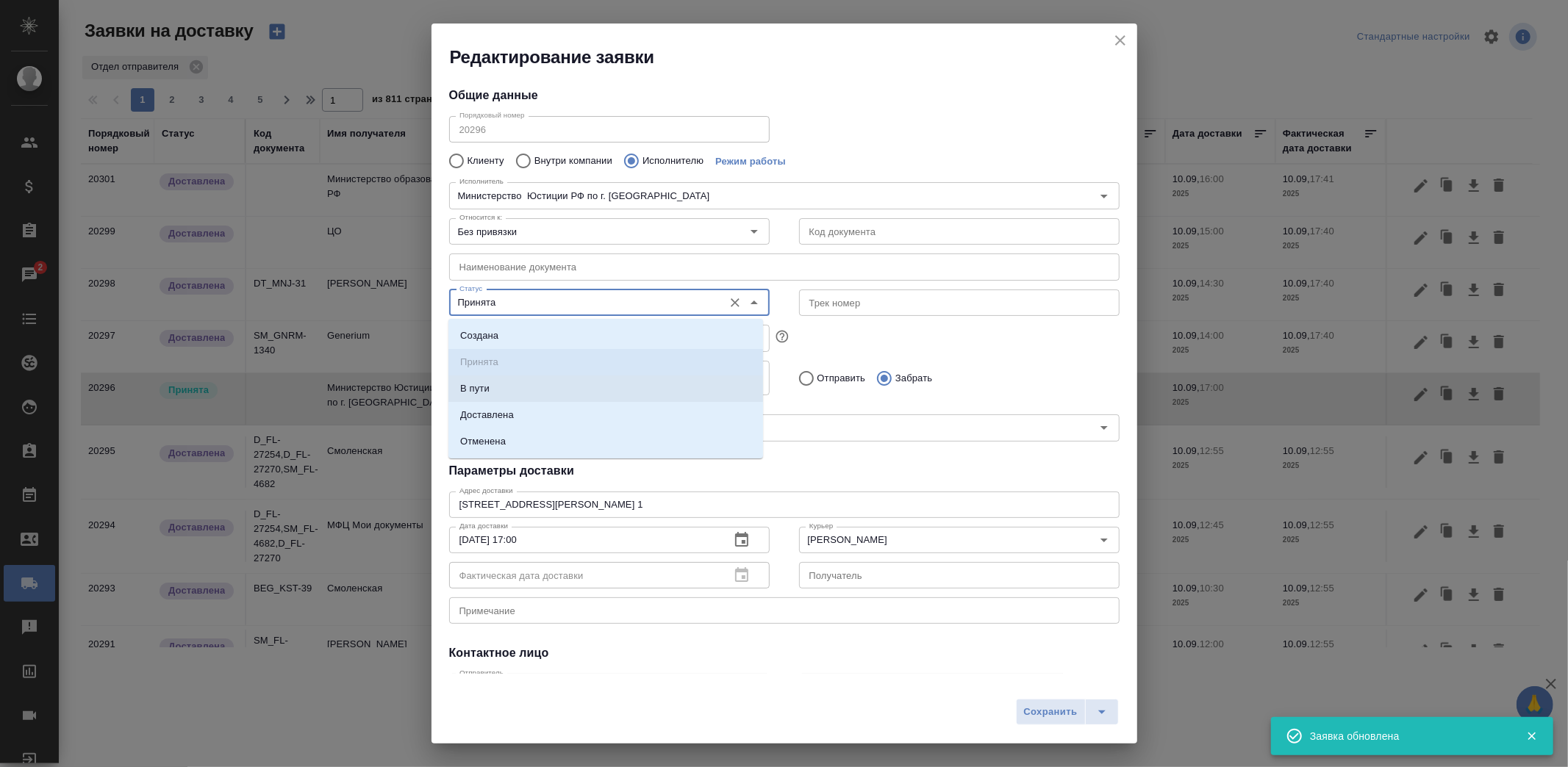
click at [554, 401] on li "В пути" at bounding box center [605, 389] width 315 height 26
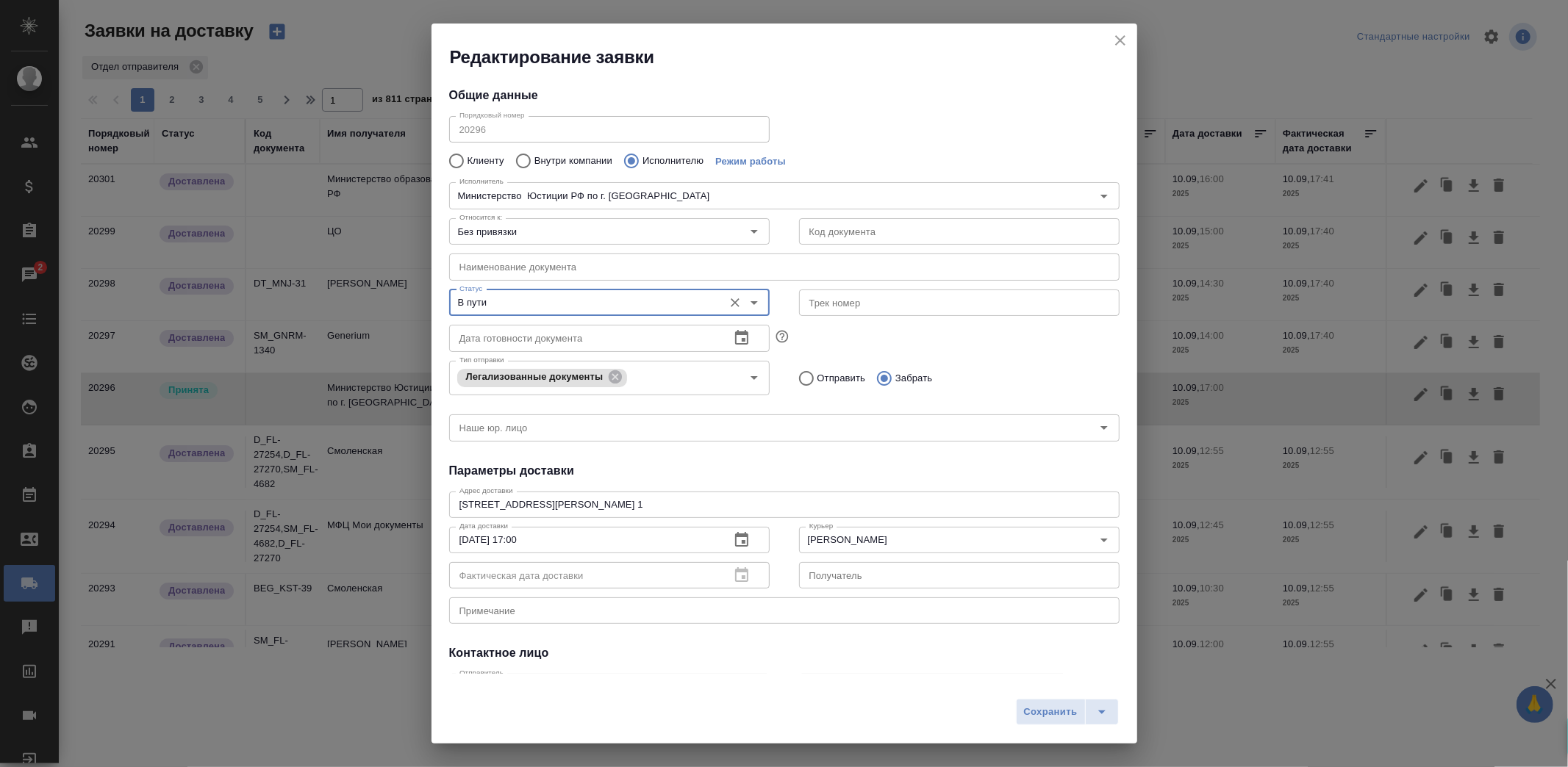
click at [546, 297] on input "В пути" at bounding box center [584, 302] width 262 height 17
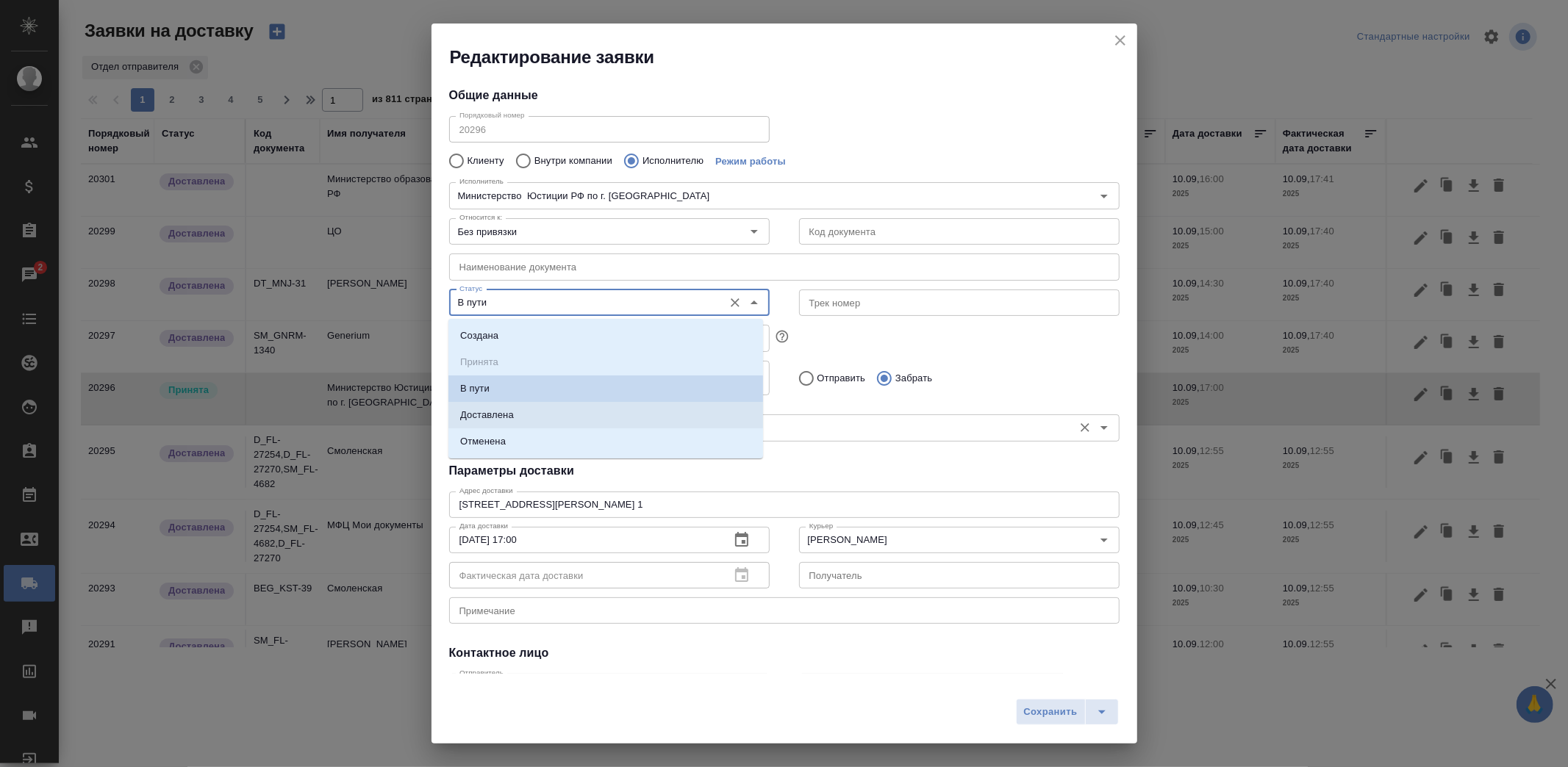
click at [510, 408] on p "Доставлена" at bounding box center [487, 415] width 54 height 15
type input "Доставлена"
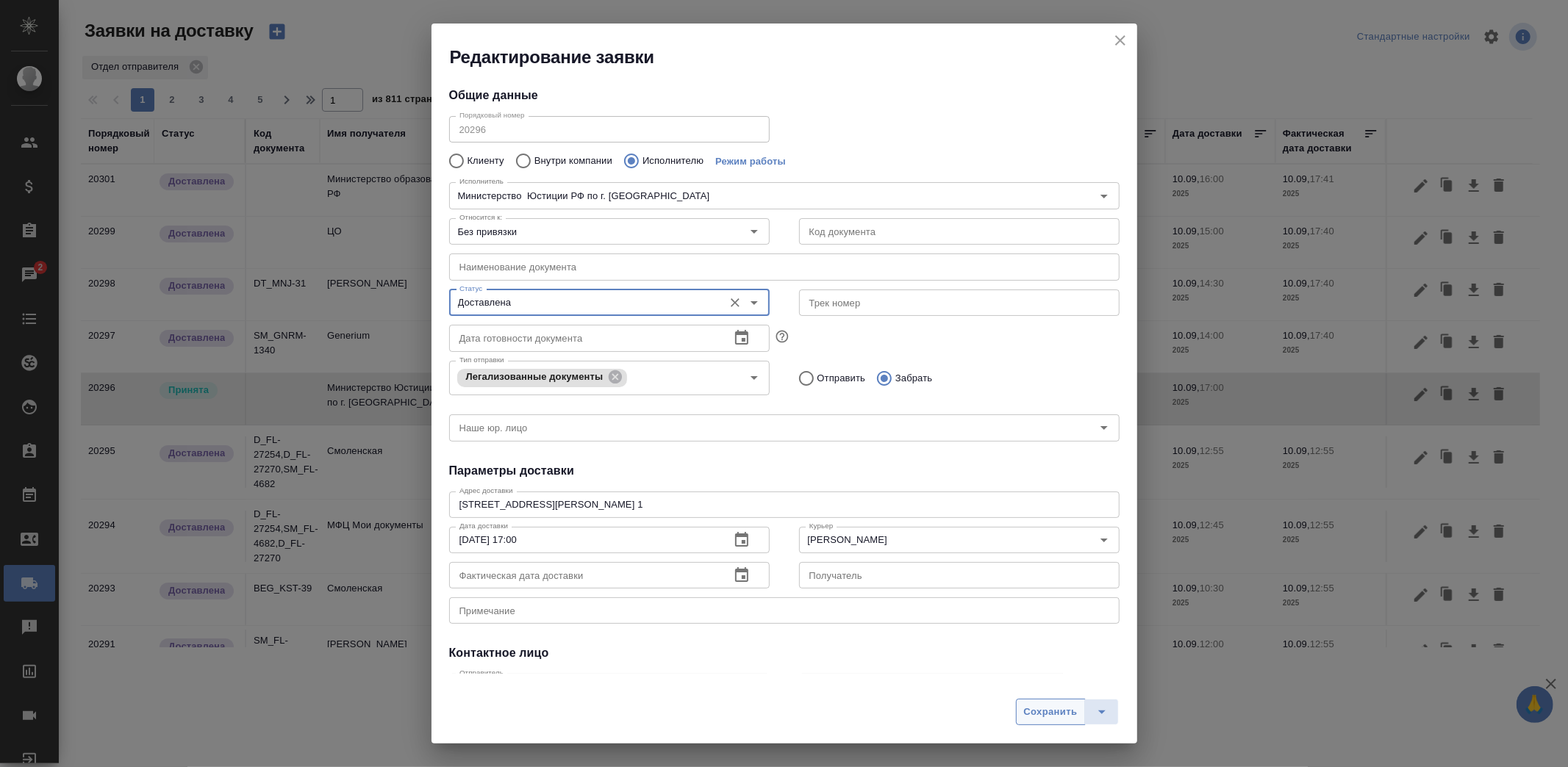
click at [1056, 714] on span "Сохранить" at bounding box center [1051, 712] width 54 height 17
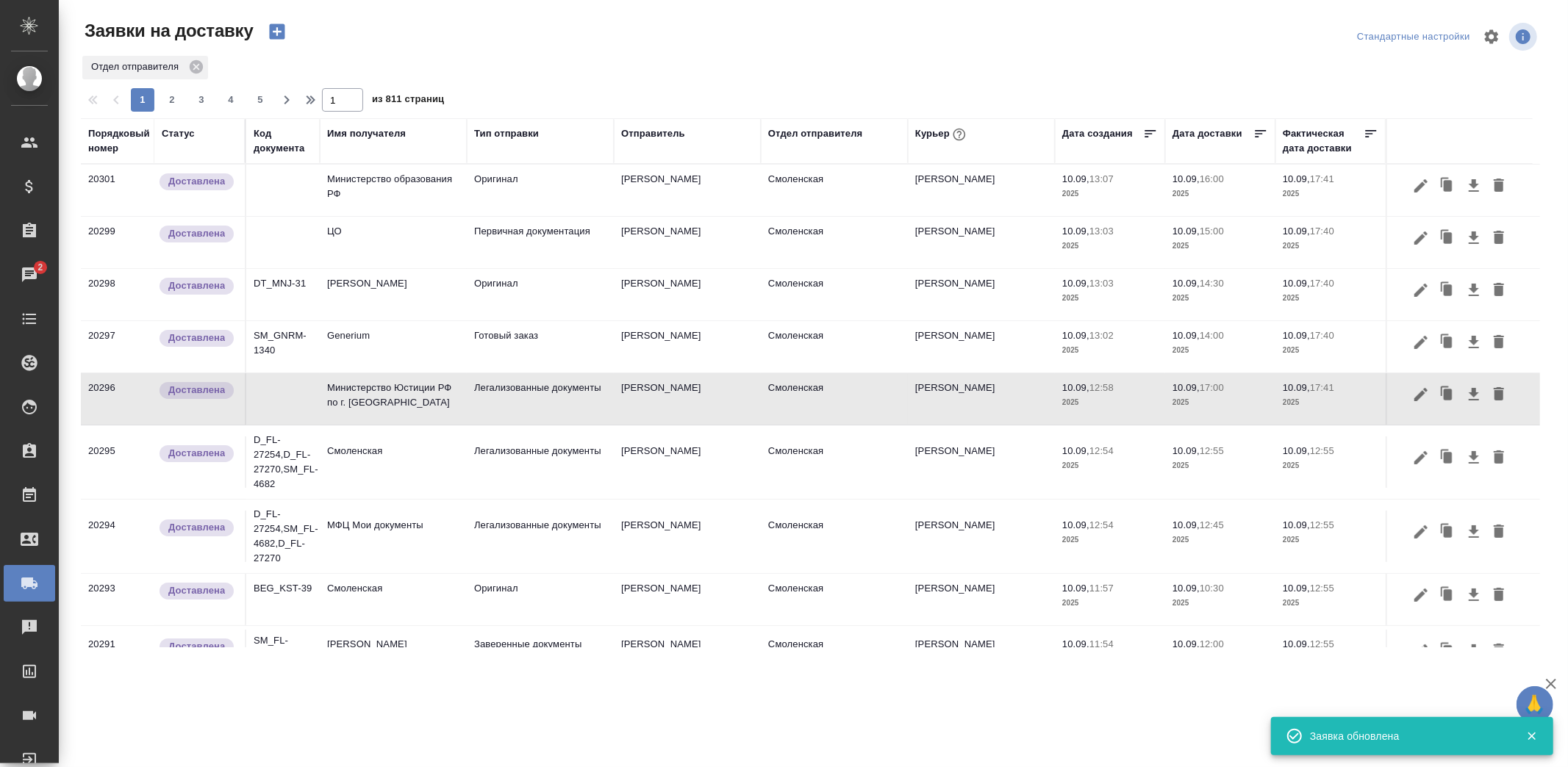
click at [275, 35] on icon "button" at bounding box center [277, 32] width 16 height 16
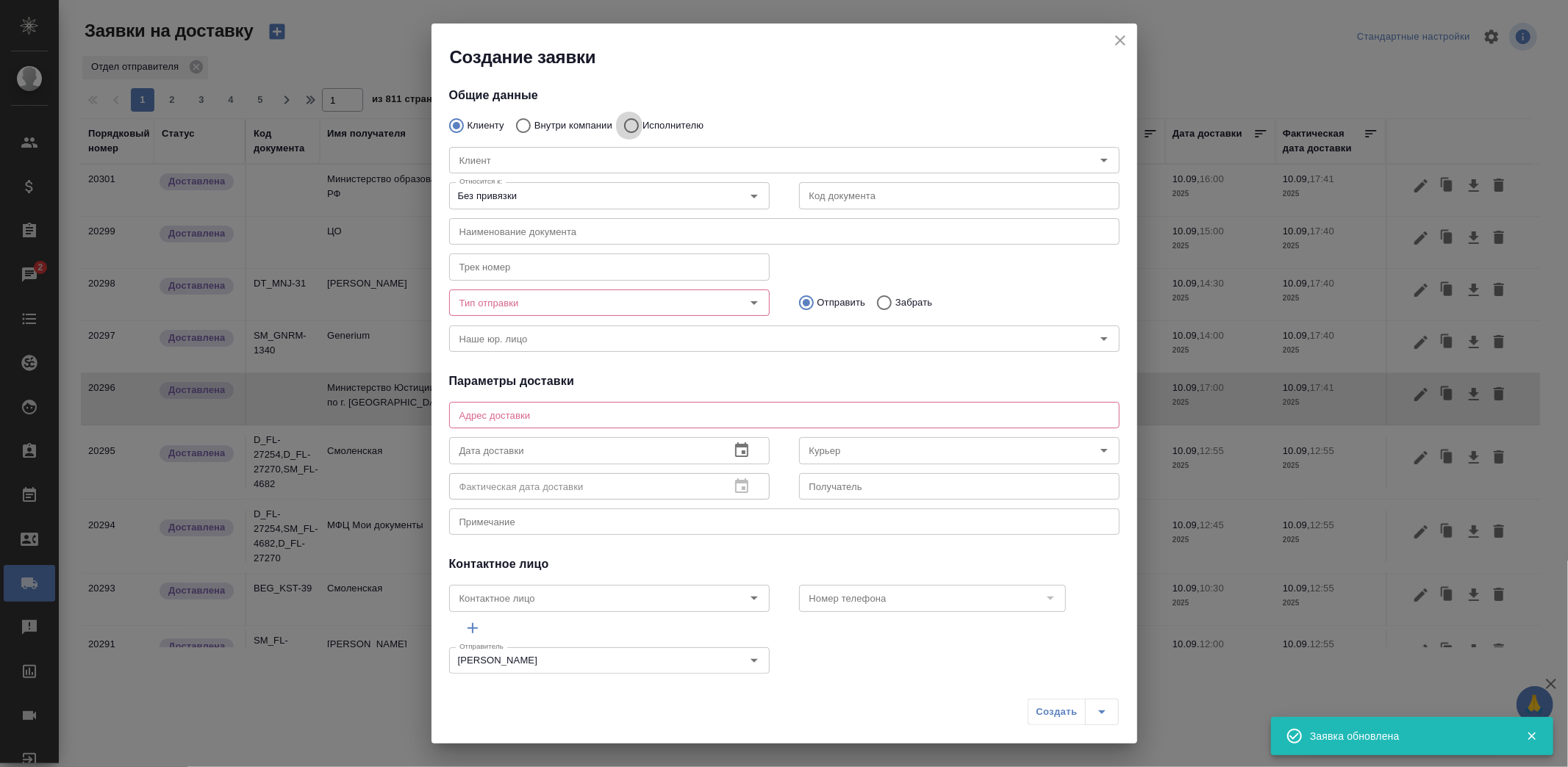
click at [635, 125] on input "Исполнителю" at bounding box center [629, 125] width 26 height 31
radio input "true"
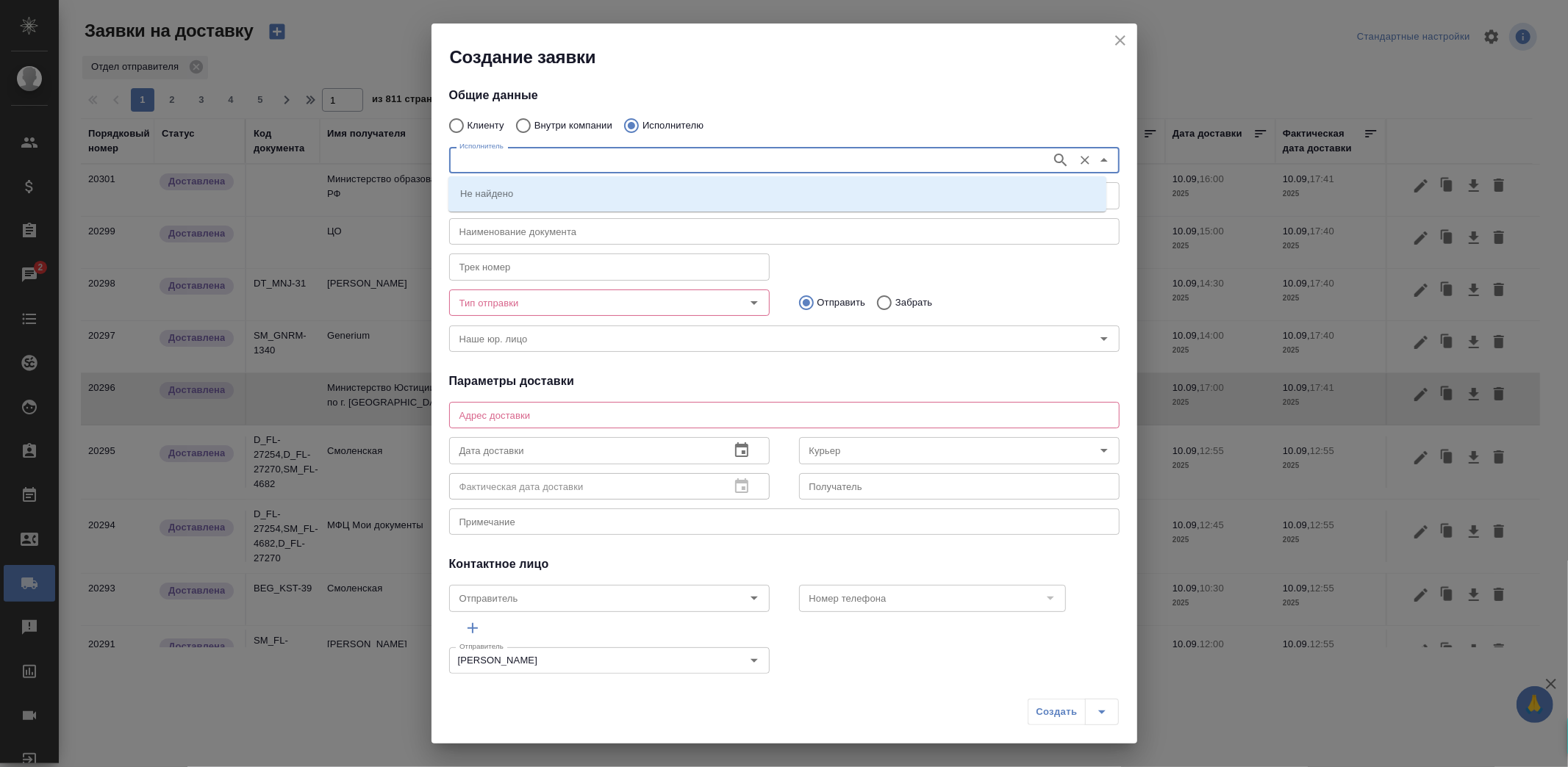
click at [623, 162] on input "Исполнитель" at bounding box center [748, 160] width 590 height 17
type input "с"
type input "корсик"
click at [540, 193] on p "НОТАРИУС Корсик Мария Александровна" at bounding box center [500, 193] width 80 height 15
type input "НОТАРИУС Корсик Мария Александровна"
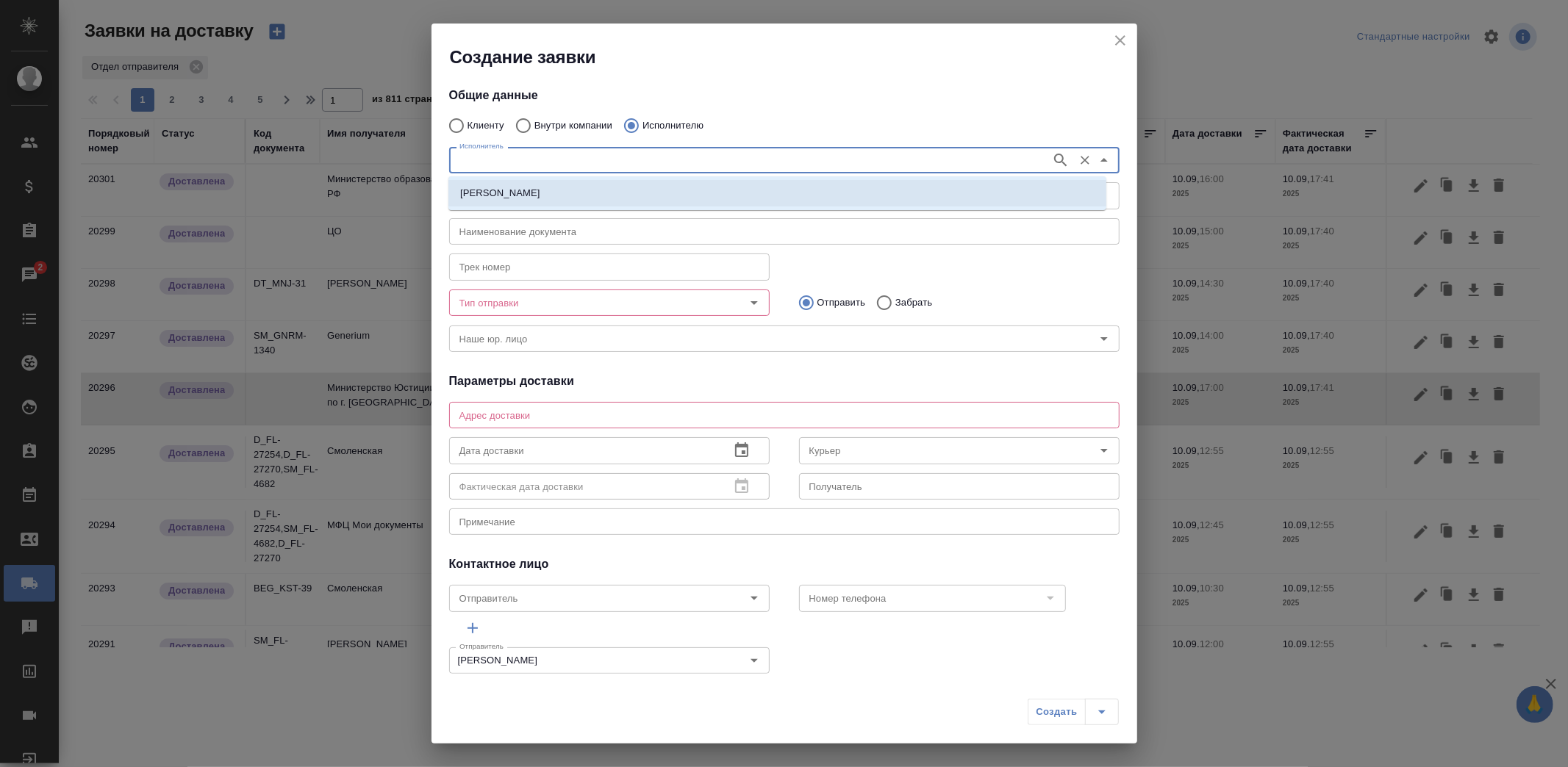
type textarea "Новокузнецкая, 44/2, железная дверь возле 4-го подъезда"
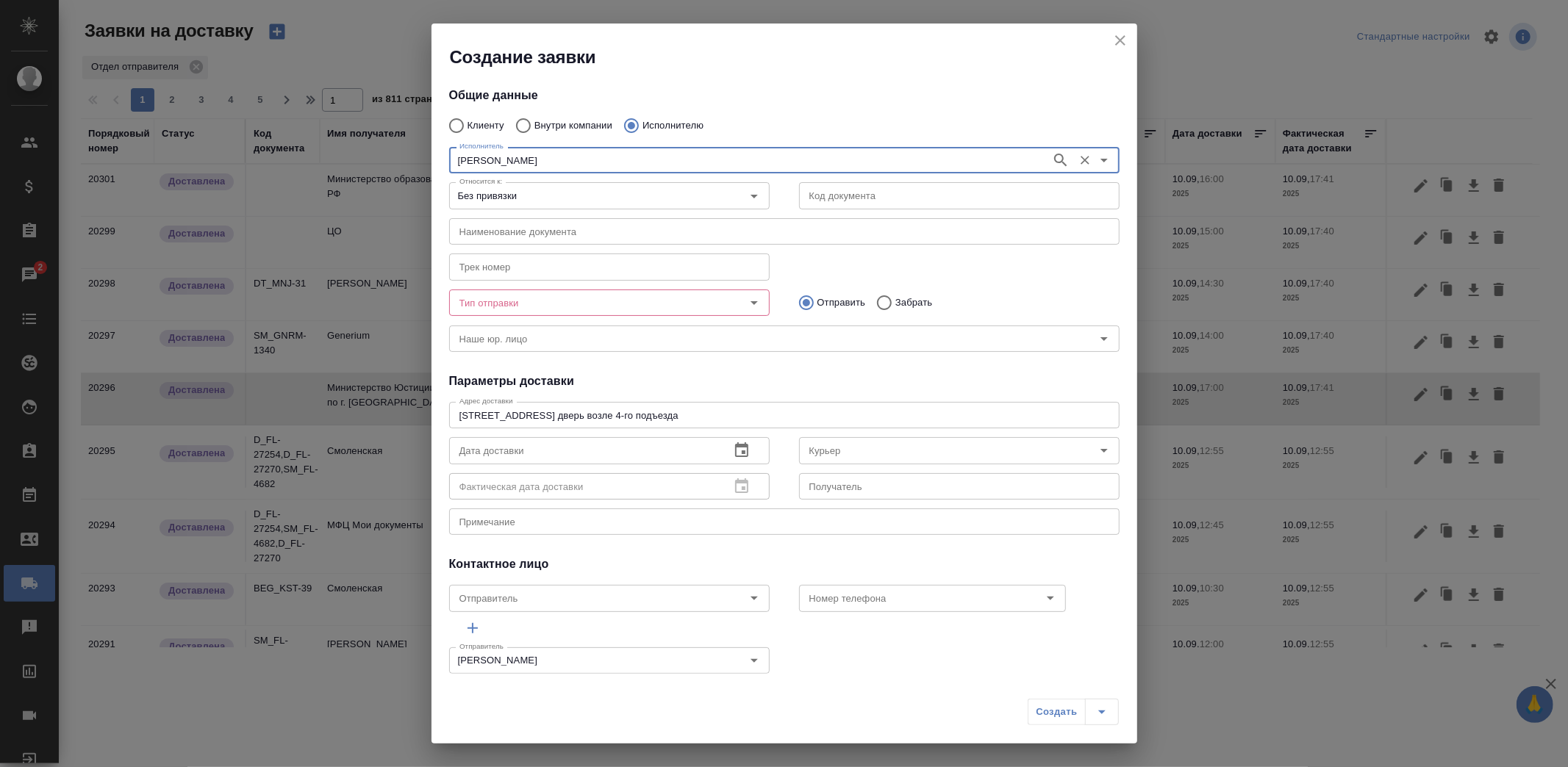
type input "+79250216062"
type input "НОТАРИУС Корсик Мария Александровна"
click at [875, 297] on input "Забрать" at bounding box center [882, 302] width 26 height 31
radio input "true"
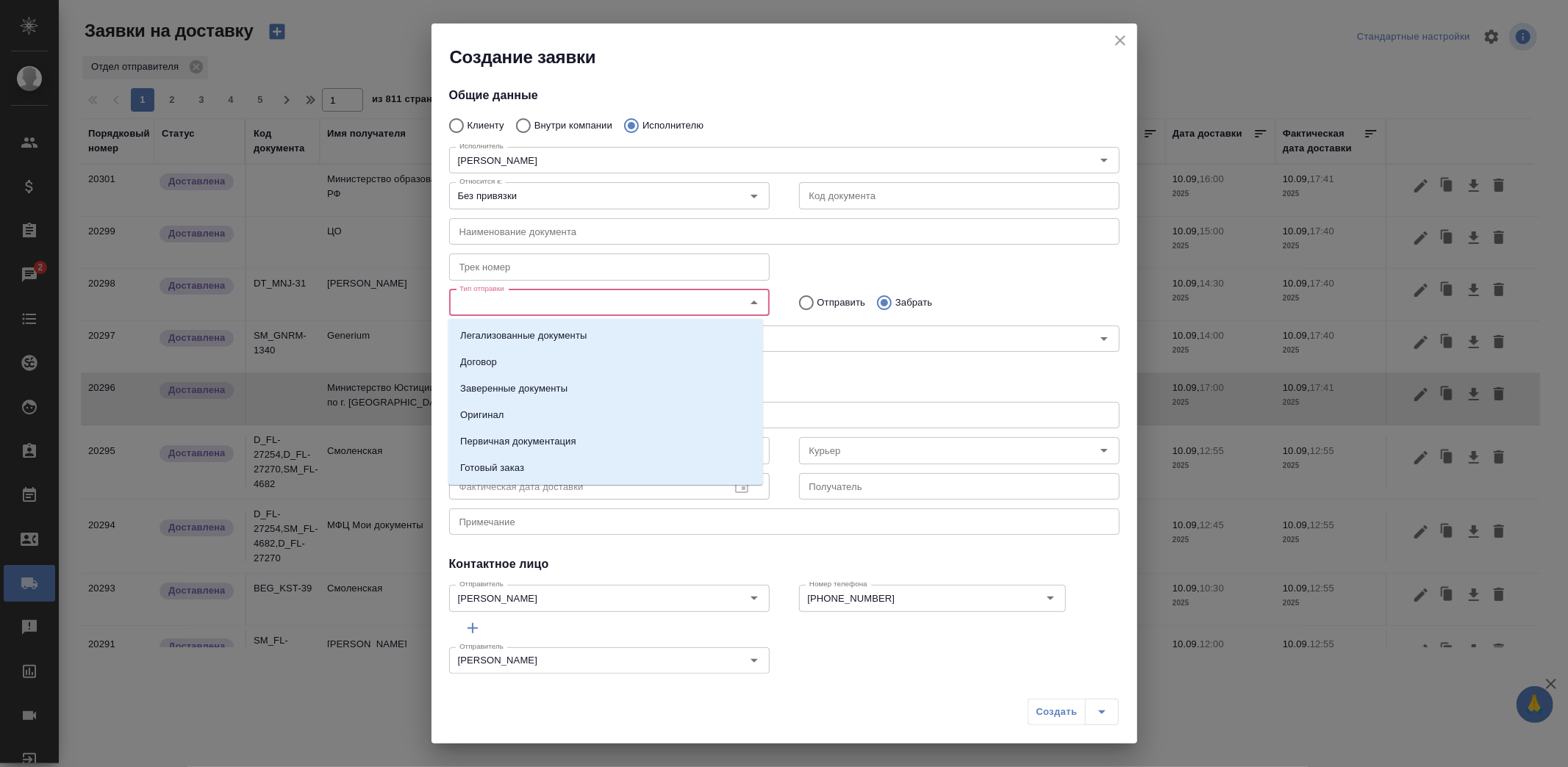
click at [670, 300] on input "Тип отправки" at bounding box center [584, 302] width 262 height 17
click at [553, 382] on p "Заверенные документы" at bounding box center [513, 389] width 107 height 15
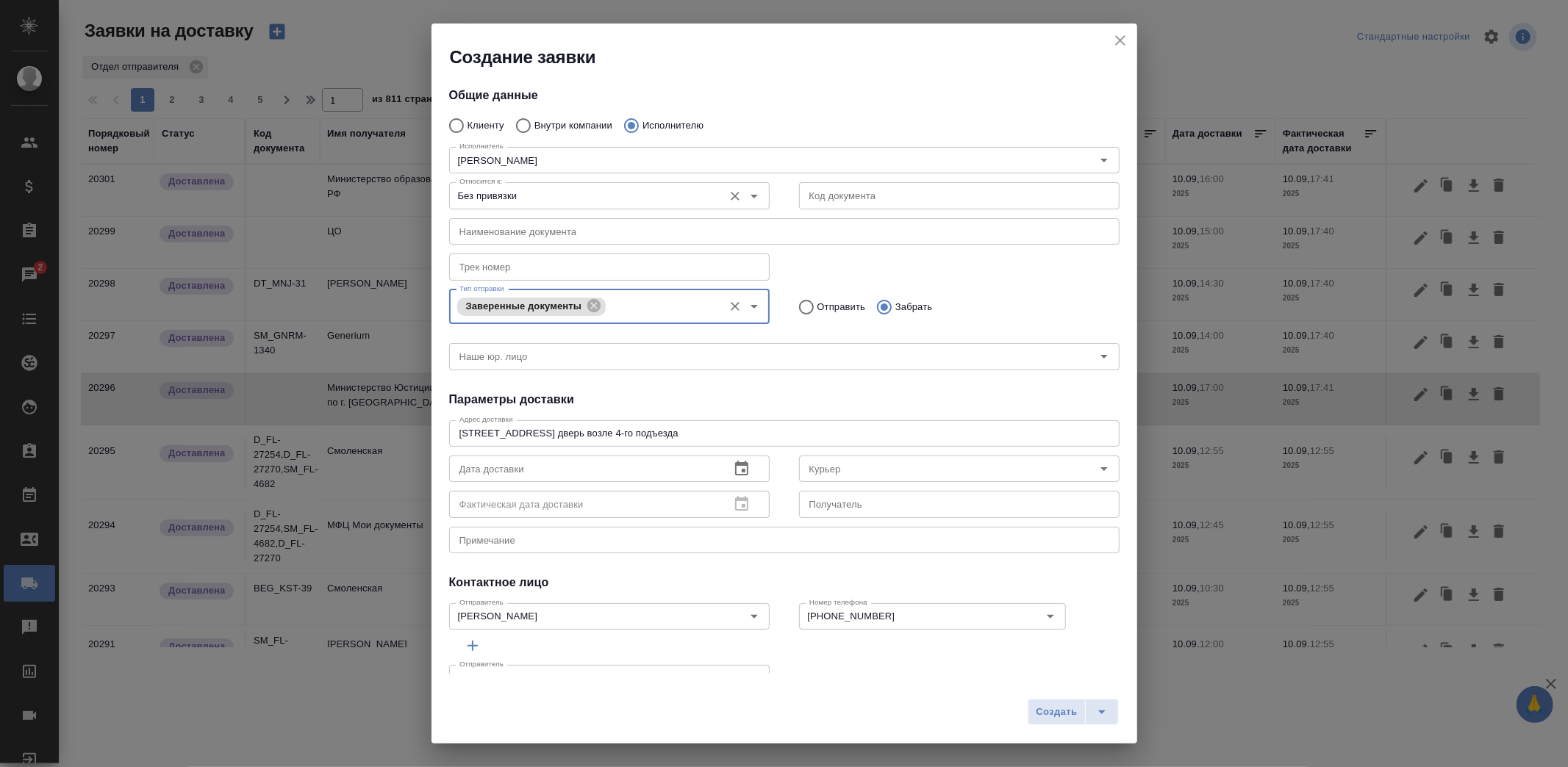
click at [647, 202] on input "Без привязки" at bounding box center [584, 195] width 262 height 17
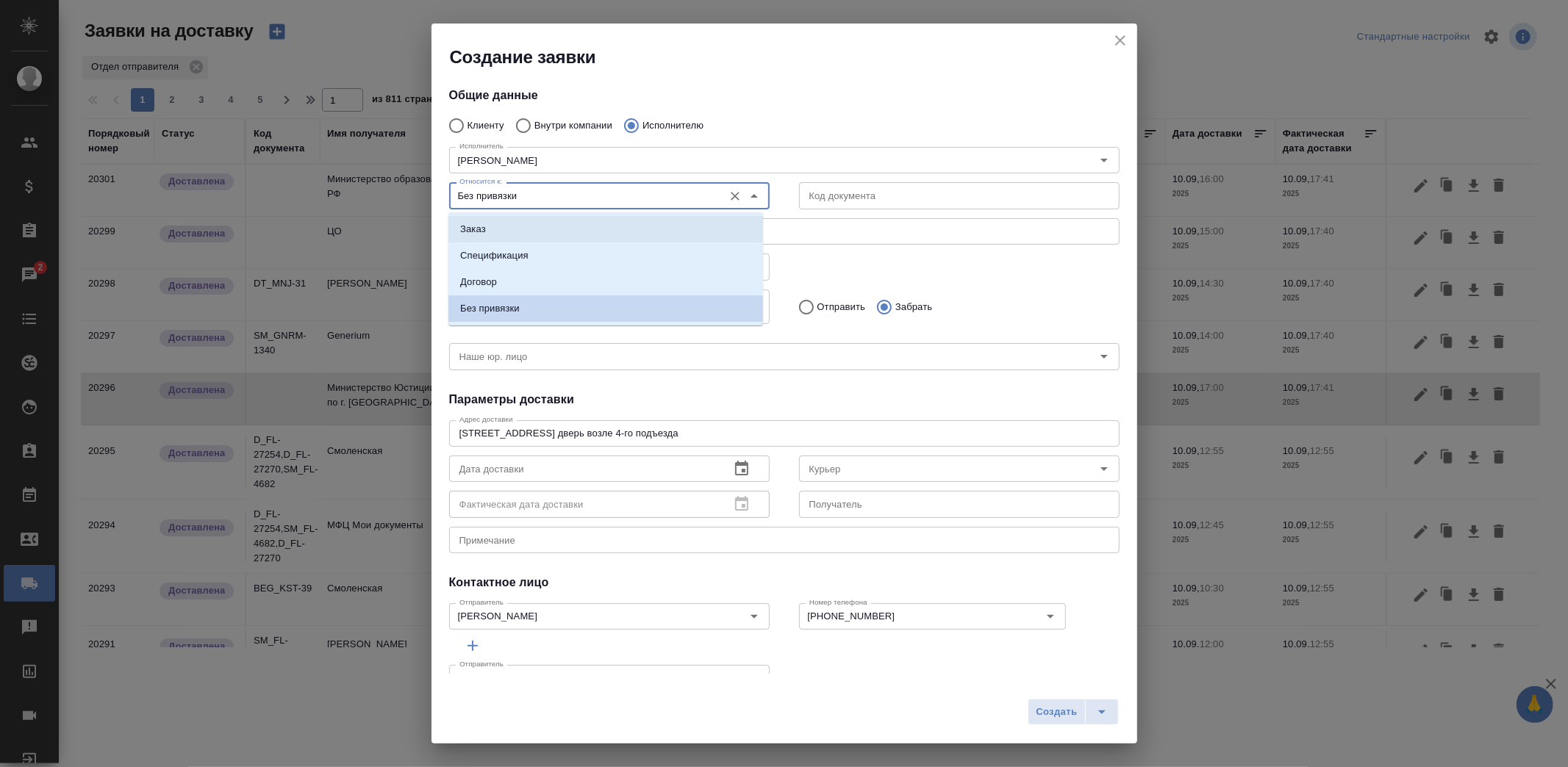
click at [564, 240] on li "Заказ" at bounding box center [605, 229] width 315 height 26
type input "Заказ"
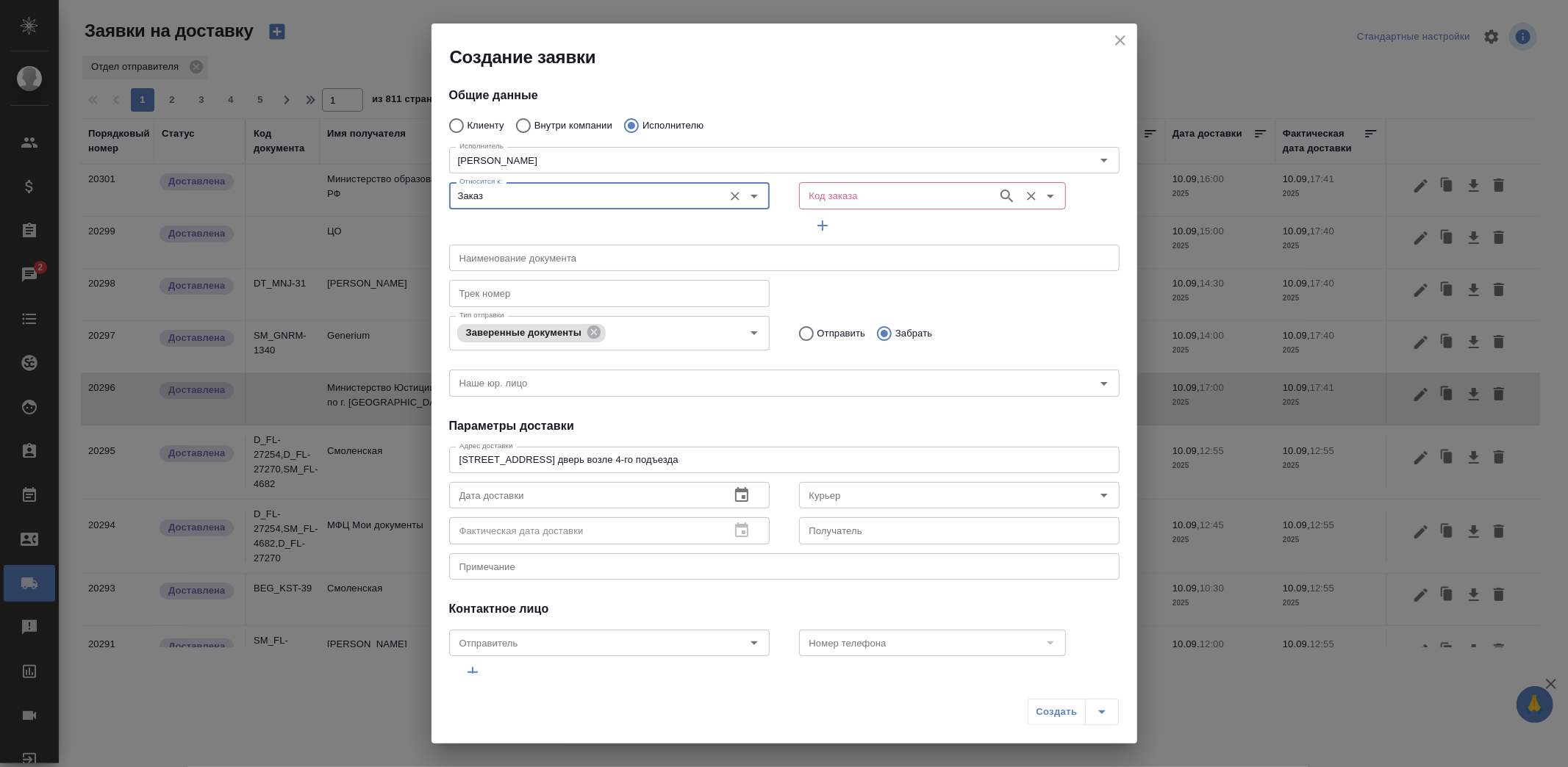
click at [852, 200] on input "Код заказа" at bounding box center [897, 195] width 187 height 17
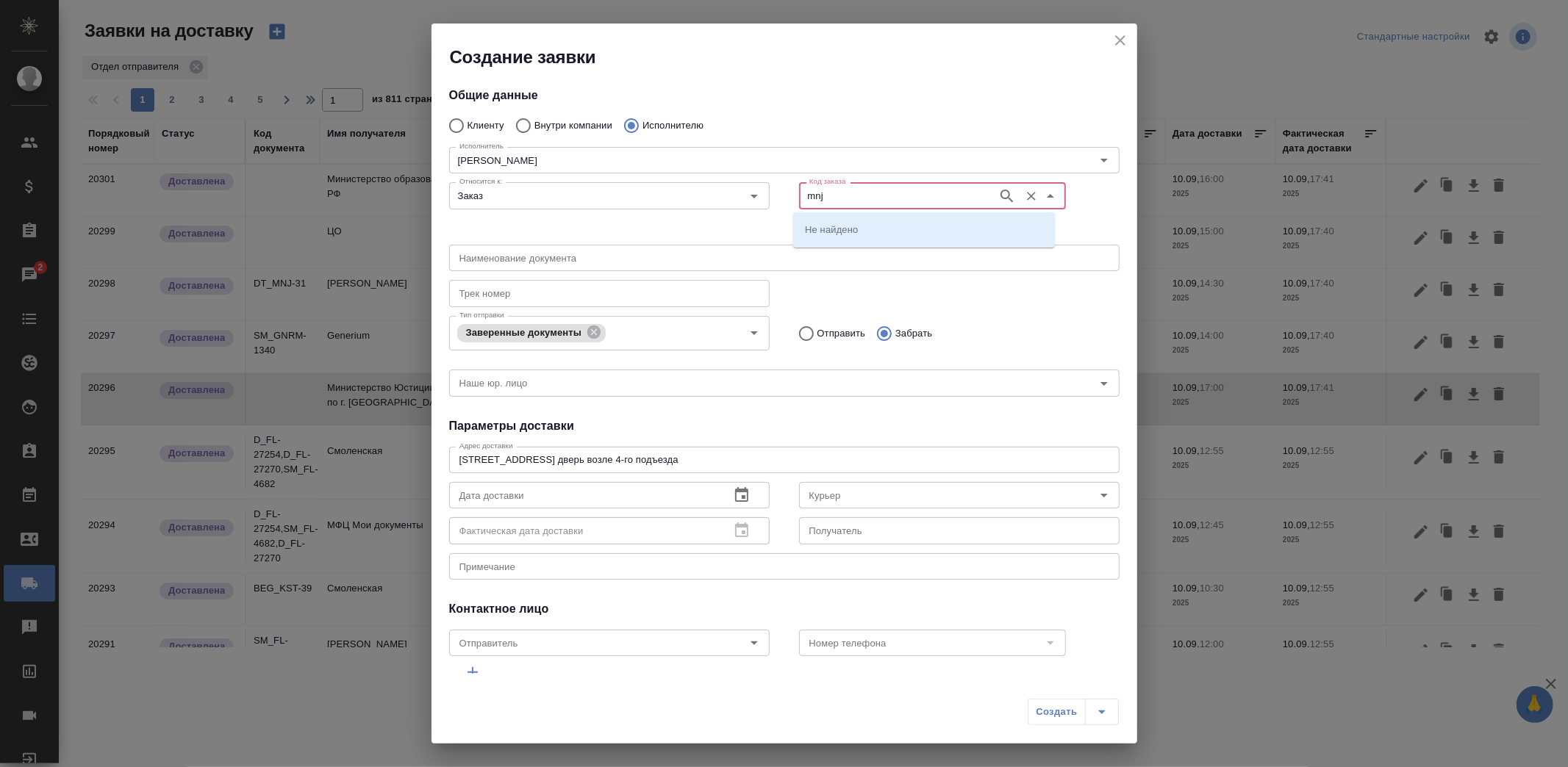
type input "mnj"
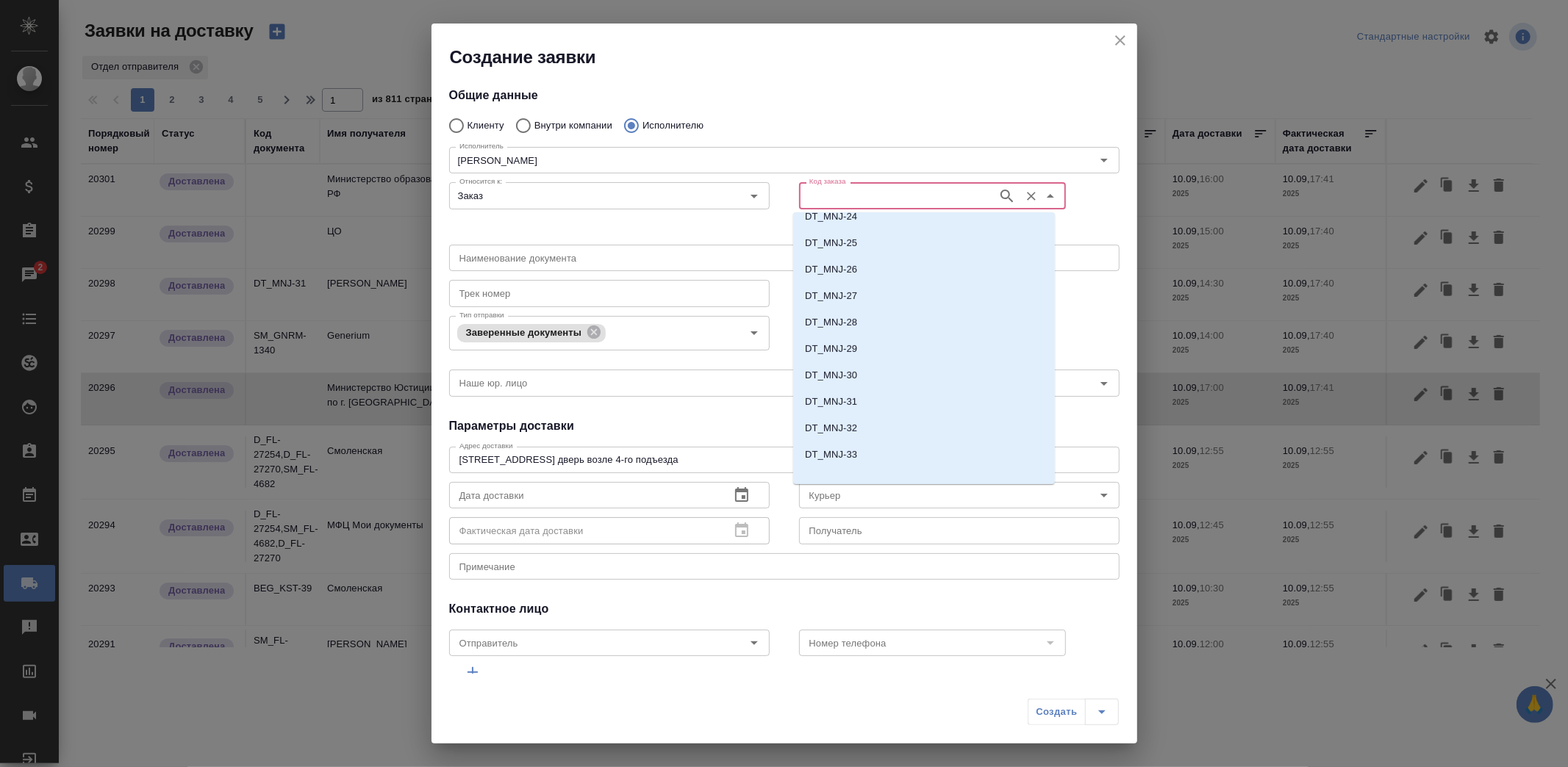
scroll to position [632, 0]
click at [873, 387] on li "DT_MNJ-31" at bounding box center [924, 390] width 261 height 26
type input "(DB) AWATERA BUSINESSMEN SERVICES L.L.C."
type input "НОТАРИУС Корсик Мария Александровна"
type input "DT_MNJ-31"
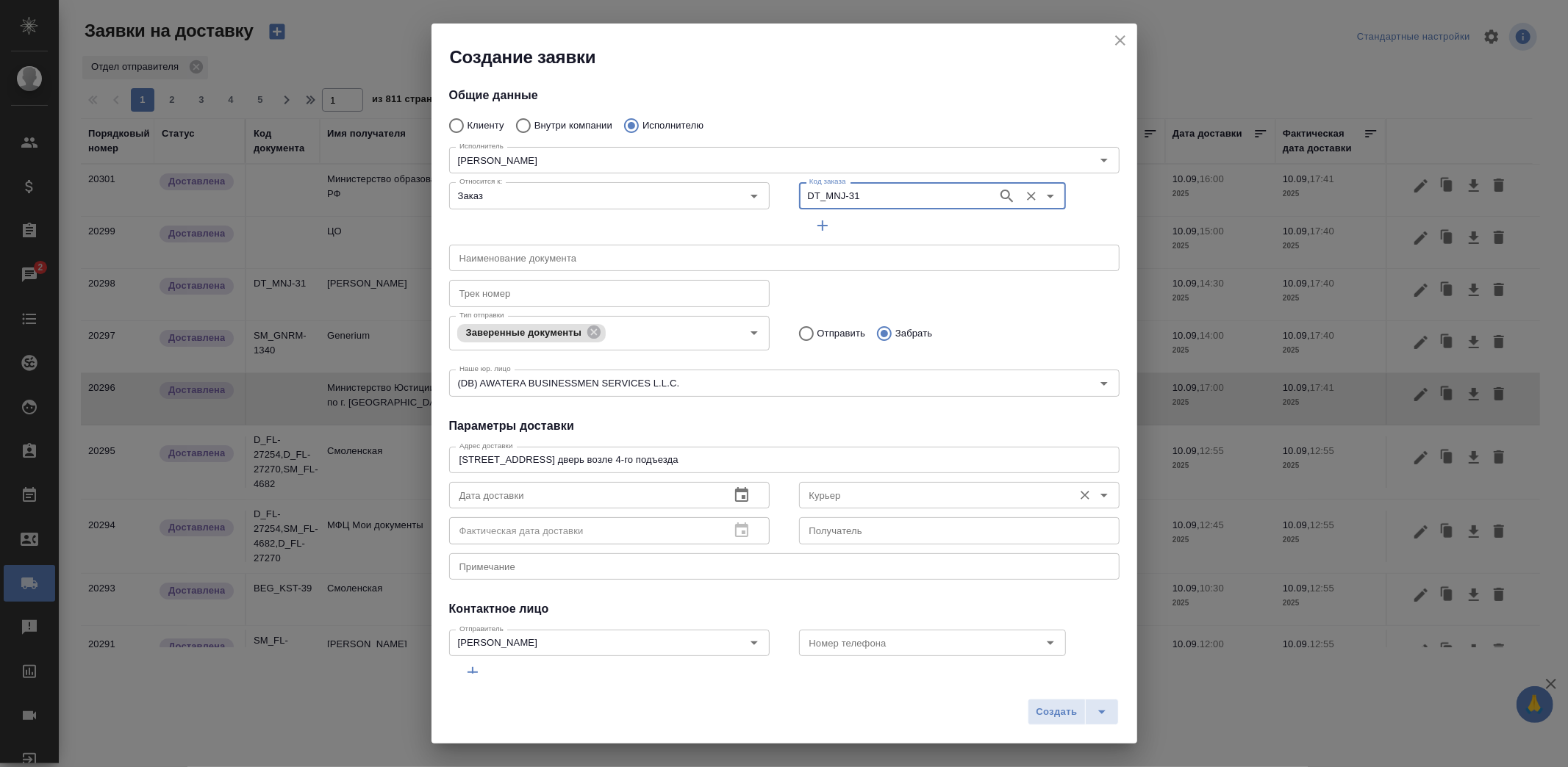
click at [839, 504] on div "Курьер" at bounding box center [960, 495] width 321 height 26
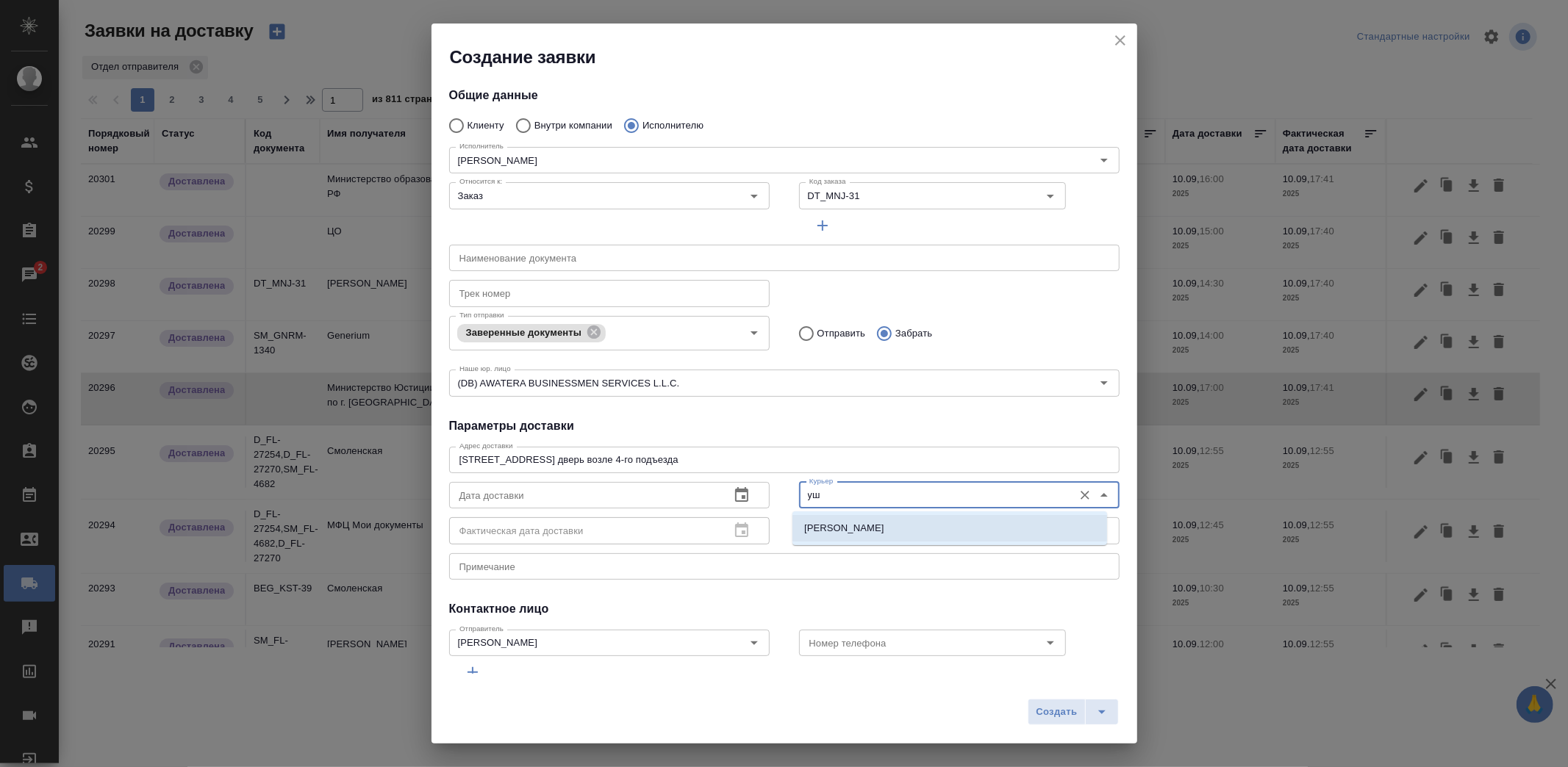
click at [843, 522] on p "Ушаков Андрей" at bounding box center [844, 528] width 80 height 15
type input "Ушаков Андрей"
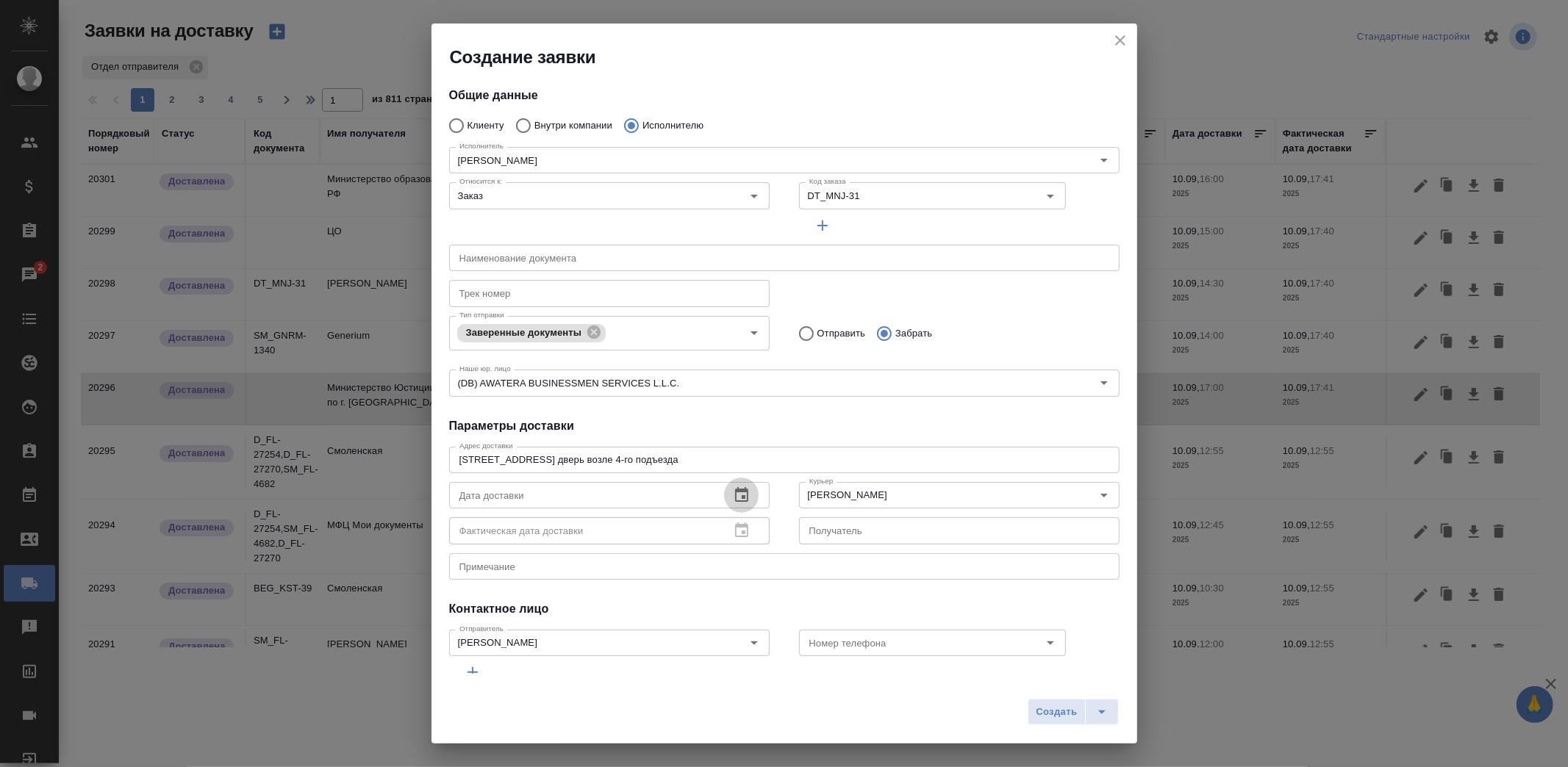
click at [733, 486] on icon "button" at bounding box center [742, 495] width 17 height 17
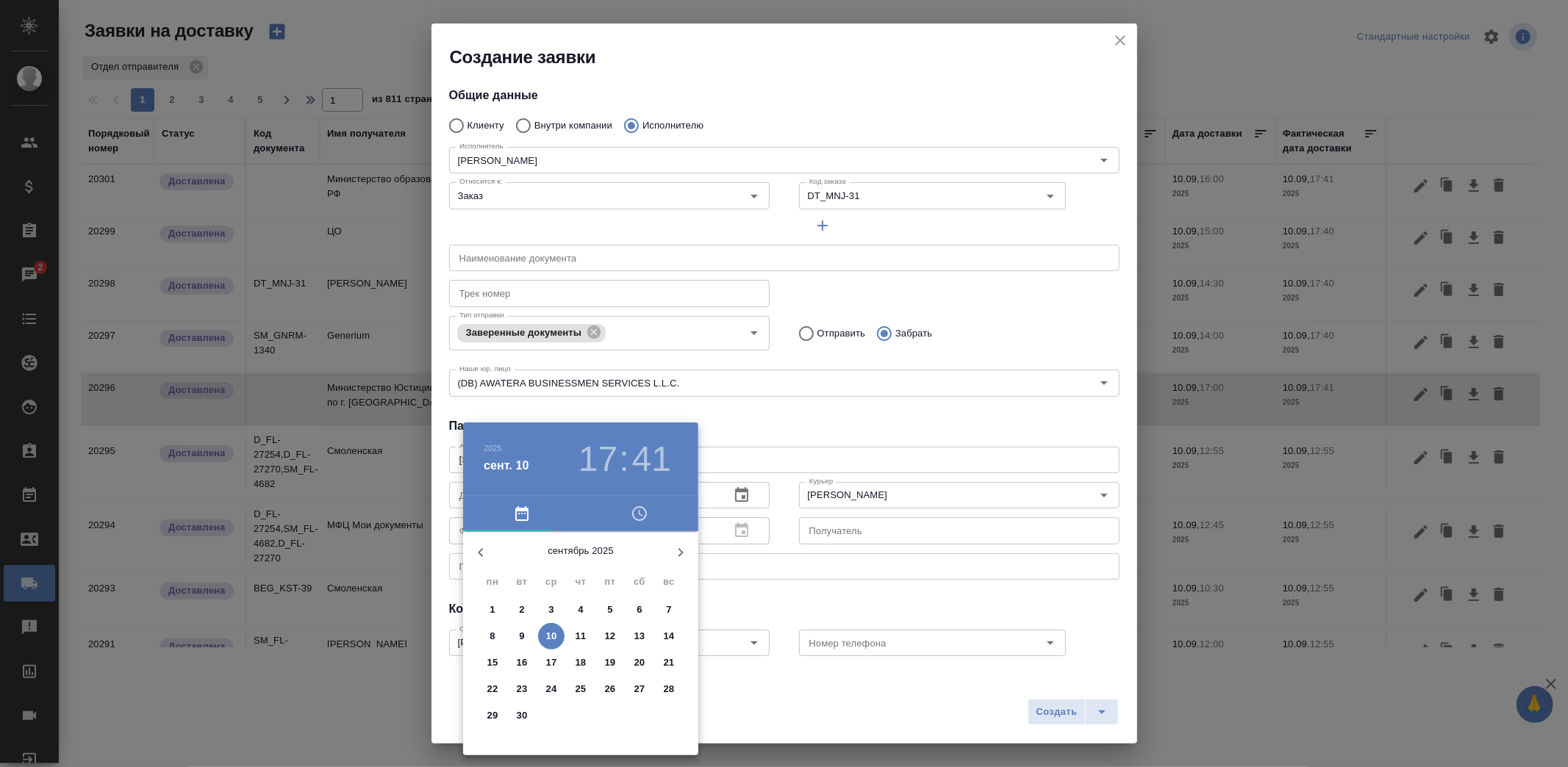
click at [550, 641] on p "10" at bounding box center [551, 636] width 11 height 15
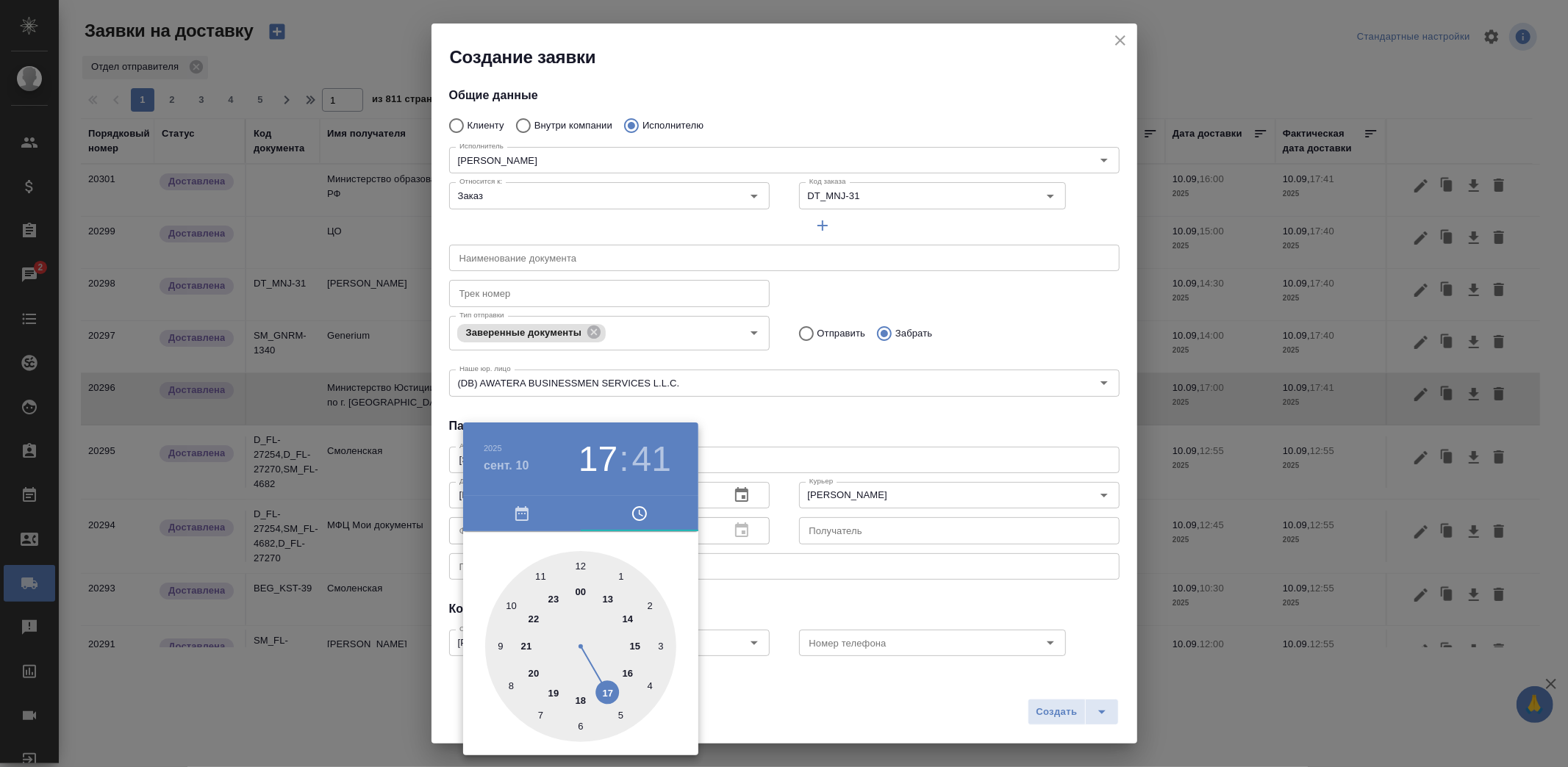
click at [602, 692] on div at bounding box center [580, 646] width 191 height 191
click at [580, 725] on div at bounding box center [580, 646] width 191 height 191
type input "10.09.2025 17:30"
click at [832, 726] on div at bounding box center [784, 384] width 1568 height 767
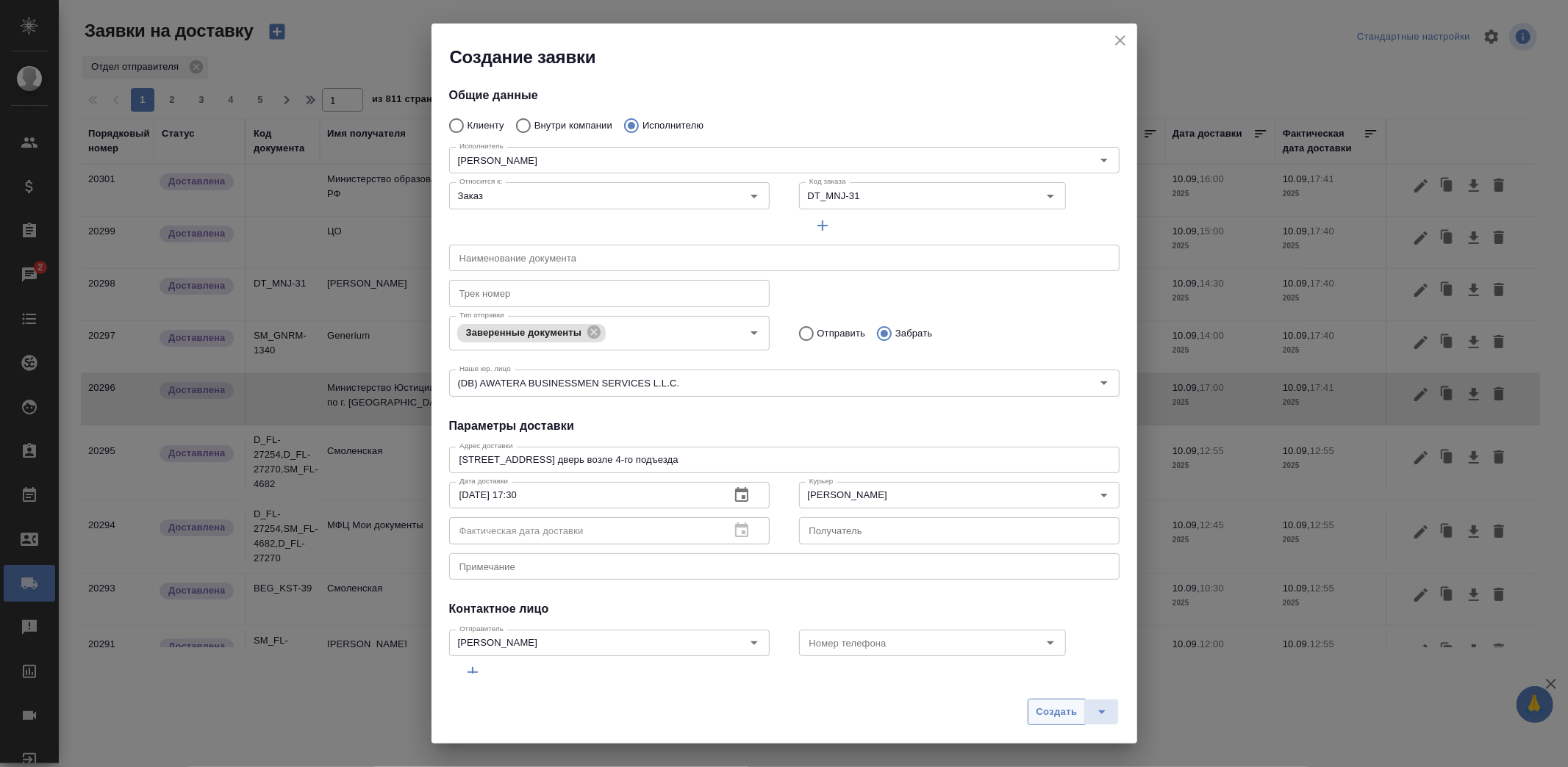
click at [1048, 711] on span "Создать" at bounding box center [1056, 712] width 41 height 17
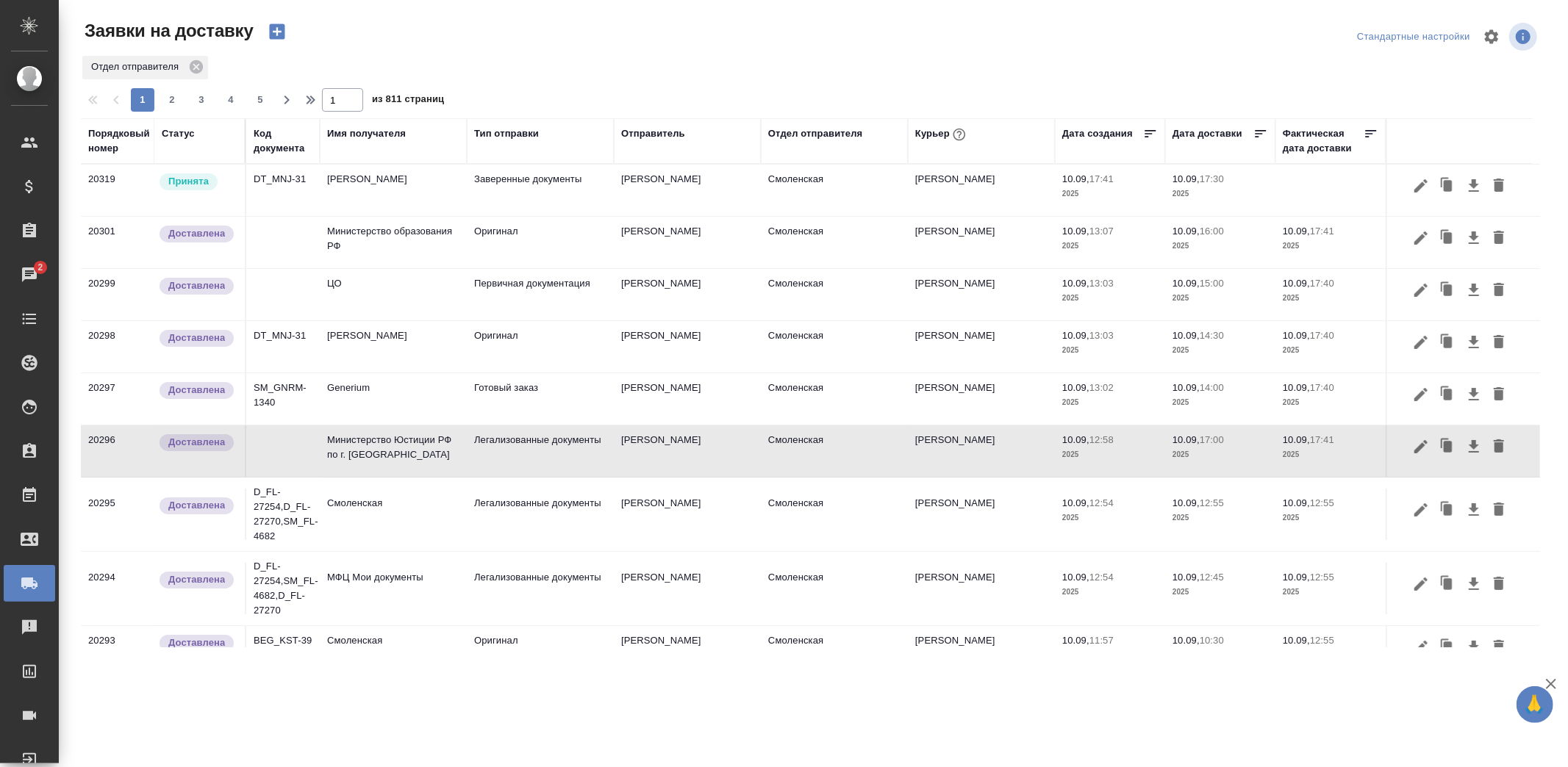
click at [424, 232] on td "Министерство образования РФ" at bounding box center [393, 242] width 147 height 51
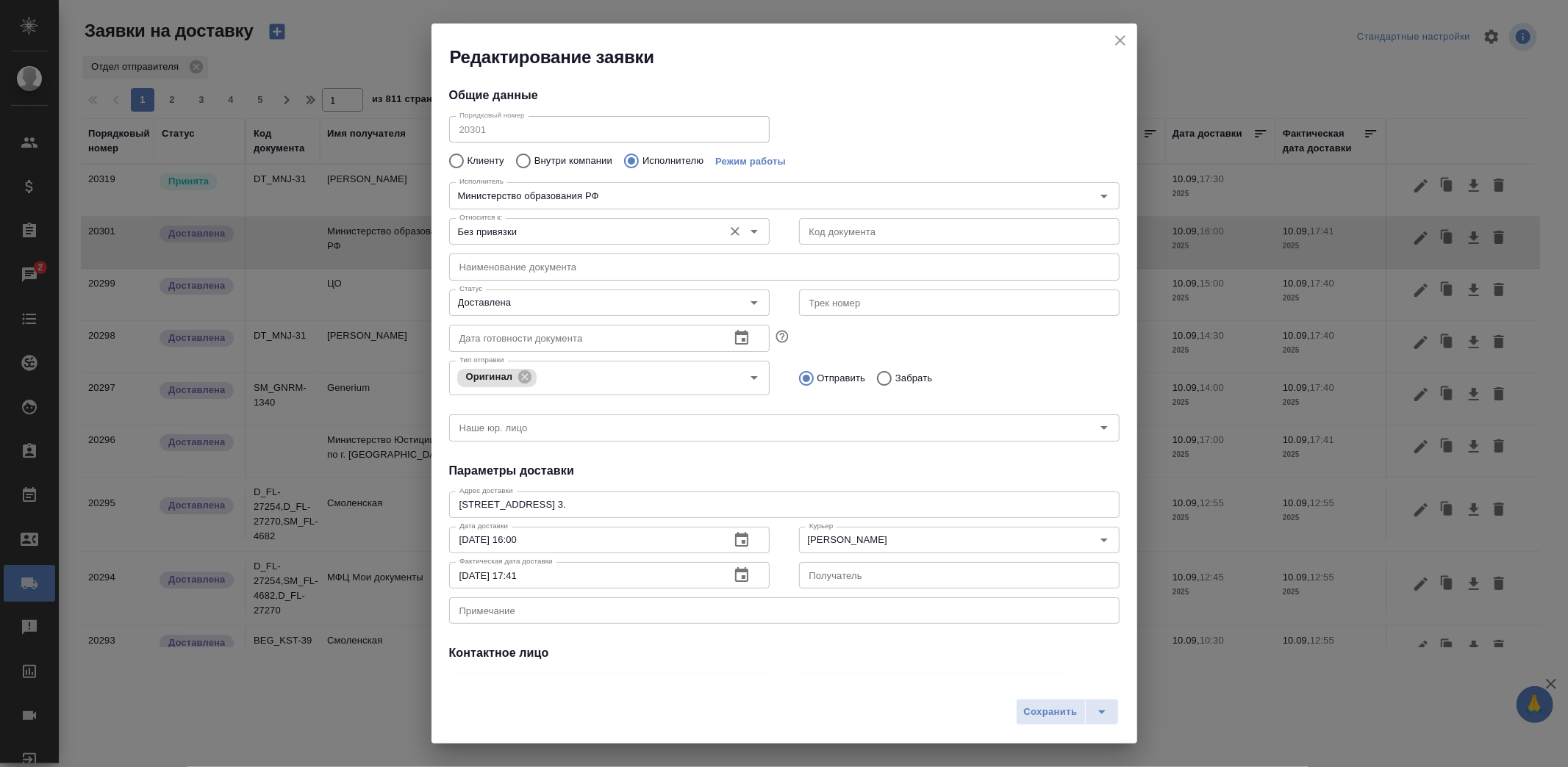
type input "Министерство образования РФ"
click at [643, 227] on input "Без привязки" at bounding box center [584, 231] width 262 height 17
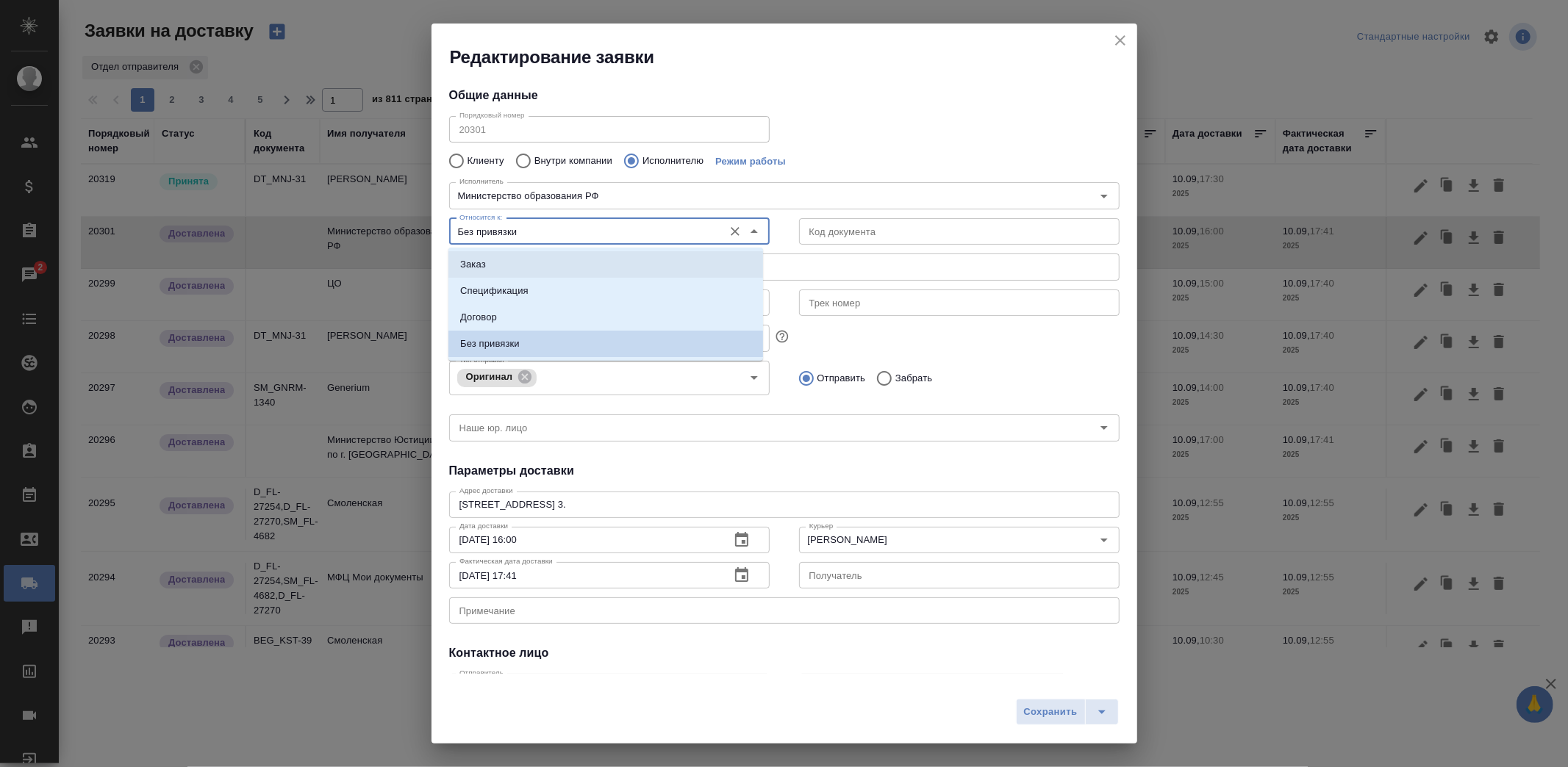
click at [546, 272] on li "Заказ" at bounding box center [605, 264] width 315 height 26
type input "Заказ"
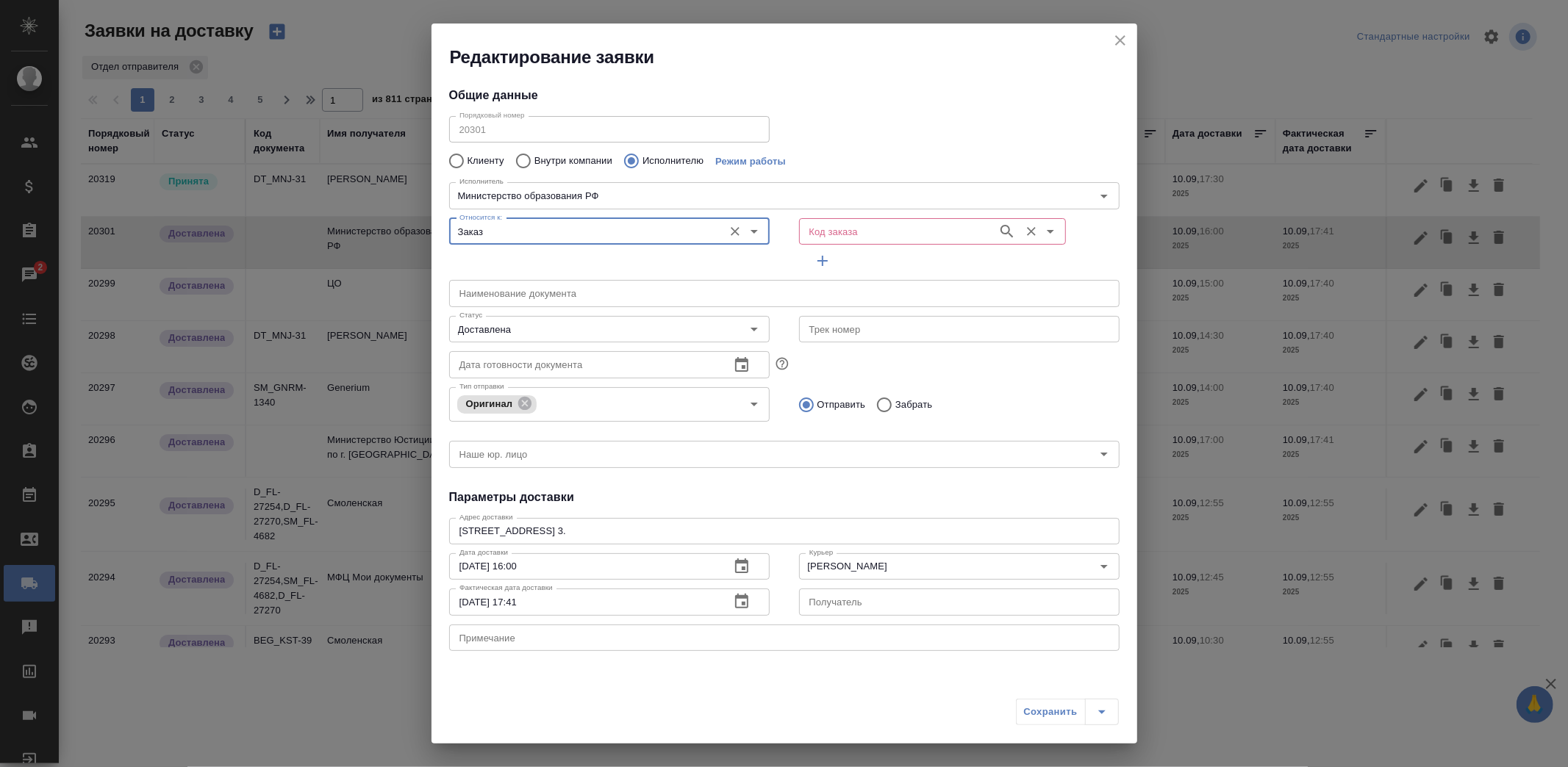
click at [840, 231] on input "Код заказа" at bounding box center [897, 231] width 187 height 17
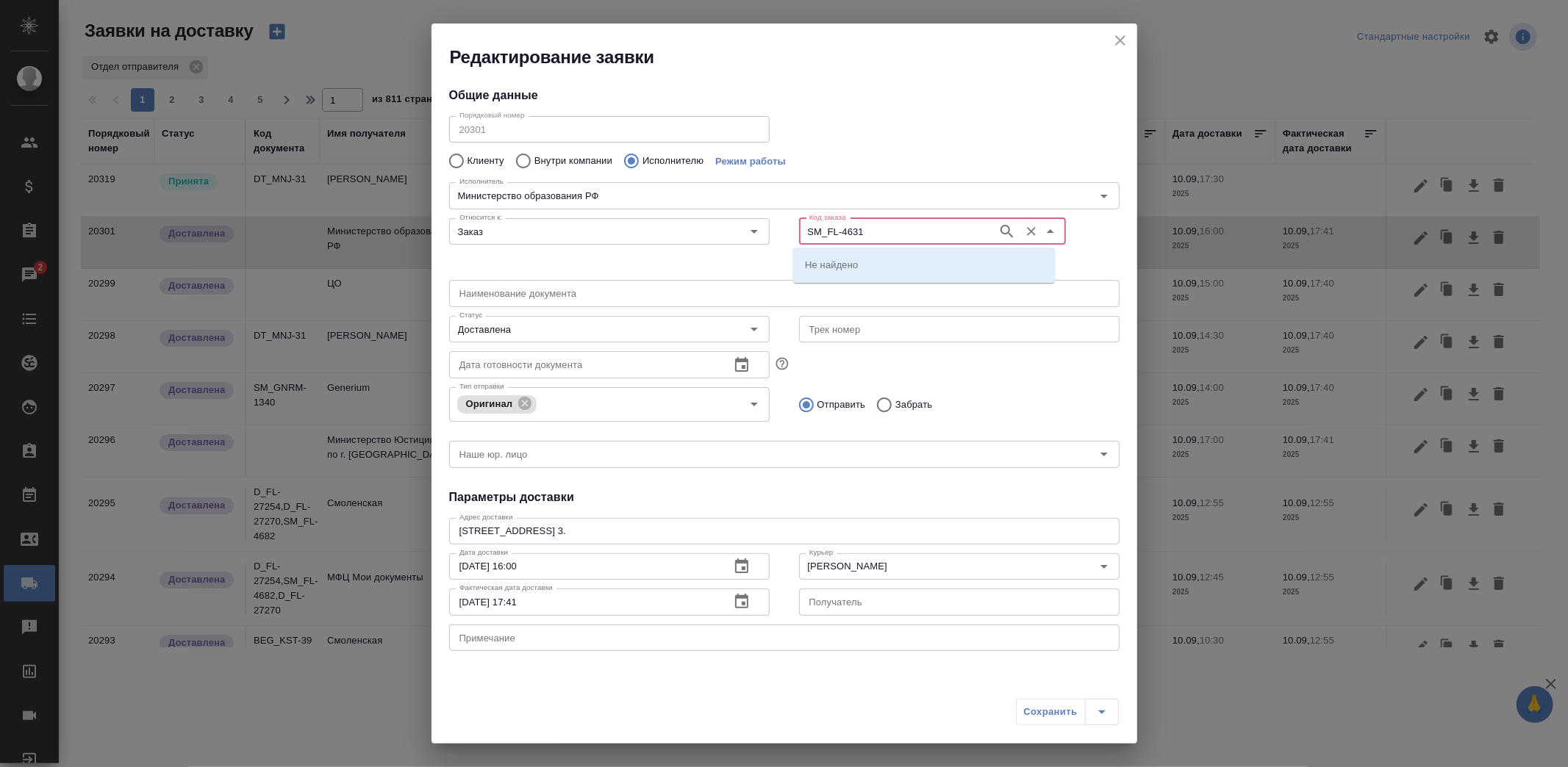
type input "SM_FL-4631"
click at [855, 266] on p "SM_FL-4631" at bounding box center [832, 264] width 56 height 15
type input "(МБ) ООО "Монблан""
type input "Министерство образования РФ"
type input "SM_FL-4631"
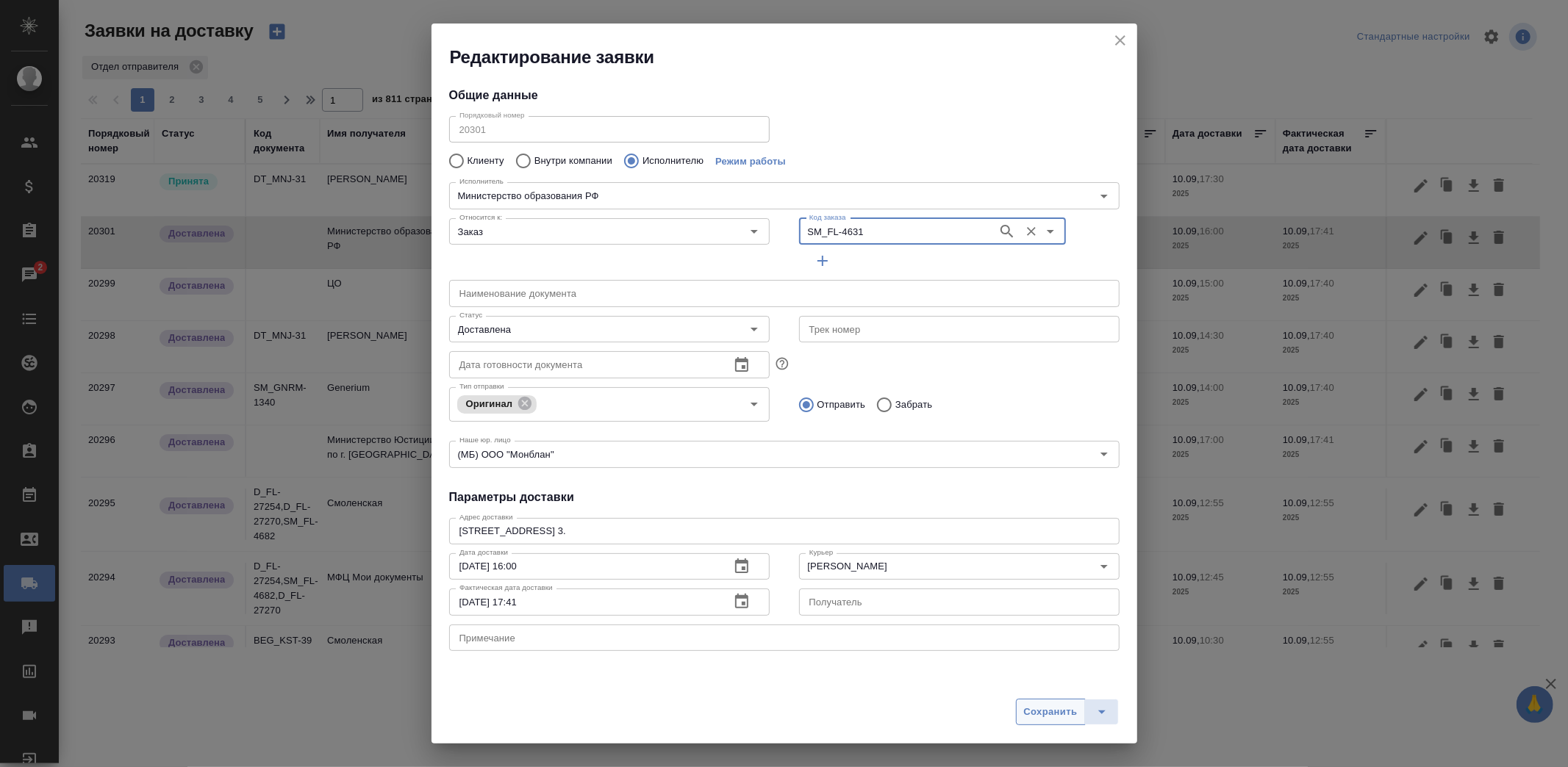
click at [1033, 709] on span "Сохранить" at bounding box center [1051, 712] width 54 height 17
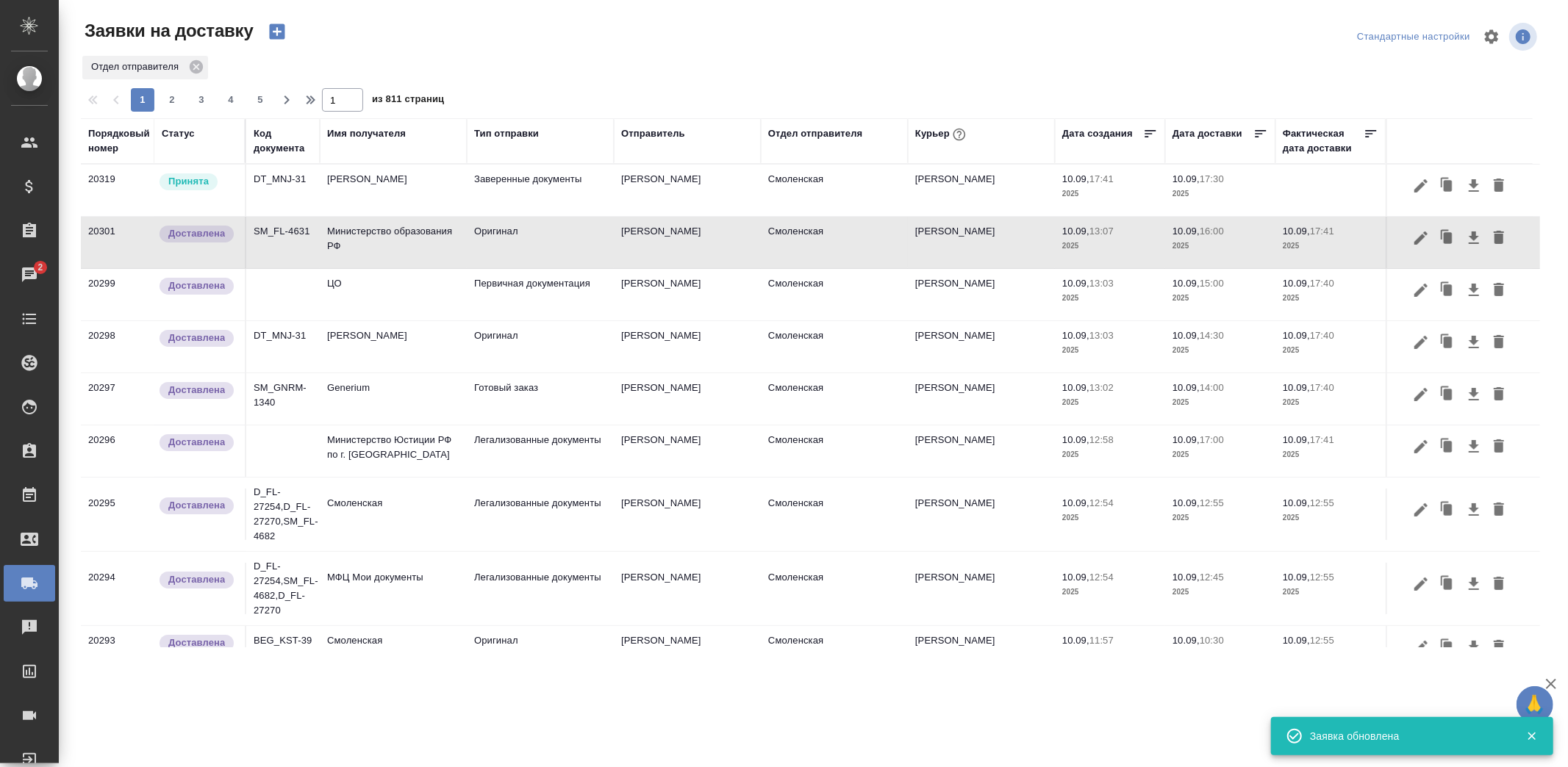
click at [426, 452] on td "Министерство Юстиции РФ по г. Москве" at bounding box center [393, 451] width 147 height 51
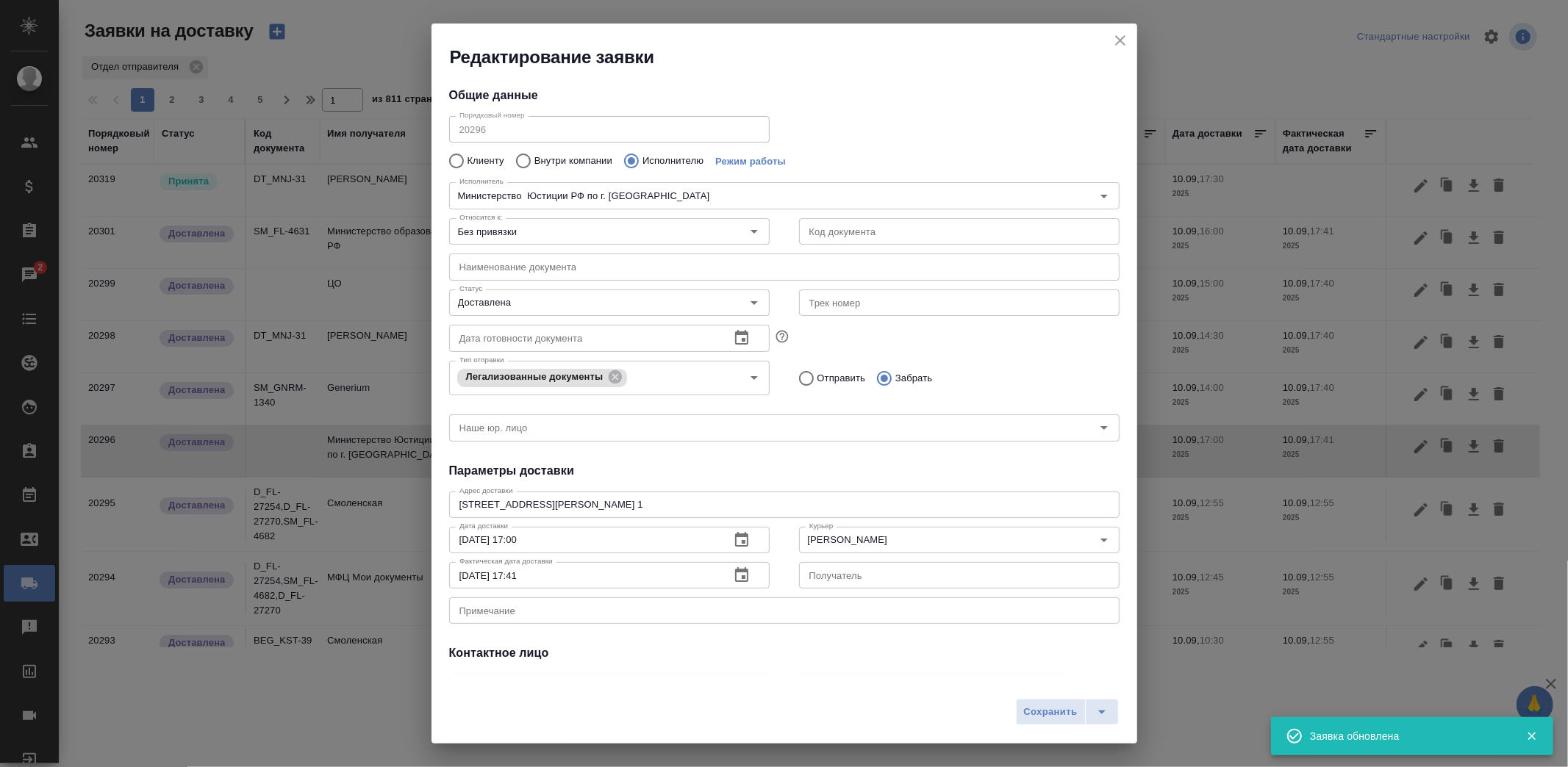
click at [649, 245] on div "Наименование документа Наименование документа" at bounding box center [784, 265] width 700 height 64
click at [649, 237] on input "Без привязки" at bounding box center [584, 231] width 262 height 17
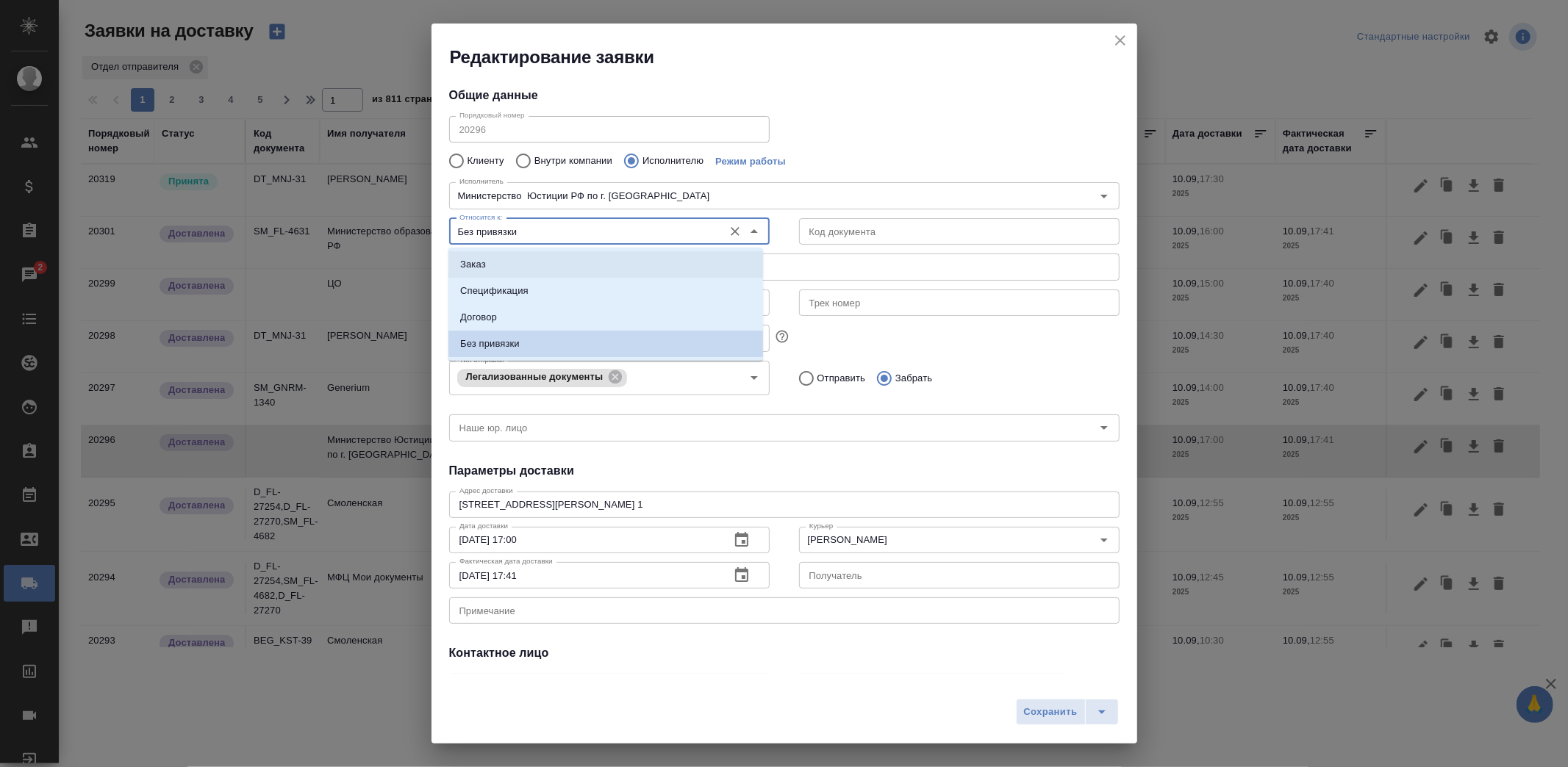
click at [560, 262] on li "Заказ" at bounding box center [605, 264] width 315 height 26
type input "Заказ"
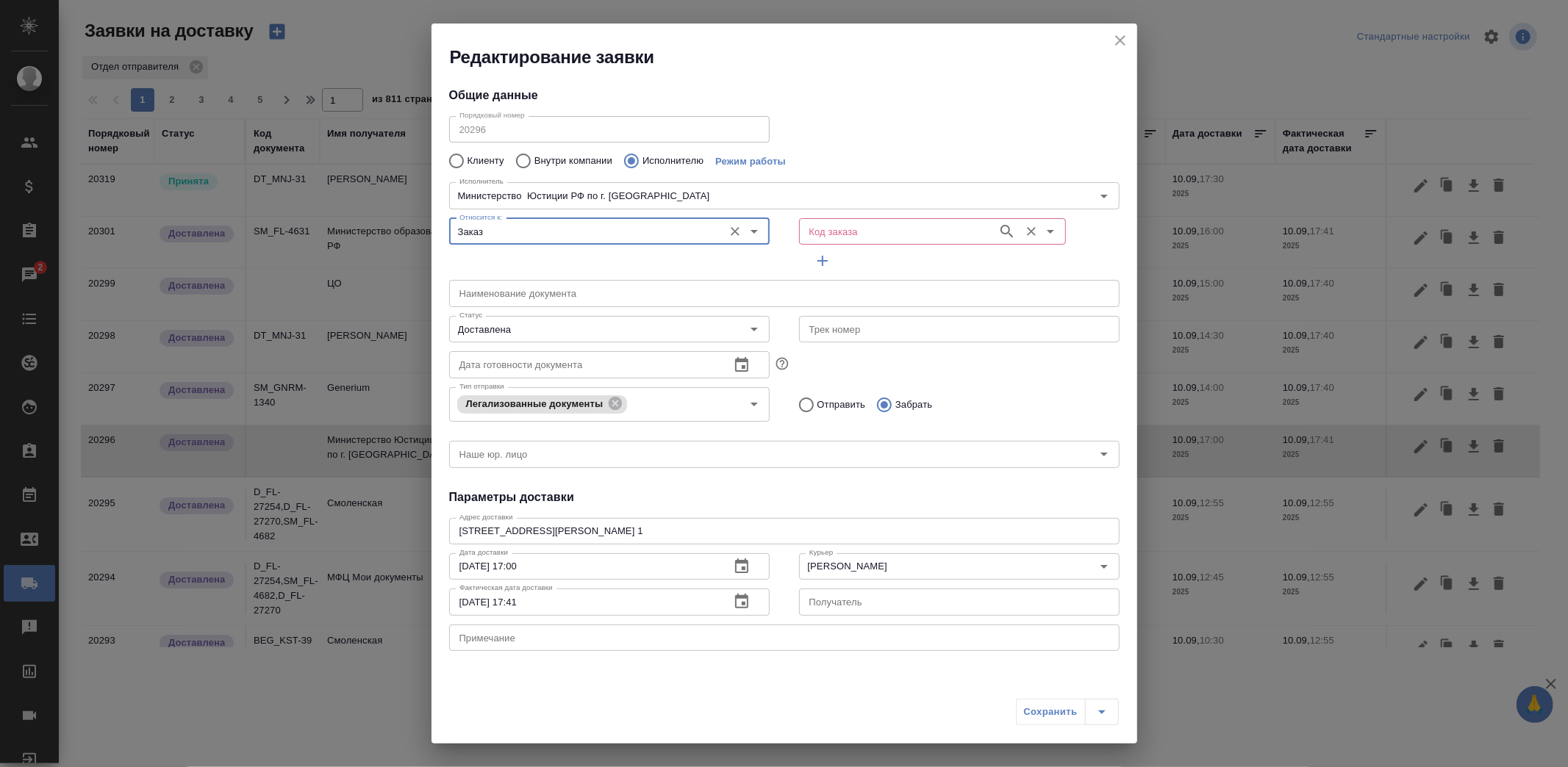
click at [869, 231] on input "Код заказа" at bounding box center [897, 231] width 187 height 17
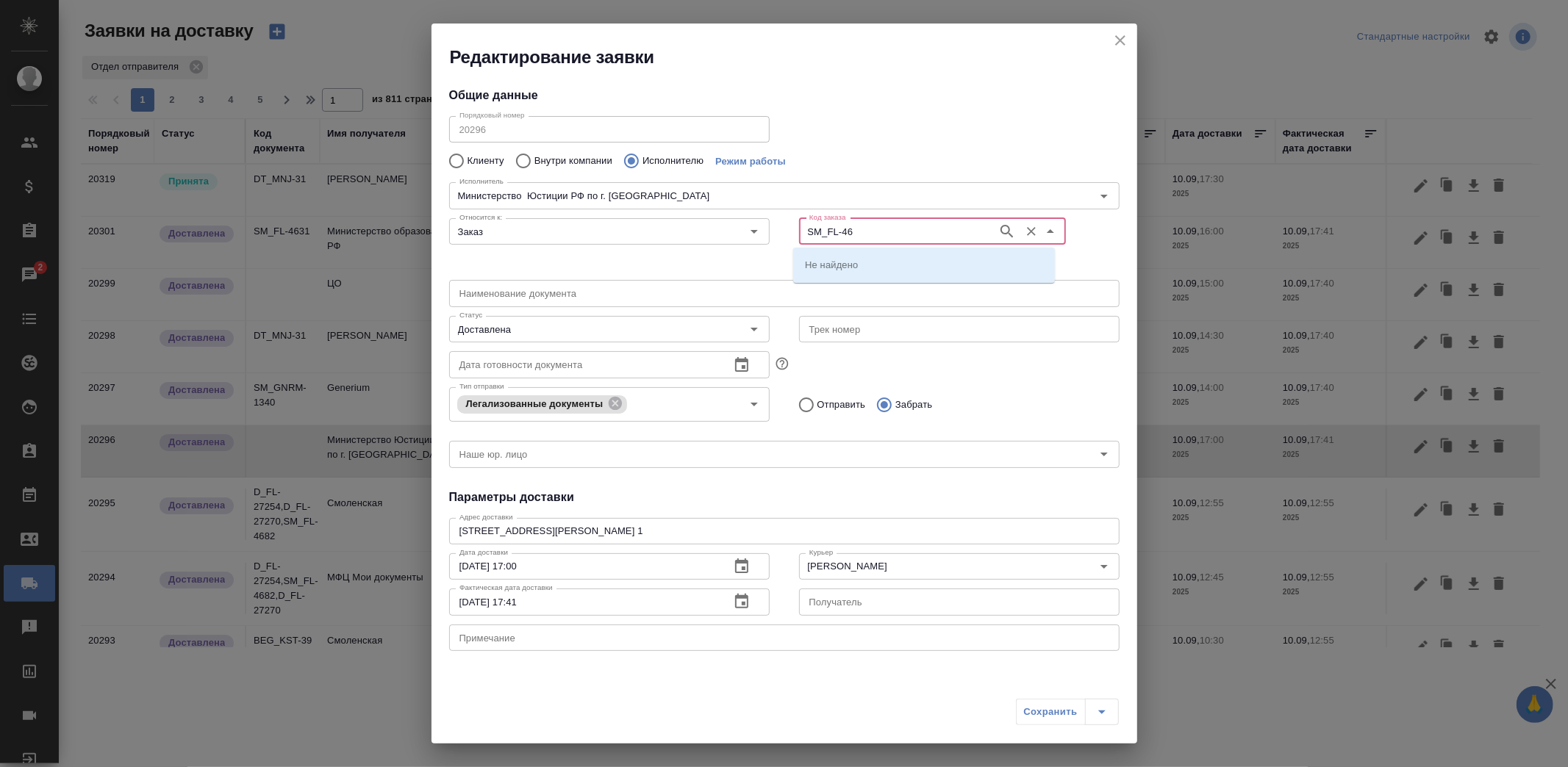
type input "SM_FL-46"
click at [1119, 40] on icon "close" at bounding box center [1120, 40] width 10 height 10
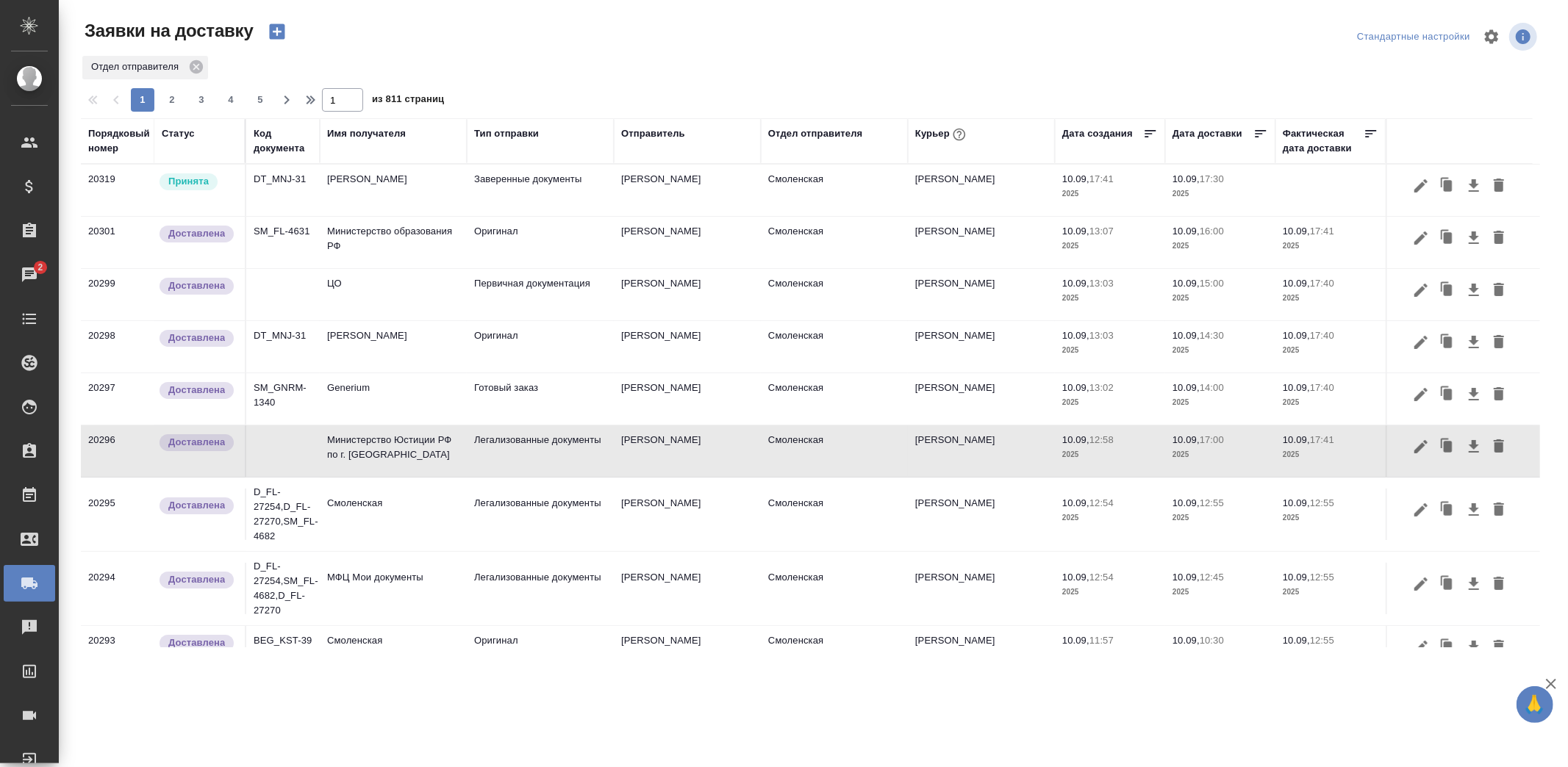
type input "Без привязки"
click at [363, 179] on td "НОТАРИУС Корсик Мария Александровна" at bounding box center [393, 190] width 147 height 51
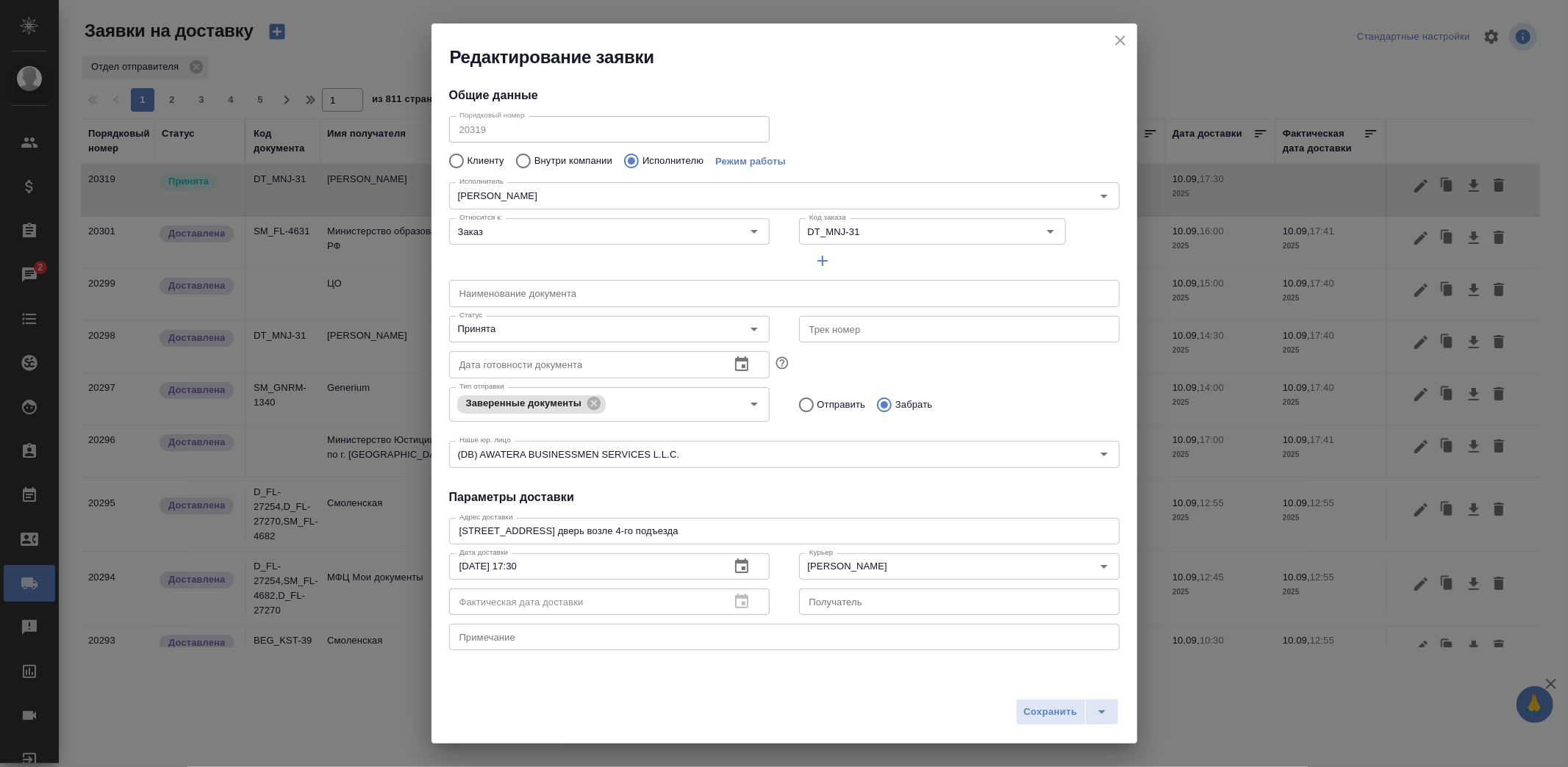
type input "НОТАРИУС Корсик Мария Александровна"
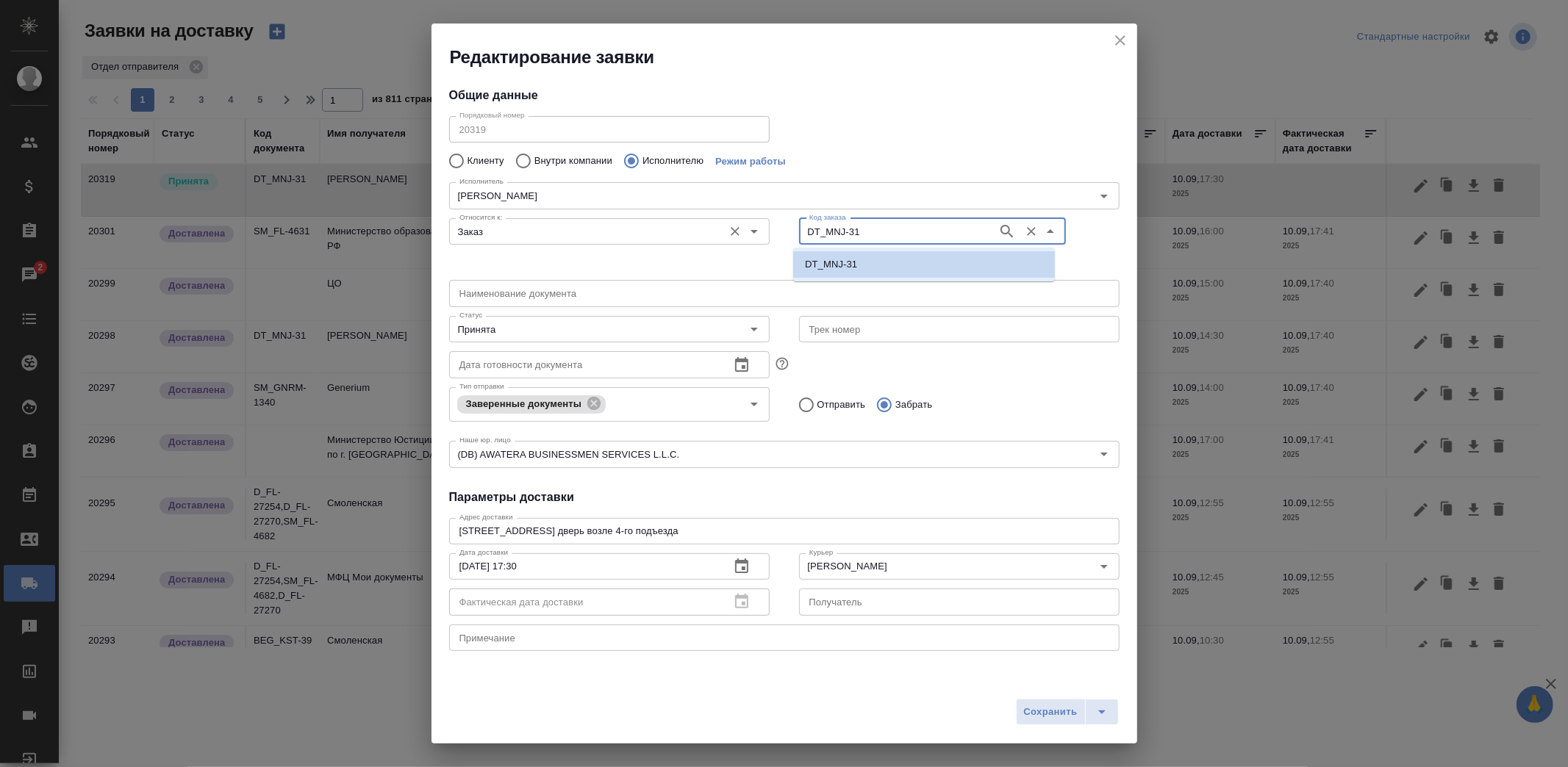
drag, startPoint x: 870, startPoint y: 231, endPoint x: 750, endPoint y: 223, distance: 120.3
click at [751, 224] on div "Относится к: Заказ Относится к: Код заказа DT_MNJ-31 Код заказа" at bounding box center [784, 243] width 700 height 92
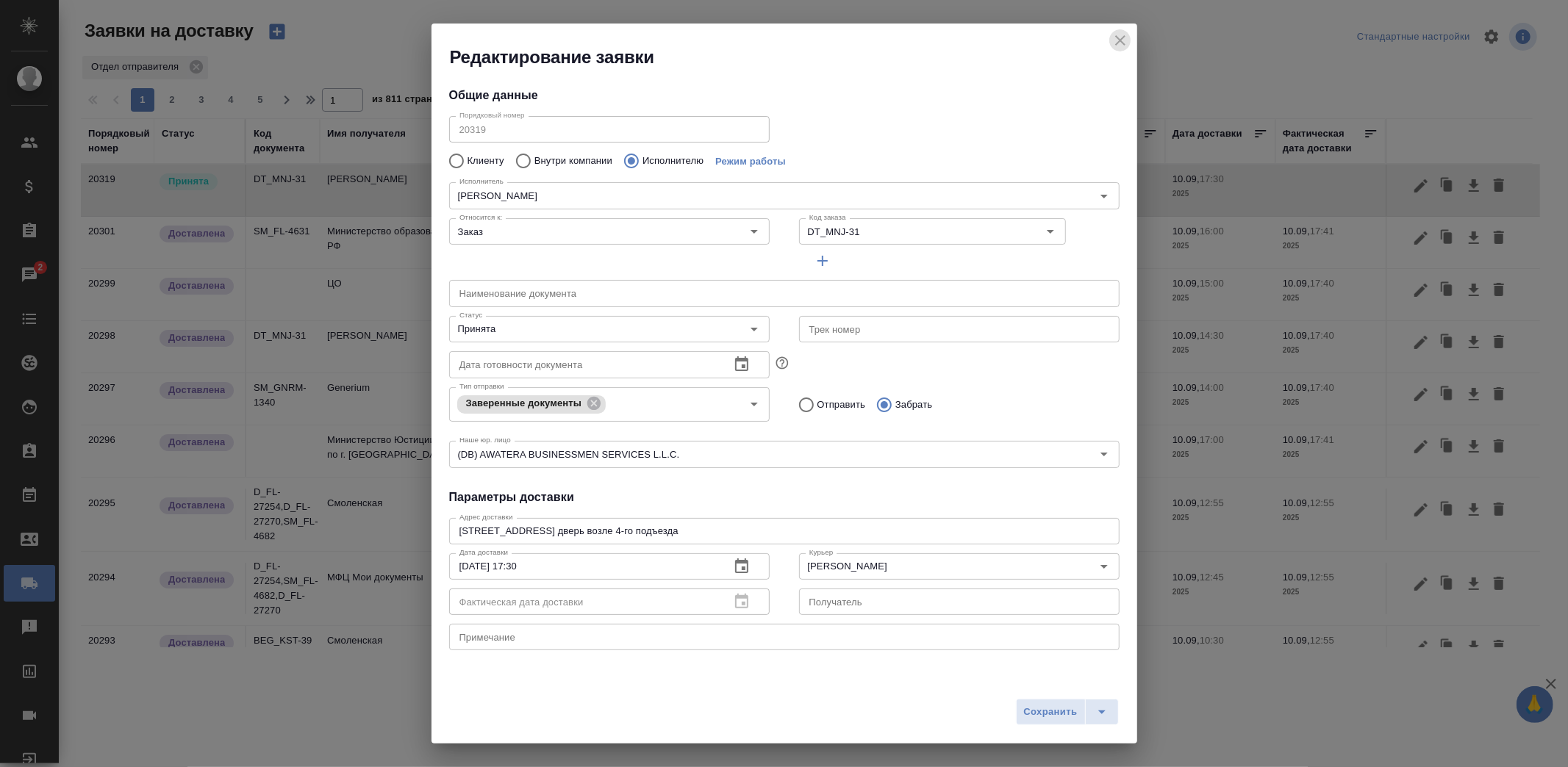
click at [1115, 42] on icon "close" at bounding box center [1120, 40] width 17 height 17
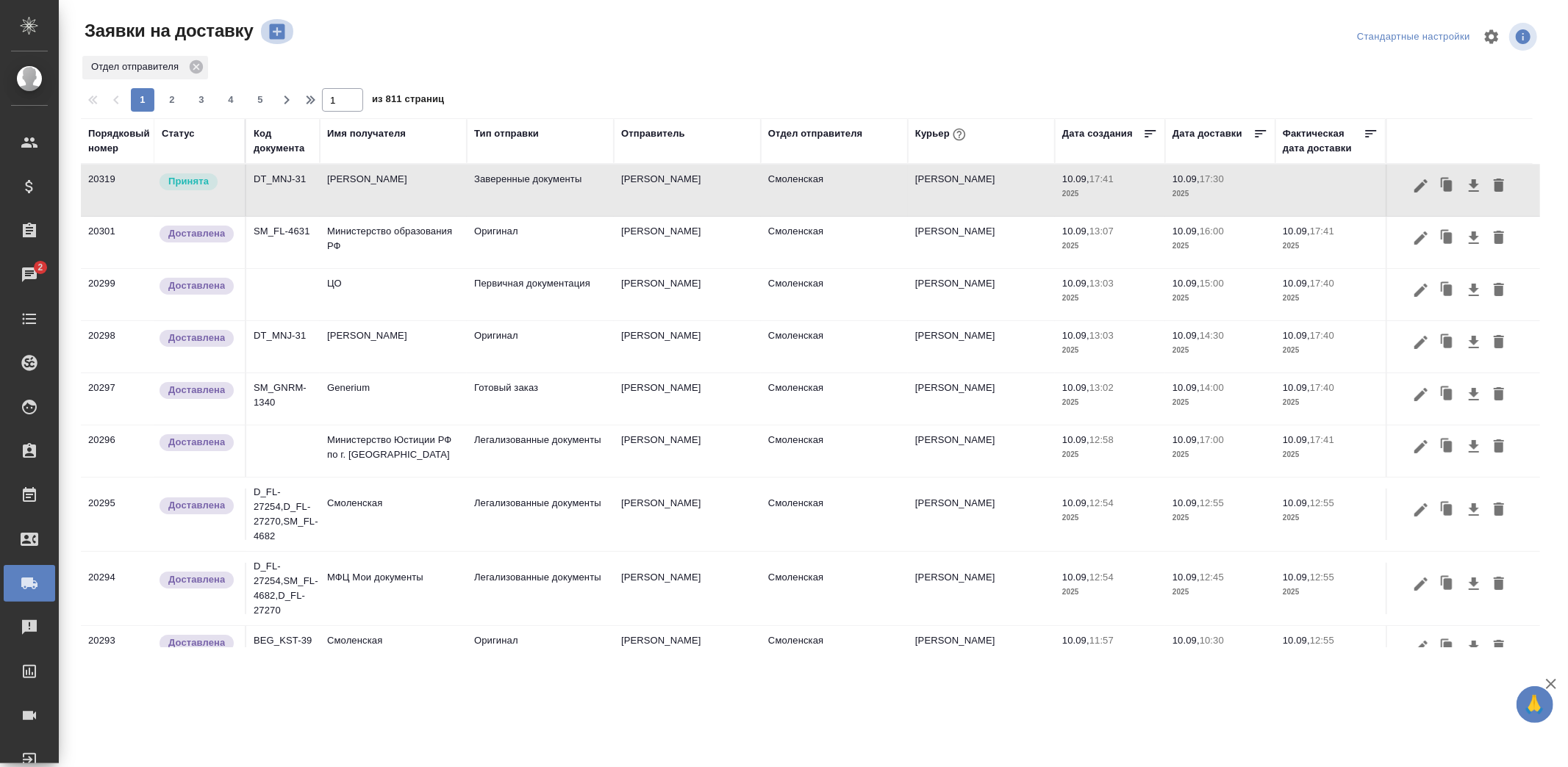
click at [278, 31] on icon "button" at bounding box center [277, 32] width 16 height 16
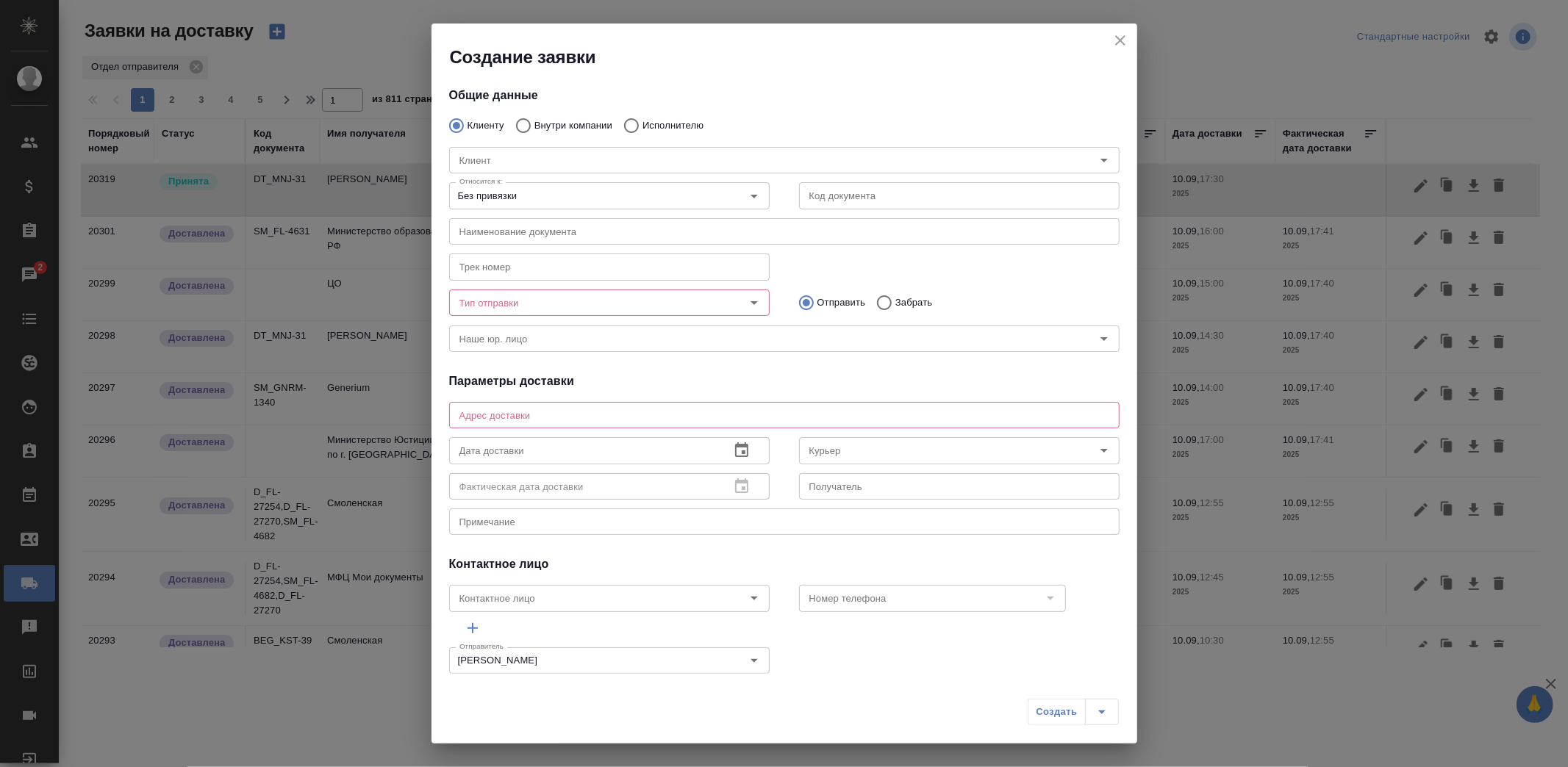
click at [574, 131] on div "Клиент Клиент" at bounding box center [784, 159] width 700 height 64
click at [532, 125] on input "Внутри компании" at bounding box center [521, 125] width 26 height 31
radio input "true"
click at [527, 150] on div "Команда" at bounding box center [784, 160] width 670 height 26
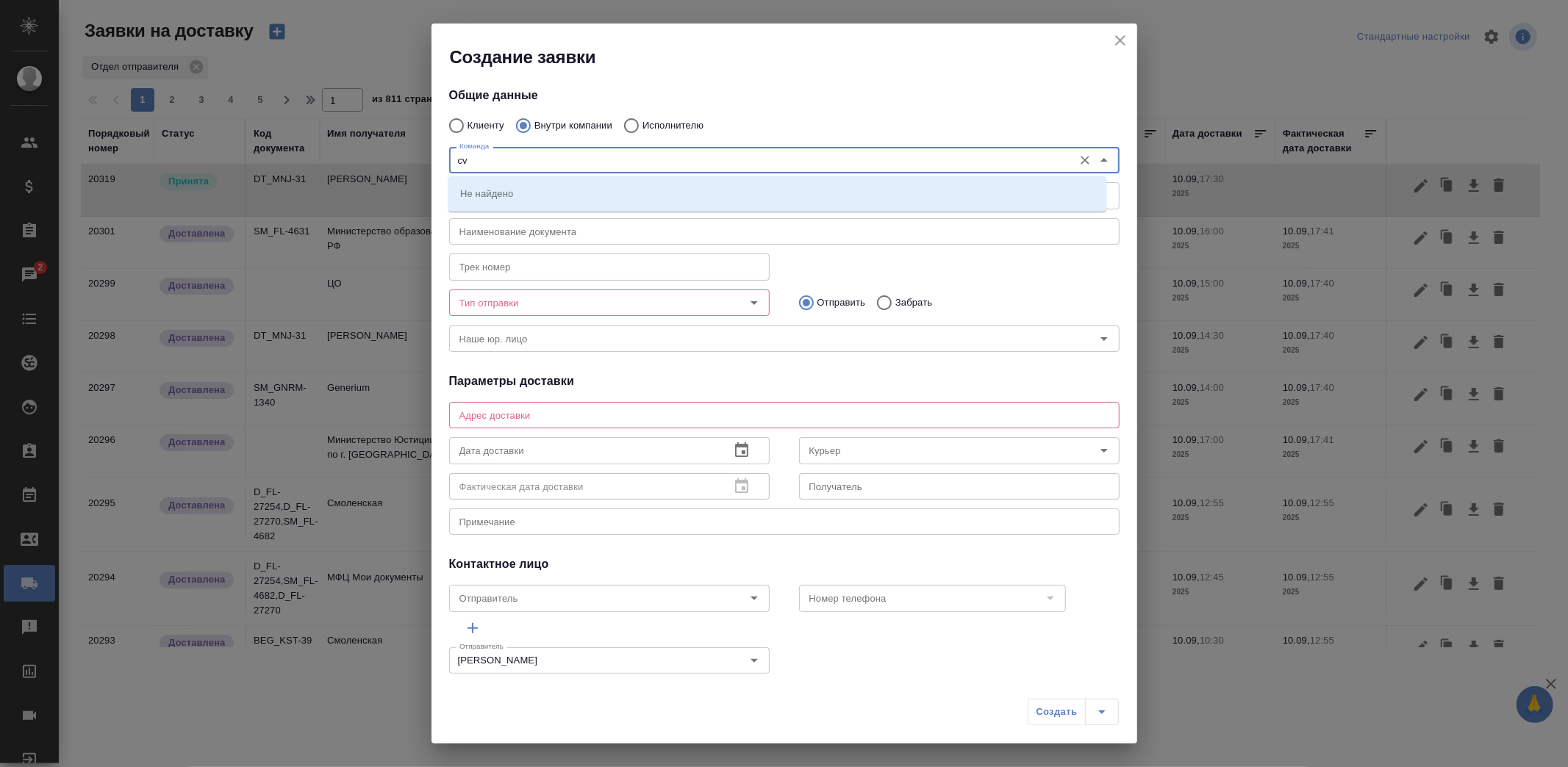
type input "c"
type input "смол"
drag, startPoint x: 562, startPoint y: 196, endPoint x: 574, endPoint y: 196, distance: 12.0
click at [564, 196] on li "Смоленская" at bounding box center [777, 193] width 658 height 26
type textarea "Смоленский бульвар, д. 24, стр. 2, подъезд 1, этаж 1"
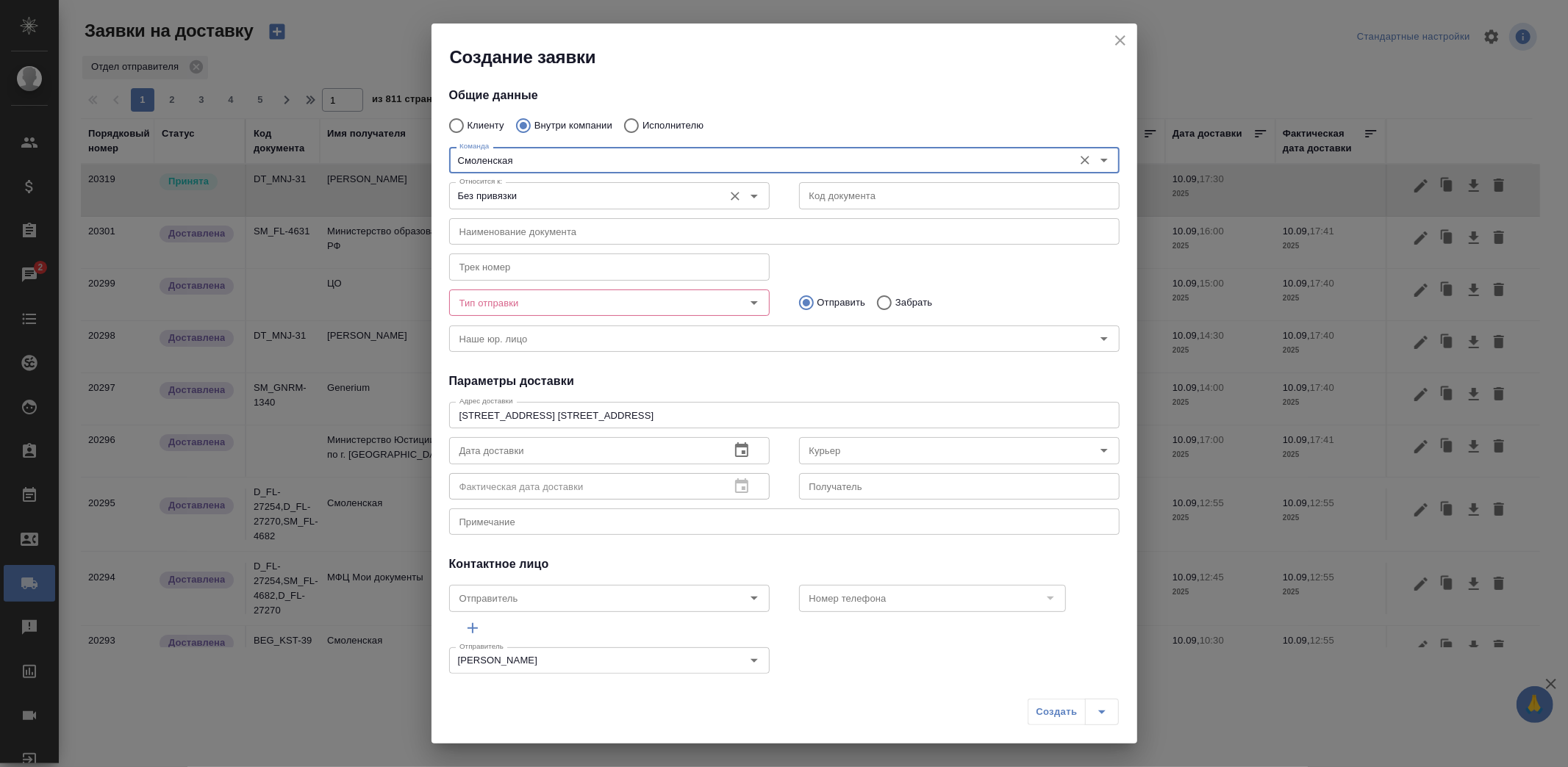
type input "Смоленская"
click at [583, 202] on input "Без привязки" at bounding box center [584, 195] width 262 height 17
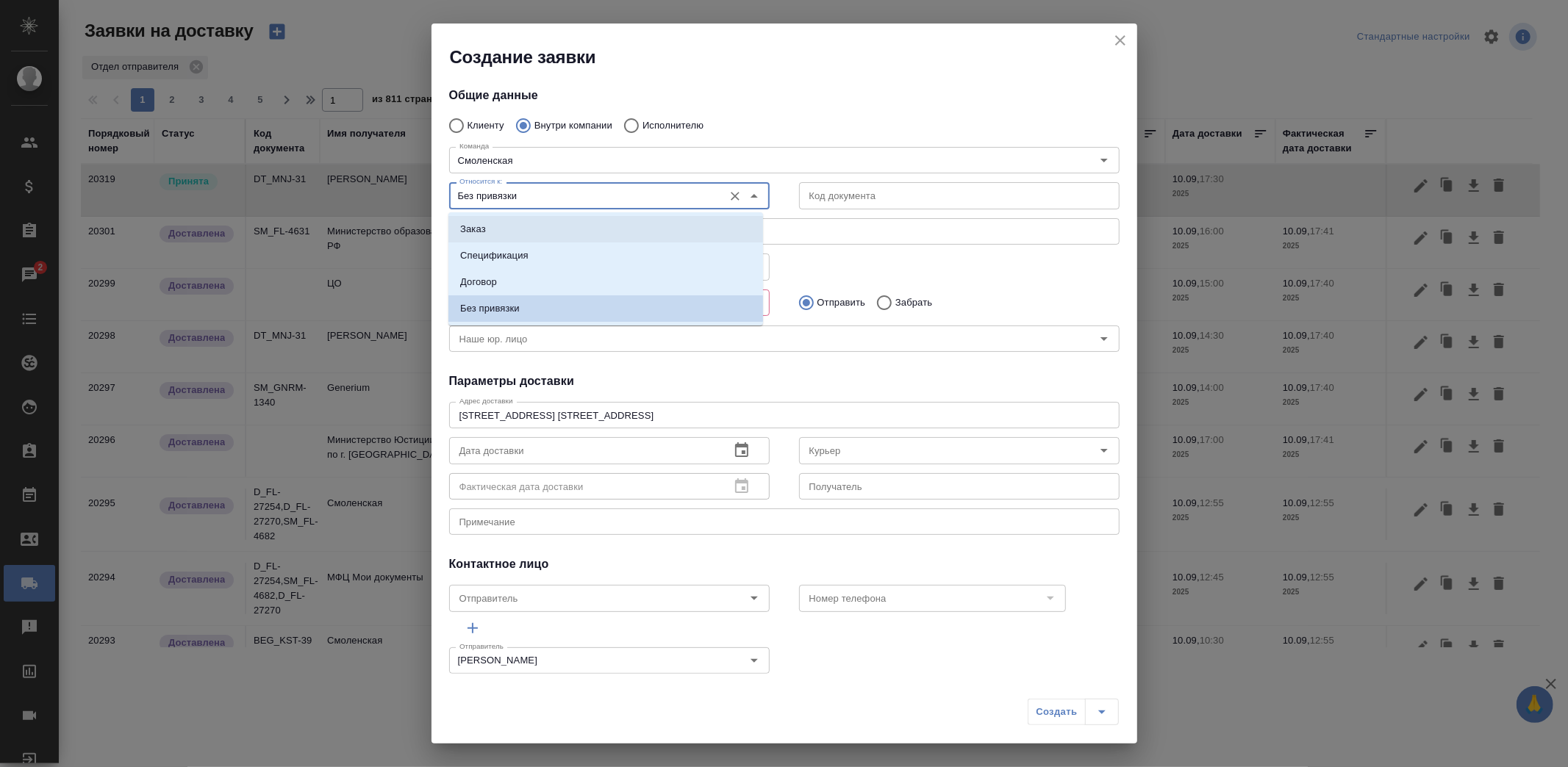
click at [565, 225] on li "Заказ" at bounding box center [605, 229] width 315 height 26
type input "Заказ"
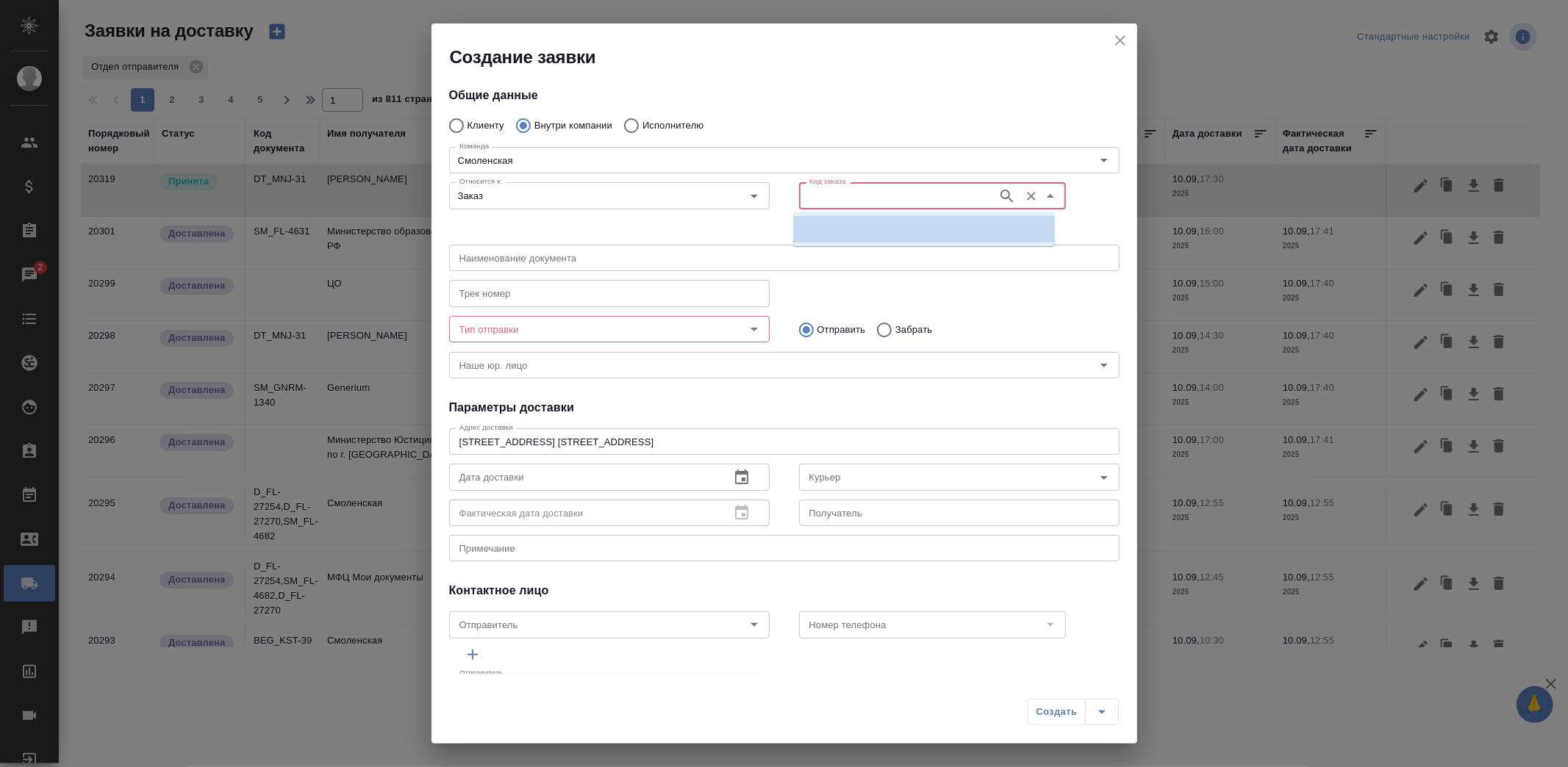
click at [849, 196] on input "Код заказа" at bounding box center [897, 195] width 187 height 17
paste input "DT_MNJ-31"
type input "DT_MNJ-31"
click at [855, 230] on p "DT_MNJ-31" at bounding box center [831, 229] width 52 height 15
click at [813, 222] on icon "button" at bounding box center [822, 226] width 17 height 17
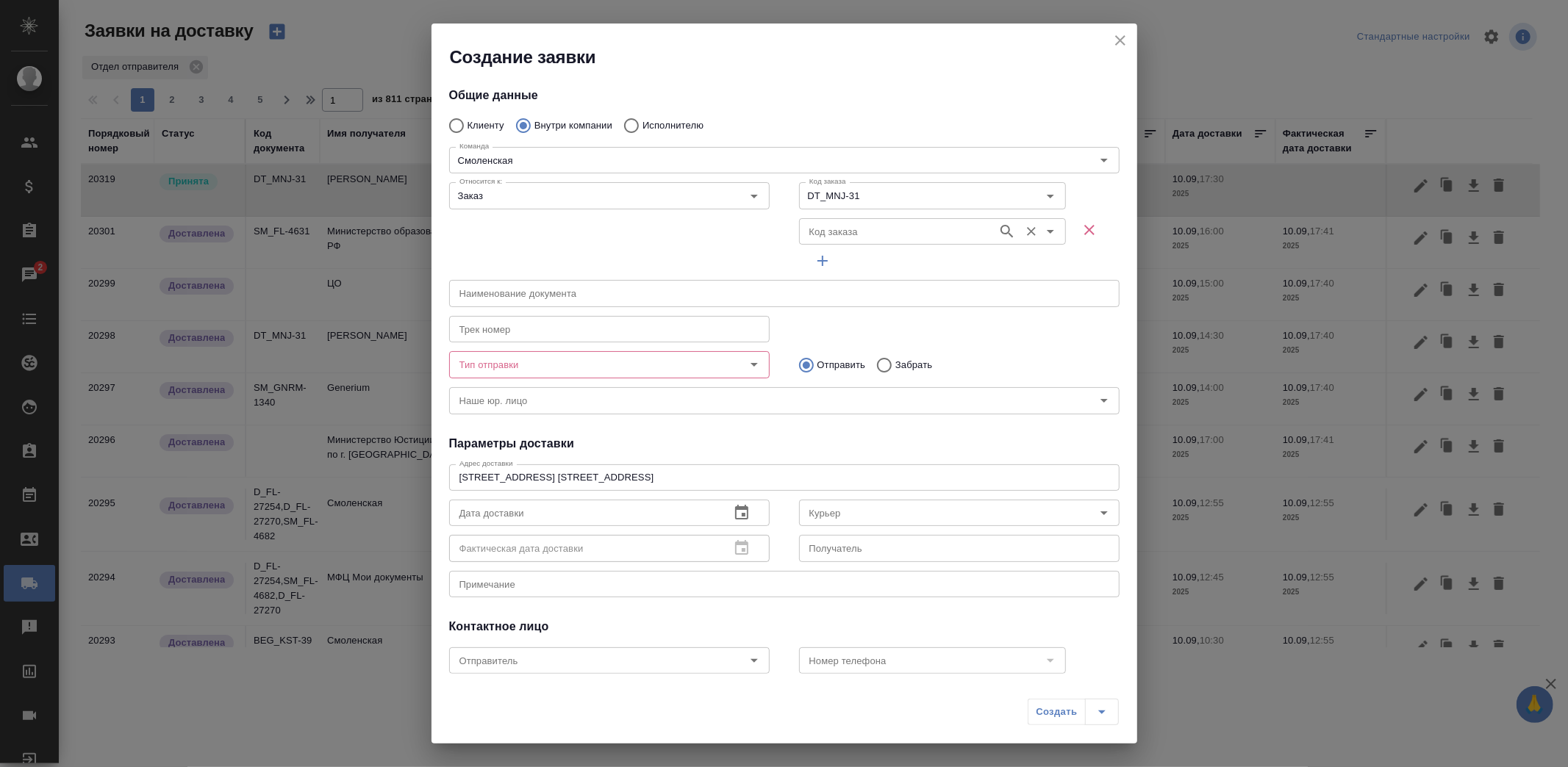
click at [1024, 232] on icon "Очистить" at bounding box center [1031, 231] width 15 height 15
click at [964, 194] on input "DT_MNJ-31" at bounding box center [897, 195] width 187 height 17
click at [1085, 231] on icon "button" at bounding box center [1089, 230] width 17 height 17
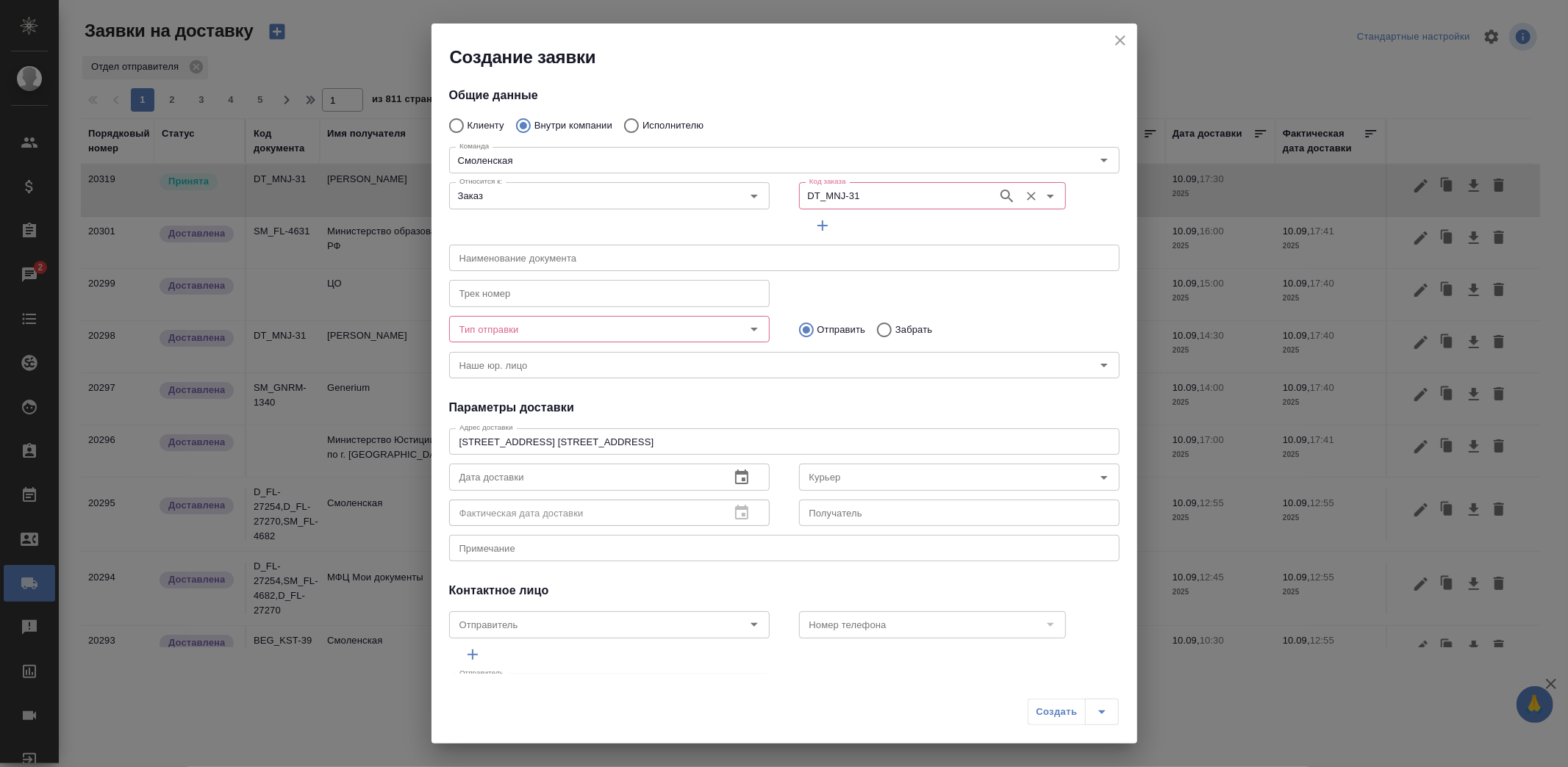
drag, startPoint x: 1017, startPoint y: 193, endPoint x: 938, endPoint y: 185, distance: 79.4
click at [1027, 193] on icon "Очистить" at bounding box center [1031, 196] width 9 height 9
click at [909, 185] on div "Код заказа" at bounding box center [933, 195] width 267 height 26
click at [865, 200] on input "Код заказа" at bounding box center [897, 195] width 187 height 17
click at [842, 226] on p "DT_MNJ-31" at bounding box center [831, 229] width 52 height 15
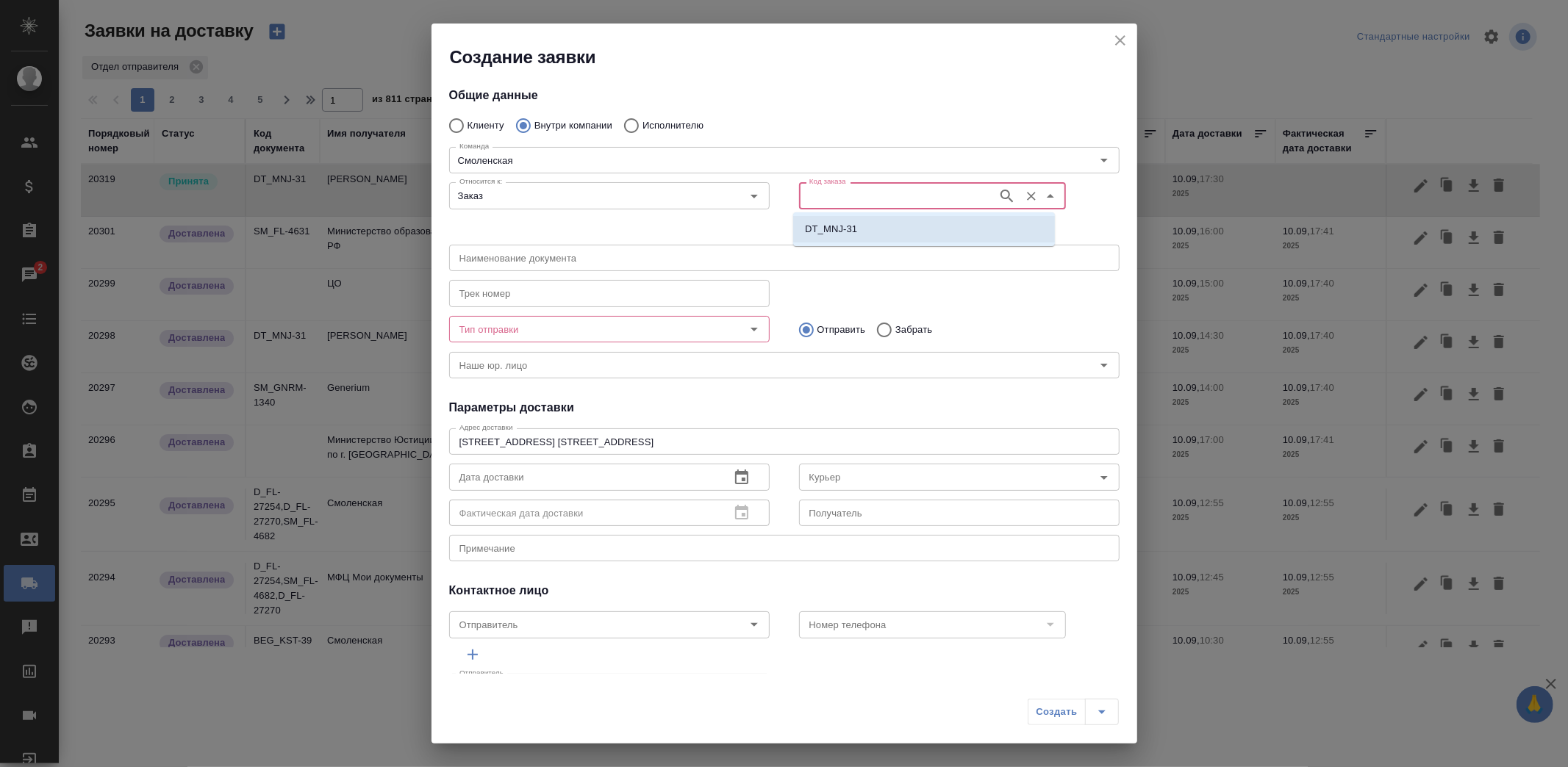
type input "(DB) AWATERA BUSINESSMEN SERVICES L.L.C."
type input "DT_MNJ-31"
click at [827, 478] on input "Курьер" at bounding box center [934, 477] width 262 height 17
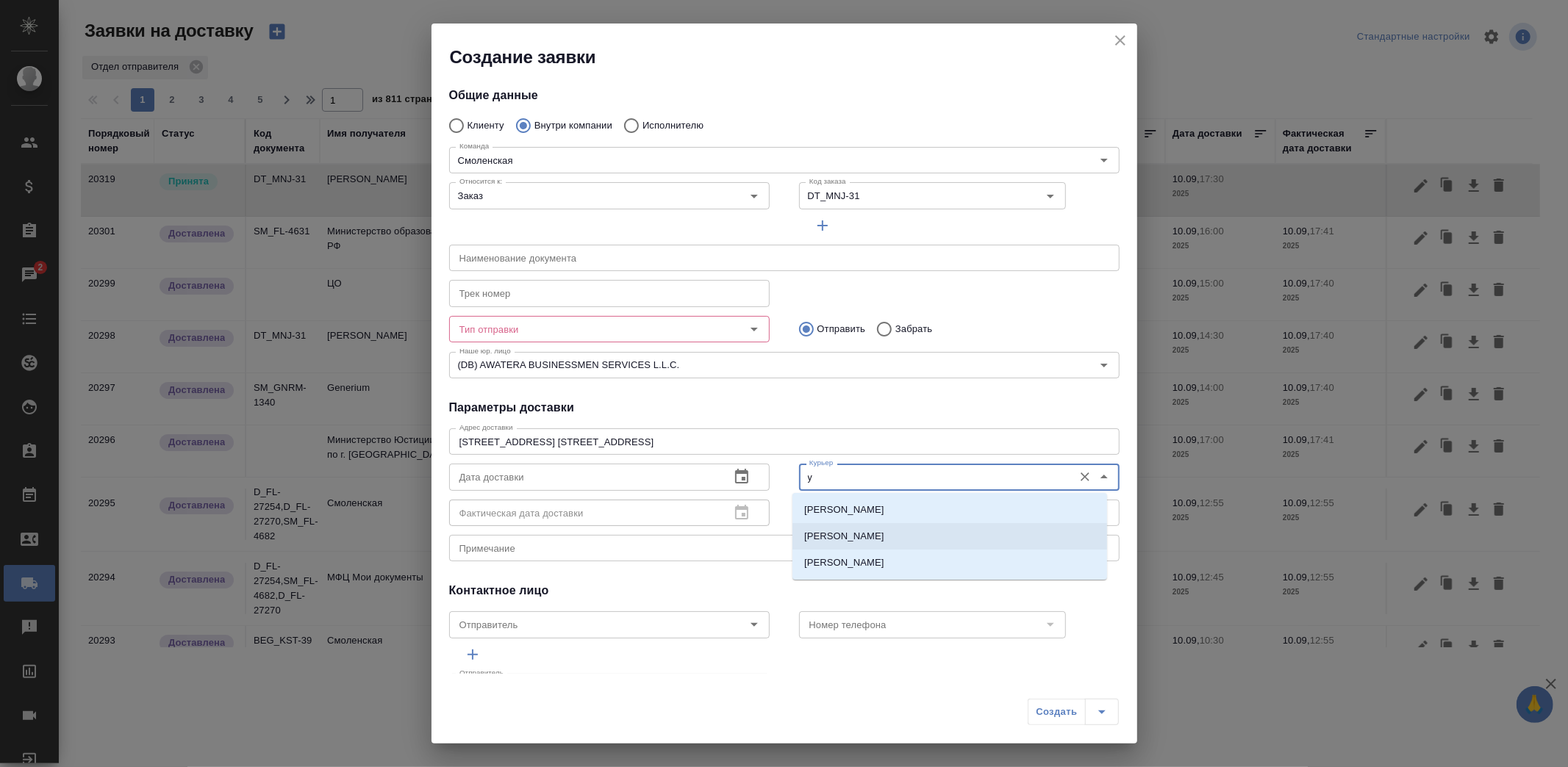
click at [839, 531] on p "Ушаков Андрей" at bounding box center [844, 536] width 80 height 15
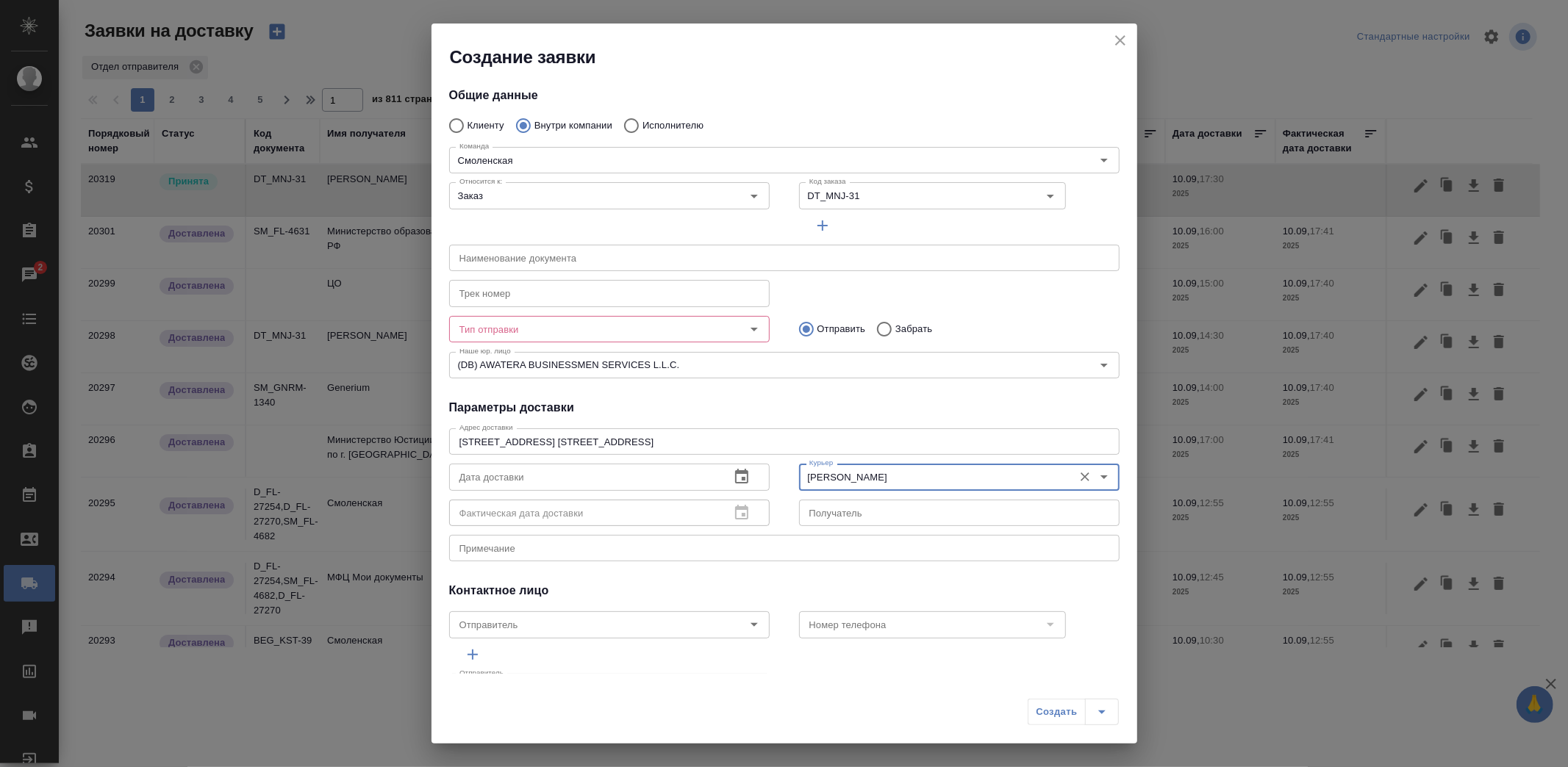
type input "Ушаков Андрей"
click at [735, 472] on icon "button" at bounding box center [741, 476] width 13 height 15
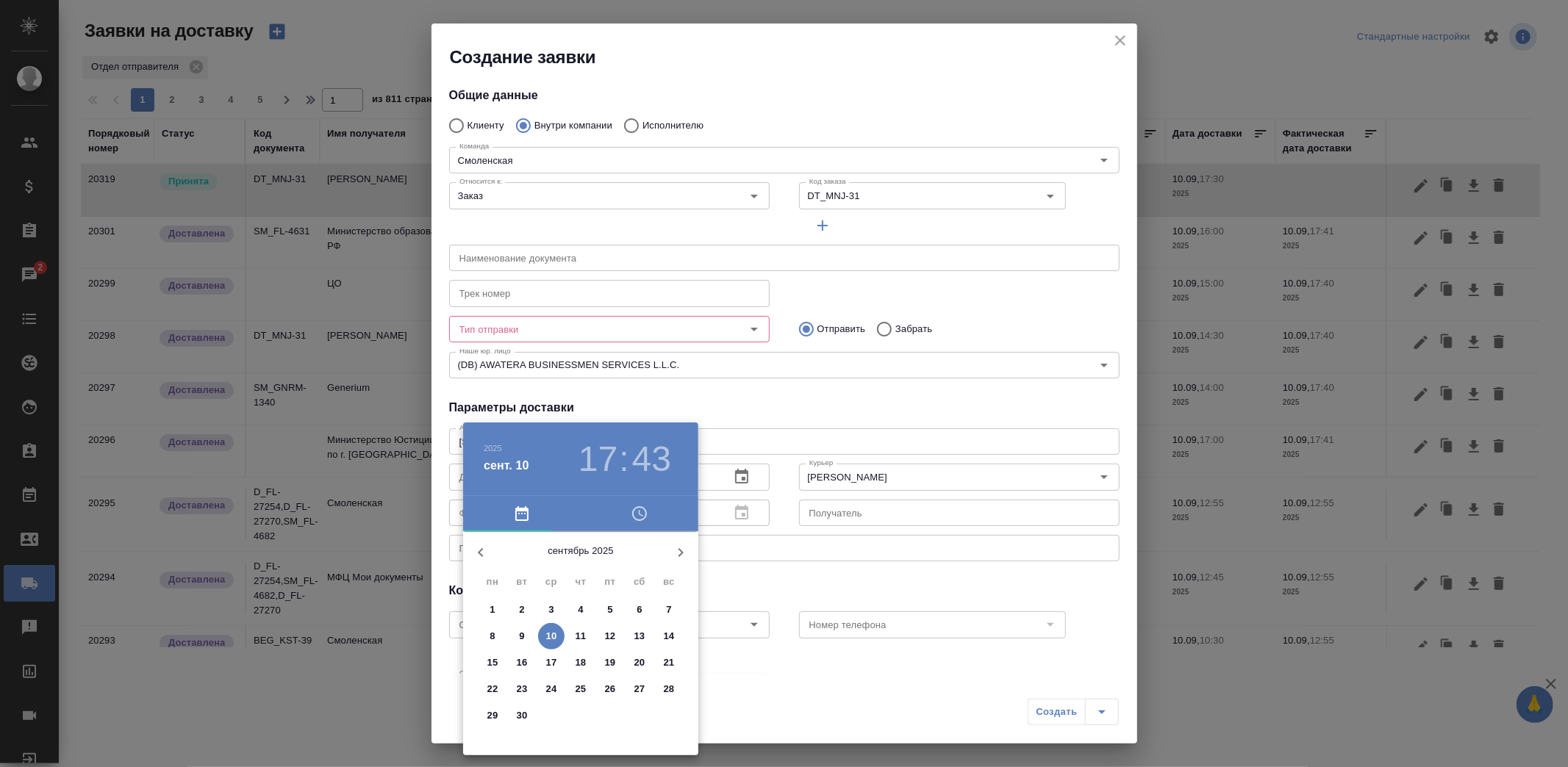
click at [542, 635] on span "10" at bounding box center [551, 636] width 26 height 15
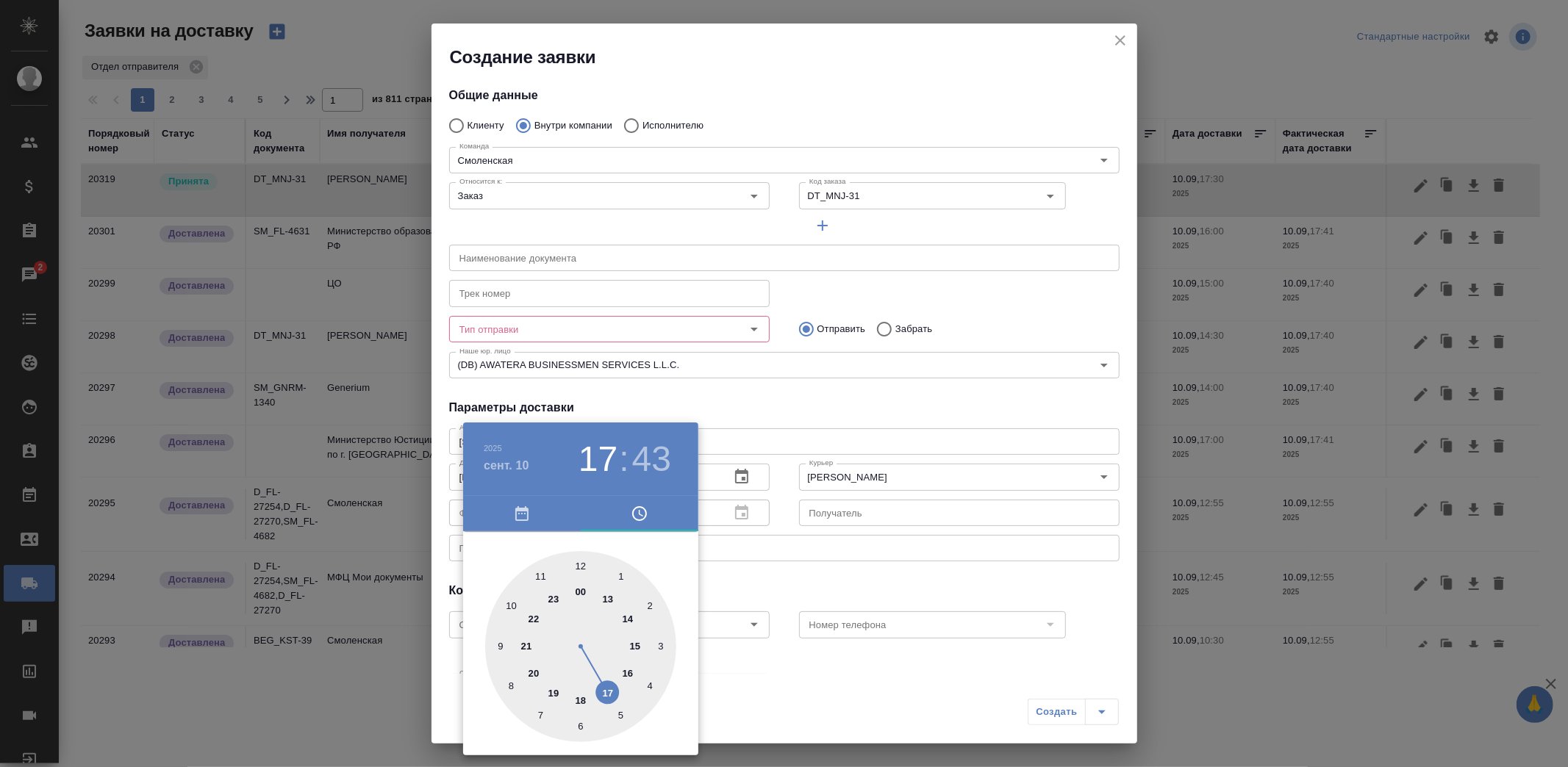
click at [581, 700] on div at bounding box center [580, 646] width 191 height 191
click at [582, 561] on div at bounding box center [580, 646] width 191 height 191
type input "10.09.2025 18:00"
drag, startPoint x: 790, startPoint y: 579, endPoint x: 899, endPoint y: 641, distance: 125.4
click at [794, 579] on div at bounding box center [784, 384] width 1568 height 767
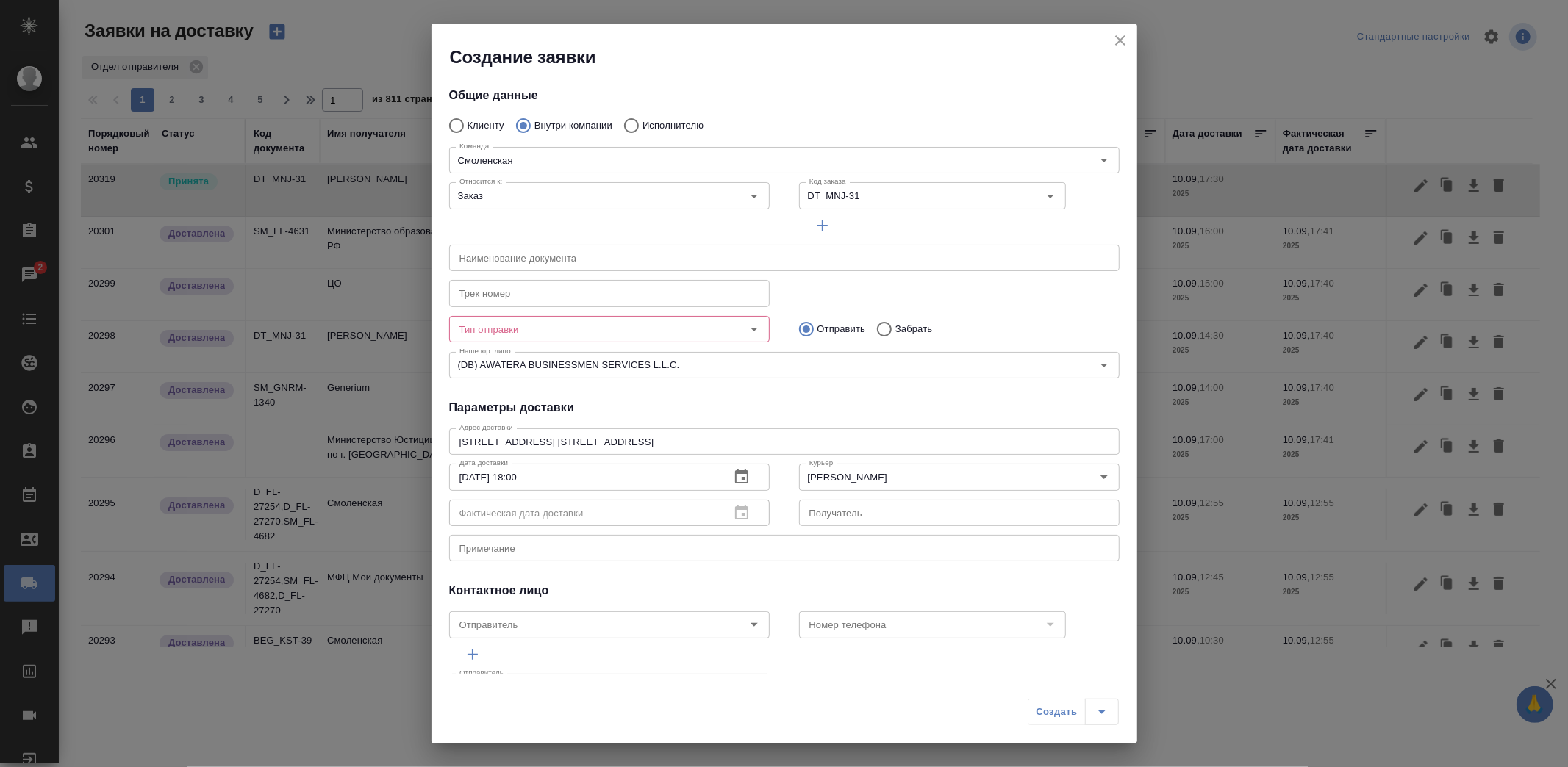
click at [632, 339] on div "Тип отправки" at bounding box center [609, 329] width 321 height 26
click at [572, 316] on div "Тип отправки" at bounding box center [609, 329] width 321 height 26
click at [554, 324] on input "Тип отправки" at bounding box center [584, 329] width 262 height 17
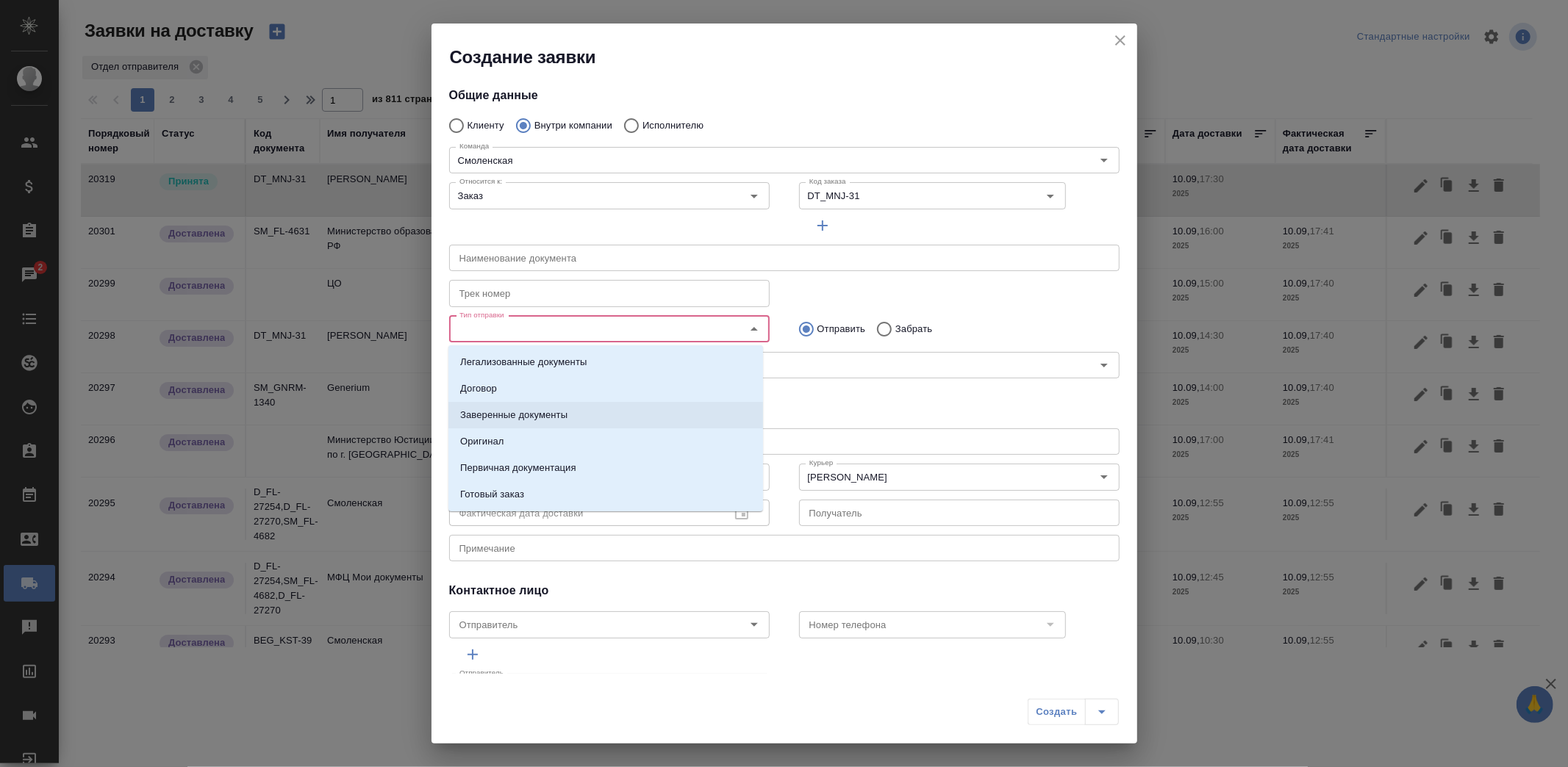
click at [519, 411] on p "Заверенные документы" at bounding box center [513, 415] width 107 height 15
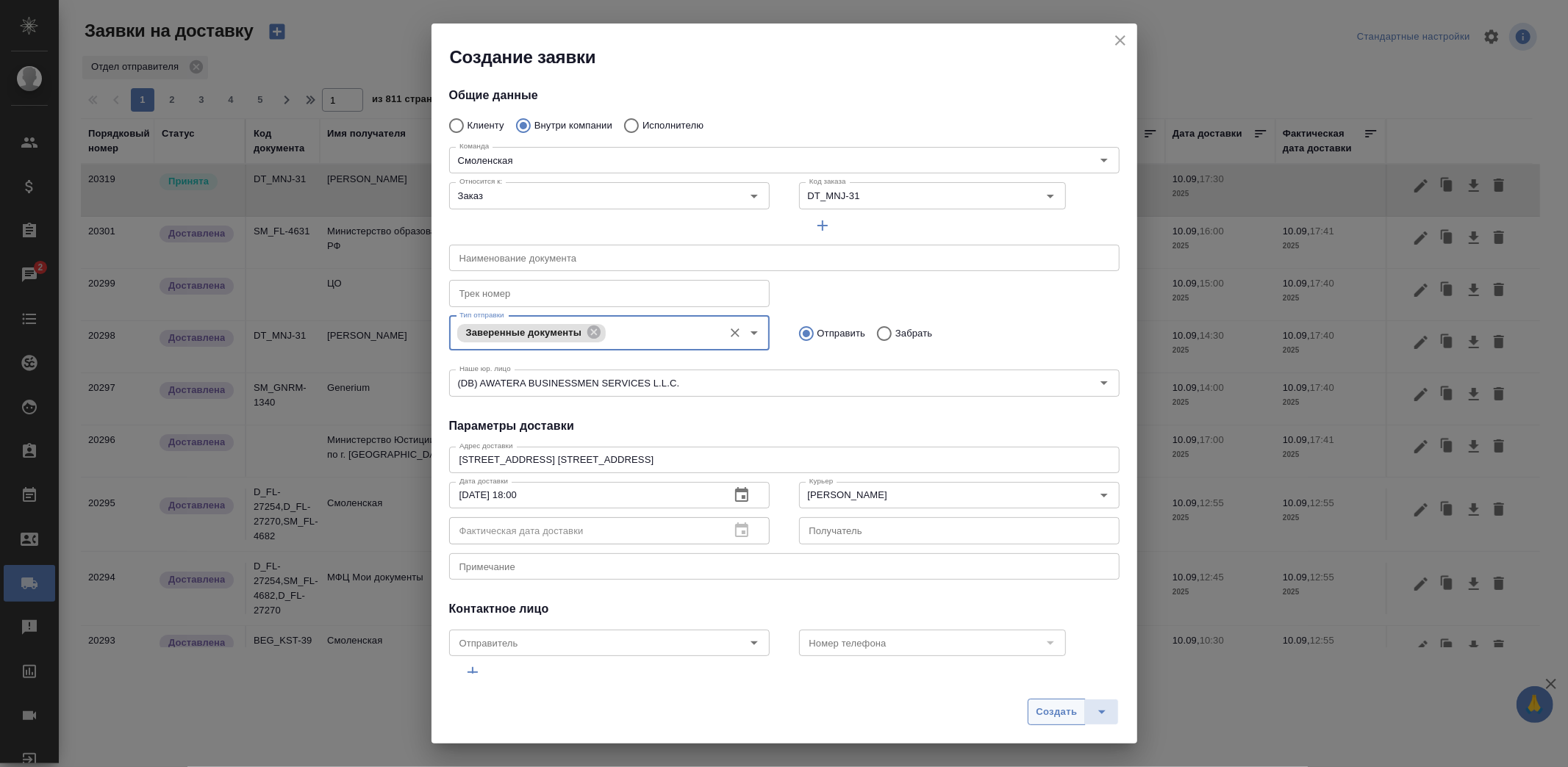
click at [1055, 704] on span "Создать" at bounding box center [1056, 712] width 41 height 17
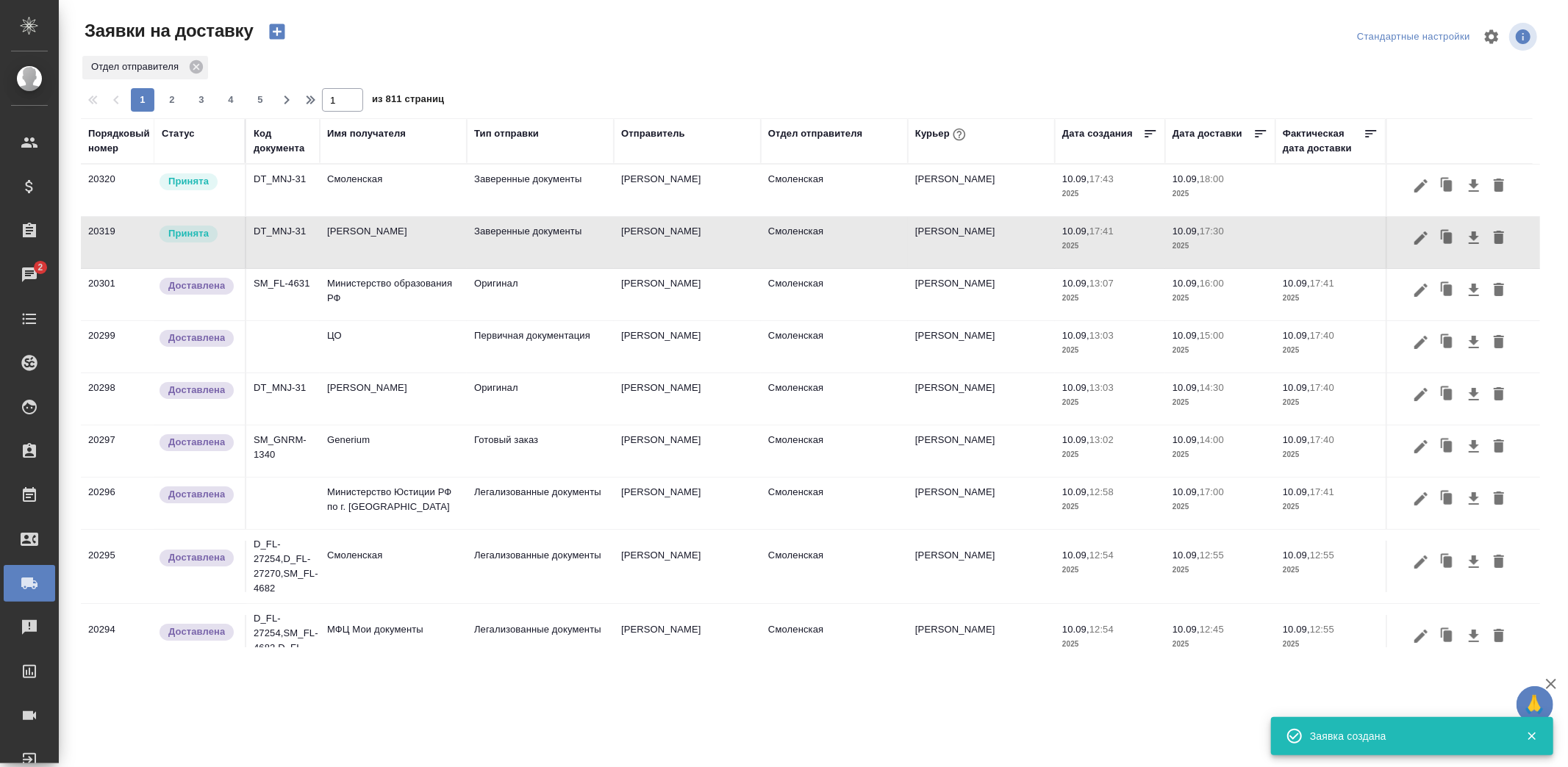
click at [632, 241] on td "Козлова Мария" at bounding box center [687, 242] width 147 height 51
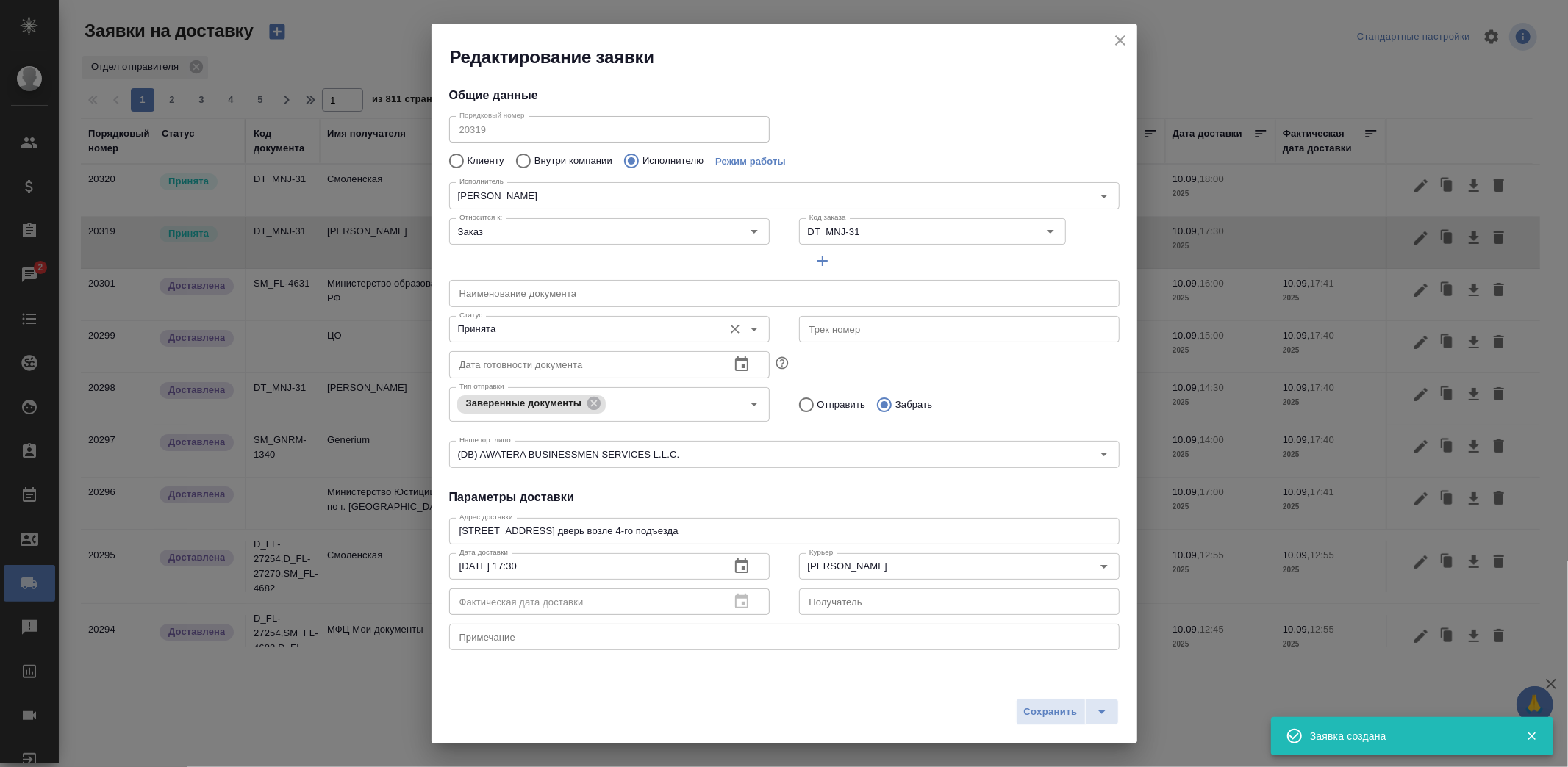
click at [553, 341] on div "Принята Статус" at bounding box center [609, 329] width 321 height 26
click at [544, 329] on input "Принята" at bounding box center [584, 329] width 262 height 17
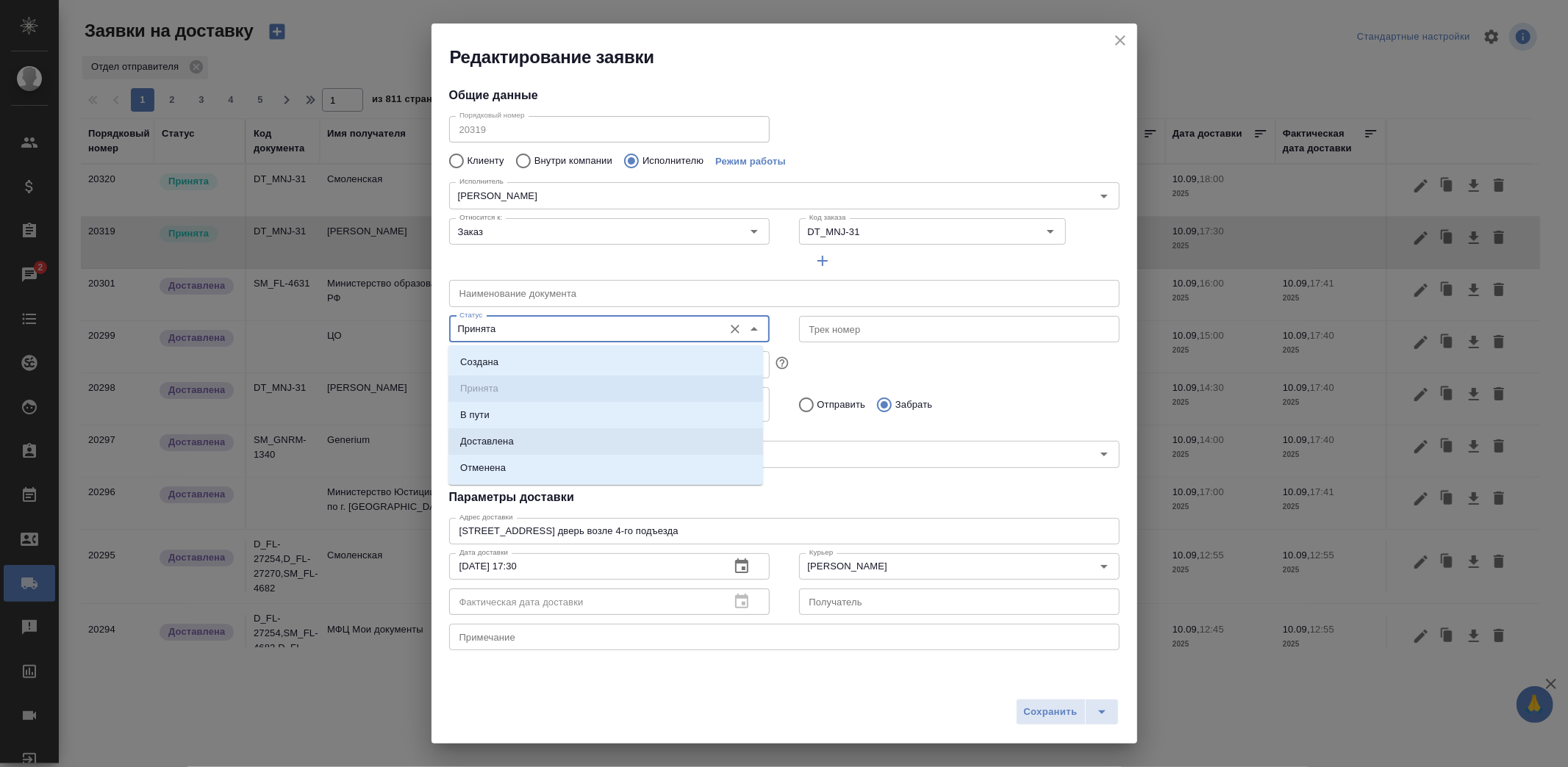
click at [500, 446] on p "Доставлена" at bounding box center [487, 441] width 54 height 15
type input "Доставлена"
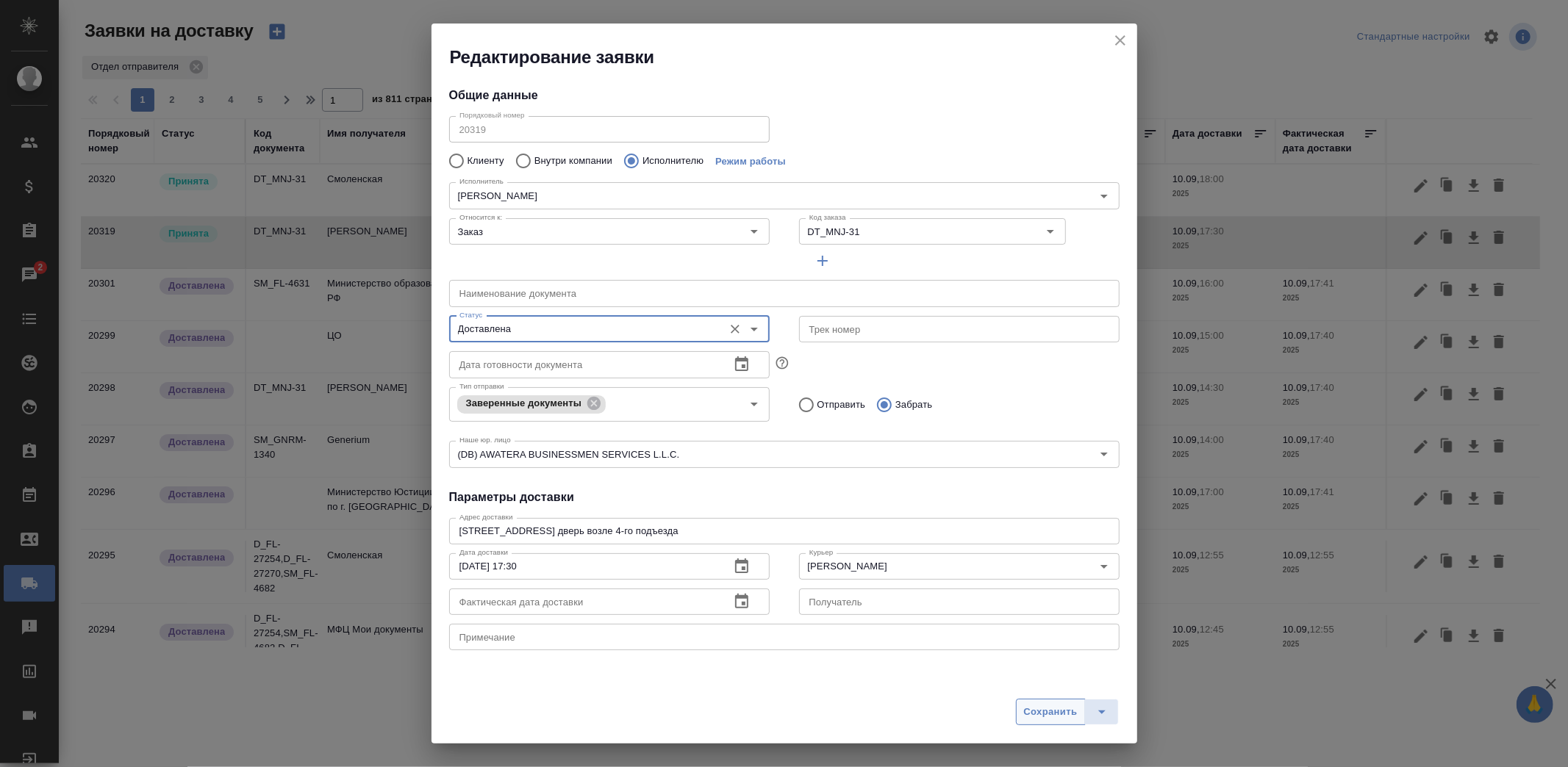
click at [1047, 715] on span "Сохранить" at bounding box center [1051, 712] width 54 height 17
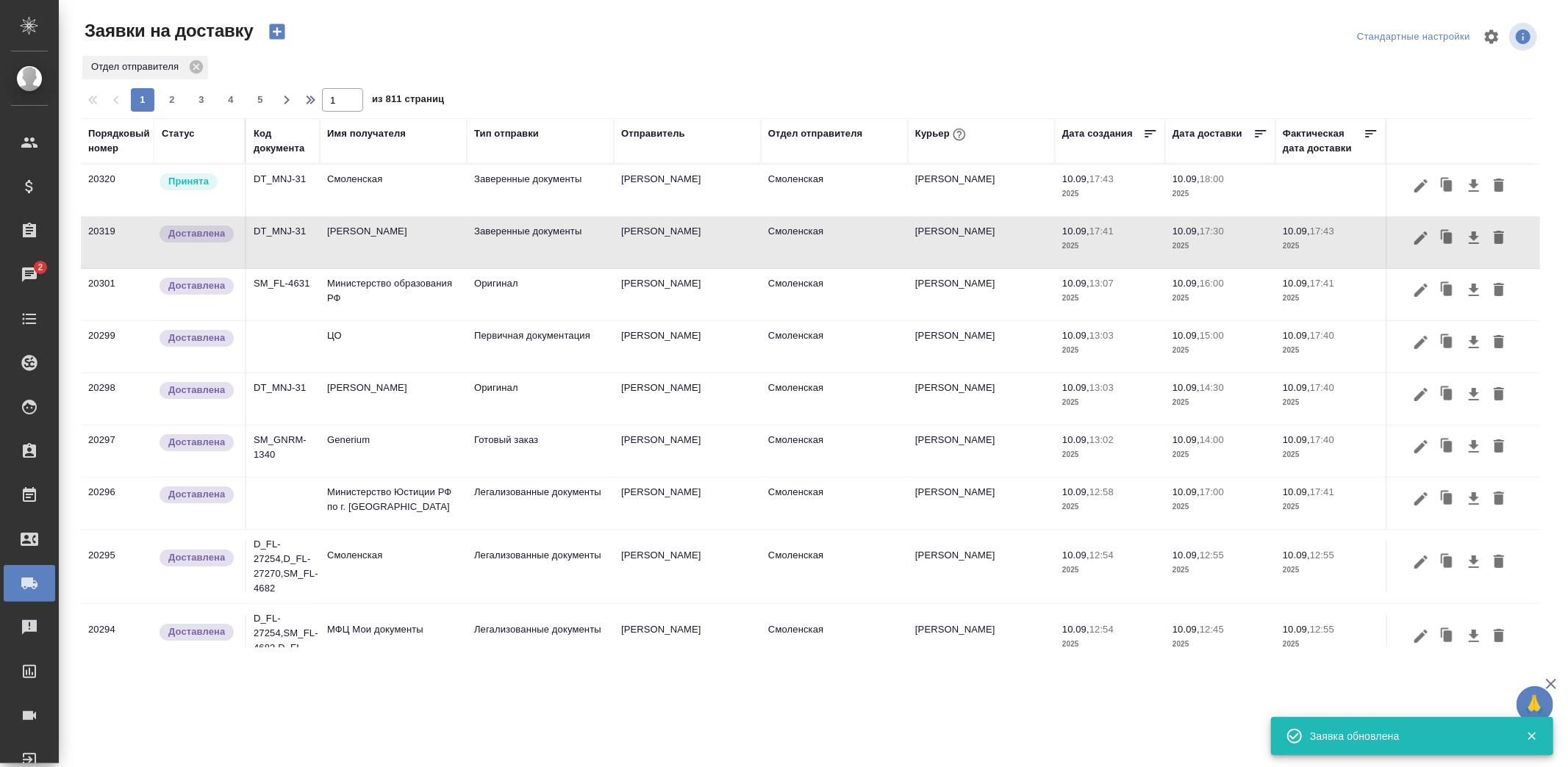
click at [413, 180] on td "Смоленская" at bounding box center [393, 190] width 147 height 51
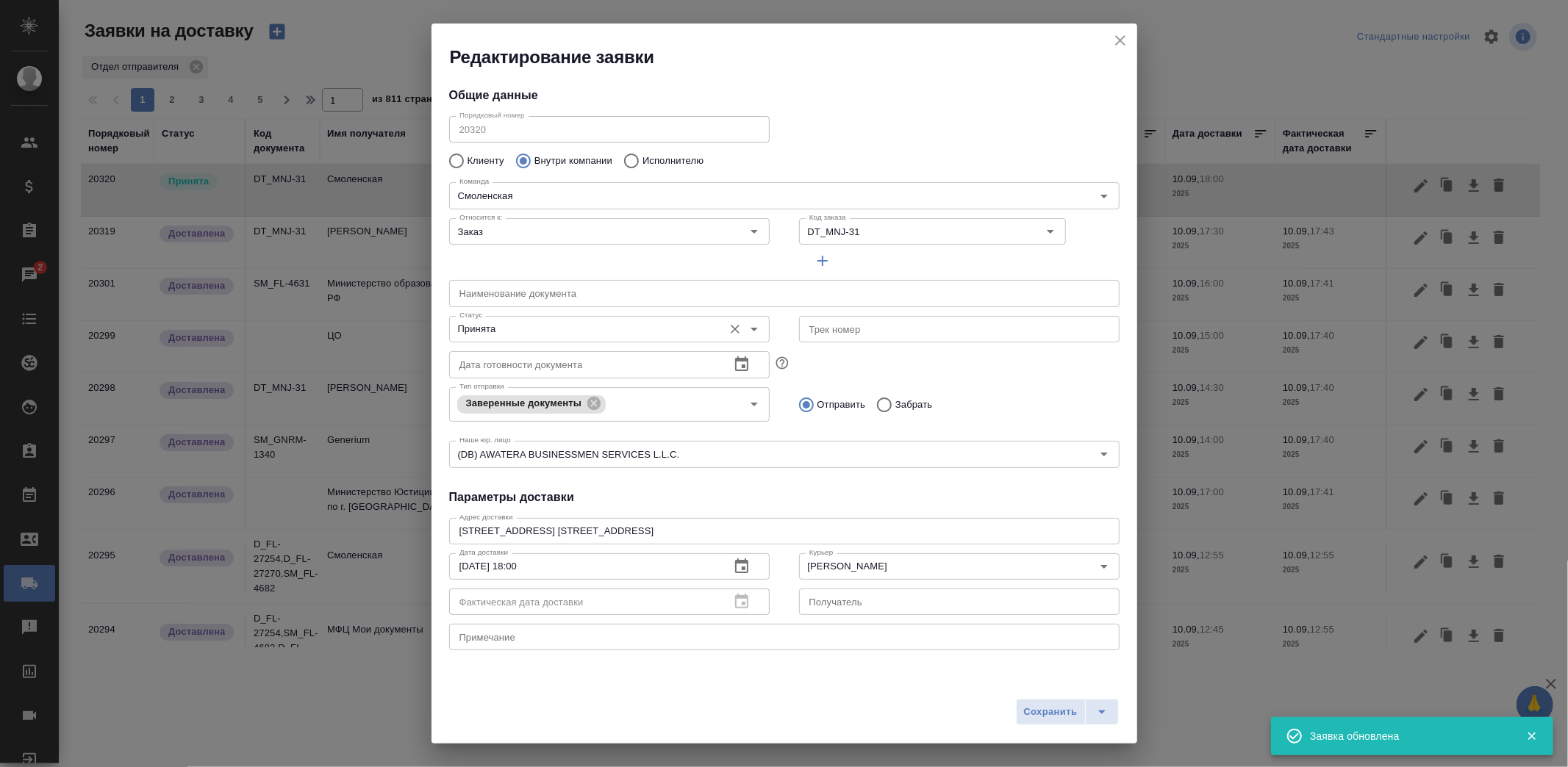
click at [541, 328] on input "Принята" at bounding box center [584, 329] width 262 height 17
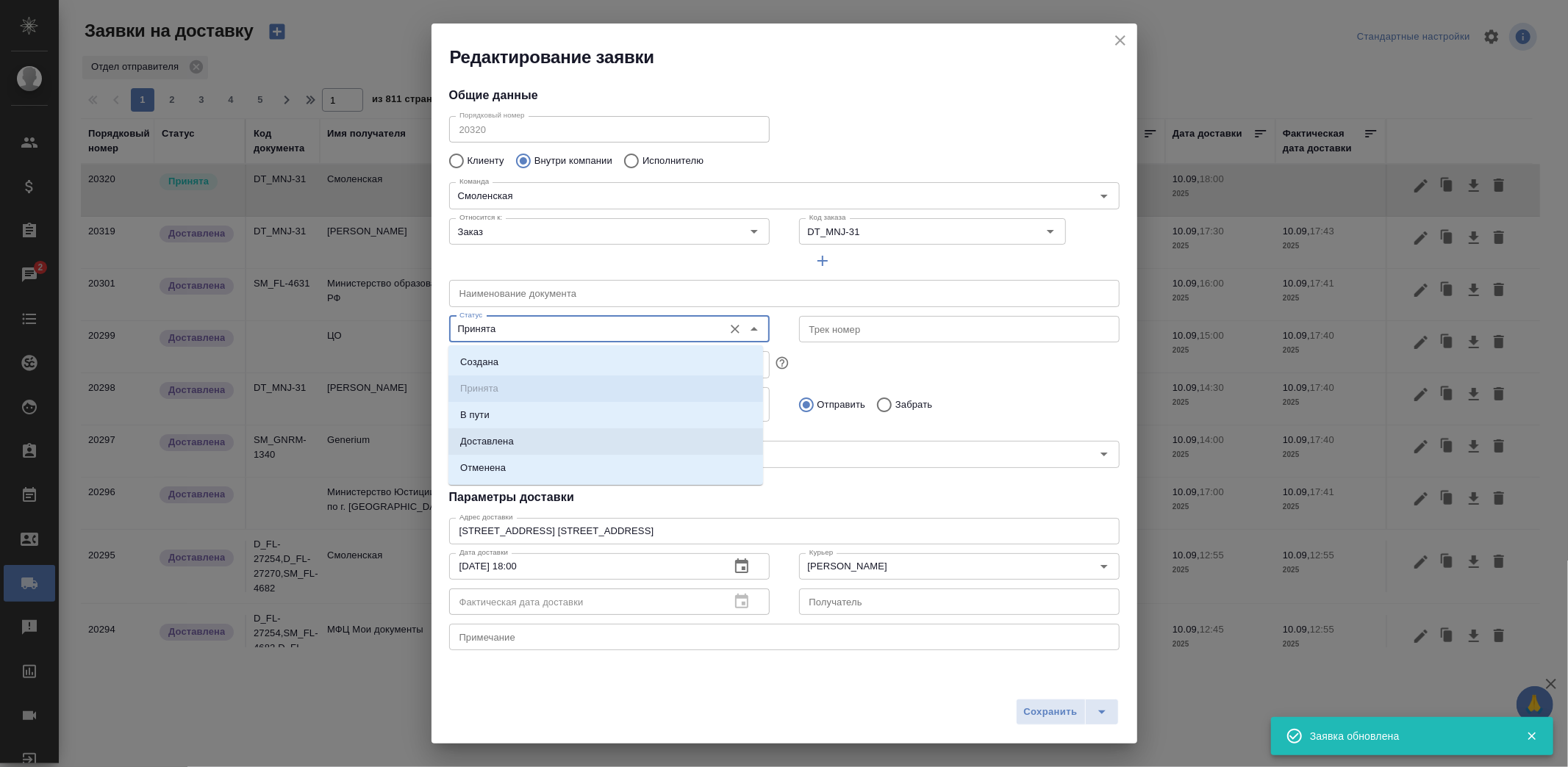
click at [523, 443] on li "Доставлена" at bounding box center [605, 442] width 315 height 26
type input "Доставлена"
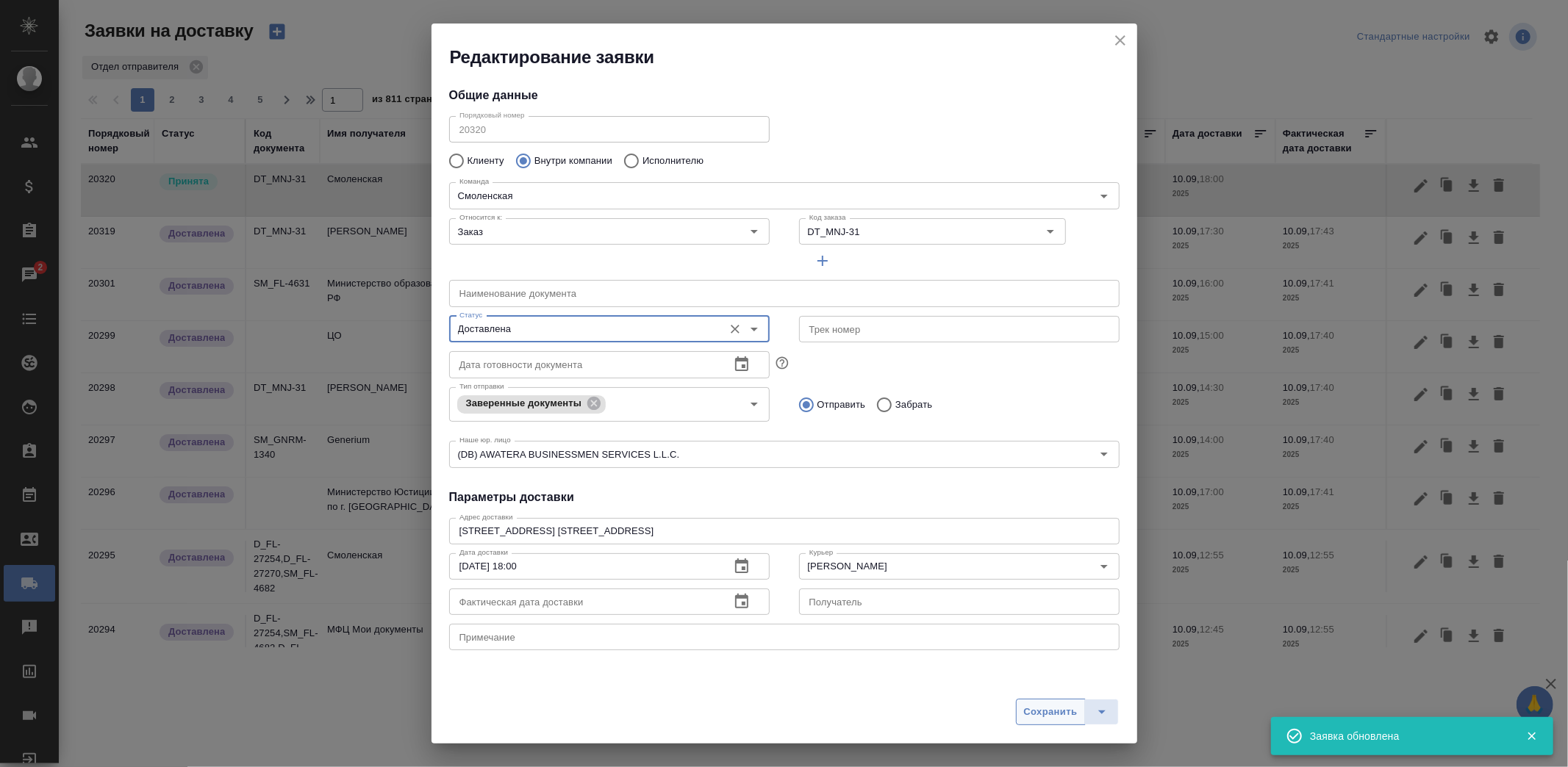
click at [1031, 717] on span "Сохранить" at bounding box center [1051, 712] width 54 height 17
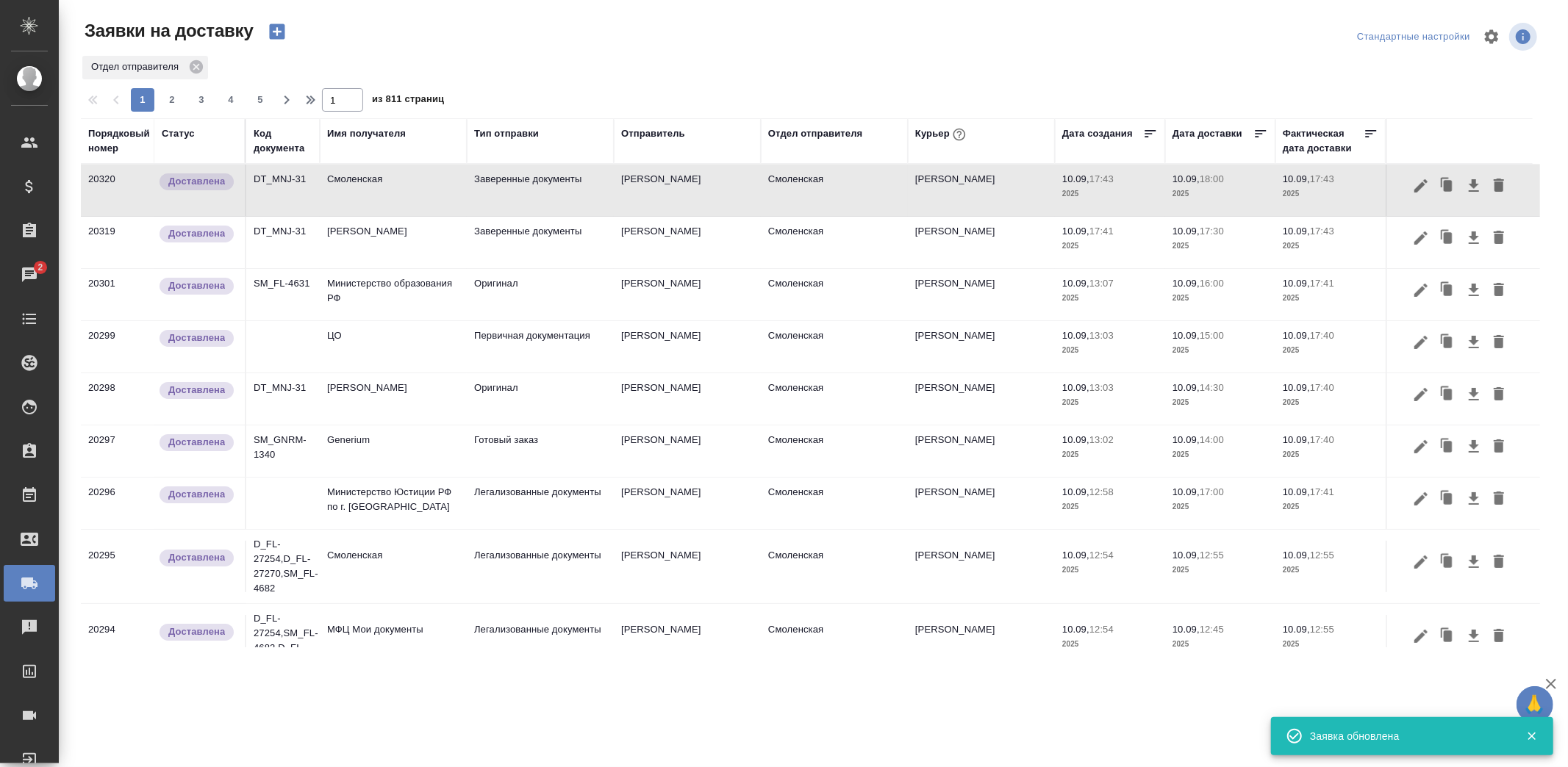
click at [410, 510] on td "Министерство Юстиции РФ по г. Москве" at bounding box center [393, 503] width 147 height 51
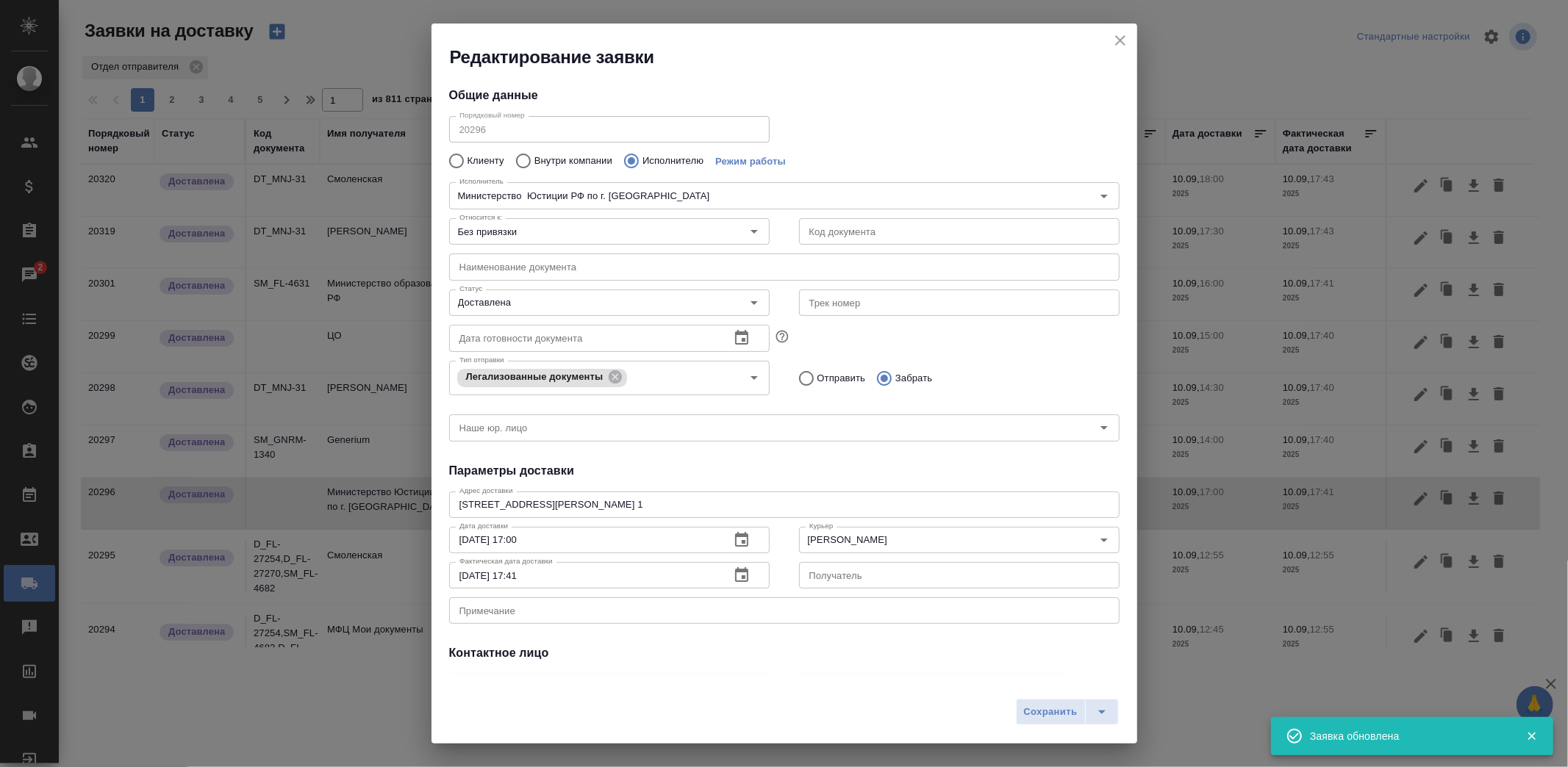
type input "Министерство Юстиции РФ по г. Москве"
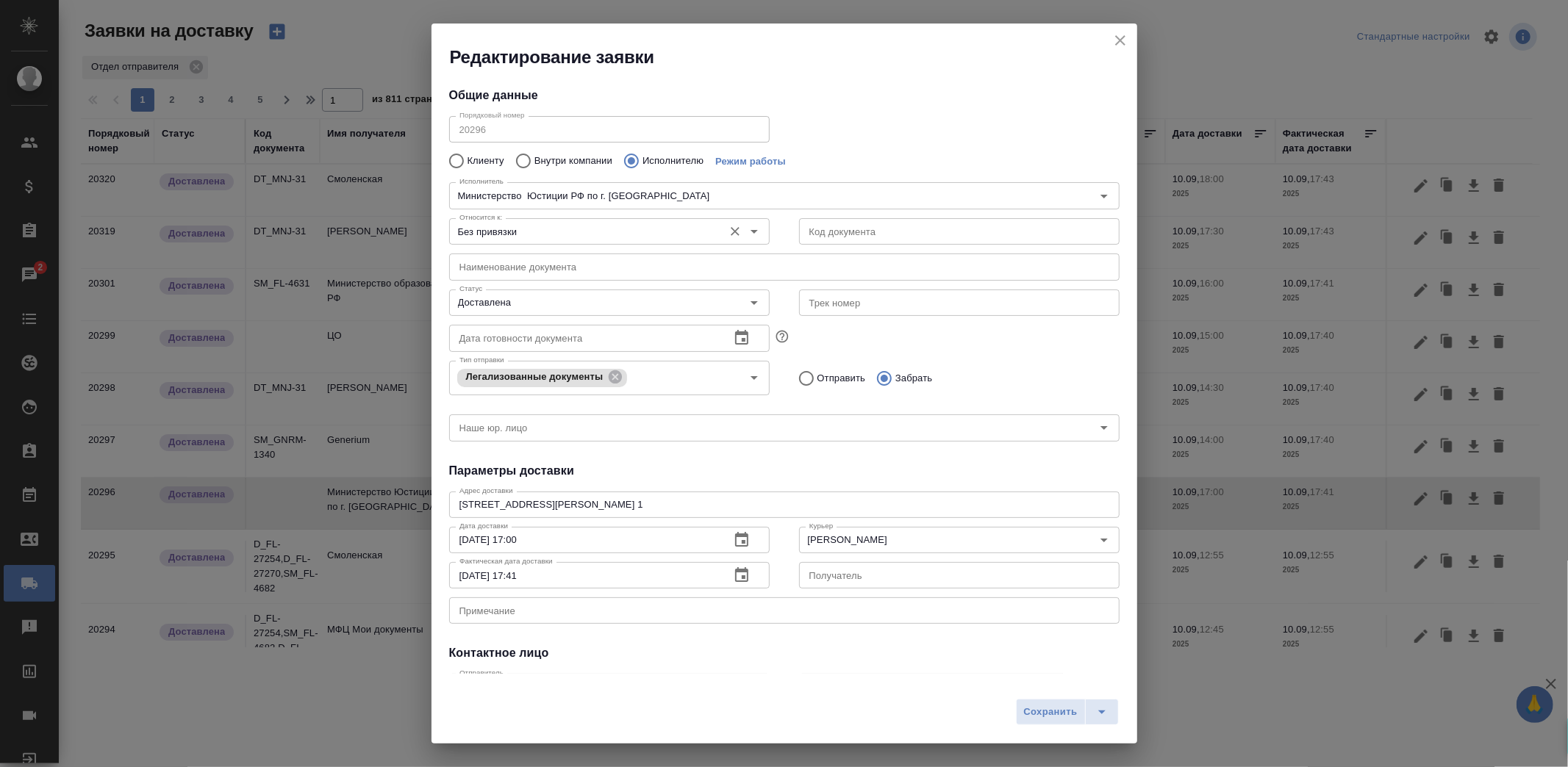
click at [643, 221] on div "Без привязки Относится к:" at bounding box center [609, 231] width 321 height 26
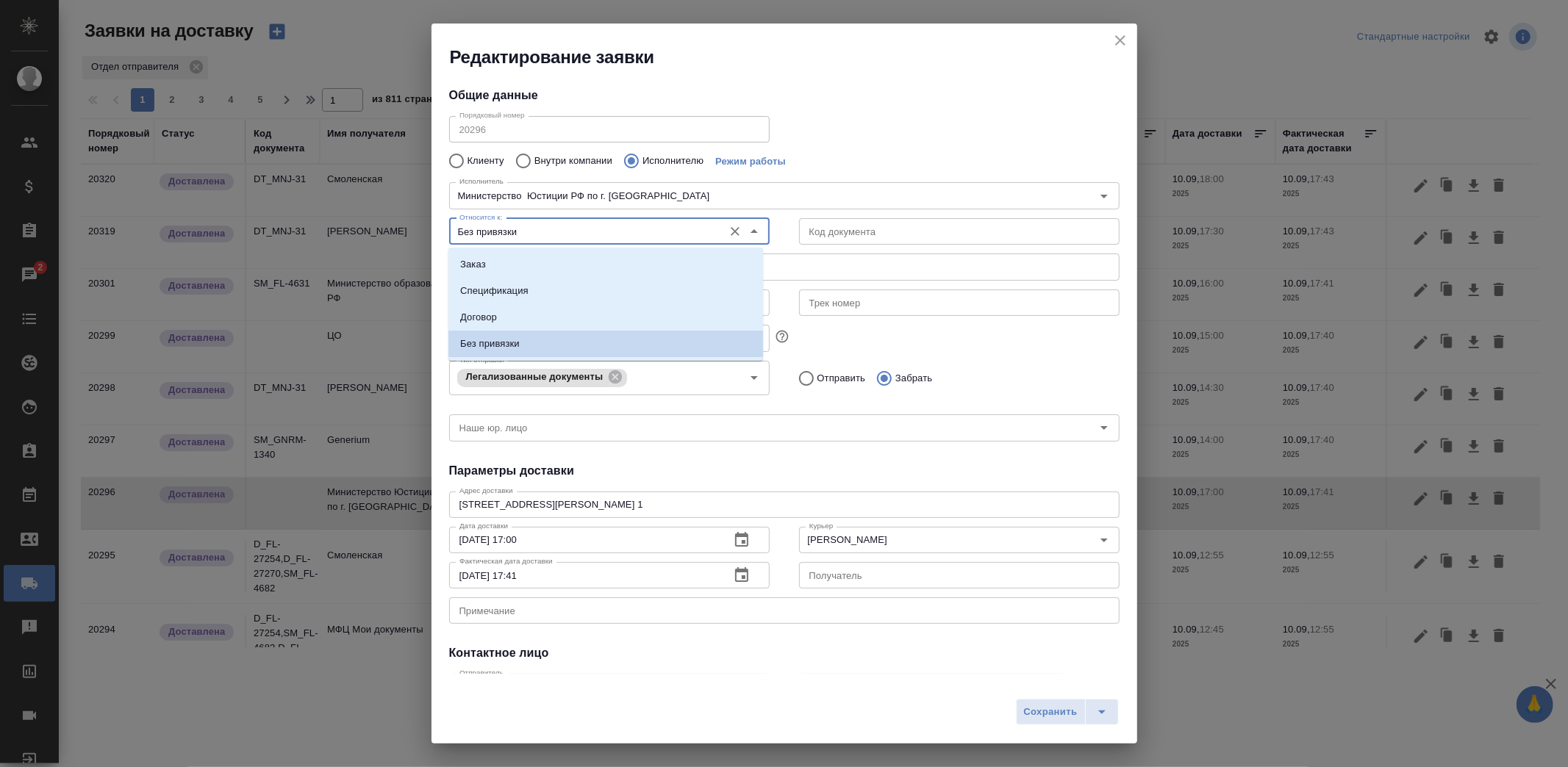
click at [628, 230] on input "Без привязки" at bounding box center [584, 231] width 262 height 17
click at [563, 268] on li "Заказ" at bounding box center [605, 264] width 315 height 26
type input "Заказ"
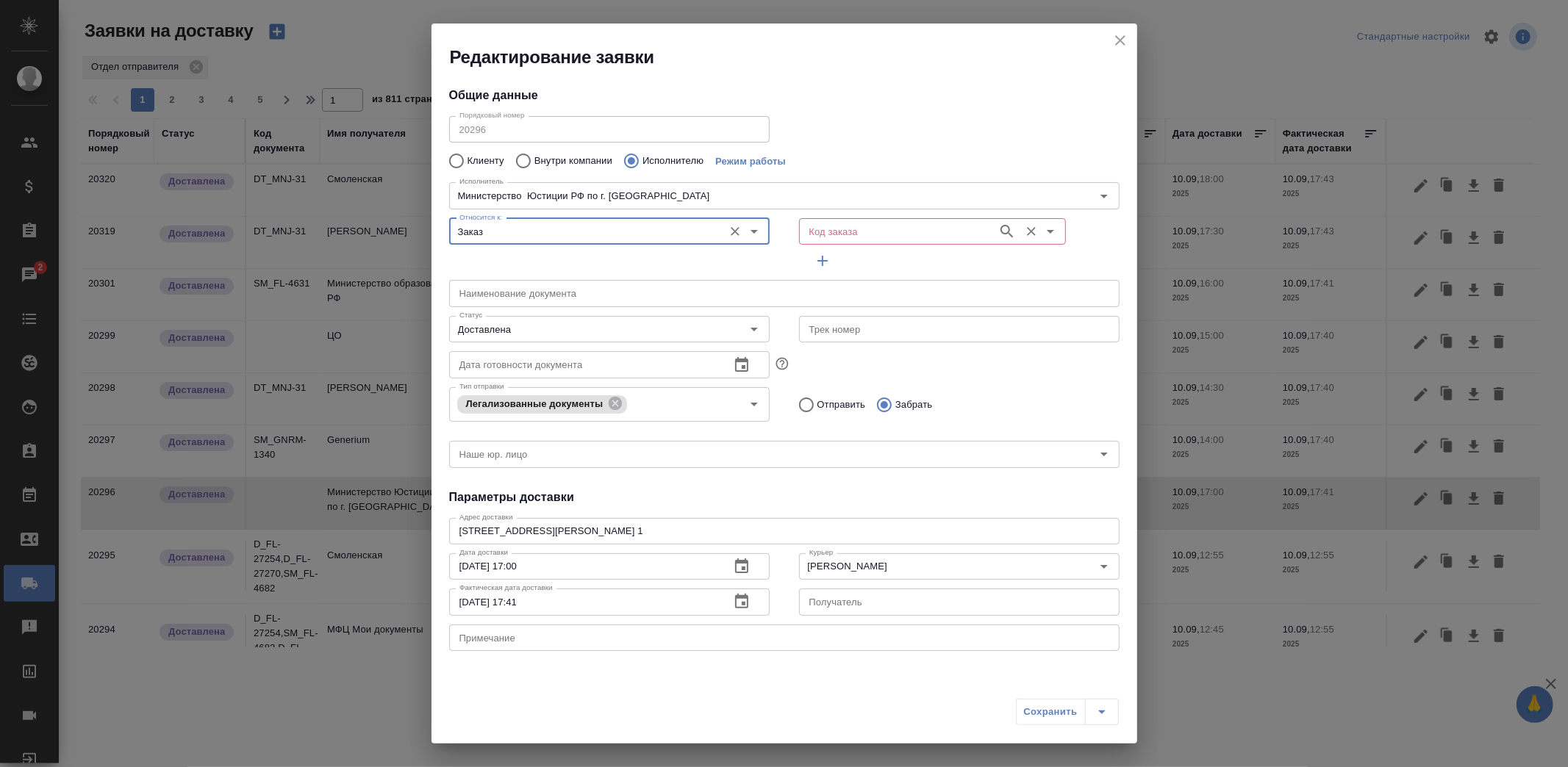
click at [818, 224] on input "Код заказа" at bounding box center [897, 231] width 187 height 17
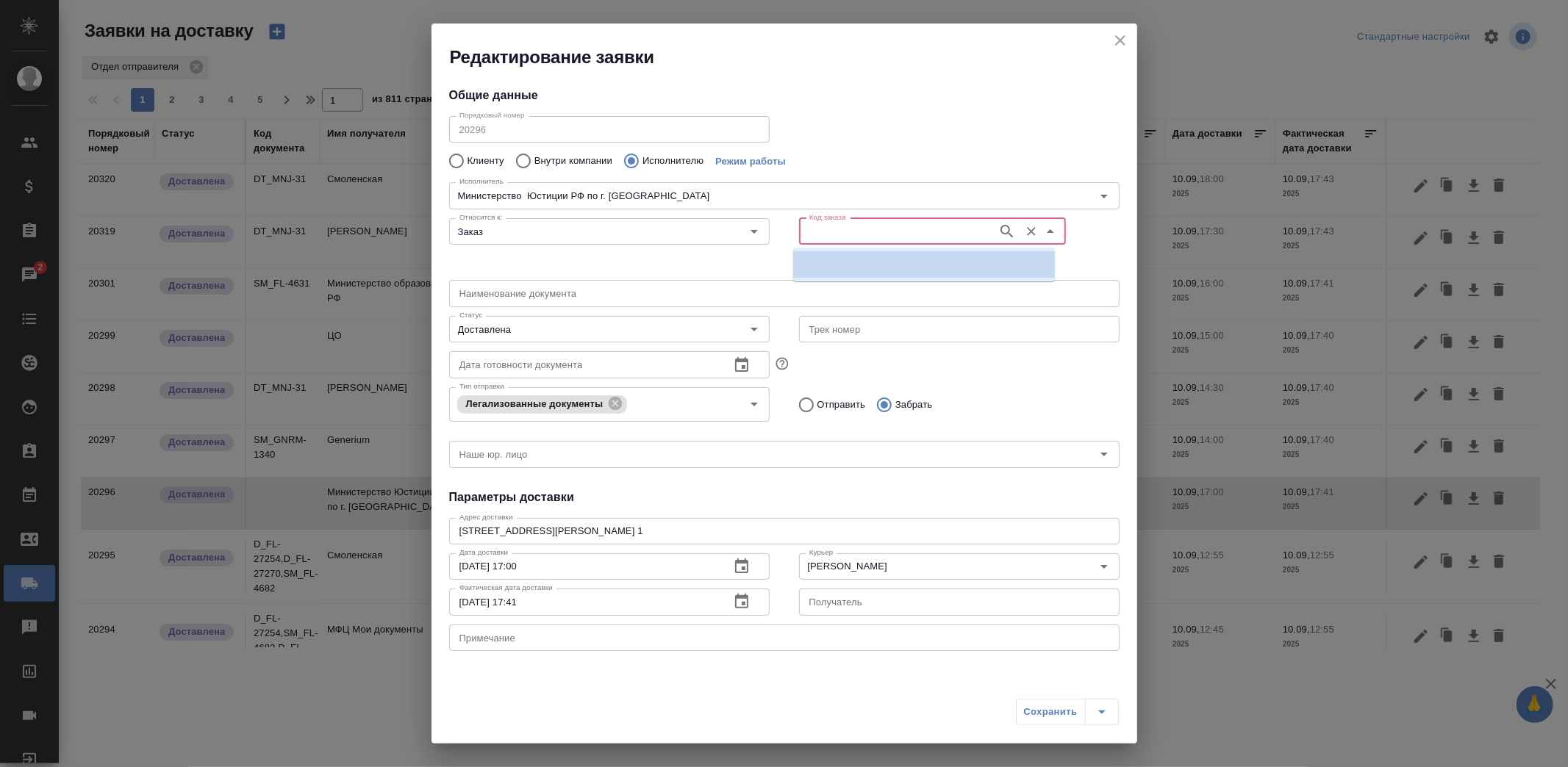
paste input "D_FL-27270"
type input "D_FL-27270"
click at [833, 262] on p "D_FL-27270" at bounding box center [832, 264] width 54 height 15
type input "(МБ) ООО "Монблан""
type input "Министерство Юстиции РФ по г. Москве"
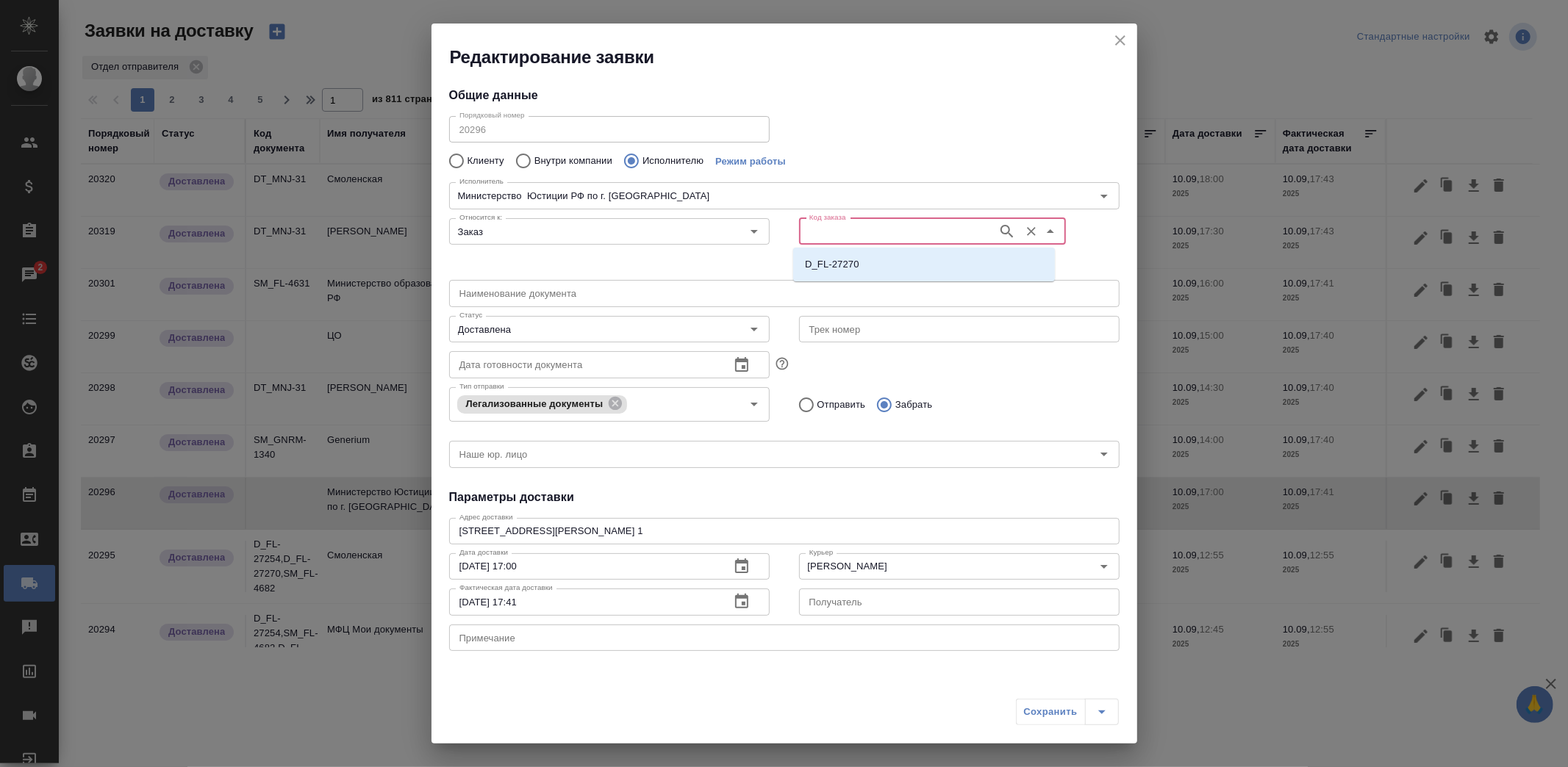
type input "D_FL-27270"
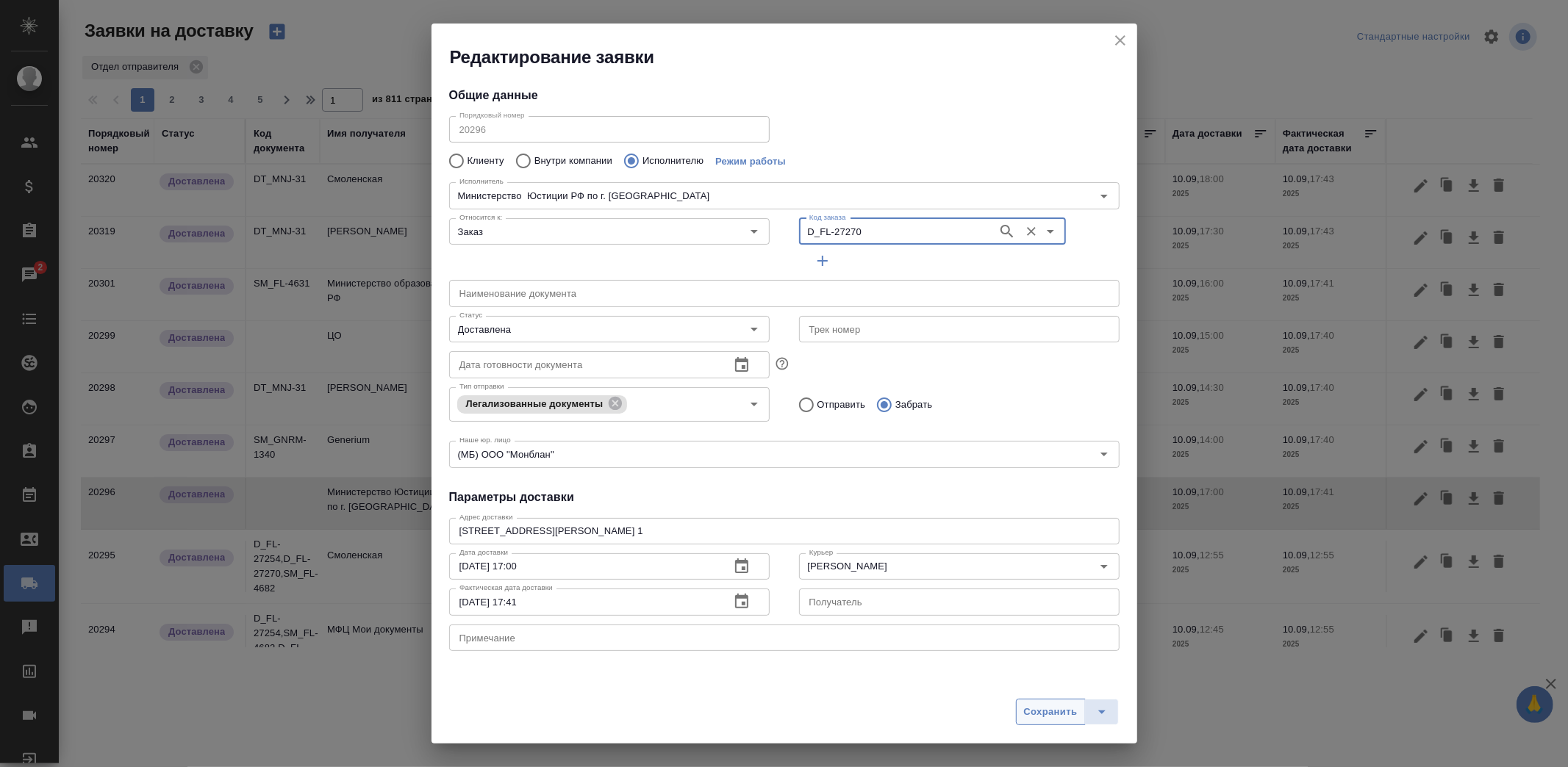
click at [1055, 709] on span "Сохранить" at bounding box center [1051, 712] width 54 height 17
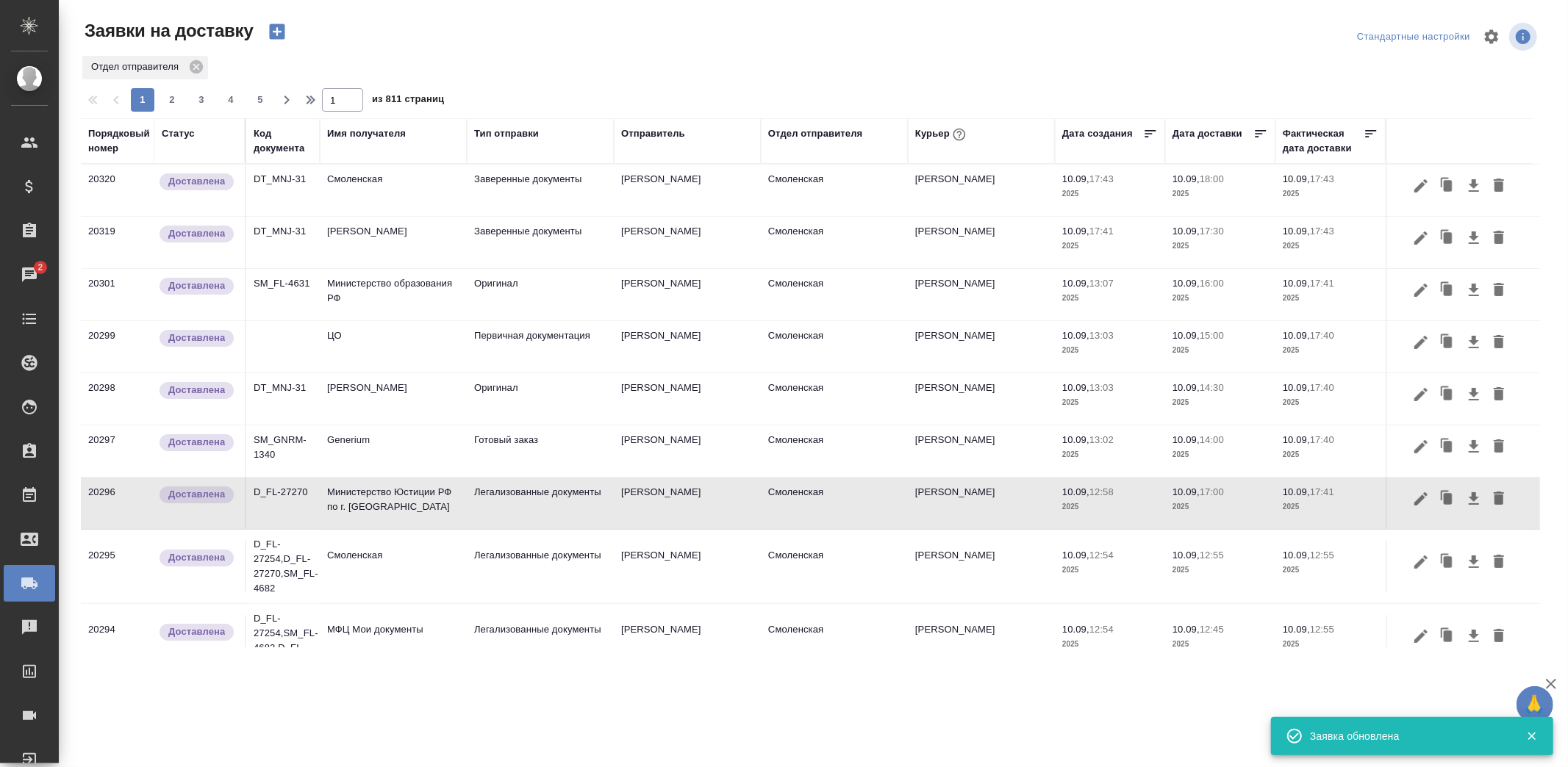
click at [402, 184] on td "Смоленская" at bounding box center [393, 190] width 147 height 51
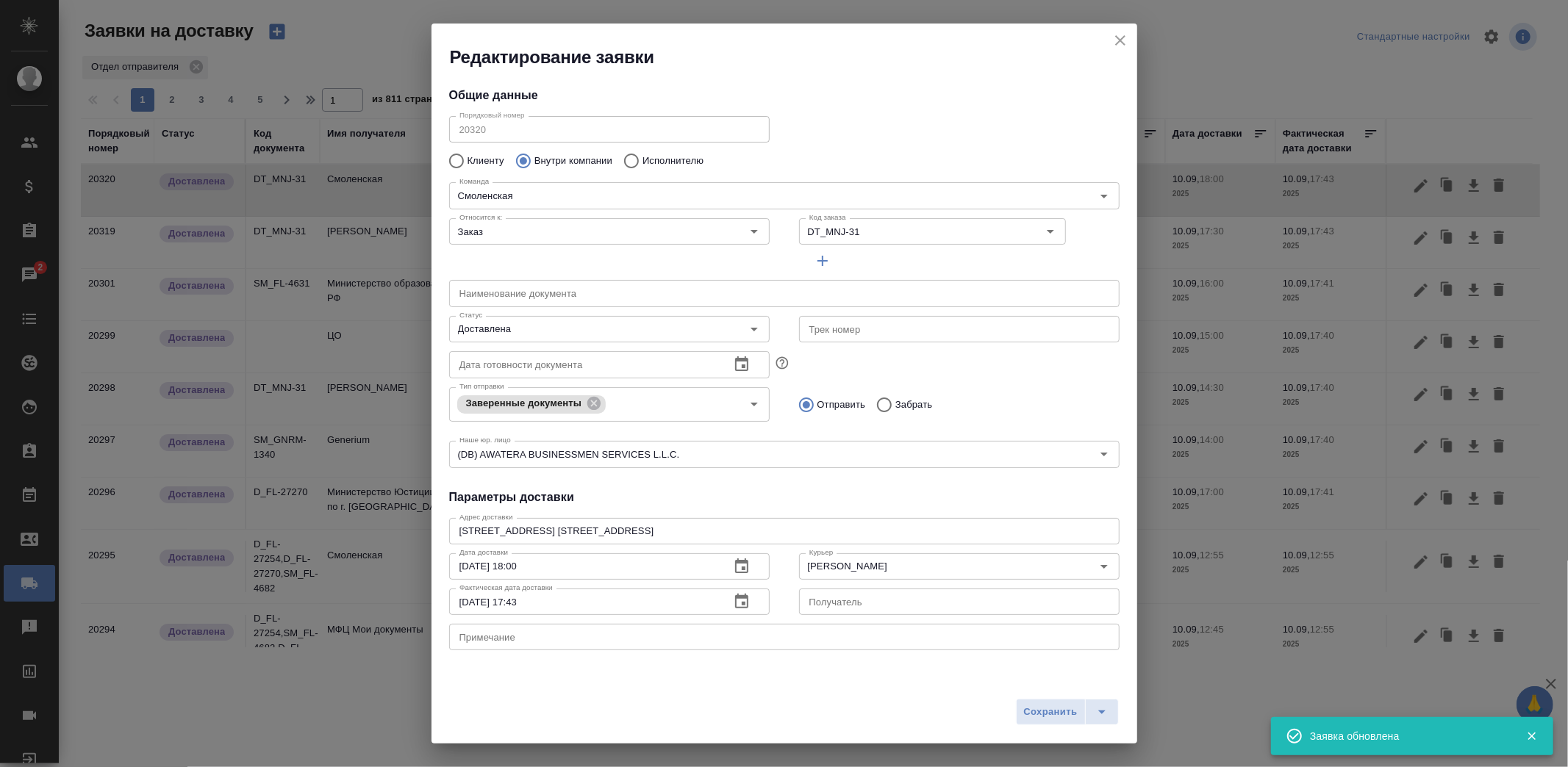
click at [818, 257] on icon "button" at bounding box center [823, 261] width 10 height 10
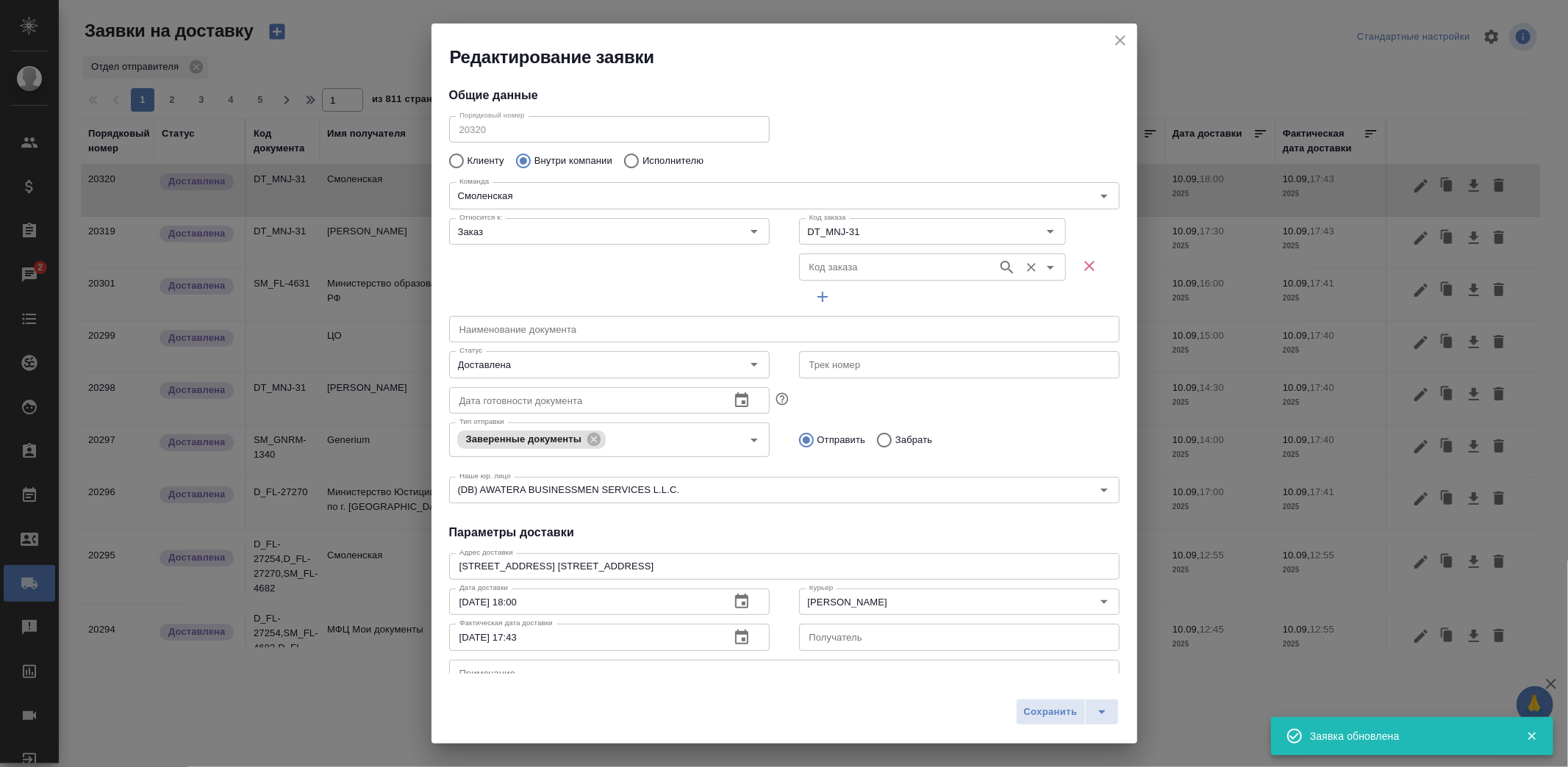
click at [857, 254] on div "Код заказа" at bounding box center [933, 267] width 267 height 26
paste input "D_FL-27270"
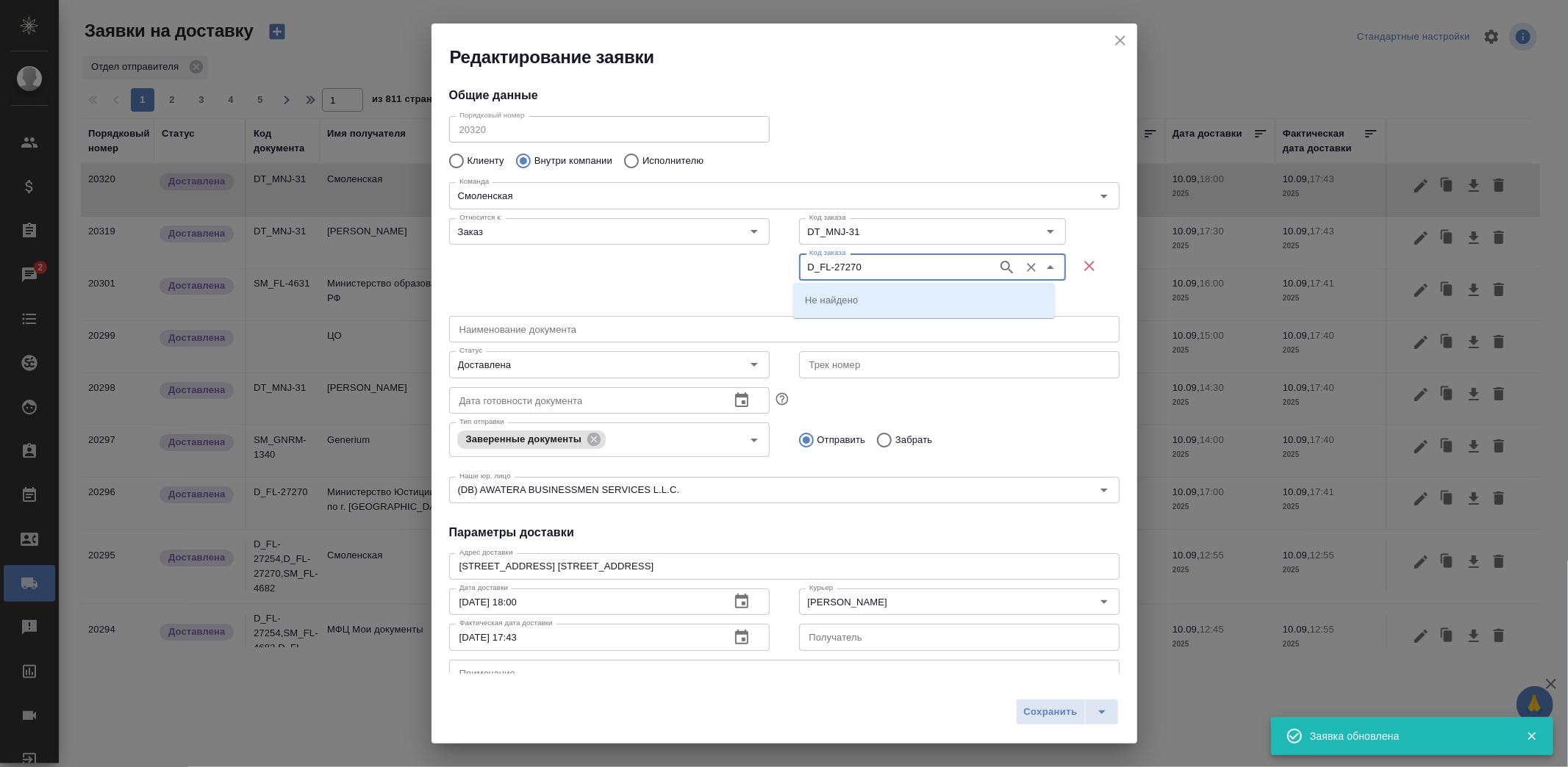
type input "D_FL-27270"
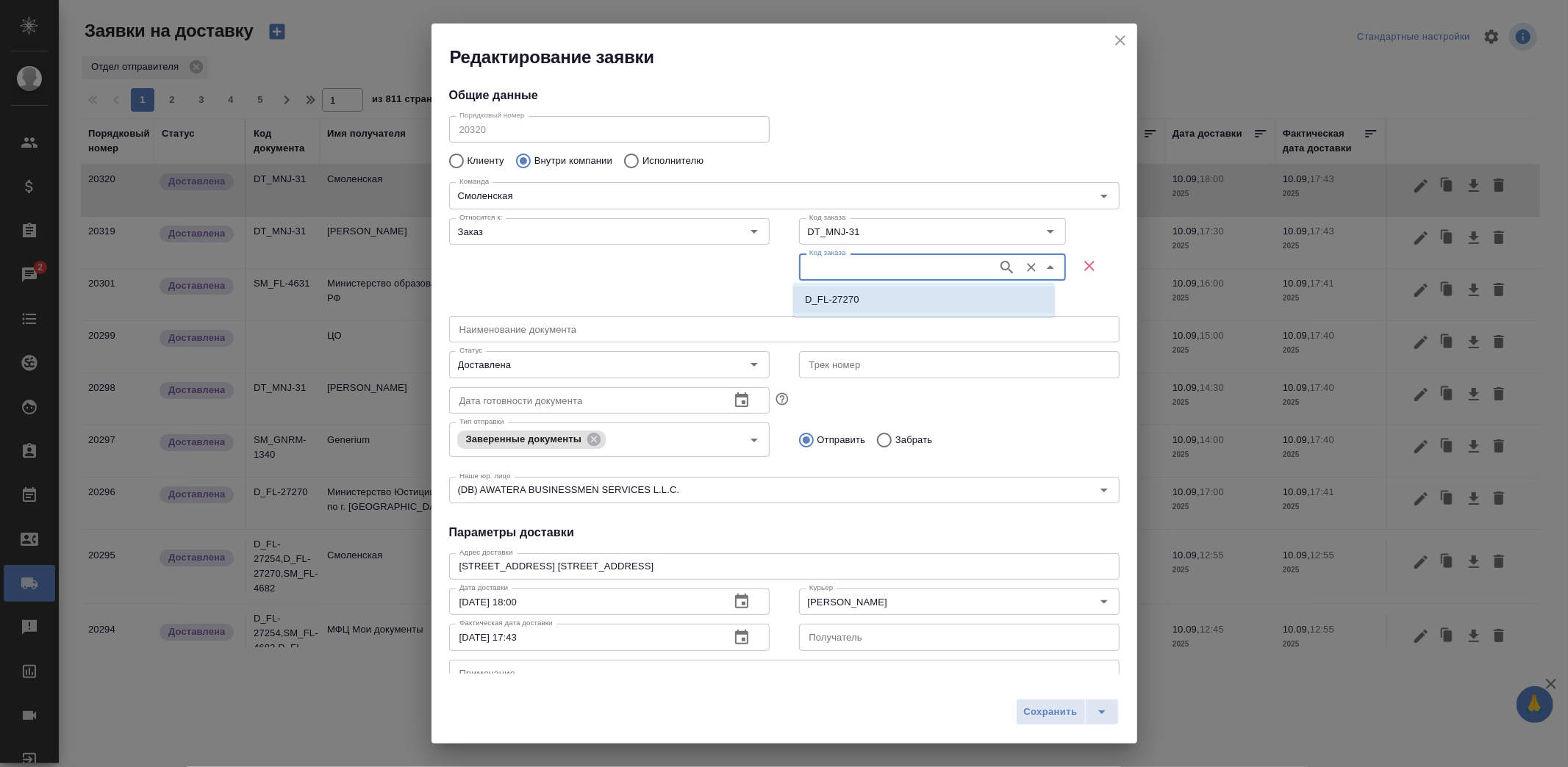
click at [858, 297] on p "D_FL-27270" at bounding box center [832, 300] width 54 height 15
type input "(МБ) ООО "Монблан""
type input "D_FL-27270"
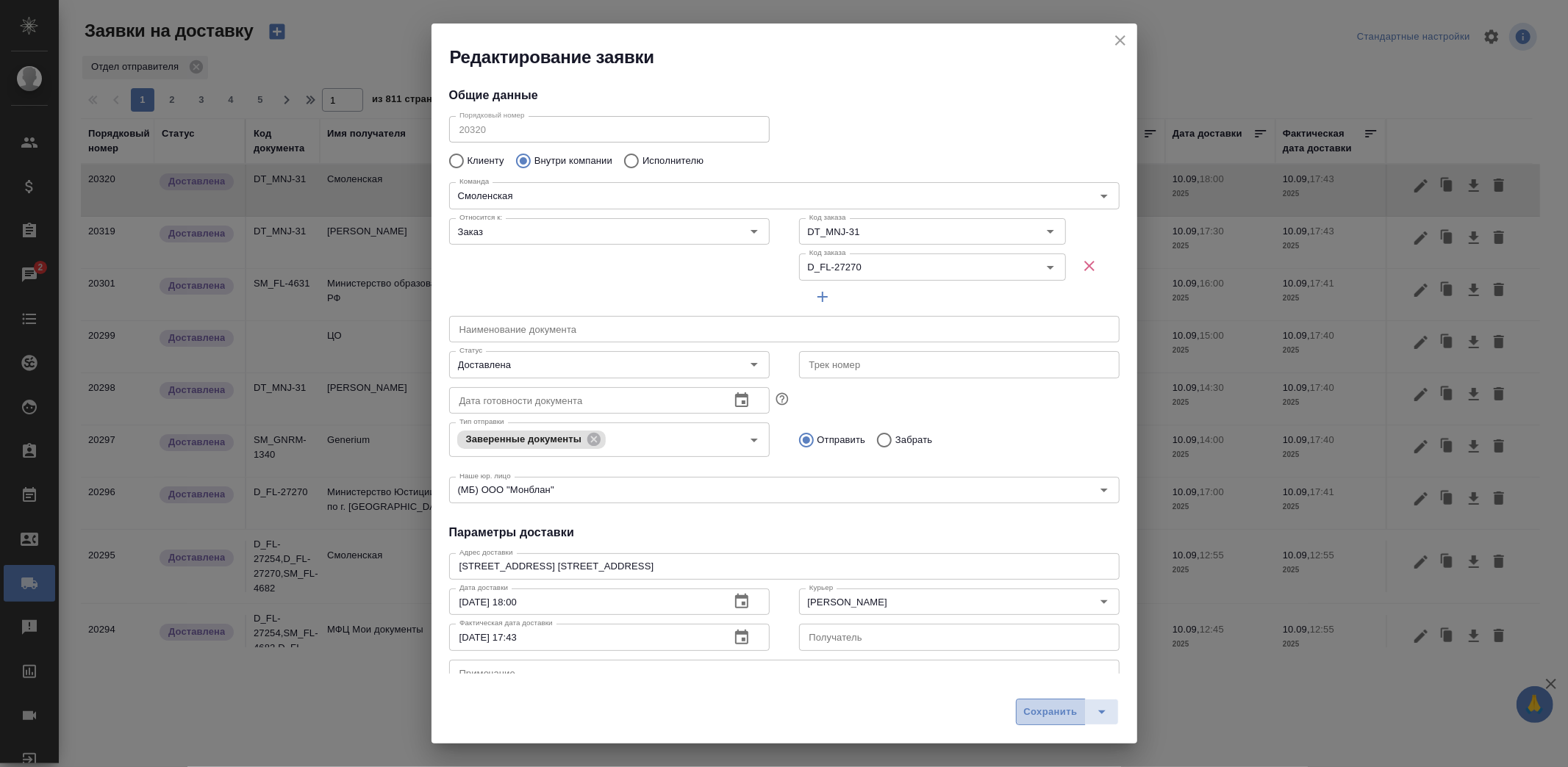
click at [1049, 710] on span "Сохранить" at bounding box center [1051, 712] width 54 height 17
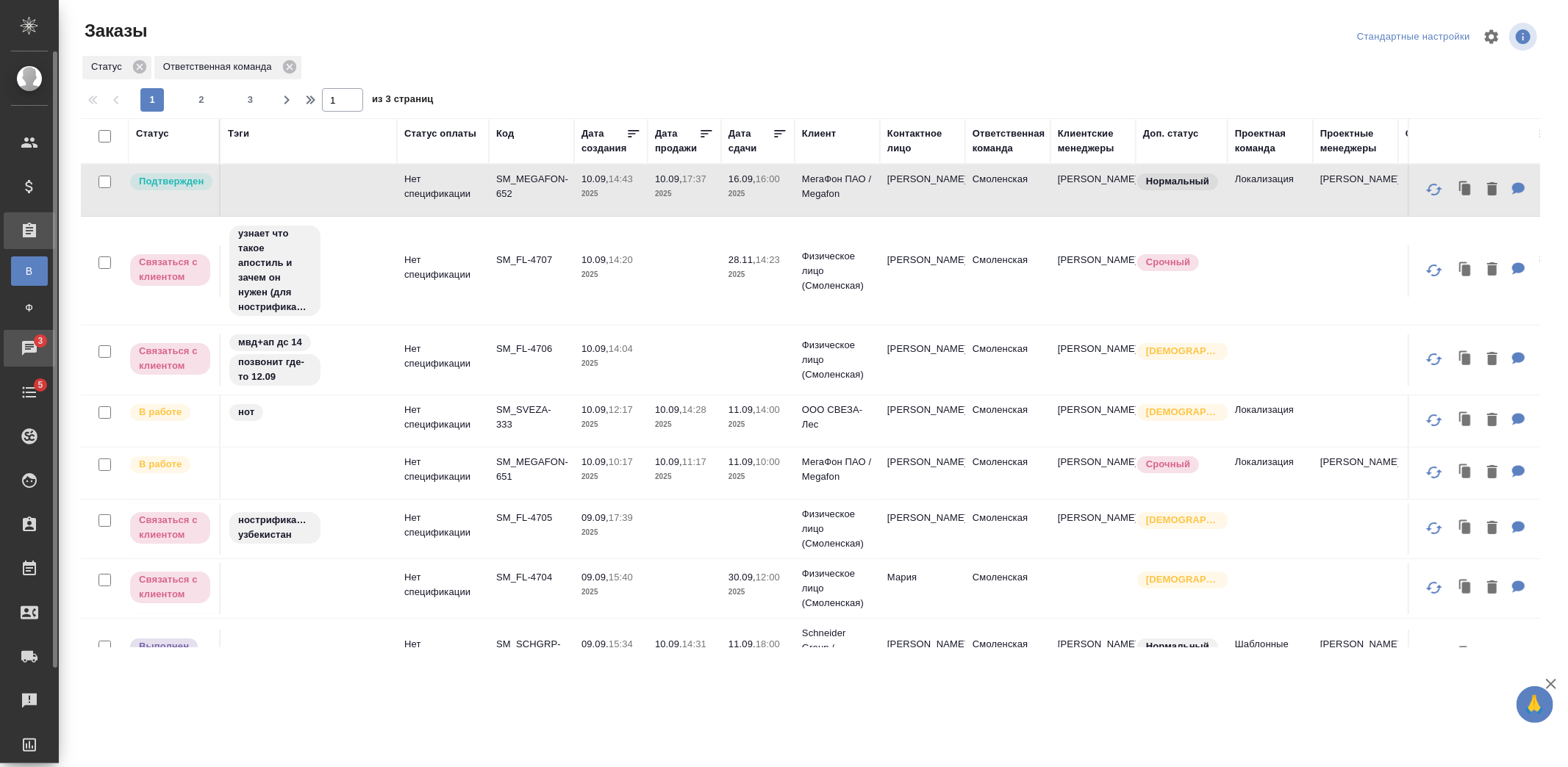
click at [17, 345] on div "Чаты" at bounding box center [11, 348] width 37 height 22
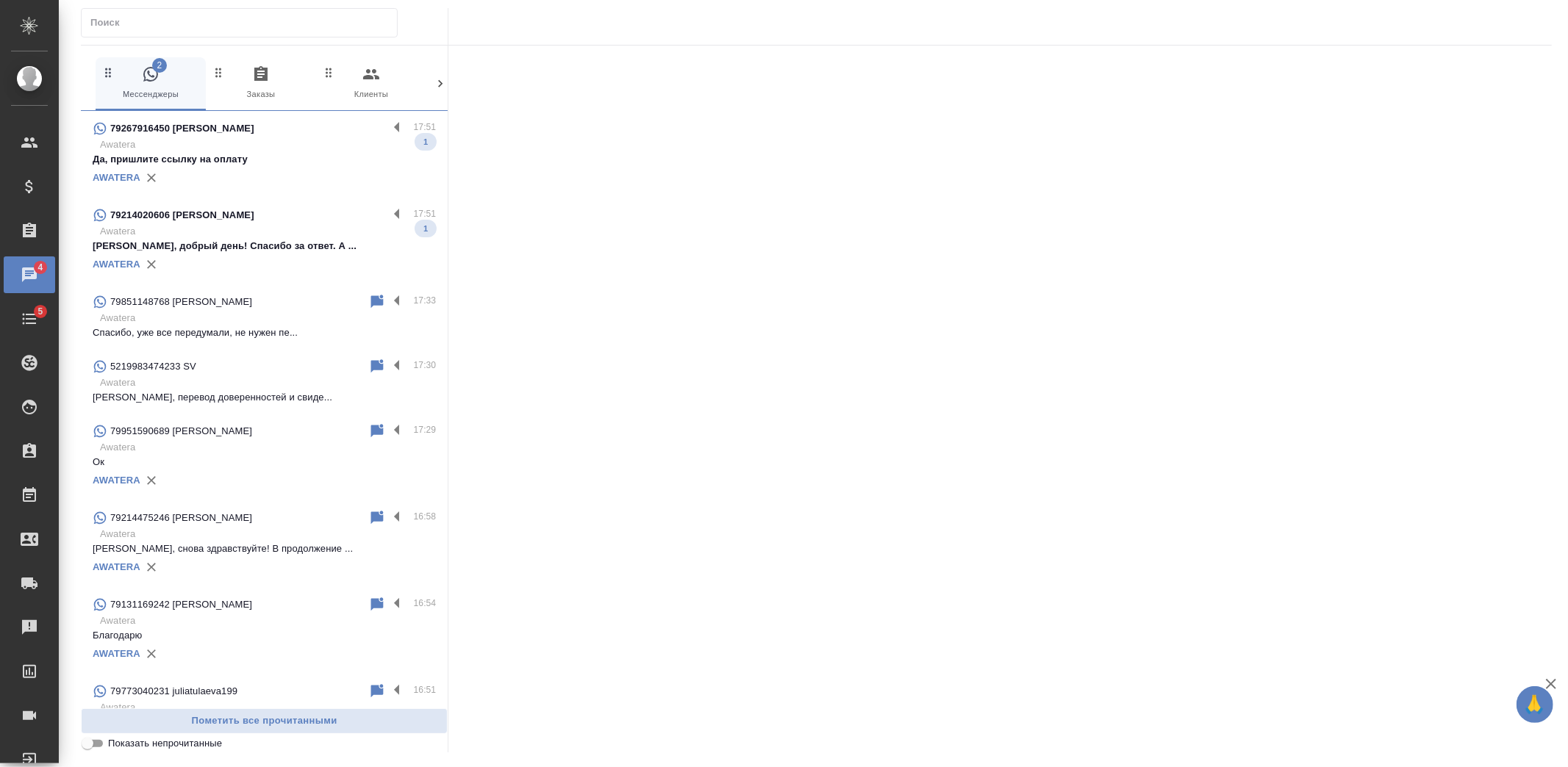
click at [200, 243] on p "[PERSON_NAME], добрый день! Спасибо за ответ. А ..." at bounding box center [264, 246] width 343 height 15
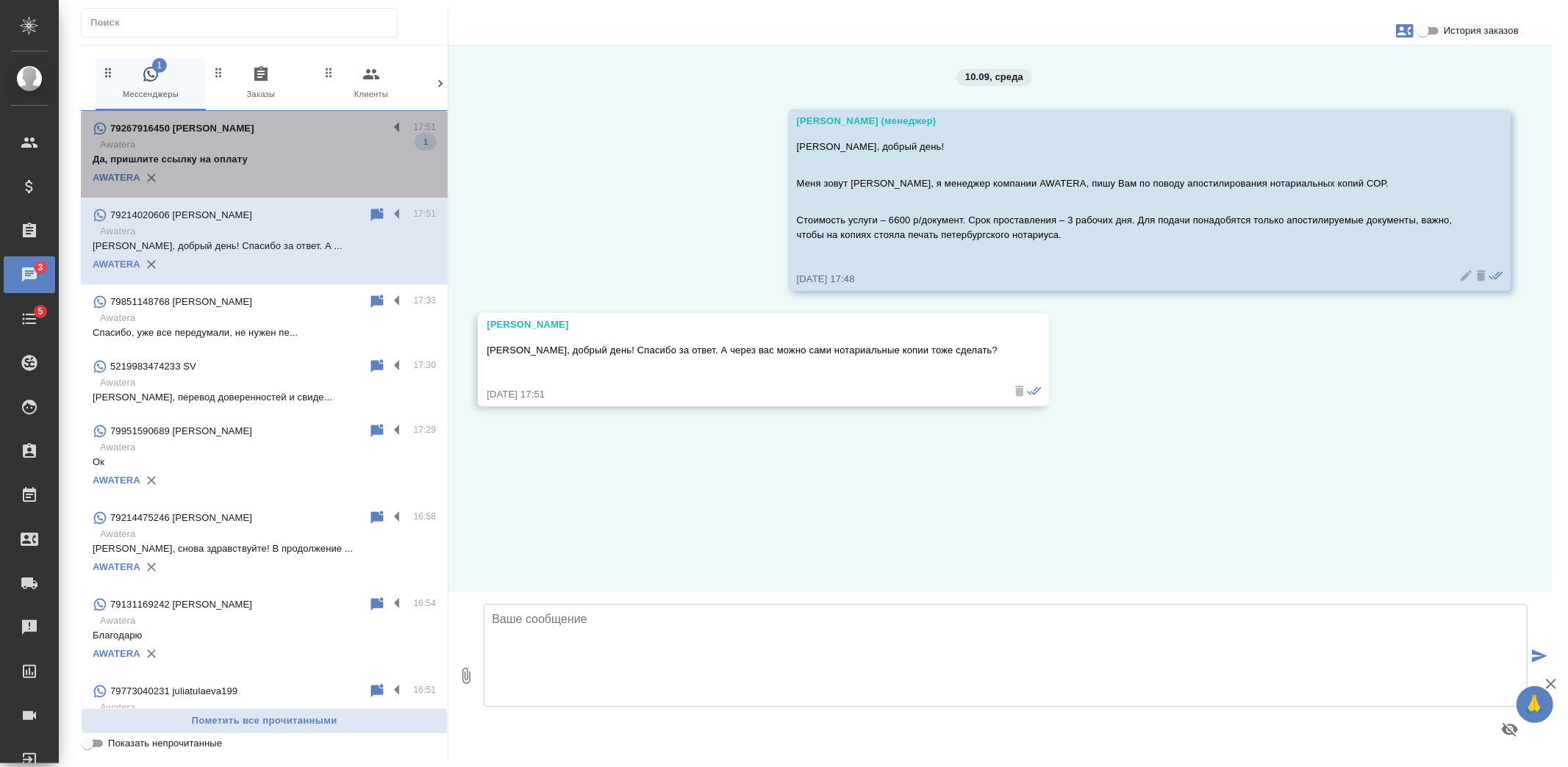
click at [320, 155] on p "Да, пришлите ссылку на оплату" at bounding box center [264, 160] width 343 height 15
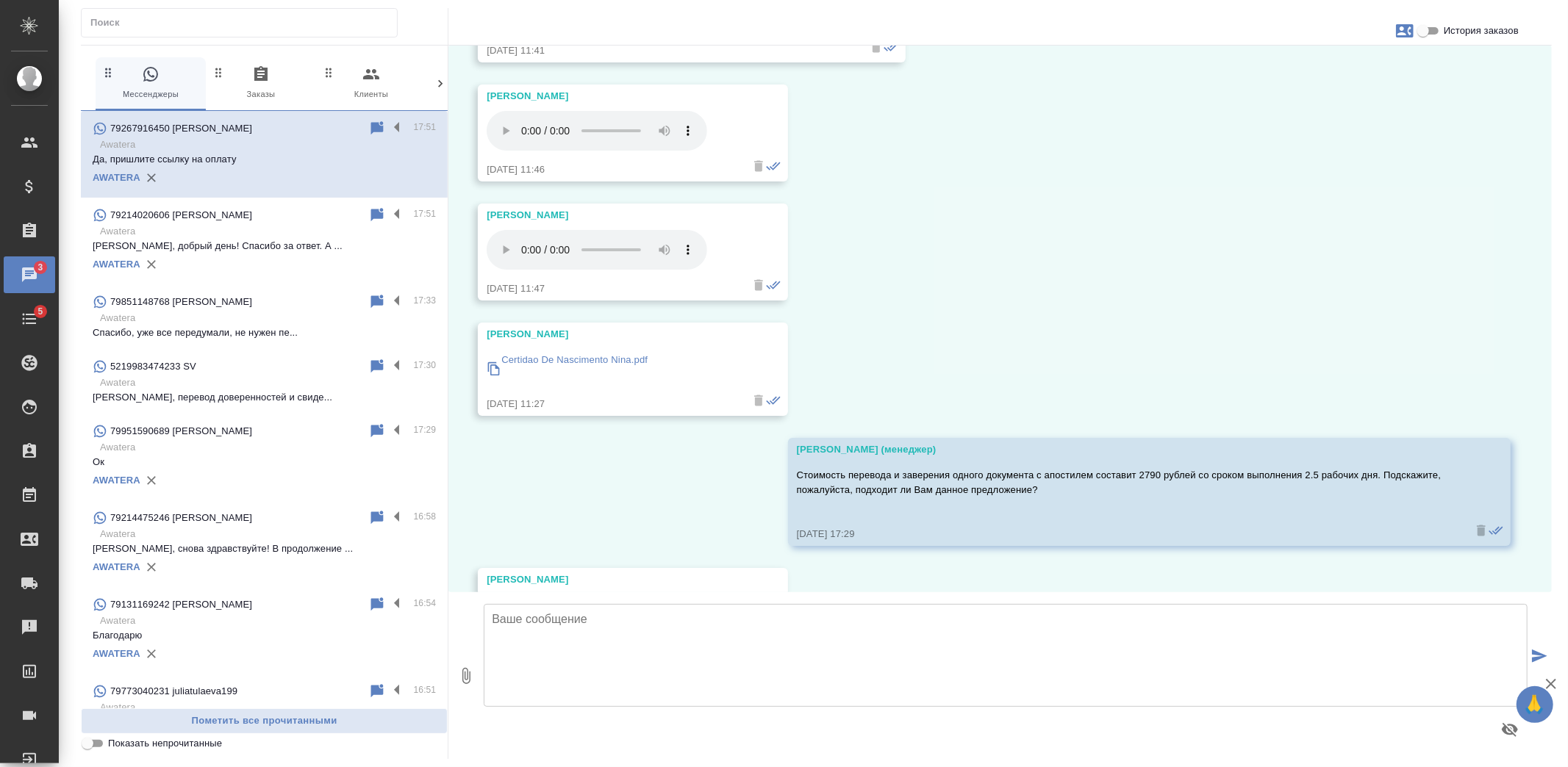
scroll to position [1465, 0]
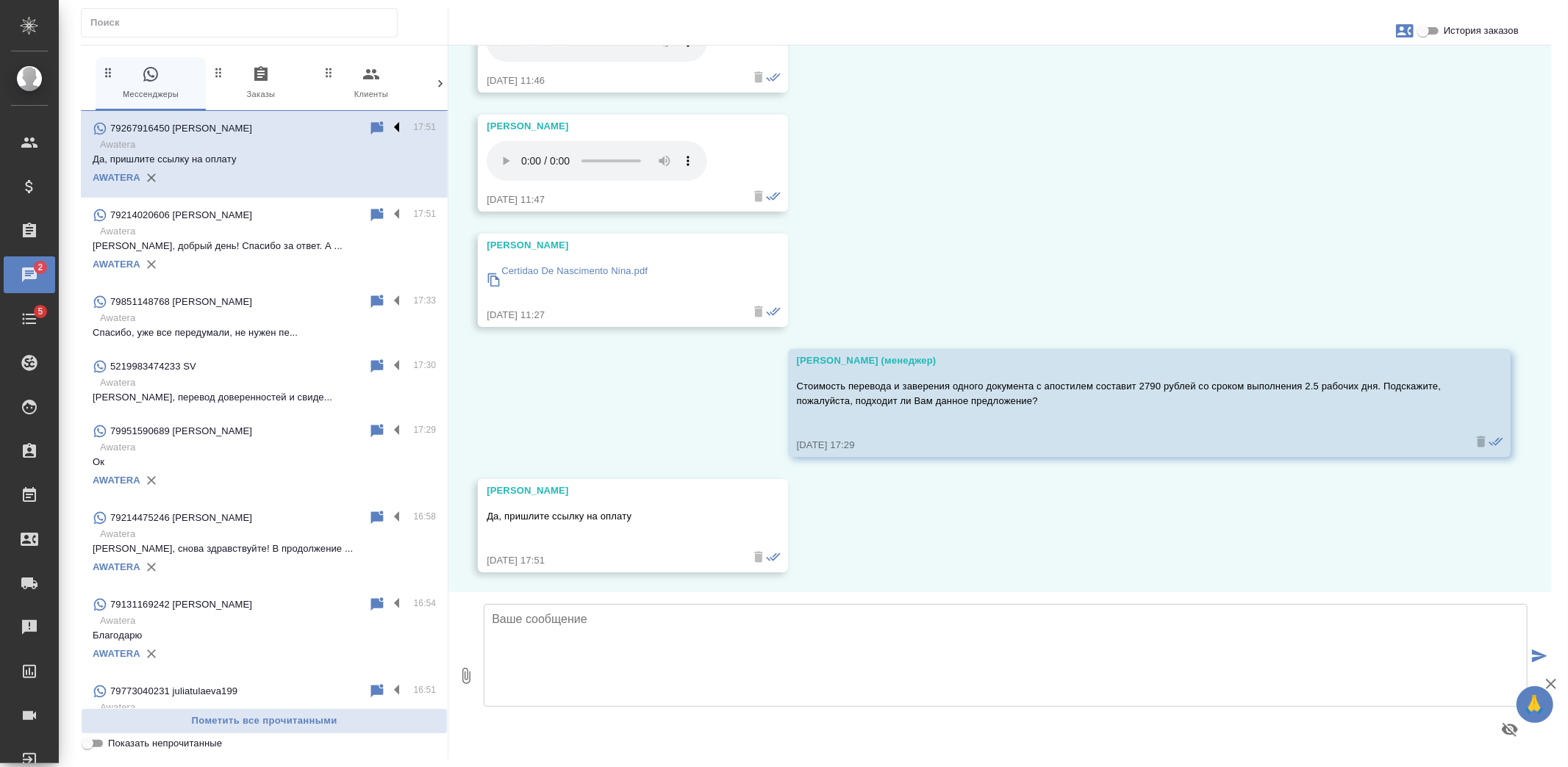
click at [388, 126] on label at bounding box center [400, 127] width 25 height 17
click at [0, 0] on input "checkbox" at bounding box center [0, 0] width 0 height 0
click at [335, 128] on icon at bounding box center [340, 128] width 10 height 13
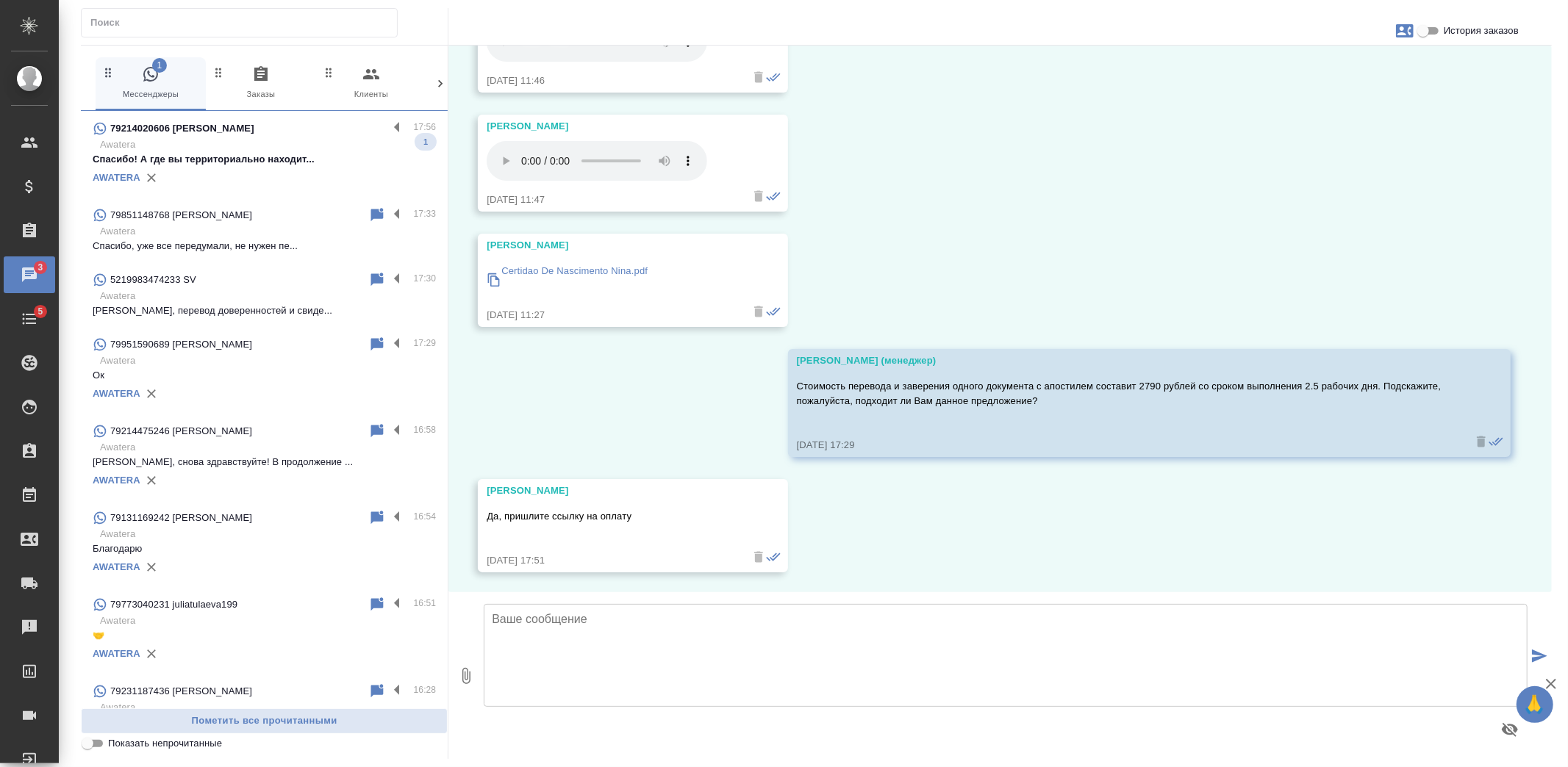
click at [275, 164] on p "Спасибо! А где вы территориально находит..." at bounding box center [264, 160] width 343 height 15
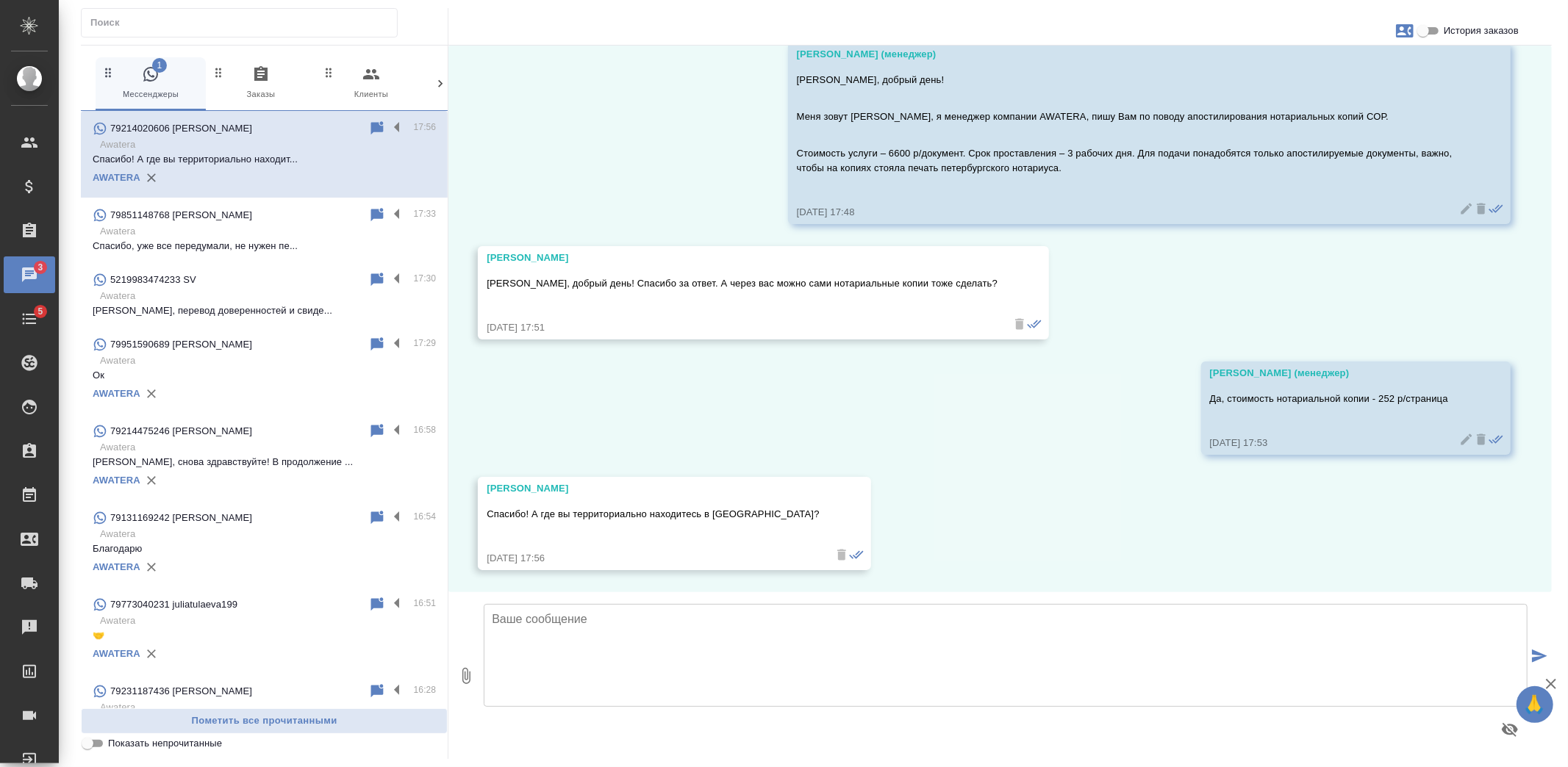
scroll to position [66, 0]
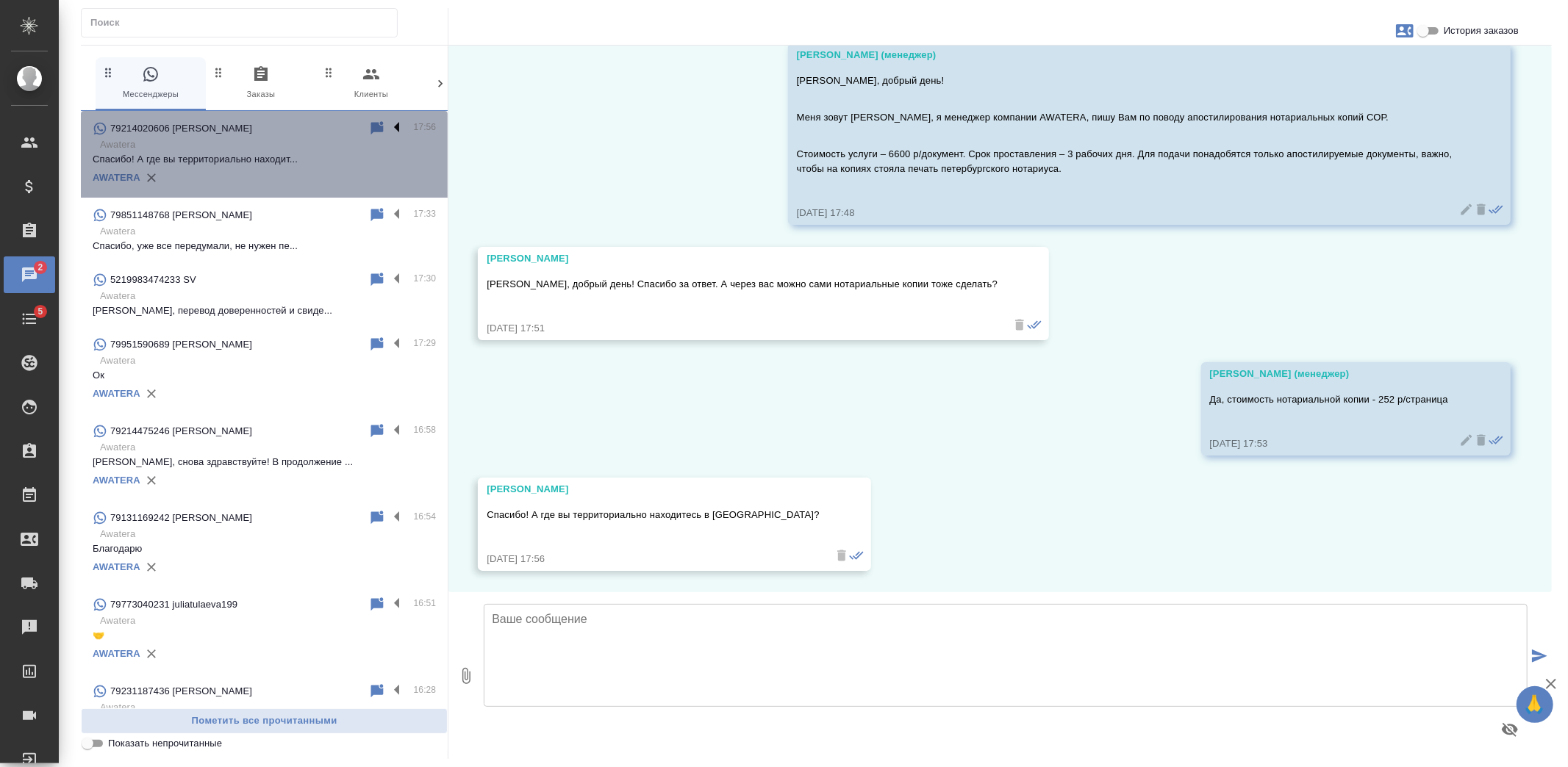
click at [388, 127] on label at bounding box center [400, 127] width 25 height 17
click at [0, 0] on input "checkbox" at bounding box center [0, 0] width 0 height 0
click at [335, 127] on icon at bounding box center [340, 128] width 10 height 13
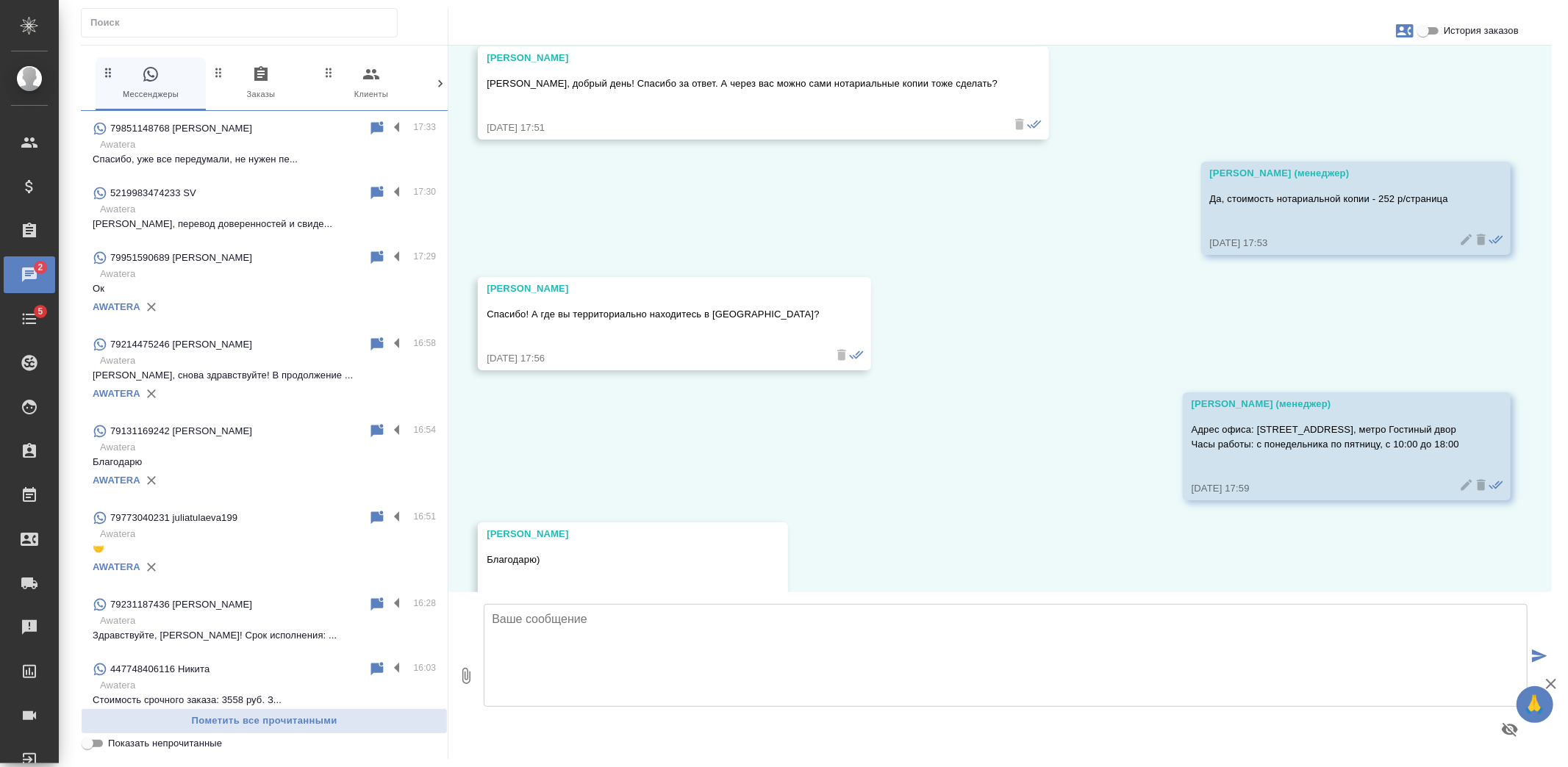
scroll to position [312, 0]
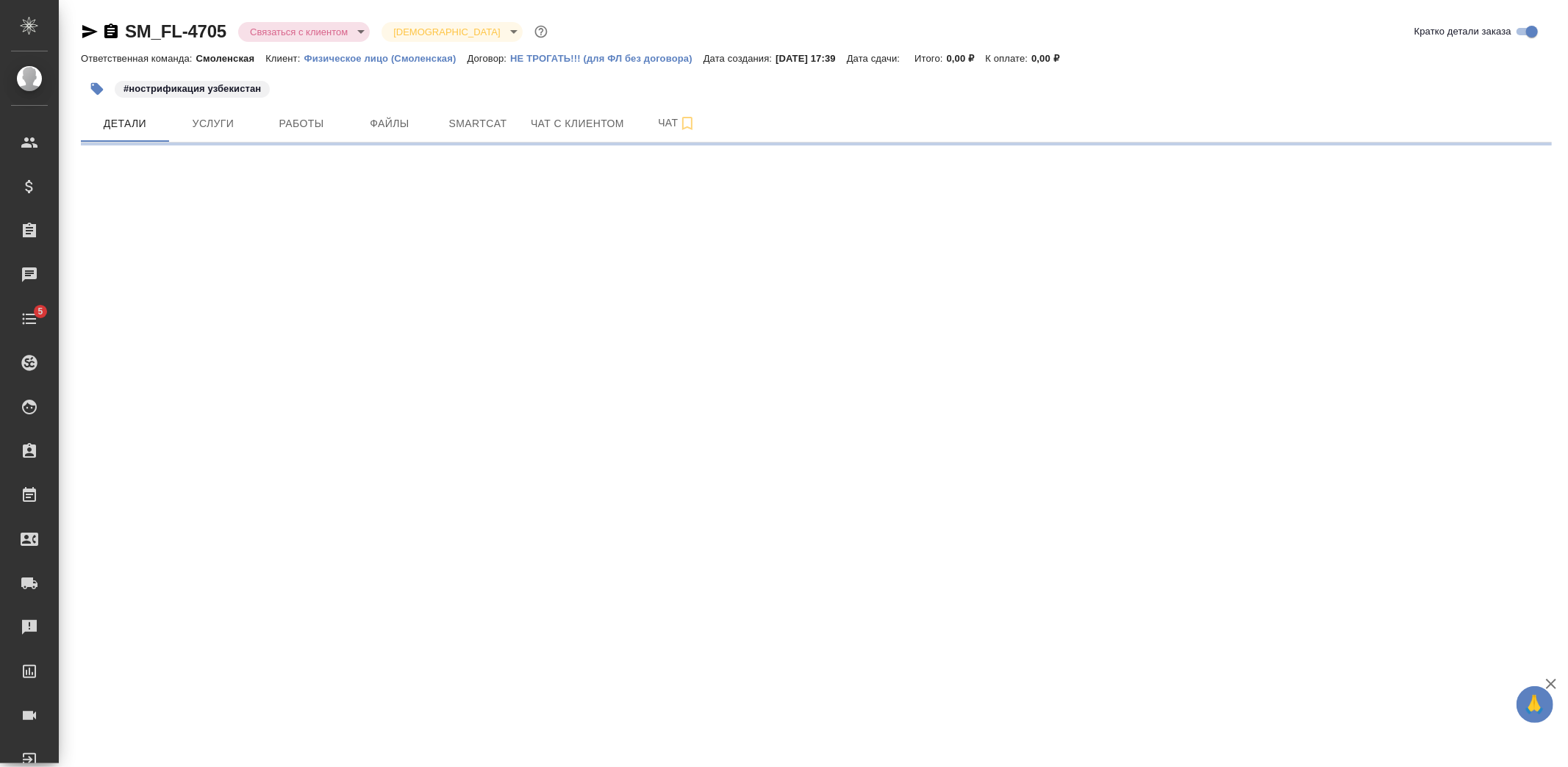
select select "RU"
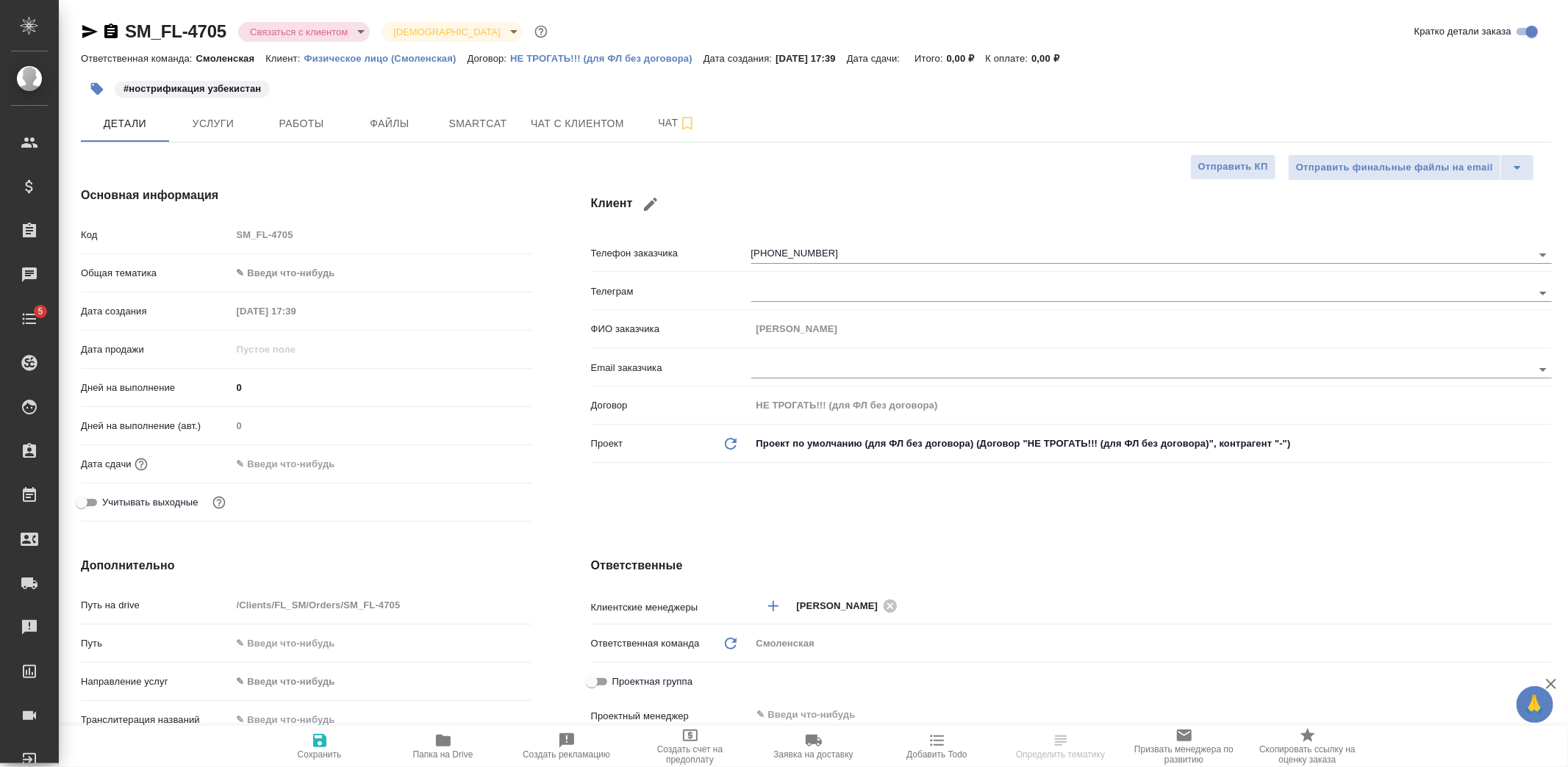
type textarea "x"
click at [541, 112] on button "Чат с клиентом" at bounding box center [577, 124] width 111 height 37
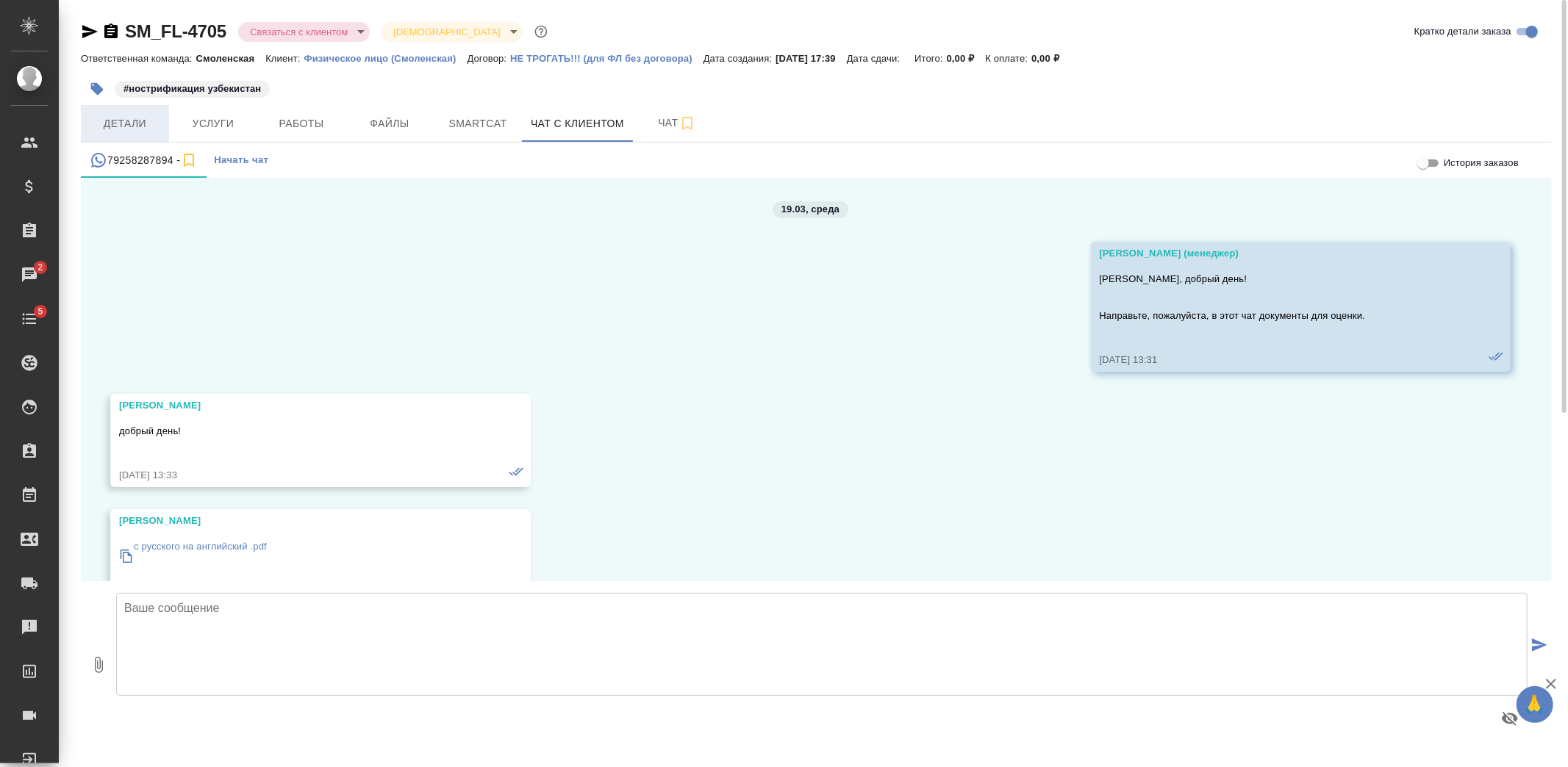
click at [153, 129] on span "Детали" at bounding box center [125, 124] width 71 height 18
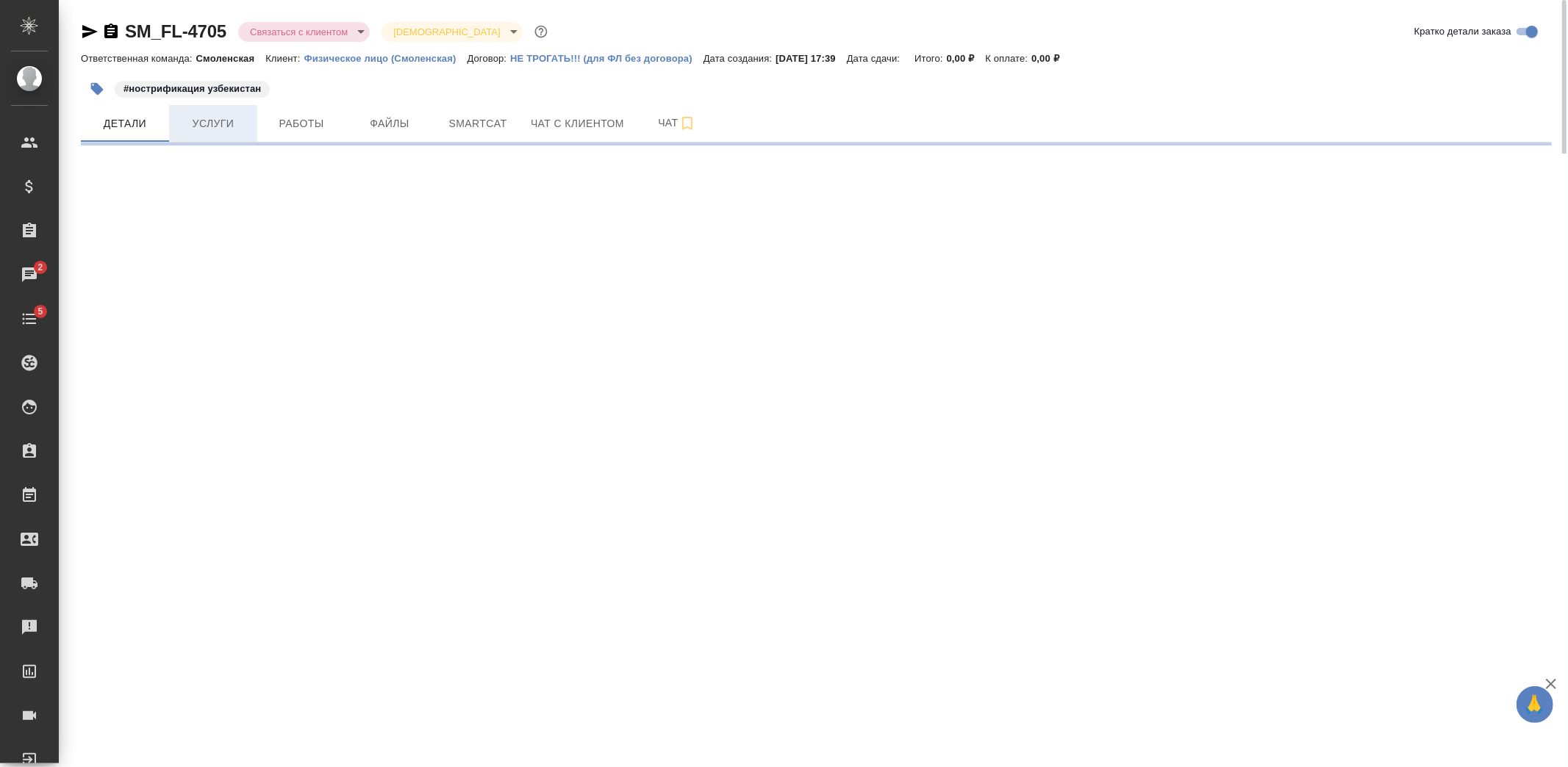
click at [232, 129] on span "Услуги" at bounding box center [213, 124] width 71 height 18
select select "RU"
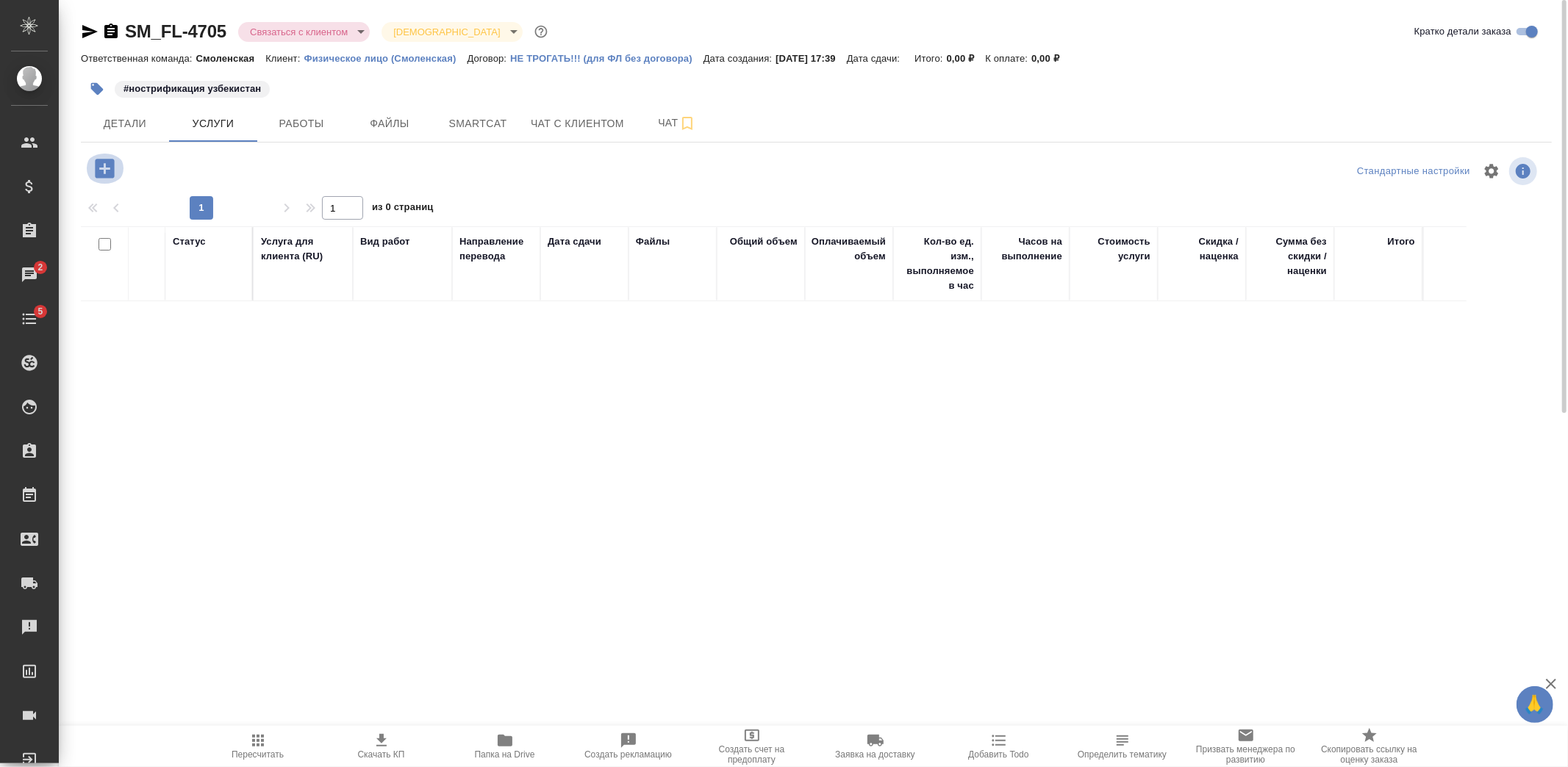
click at [108, 166] on icon "button" at bounding box center [105, 168] width 19 height 19
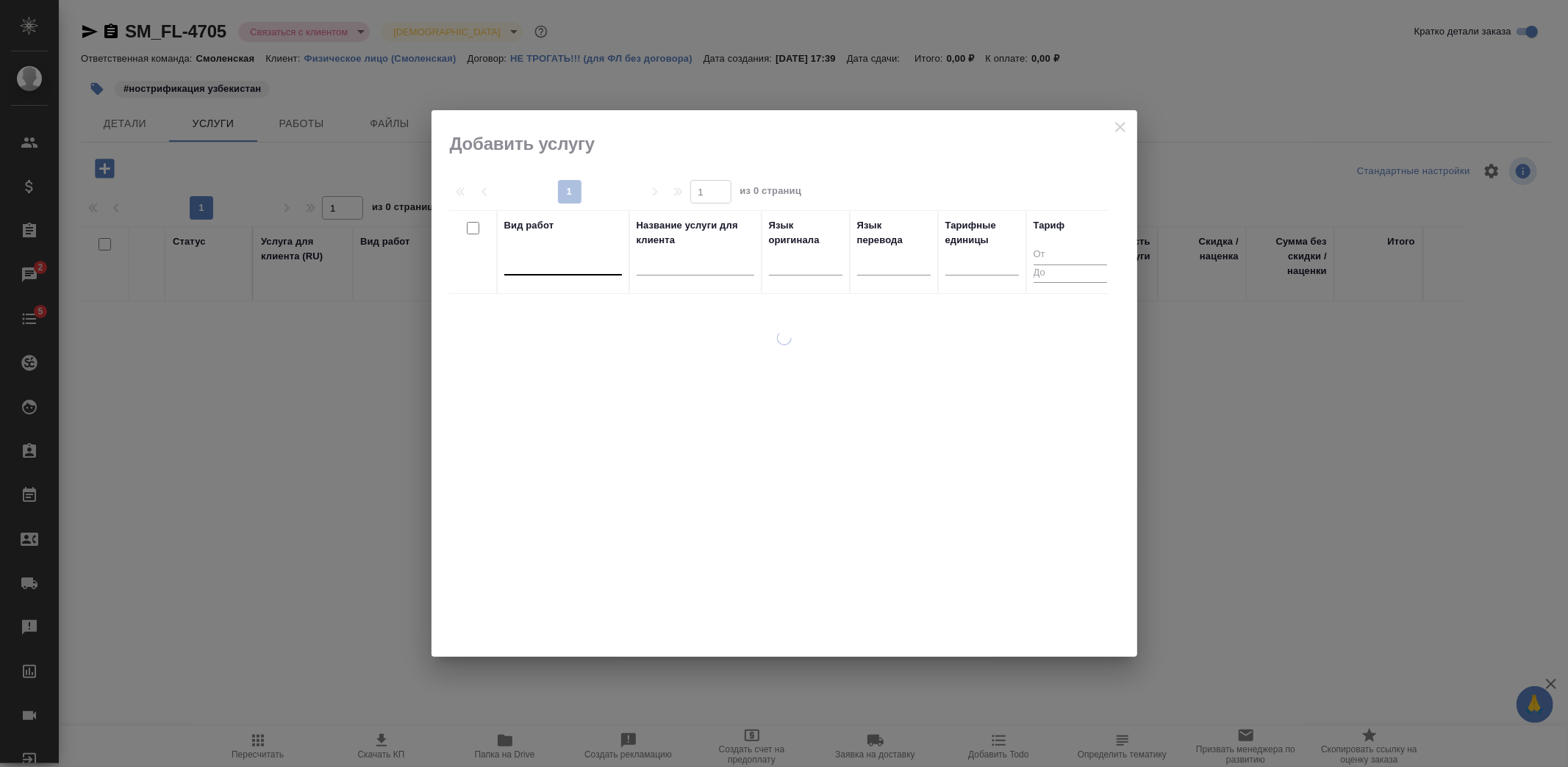
click at [570, 274] on div at bounding box center [562, 261] width 118 height 28
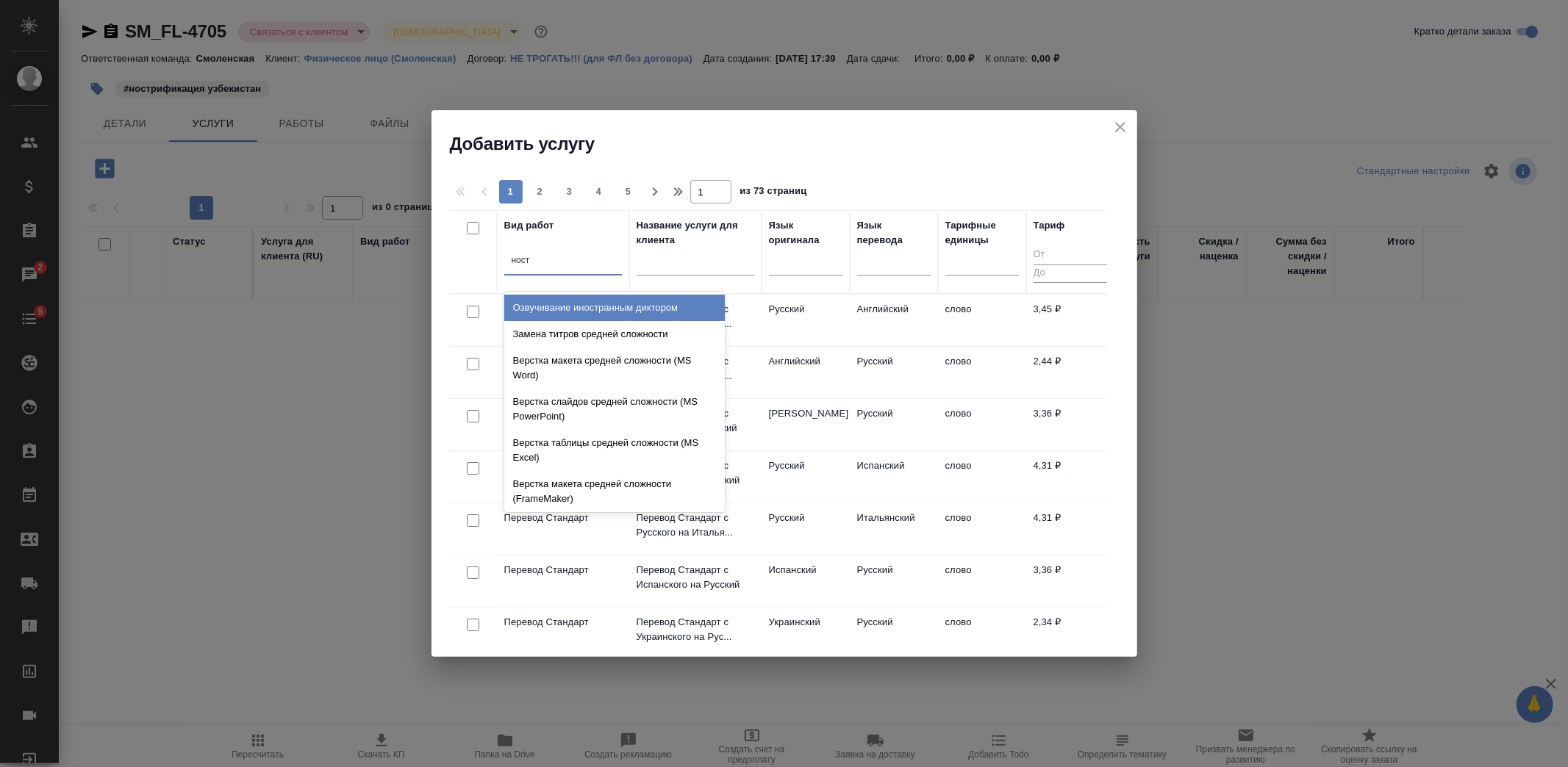
type input "ностр"
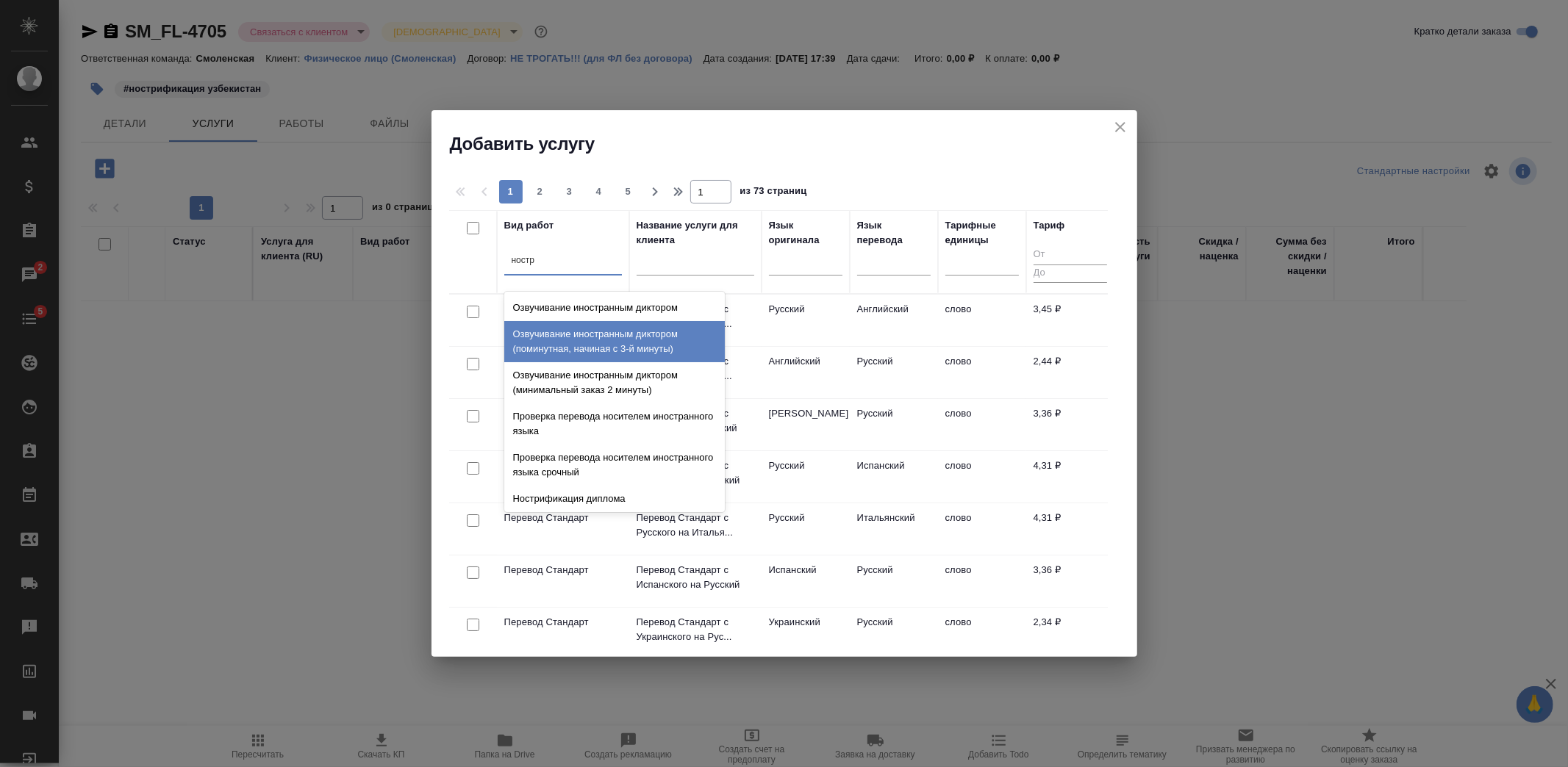
scroll to position [44, 0]
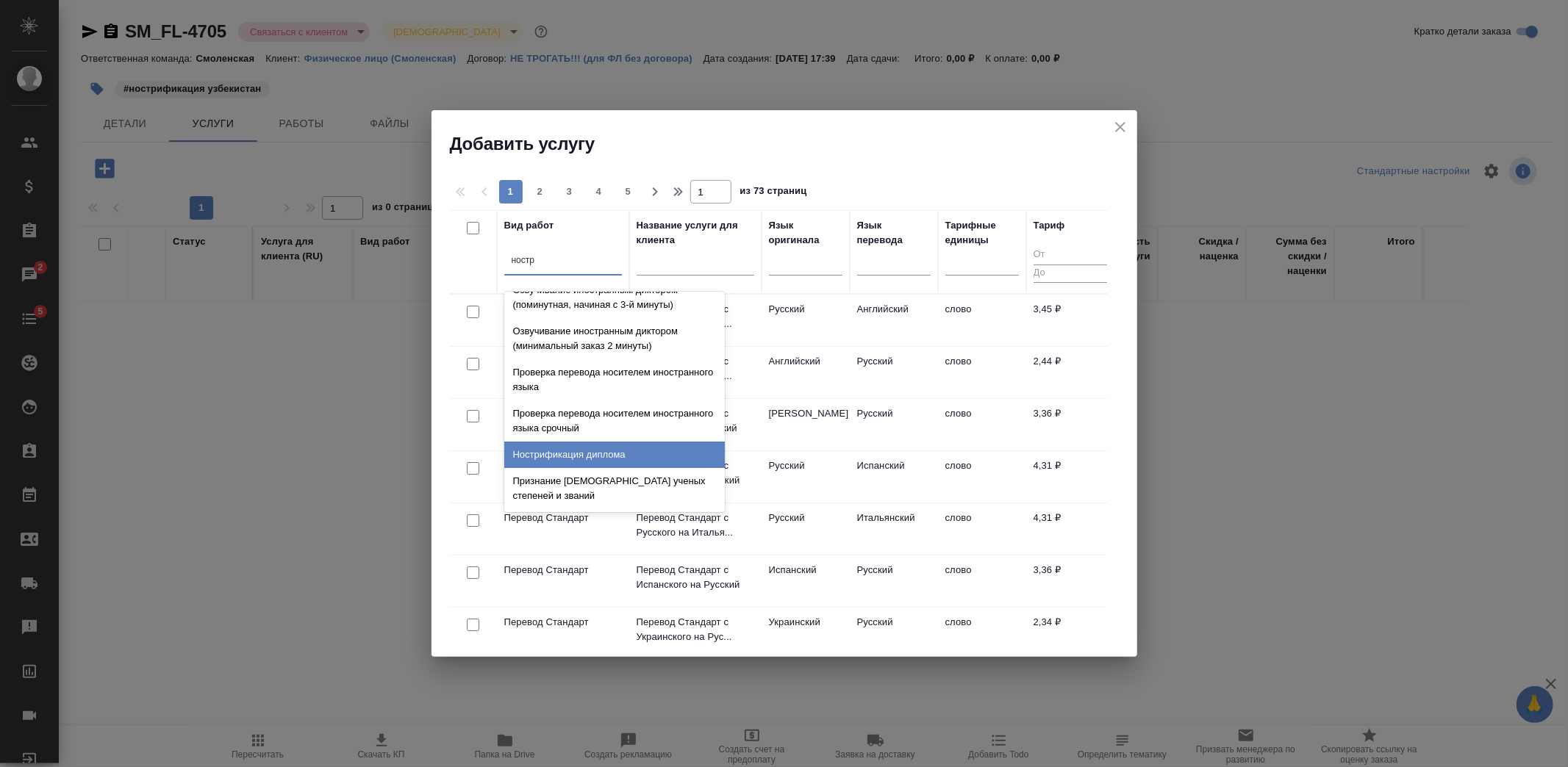
click at [611, 451] on div "Нострификация диплома" at bounding box center [614, 455] width 221 height 26
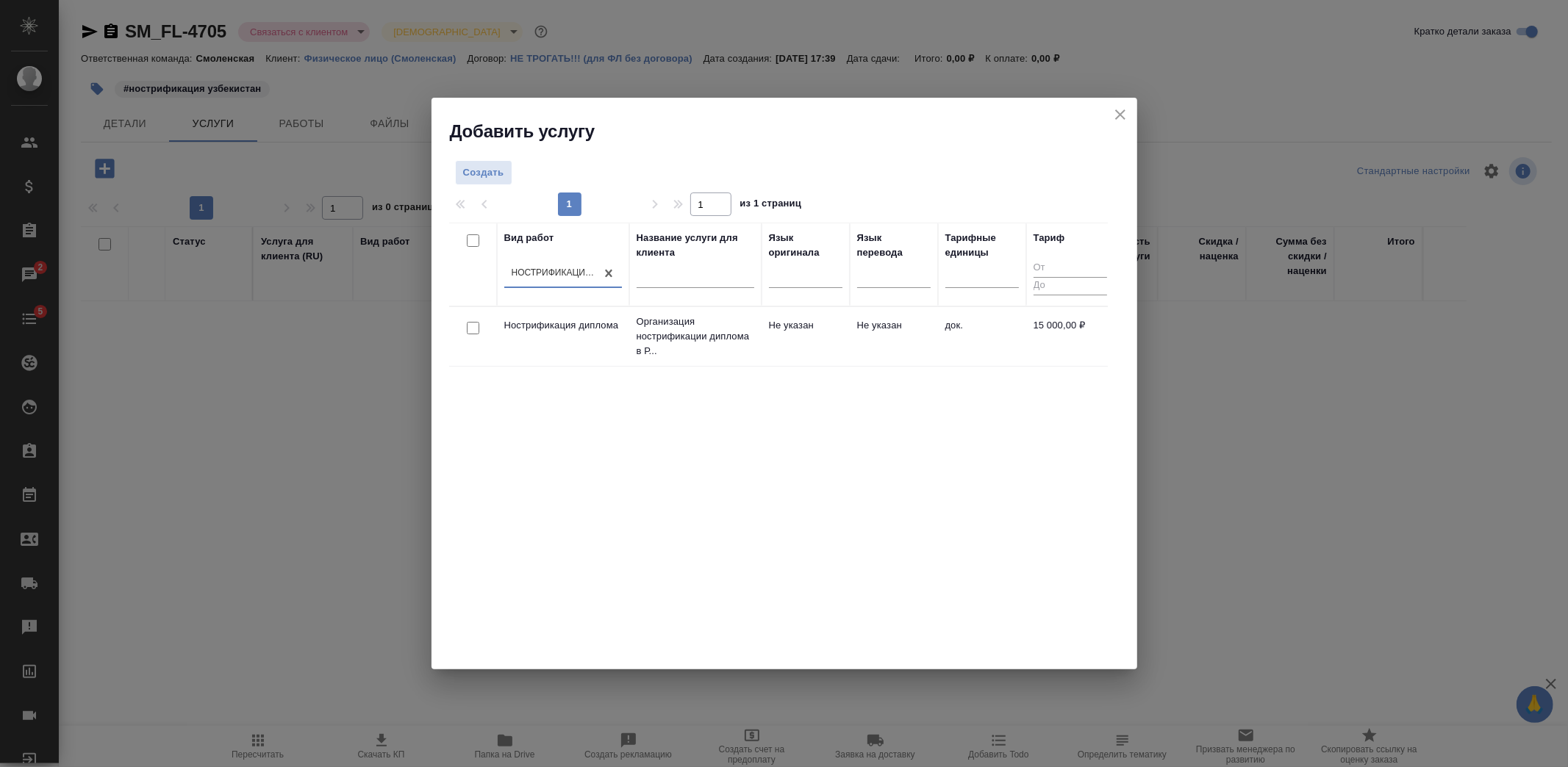
click at [855, 344] on td "Не указан" at bounding box center [893, 336] width 88 height 51
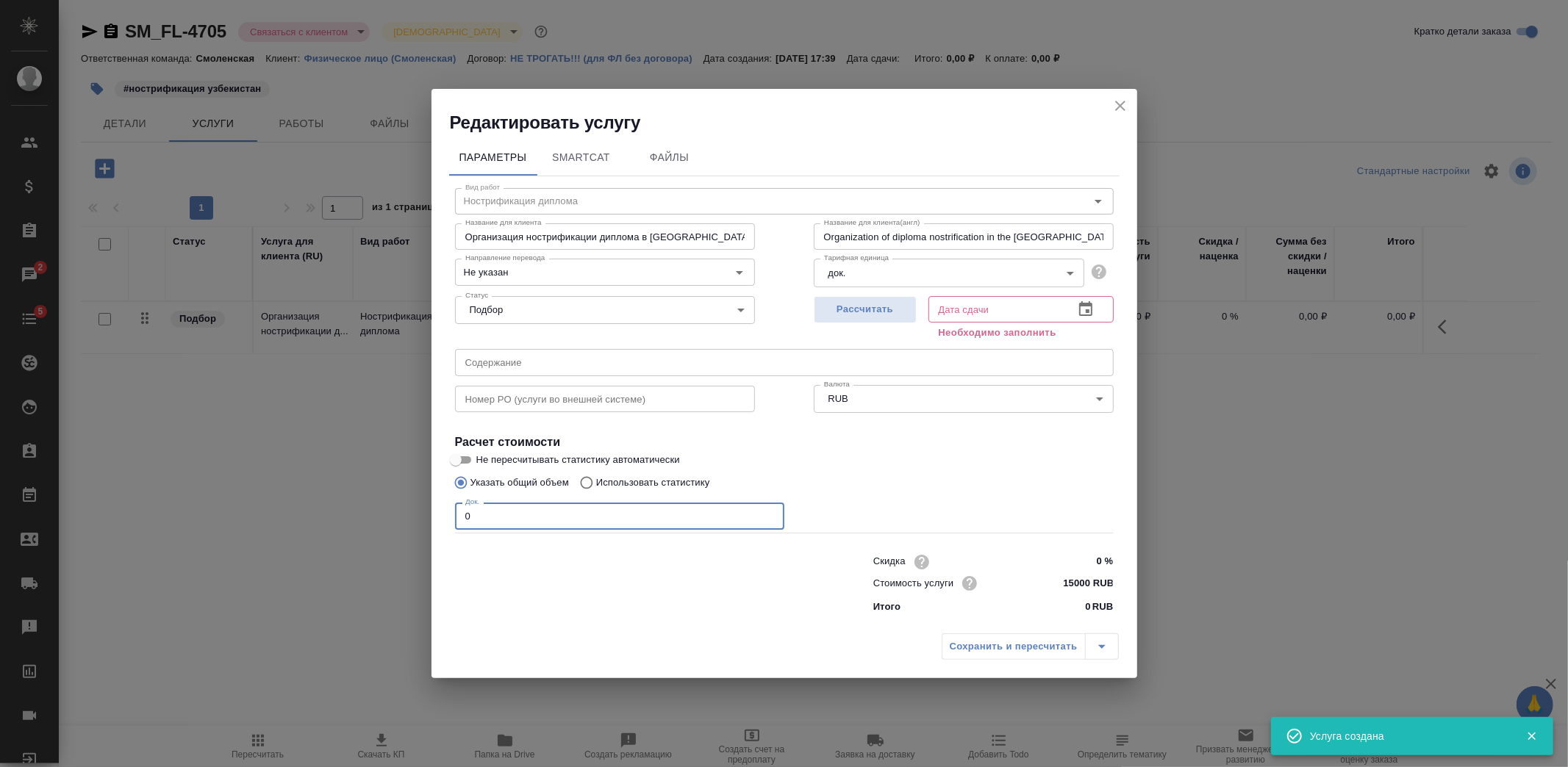
drag, startPoint x: 485, startPoint y: 520, endPoint x: 424, endPoint y: 515, distance: 61.2
click at [424, 515] on div "Редактировать услугу Параметры SmartCat Файлы Вид работ Нострификация диплома В…" at bounding box center [784, 384] width 1568 height 767
type input "1"
click at [860, 312] on span "Рассчитать" at bounding box center [865, 309] width 86 height 17
type input "[DATE] 13:55"
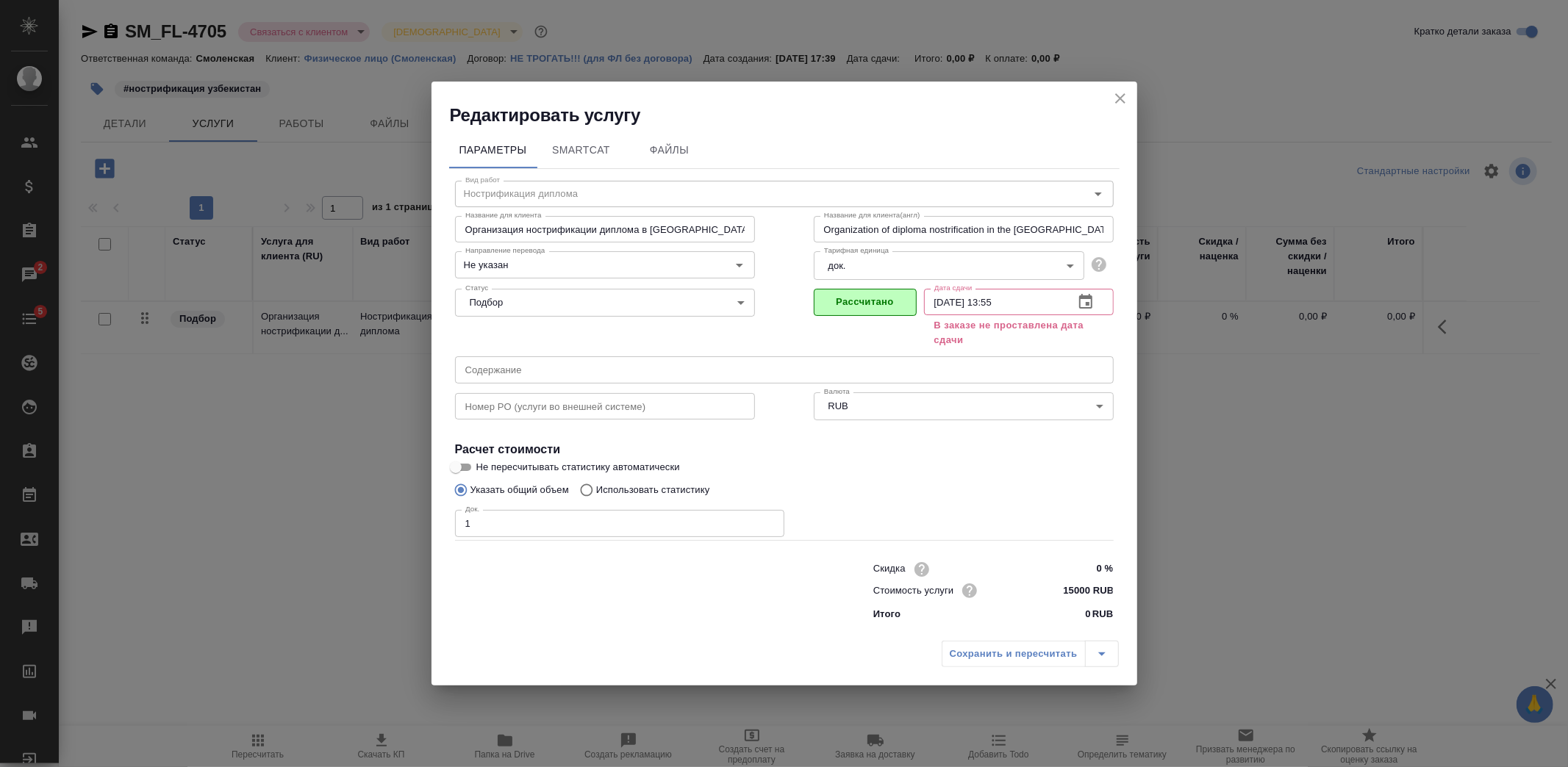
click at [1002, 662] on div "Сохранить и пересчитать" at bounding box center [1029, 654] width 177 height 26
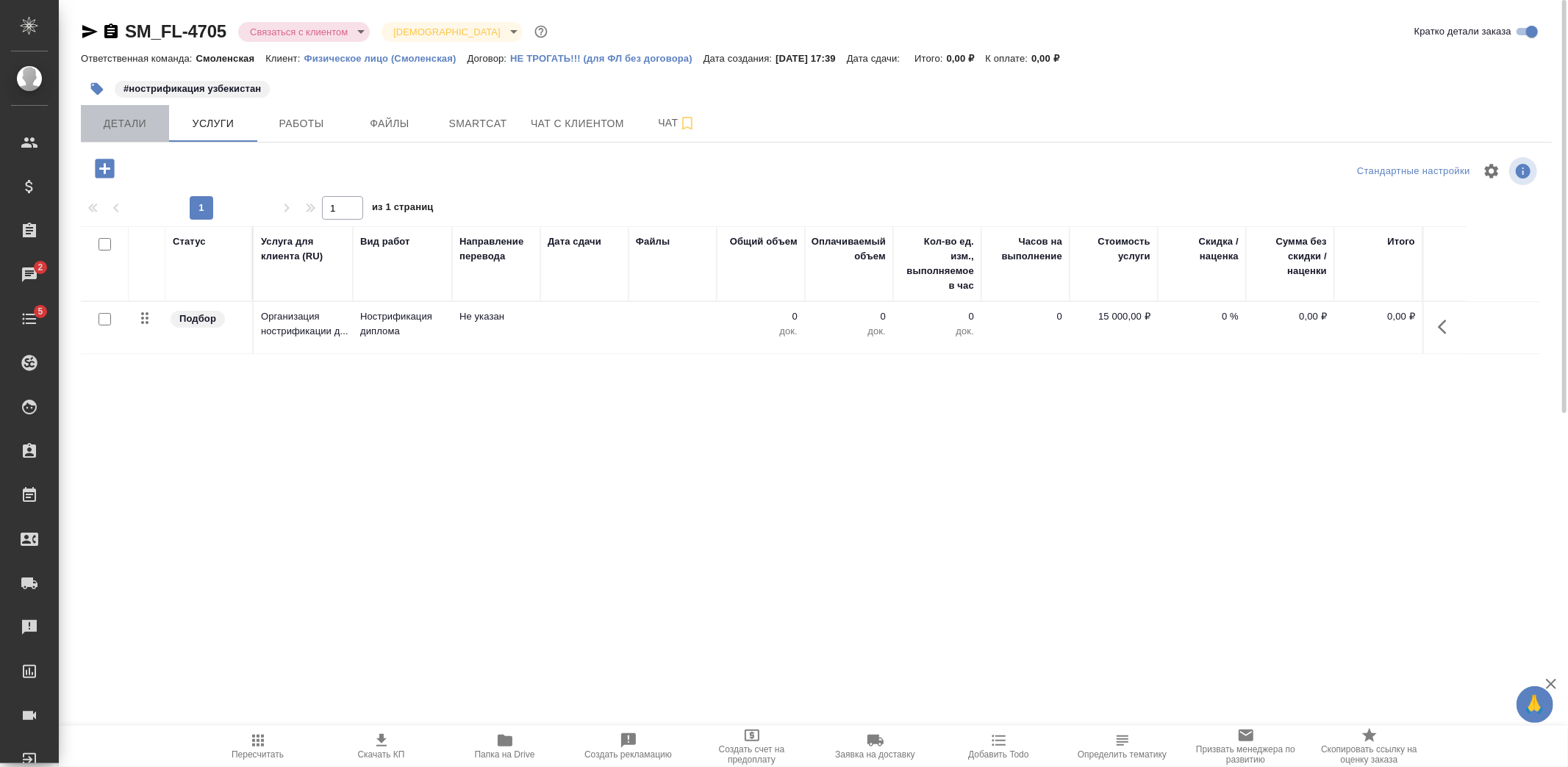
click at [119, 125] on span "Детали" at bounding box center [125, 124] width 71 height 18
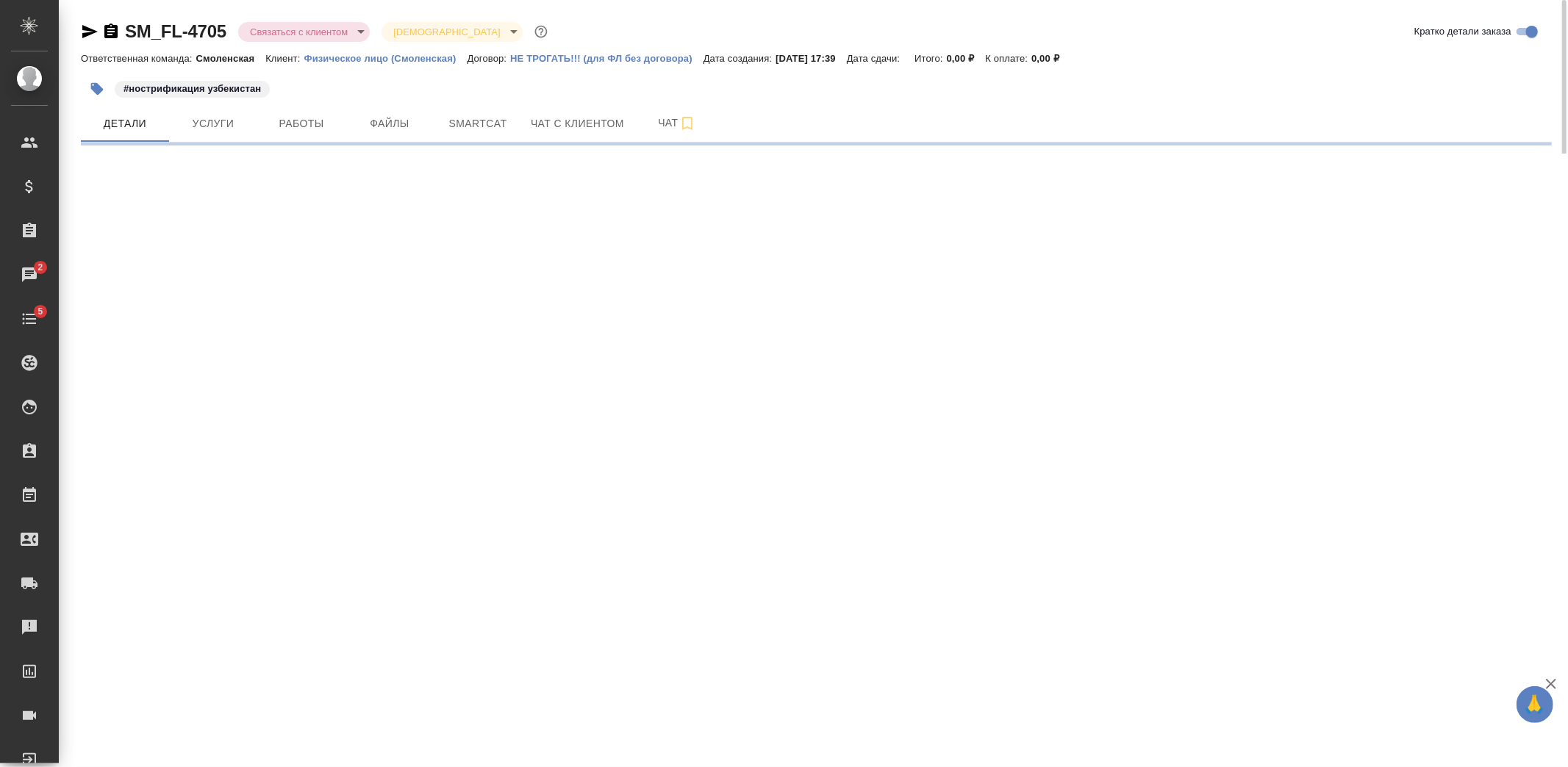
select select "RU"
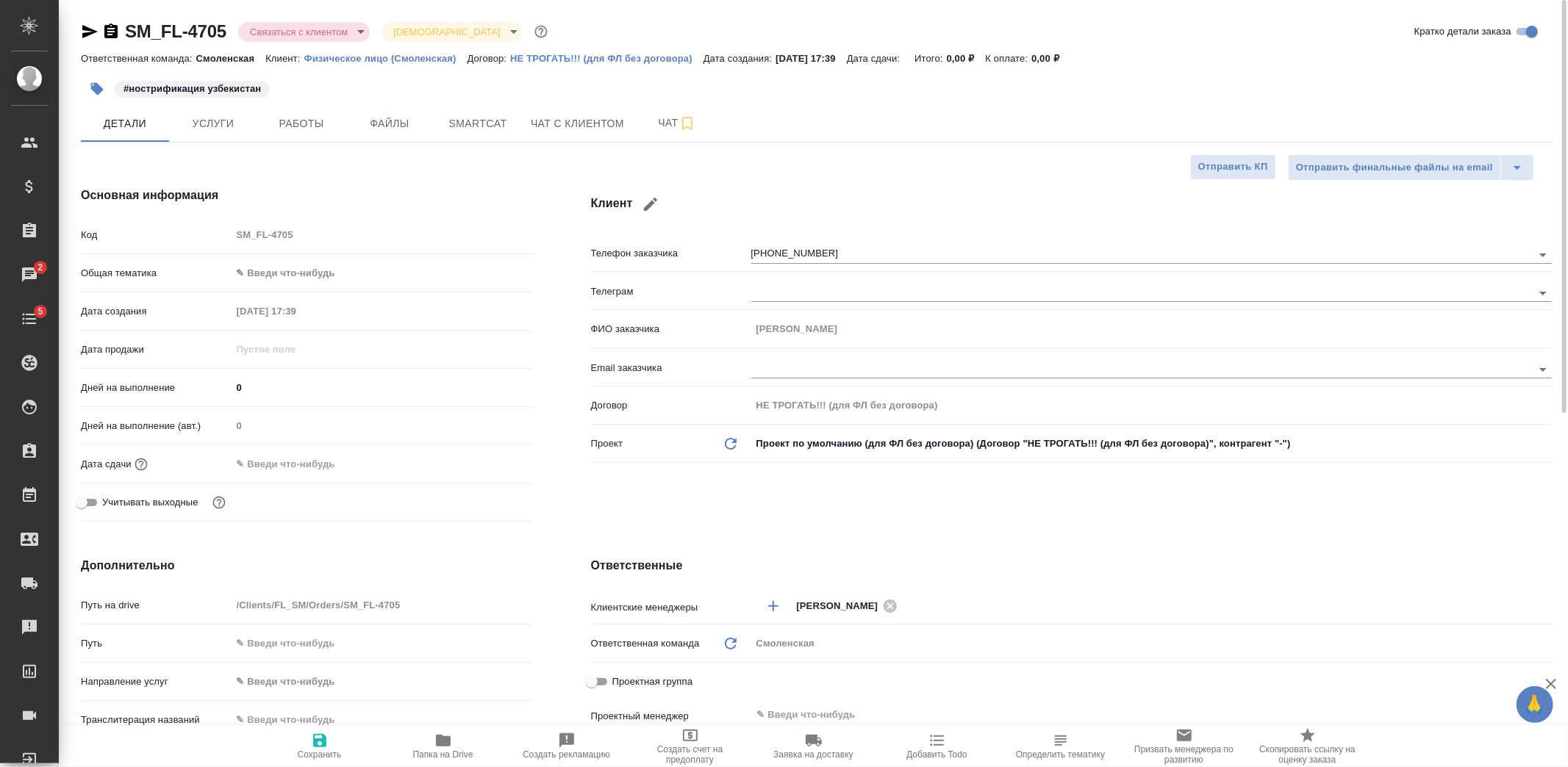
type textarea "x"
click at [307, 281] on body "🙏 .cls-1 fill:#fff; AWATERA [PERSON_NAME] Спецификации Заказы 2 Чаты 5 Todo Про…" at bounding box center [784, 384] width 1568 height 767
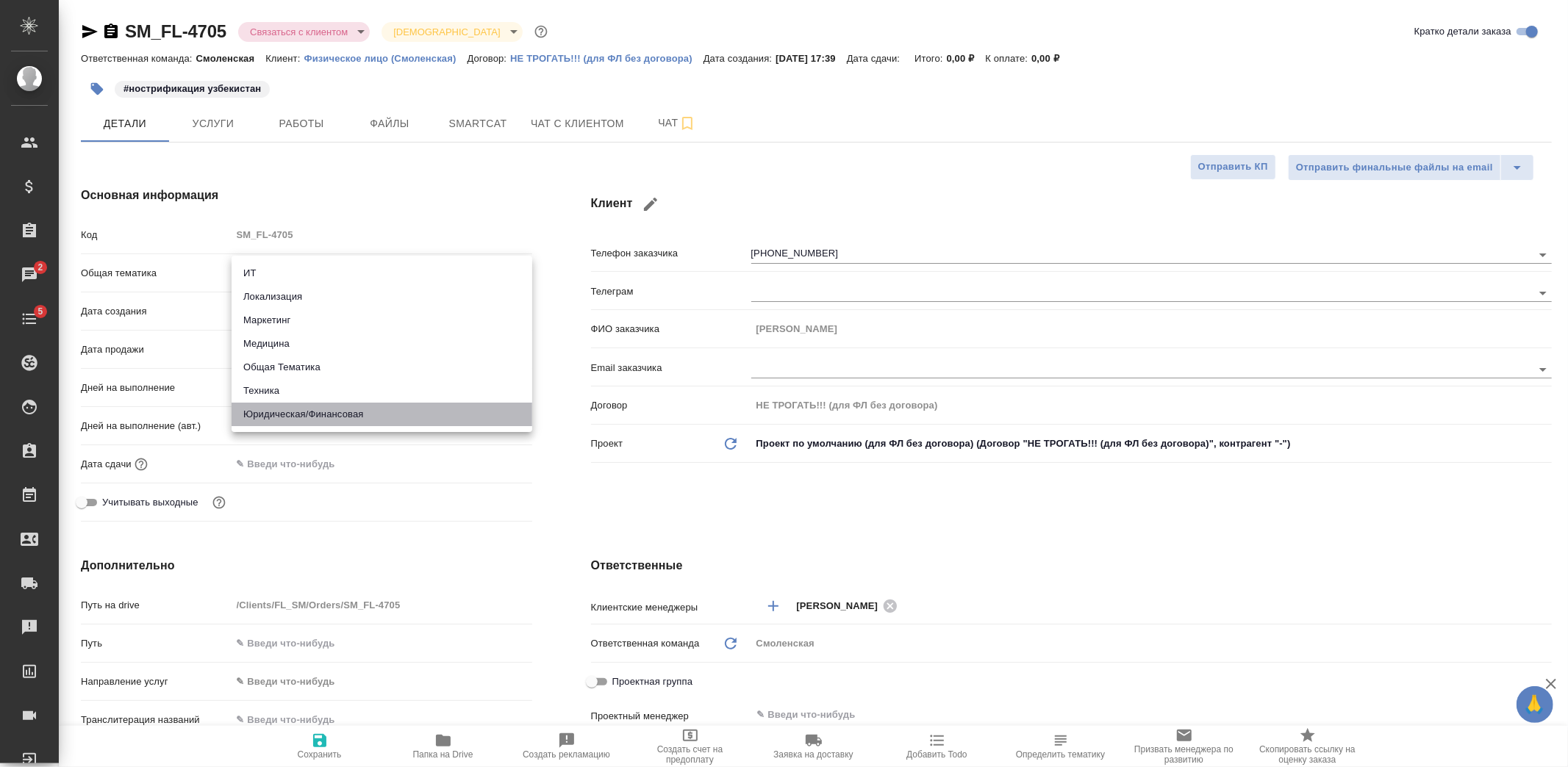
click at [295, 406] on li "Юридическая/Финансовая" at bounding box center [382, 414] width 301 height 24
type input "yr-fn"
type textarea "x"
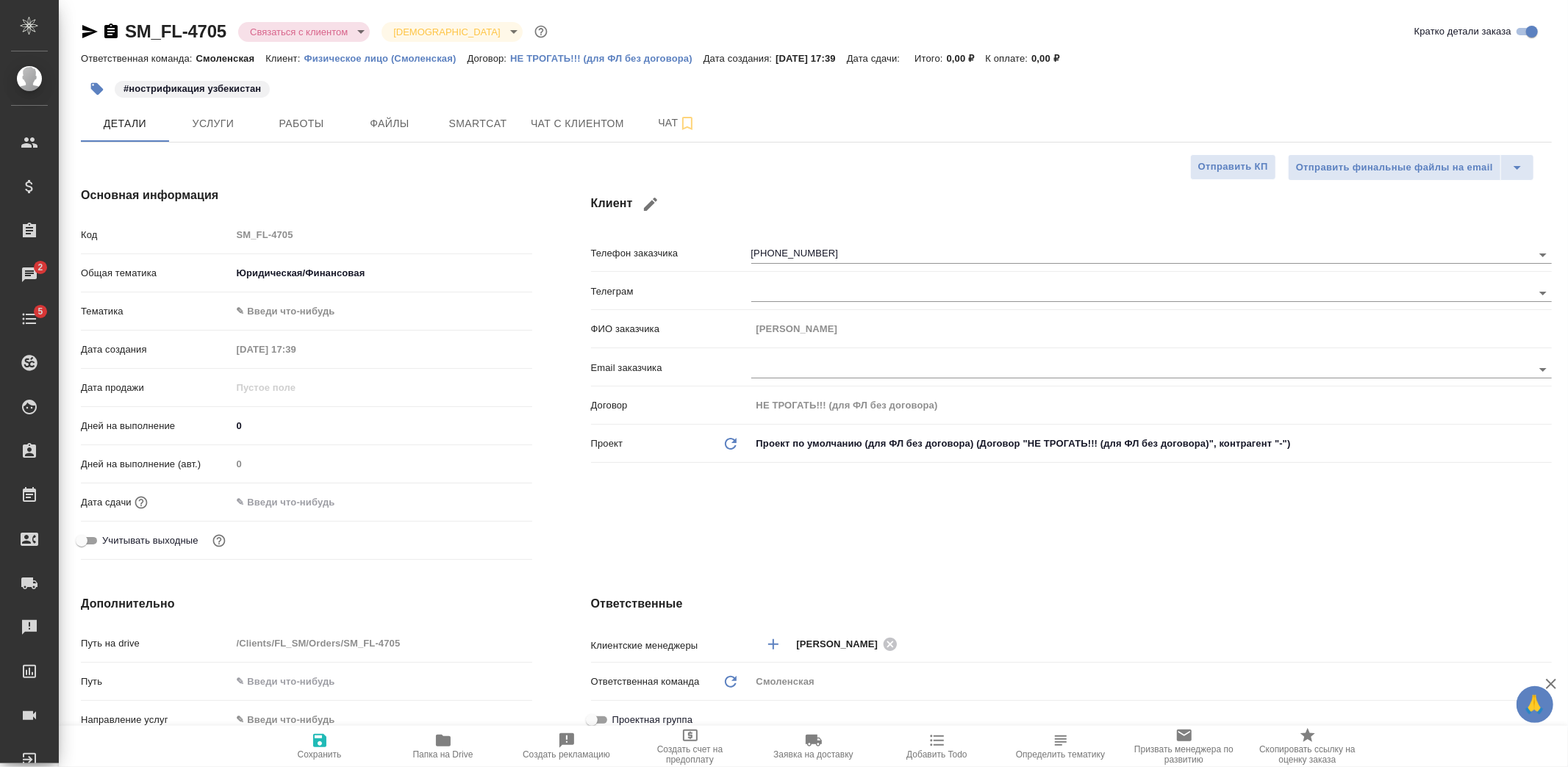
click at [292, 288] on div "Общая тематика Юридическая/Финансовая yr-fn" at bounding box center [307, 279] width 451 height 38
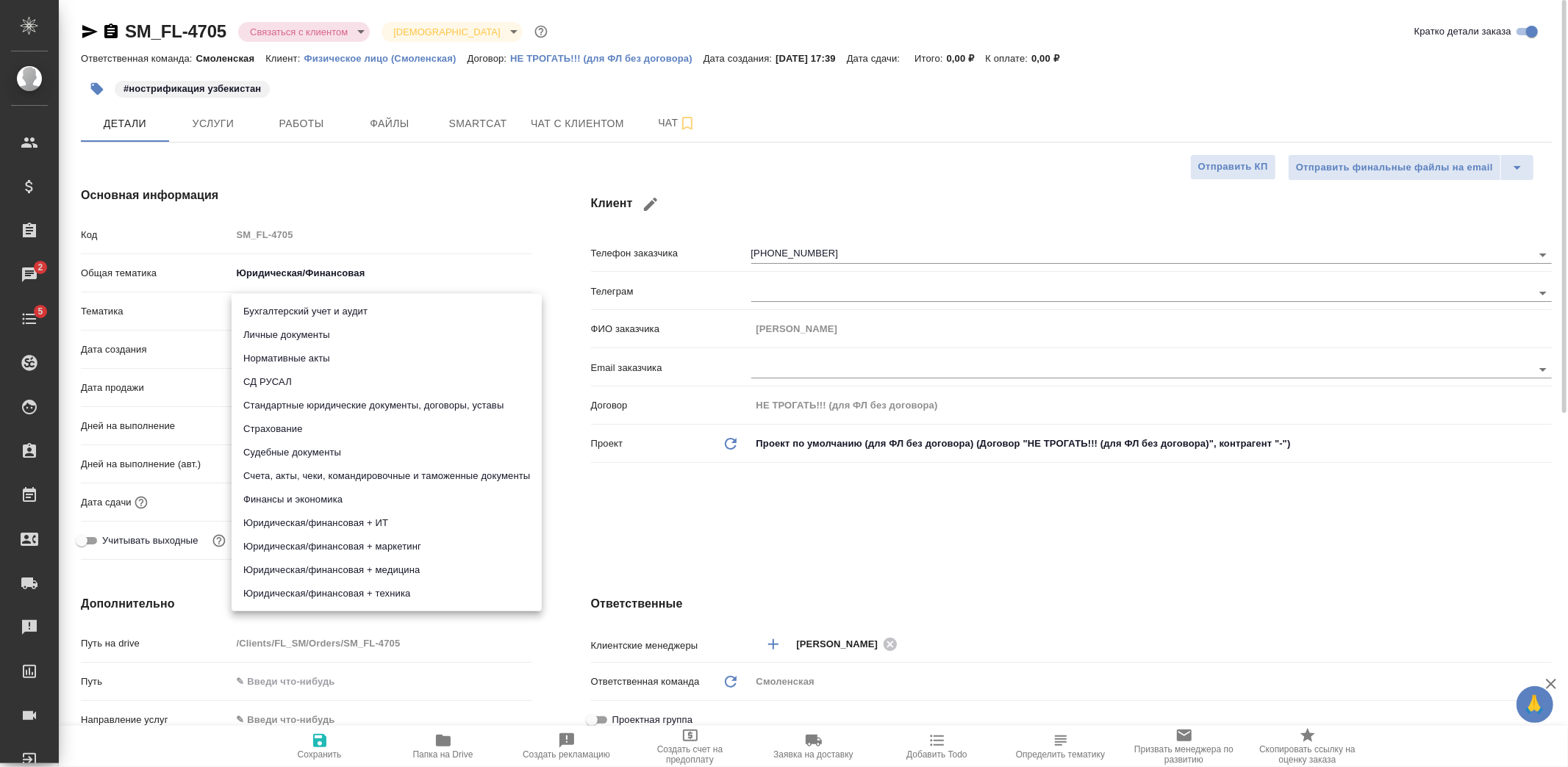
click at [295, 305] on body "🙏 .cls-1 fill:#fff; AWATERA [PERSON_NAME] Спецификации Заказы 2 Чаты 5 Todo Про…" at bounding box center [784, 384] width 1568 height 767
click at [309, 336] on li "Личные документы" at bounding box center [387, 335] width 310 height 24
type textarea "x"
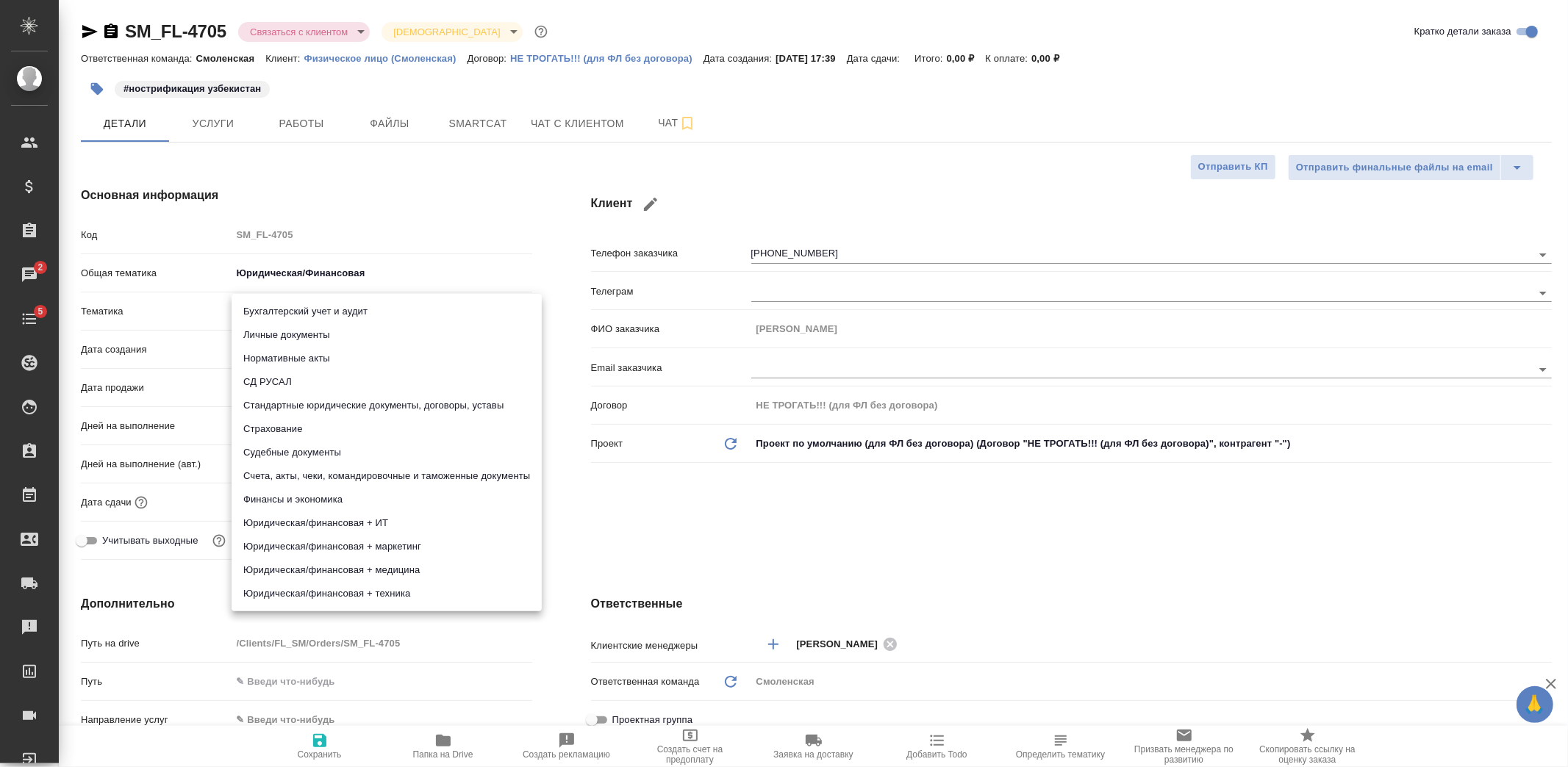
type input "5a8b8b956a9677013d343cfe"
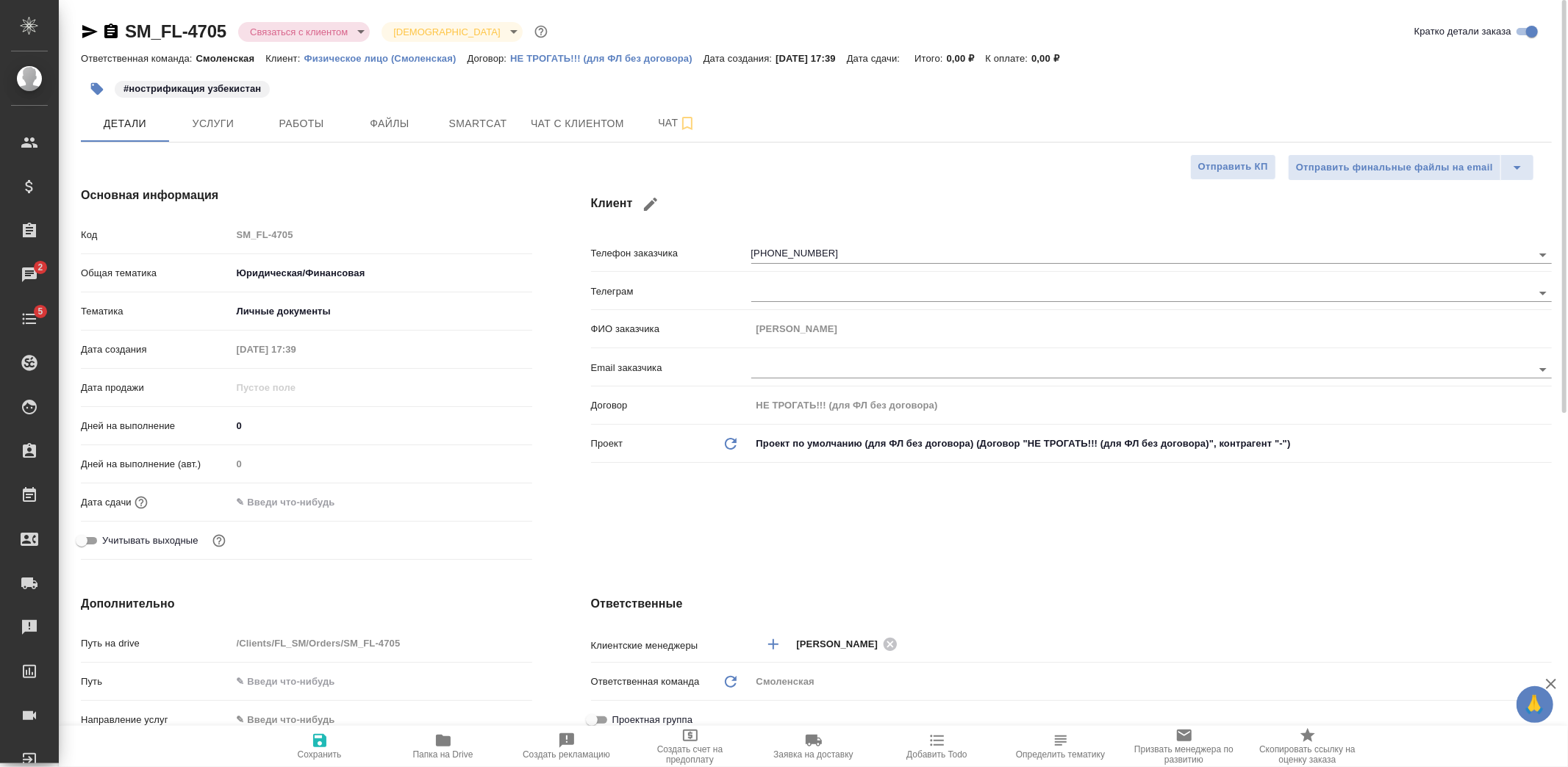
drag, startPoint x: 297, startPoint y: 498, endPoint x: 344, endPoint y: 508, distance: 48.1
click at [297, 498] on input "text" at bounding box center [296, 502] width 129 height 21
click at [494, 508] on icon "button" at bounding box center [489, 501] width 17 height 17
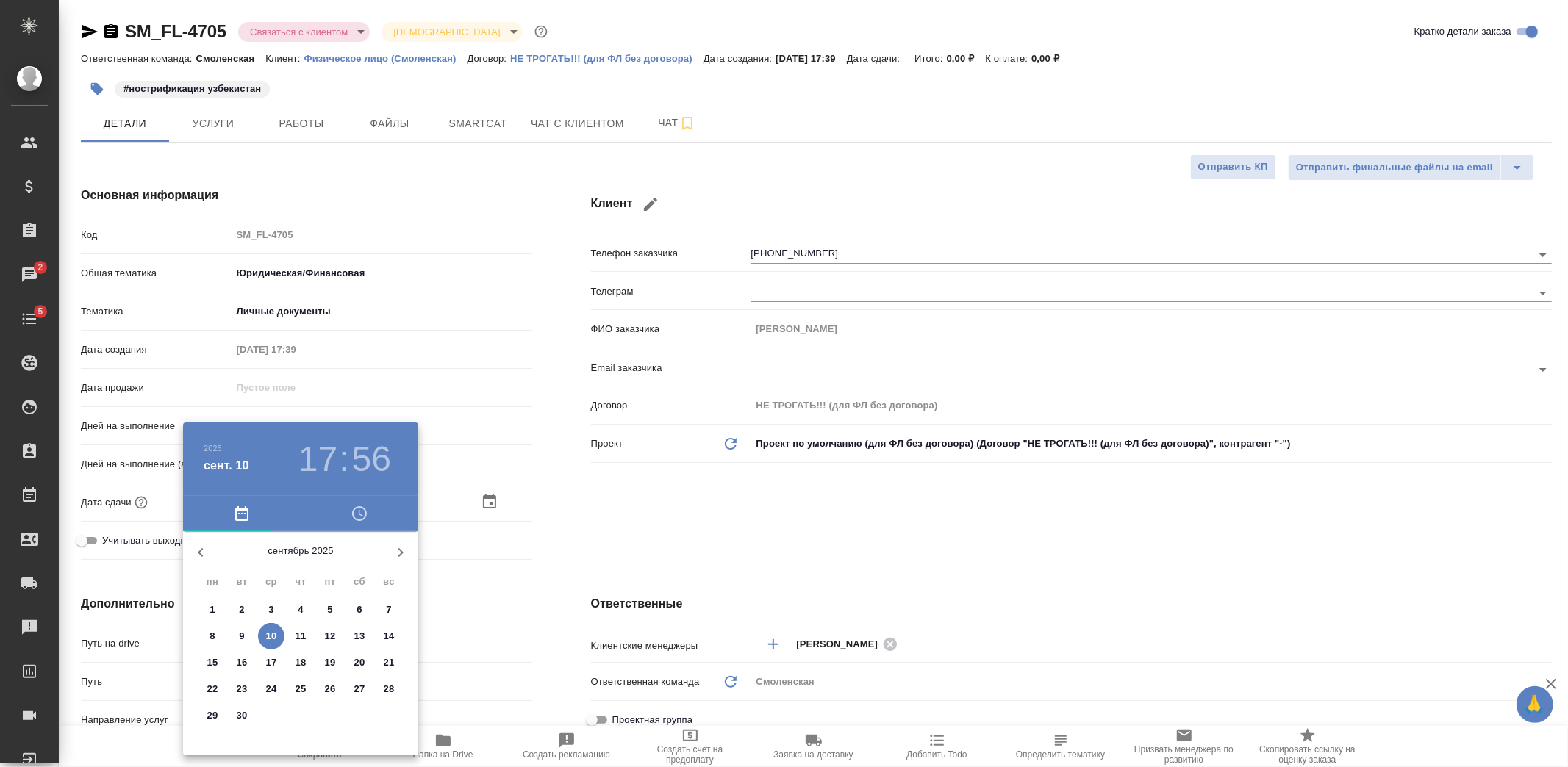
click at [246, 709] on p "30" at bounding box center [242, 716] width 11 height 15
type input "[DATE] 17:56"
type textarea "x"
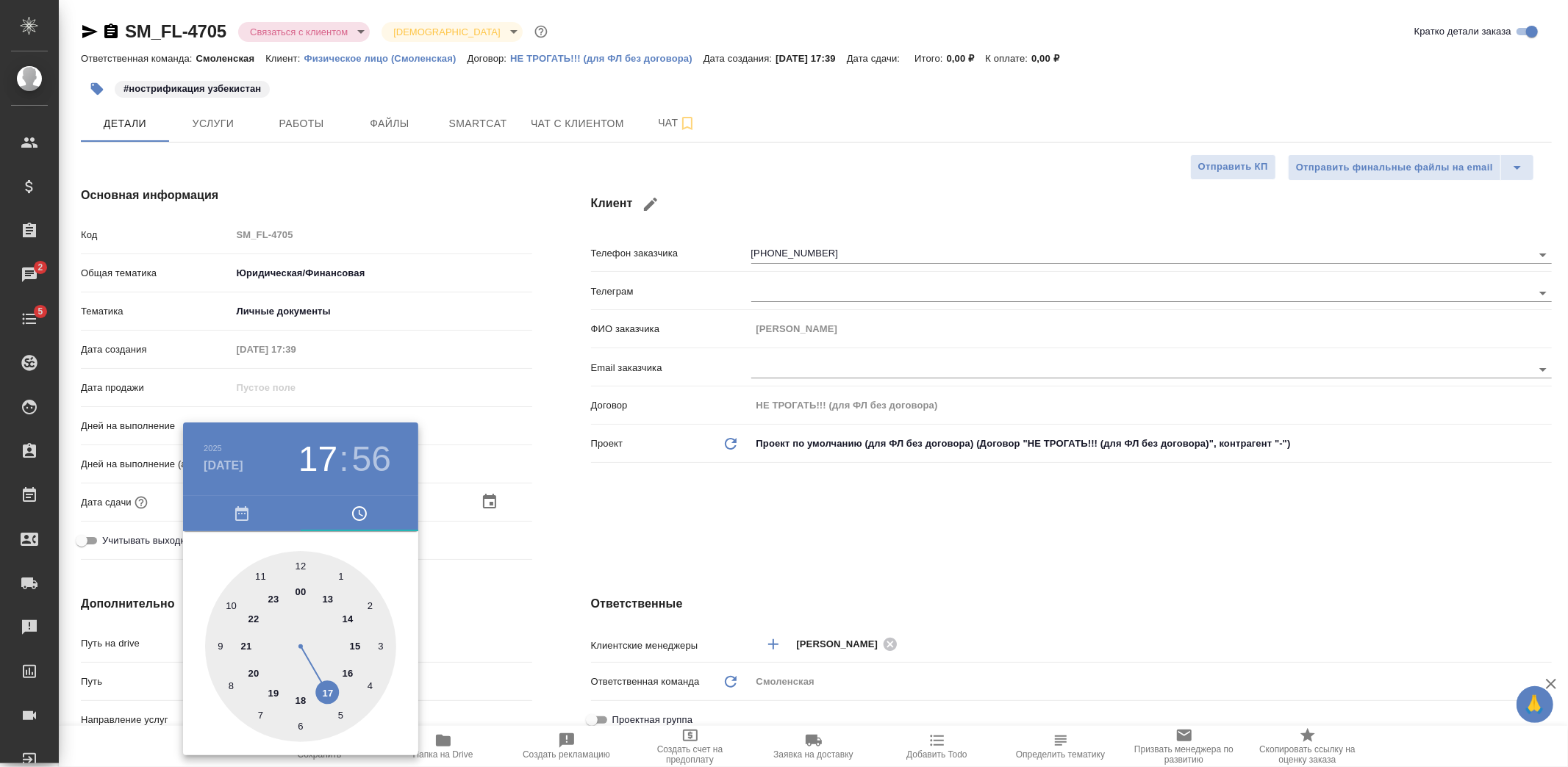
click at [305, 559] on div at bounding box center [300, 646] width 191 height 191
type input "[DATE] 12:56"
type textarea "x"
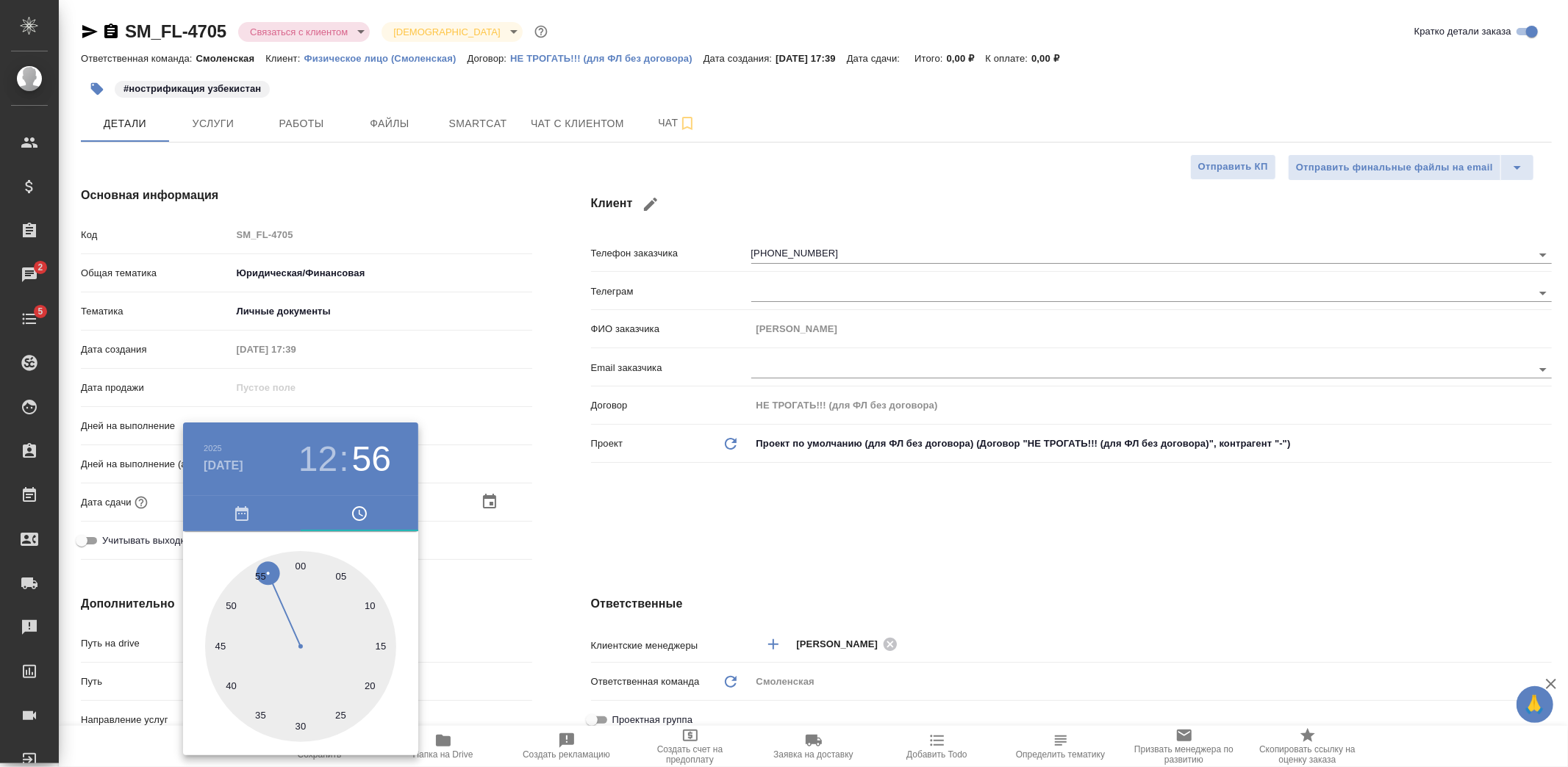
click at [305, 559] on div at bounding box center [300, 646] width 191 height 191
type input "[DATE] 12:01"
type textarea "x"
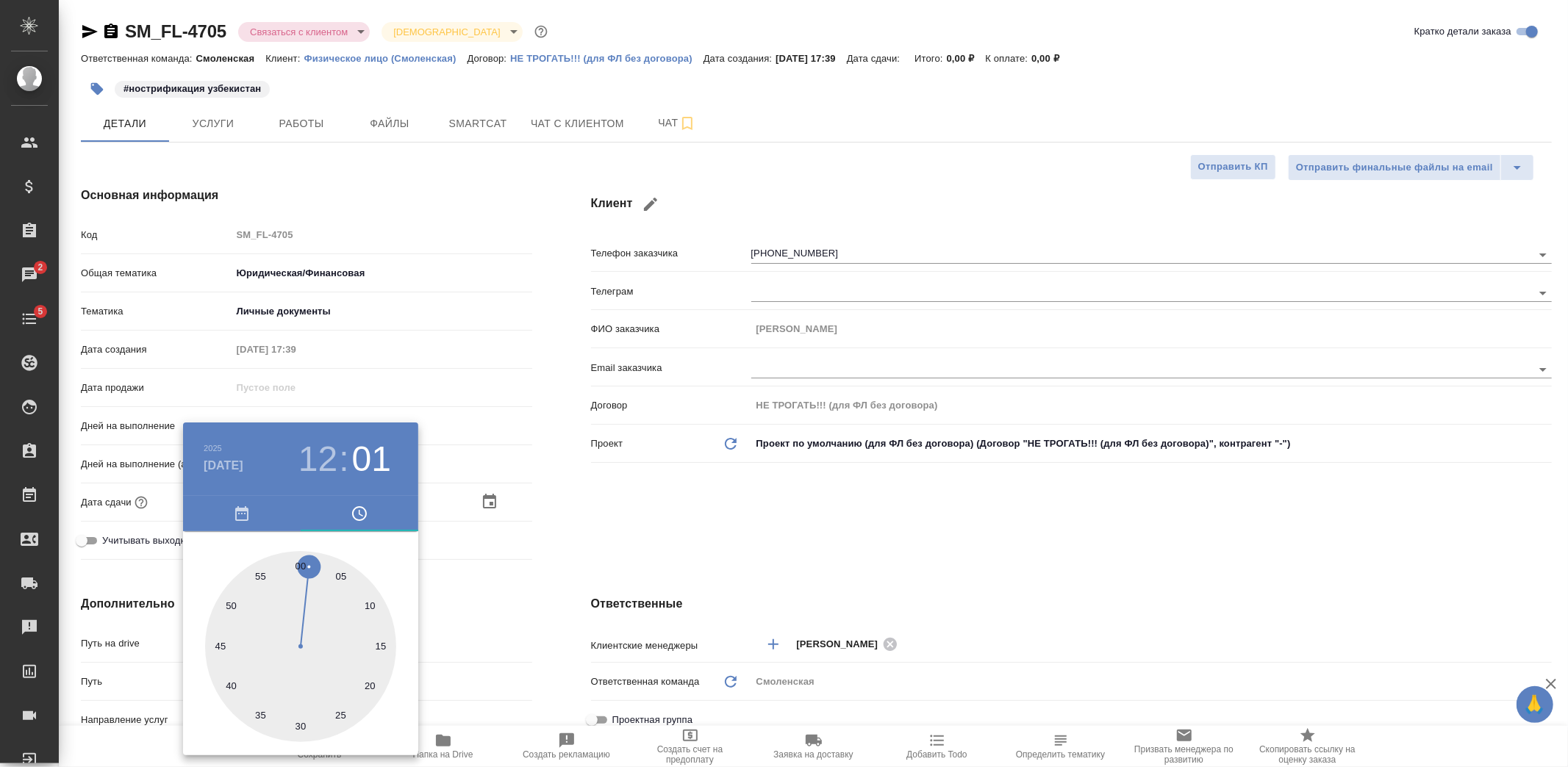
click at [452, 566] on div at bounding box center [784, 384] width 1568 height 767
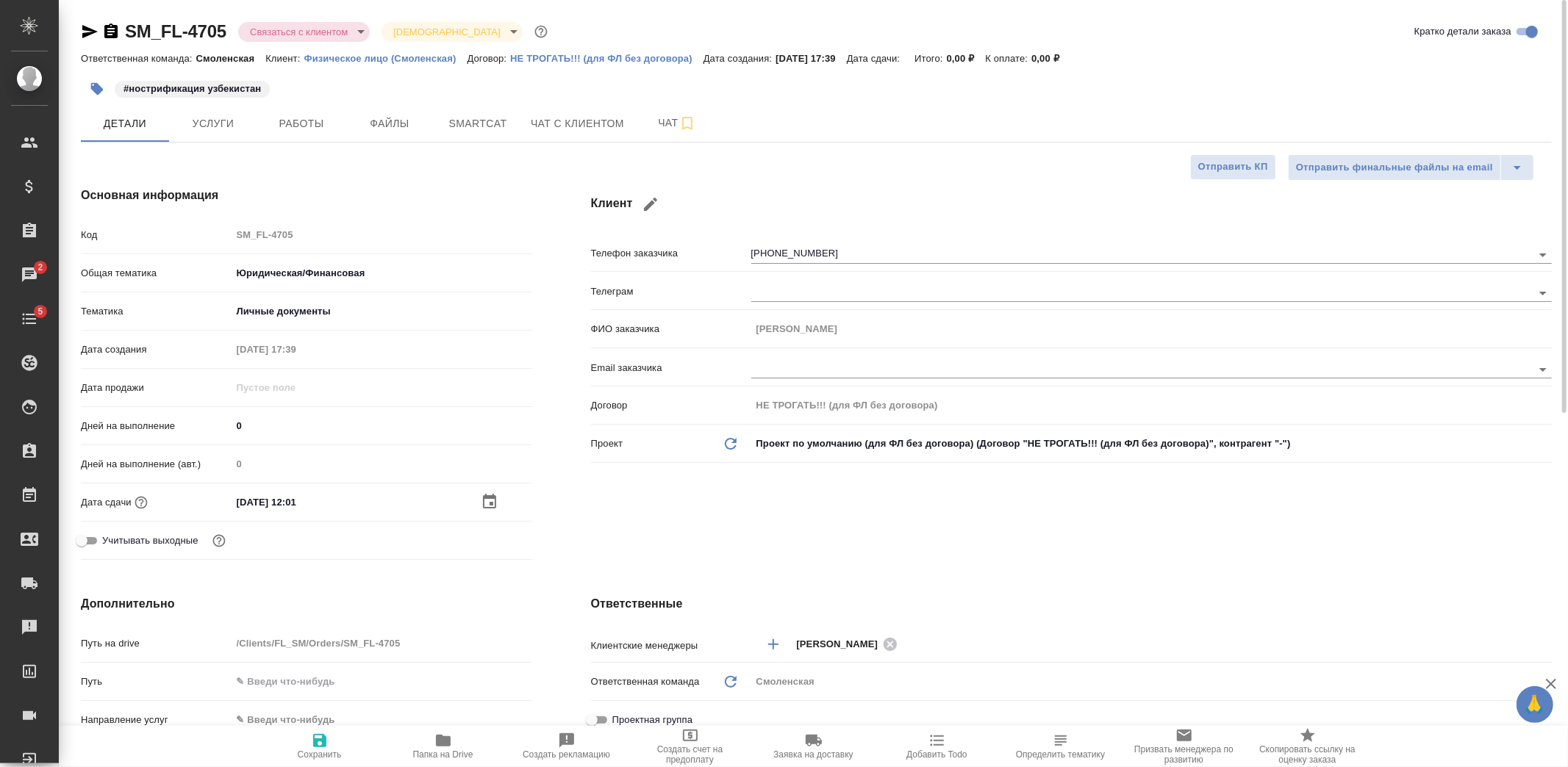
click at [312, 740] on icon "button" at bounding box center [320, 741] width 17 height 17
type textarea "x"
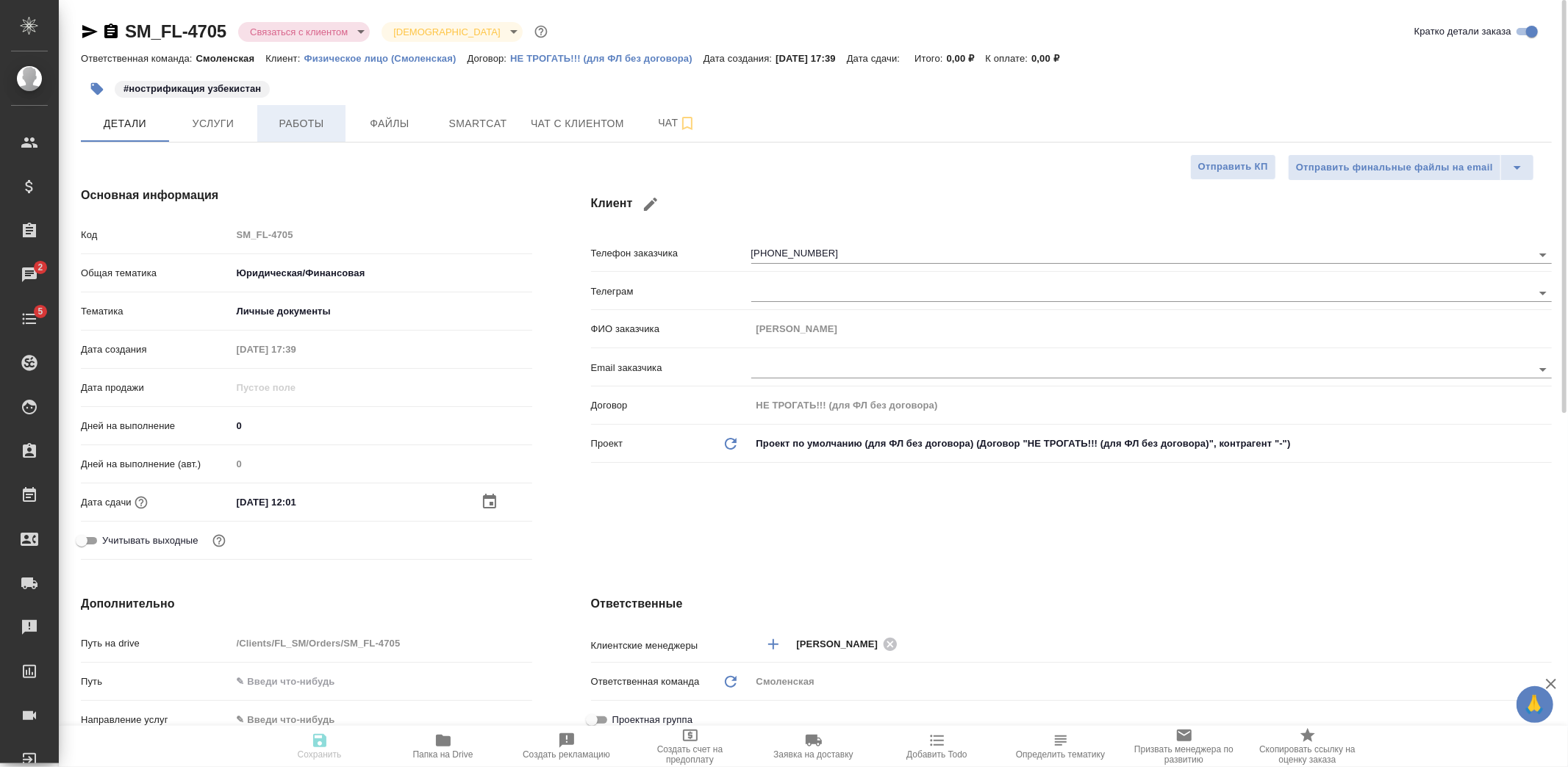
type textarea "x"
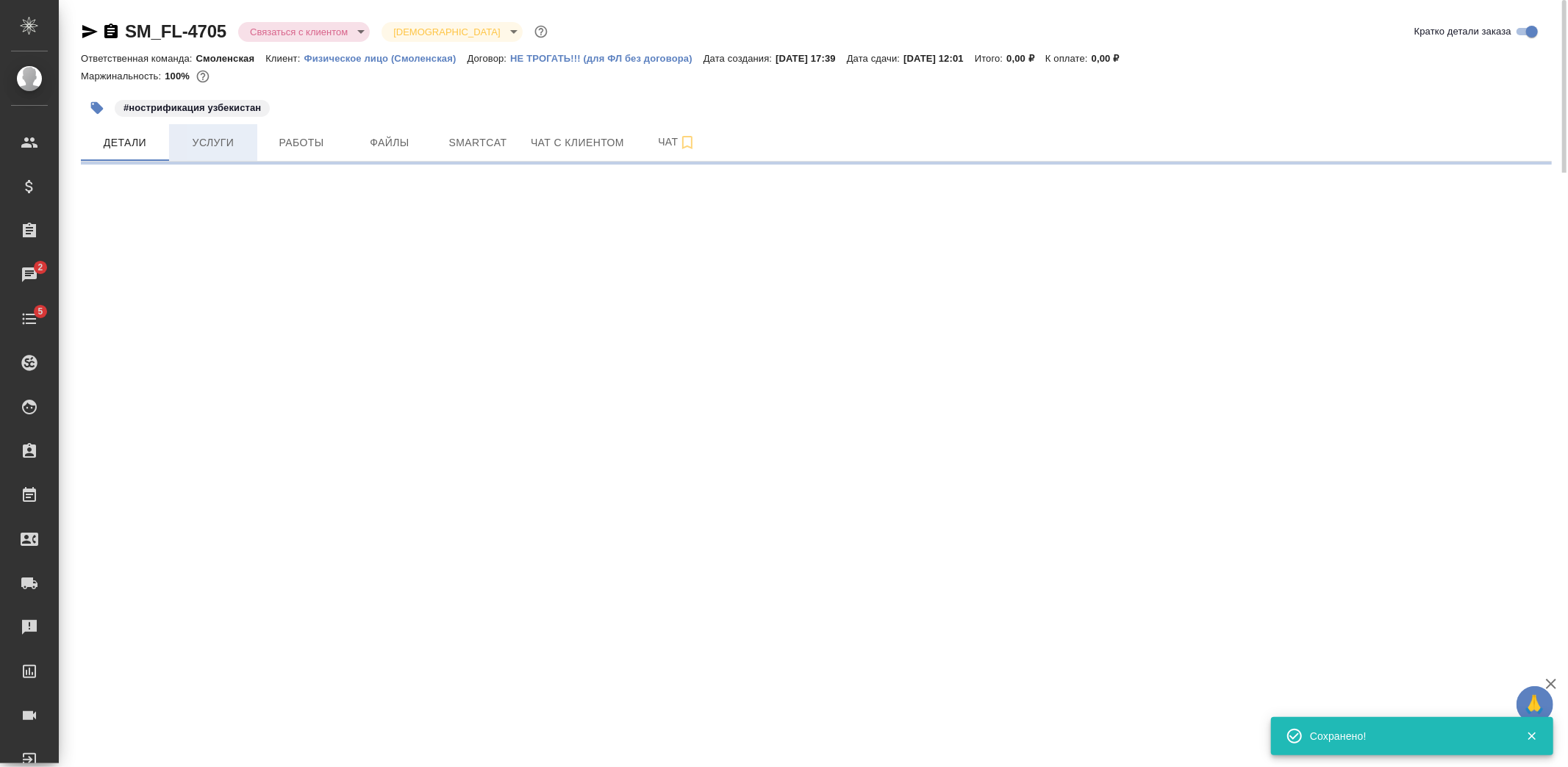
click at [221, 132] on button "Услуги" at bounding box center [213, 142] width 88 height 37
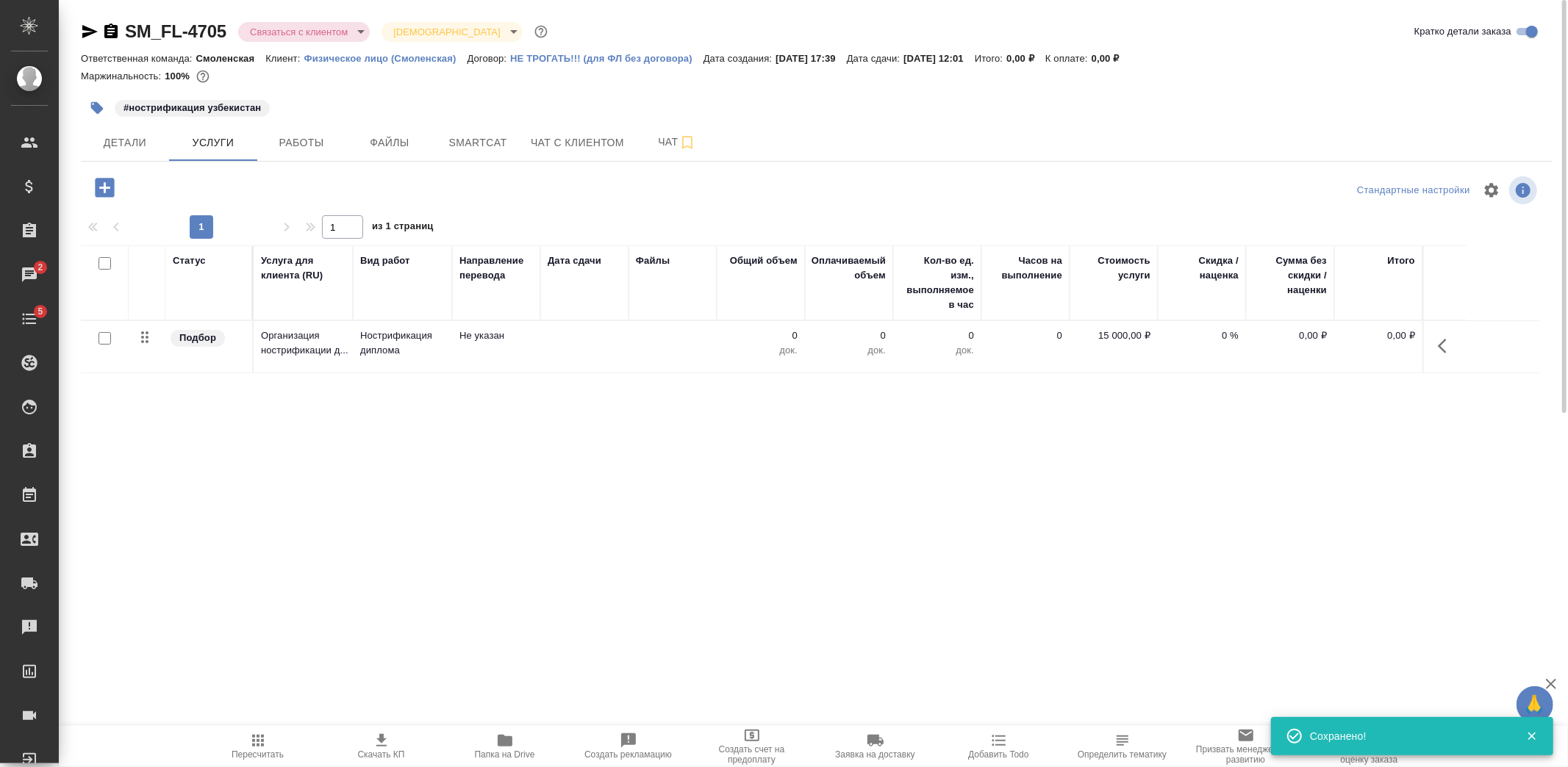
click at [643, 358] on td at bounding box center [672, 346] width 88 height 51
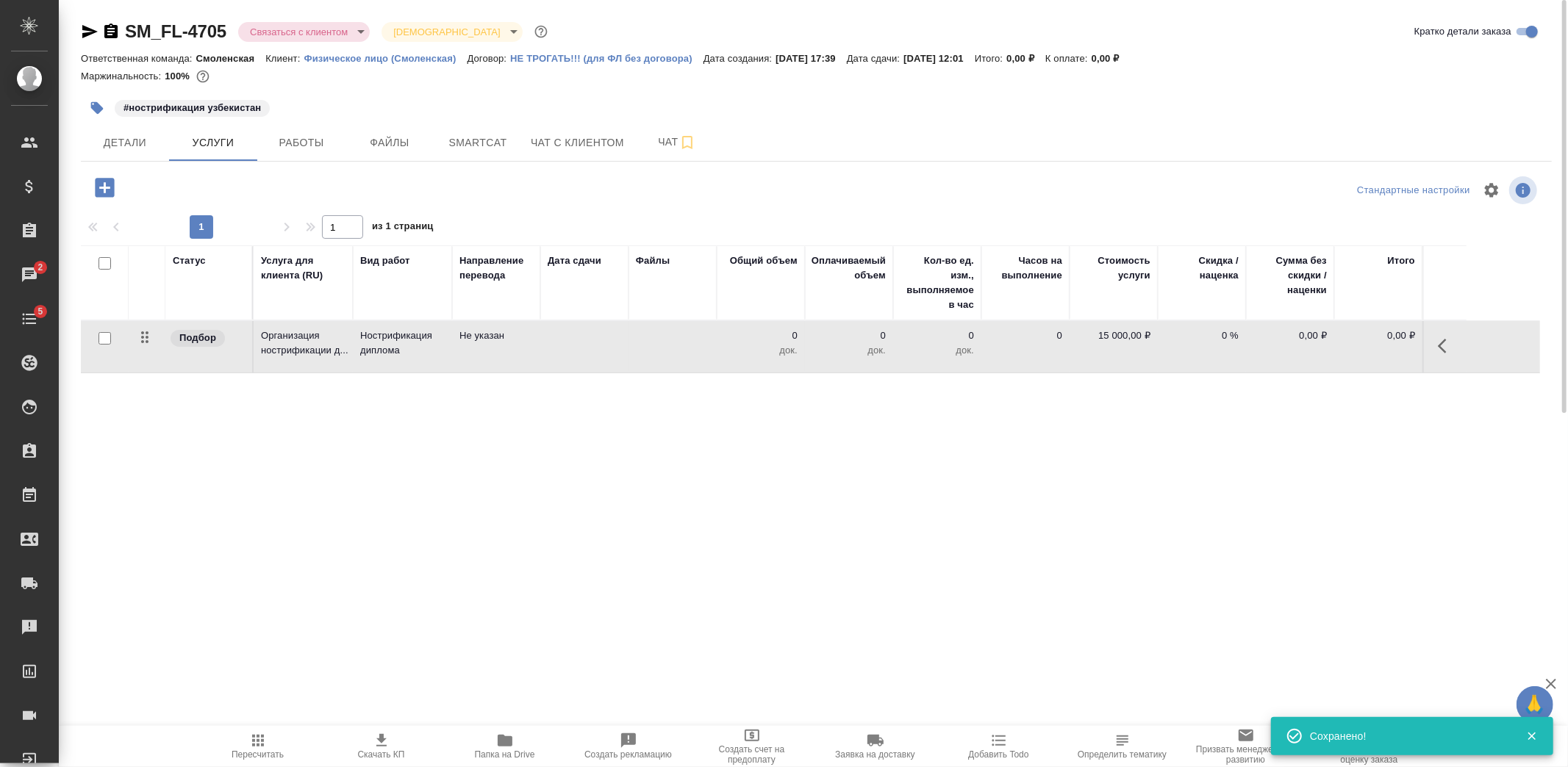
click at [643, 358] on td at bounding box center [672, 346] width 88 height 51
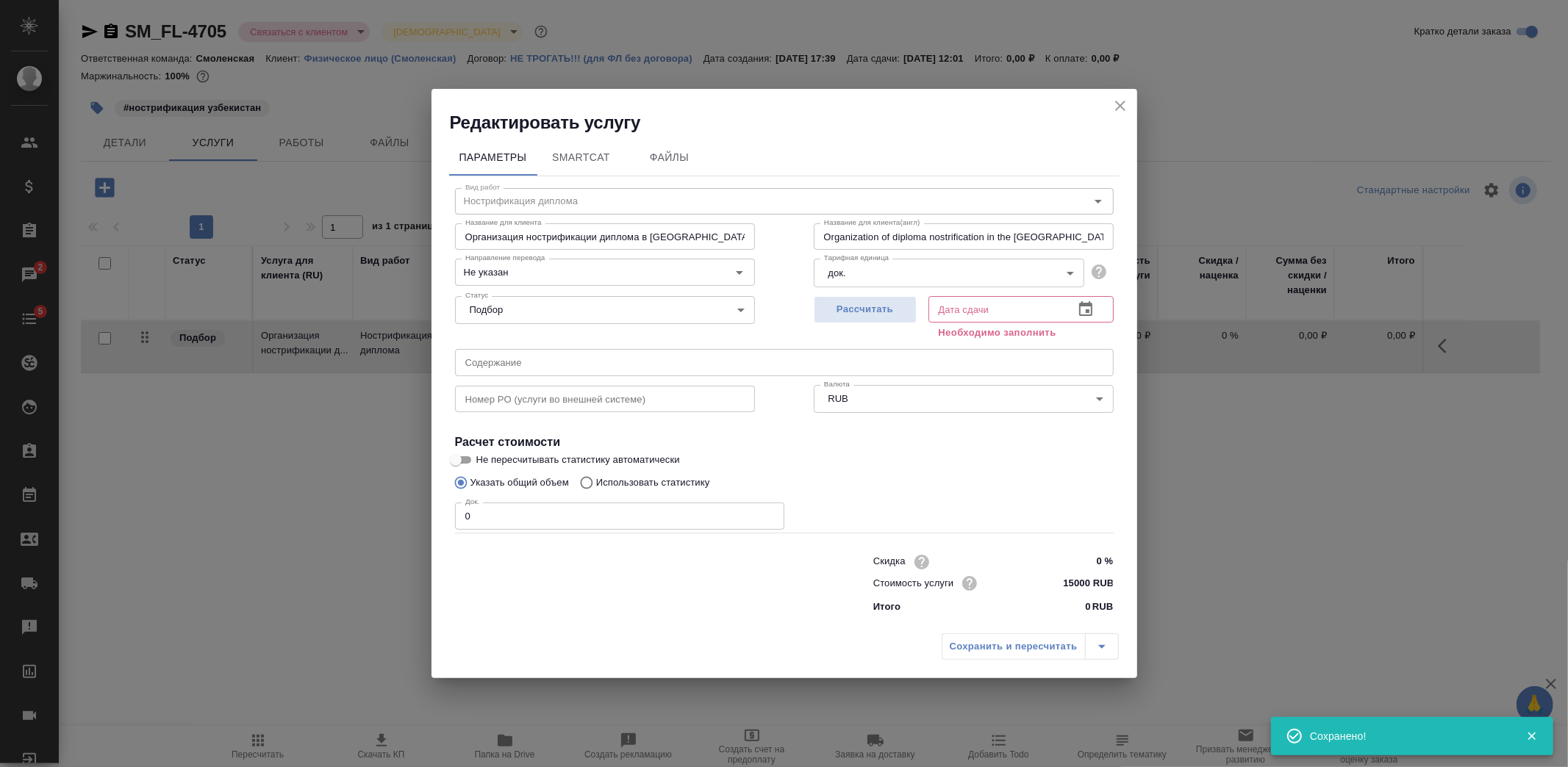
drag, startPoint x: 490, startPoint y: 517, endPoint x: 368, endPoint y: 510, distance: 122.2
click at [377, 512] on div "Редактировать услугу Параметры SmartCat Файлы Вид работ Нострификация диплома В…" at bounding box center [784, 384] width 1568 height 767
type input "1"
click at [912, 309] on button "Рассчитать" at bounding box center [865, 309] width 103 height 27
type input "[DATE] 12:01"
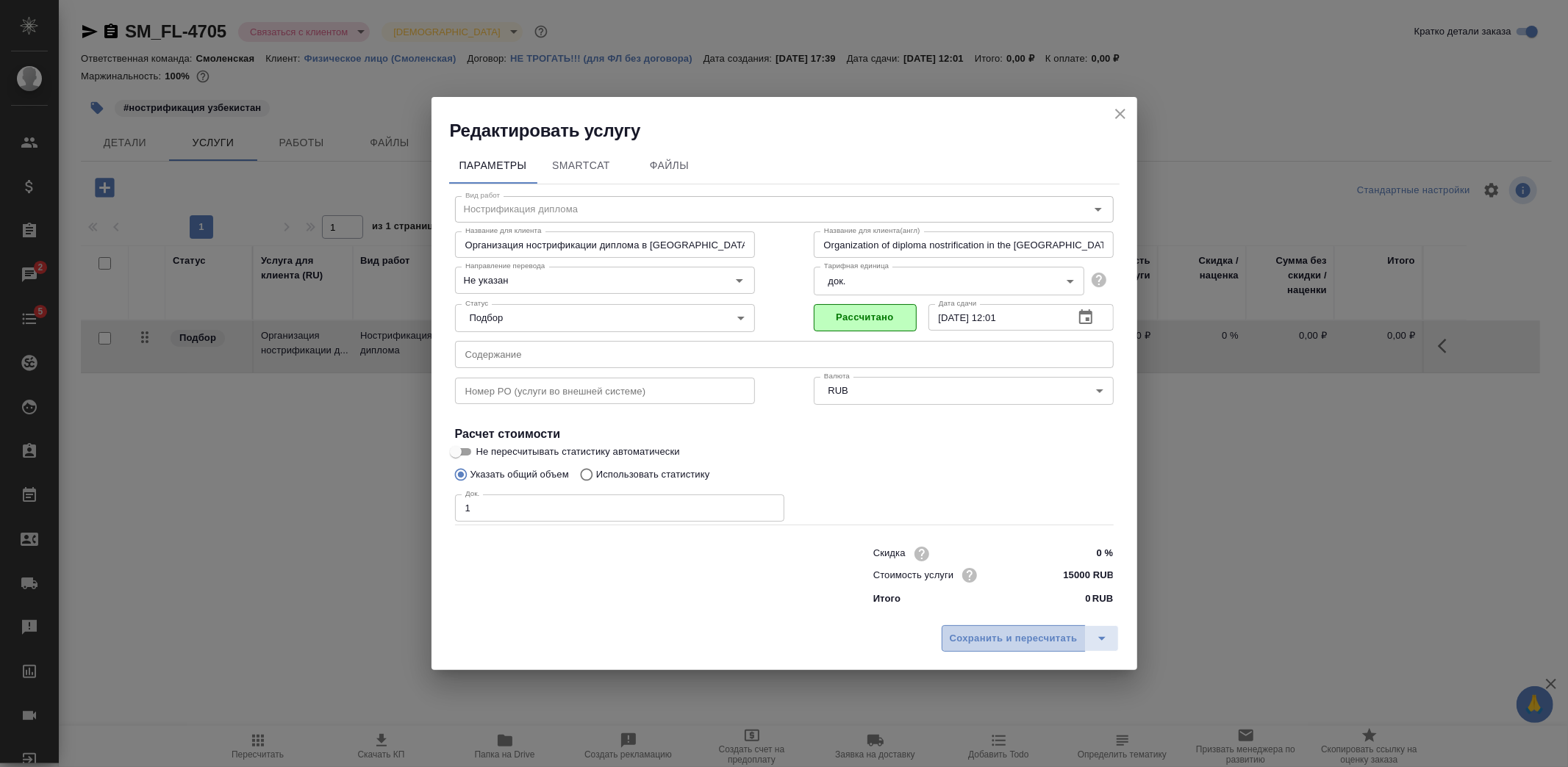
click at [1033, 630] on span "Сохранить и пересчитать" at bounding box center [1013, 638] width 128 height 17
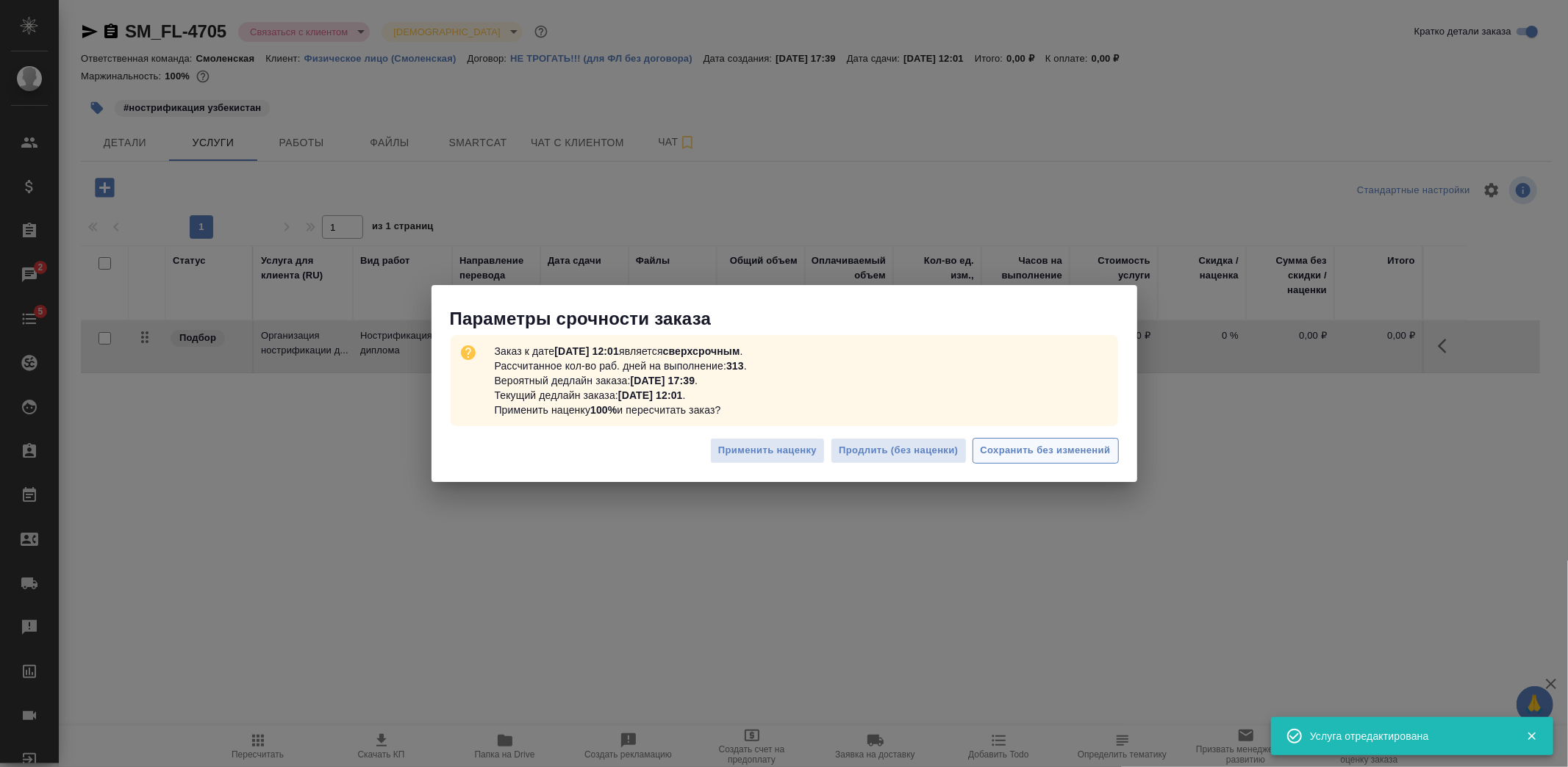
click at [1045, 458] on span "Сохранить без изменений" at bounding box center [1045, 451] width 130 height 17
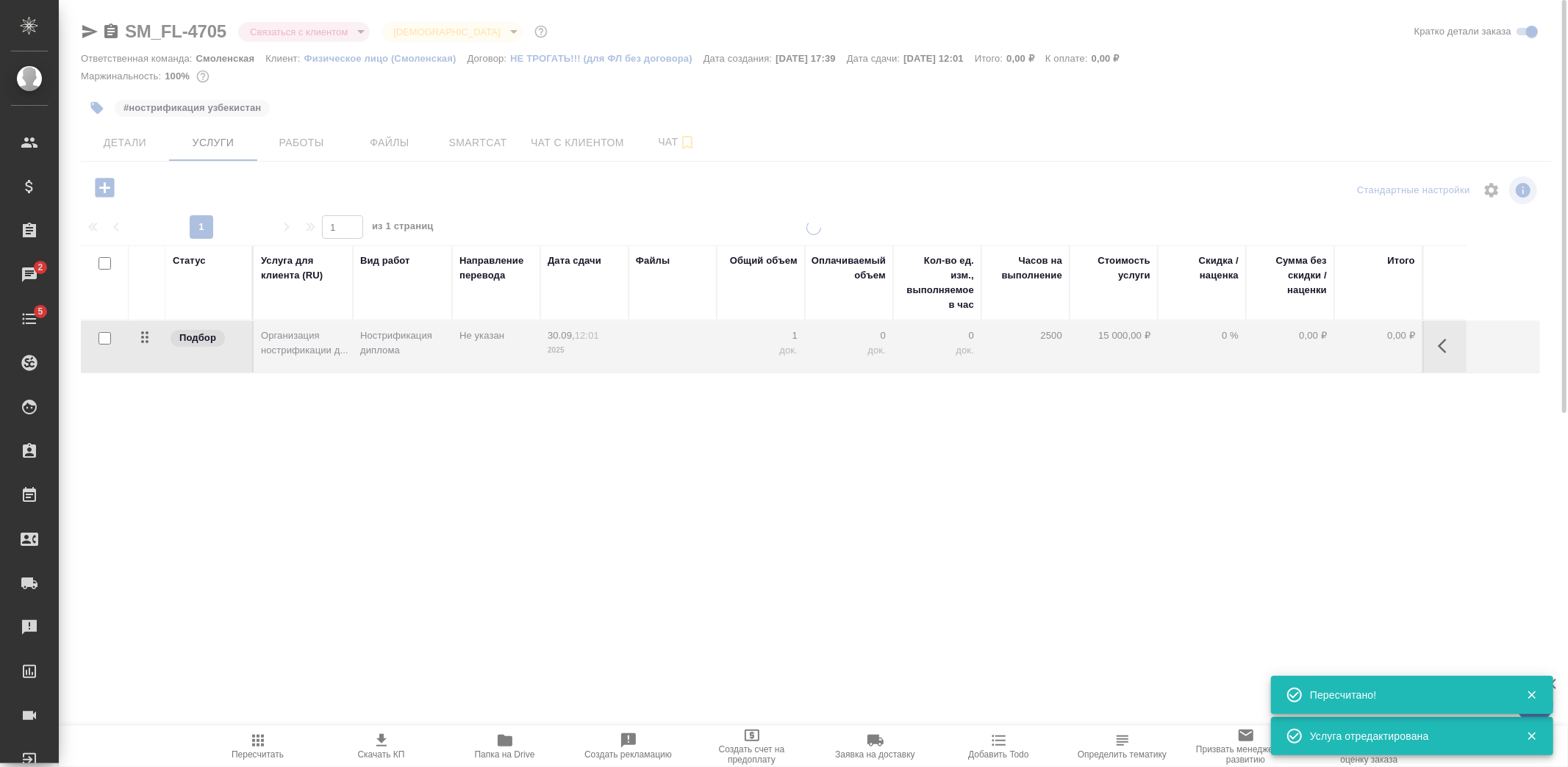
type input "urgent"
